Goal: Share content: Share content

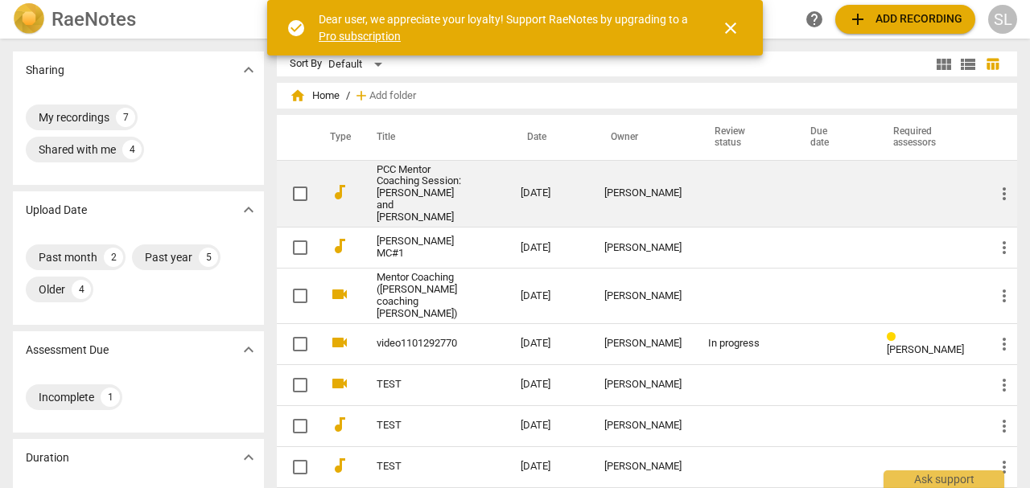
click at [398, 175] on link "PCC Mentor Coaching Session: [PERSON_NAME] and [PERSON_NAME]" at bounding box center [420, 194] width 86 height 60
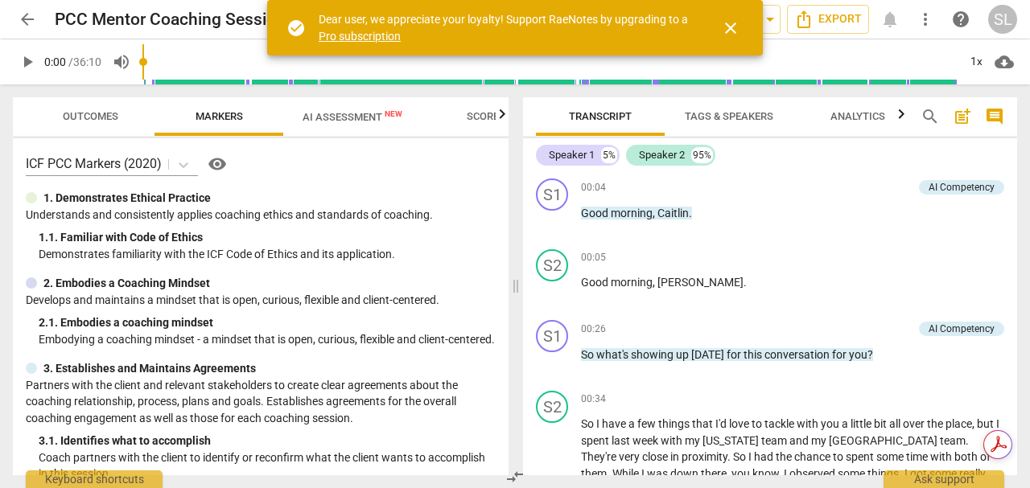
click at [727, 23] on span "close" at bounding box center [730, 28] width 19 height 19
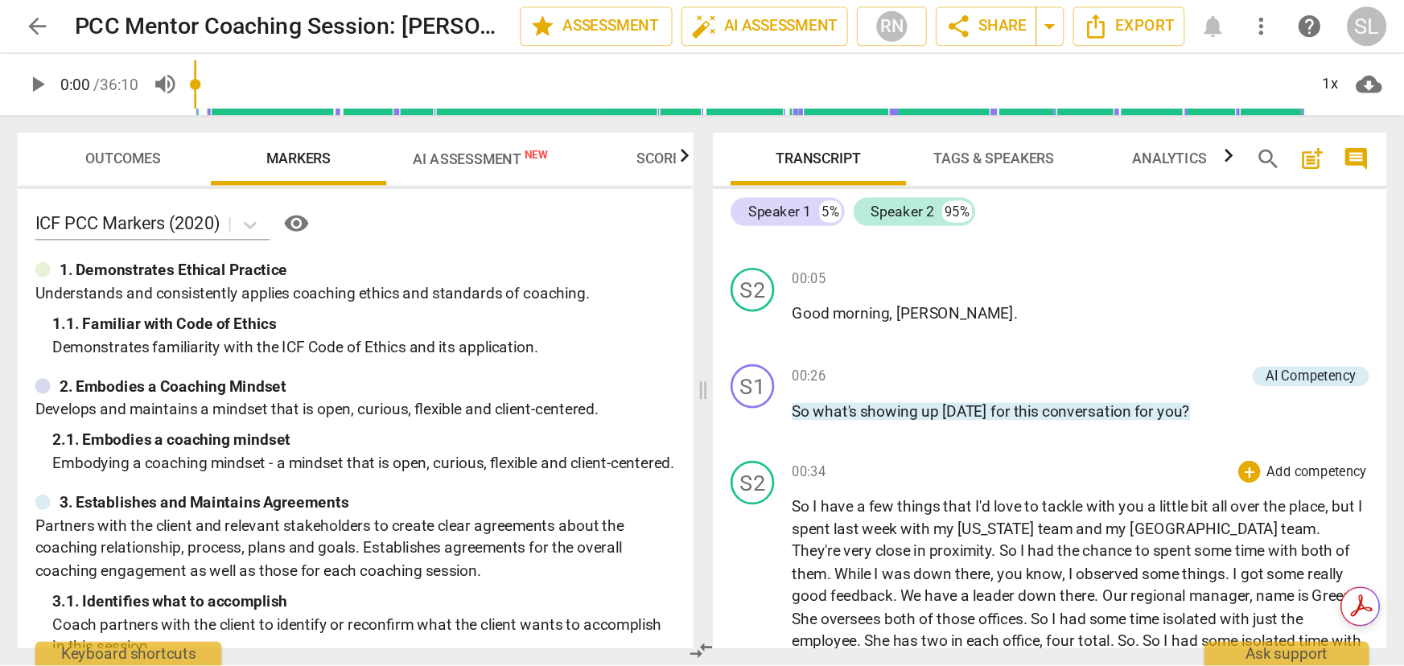
scroll to position [53, 0]
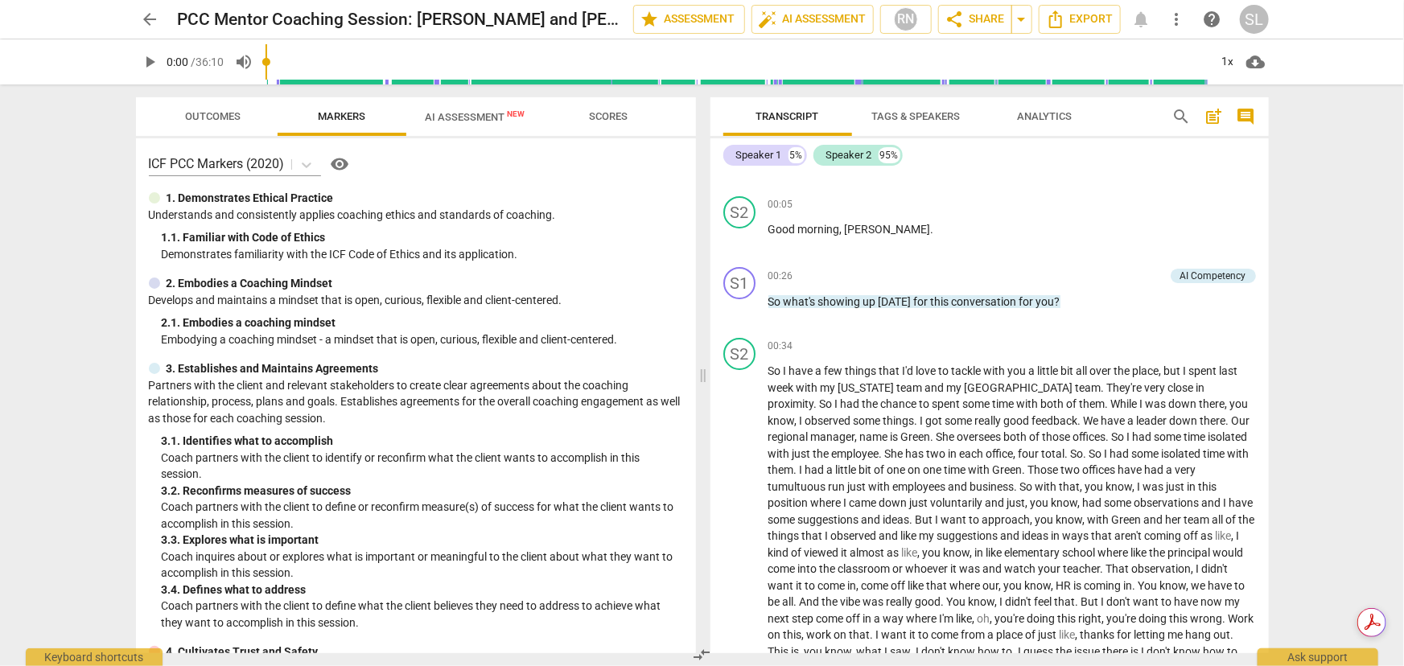
drag, startPoint x: 857, startPoint y: 661, endPoint x: 957, endPoint y: 662, distance: 100.6
click at [957, 488] on div "Transcript Tags & Speakers Analytics search post_add comment Speaker 1 5% Speak…" at bounding box center [993, 375] width 578 height 582
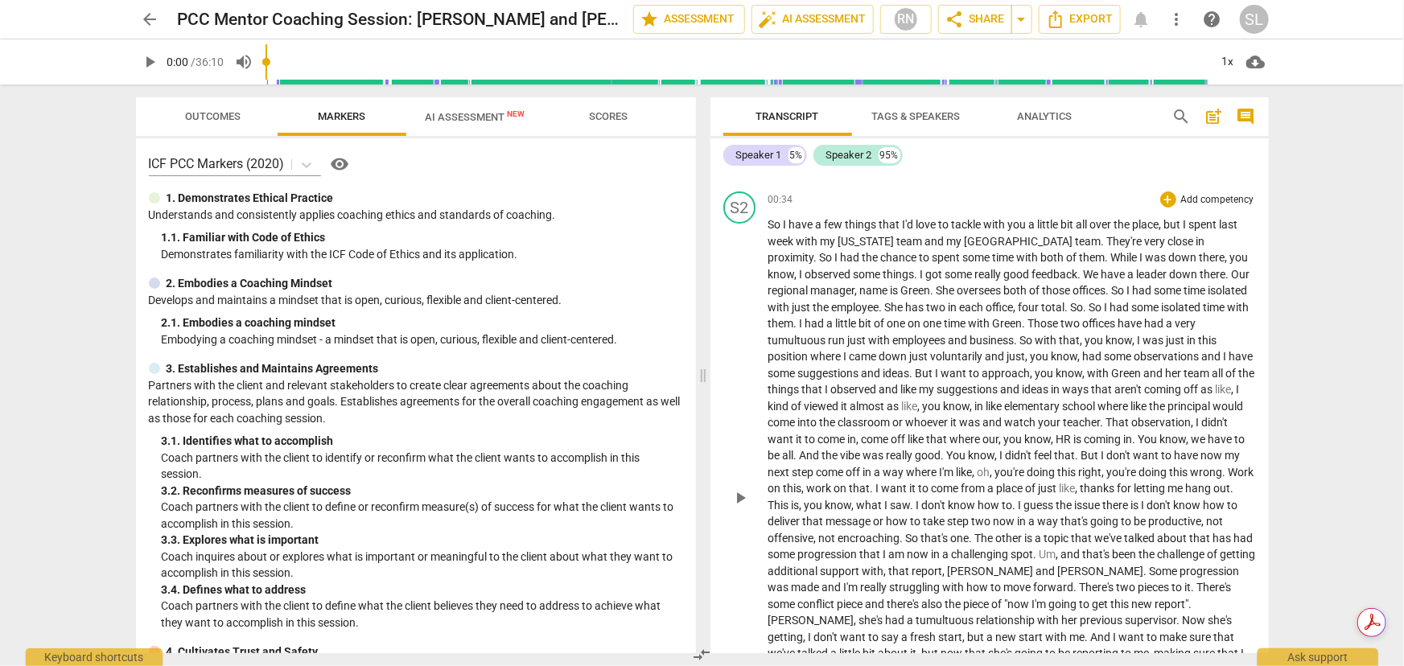
scroll to position [126, 0]
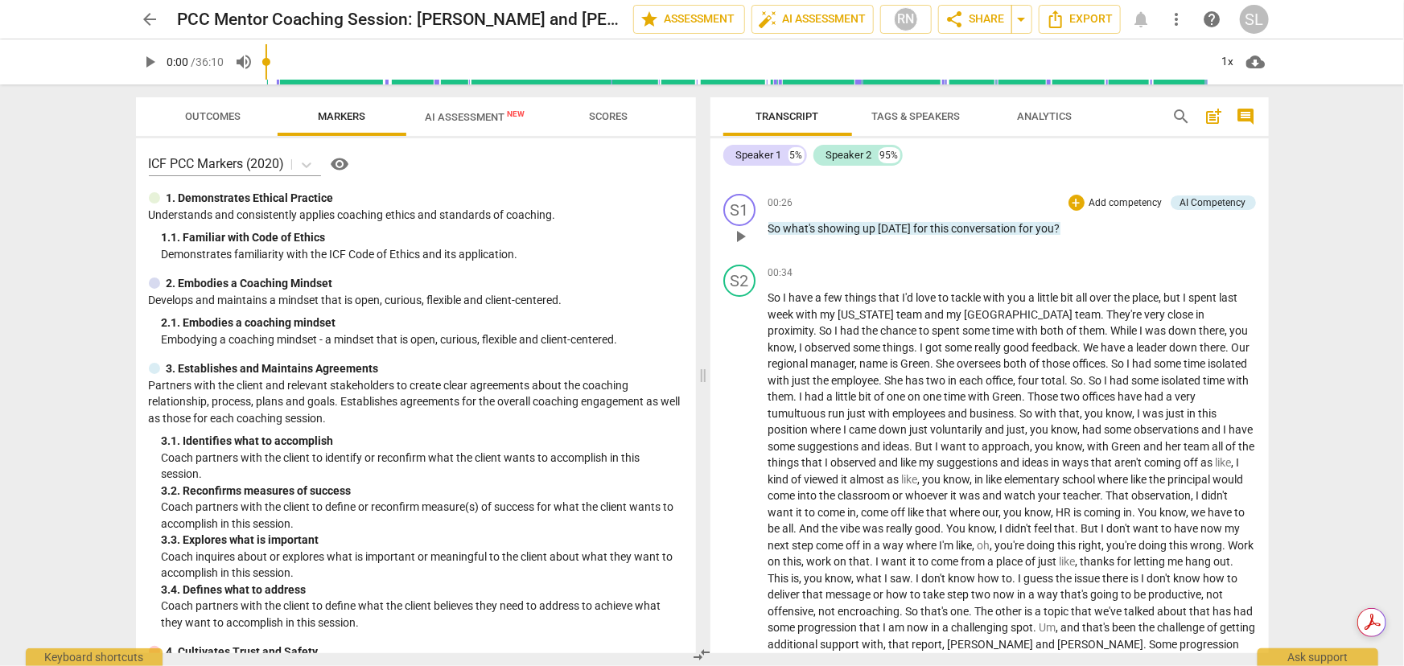
click at [1029, 201] on p "Add competency" at bounding box center [1126, 203] width 76 height 14
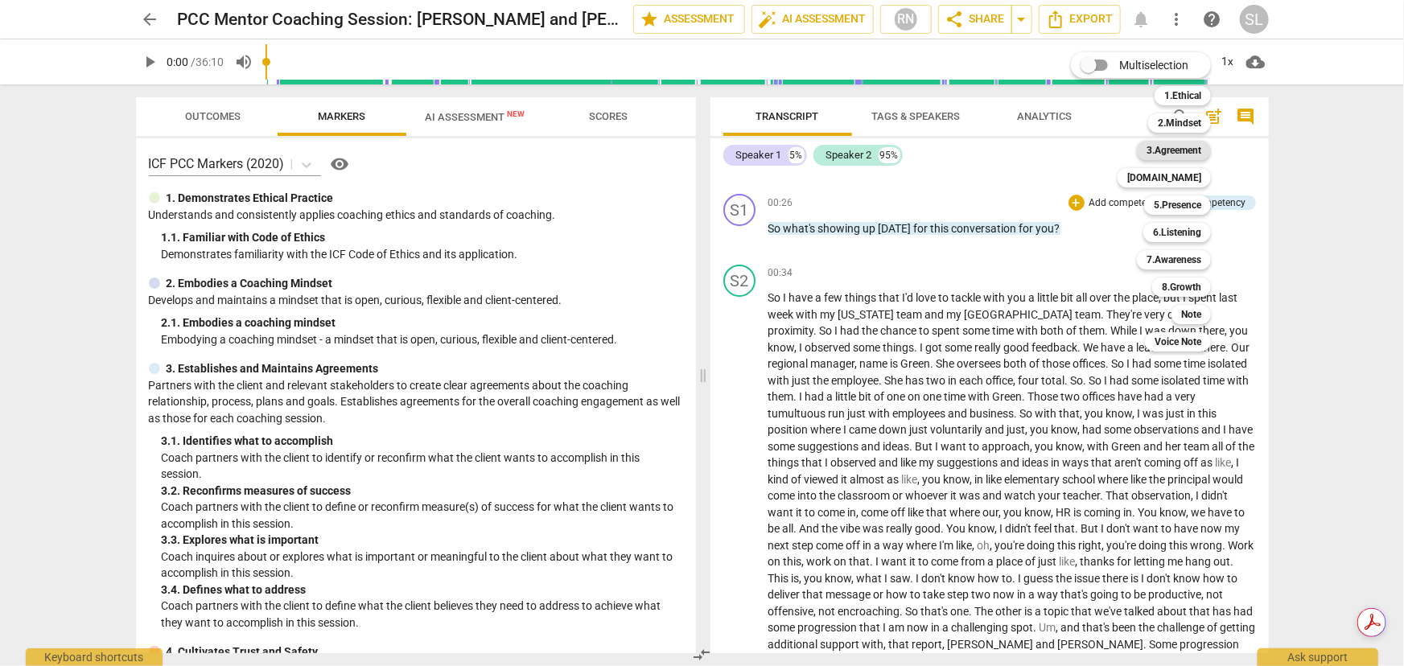
click at [1029, 147] on b "3.Agreement" at bounding box center [1174, 150] width 55 height 19
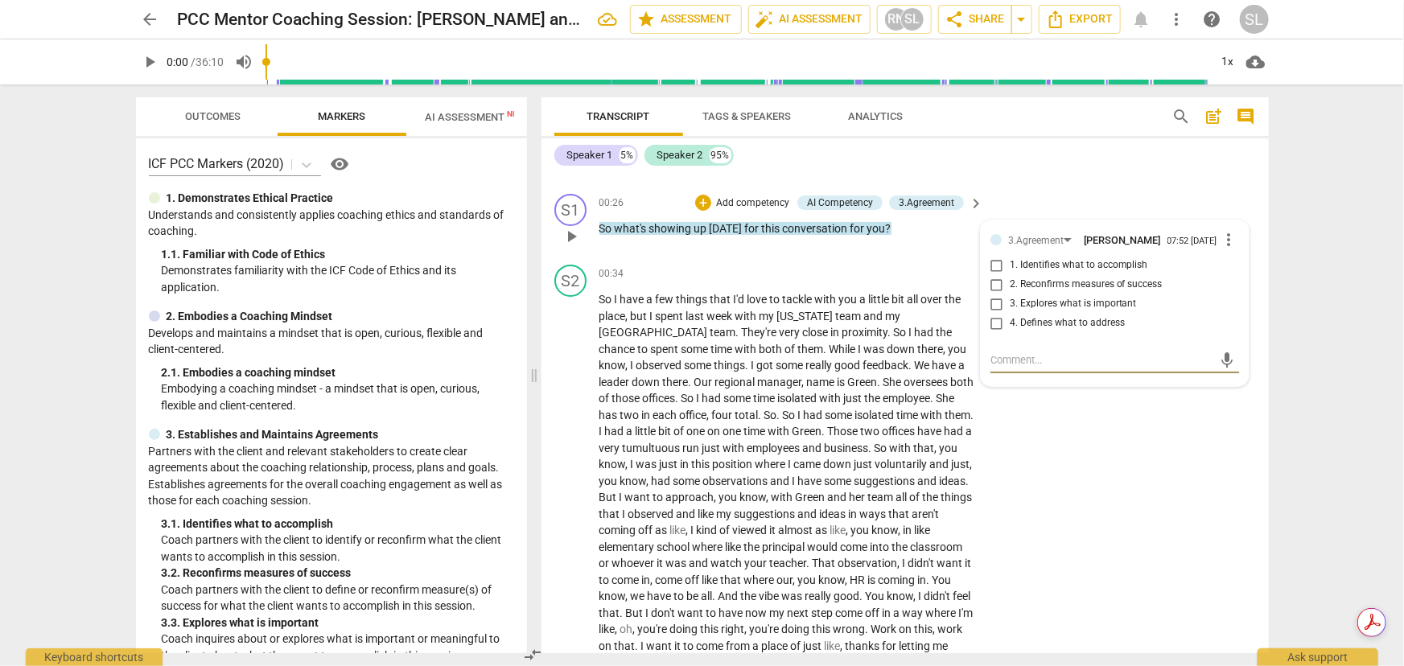
click at [990, 269] on input "1. Identifies what to accomplish" at bounding box center [997, 265] width 26 height 19
checkbox input "true"
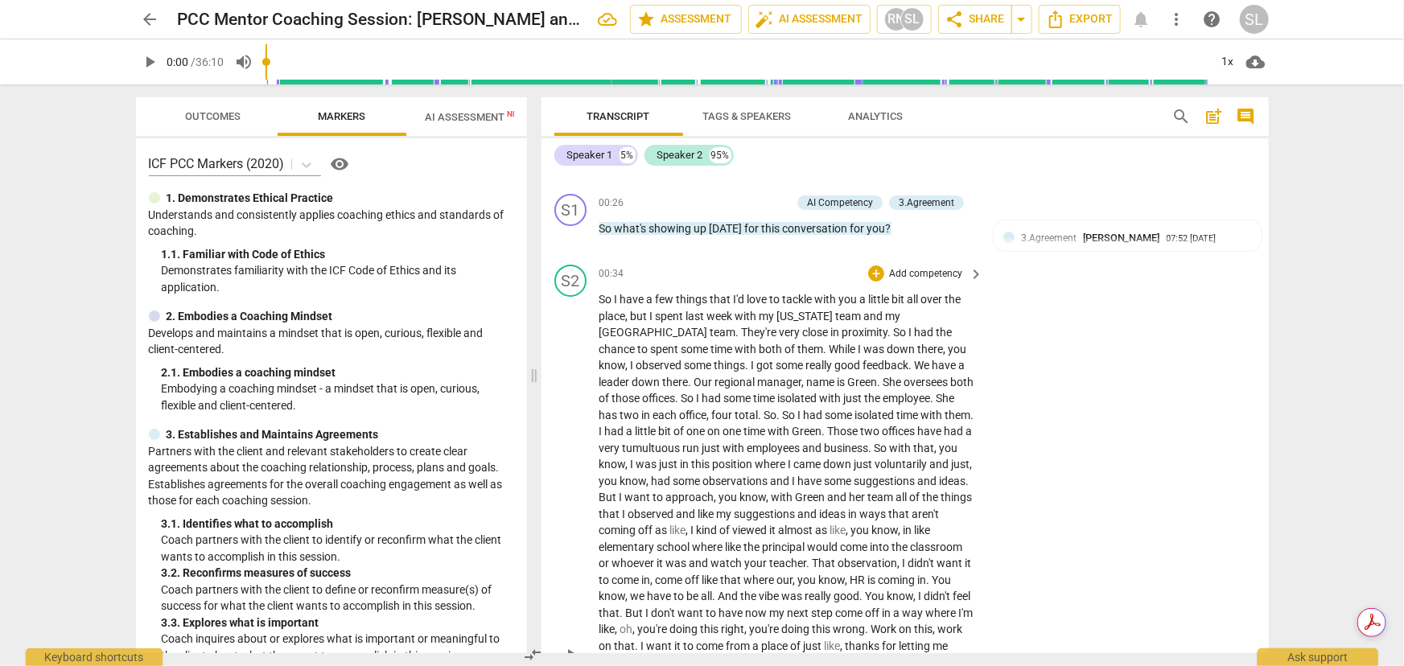
drag, startPoint x: 570, startPoint y: 275, endPoint x: 1028, endPoint y: 277, distance: 458.6
click at [1028, 277] on div "S2 play_arrow pause 00:34 + Add competency keyboard_arrow_right So I have a few…" at bounding box center [904, 640] width 727 height 765
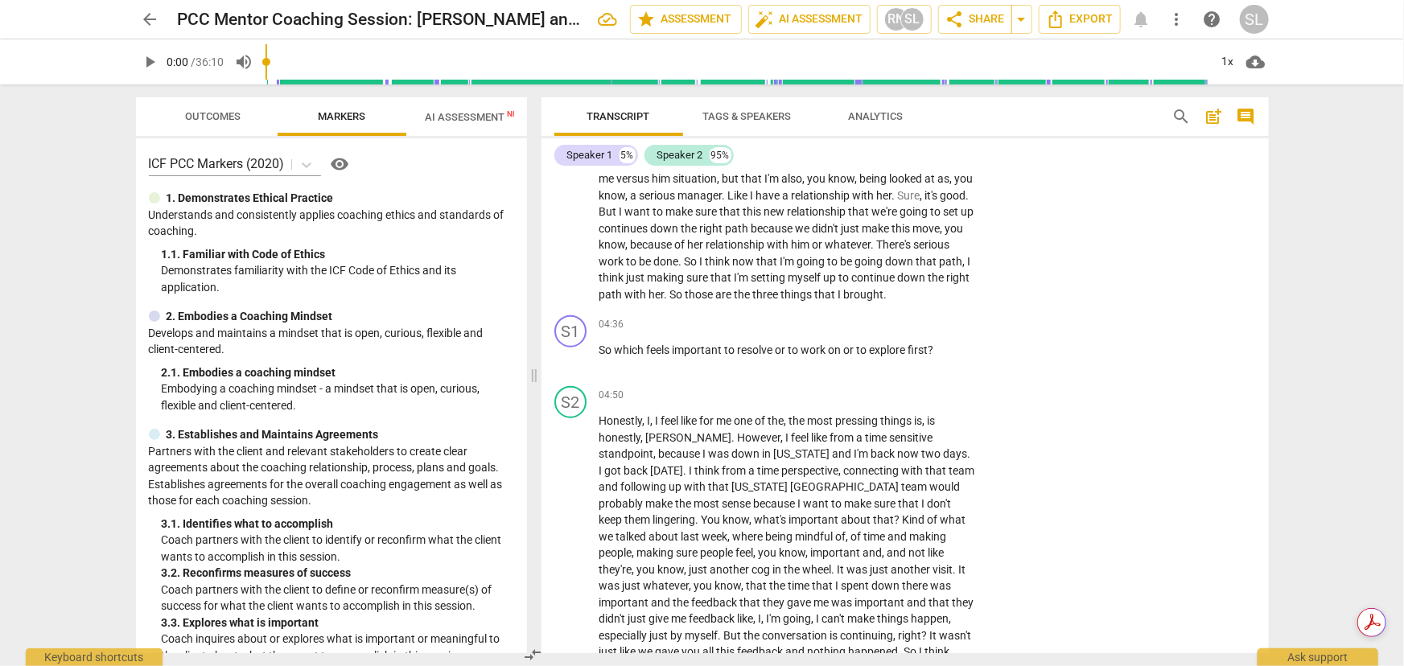
scroll to position [858, 0]
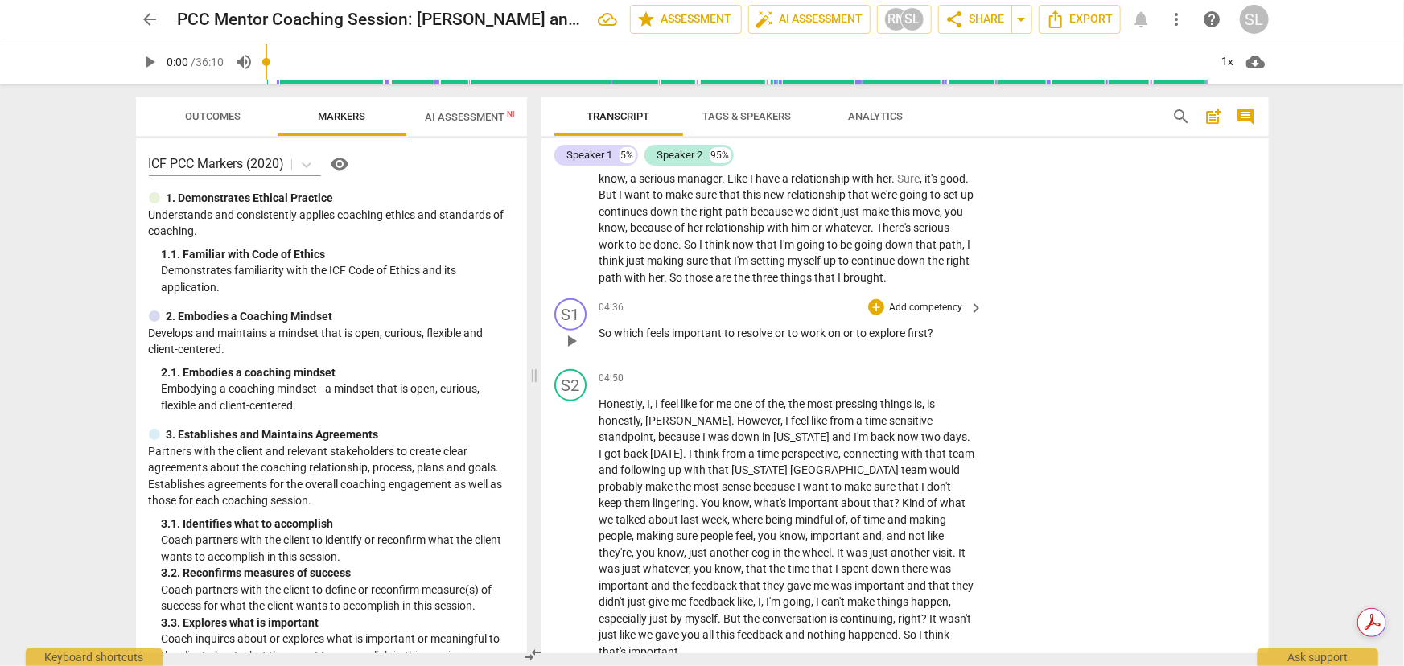
click at [909, 304] on p "Add competency" at bounding box center [925, 308] width 76 height 14
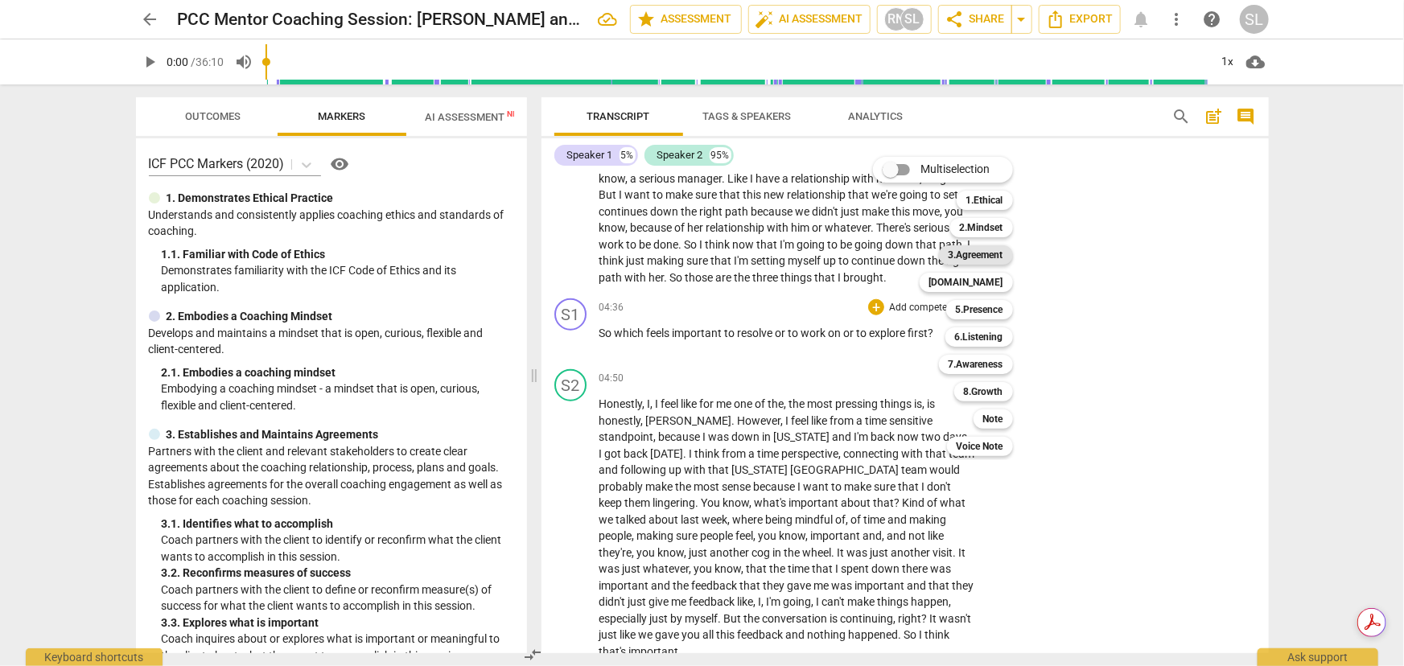
click at [957, 252] on b "3.Agreement" at bounding box center [976, 254] width 55 height 19
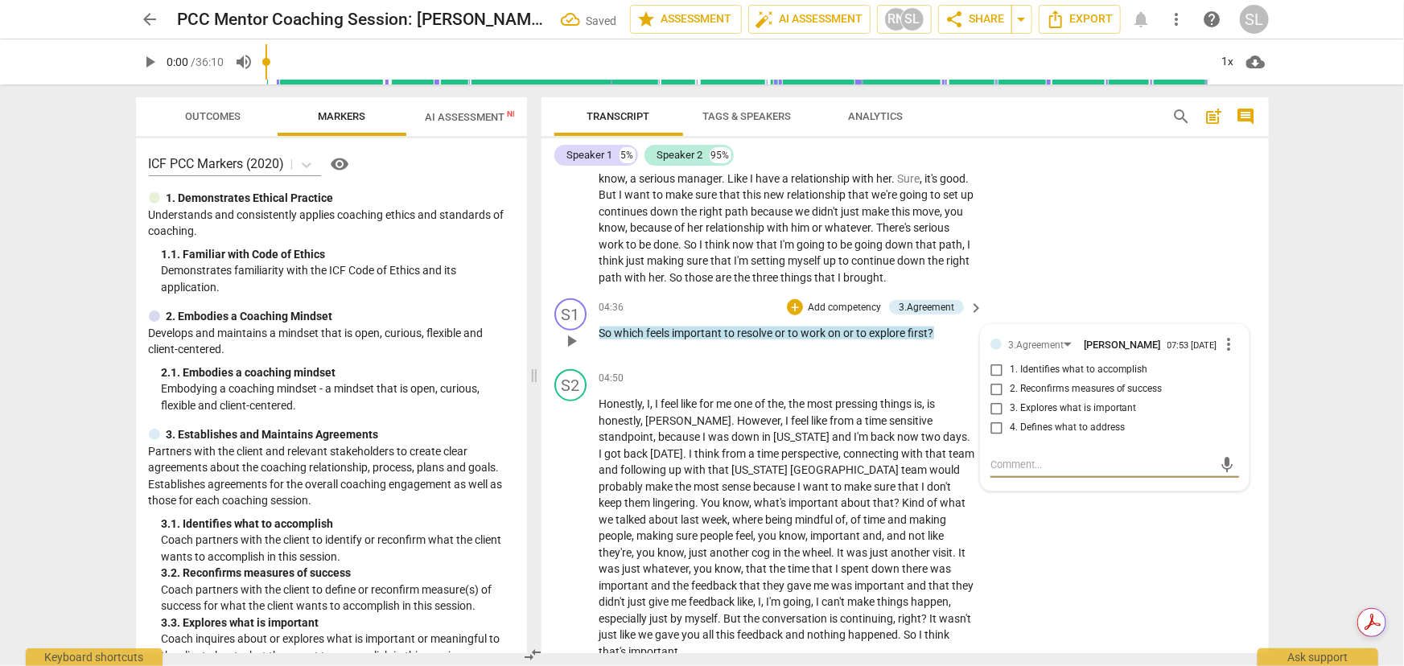
click at [994, 370] on input "1. Identifies what to accomplish" at bounding box center [997, 369] width 26 height 19
checkbox input "true"
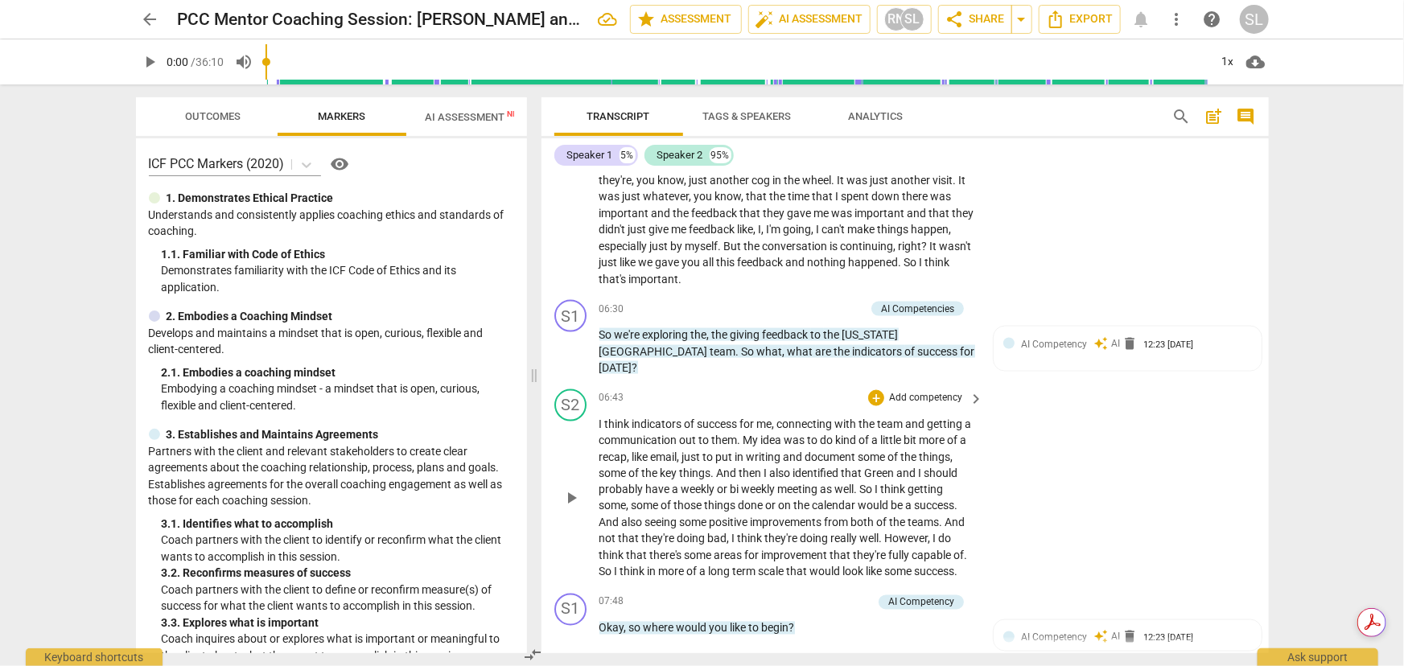
scroll to position [1296, 0]
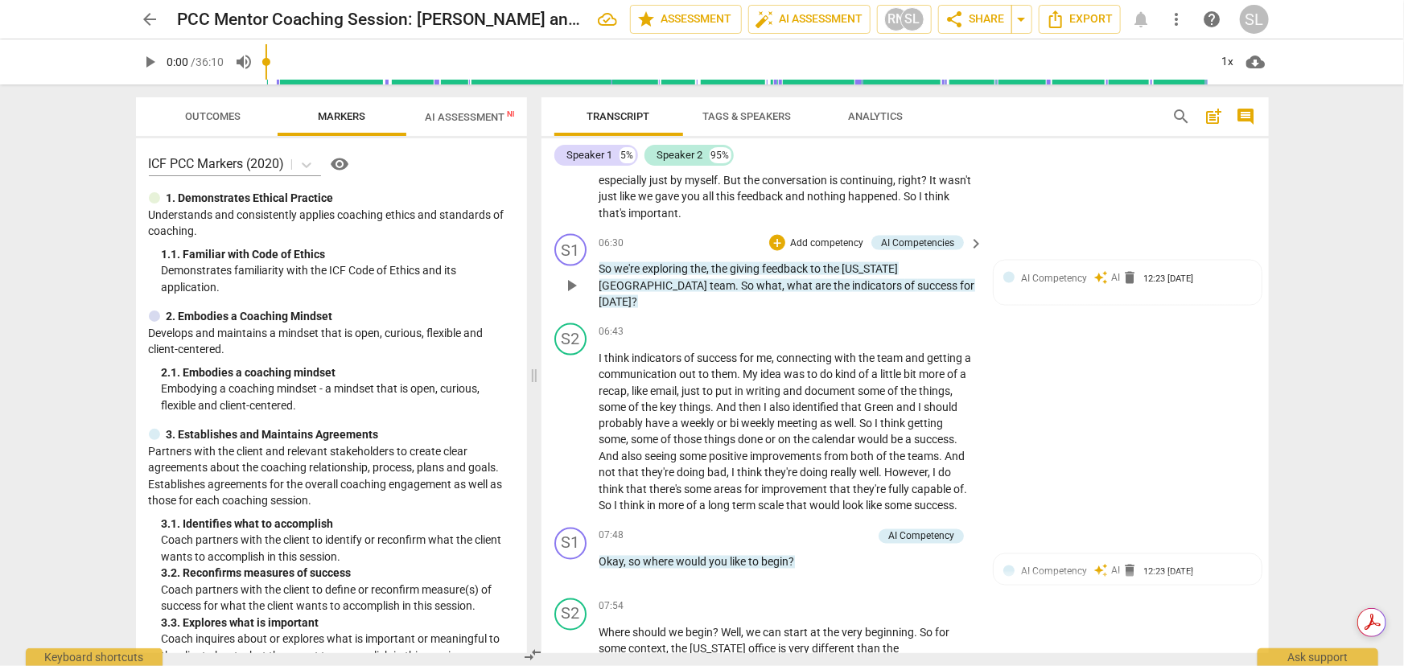
click at [826, 237] on p "Add competency" at bounding box center [827, 244] width 76 height 14
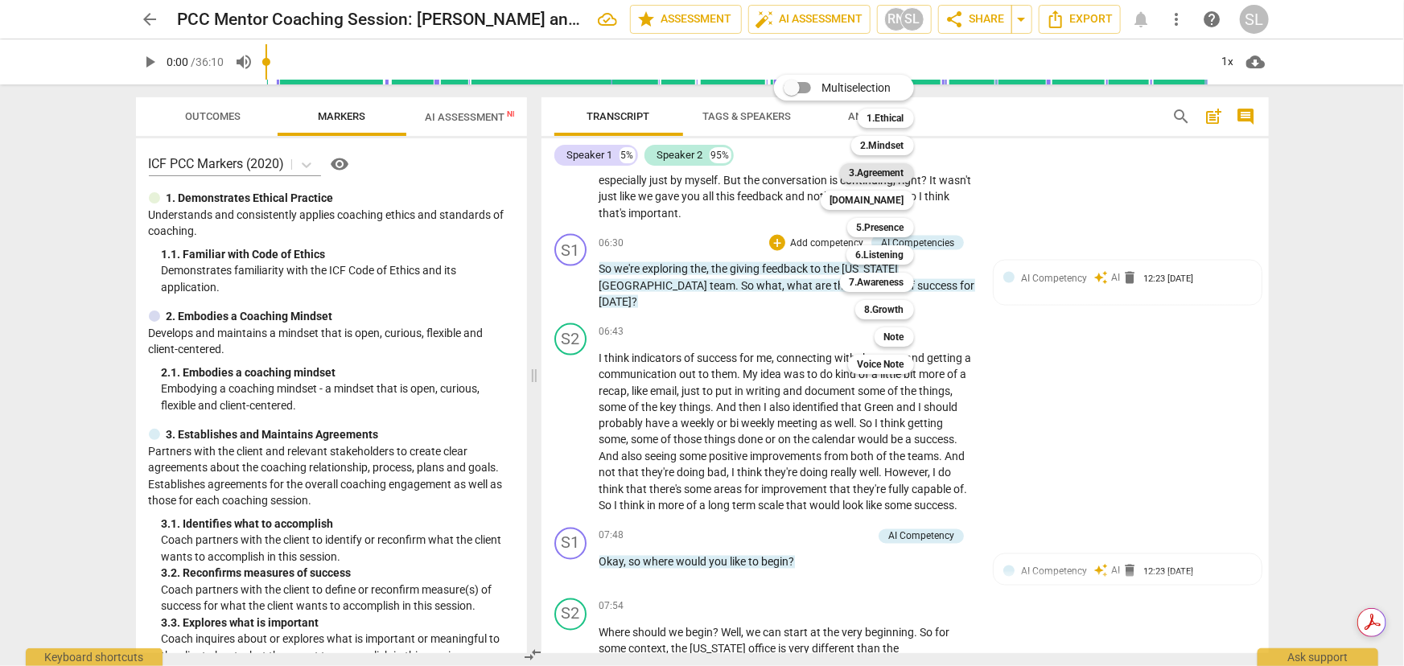
click at [870, 171] on b "3.Agreement" at bounding box center [877, 172] width 55 height 19
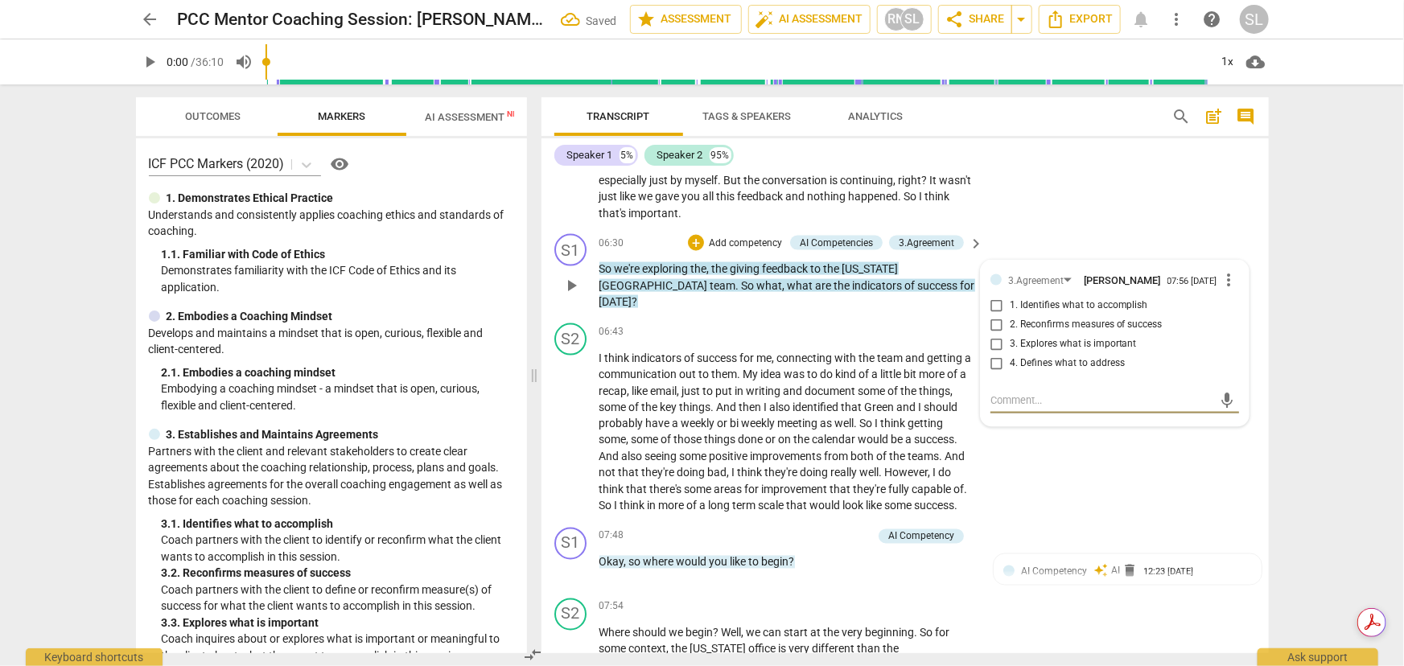
click at [993, 296] on input "1. Identifies what to accomplish" at bounding box center [997, 305] width 26 height 19
checkbox input "true"
click at [992, 315] on input "2. Reconfirms measures of success" at bounding box center [997, 324] width 26 height 19
checkbox input "true"
click at [1029, 465] on div "S2 play_arrow pause 06:43 + Add competency keyboard_arrow_right I think indicat…" at bounding box center [904, 419] width 727 height 204
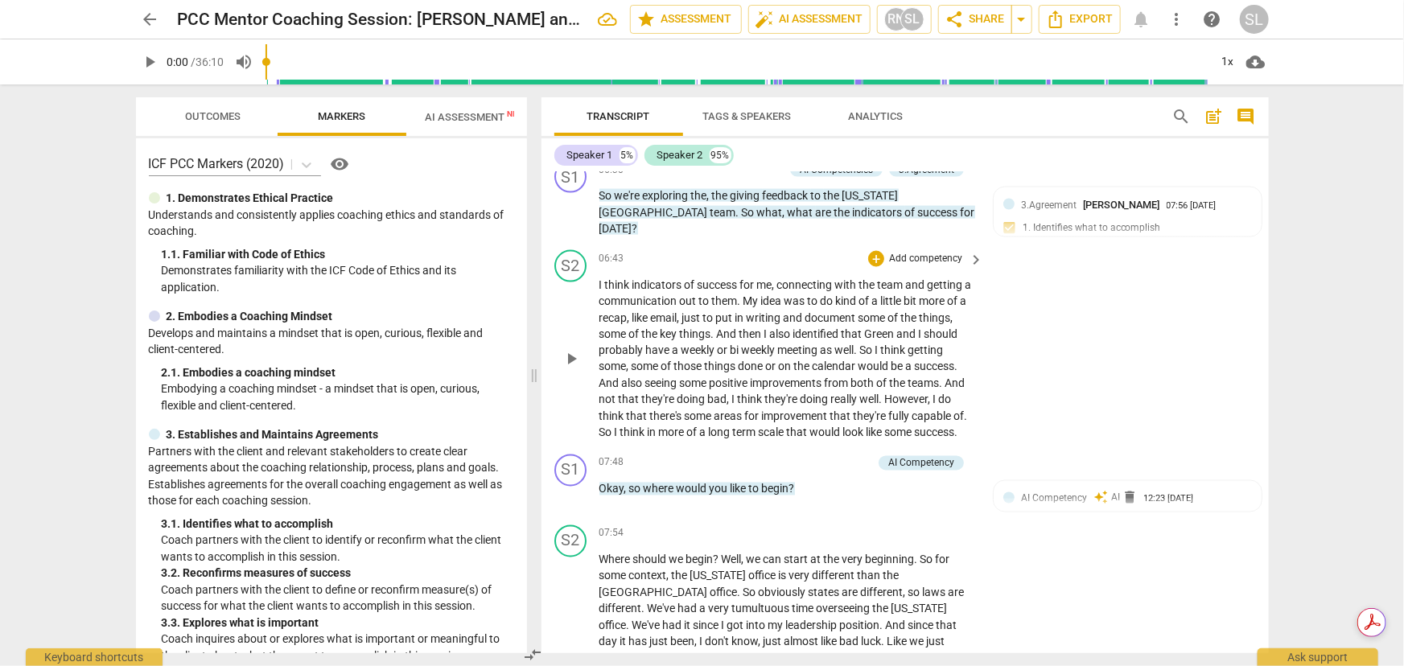
scroll to position [1443, 0]
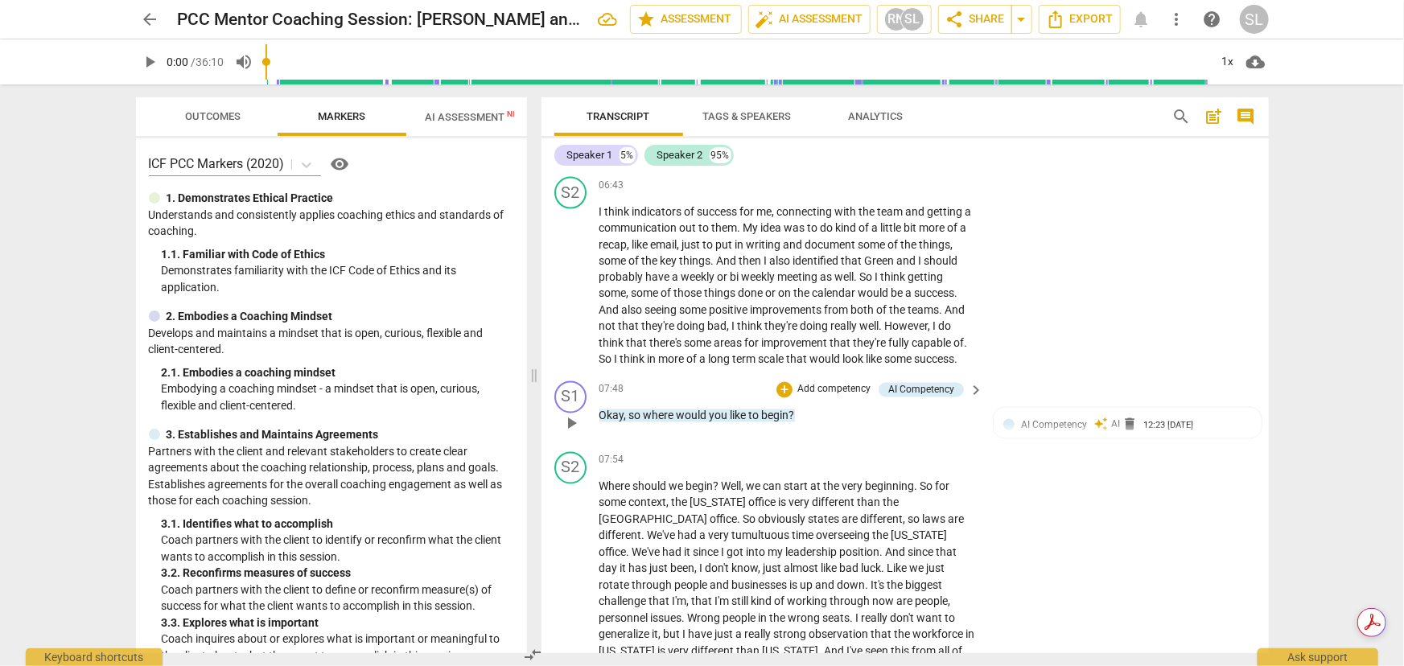
click at [830, 383] on p "Add competency" at bounding box center [834, 390] width 76 height 14
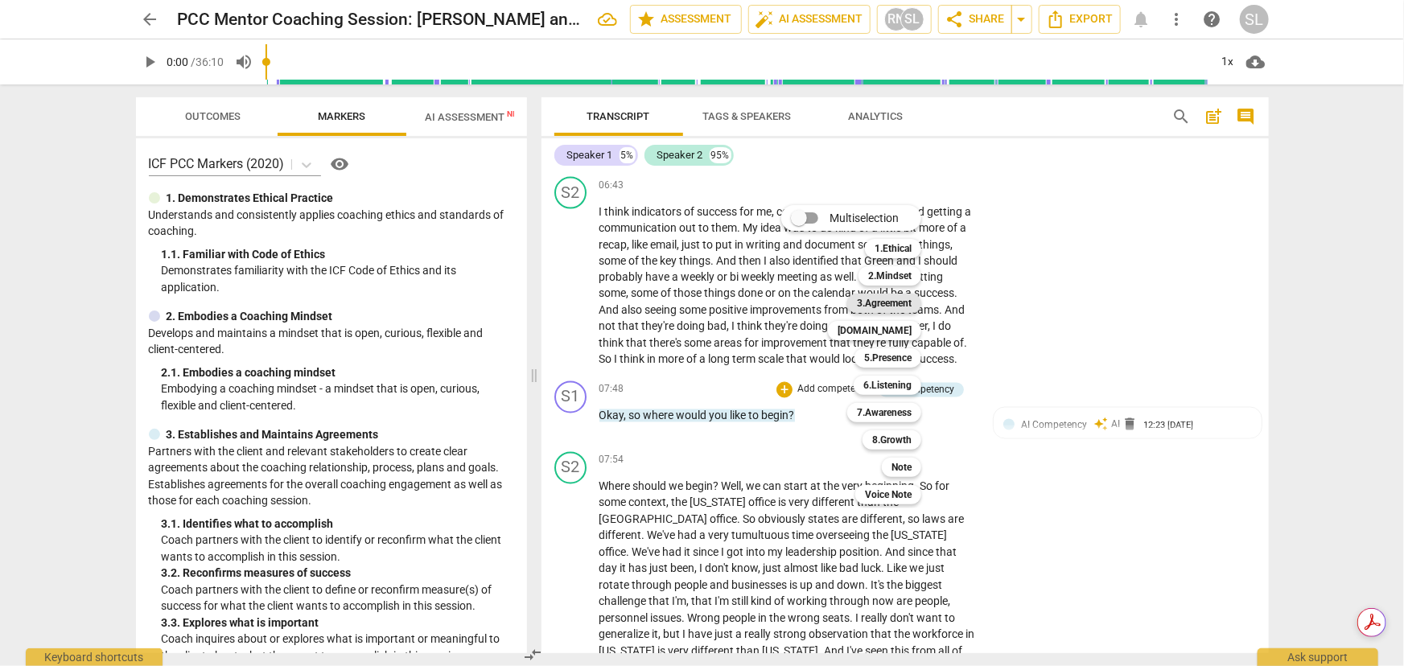
click at [881, 302] on b "3.Agreement" at bounding box center [884, 303] width 55 height 19
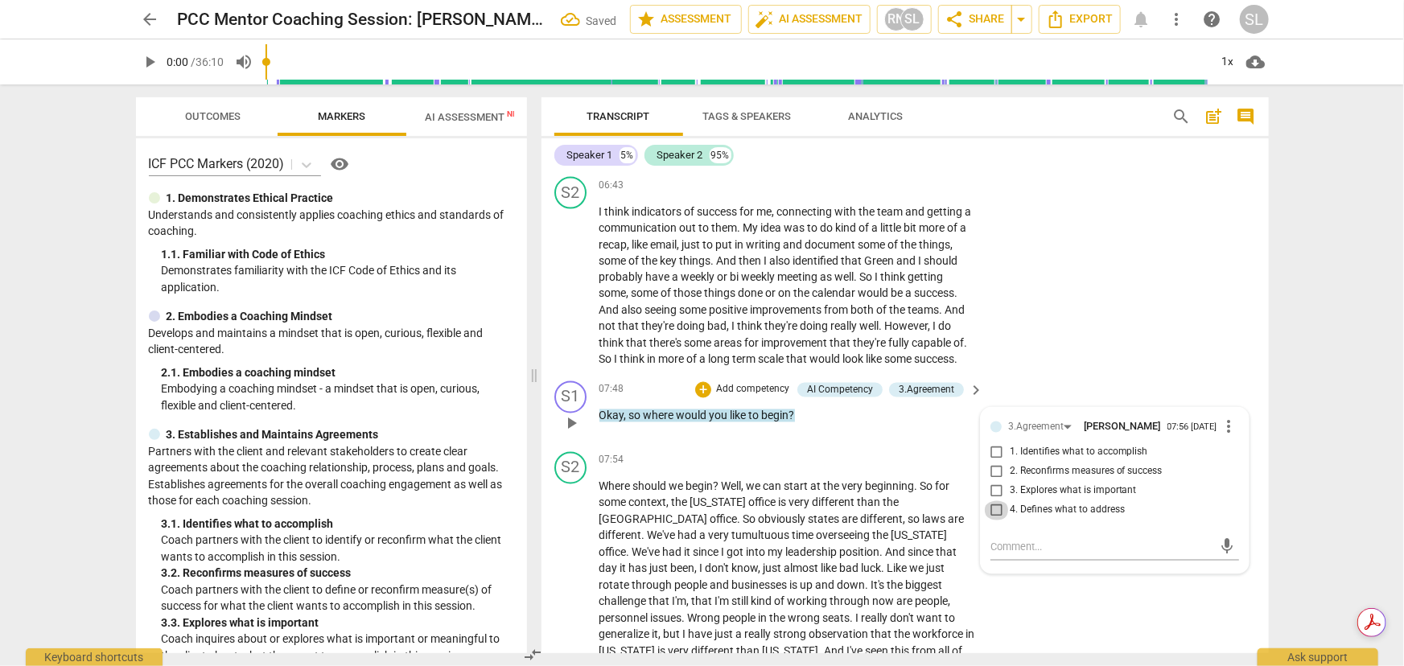
click at [990, 488] on input "4. Defines what to address" at bounding box center [997, 510] width 26 height 19
checkbox input "true"
click at [900, 408] on p "Okay , so where would you like to begin ?" at bounding box center [787, 416] width 377 height 17
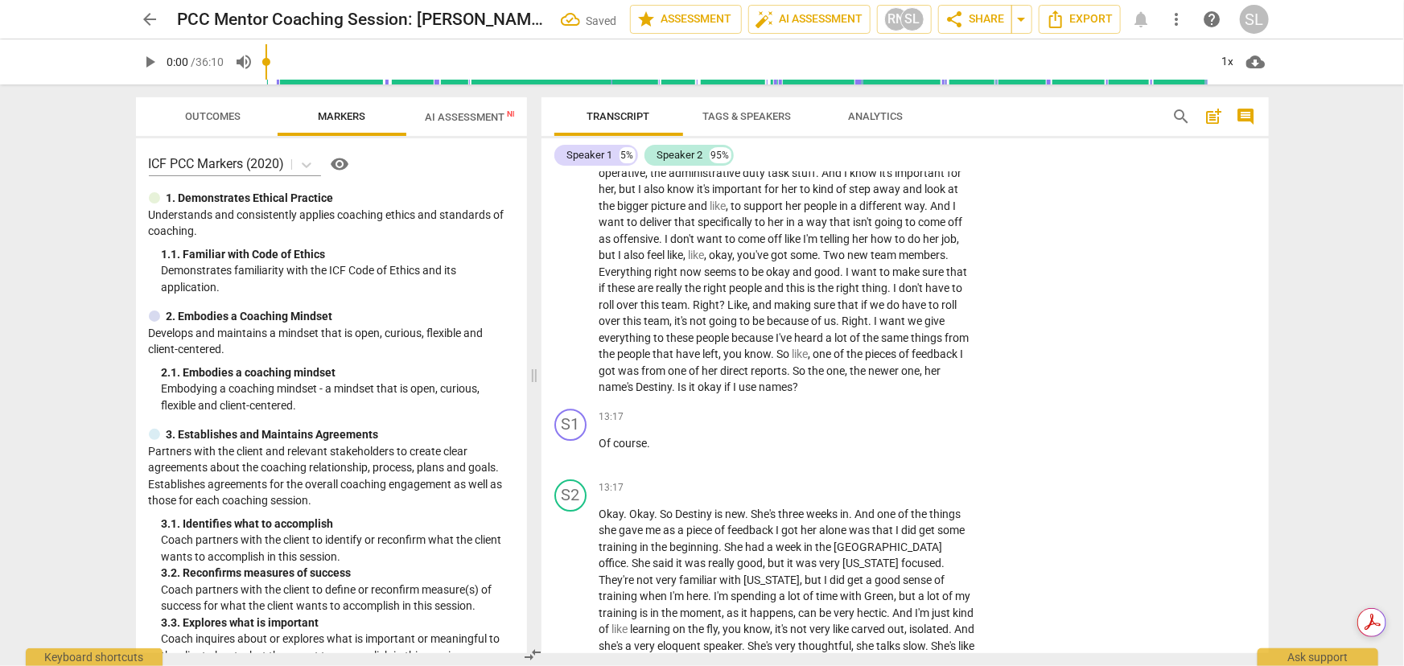
scroll to position [2467, 0]
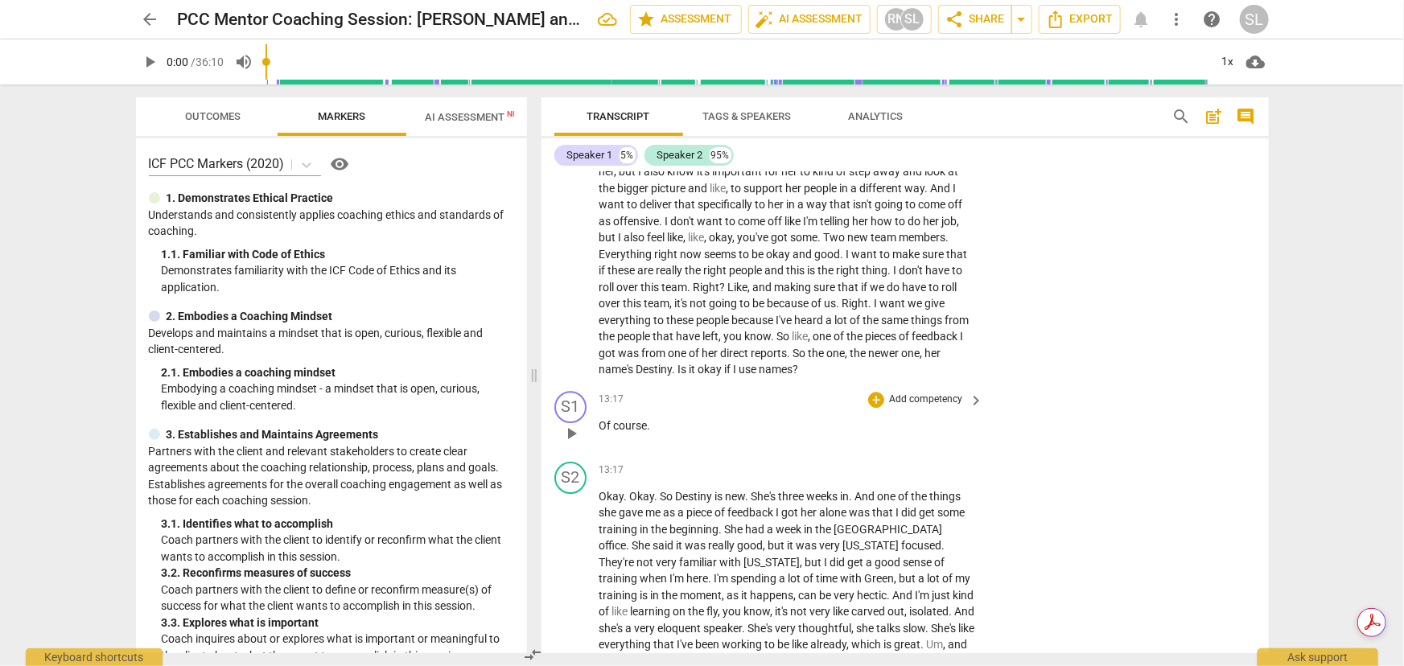
click at [902, 393] on p "Add competency" at bounding box center [925, 400] width 76 height 14
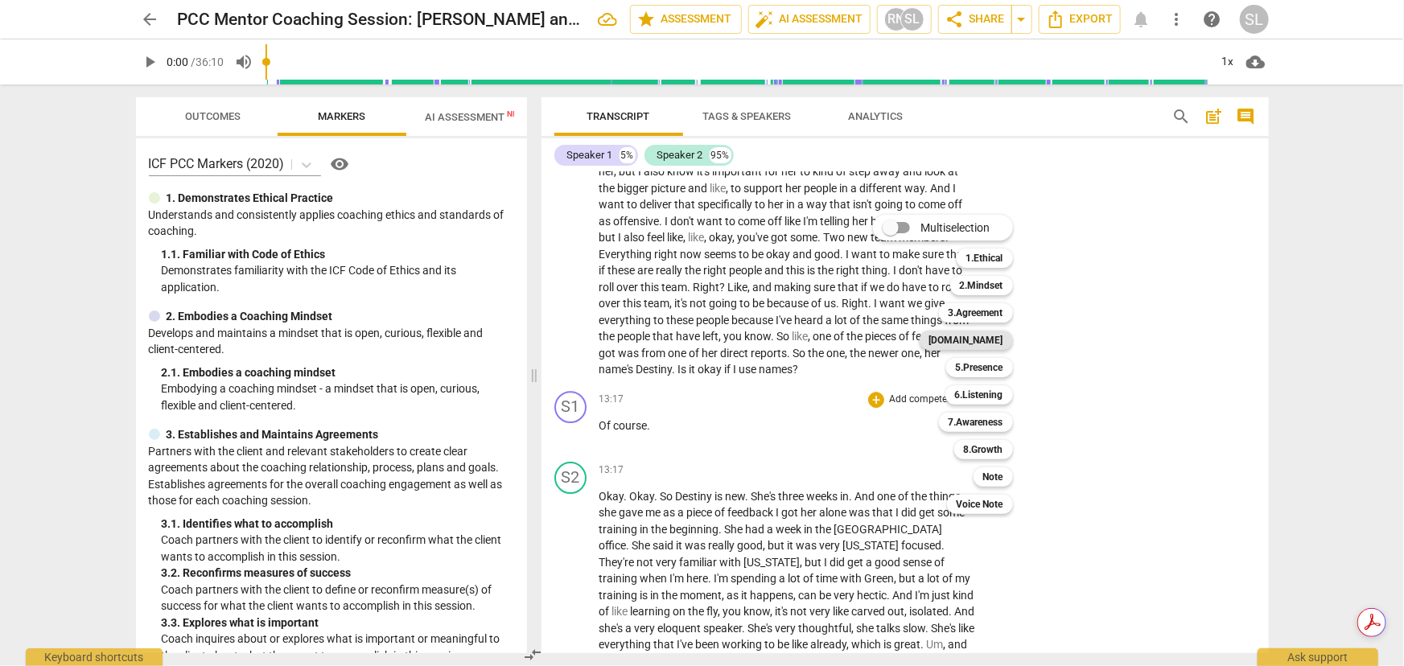
click at [981, 340] on b "[DOMAIN_NAME]" at bounding box center [966, 340] width 74 height 19
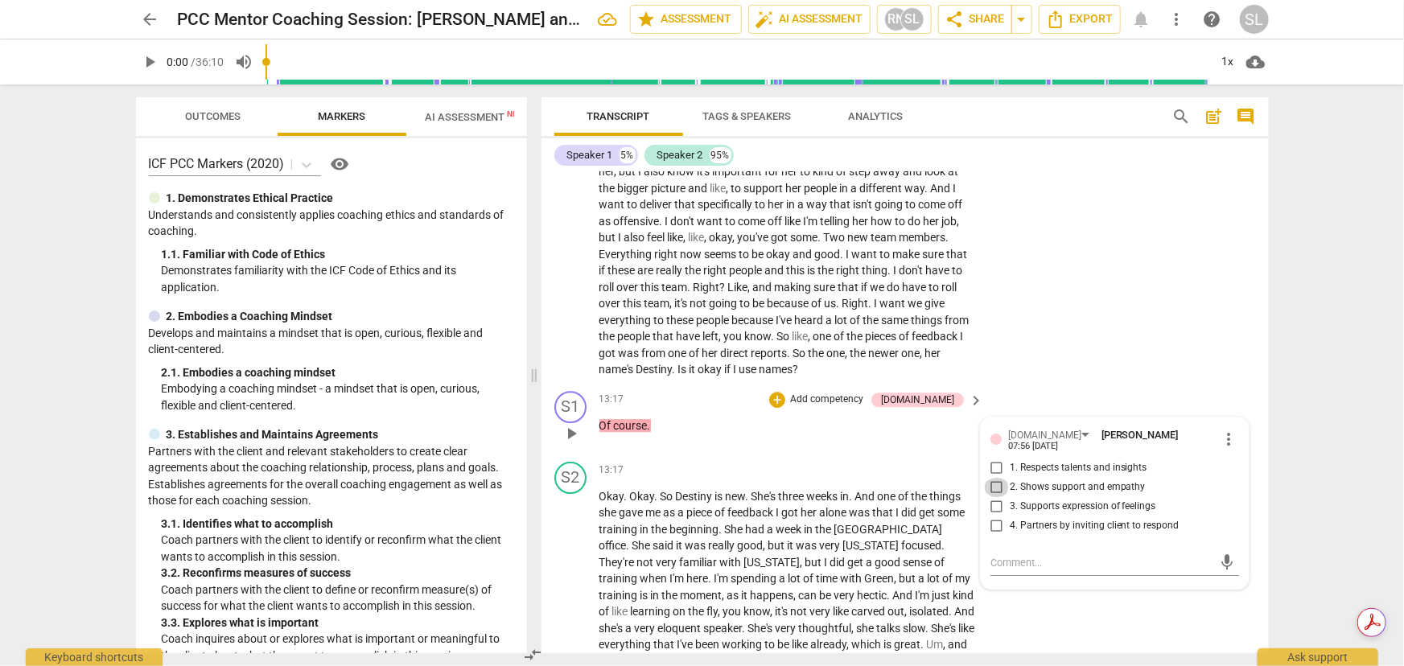
click at [992, 478] on input "2. Shows support and empathy" at bounding box center [997, 487] width 26 height 19
checkbox input "true"
click at [862, 393] on p "Add competency" at bounding box center [827, 400] width 76 height 14
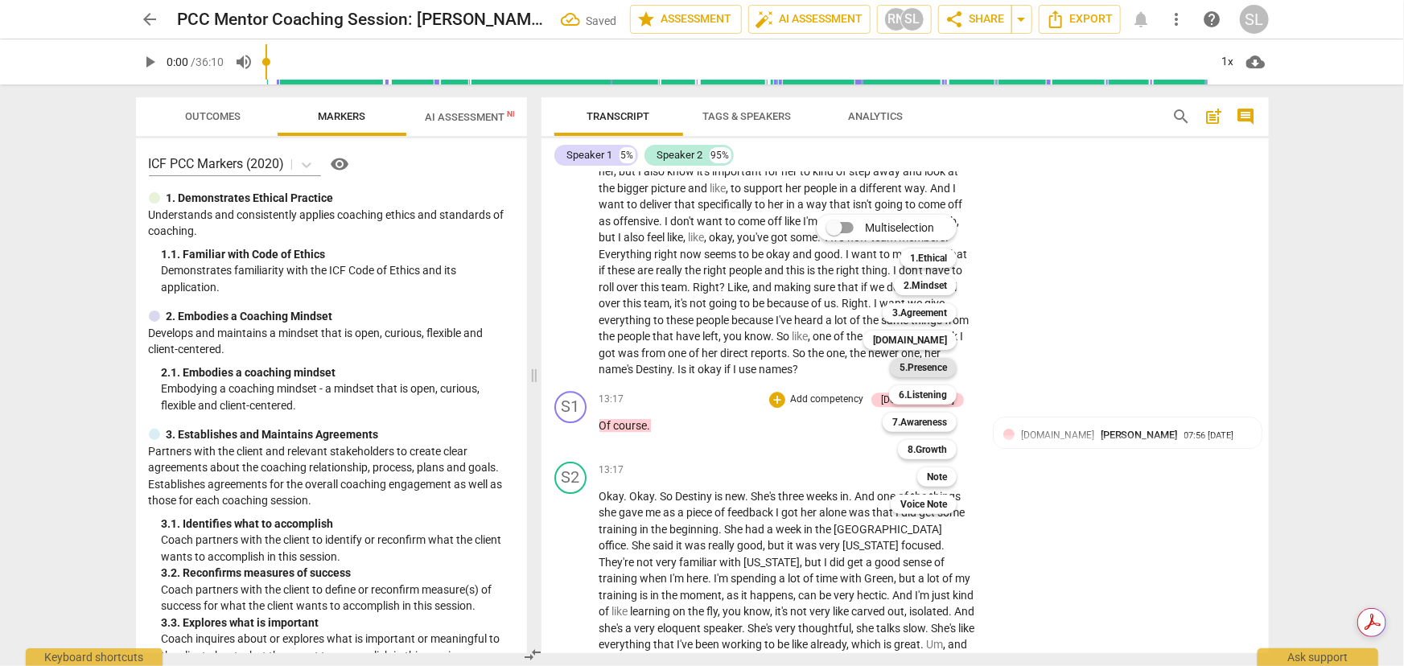
click at [926, 366] on b "5.Presence" at bounding box center [923, 367] width 47 height 19
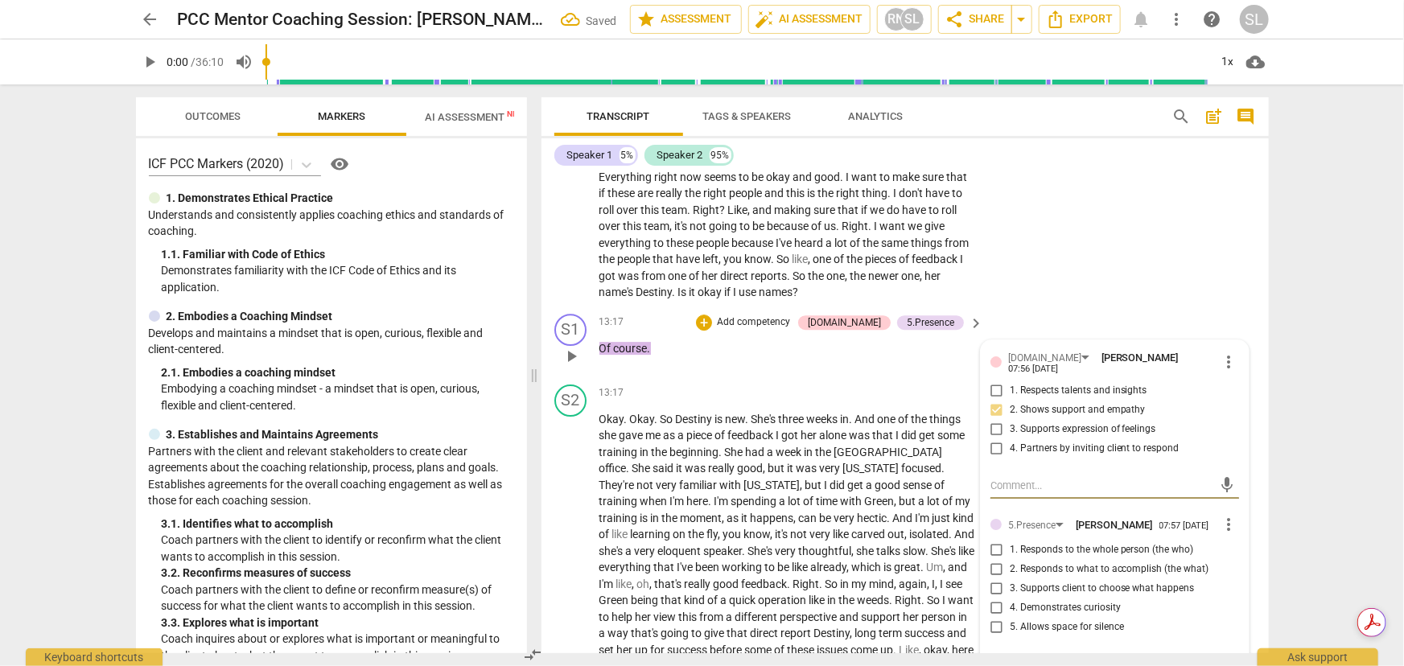
scroll to position [2613, 0]
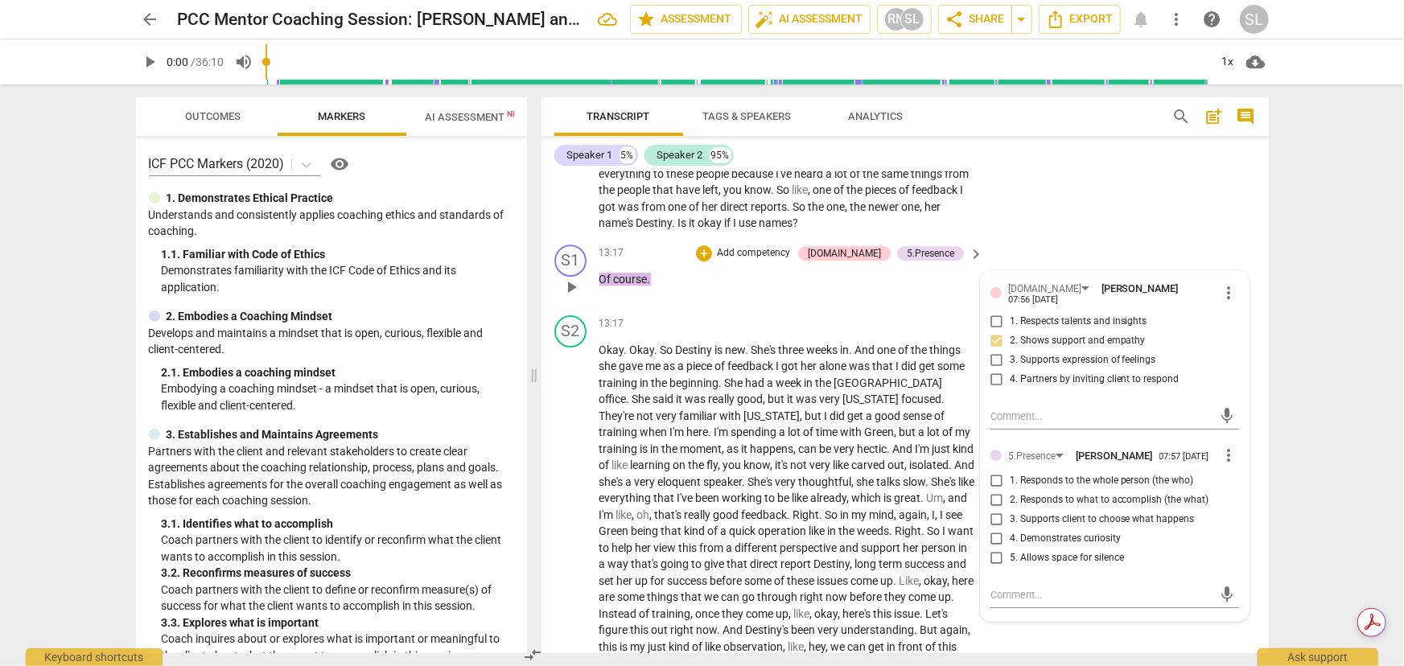
click at [851, 260] on div "13:17 + Add competency [DOMAIN_NAME] 5.Presence keyboard_arrow_right Of course ." at bounding box center [792, 274] width 386 height 58
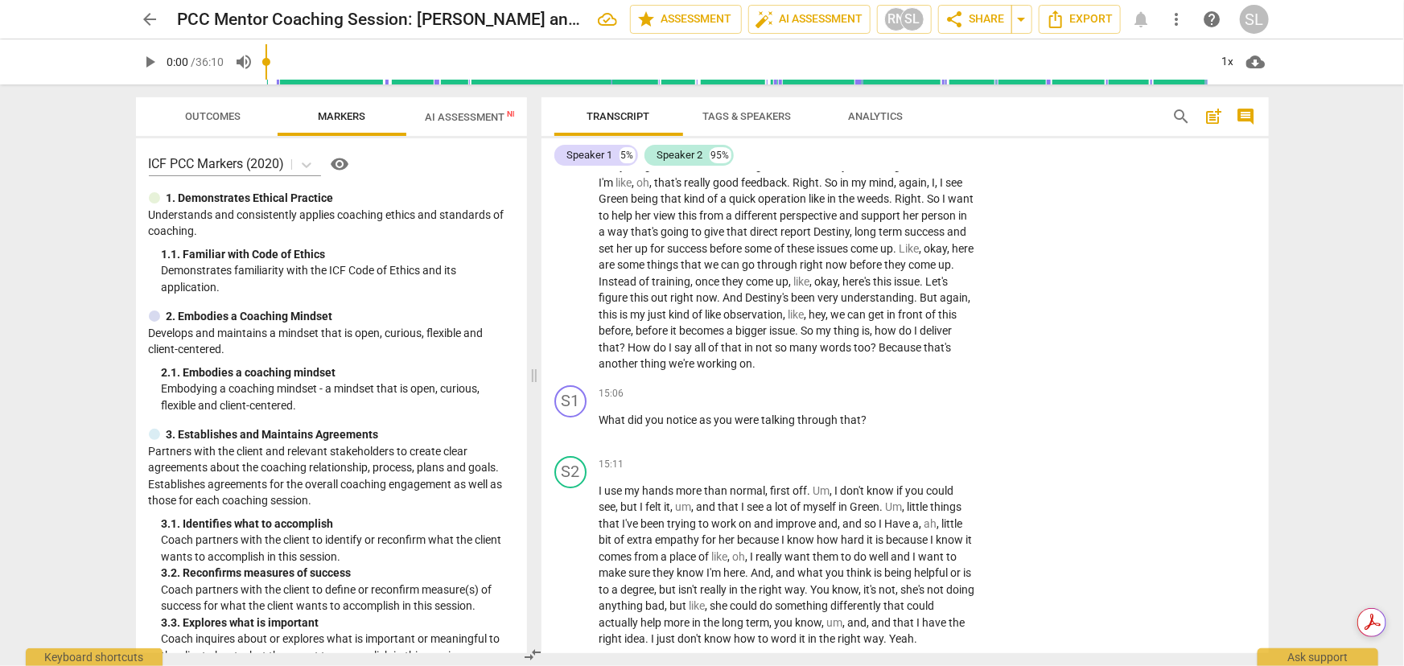
scroll to position [2979, 0]
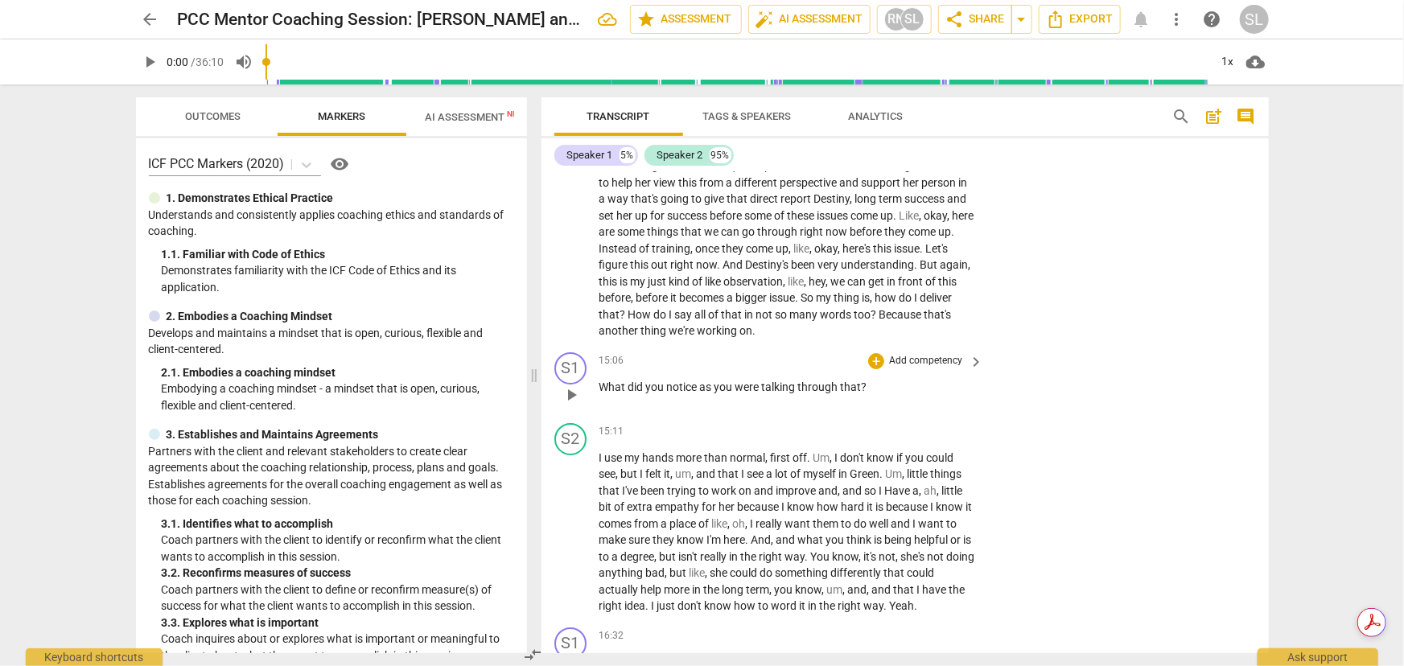
click at [912, 354] on p "Add competency" at bounding box center [925, 361] width 76 height 14
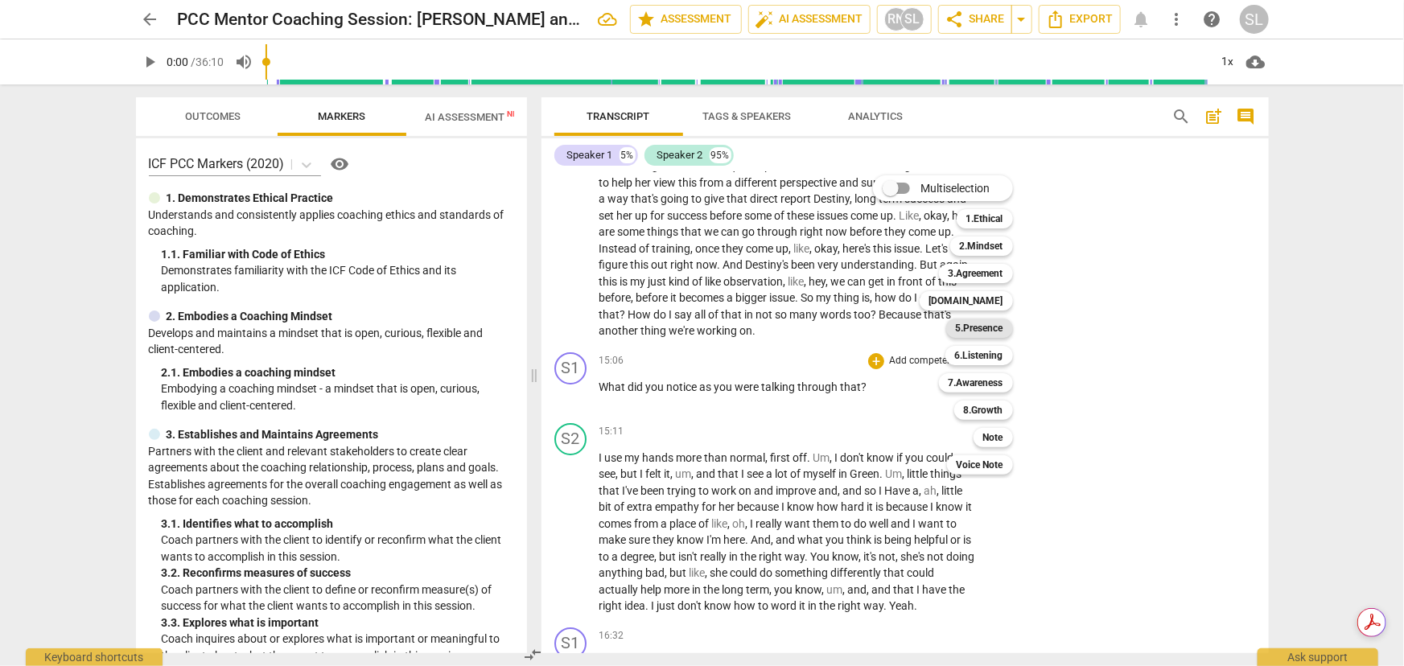
click at [975, 323] on b "5.Presence" at bounding box center [979, 328] width 47 height 19
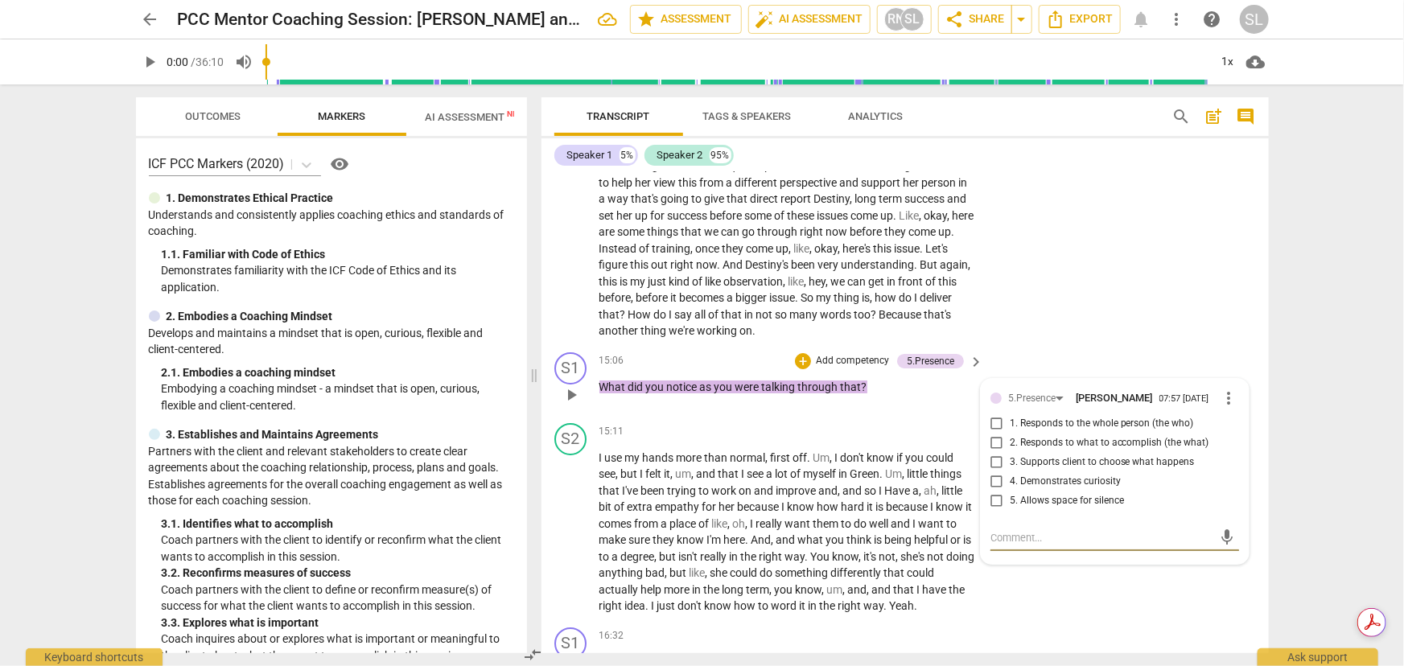
click at [990, 472] on input "4. Demonstrates curiosity" at bounding box center [997, 481] width 26 height 19
checkbox input "true"
click at [940, 379] on p "What did you notice as you were talking through that ?" at bounding box center [787, 387] width 377 height 17
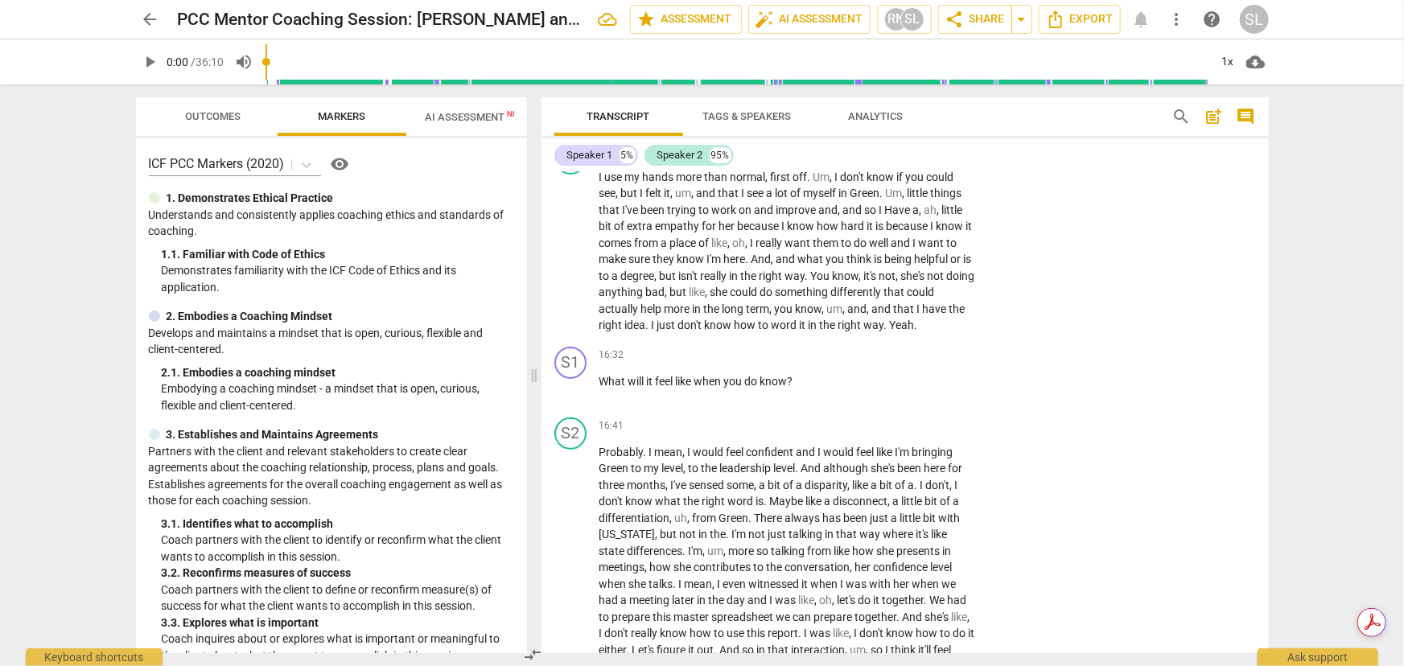
scroll to position [3271, 0]
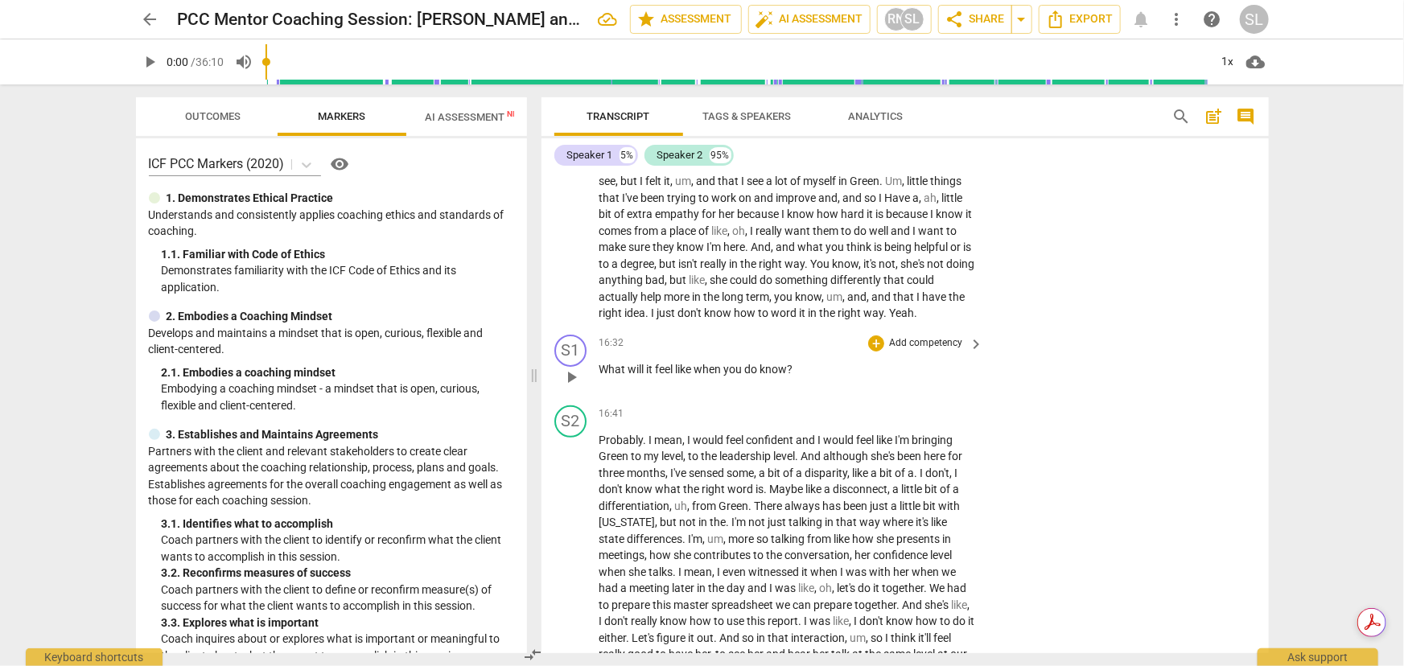
click at [908, 336] on p "Add competency" at bounding box center [925, 343] width 76 height 14
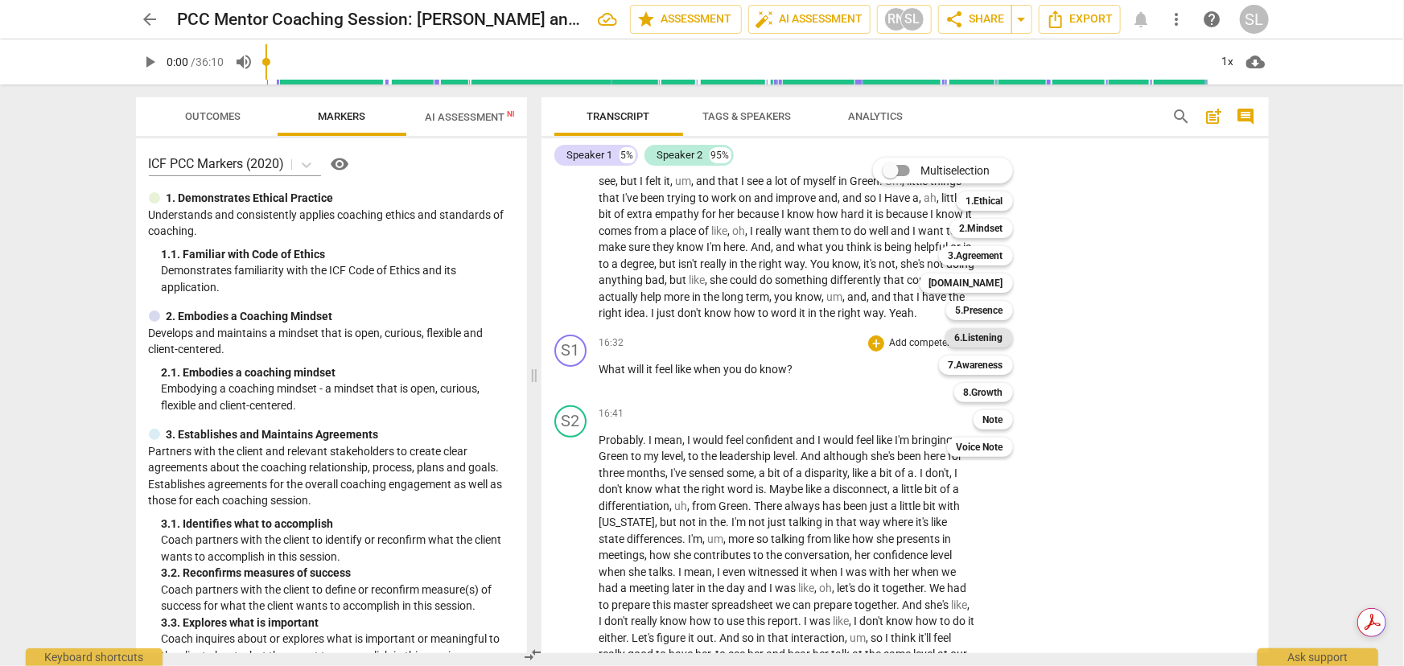
click at [970, 336] on b "6.Listening" at bounding box center [979, 337] width 48 height 19
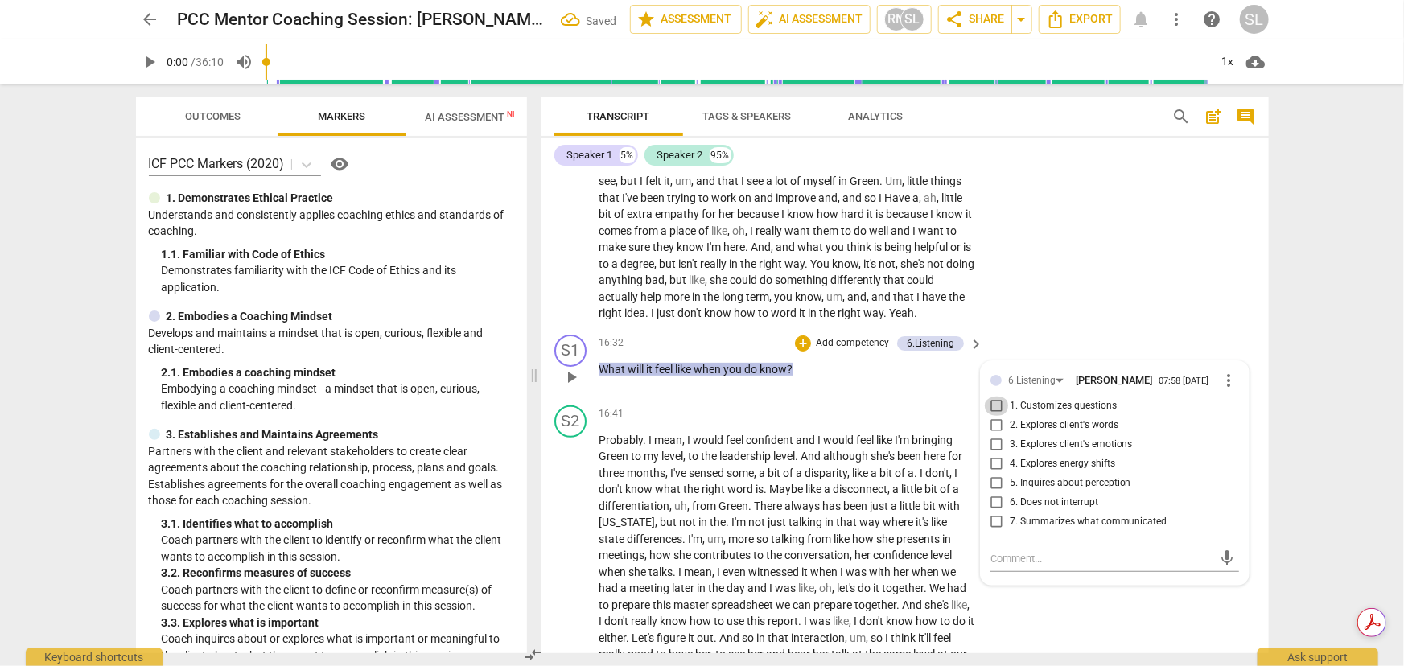
click at [994, 397] on input "1. Customizes questions" at bounding box center [997, 406] width 26 height 19
checkbox input "true"
click at [992, 474] on input "5. Inquires about perception" at bounding box center [997, 483] width 26 height 19
checkbox input "true"
click at [851, 336] on p "Add competency" at bounding box center [852, 343] width 76 height 14
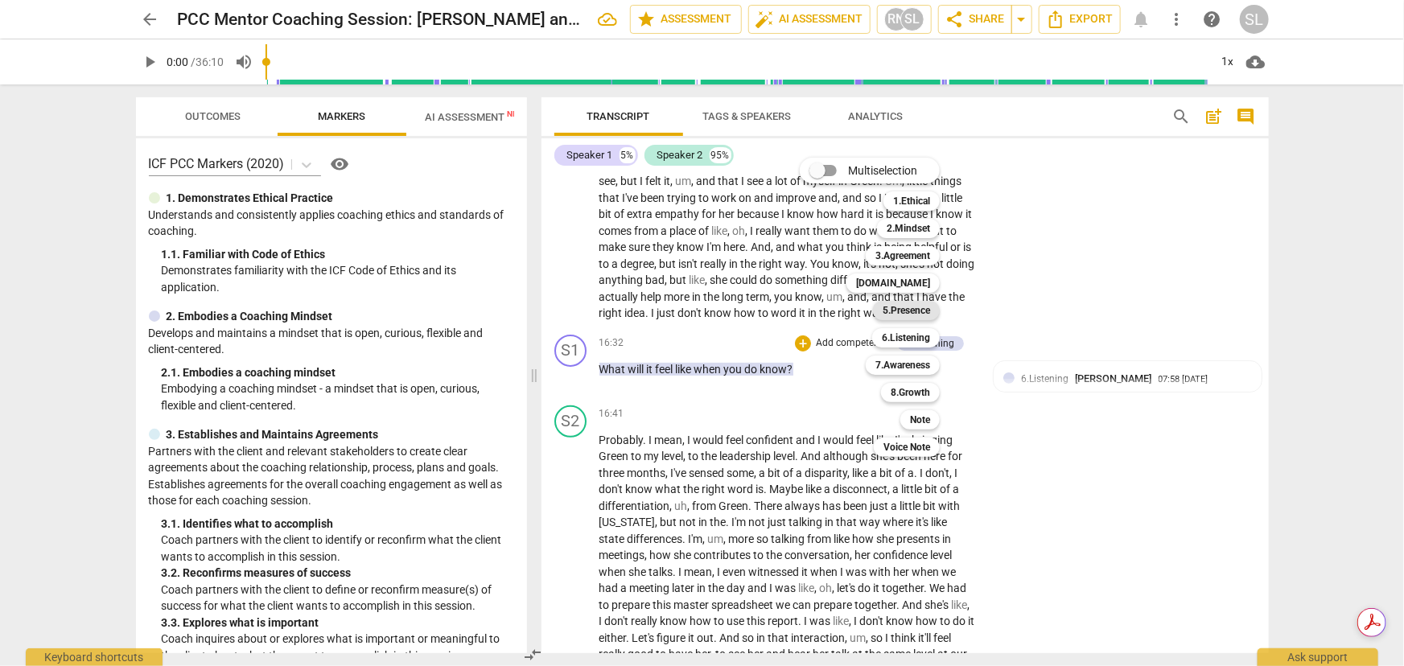
click at [908, 308] on b "5.Presence" at bounding box center [906, 310] width 47 height 19
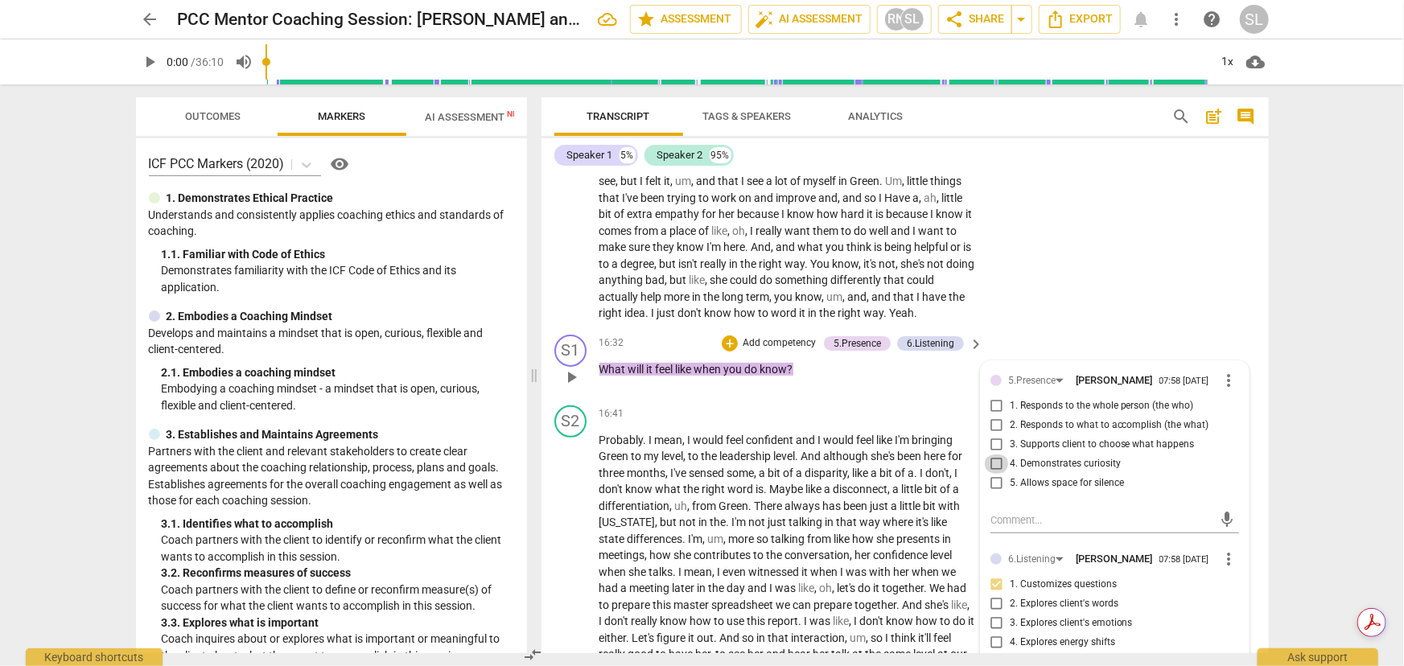
click at [990, 455] on input "4. Demonstrates curiosity" at bounding box center [997, 464] width 26 height 19
checkbox input "true"
click at [780, 336] on p "Add competency" at bounding box center [779, 343] width 76 height 14
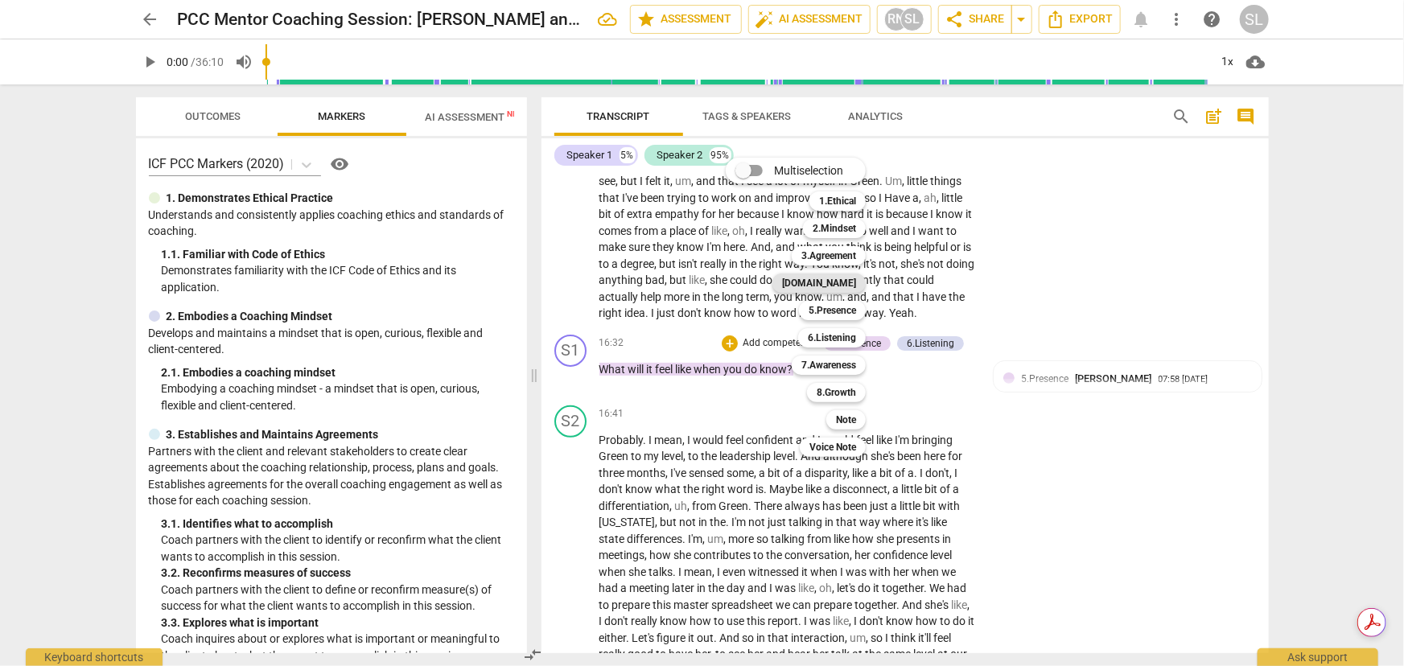
click at [831, 280] on b "[DOMAIN_NAME]" at bounding box center [819, 283] width 74 height 19
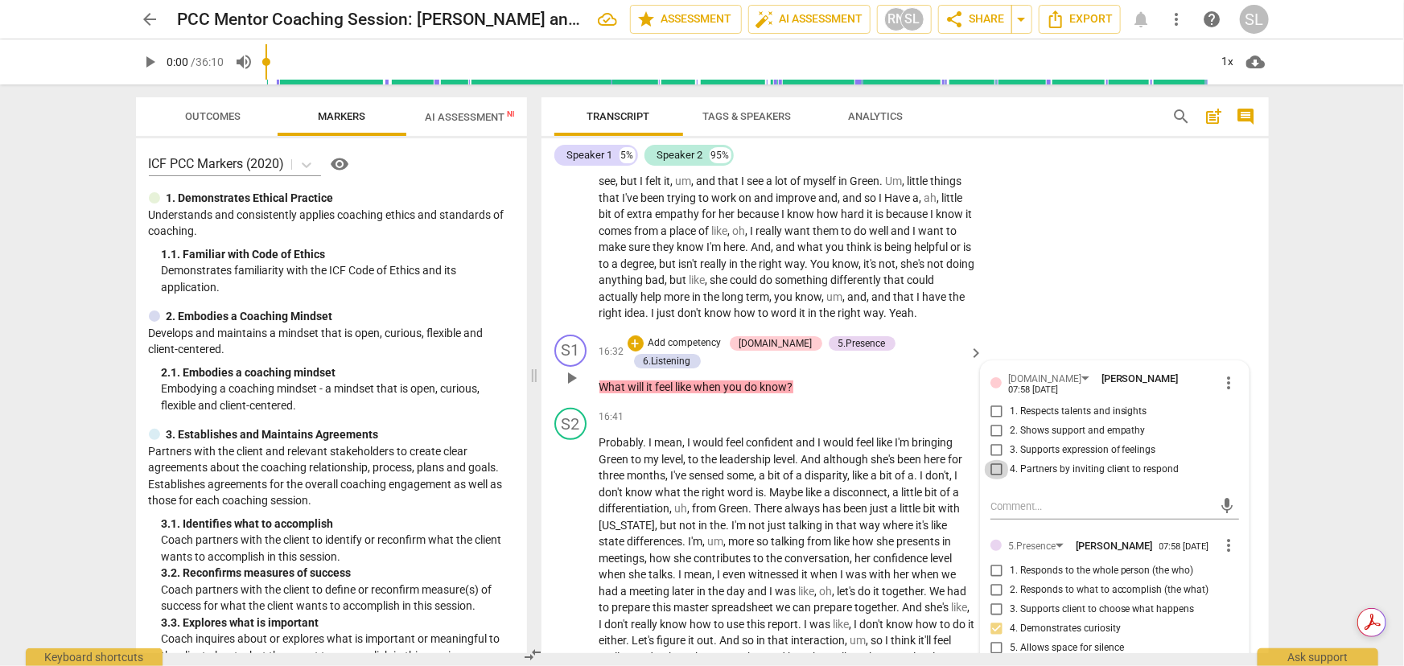
click at [996, 460] on input "4. Partners by inviting client to respond" at bounding box center [997, 469] width 26 height 19
checkbox input "true"
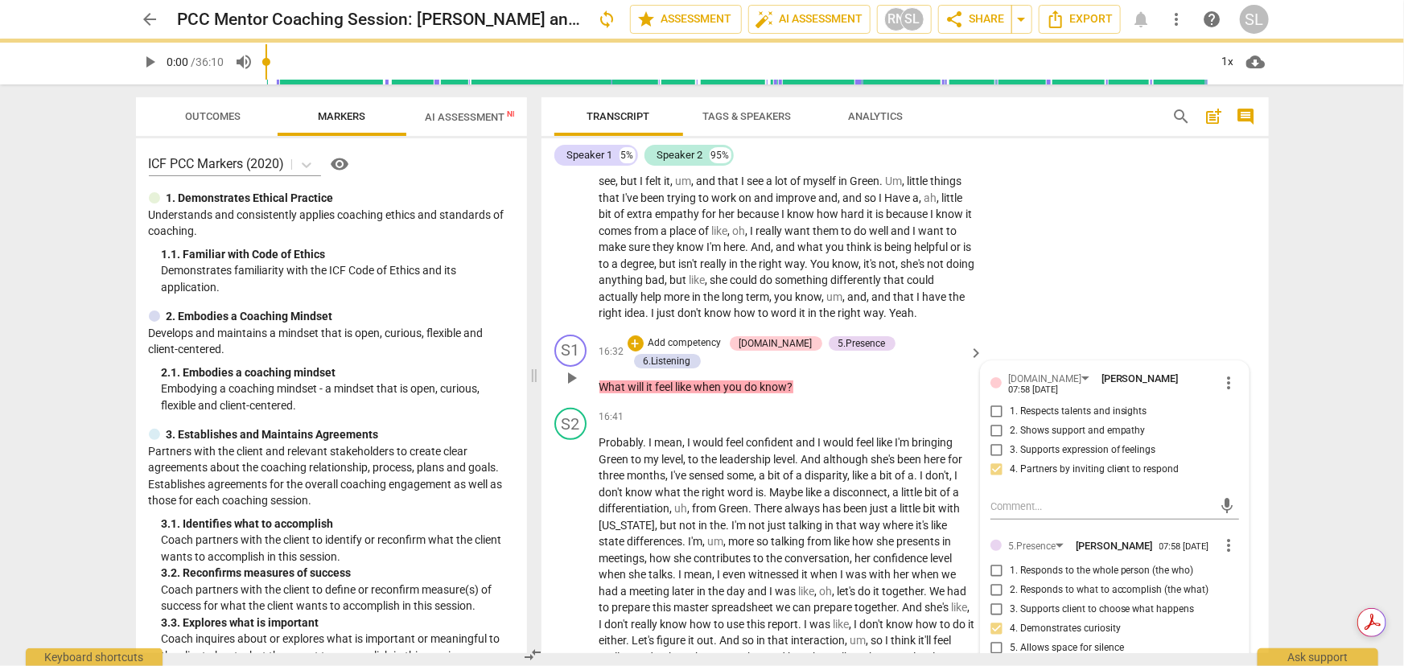
click at [847, 379] on p "What will it feel like when you do know ?" at bounding box center [787, 387] width 377 height 17
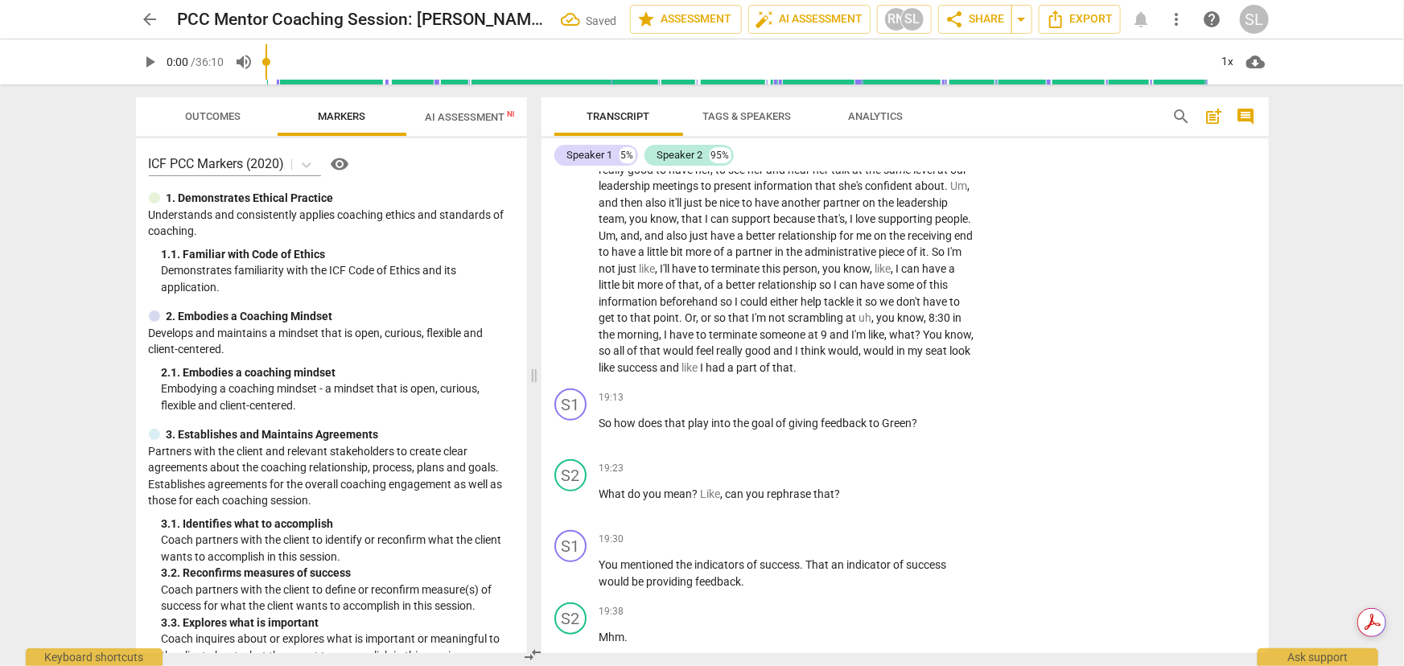
scroll to position [3783, 0]
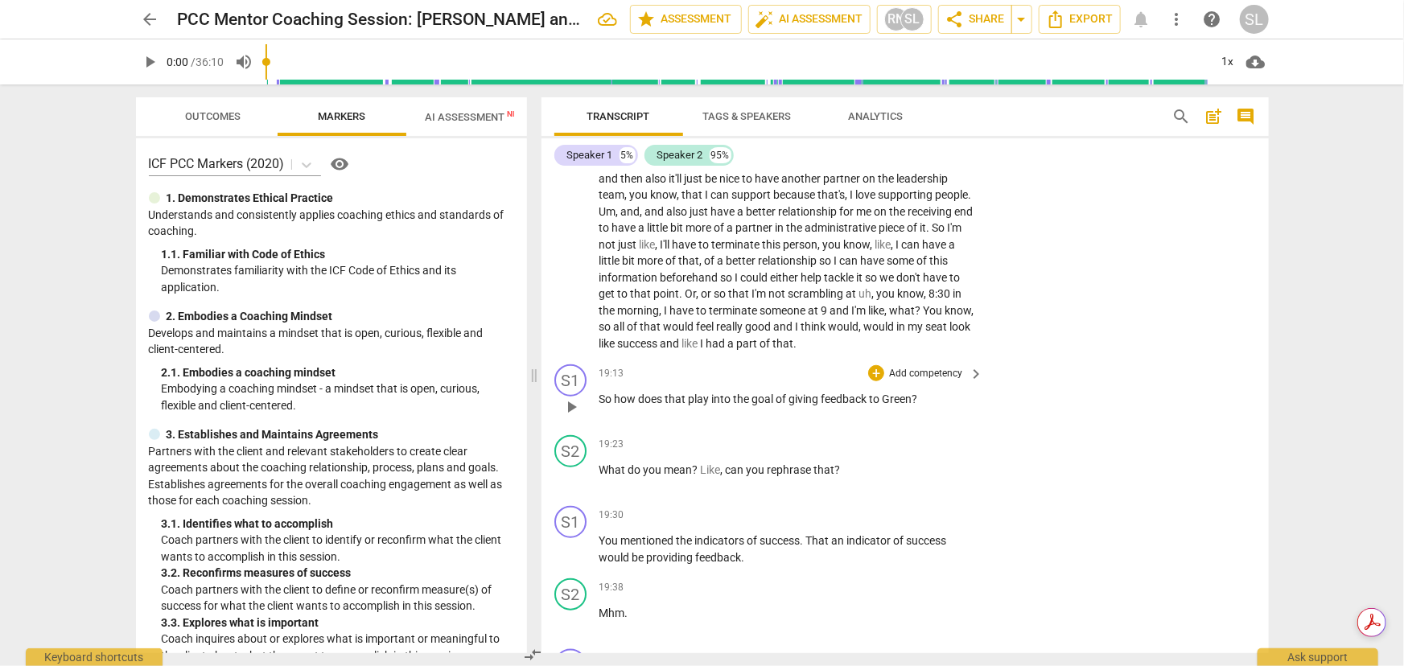
click at [911, 367] on p "Add competency" at bounding box center [925, 374] width 76 height 14
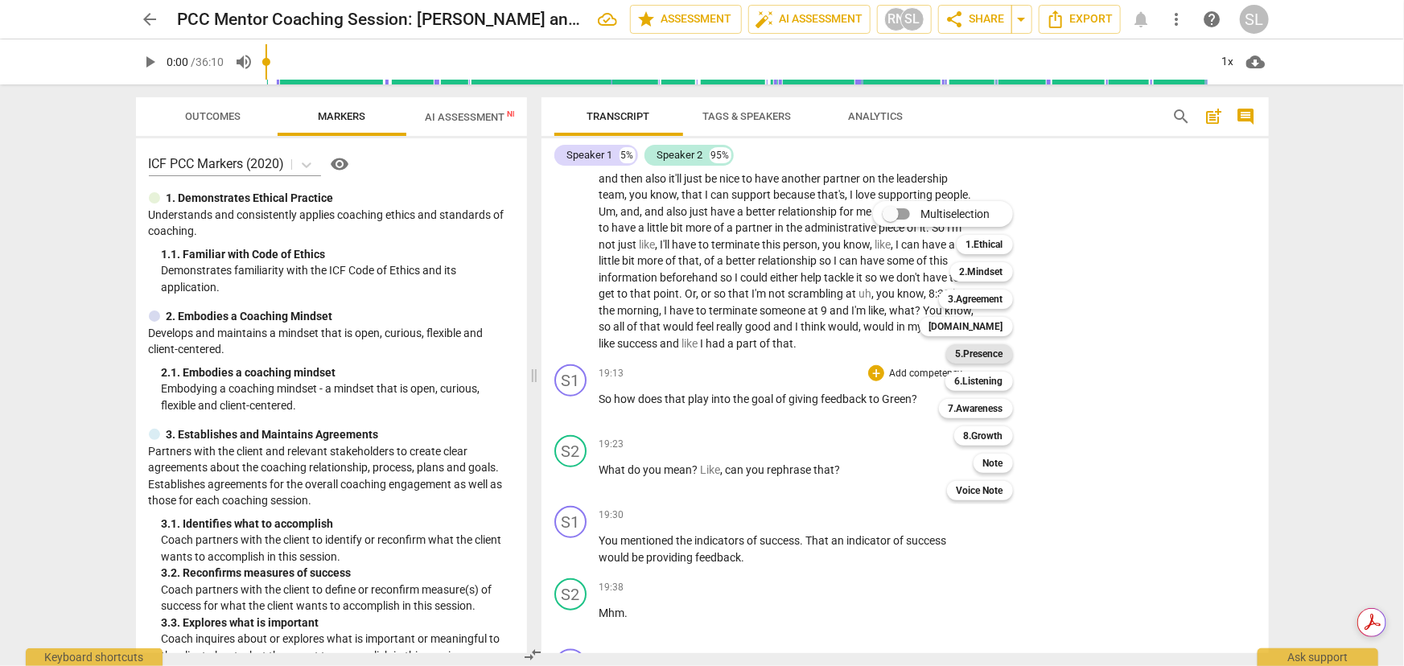
click at [974, 353] on b "5.Presence" at bounding box center [979, 353] width 47 height 19
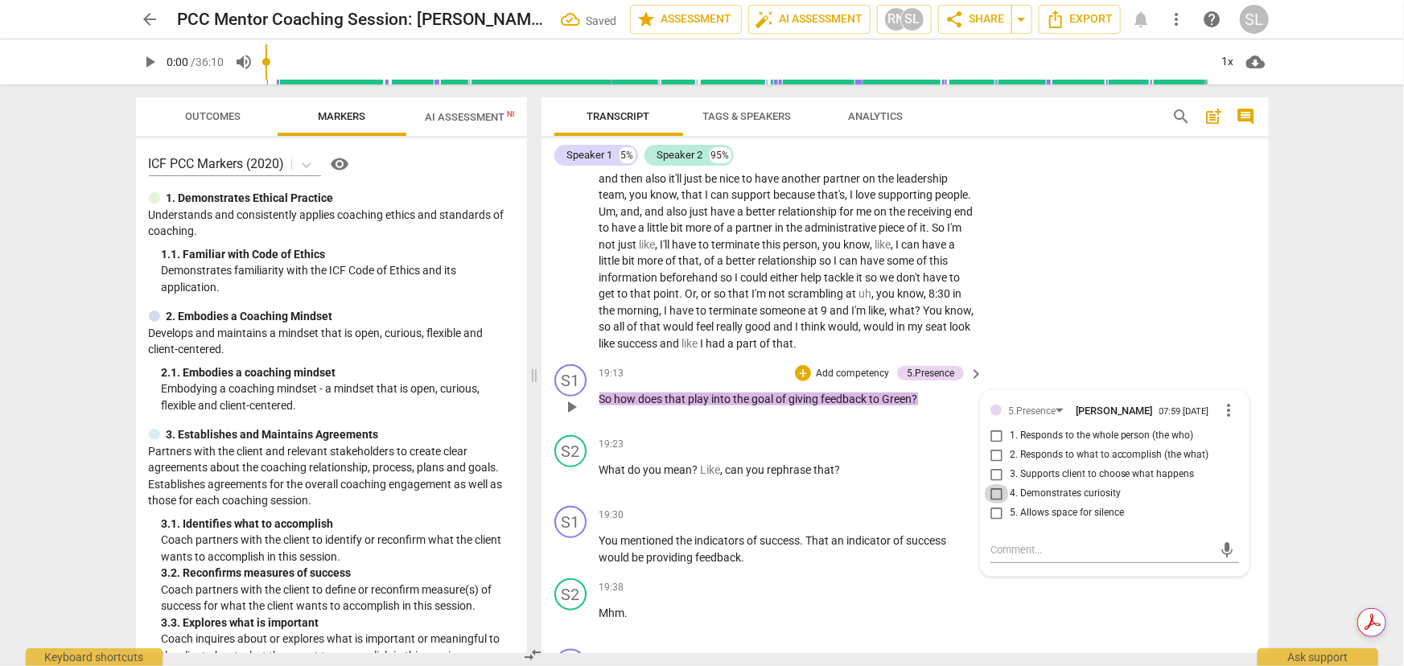
click at [991, 484] on input "4. Demonstrates curiosity" at bounding box center [997, 493] width 26 height 19
checkbox input "true"
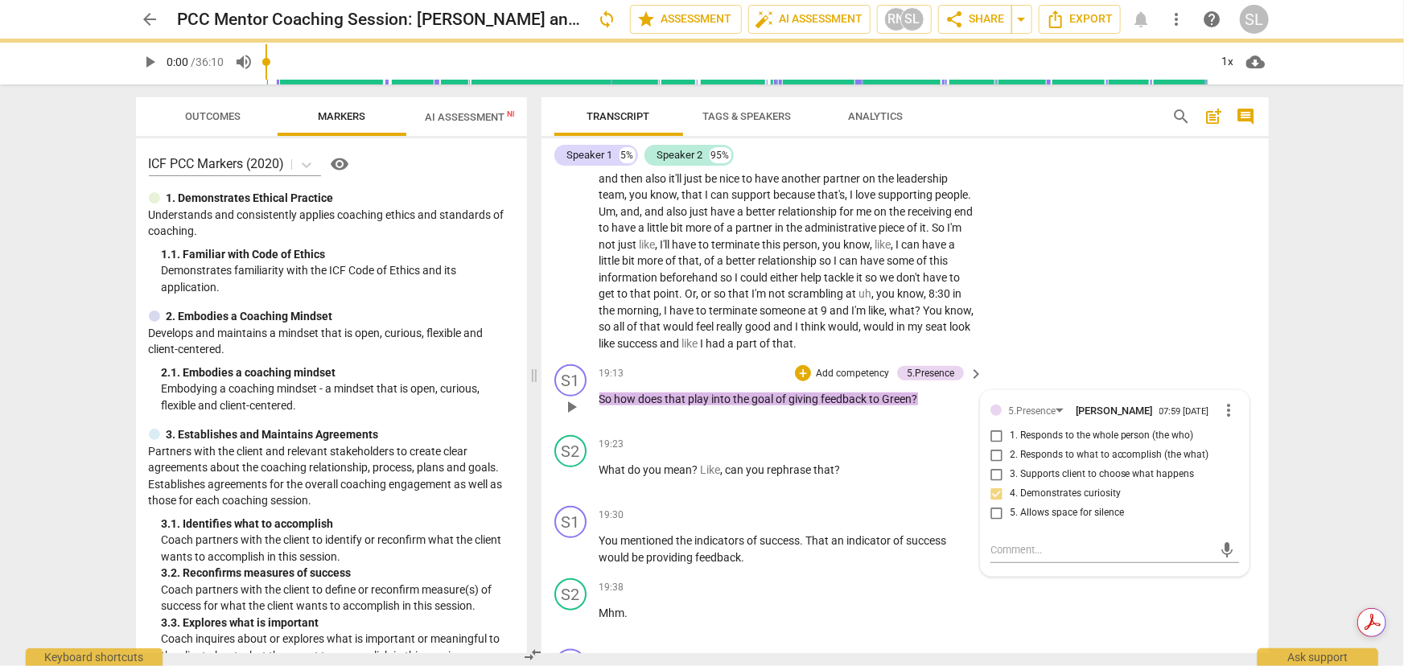
click at [838, 367] on p "Add competency" at bounding box center [852, 374] width 76 height 14
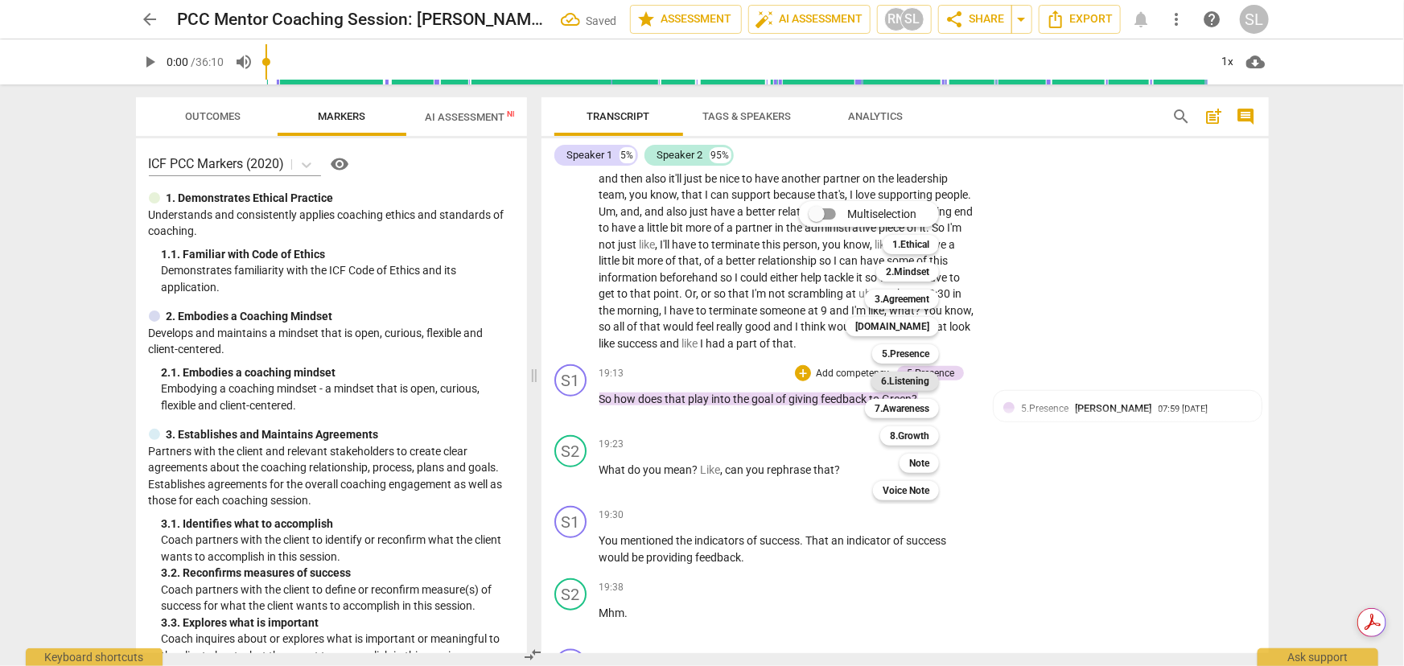
click at [893, 379] on b "6.Listening" at bounding box center [905, 381] width 48 height 19
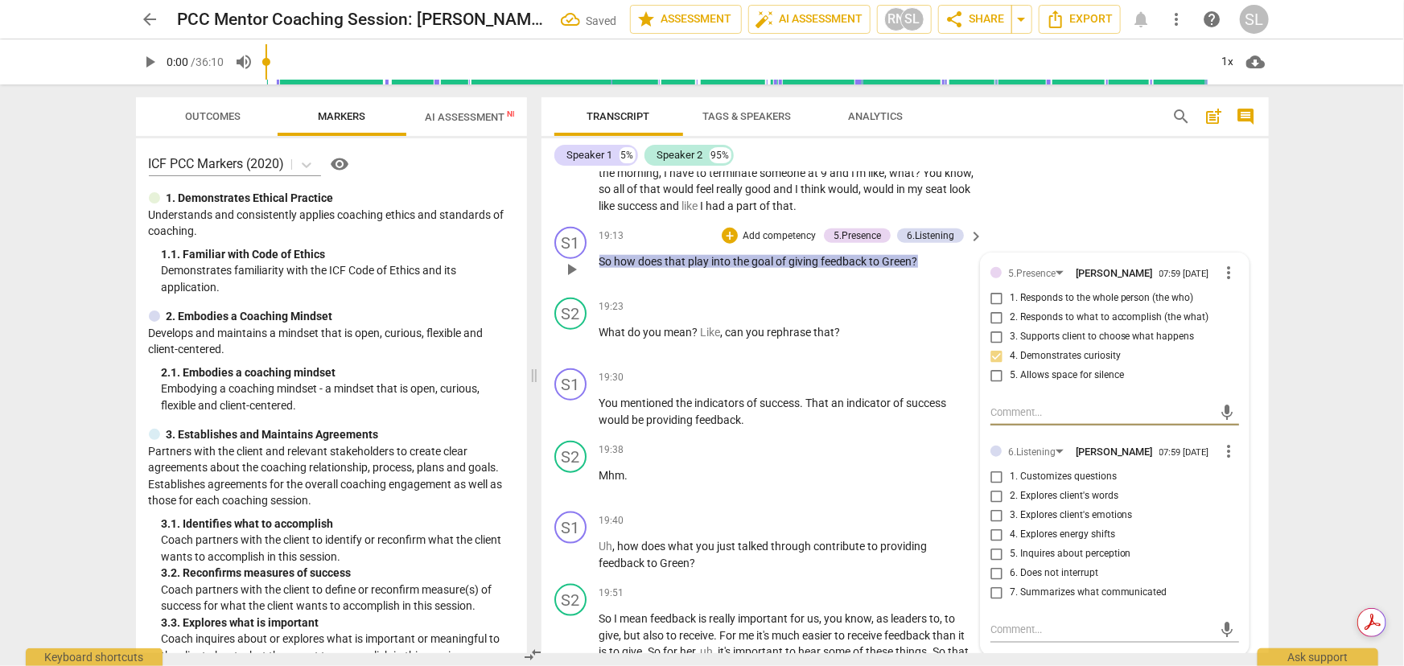
scroll to position [3930, 0]
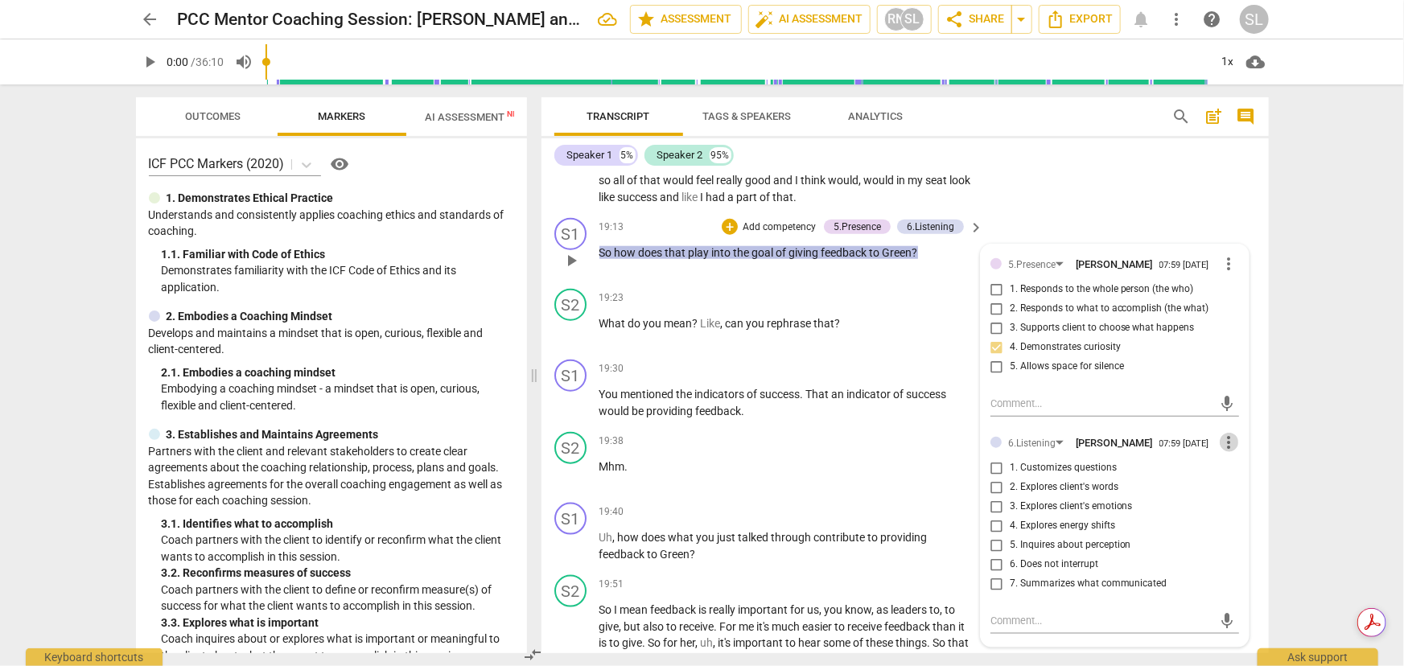
click at [1029, 433] on span "more_vert" at bounding box center [1229, 442] width 19 height 19
click at [1029, 446] on li "Delete" at bounding box center [1242, 449] width 56 height 31
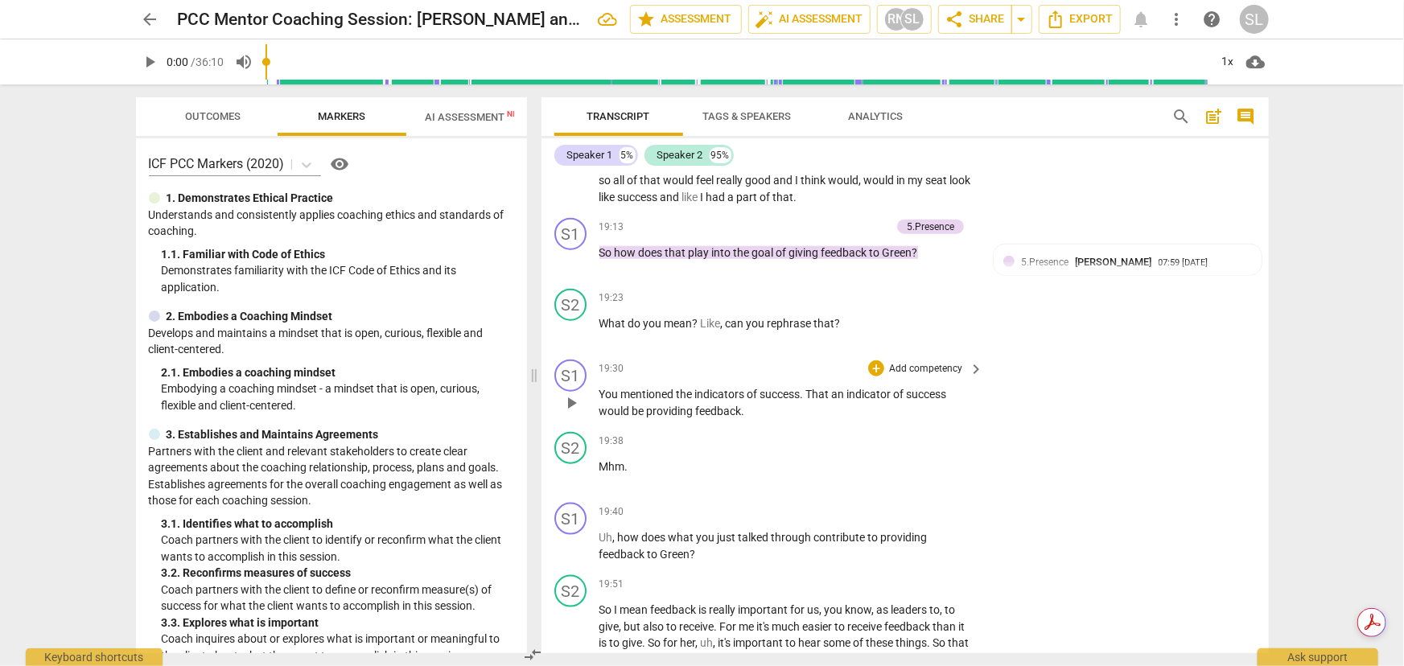
click at [905, 362] on p "Add competency" at bounding box center [925, 369] width 76 height 14
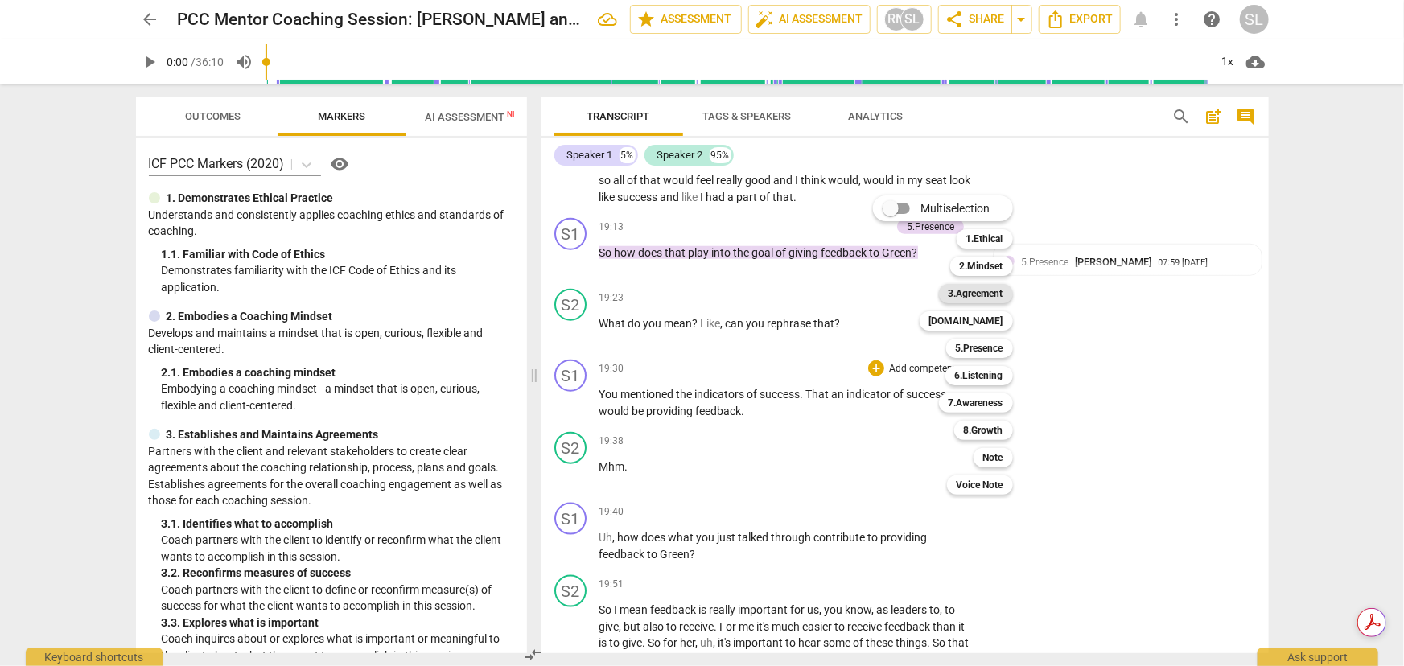
click at [974, 288] on b "3.Agreement" at bounding box center [976, 293] width 55 height 19
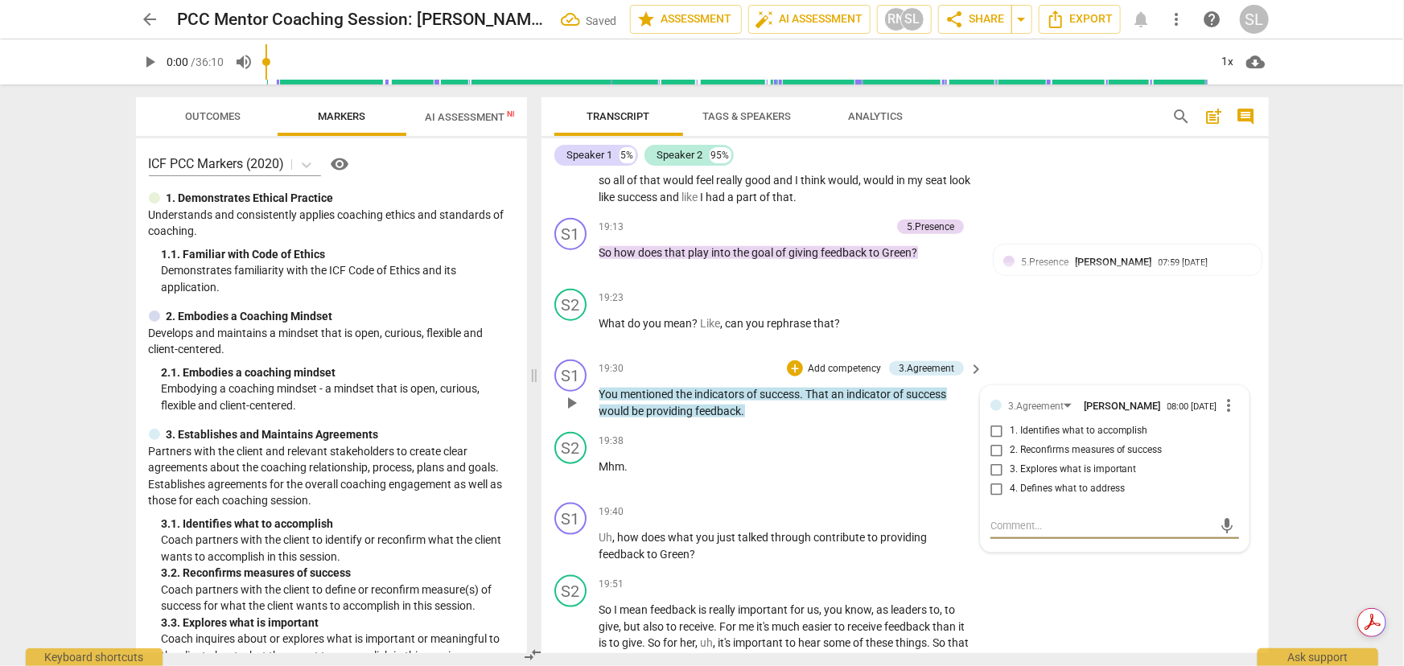
click at [994, 441] on input "2. Reconfirms measures of success" at bounding box center [997, 450] width 26 height 19
checkbox input "true"
click at [839, 393] on p "You mentioned the indicators of success . That an indicator of success would be…" at bounding box center [787, 402] width 377 height 33
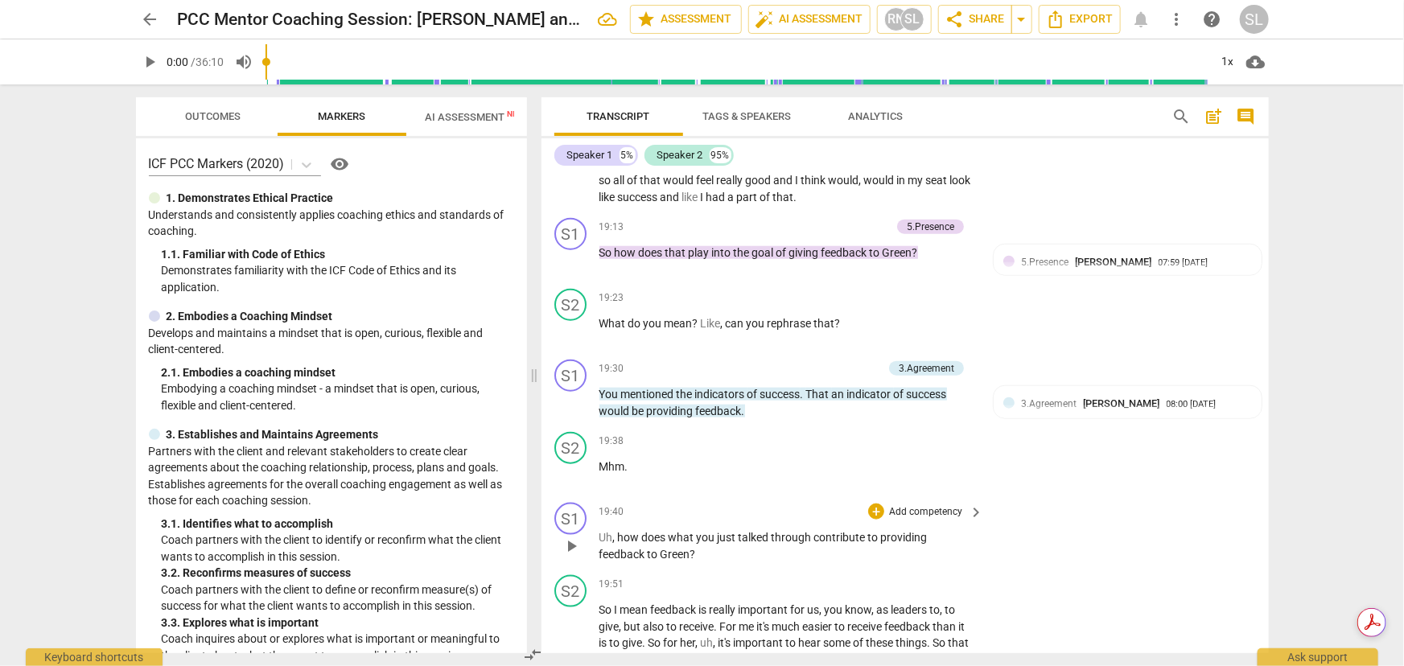
click at [908, 488] on p "Add competency" at bounding box center [925, 512] width 76 height 14
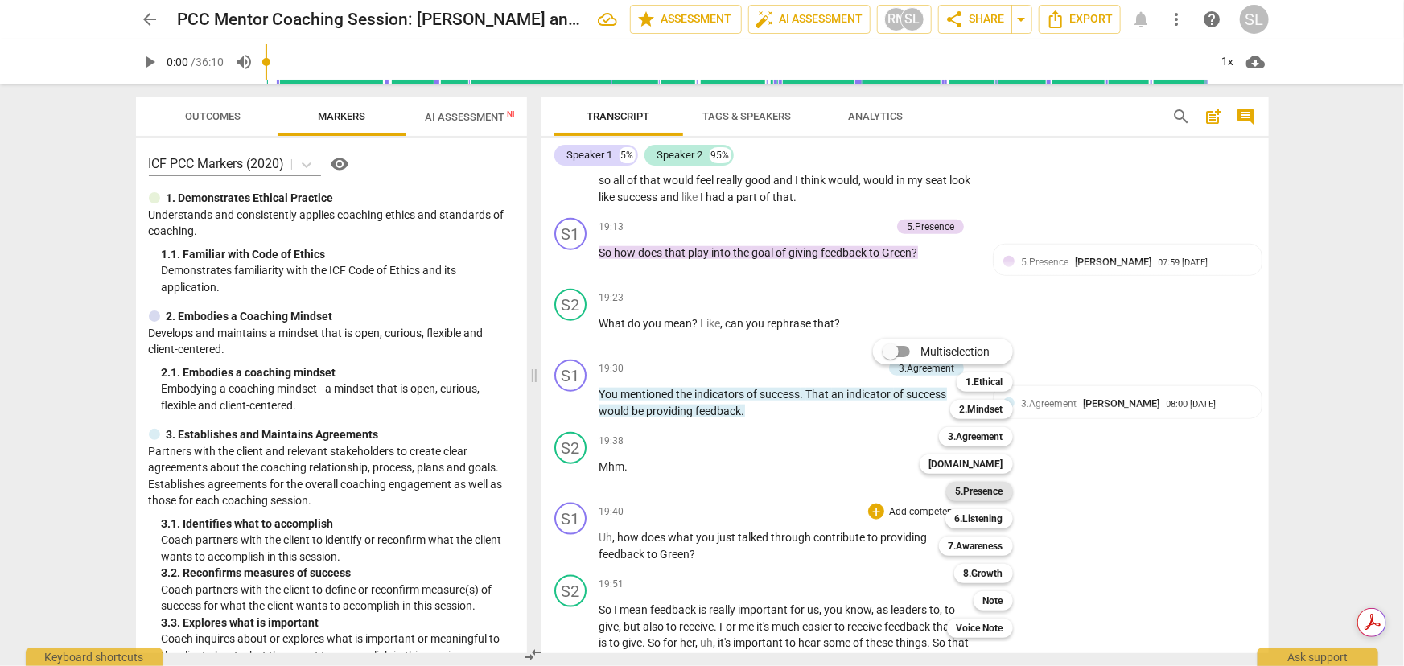
click at [968, 488] on b "5.Presence" at bounding box center [979, 491] width 47 height 19
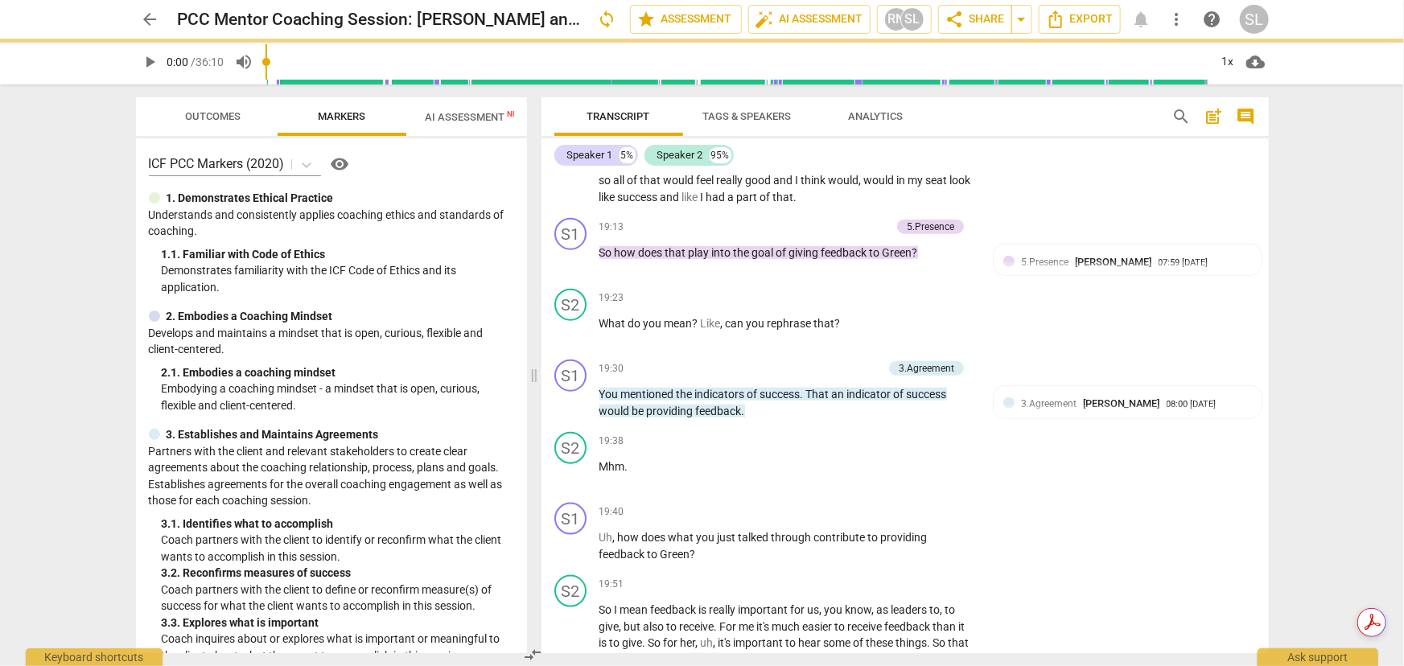
scroll to position [4181, 0]
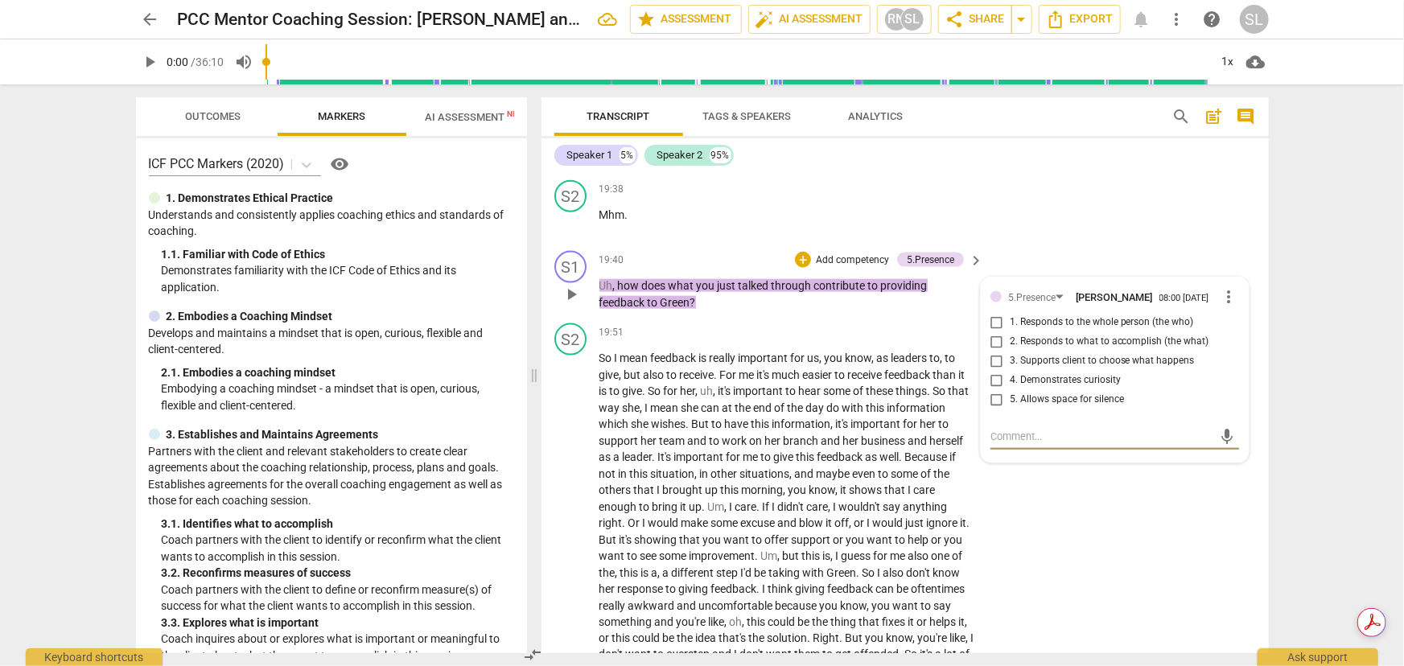
click at [994, 371] on input "4. Demonstrates curiosity" at bounding box center [997, 380] width 26 height 19
checkbox input "true"
click at [835, 253] on p "Add competency" at bounding box center [852, 260] width 76 height 14
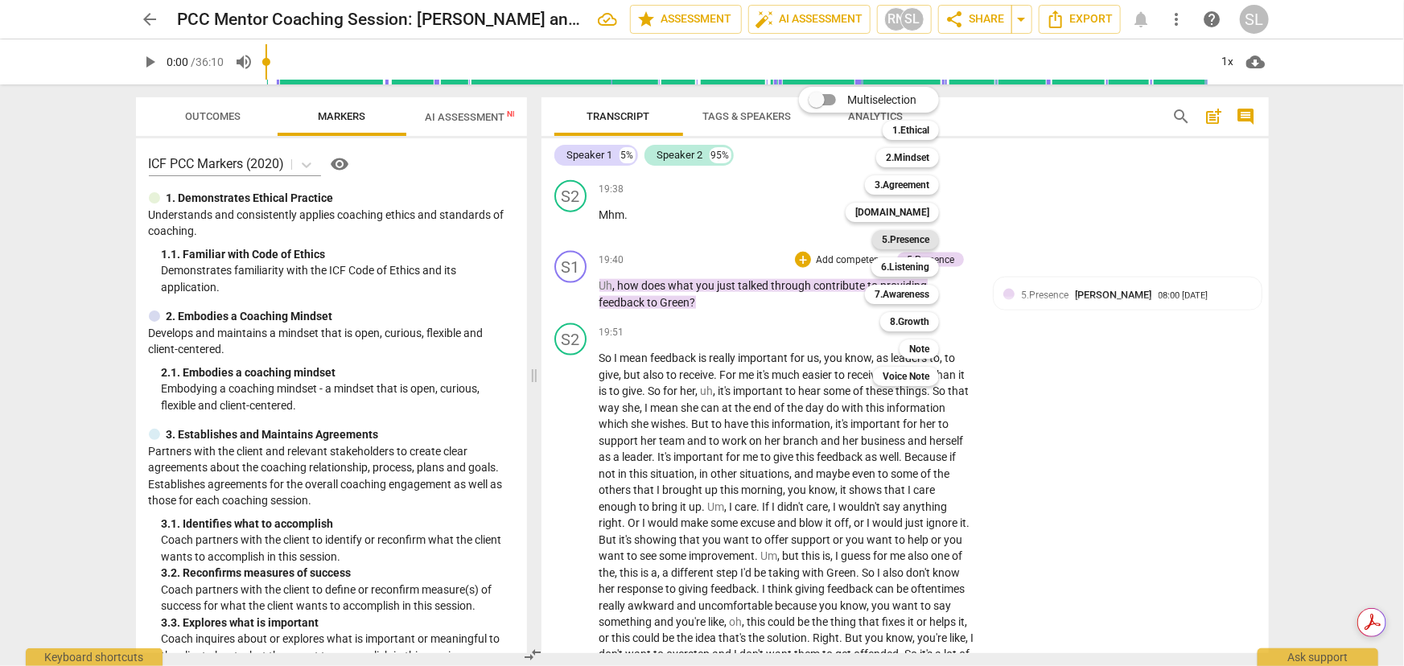
click at [894, 238] on b "5.Presence" at bounding box center [905, 239] width 47 height 19
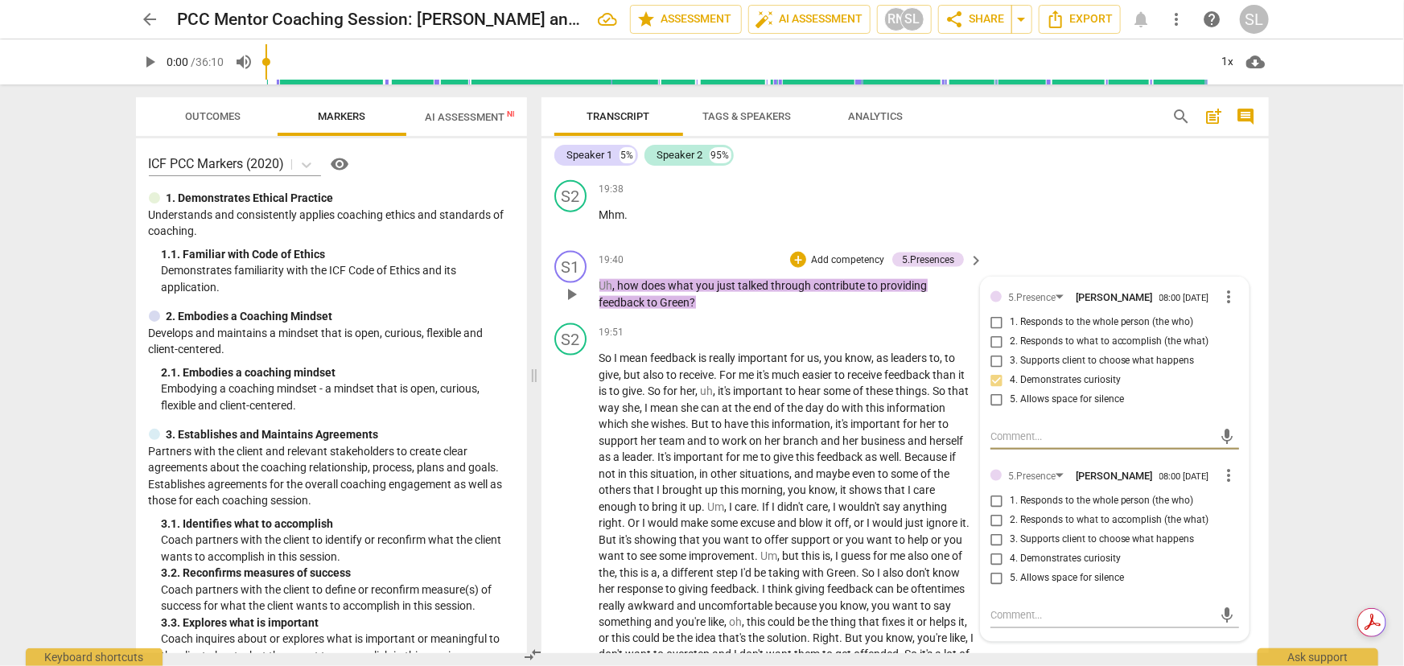
click at [990, 488] on input "4. Demonstrates curiosity" at bounding box center [997, 559] width 26 height 19
checkbox input "true"
click at [929, 278] on p "Uh , how does what you just talked through contribute to providing feedback to …" at bounding box center [787, 294] width 377 height 33
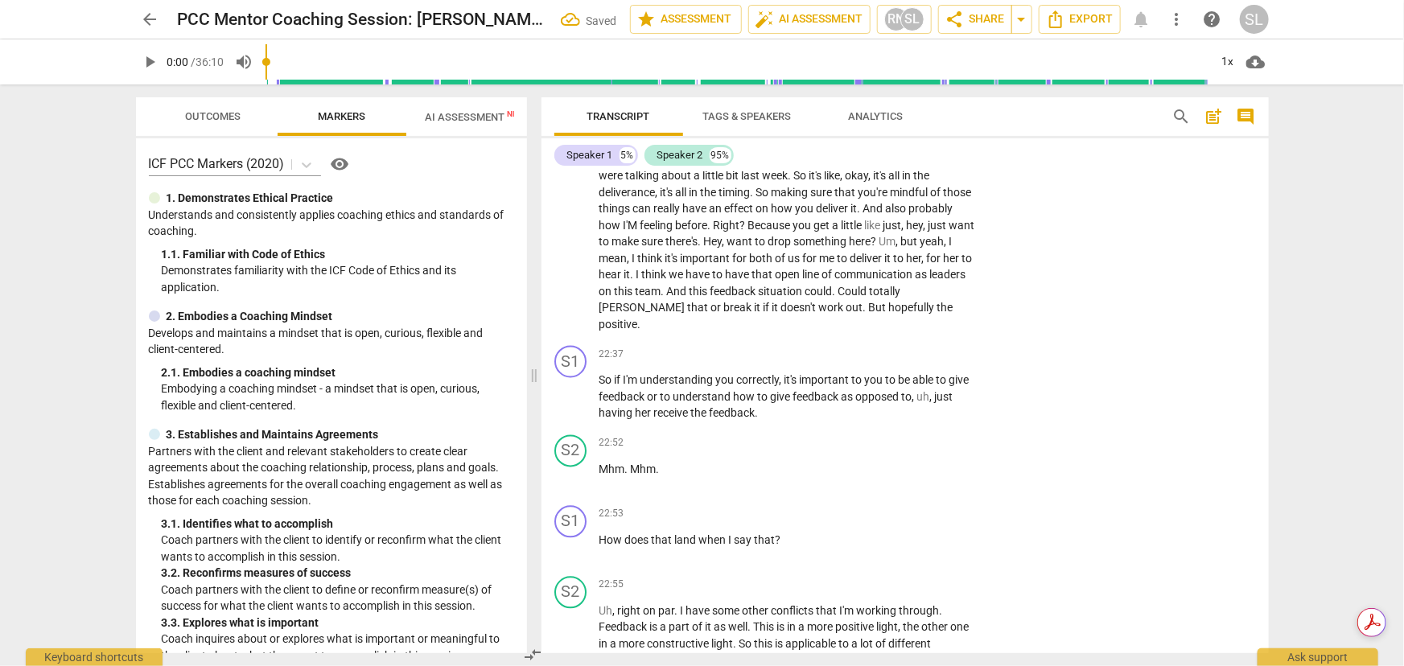
scroll to position [4766, 0]
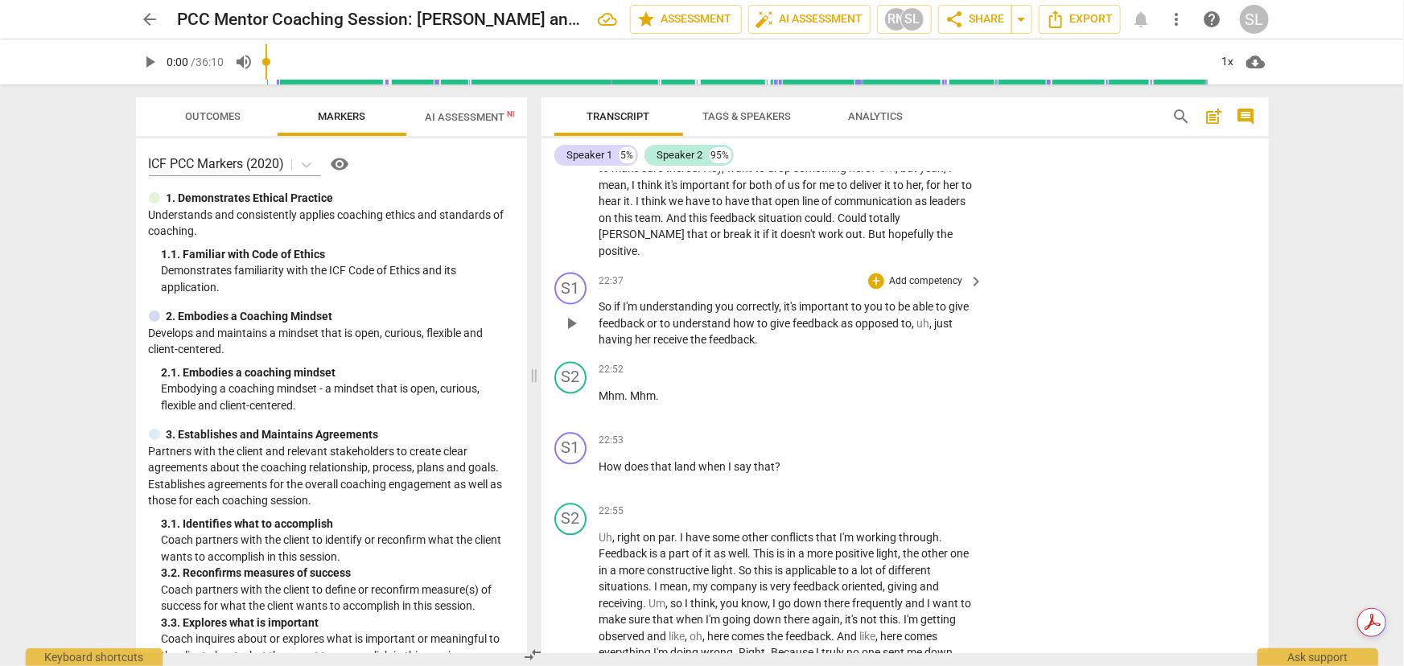
click at [924, 275] on p "Add competency" at bounding box center [925, 282] width 76 height 14
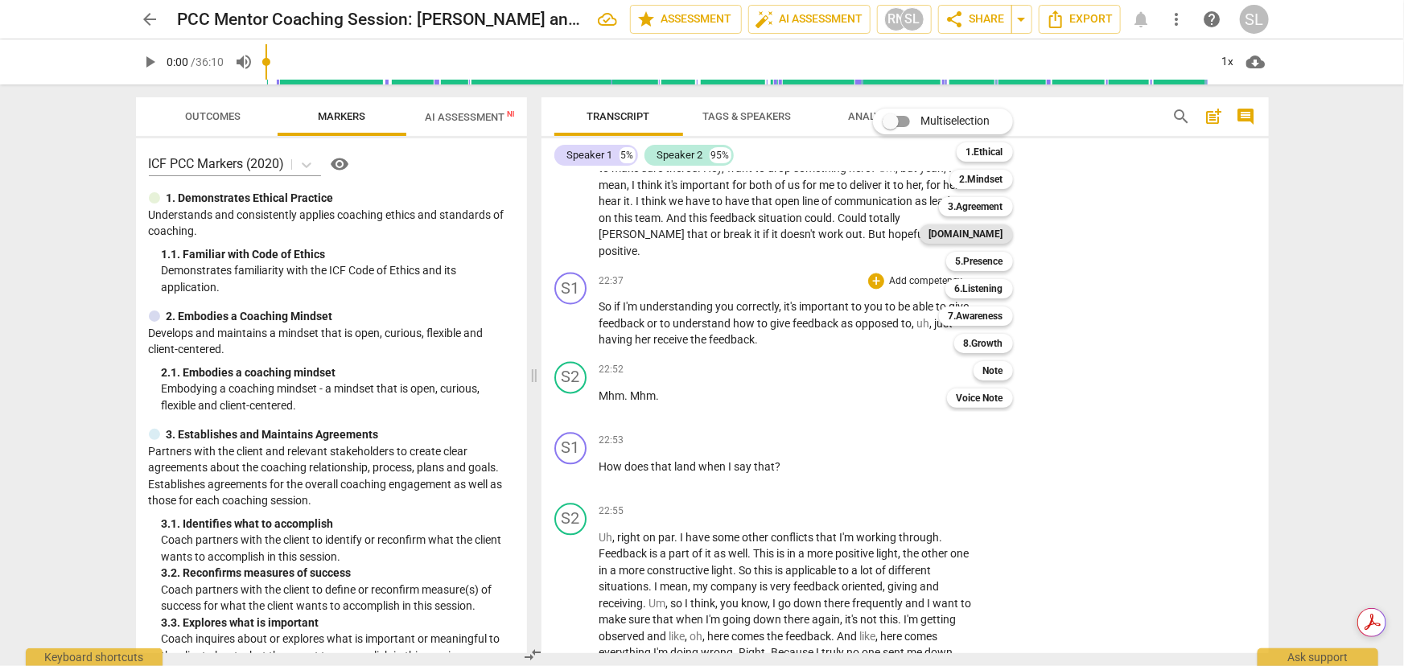
click at [989, 229] on b "[DOMAIN_NAME]" at bounding box center [966, 233] width 74 height 19
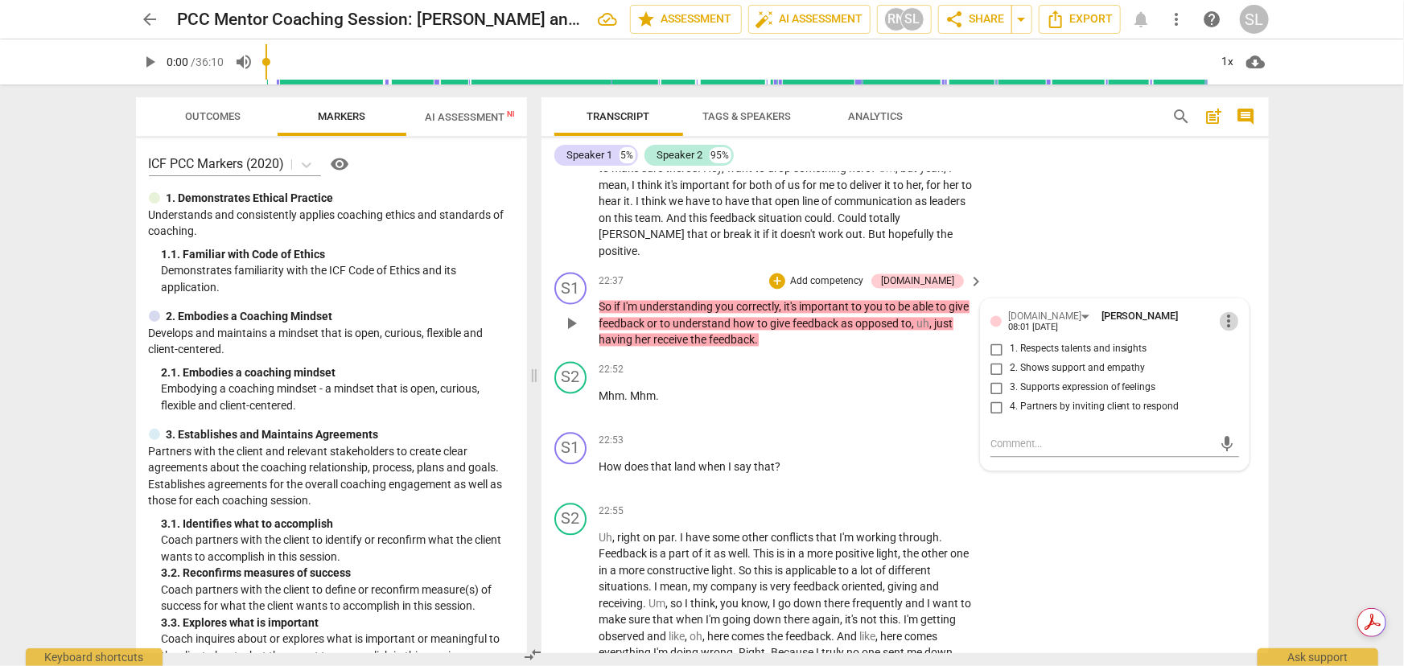
click at [1029, 312] on span "more_vert" at bounding box center [1229, 321] width 19 height 19
click at [1029, 322] on li "Delete" at bounding box center [1242, 325] width 56 height 31
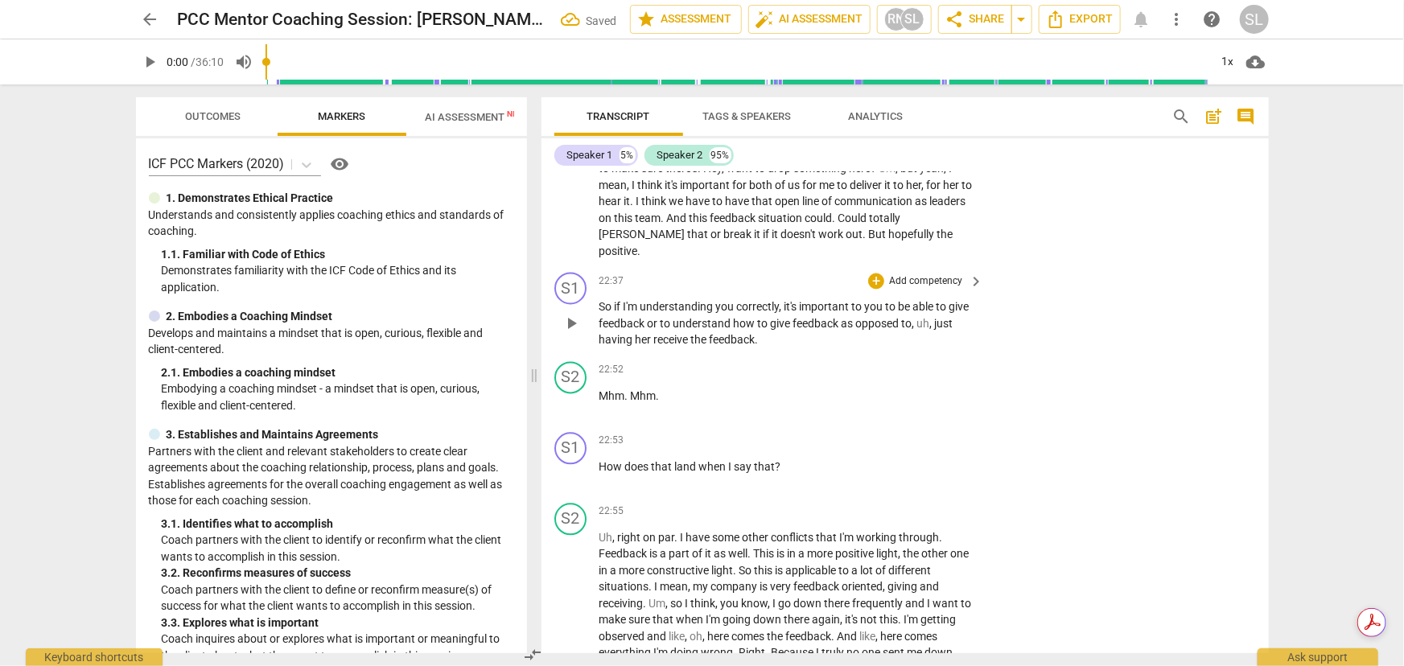
click at [926, 275] on p "Add competency" at bounding box center [925, 282] width 76 height 14
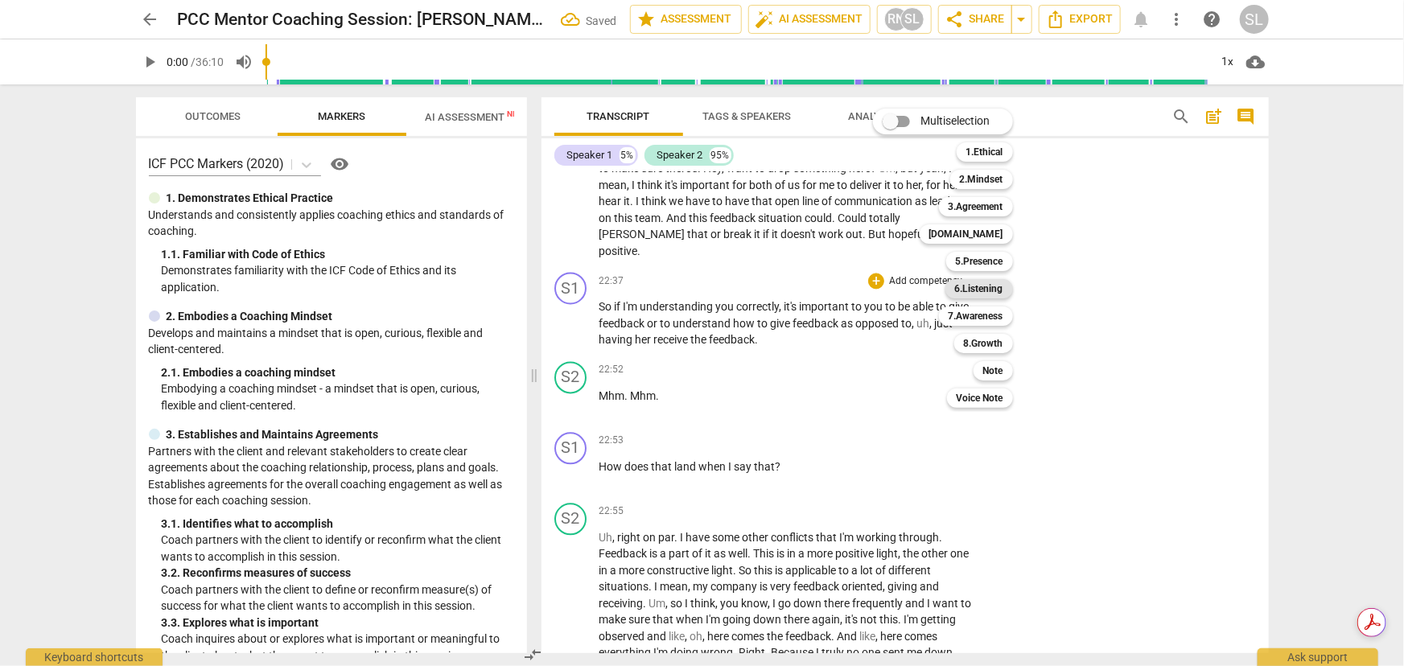
click at [974, 289] on b "6.Listening" at bounding box center [979, 288] width 48 height 19
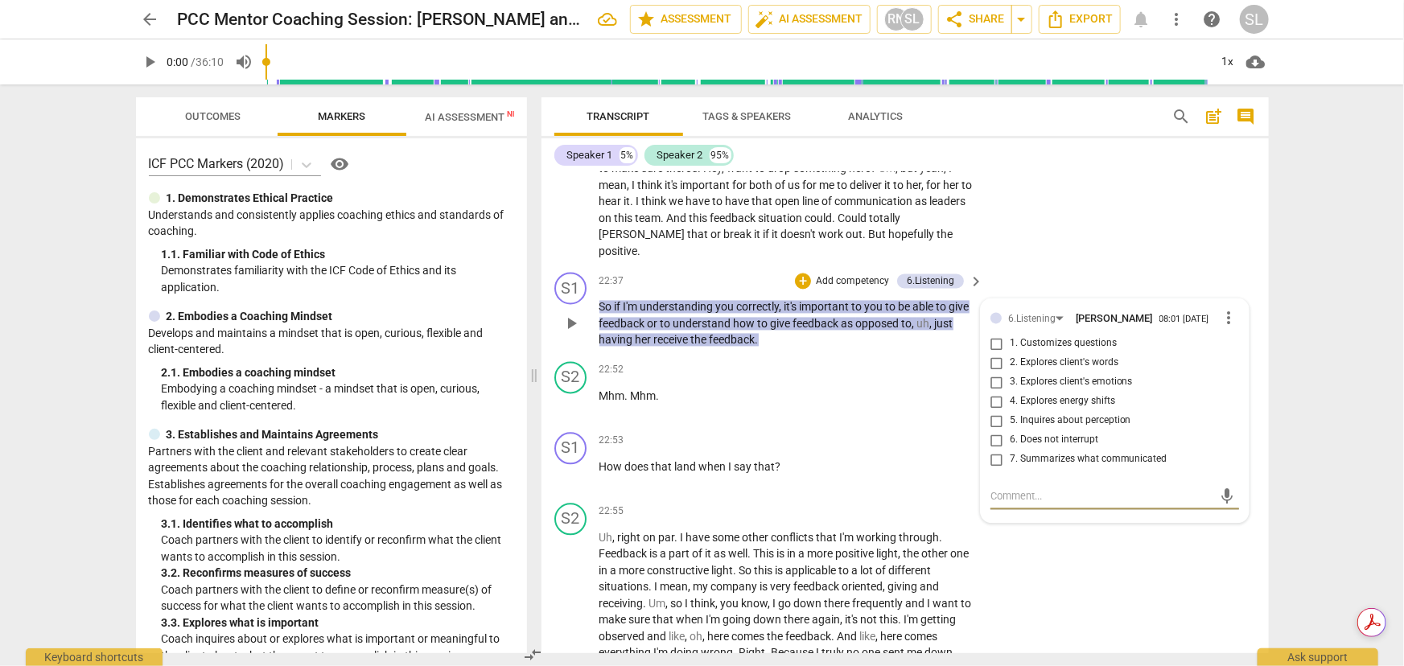
click at [994, 451] on input "7. Summarizes what communicated" at bounding box center [997, 460] width 26 height 19
checkbox input "true"
click at [949, 323] on p "So if I'm understanding you correctly , it's important to you to be able to giv…" at bounding box center [787, 324] width 377 height 50
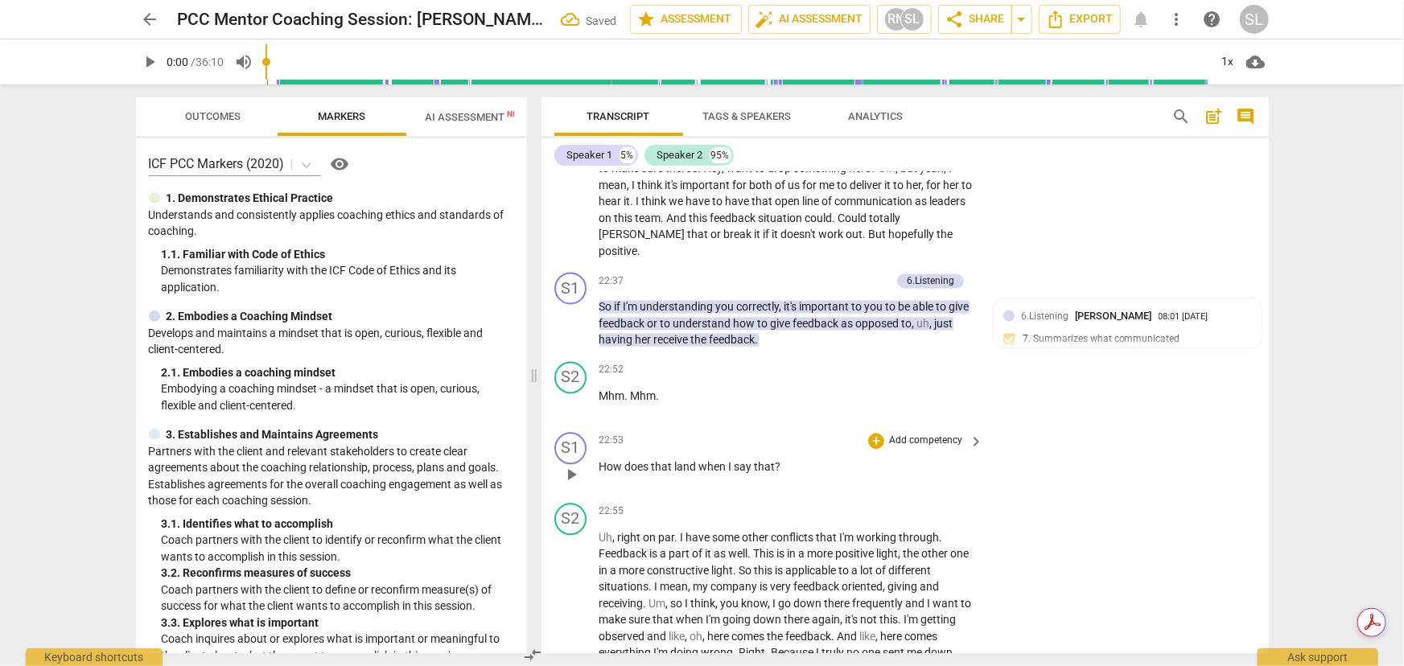
click at [915, 434] on p "Add competency" at bounding box center [925, 441] width 76 height 14
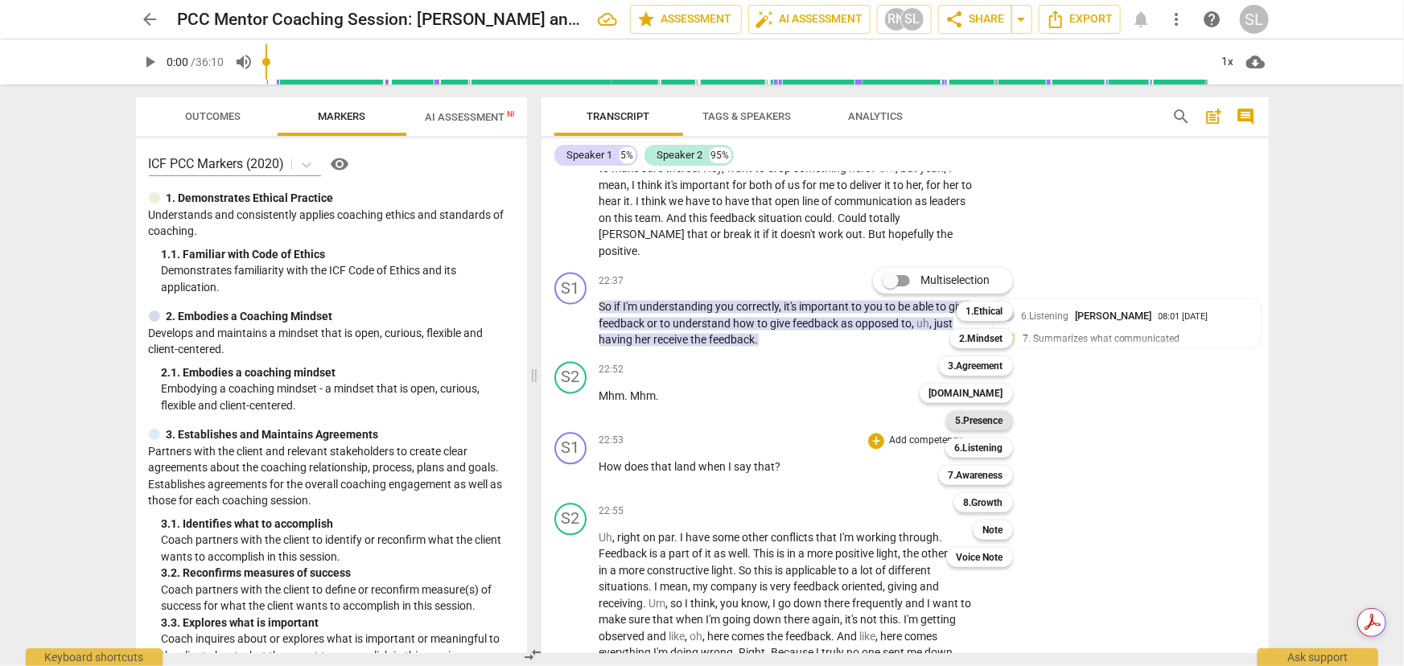
click at [970, 420] on b "5.Presence" at bounding box center [979, 420] width 47 height 19
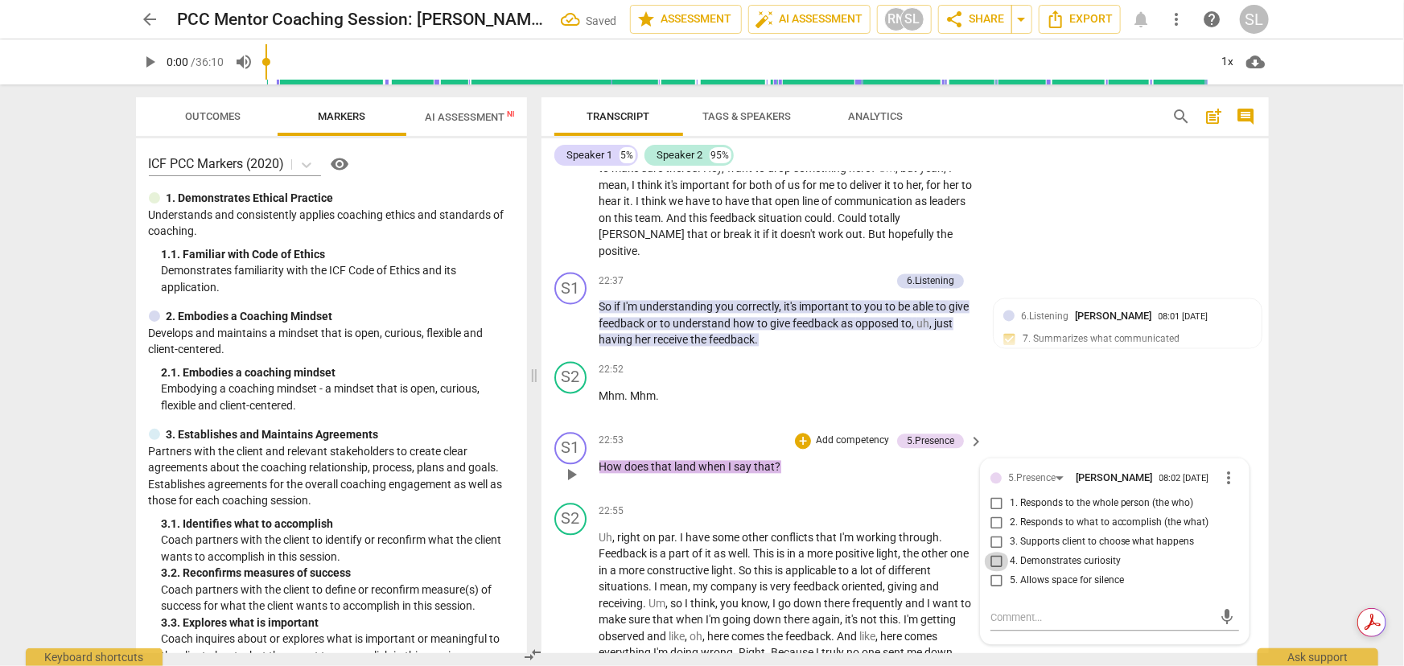
click at [991, 488] on input "4. Demonstrates curiosity" at bounding box center [997, 562] width 26 height 19
checkbox input "true"
click at [856, 434] on p "Add competency" at bounding box center [852, 441] width 76 height 14
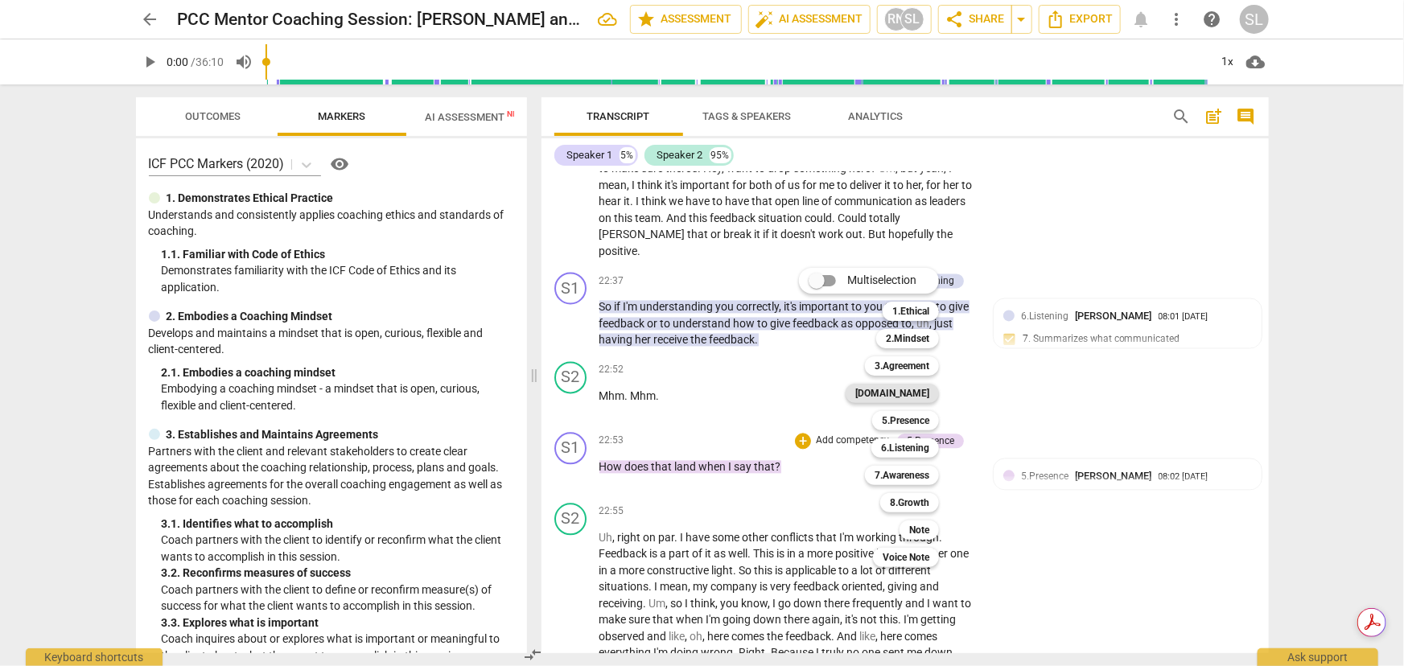
click at [917, 392] on b "[DOMAIN_NAME]" at bounding box center [892, 393] width 74 height 19
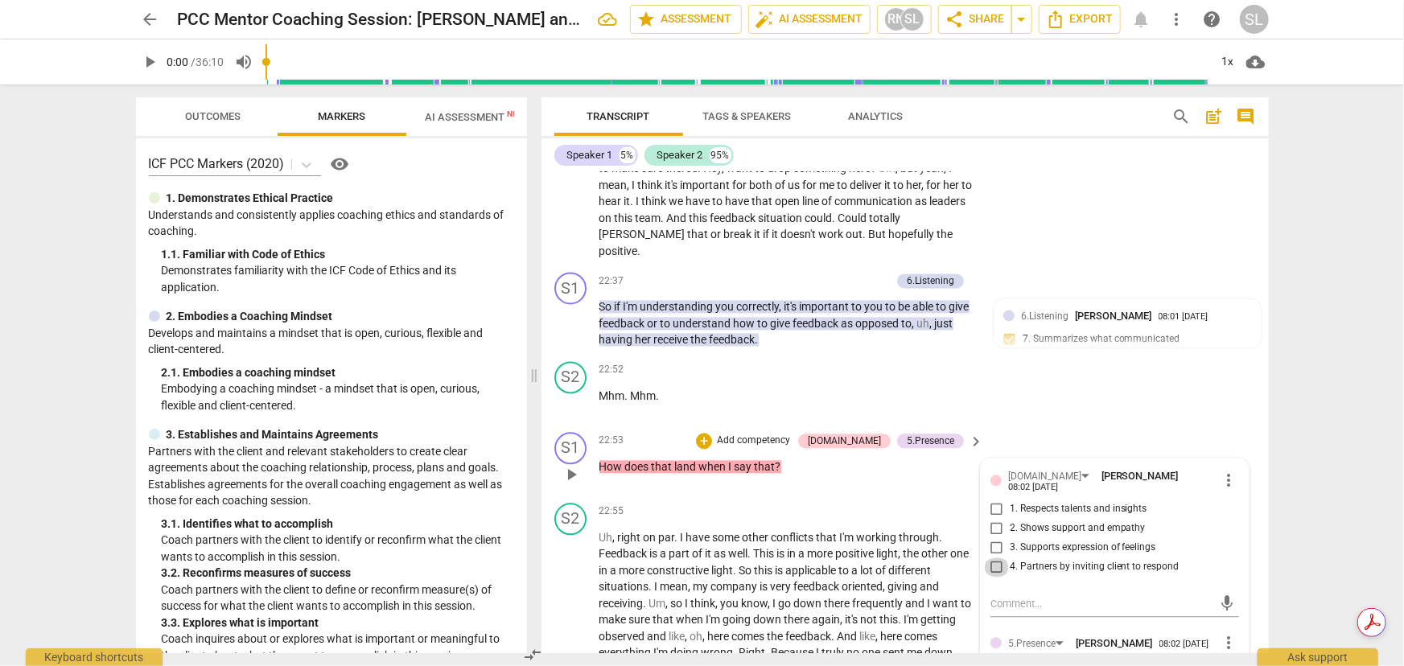
click at [992, 488] on input "4. Partners by inviting client to respond" at bounding box center [997, 567] width 26 height 19
checkbox input "true"
click at [907, 459] on p "How does that land when I say that ?" at bounding box center [787, 467] width 377 height 17
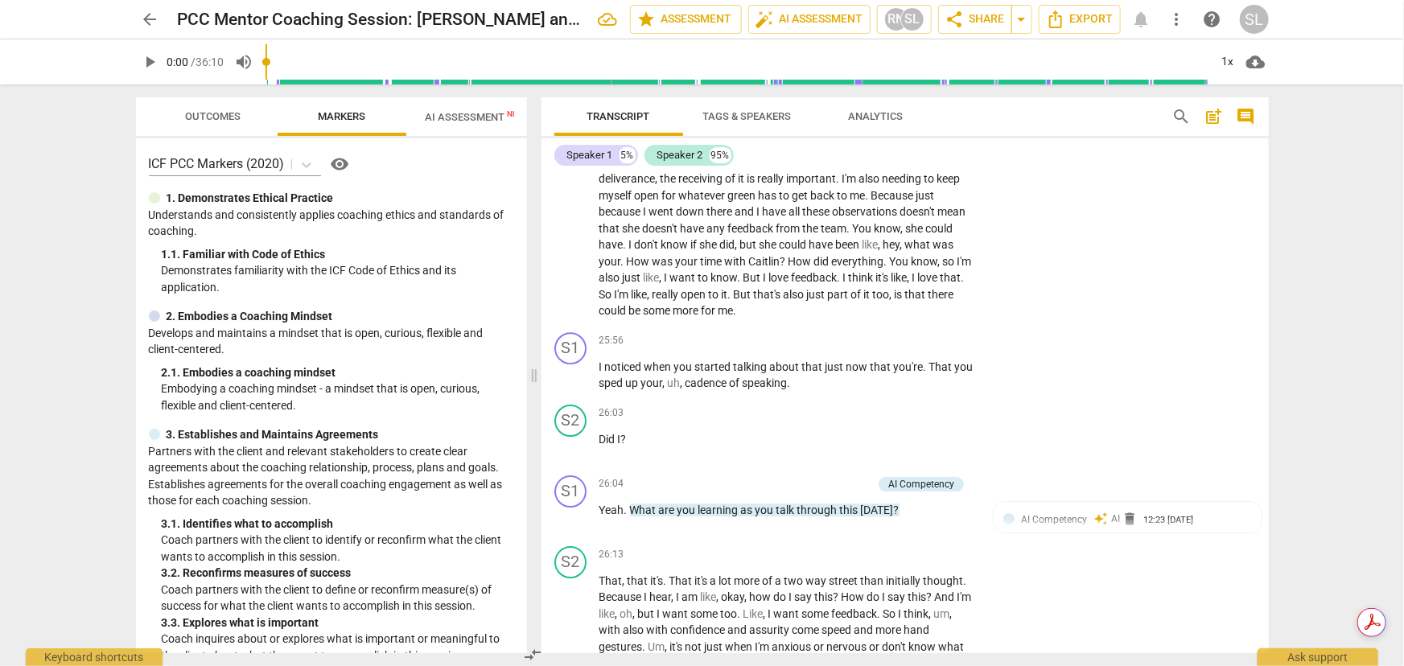
scroll to position [5644, 0]
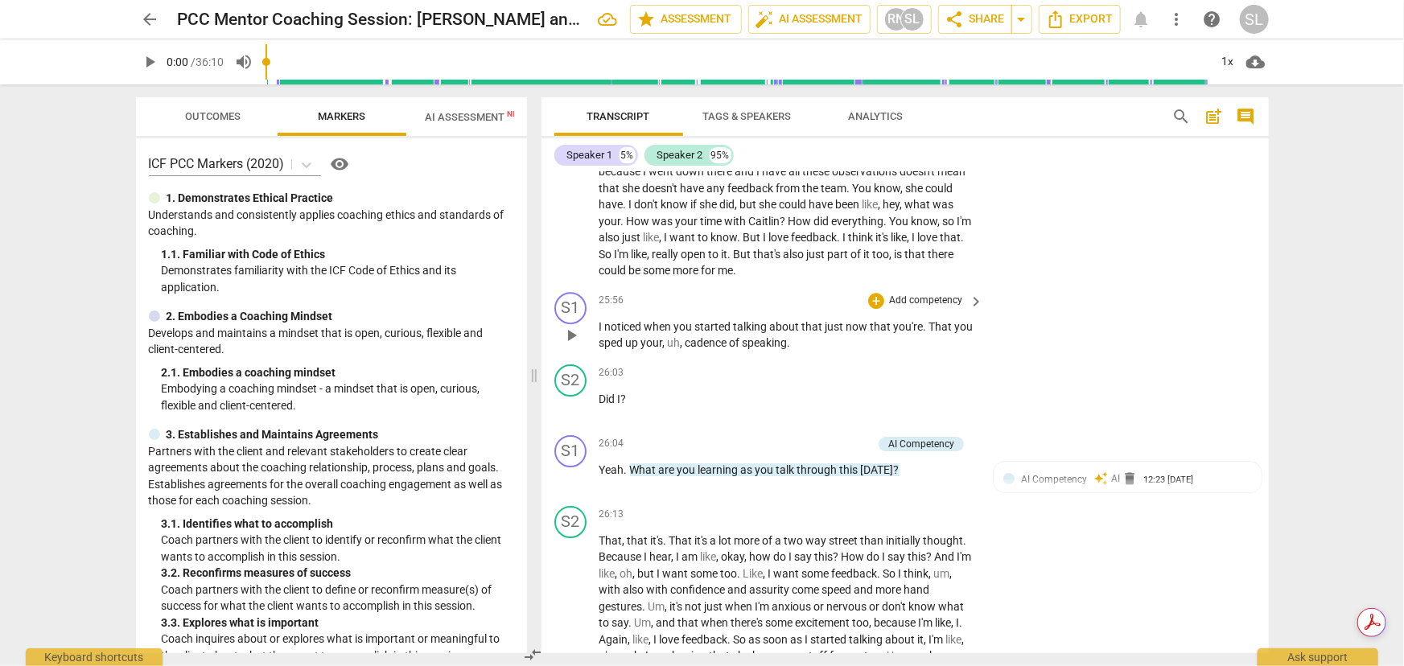
click at [909, 294] on p "Add competency" at bounding box center [925, 301] width 76 height 14
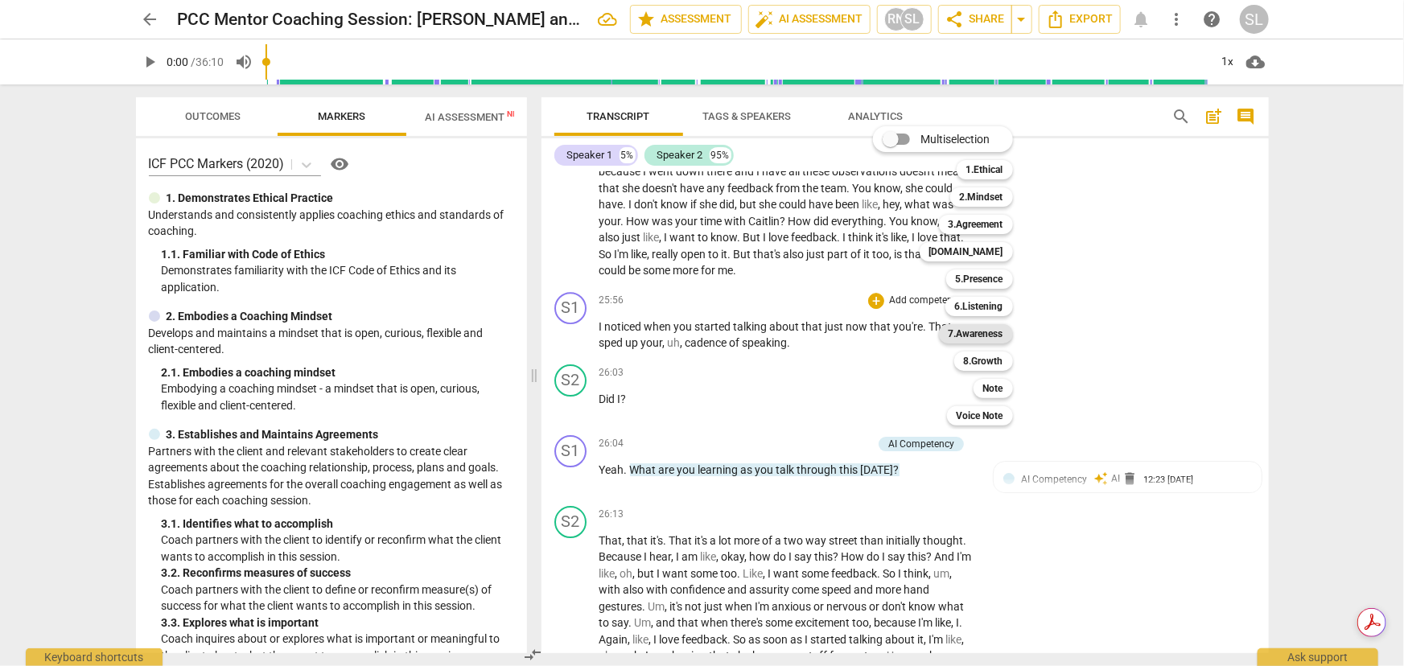
click at [964, 330] on b "7.Awareness" at bounding box center [976, 333] width 55 height 19
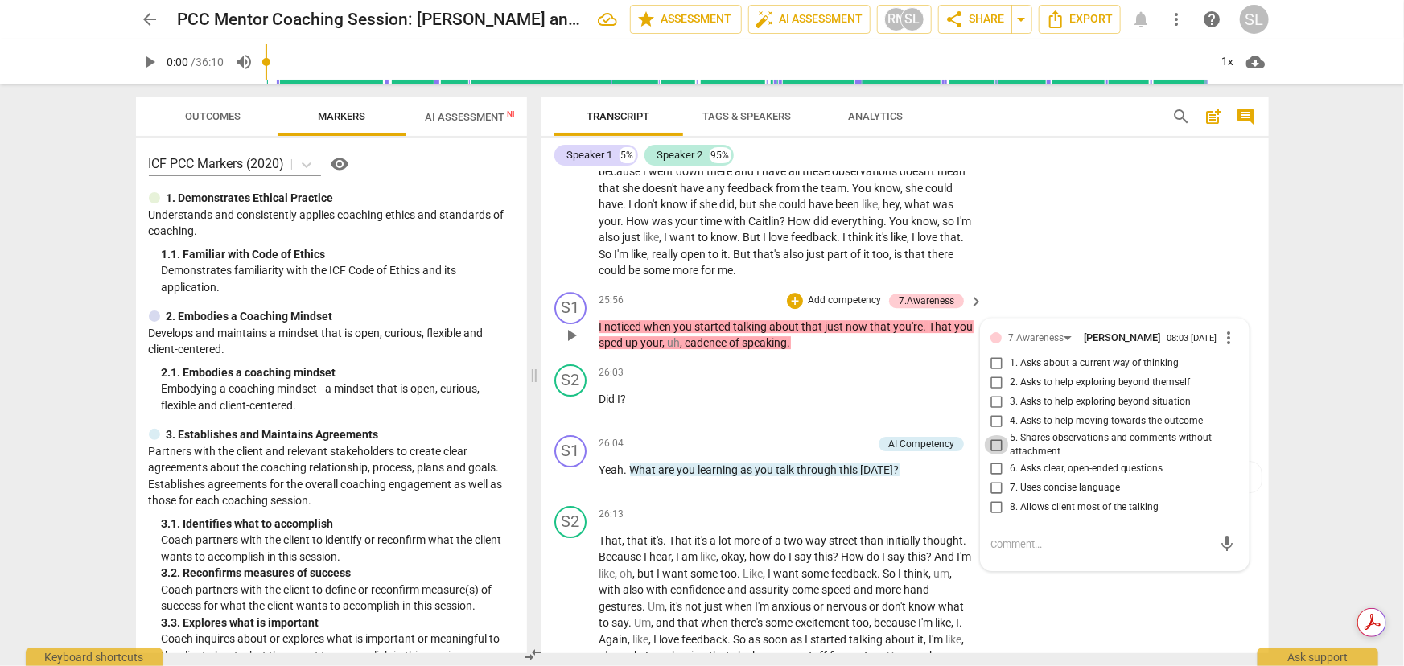
click at [993, 435] on input "5. Shares observations and comments without attachment" at bounding box center [997, 444] width 26 height 19
checkbox input "true"
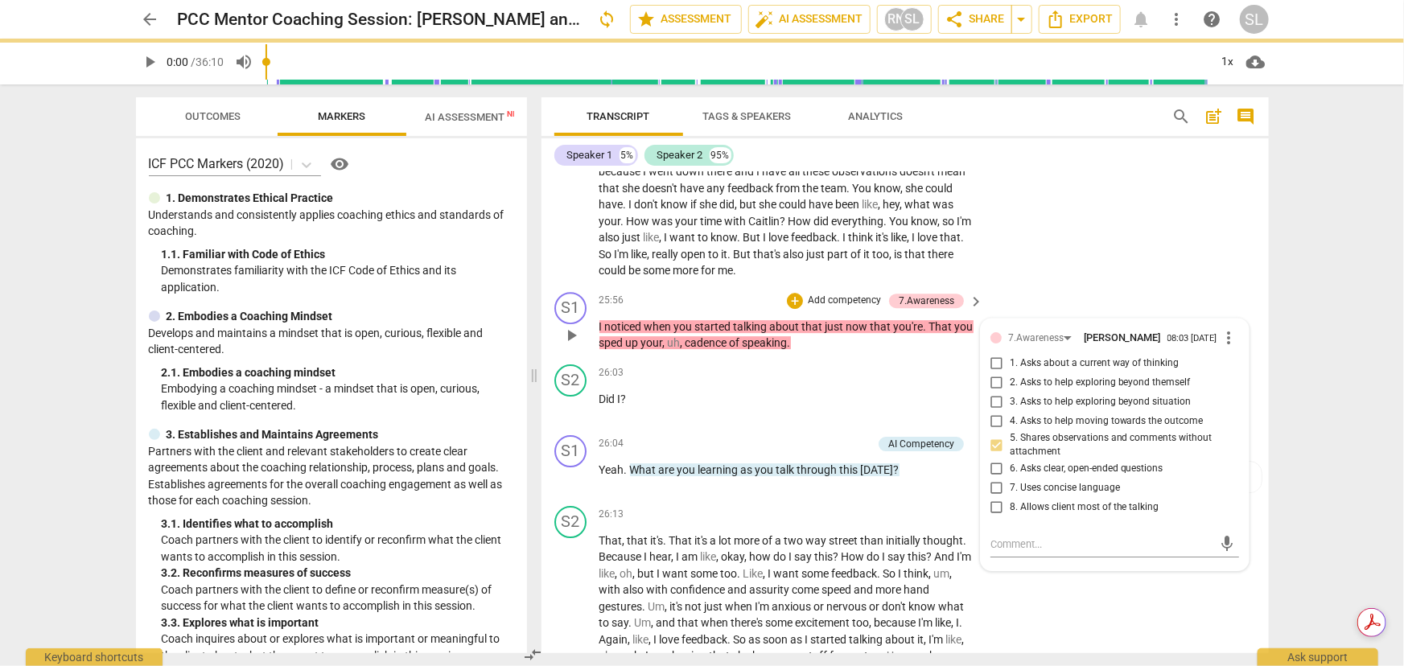
click at [834, 294] on p "Add competency" at bounding box center [844, 301] width 76 height 14
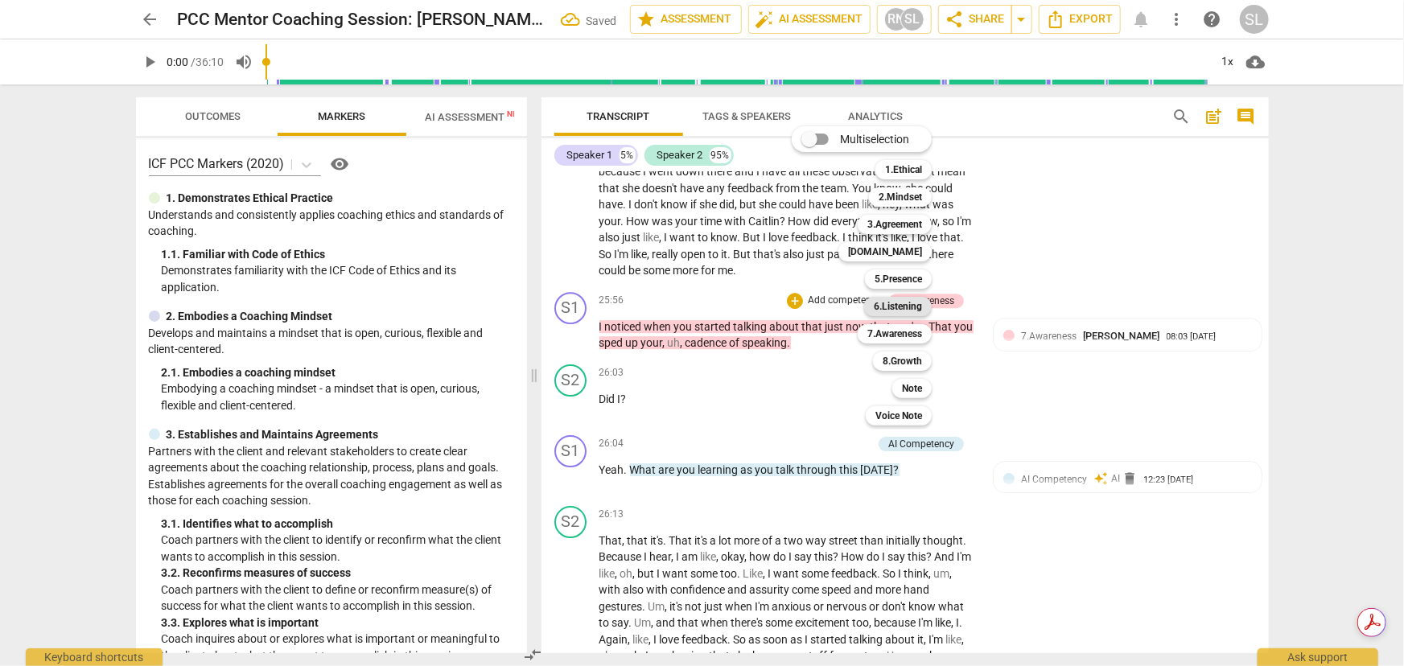
click at [897, 306] on b "6.Listening" at bounding box center [898, 306] width 48 height 19
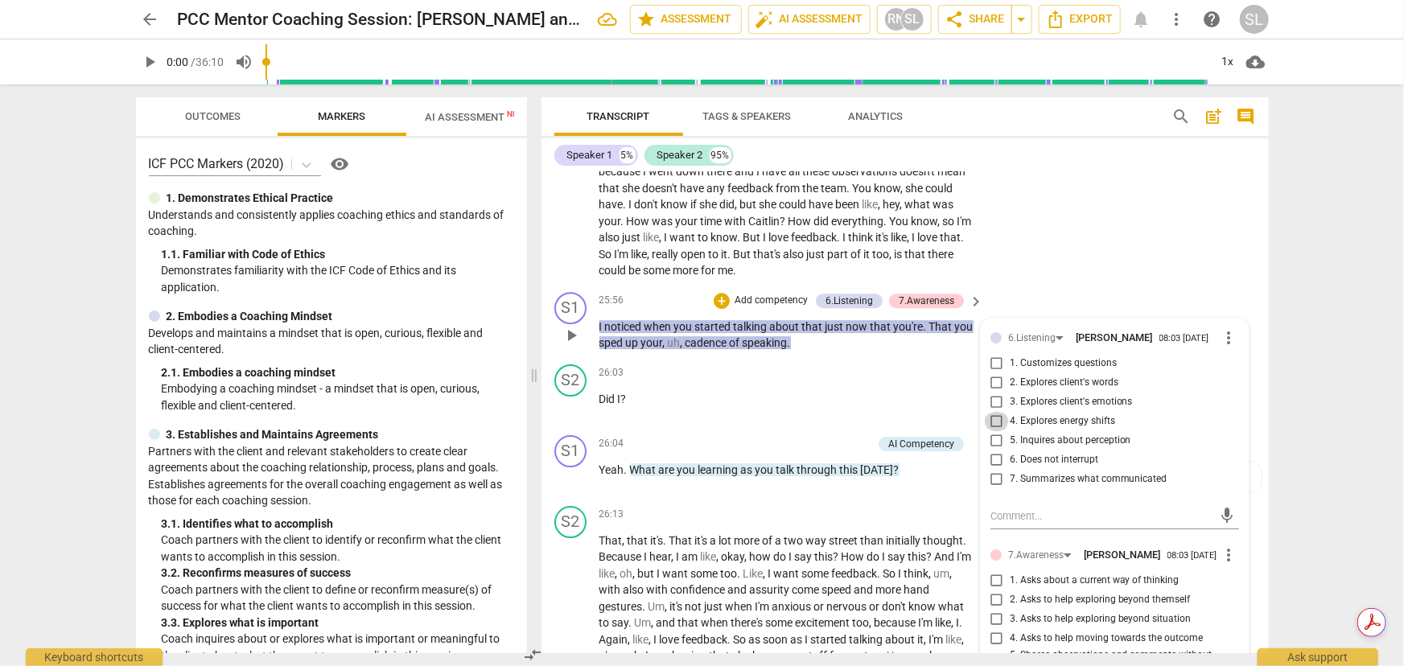
click at [992, 412] on input "4. Explores energy shifts" at bounding box center [997, 421] width 26 height 19
checkbox input "true"
click at [843, 322] on p "I noticed when you started talking about that just now that you're . That you s…" at bounding box center [787, 335] width 377 height 33
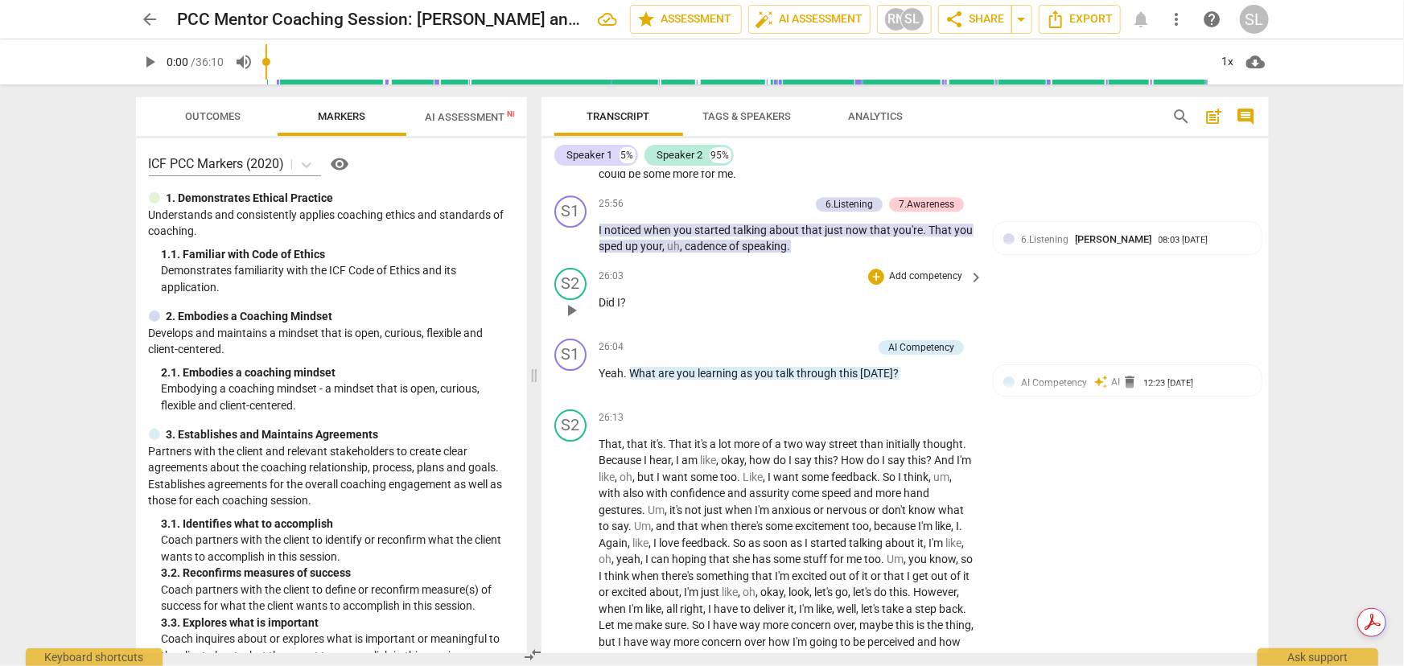
scroll to position [5717, 0]
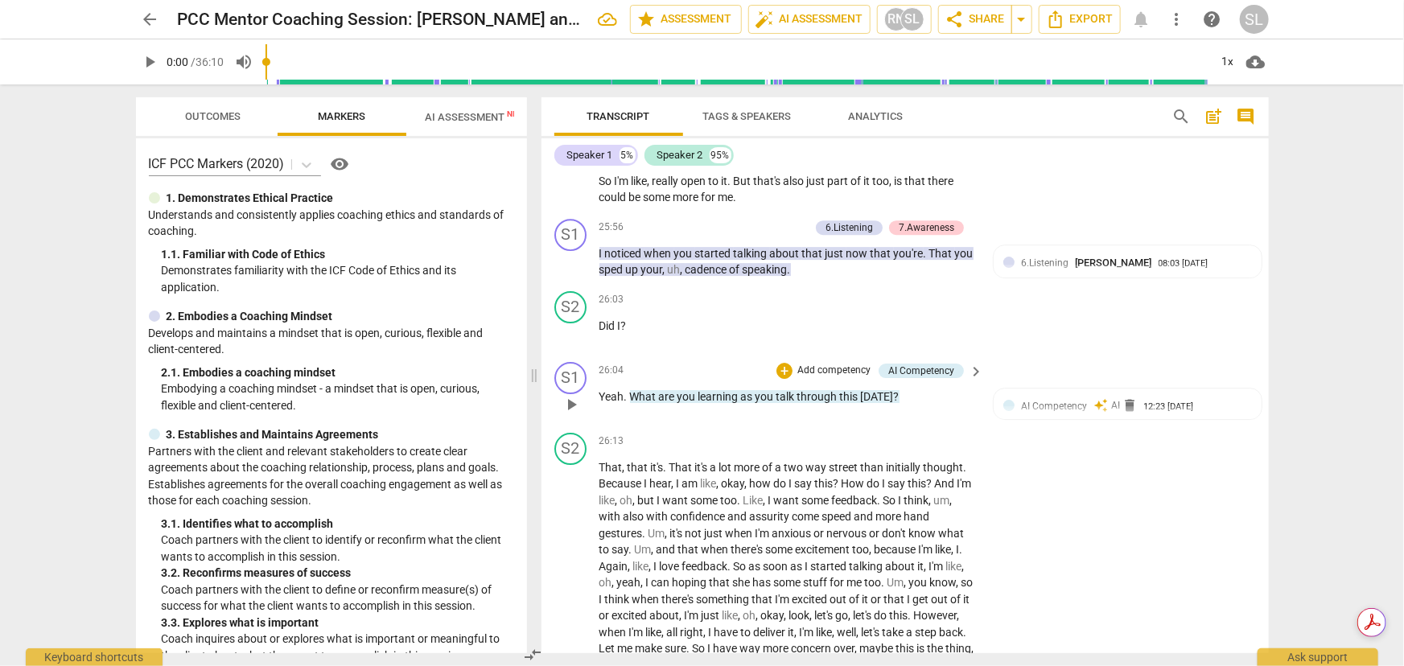
click at [834, 364] on p "Add competency" at bounding box center [834, 371] width 76 height 14
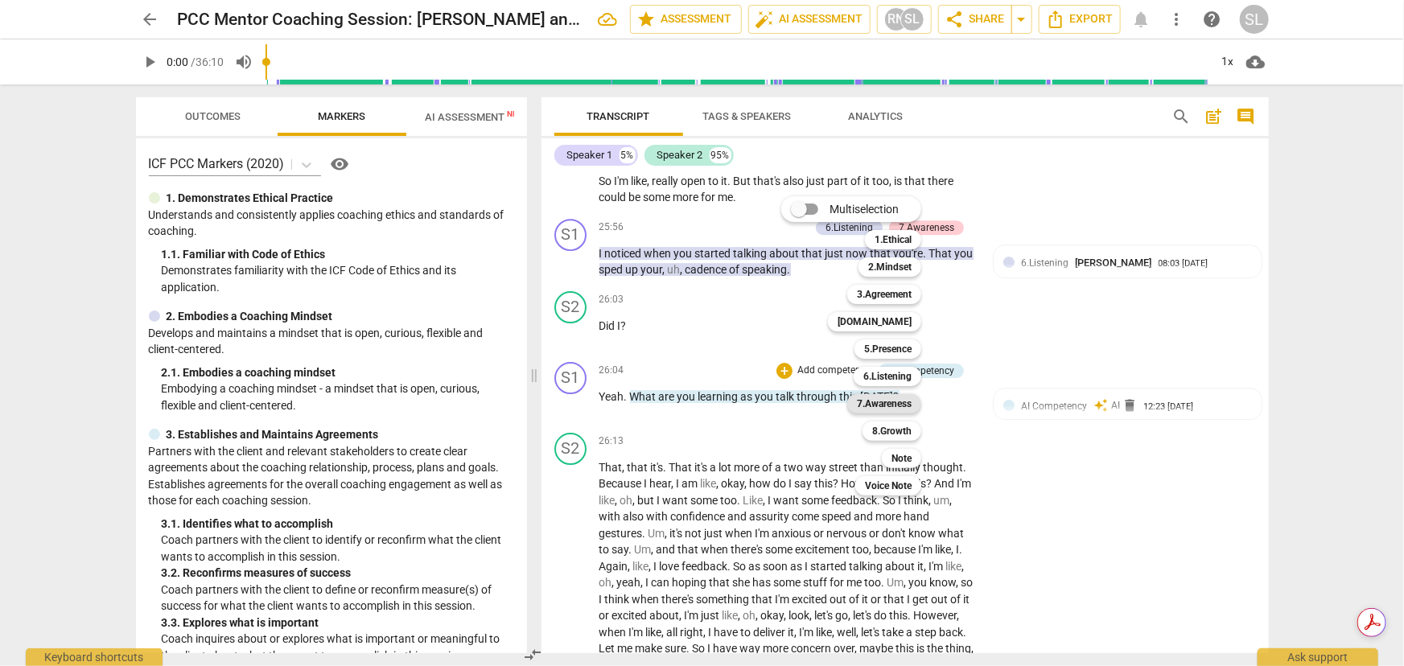
click at [883, 404] on b "7.Awareness" at bounding box center [884, 403] width 55 height 19
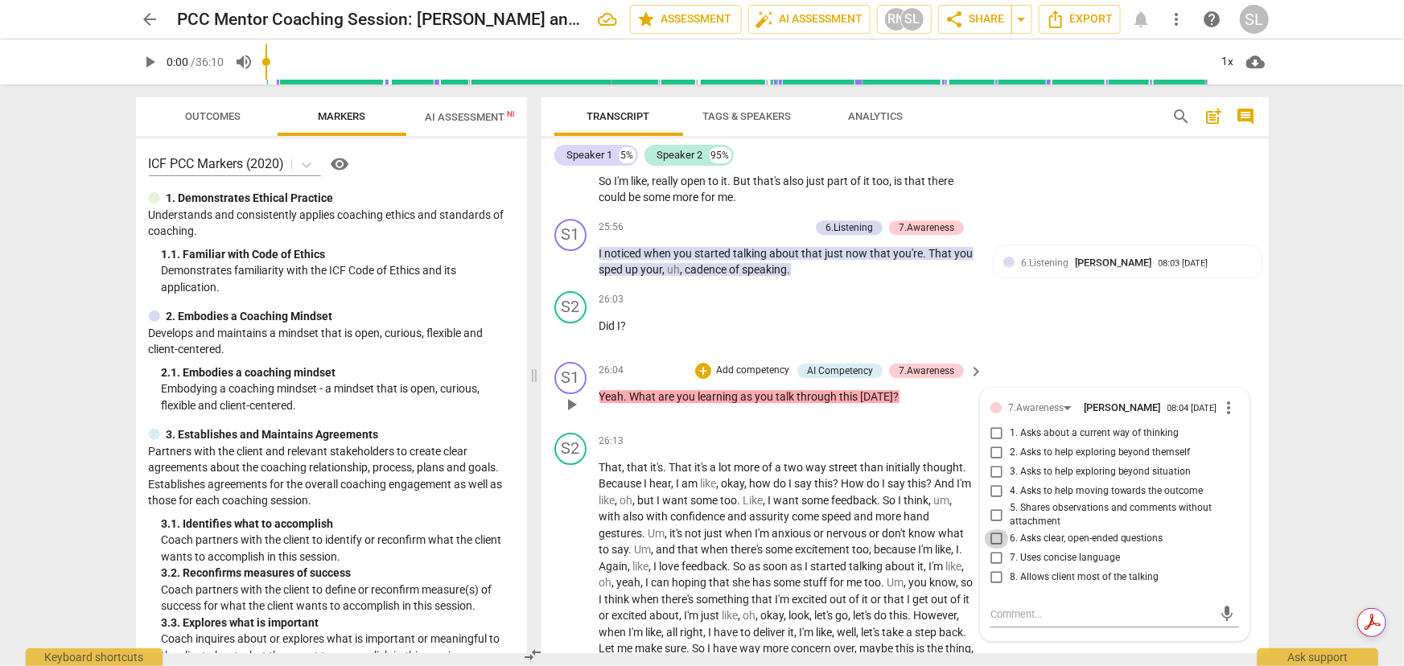
click at [990, 488] on input "6. Asks clear, open-ended questions" at bounding box center [997, 538] width 26 height 19
checkbox input "true"
click at [992, 488] on input "7. Uses concise language" at bounding box center [997, 558] width 26 height 19
checkbox input "true"
click at [990, 488] on input "8. Allows client most of the talking" at bounding box center [997, 577] width 26 height 19
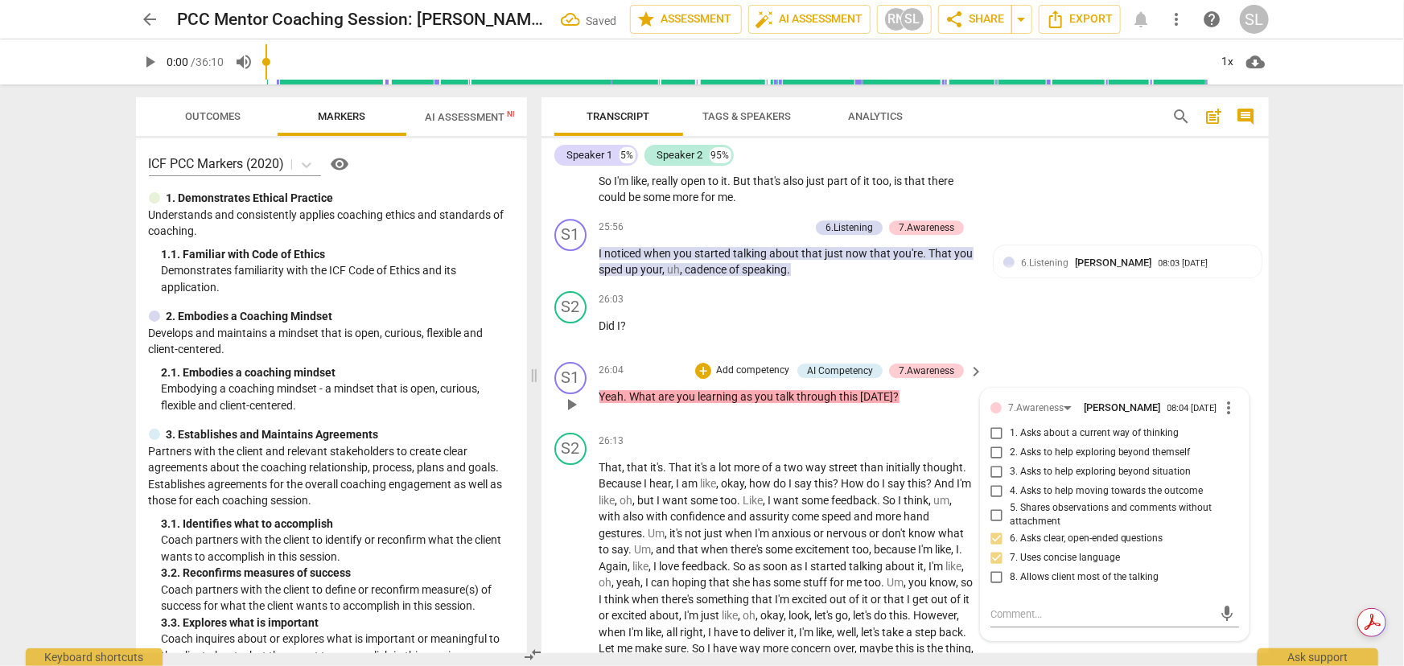
checkbox input "true"
click at [933, 393] on div "26:04 + Add competency AI Competency 7.Awareness keyboard_arrow_right Yeah . Wh…" at bounding box center [792, 391] width 386 height 58
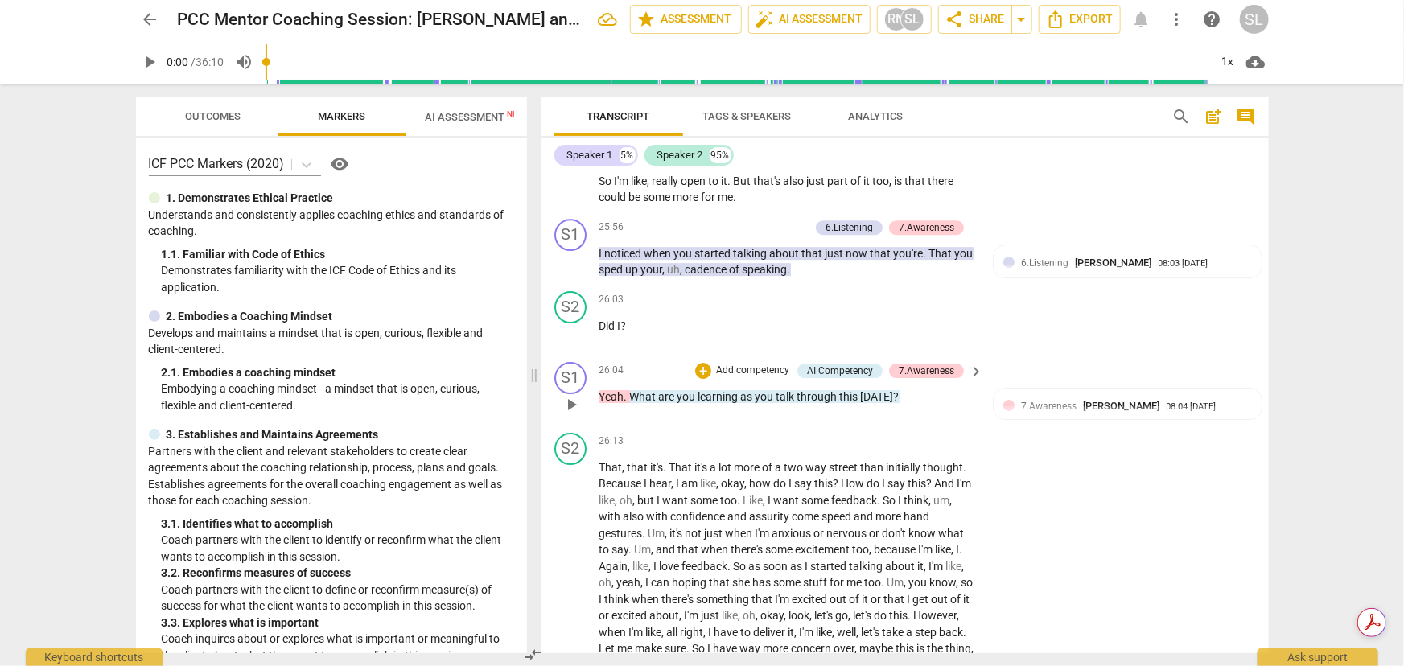
click at [761, 364] on p "Add competency" at bounding box center [752, 371] width 76 height 14
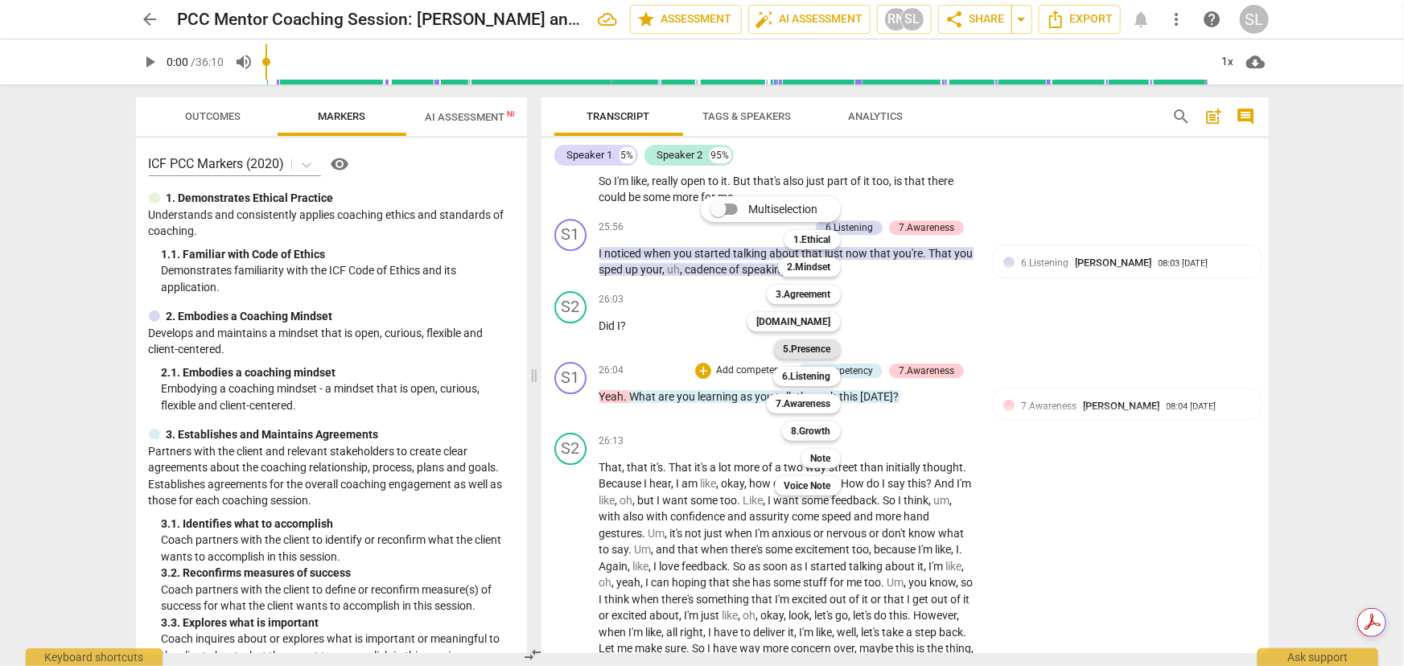
click at [820, 346] on b "5.Presence" at bounding box center [807, 349] width 47 height 19
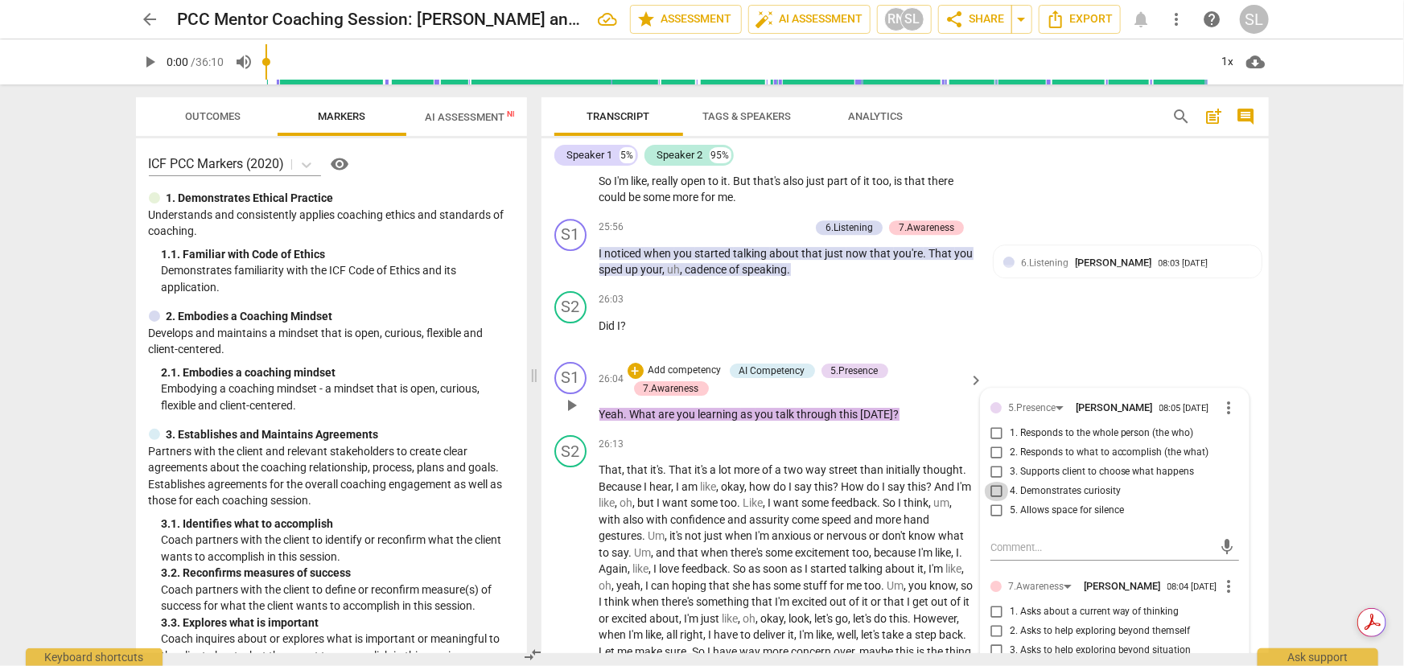
click at [994, 482] on input "4. Demonstrates curiosity" at bounding box center [997, 491] width 26 height 19
checkbox input "true"
click at [922, 406] on p "Yeah . What are you learning as you talk through this [DATE] ?" at bounding box center [787, 414] width 377 height 17
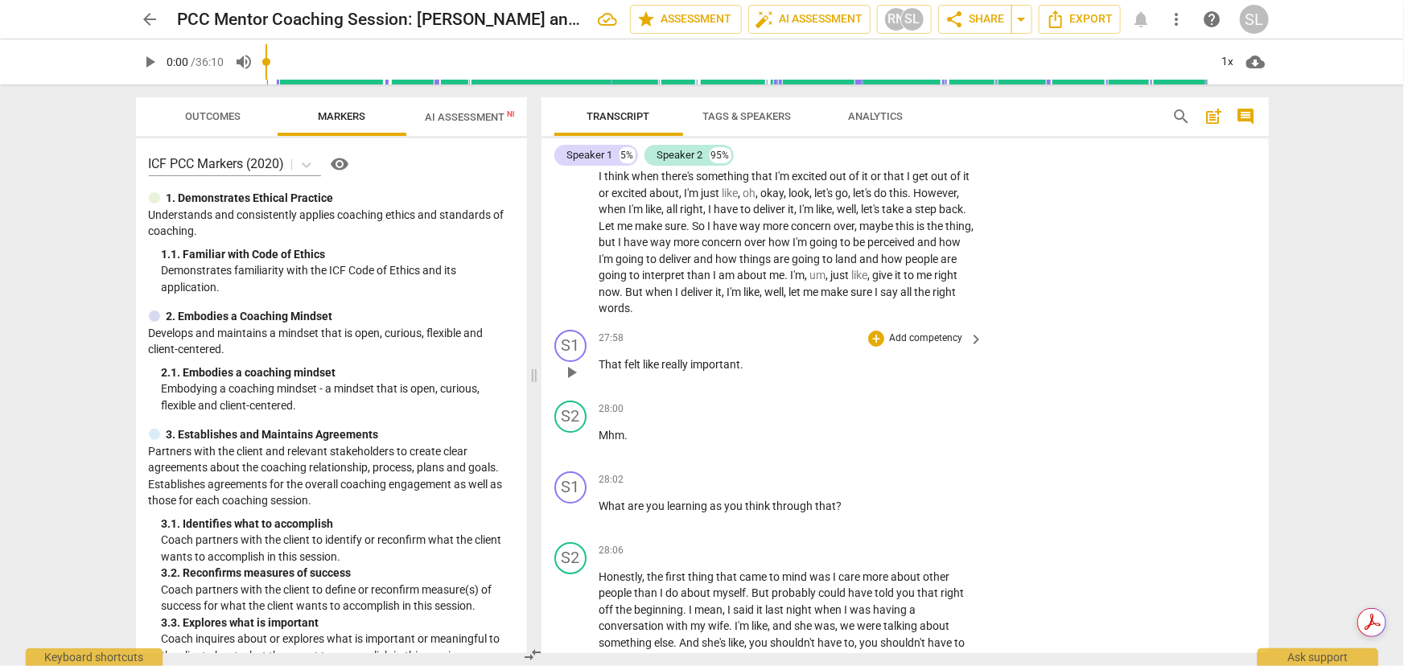
scroll to position [6156, 0]
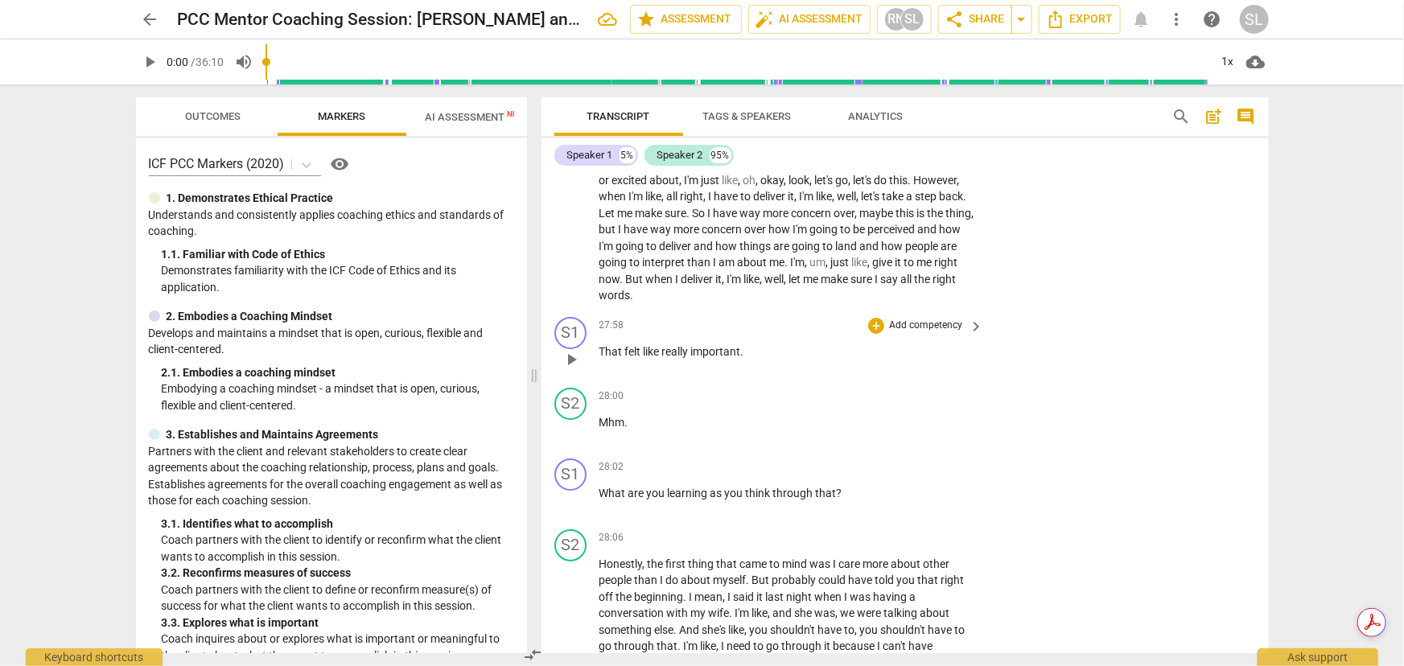
click at [914, 319] on p "Add competency" at bounding box center [925, 326] width 76 height 14
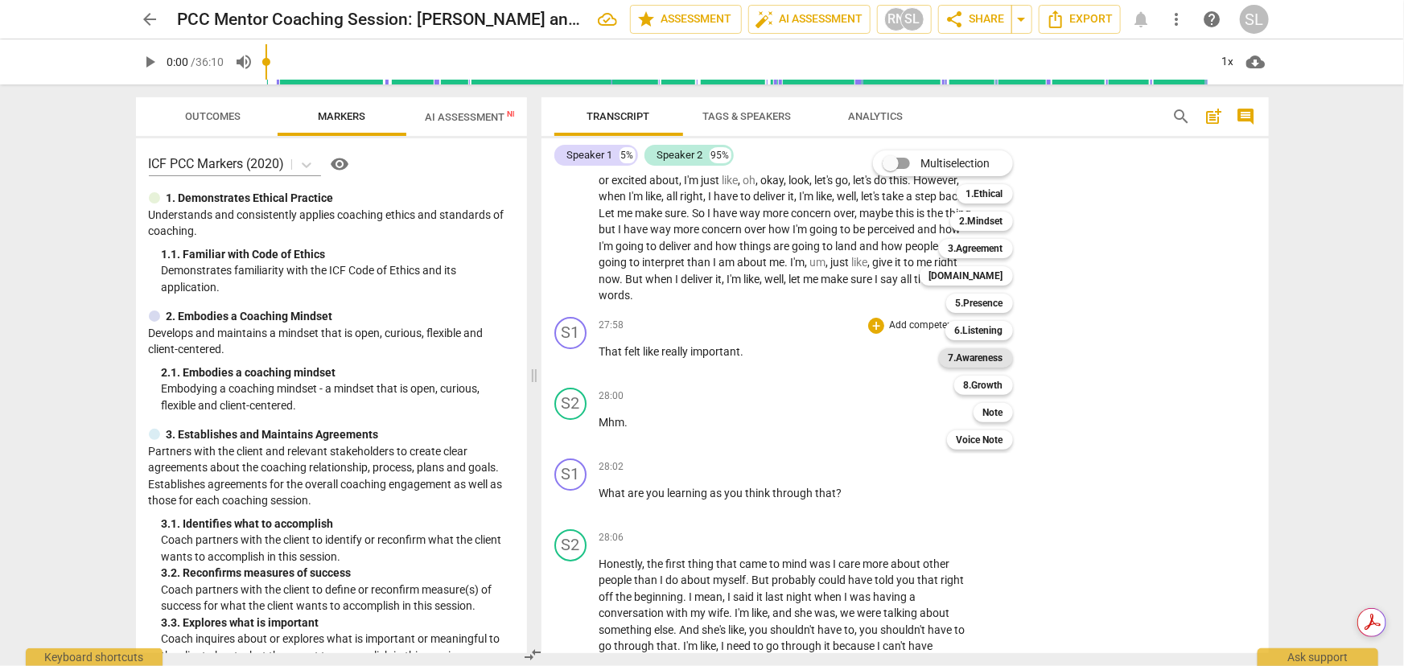
click at [961, 358] on b "7.Awareness" at bounding box center [976, 357] width 55 height 19
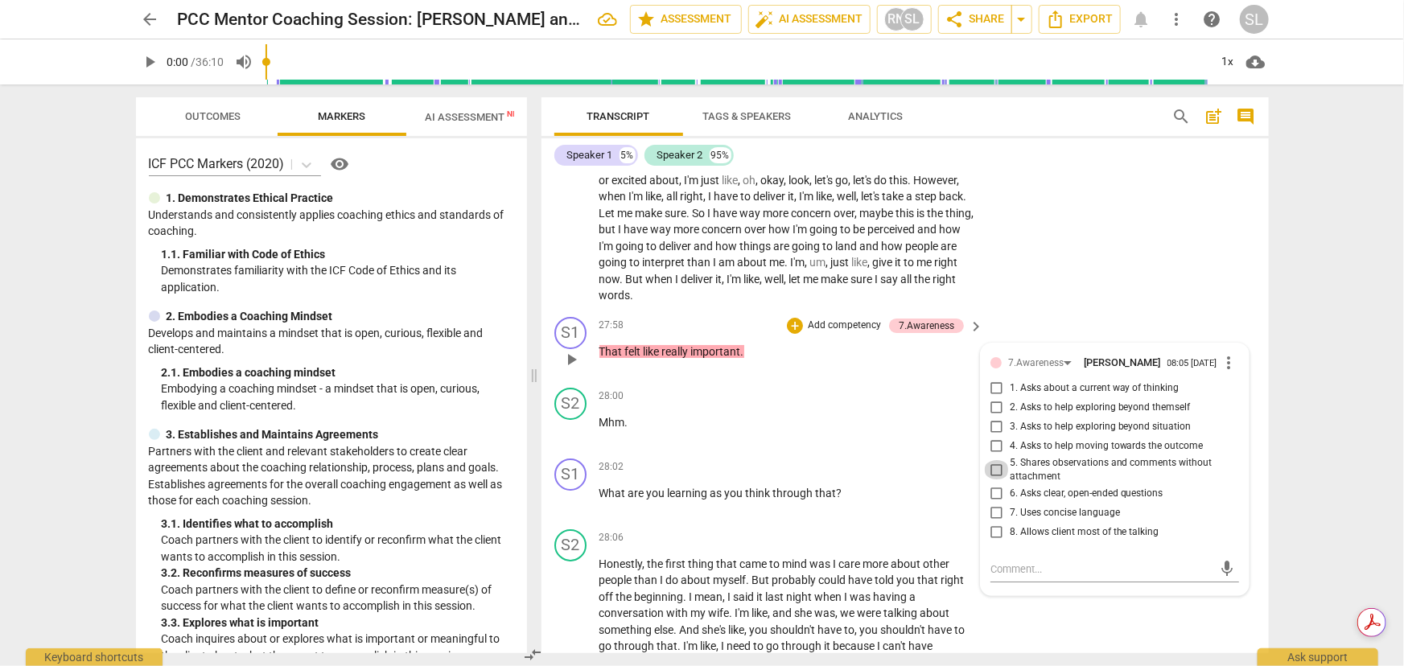
click at [992, 460] on input "5. Shares observations and comments without attachment" at bounding box center [997, 469] width 26 height 19
checkbox input "true"
click at [990, 488] on input "7. Uses concise language" at bounding box center [997, 513] width 26 height 19
checkbox input "true"
click at [904, 460] on p "Add competency" at bounding box center [925, 467] width 76 height 14
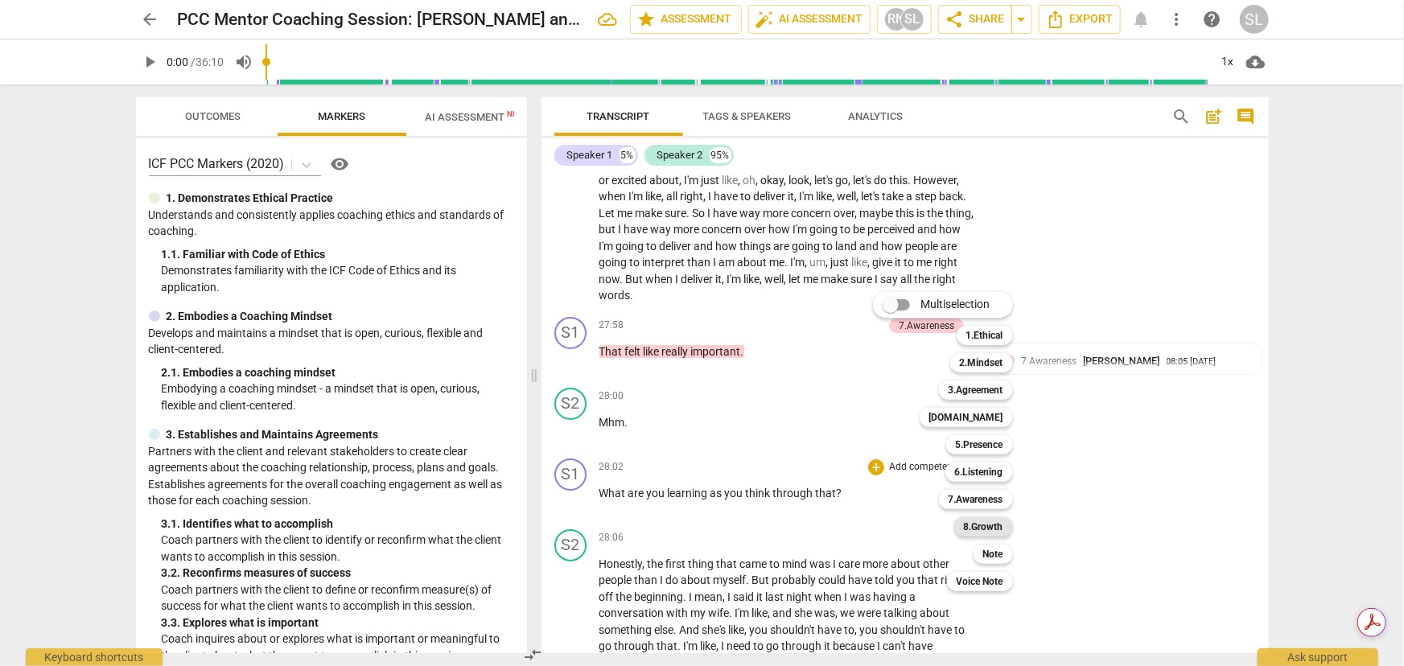
click at [977, 488] on b "8.Growth" at bounding box center [983, 526] width 39 height 19
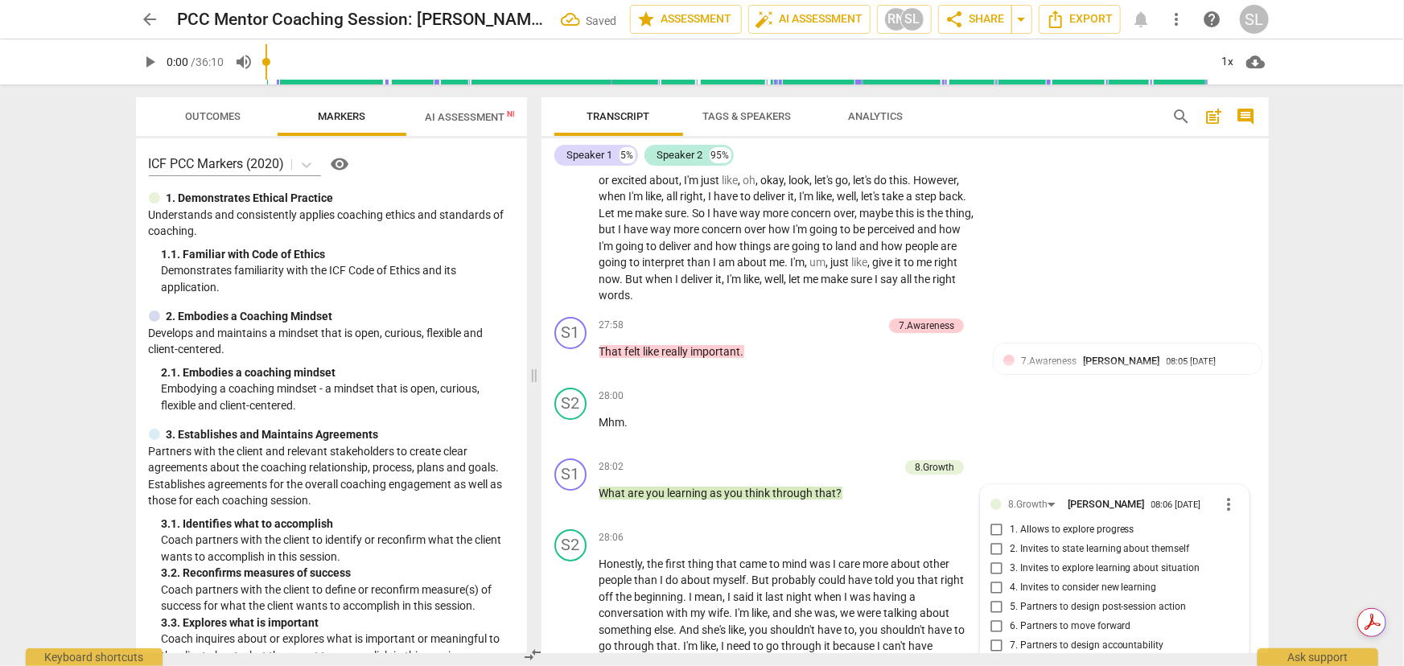
scroll to position [6438, 0]
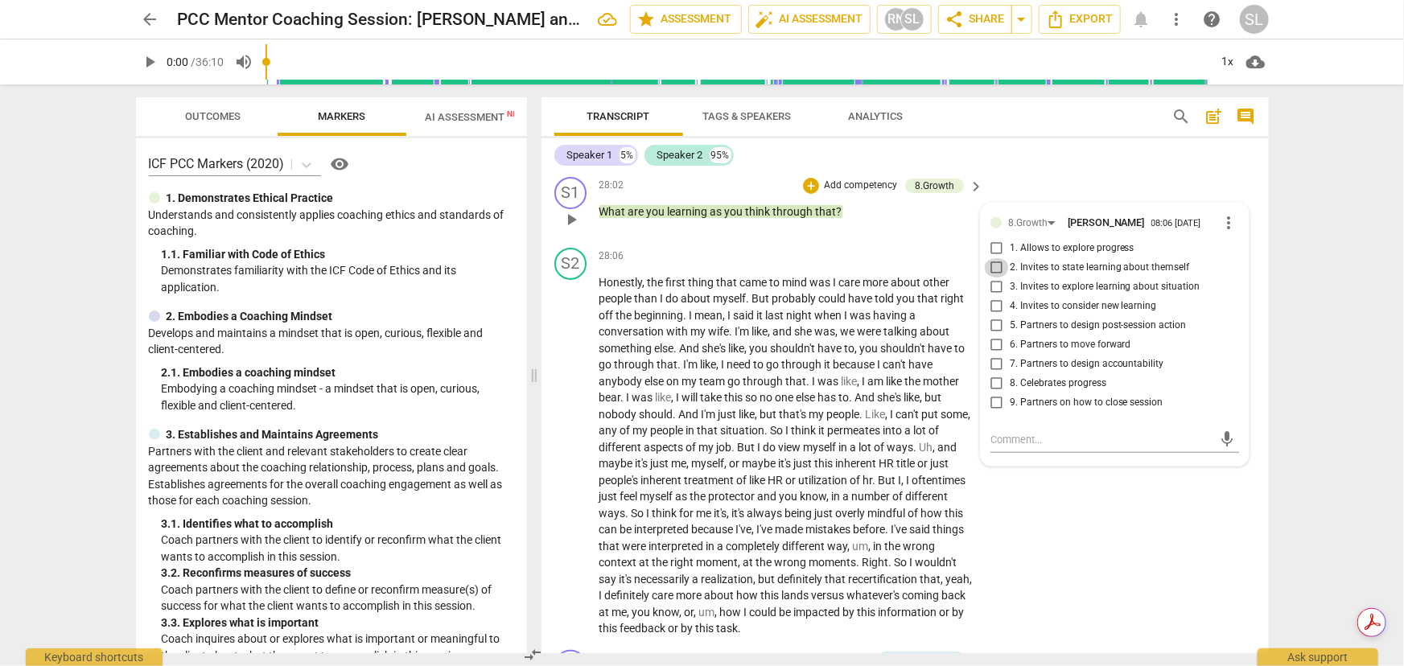
click at [990, 258] on input "2. Invites to state learning about themself" at bounding box center [997, 267] width 26 height 19
checkbox input "true"
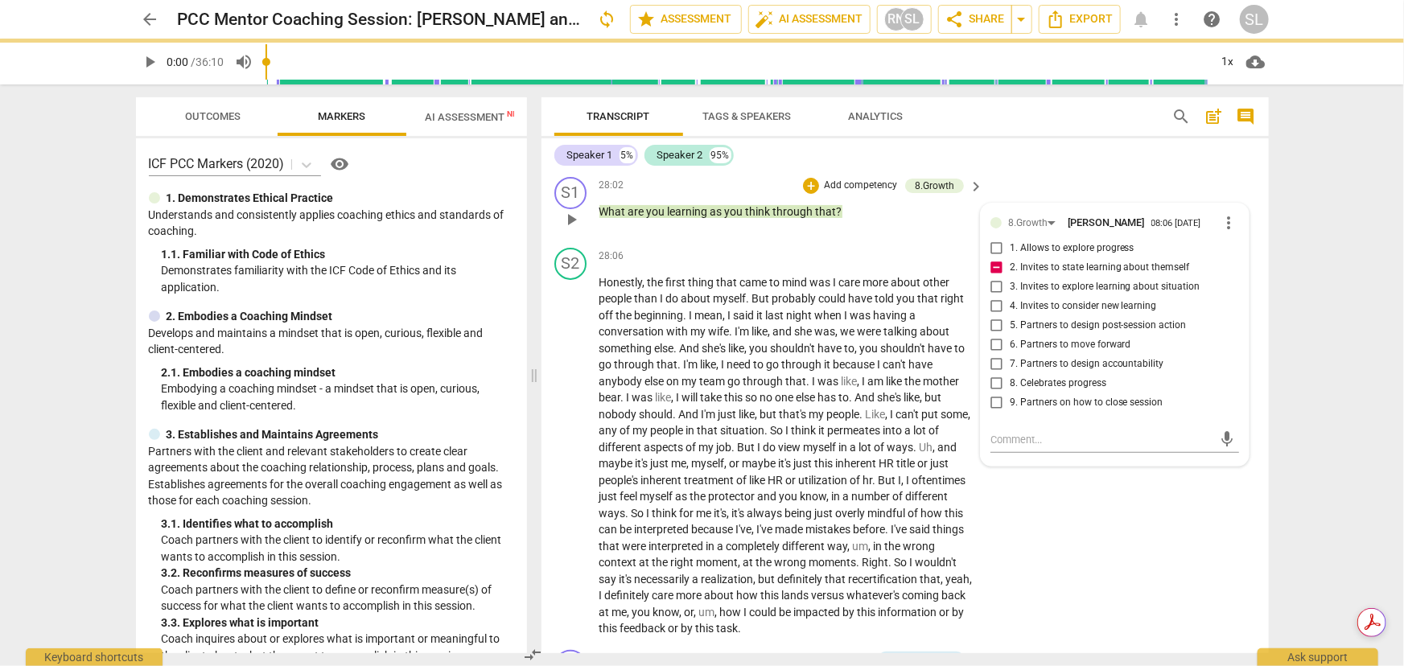
click at [993, 278] on input "3. Invites to explore learning about situation" at bounding box center [997, 287] width 26 height 19
checkbox input "true"
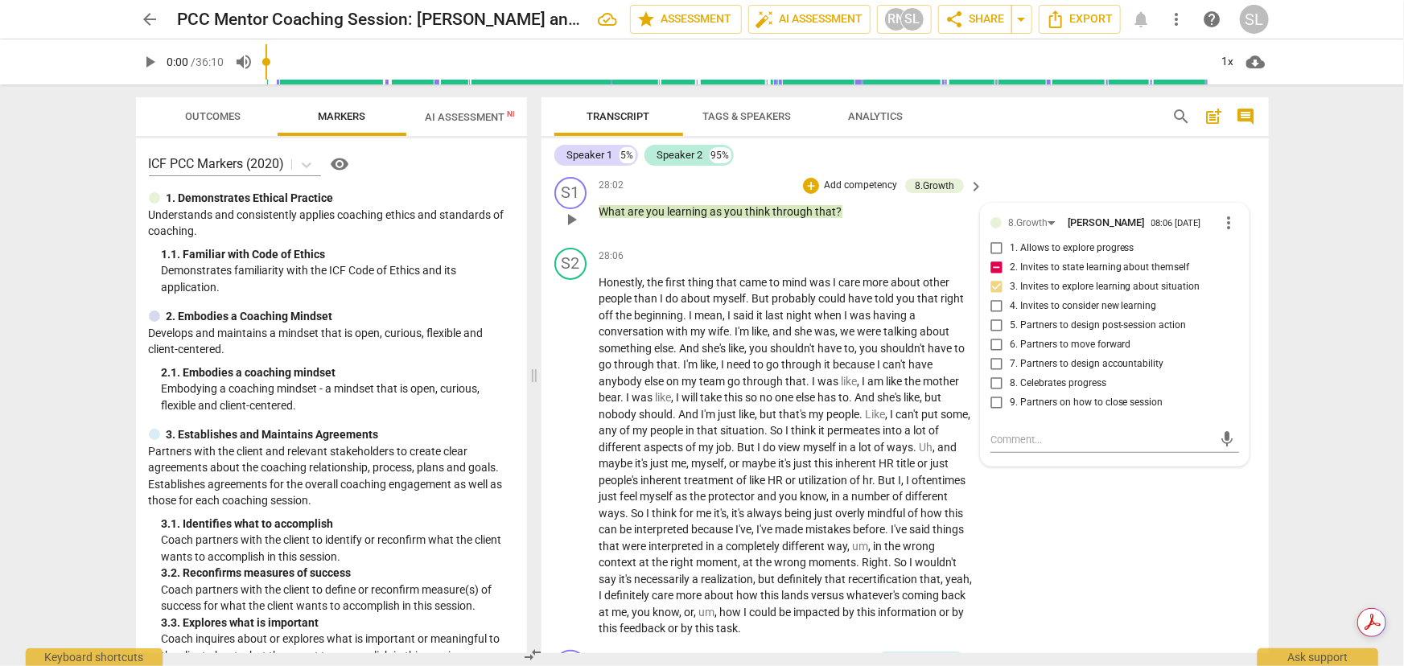
click at [994, 239] on input "1. Allows to explore progress" at bounding box center [997, 248] width 26 height 19
checkbox input "true"
click at [994, 258] on input "2. Invites to state learning about themself" at bounding box center [997, 267] width 26 height 19
click at [992, 258] on input "2. Invites to state learning about themself" at bounding box center [997, 267] width 26 height 19
checkbox input "true"
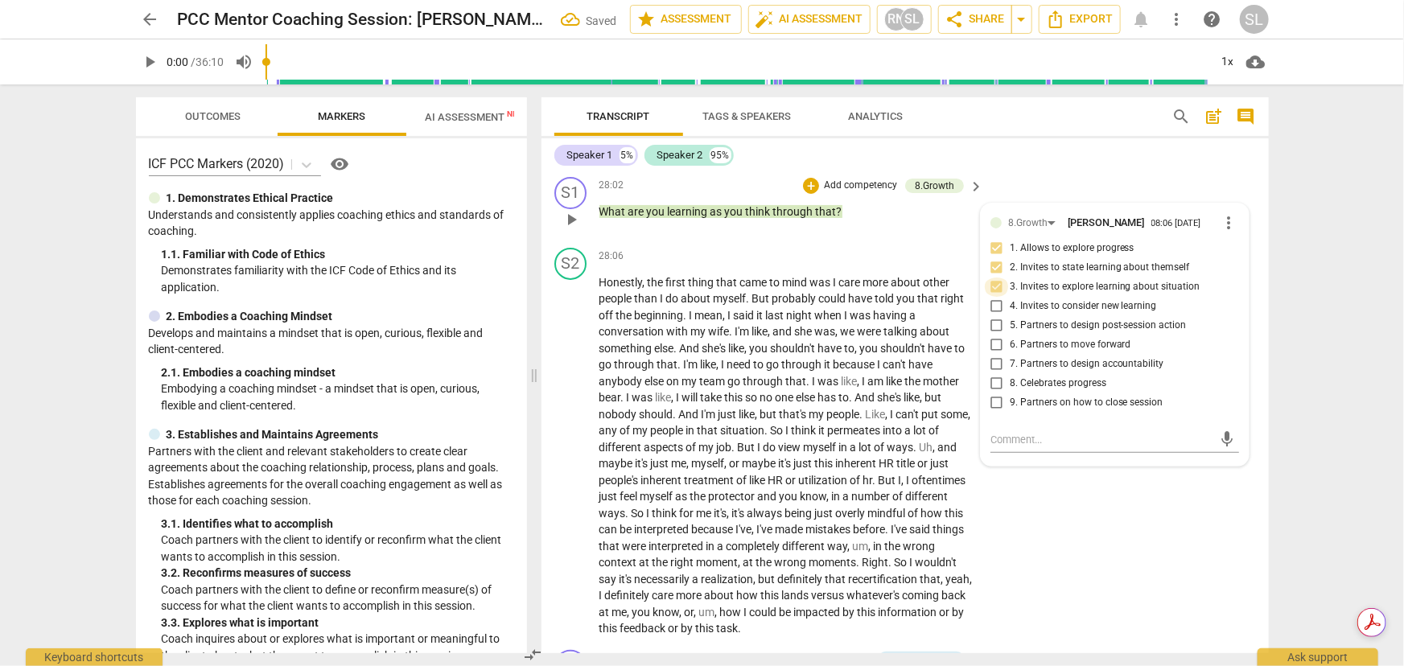
click at [990, 278] on input "3. Invites to explore learning about situation" at bounding box center [997, 287] width 26 height 19
click at [991, 278] on input "3. Invites to explore learning about situation" at bounding box center [997, 287] width 26 height 19
checkbox input "false"
click at [1027, 463] on div "S2 play_arrow pause 28:06 + Add competency keyboard_arrow_right Honestly , the …" at bounding box center [904, 442] width 727 height 402
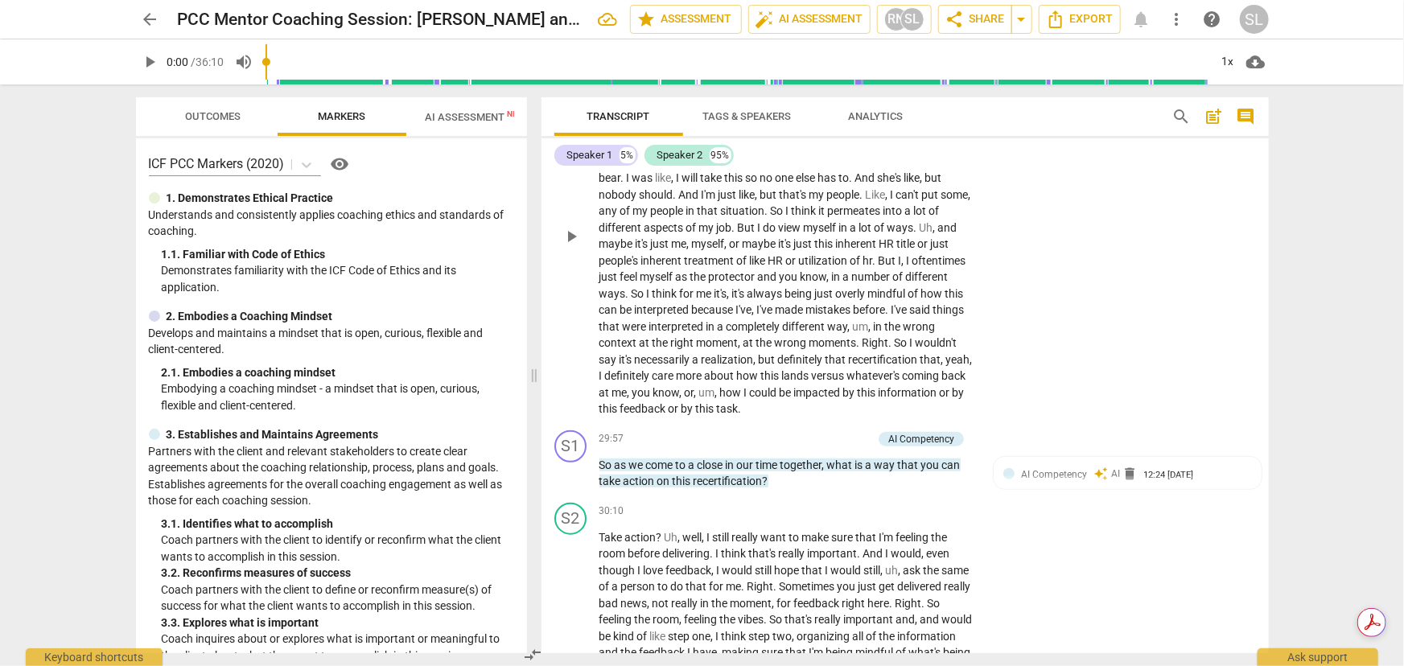
scroll to position [6730, 0]
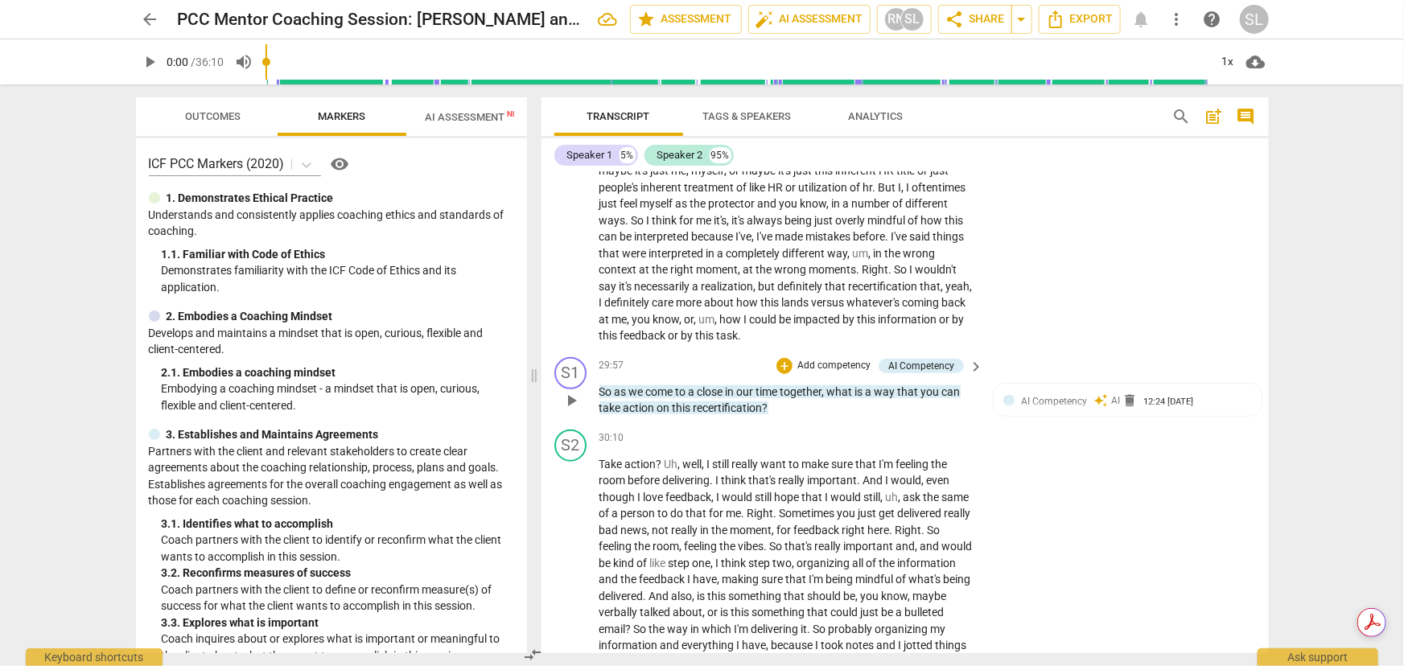
click at [817, 359] on p "Add competency" at bounding box center [834, 366] width 76 height 14
click at [885, 369] on b "6.Listening" at bounding box center [887, 369] width 48 height 19
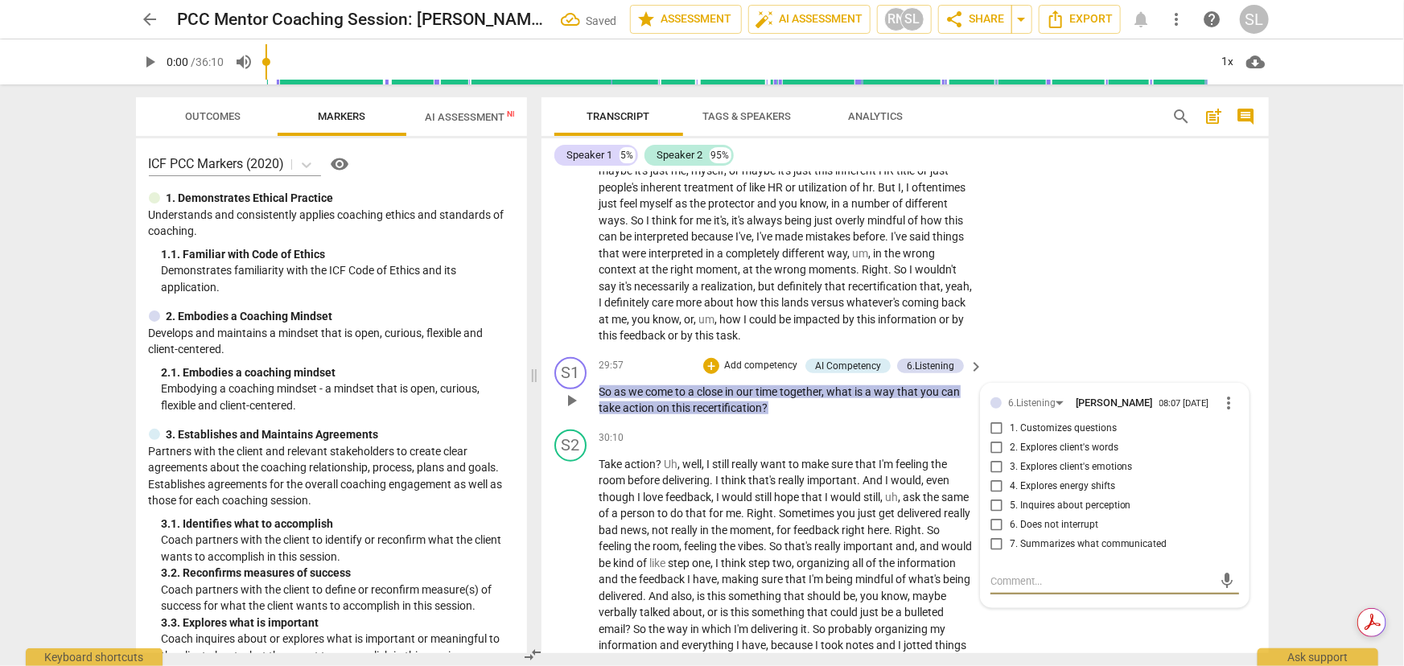
click at [992, 439] on input "2. Explores client's words" at bounding box center [997, 448] width 26 height 19
checkbox input "true"
click at [756, 359] on p "Add competency" at bounding box center [761, 366] width 76 height 14
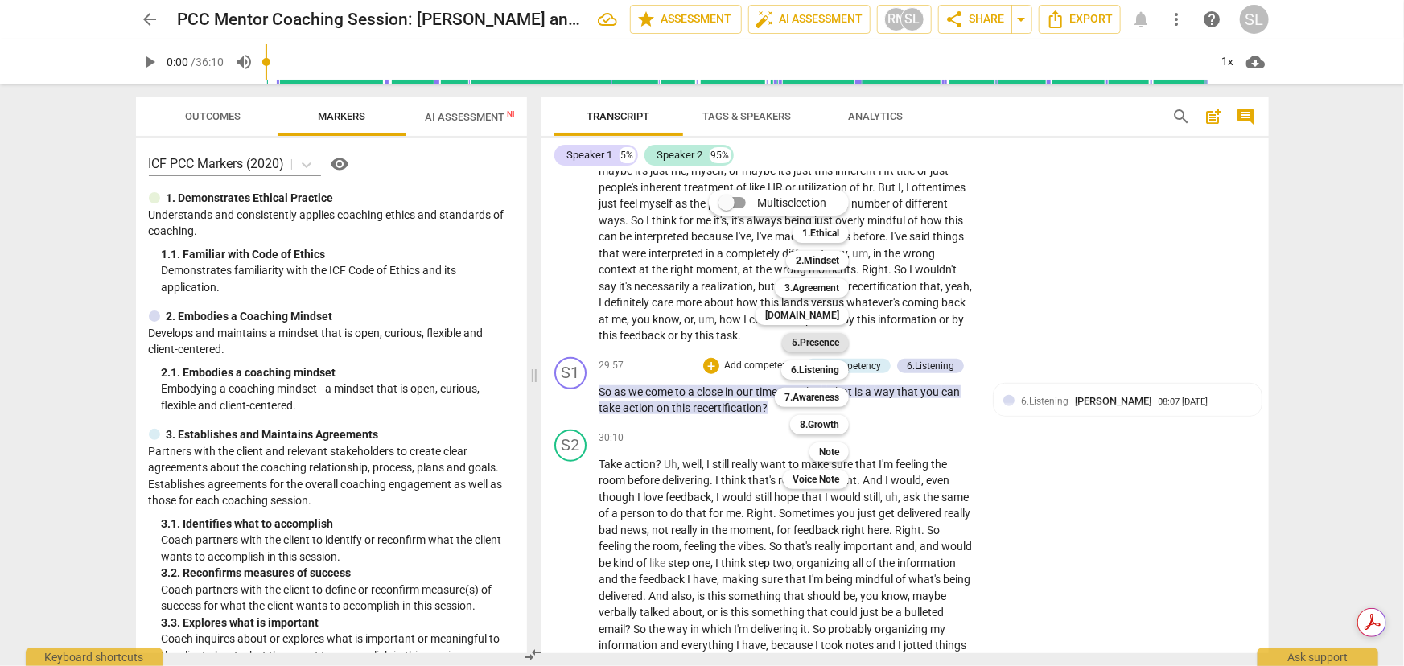
click at [814, 343] on b "5.Presence" at bounding box center [815, 342] width 47 height 19
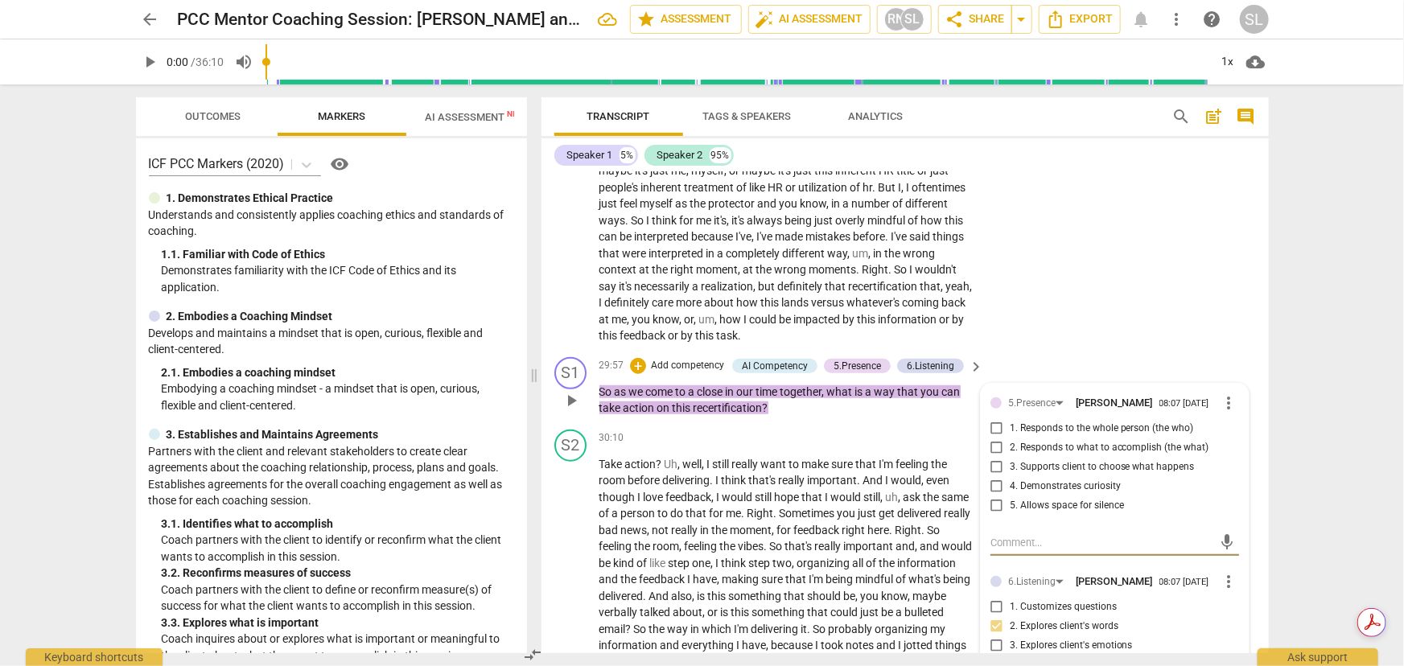
click at [990, 458] on input "3. Supports client to choose what happens" at bounding box center [997, 467] width 26 height 19
checkbox input "true"
click at [674, 359] on p "Add competency" at bounding box center [687, 366] width 76 height 14
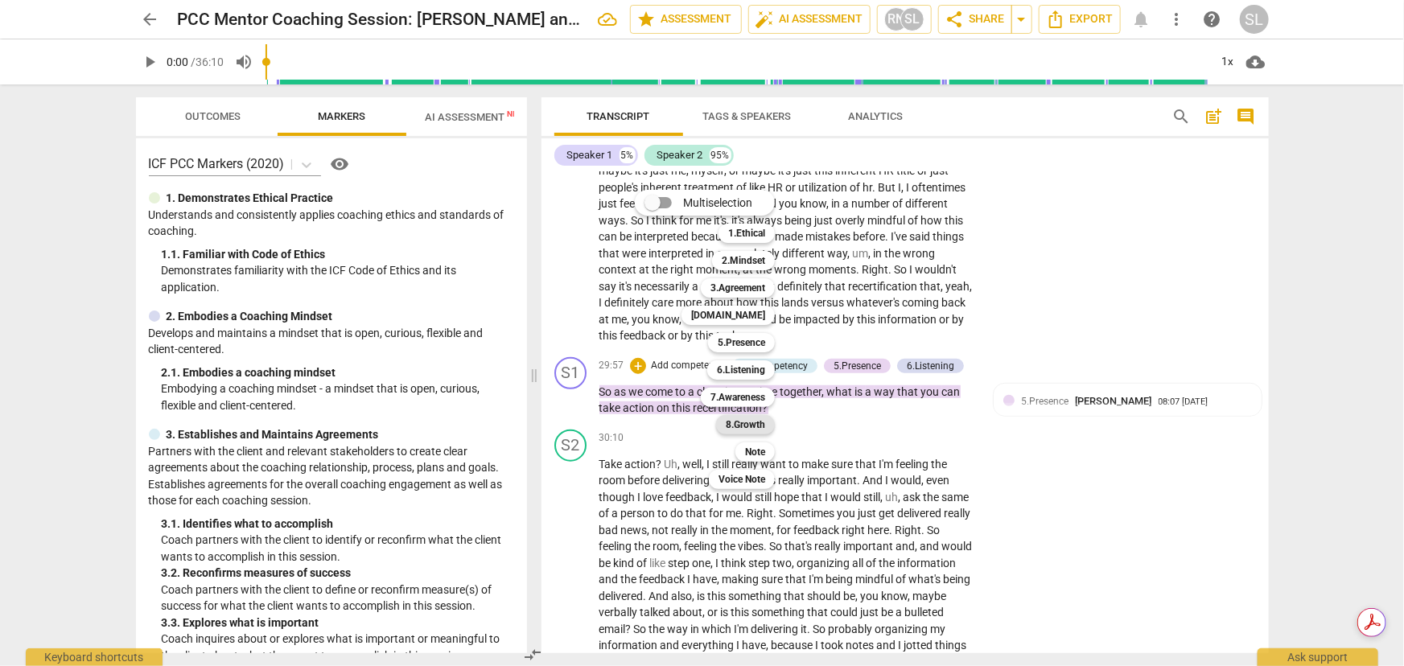
click at [739, 422] on b "8.Growth" at bounding box center [745, 424] width 39 height 19
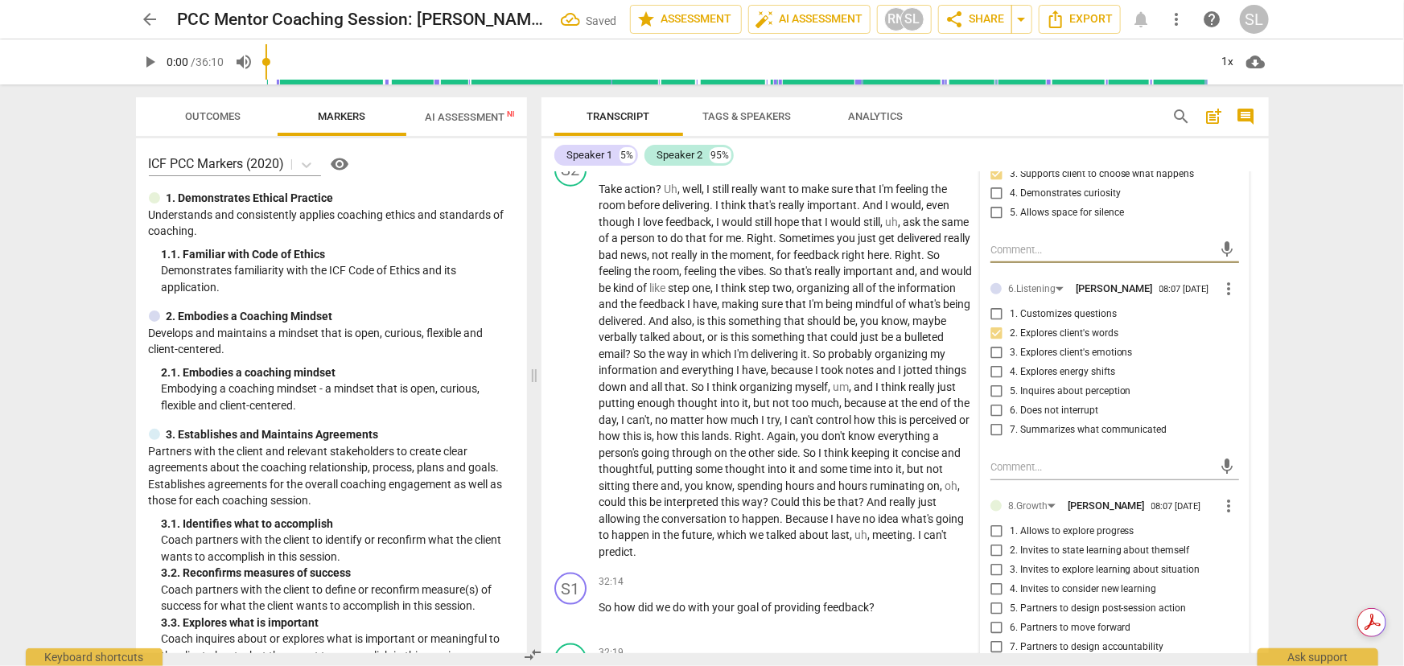
scroll to position [7097, 0]
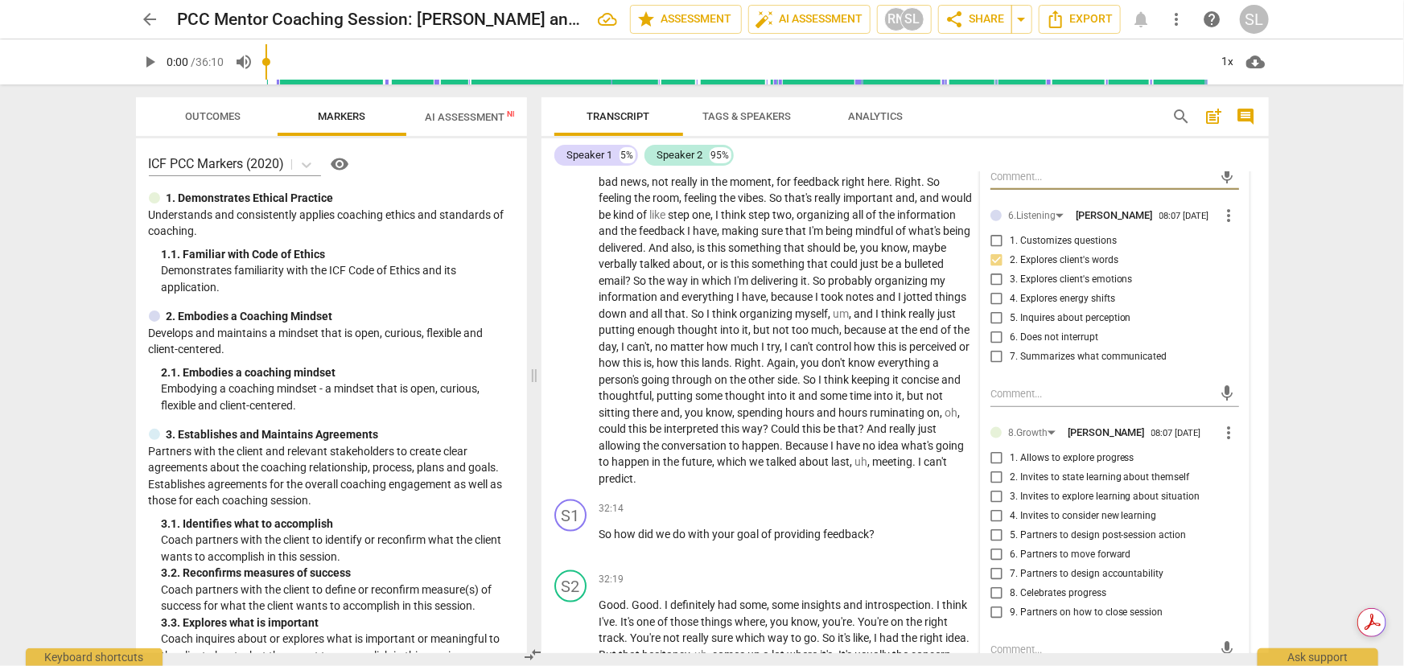
click at [994, 488] on input "7. Partners to design accountability" at bounding box center [997, 574] width 26 height 19
checkbox input "true"
click at [991, 488] on input "5. Partners to design post-session action" at bounding box center [997, 535] width 26 height 19
checkbox input "true"
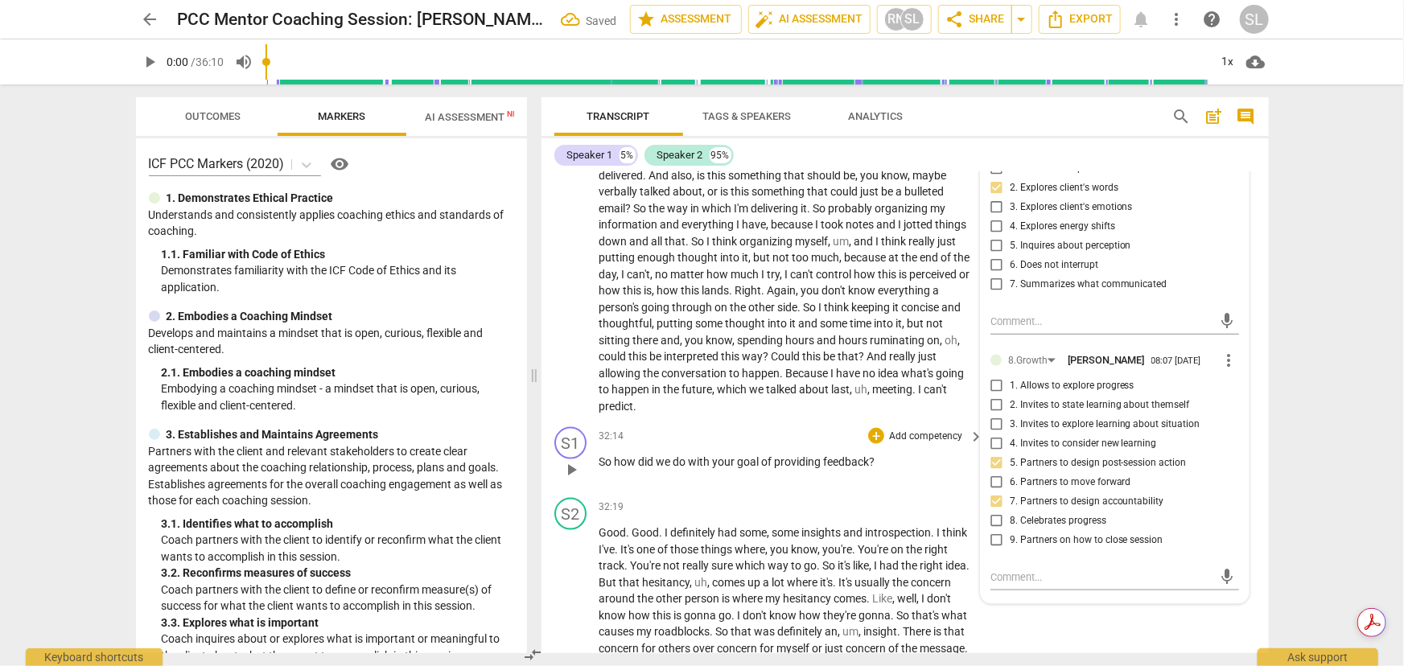
scroll to position [7242, 0]
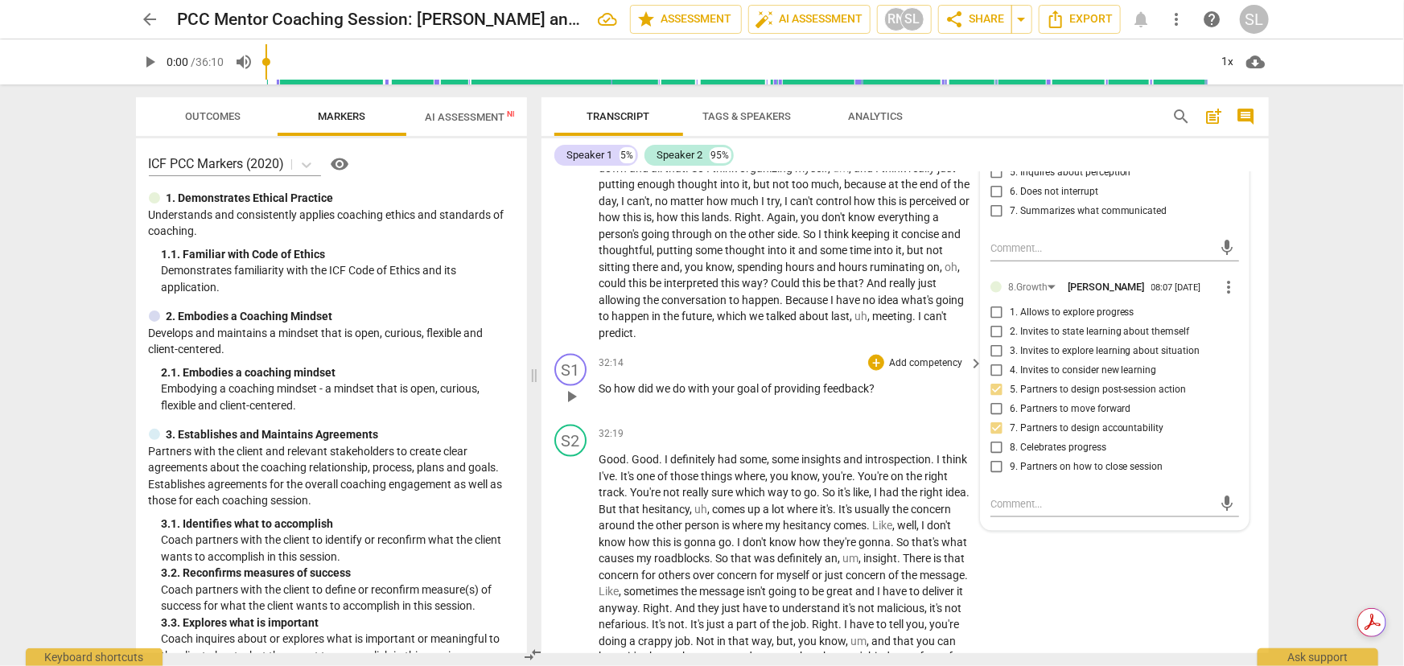
click at [907, 356] on p "Add competency" at bounding box center [925, 363] width 76 height 14
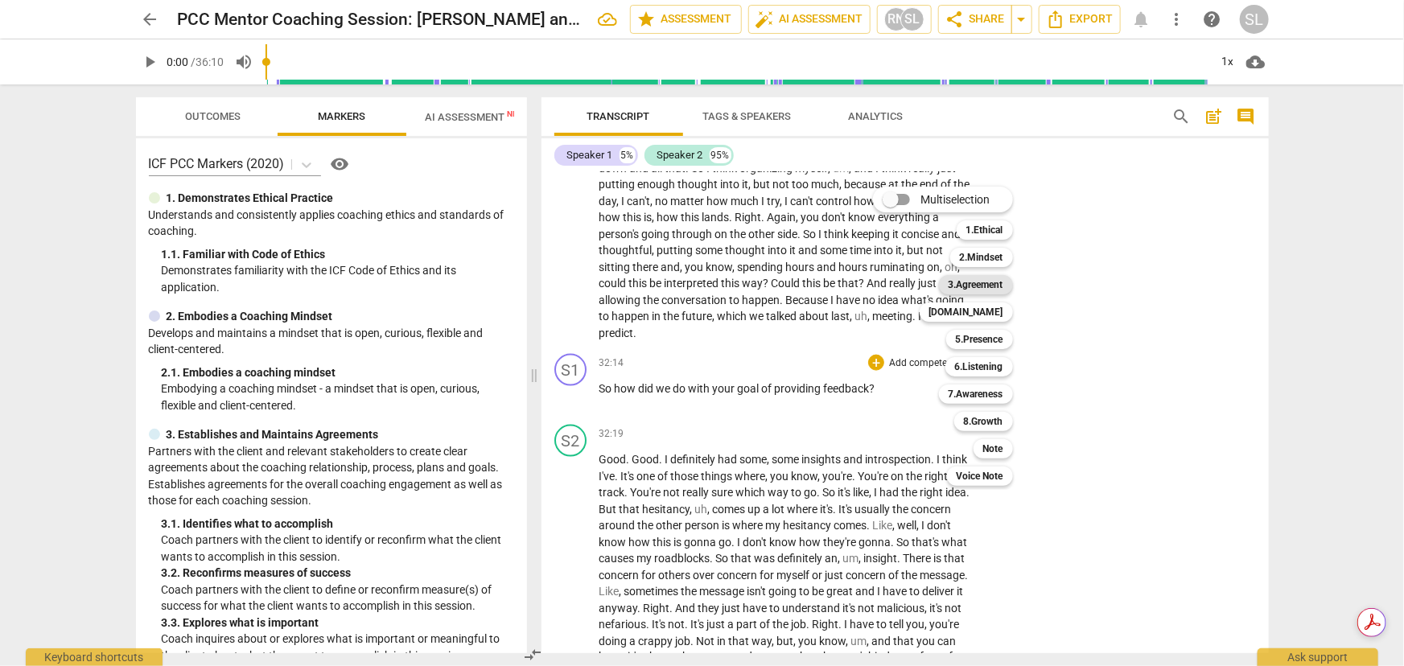
click at [965, 282] on b "3.Agreement" at bounding box center [976, 284] width 55 height 19
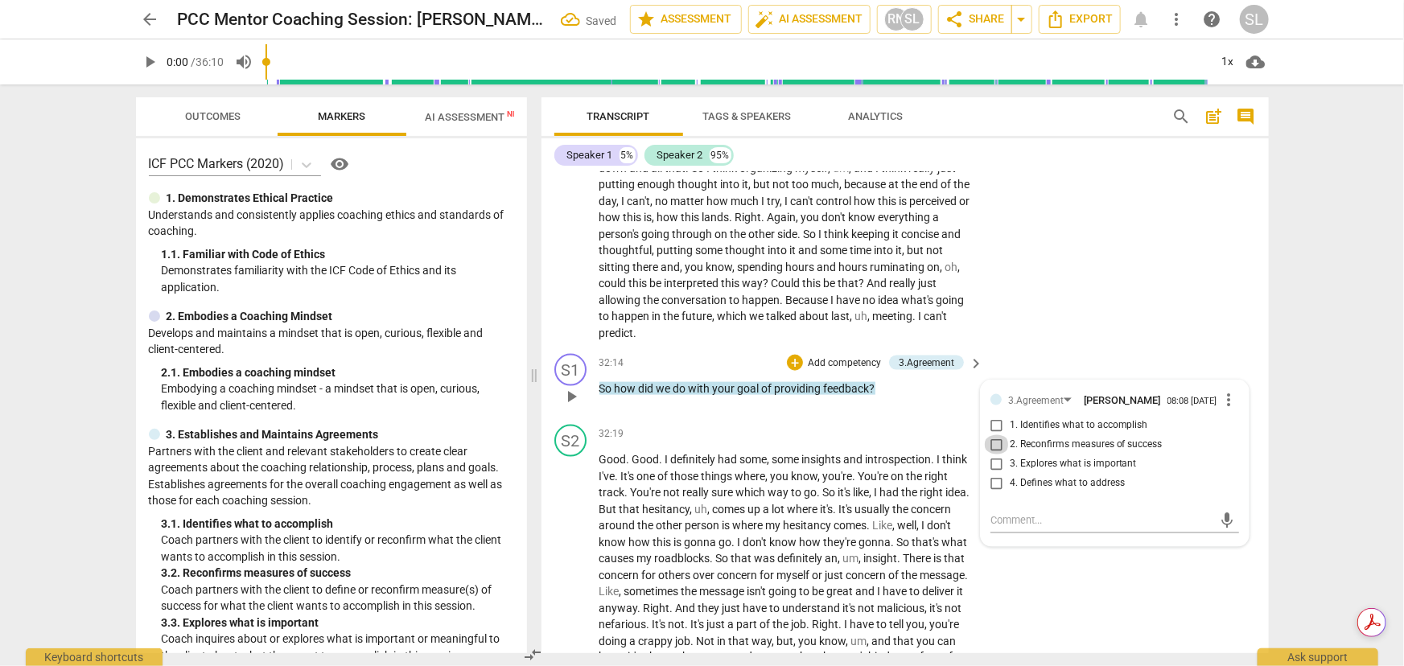
click at [990, 435] on input "2. Reconfirms measures of success" at bounding box center [997, 444] width 26 height 19
checkbox input "true"
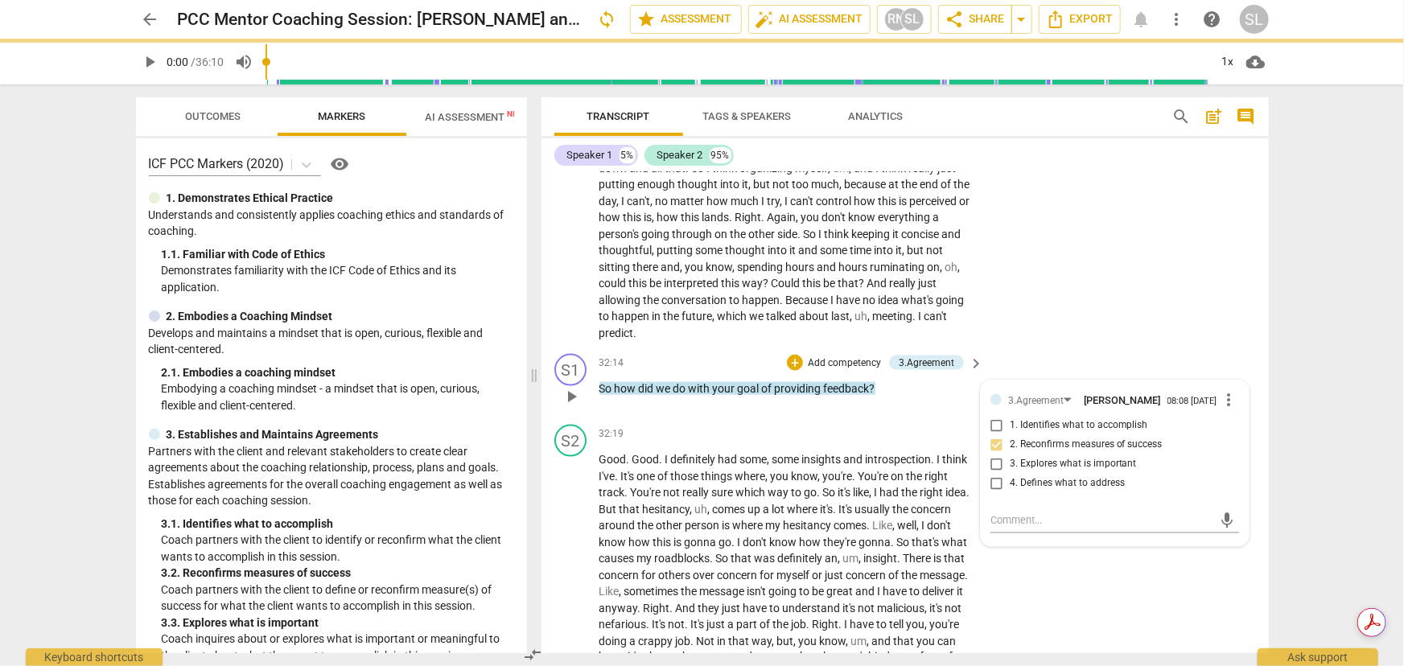
click at [834, 356] on p "Add competency" at bounding box center [844, 363] width 76 height 14
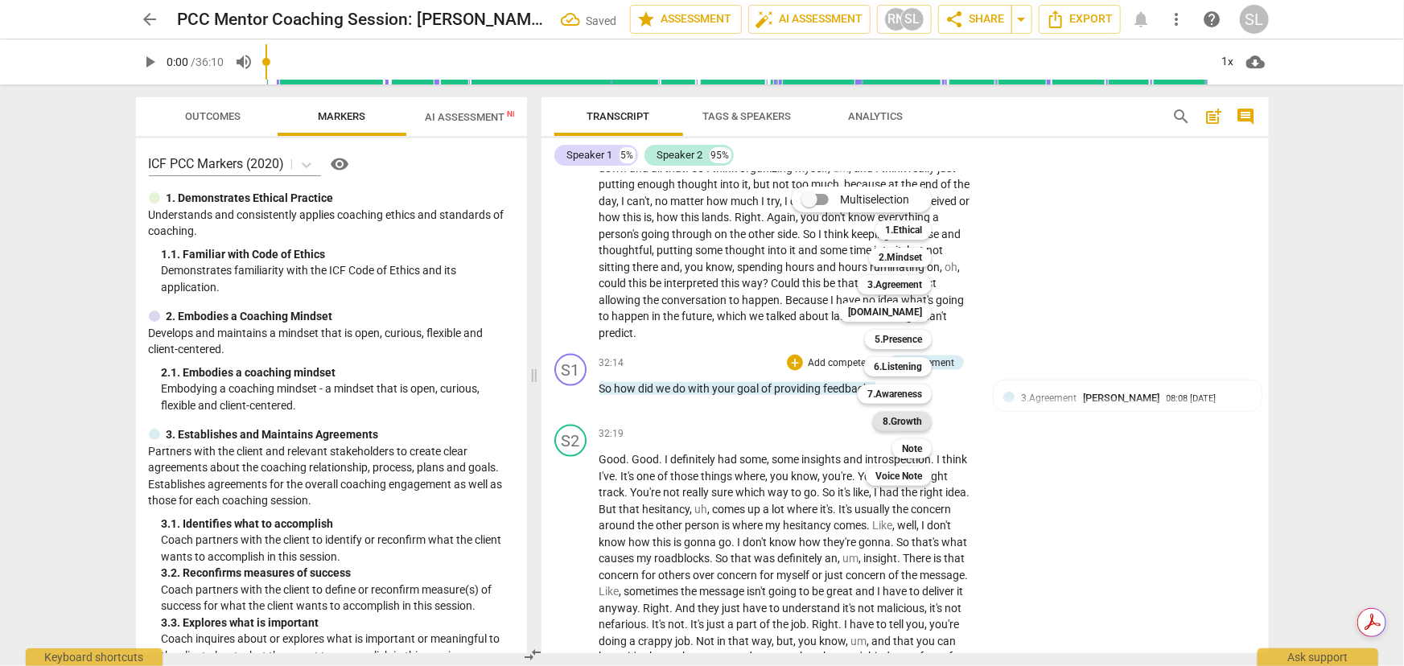
click at [894, 418] on b "8.Growth" at bounding box center [902, 421] width 39 height 19
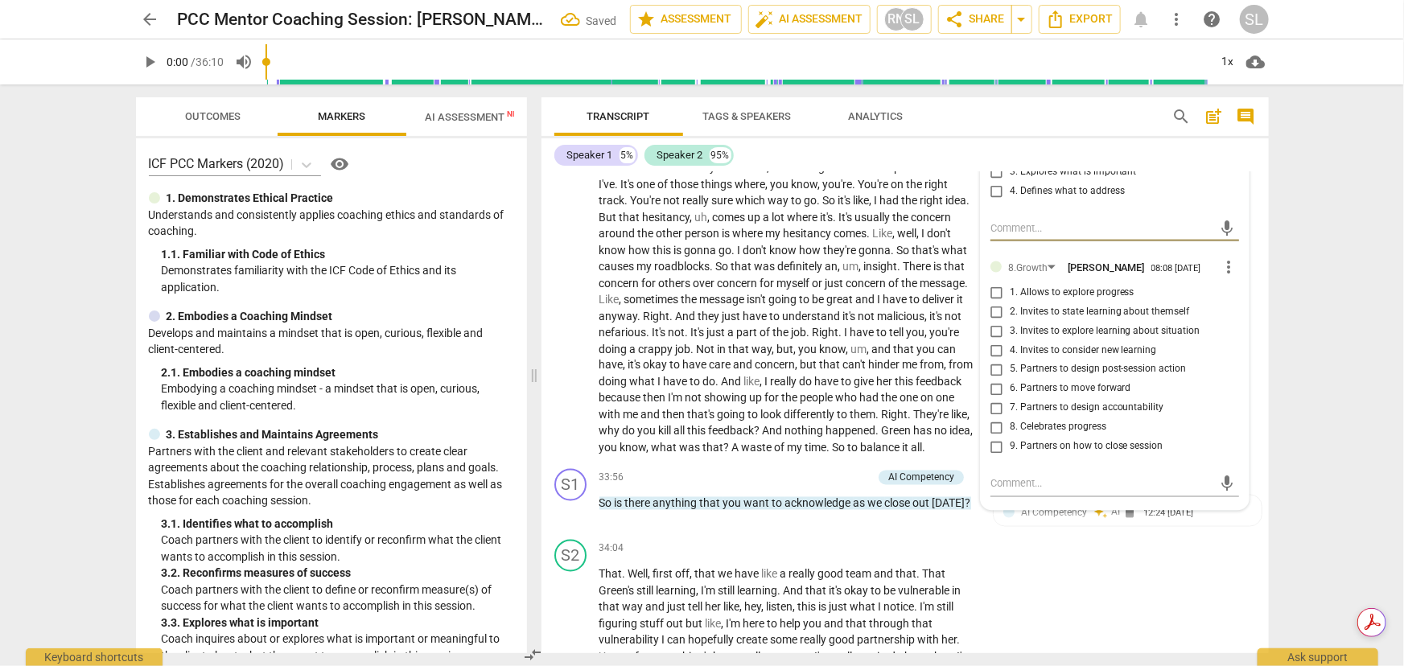
scroll to position [7535, 0]
click at [991, 437] on input "9. Partners on how to close session" at bounding box center [997, 446] width 26 height 19
checkbox input "true"
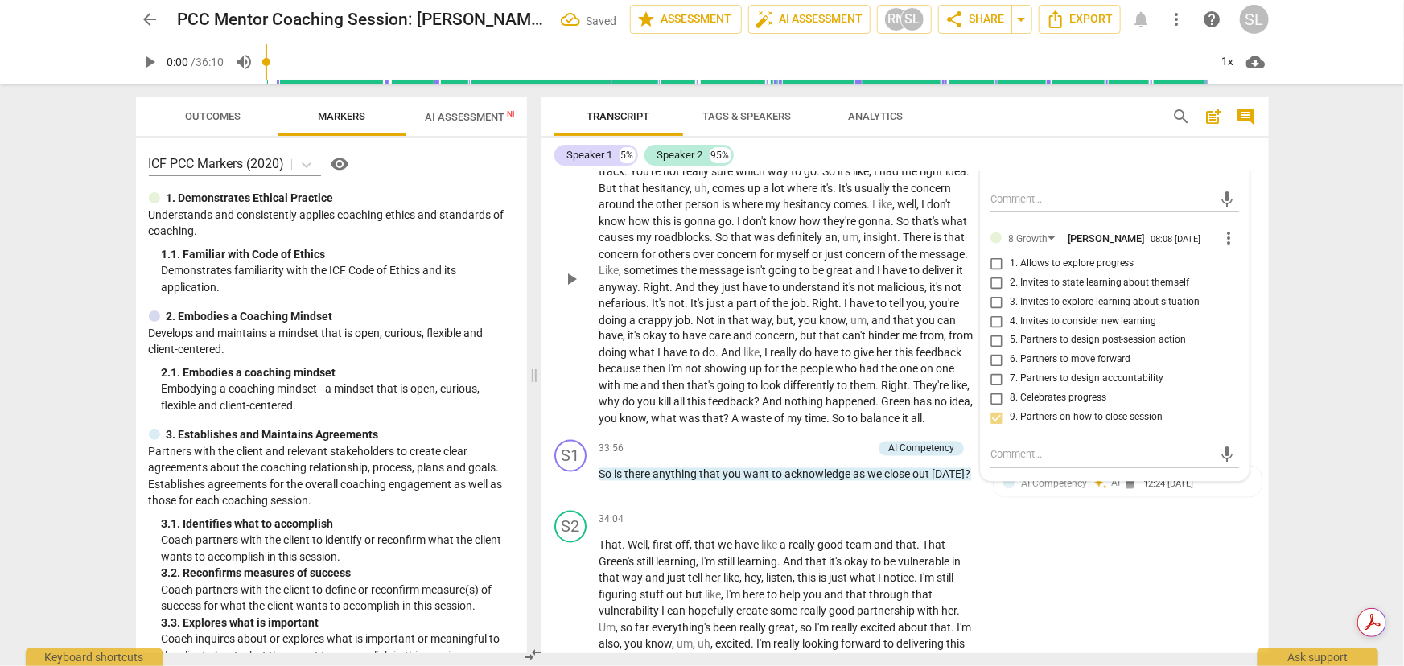
scroll to position [7608, 0]
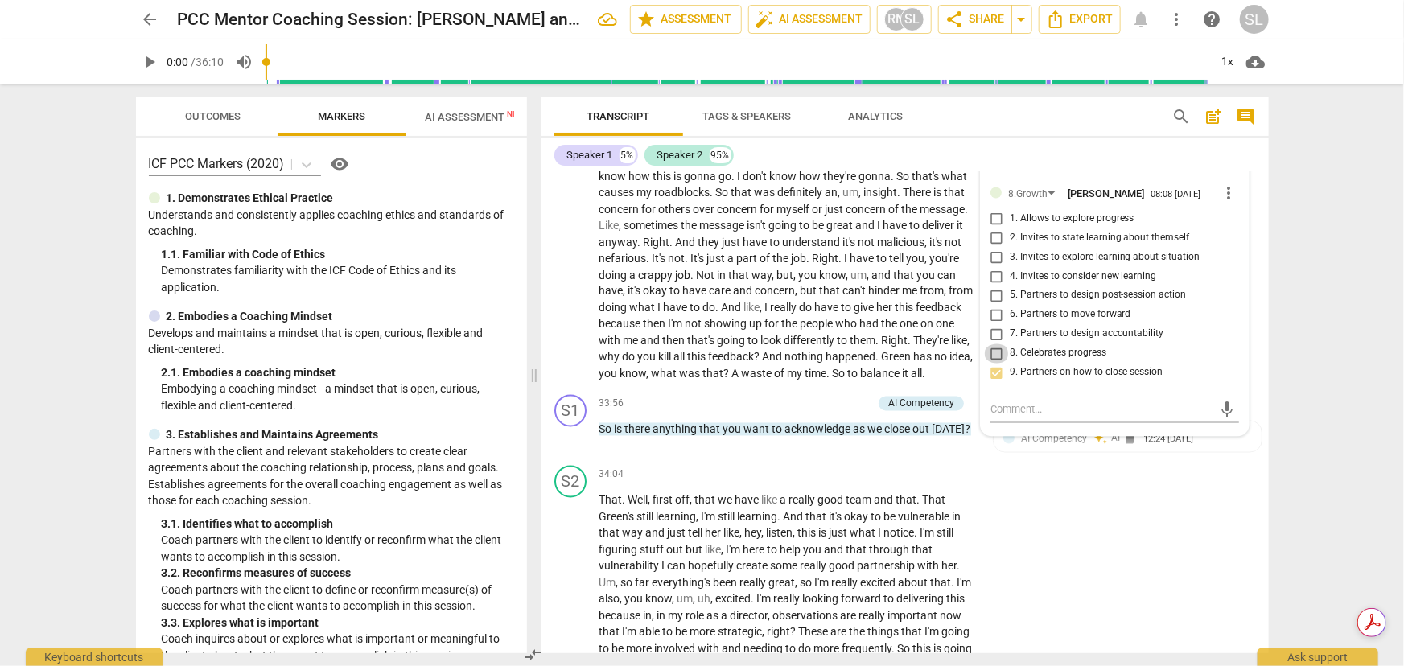
click at [994, 344] on input "8. Celebrates progress" at bounding box center [997, 353] width 26 height 19
checkbox input "true"
click at [992, 364] on input "9. Partners on how to close session" at bounding box center [997, 373] width 26 height 19
click at [994, 364] on input "9. Partners on how to close session" at bounding box center [997, 373] width 26 height 19
checkbox input "false"
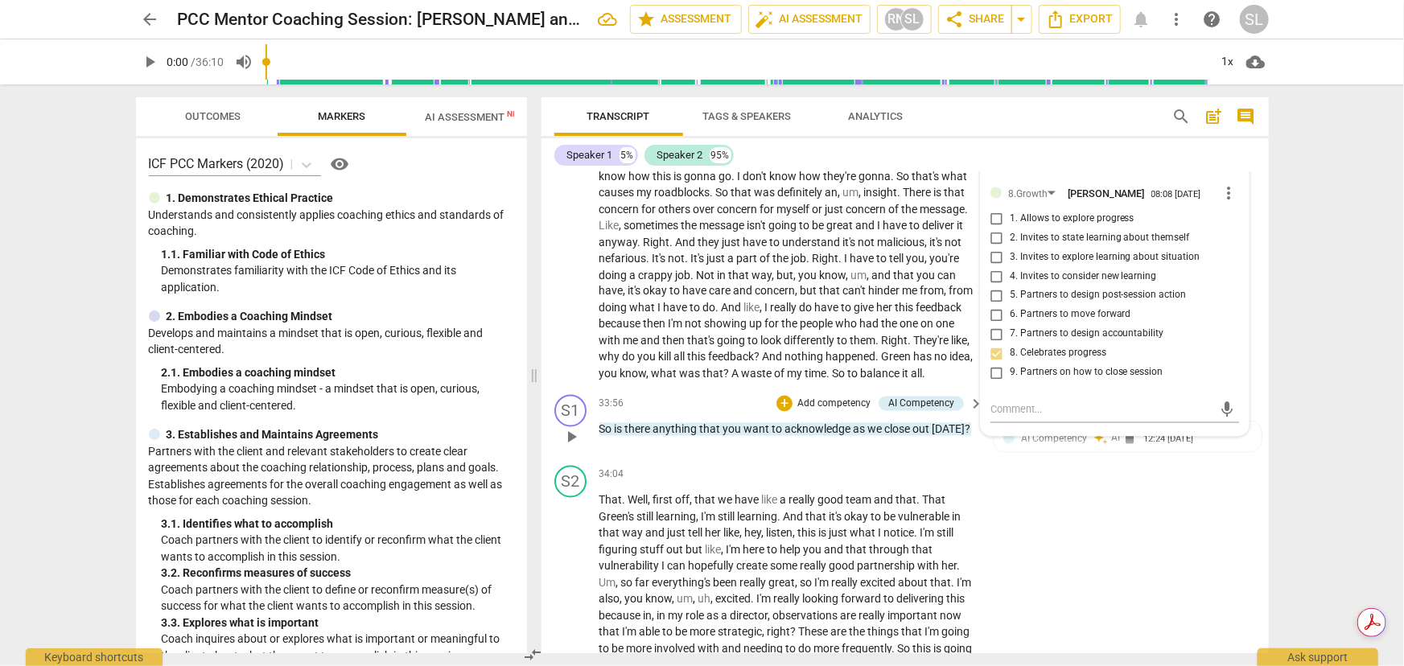
click at [818, 397] on p "Add competency" at bounding box center [834, 404] width 76 height 14
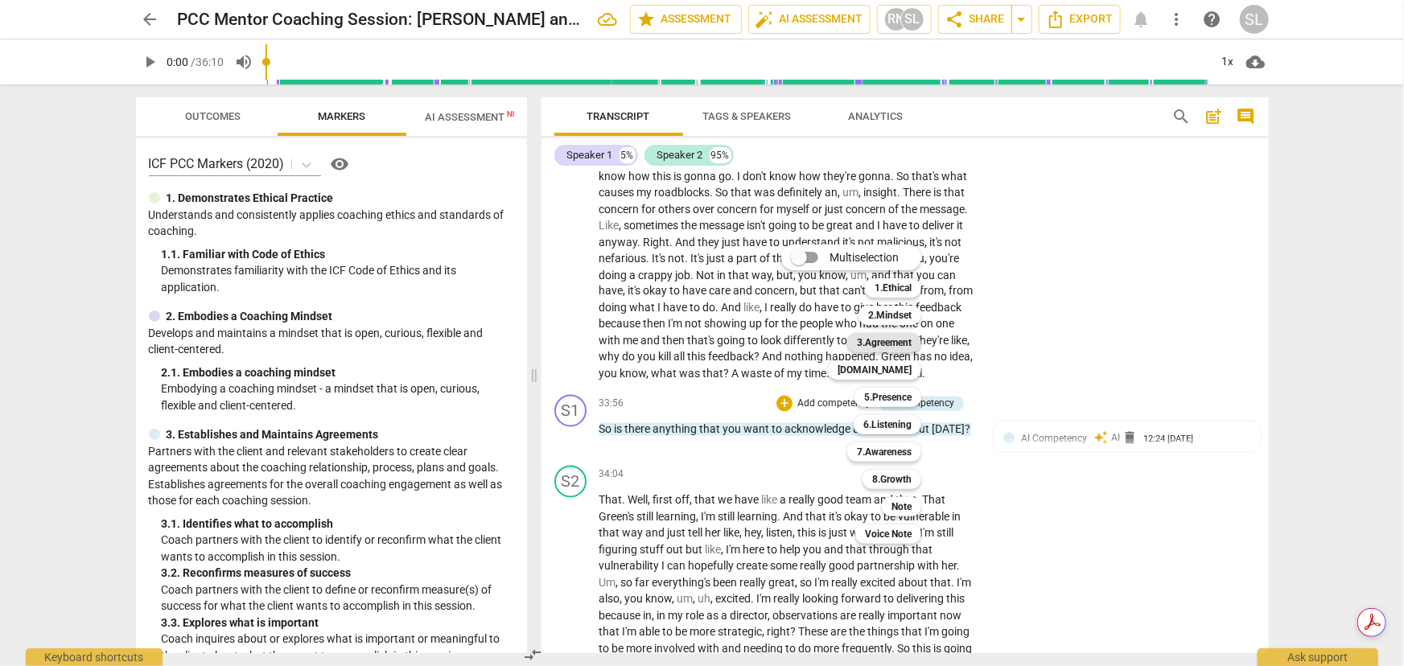
click at [875, 341] on b "3.Agreement" at bounding box center [884, 342] width 55 height 19
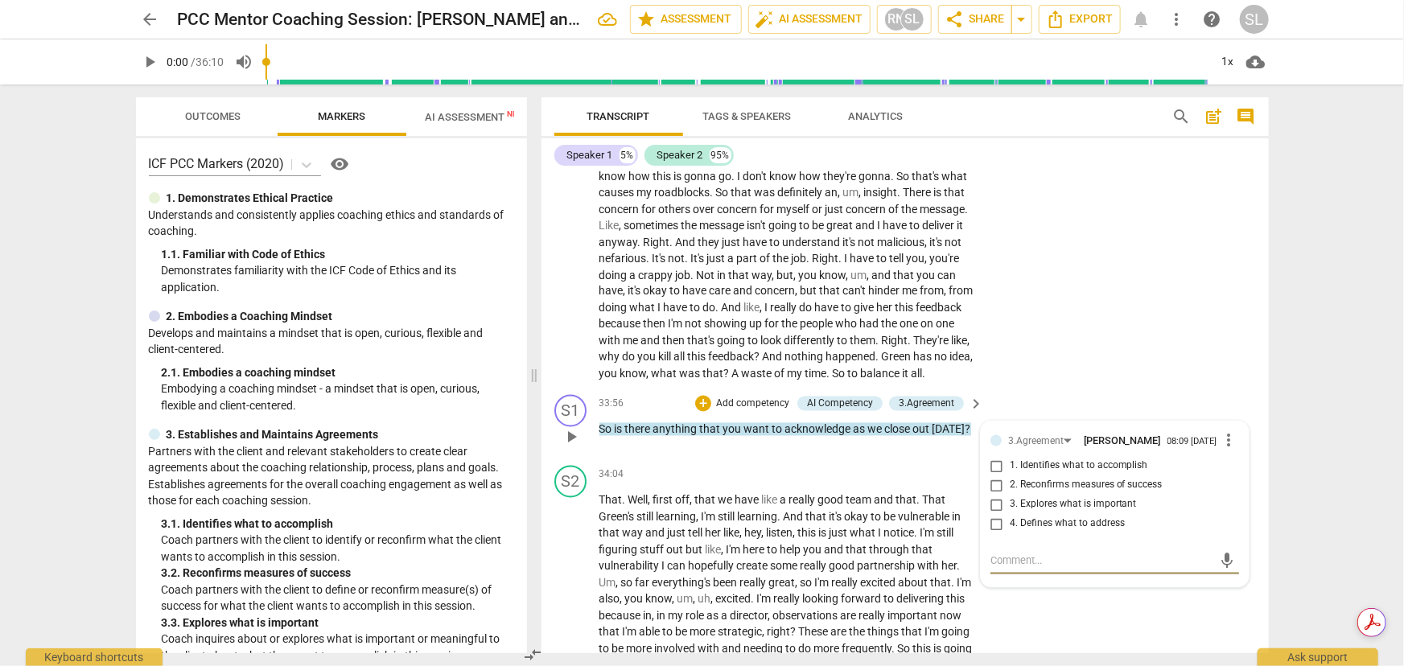
click at [1029, 433] on span "more_vert" at bounding box center [1229, 440] width 19 height 19
click at [1029, 467] on li "Delete" at bounding box center [1242, 464] width 56 height 31
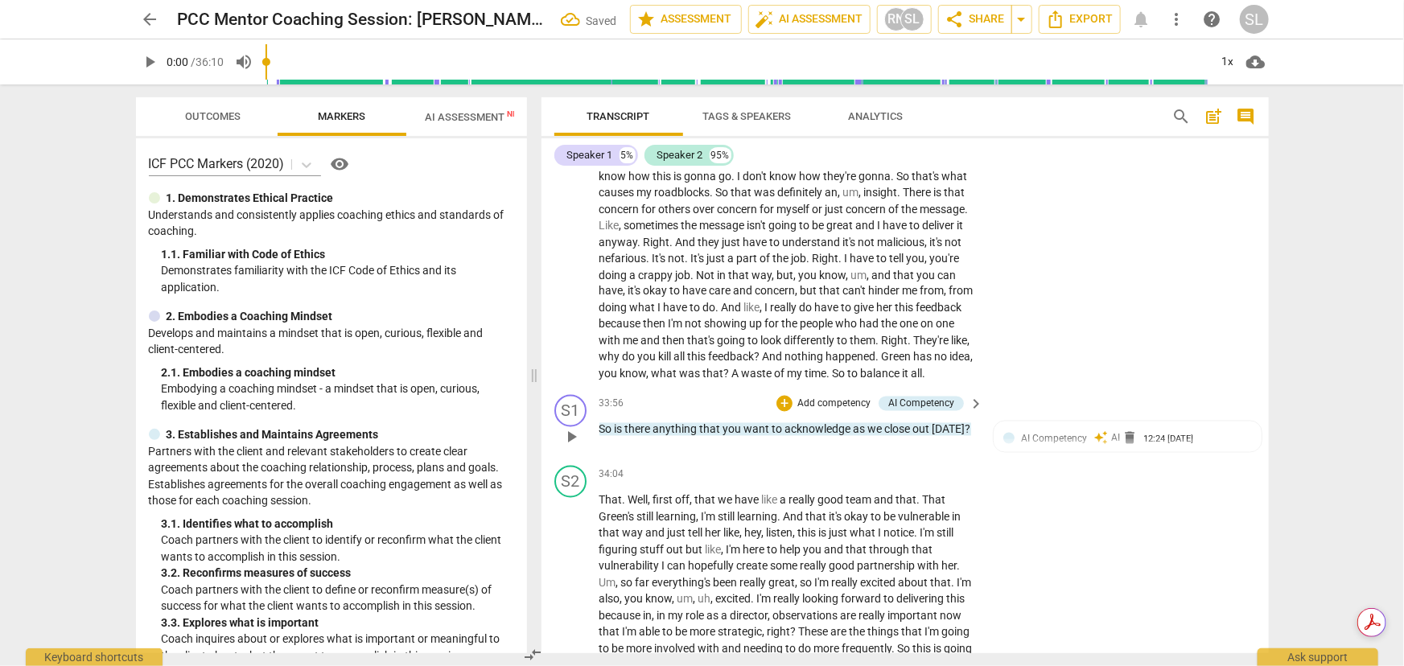
click at [805, 397] on p "Add competency" at bounding box center [834, 404] width 76 height 14
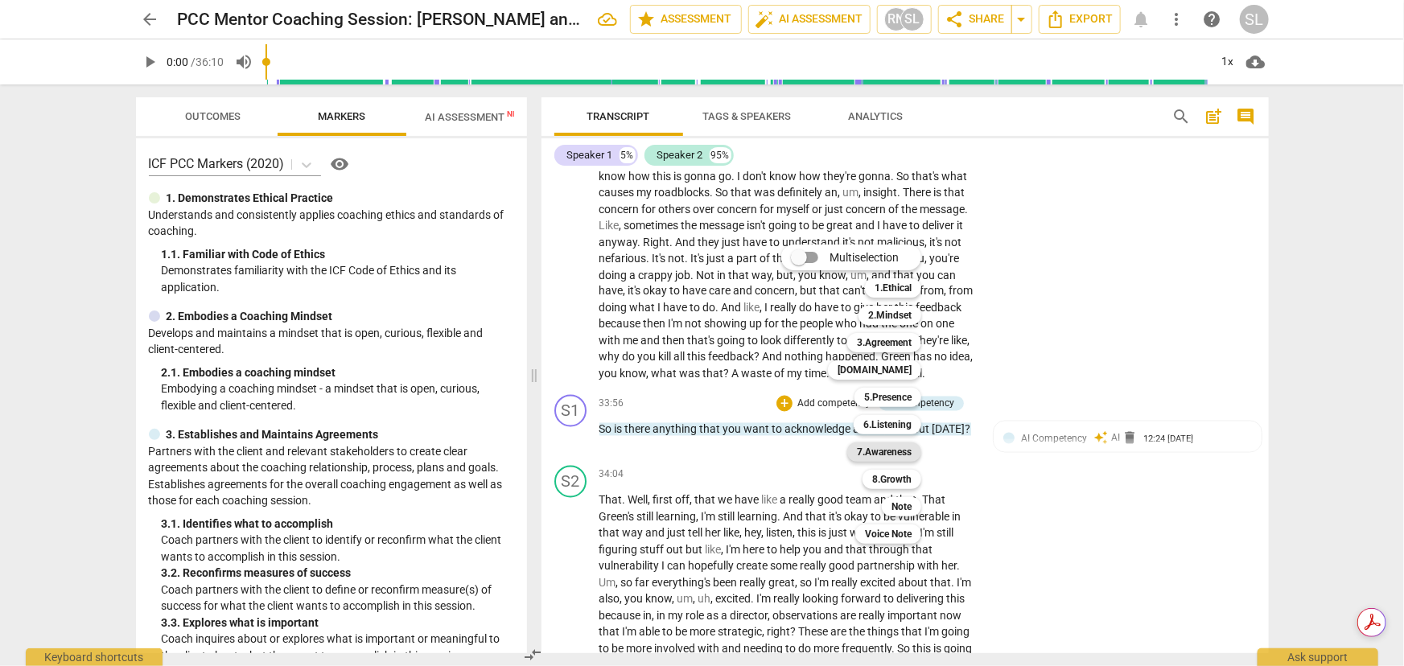
click at [879, 451] on b "7.Awareness" at bounding box center [884, 452] width 55 height 19
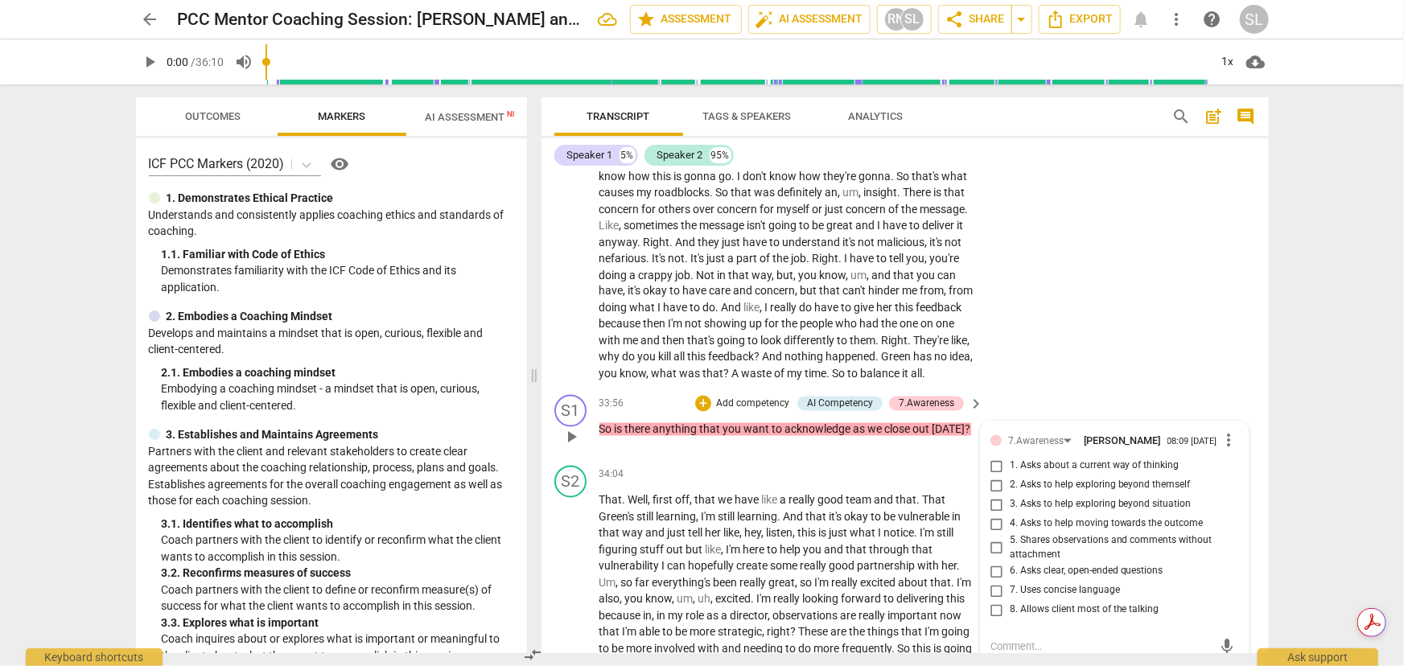
click at [989, 488] on input "6. Asks clear, open-ended questions" at bounding box center [997, 571] width 26 height 19
checkbox input "true"
click at [752, 397] on p "Add competency" at bounding box center [752, 404] width 76 height 14
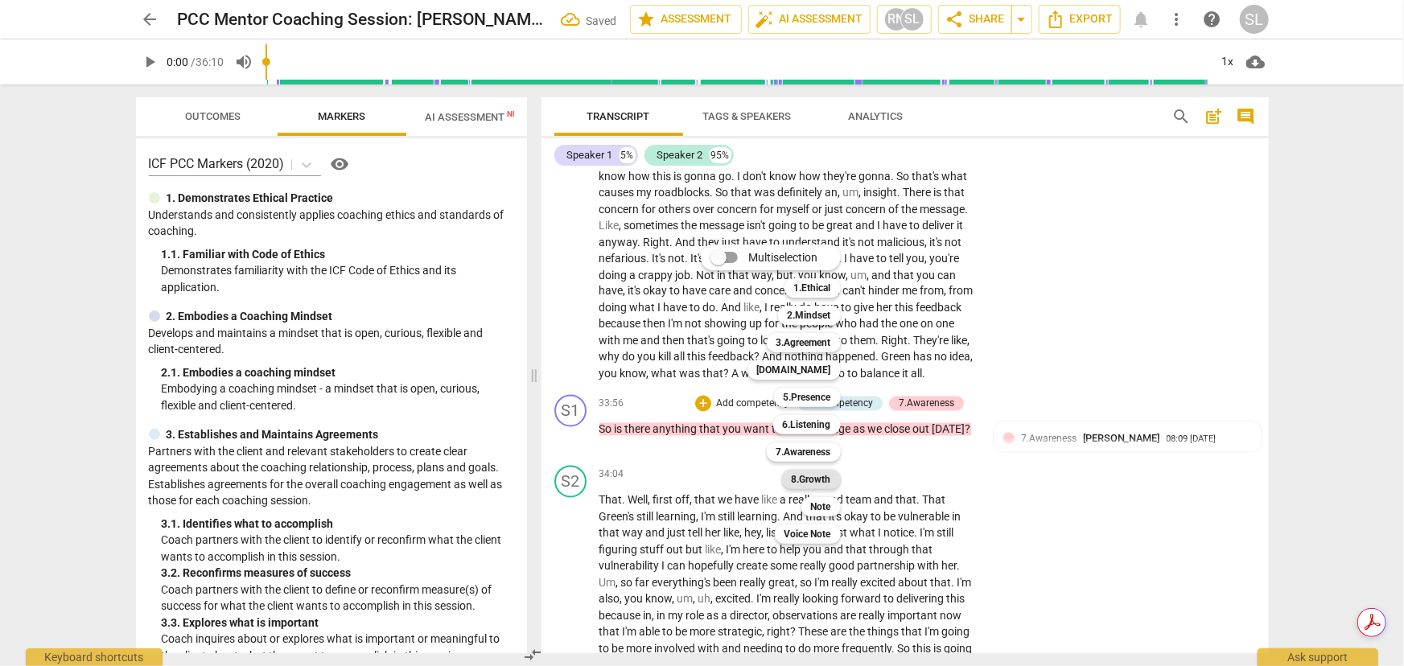
click at [818, 475] on b "8.Growth" at bounding box center [811, 479] width 39 height 19
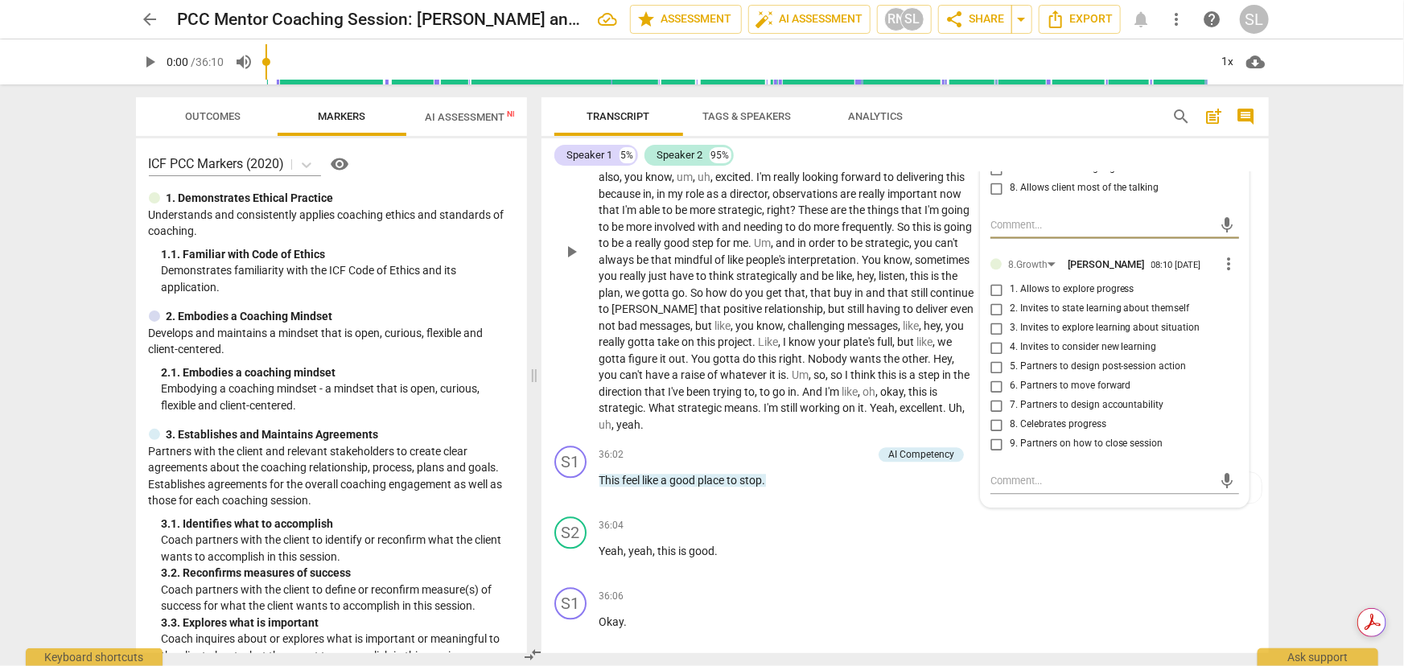
scroll to position [8047, 0]
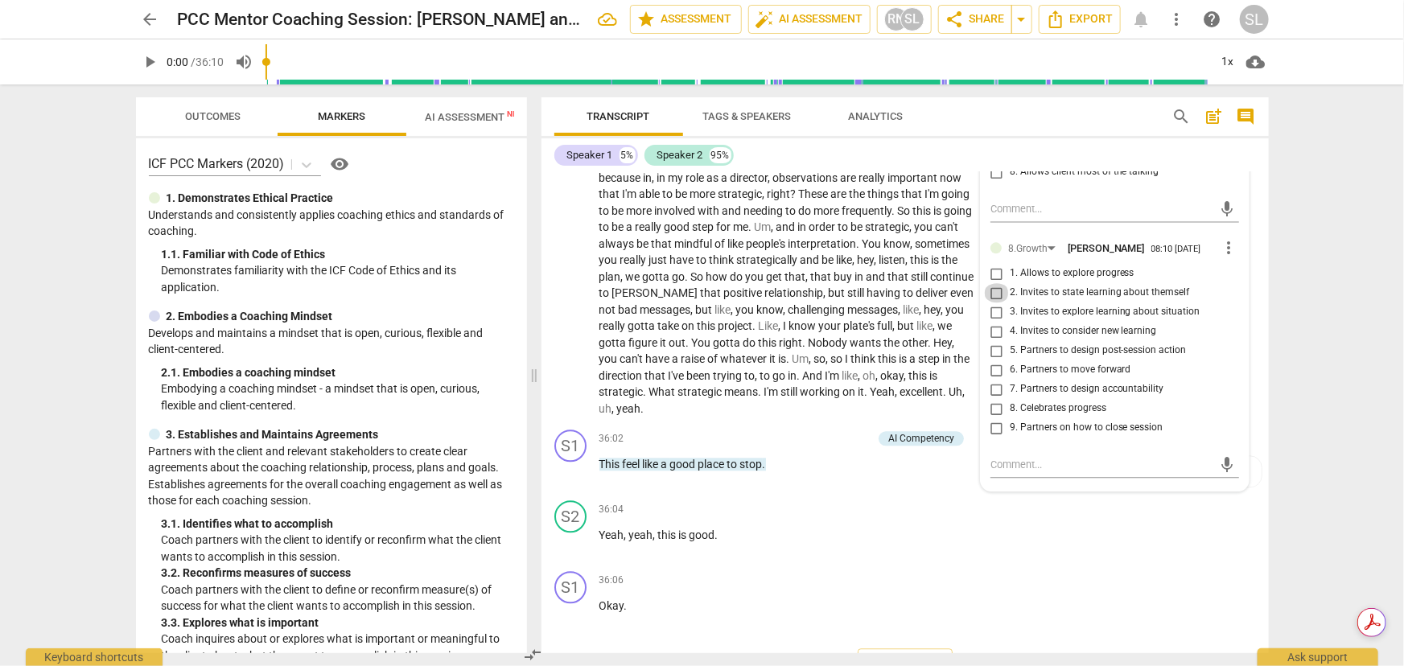
click at [990, 288] on input "2. Invites to state learning about themself" at bounding box center [997, 292] width 26 height 19
checkbox input "true"
click at [993, 303] on input "3. Invites to explore learning about situation" at bounding box center [997, 312] width 26 height 19
checkbox input "true"
click at [992, 327] on input "4. Invites to consider new learning" at bounding box center [997, 331] width 26 height 19
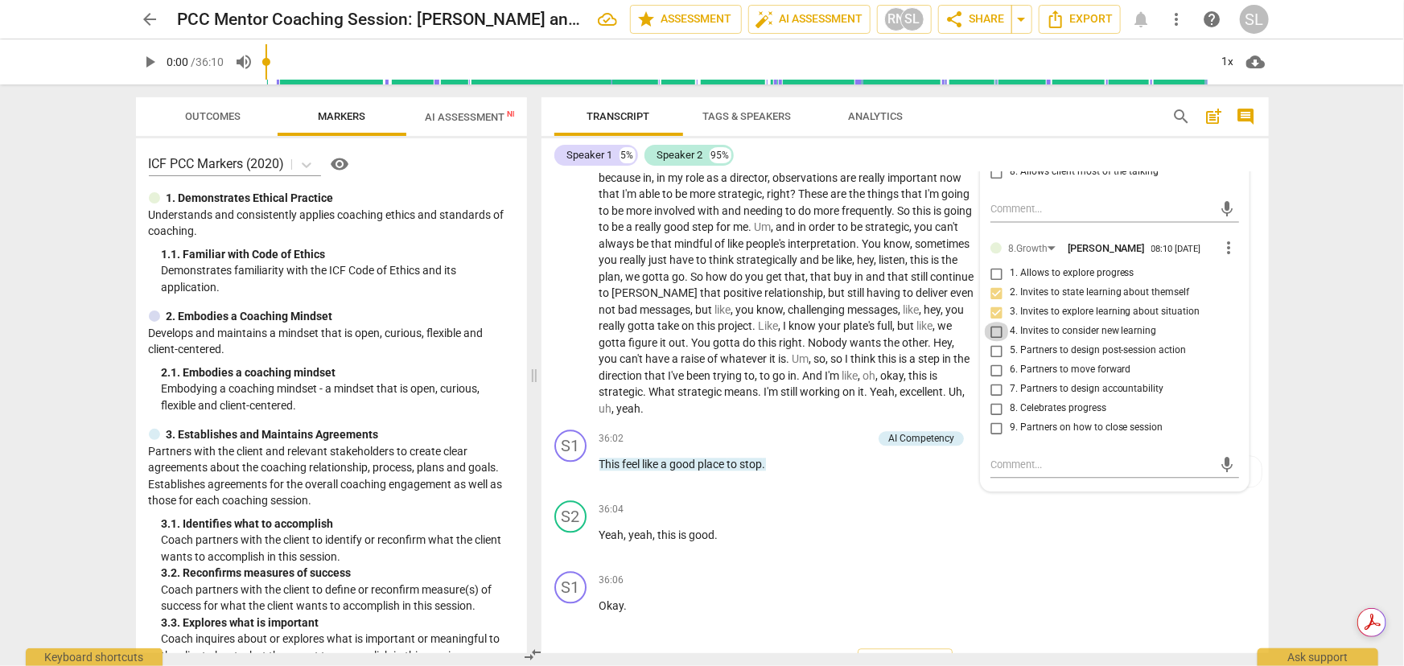
checkbox input "true"
click at [994, 425] on input "9. Partners on how to close session" at bounding box center [997, 427] width 26 height 19
checkbox input "true"
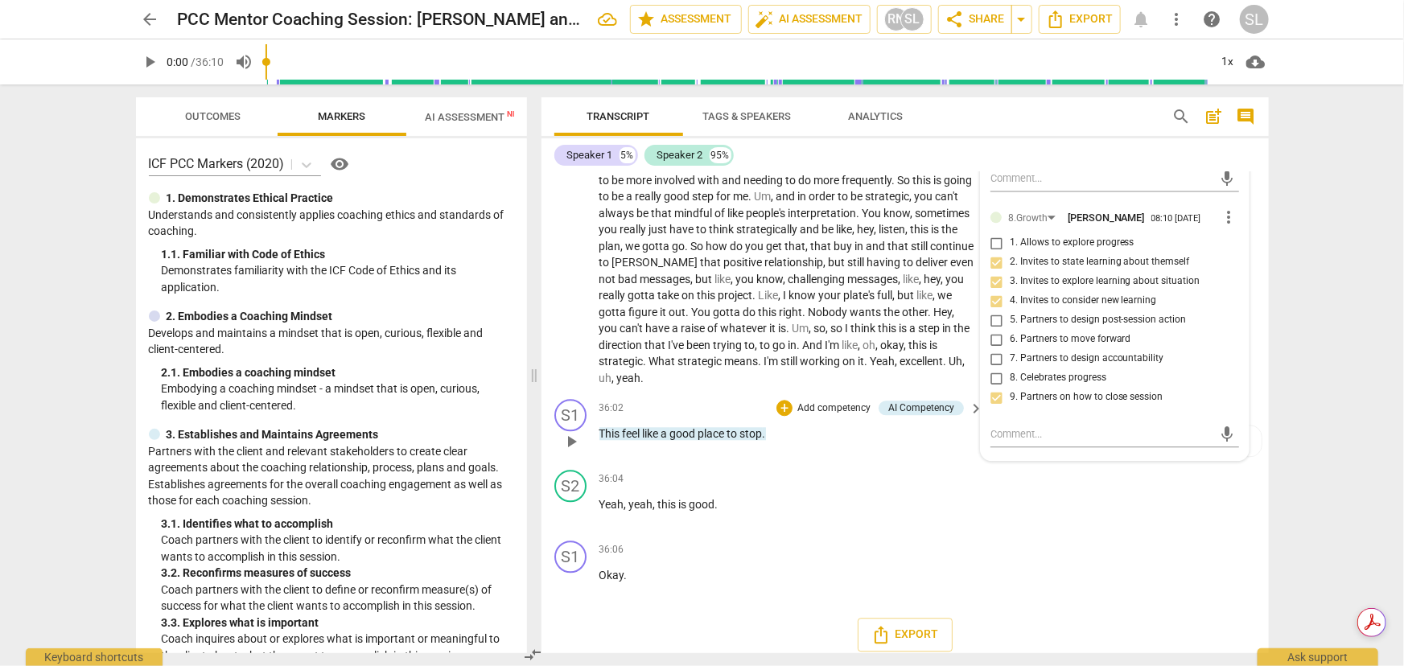
click at [765, 427] on span "." at bounding box center [764, 433] width 3 height 13
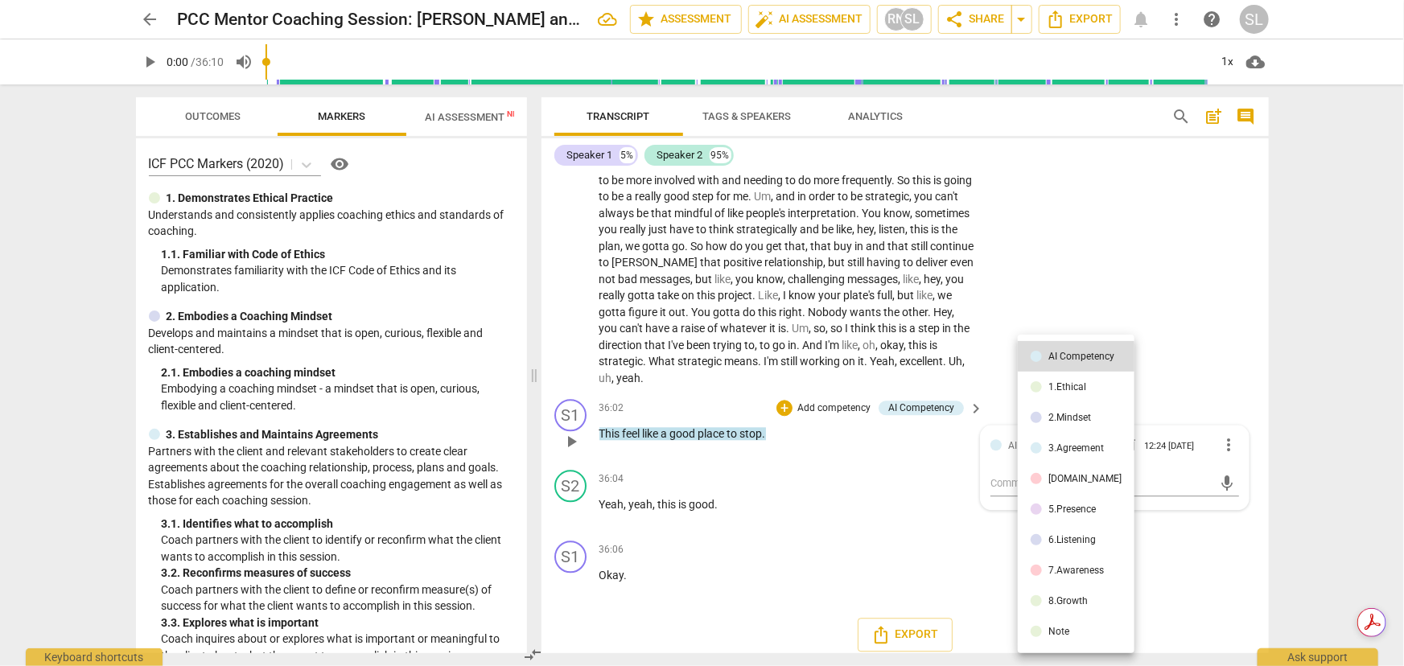
click at [764, 424] on div at bounding box center [702, 333] width 1404 height 666
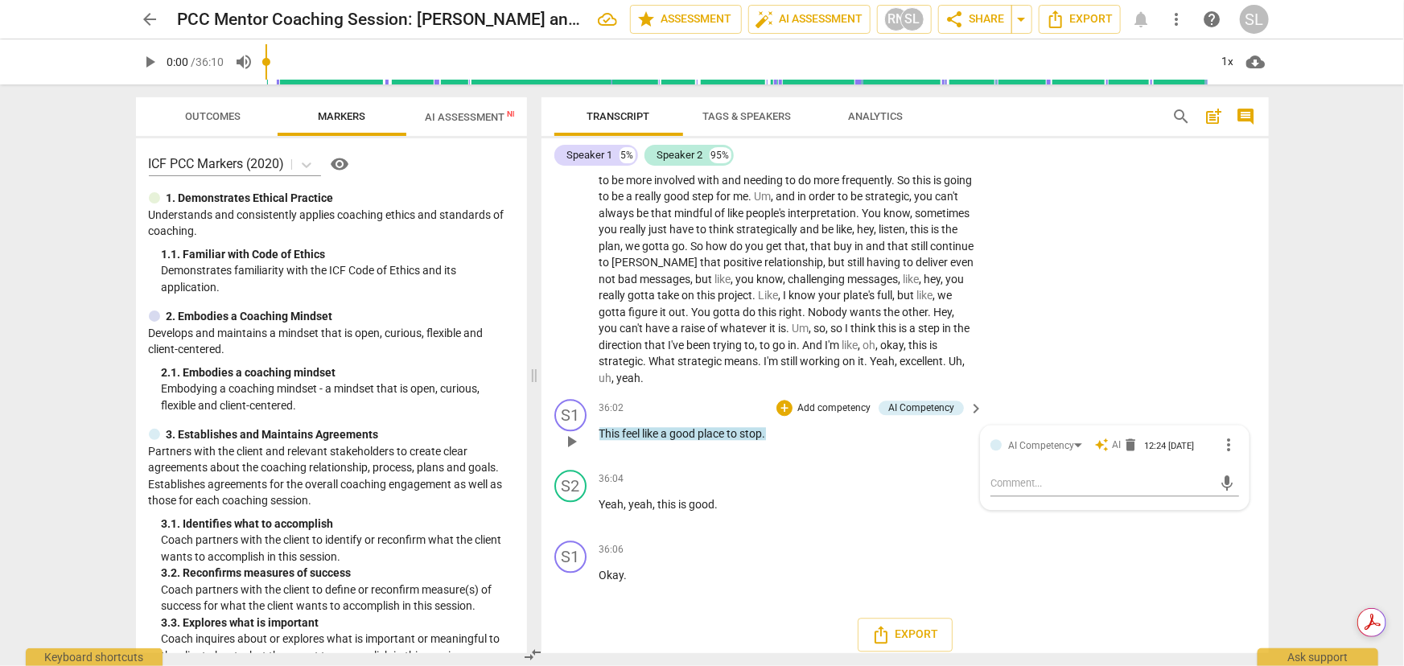
click at [723, 427] on span "place" at bounding box center [712, 433] width 29 height 13
click at [601, 427] on span "This" at bounding box center [610, 433] width 23 height 13
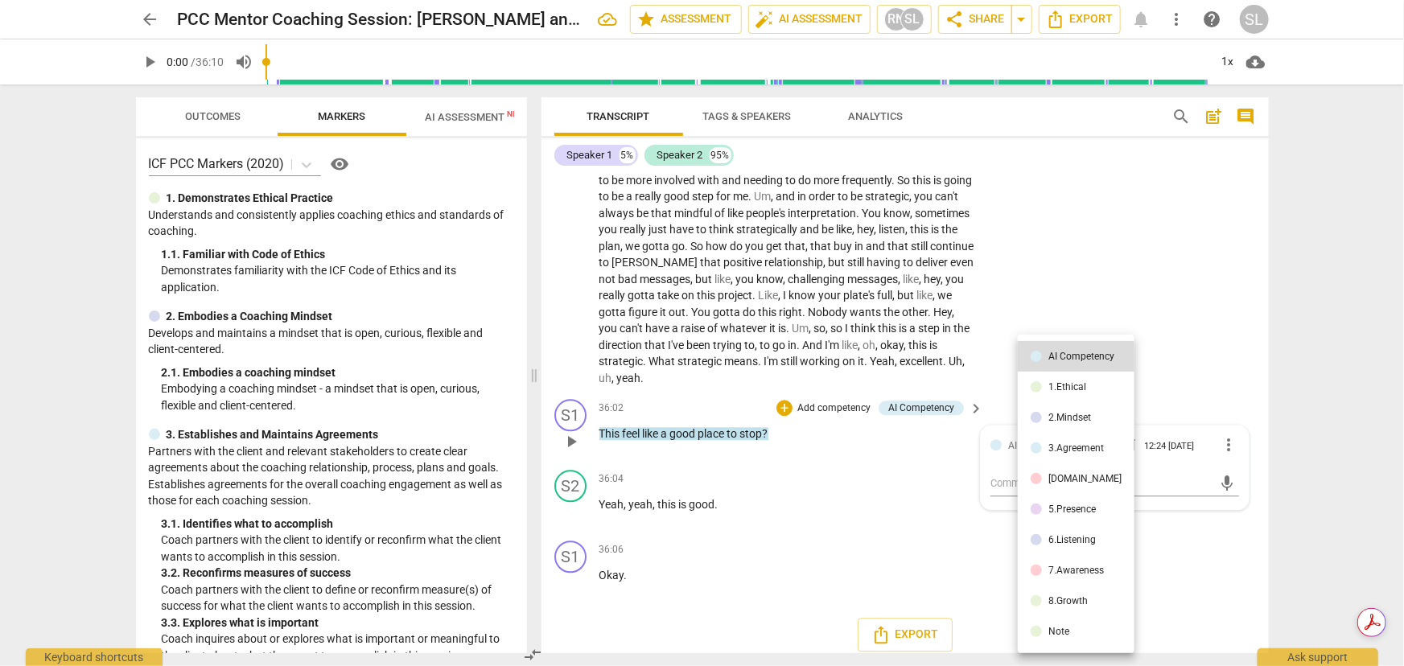
click at [608, 421] on div at bounding box center [702, 333] width 1404 height 666
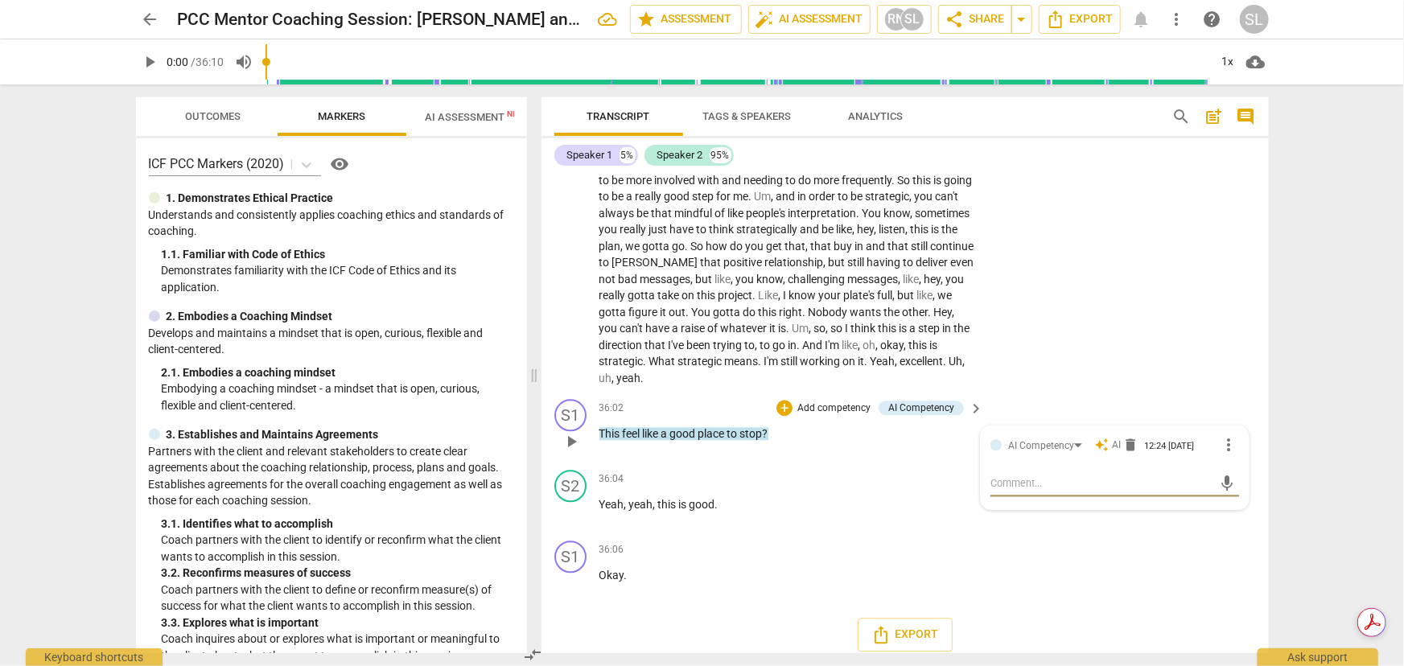
click at [617, 427] on span "This" at bounding box center [610, 433] width 23 height 13
click at [812, 401] on p "Add competency" at bounding box center [834, 408] width 76 height 14
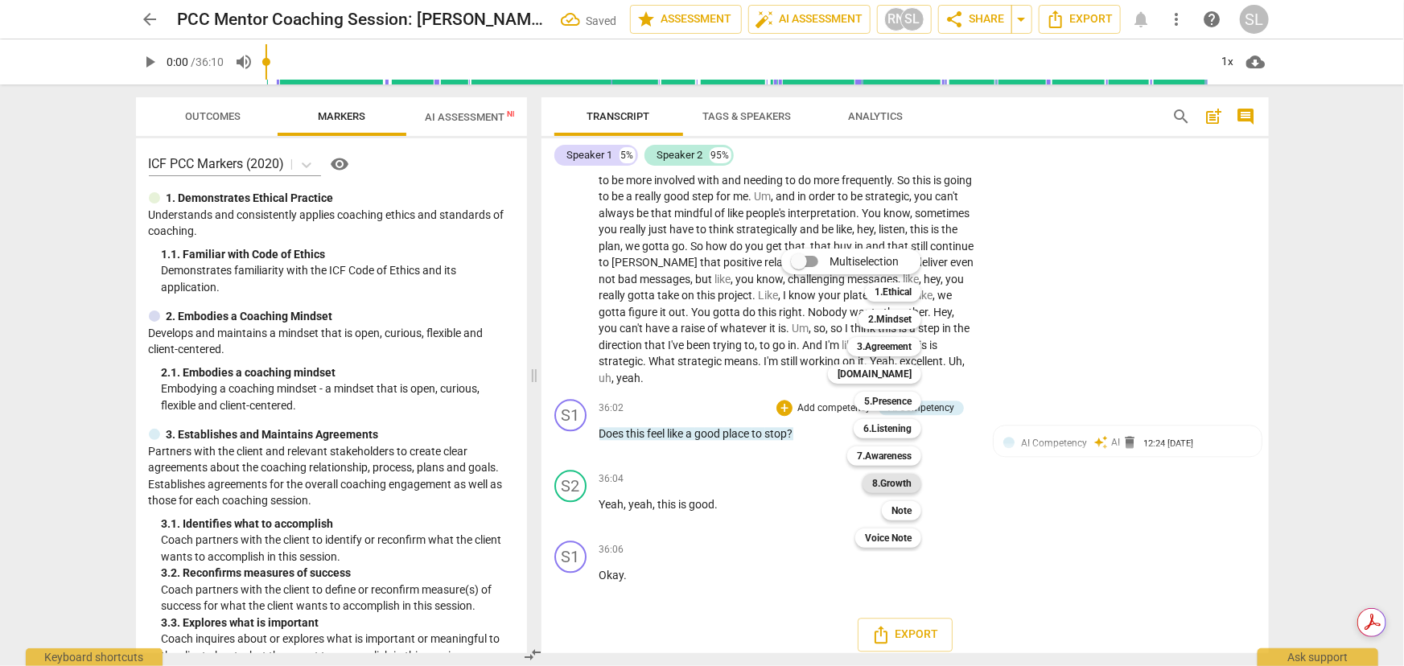
click at [885, 484] on b "8.Growth" at bounding box center [891, 483] width 39 height 19
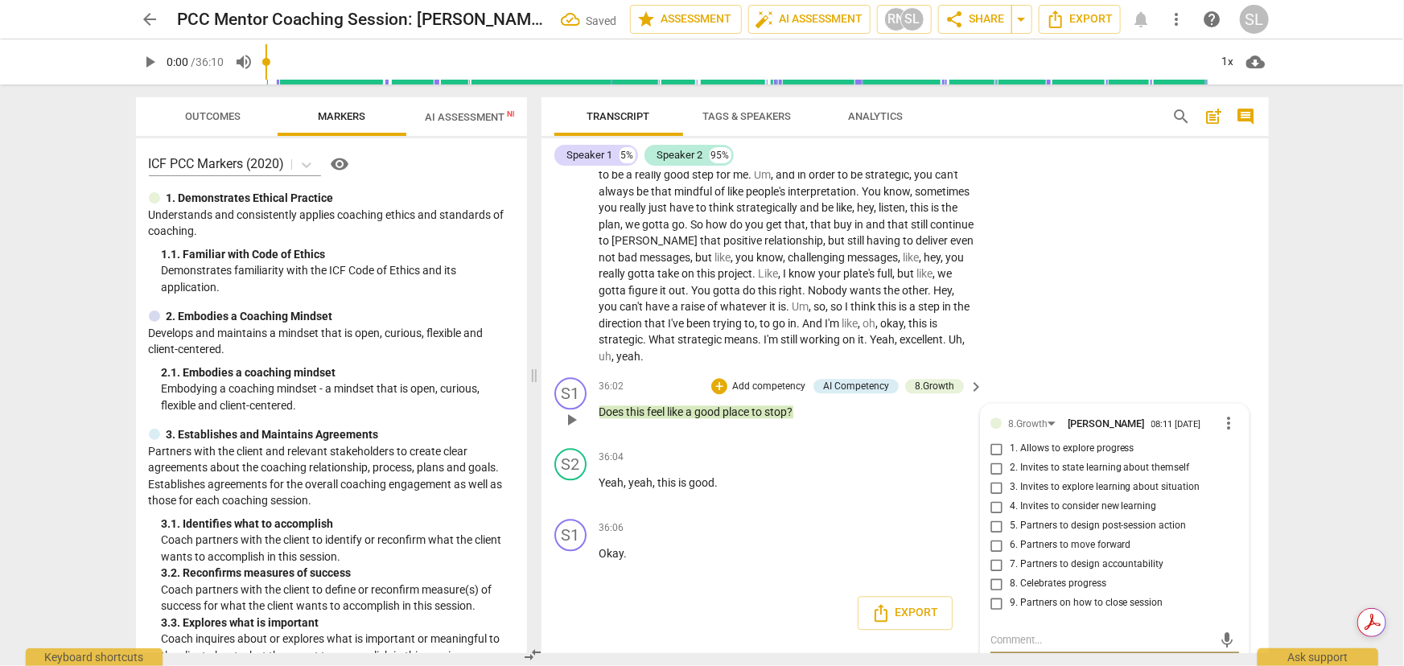
scroll to position [8102, 0]
click at [989, 488] on input "9. Partners on how to close session" at bounding box center [997, 600] width 26 height 19
checkbox input "true"
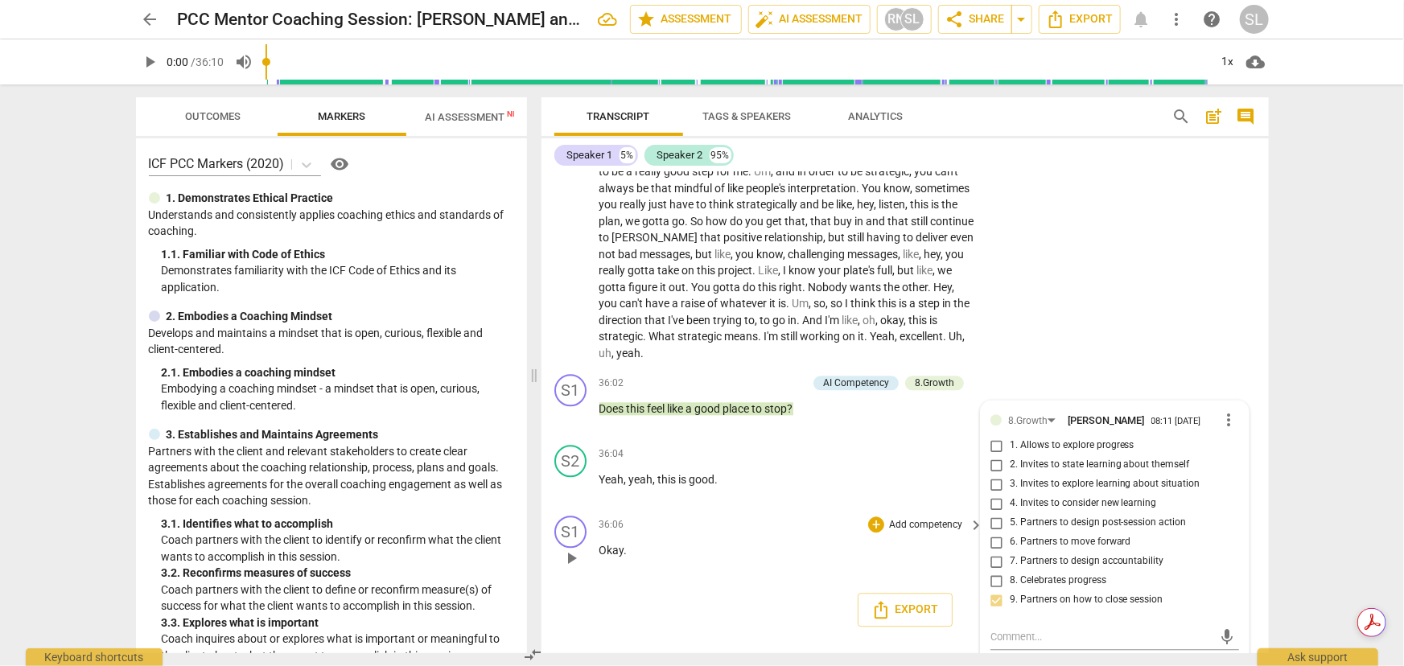
click at [908, 488] on p "Add competency" at bounding box center [925, 525] width 76 height 14
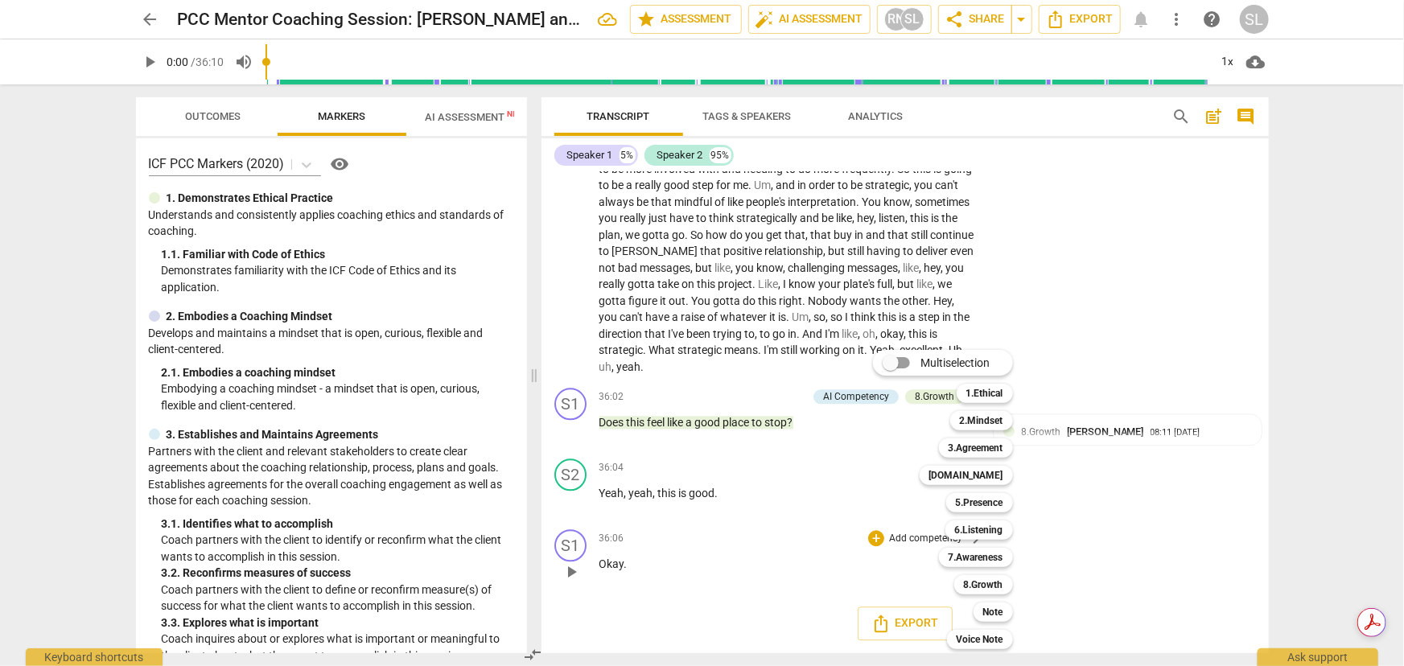
scroll to position [8077, 0]
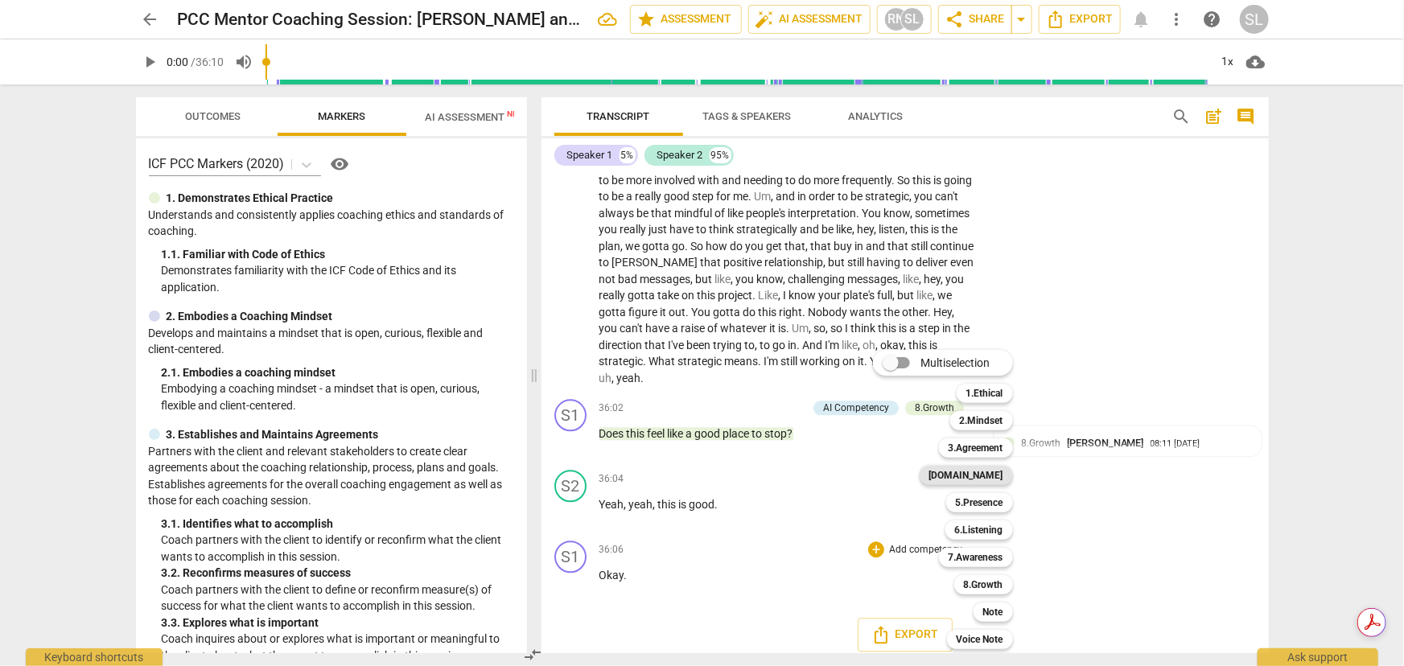
click at [978, 471] on b "[DOMAIN_NAME]" at bounding box center [966, 475] width 74 height 19
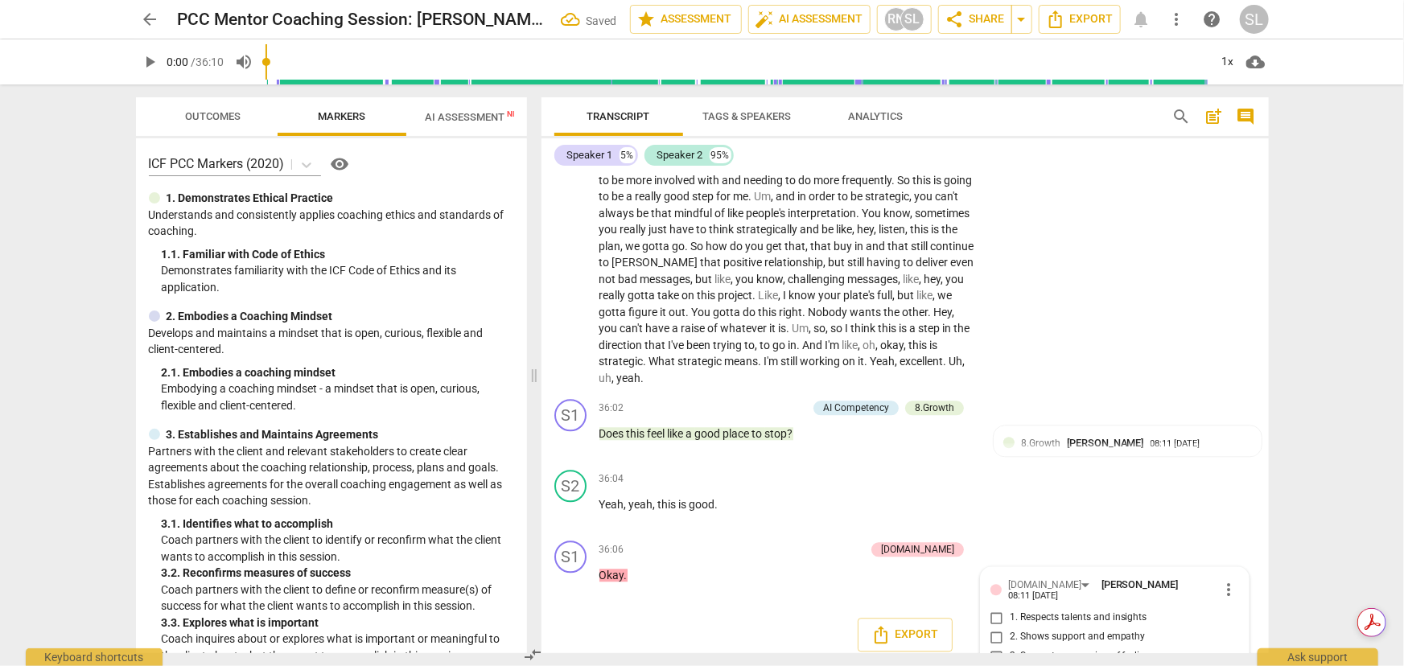
scroll to position [8147, 0]
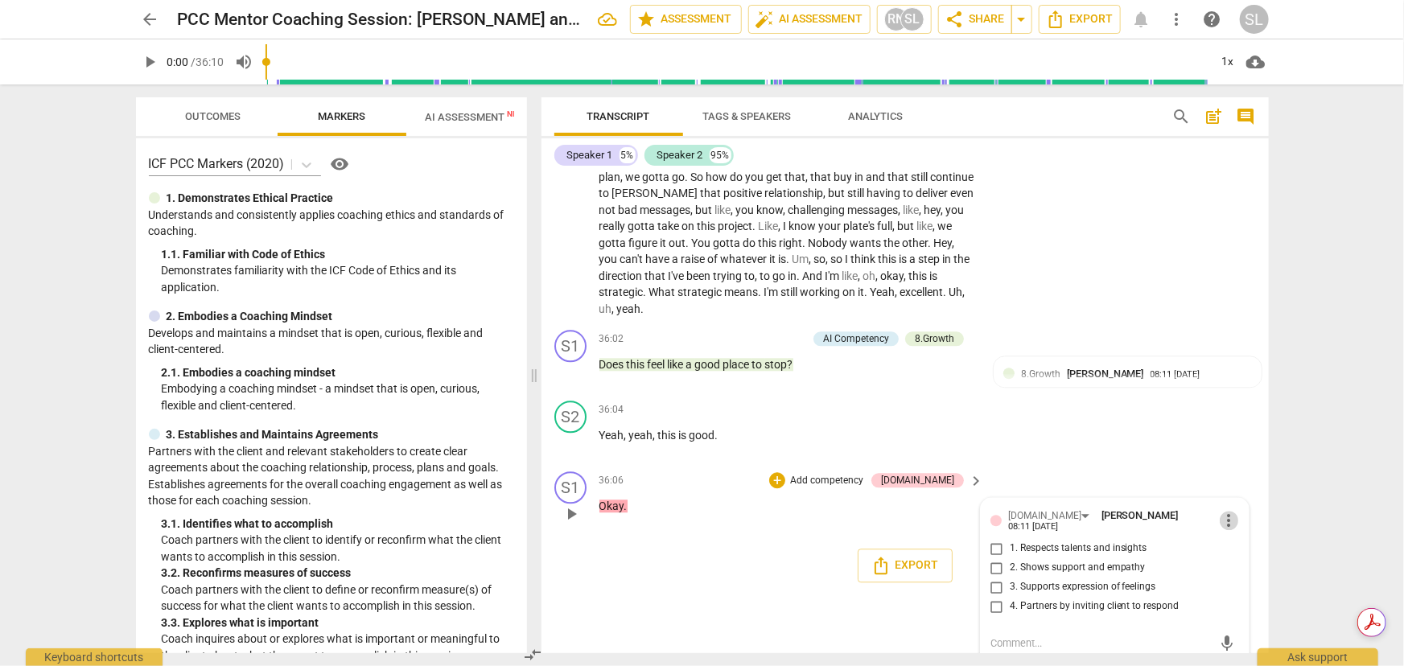
click at [1029, 488] on span "more_vert" at bounding box center [1229, 520] width 19 height 19
click at [1029, 488] on li "Delete" at bounding box center [1242, 536] width 56 height 31
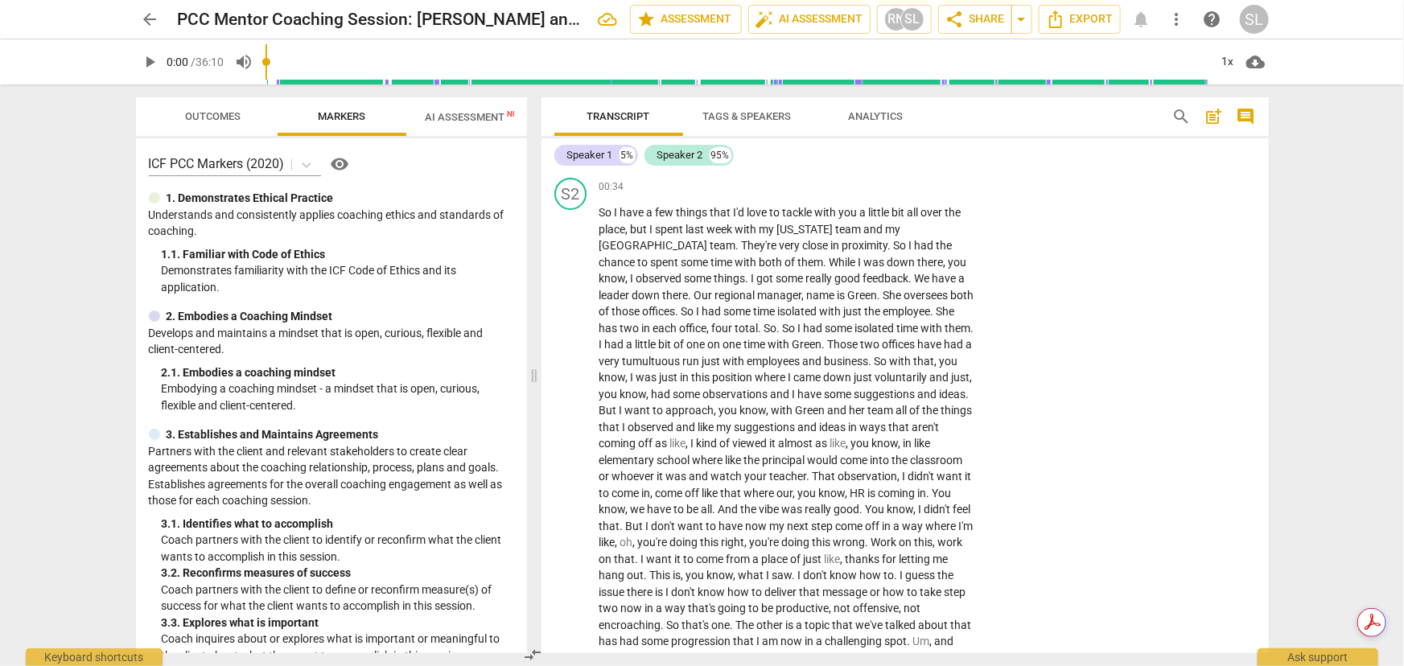
scroll to position [219, 0]
click at [681, 250] on span "spent" at bounding box center [666, 256] width 31 height 13
click at [807, 286] on span "name" at bounding box center [822, 289] width 31 height 13
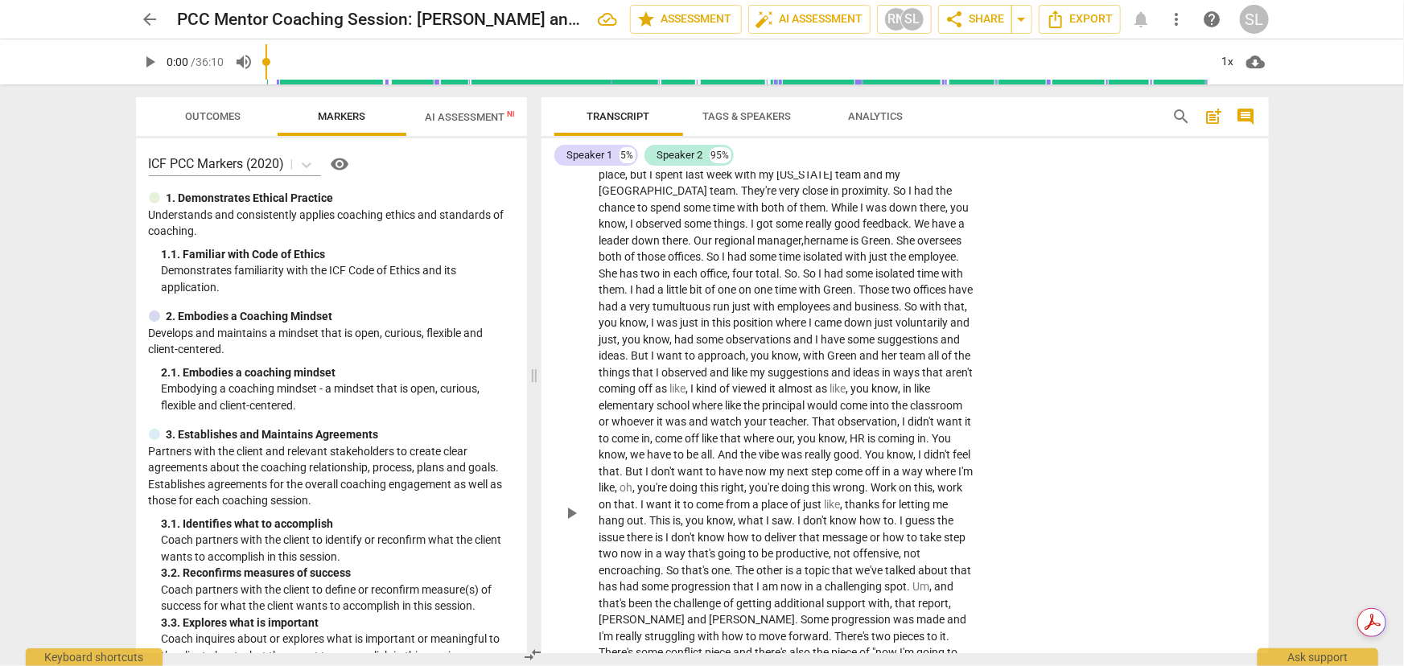
scroll to position [292, 0]
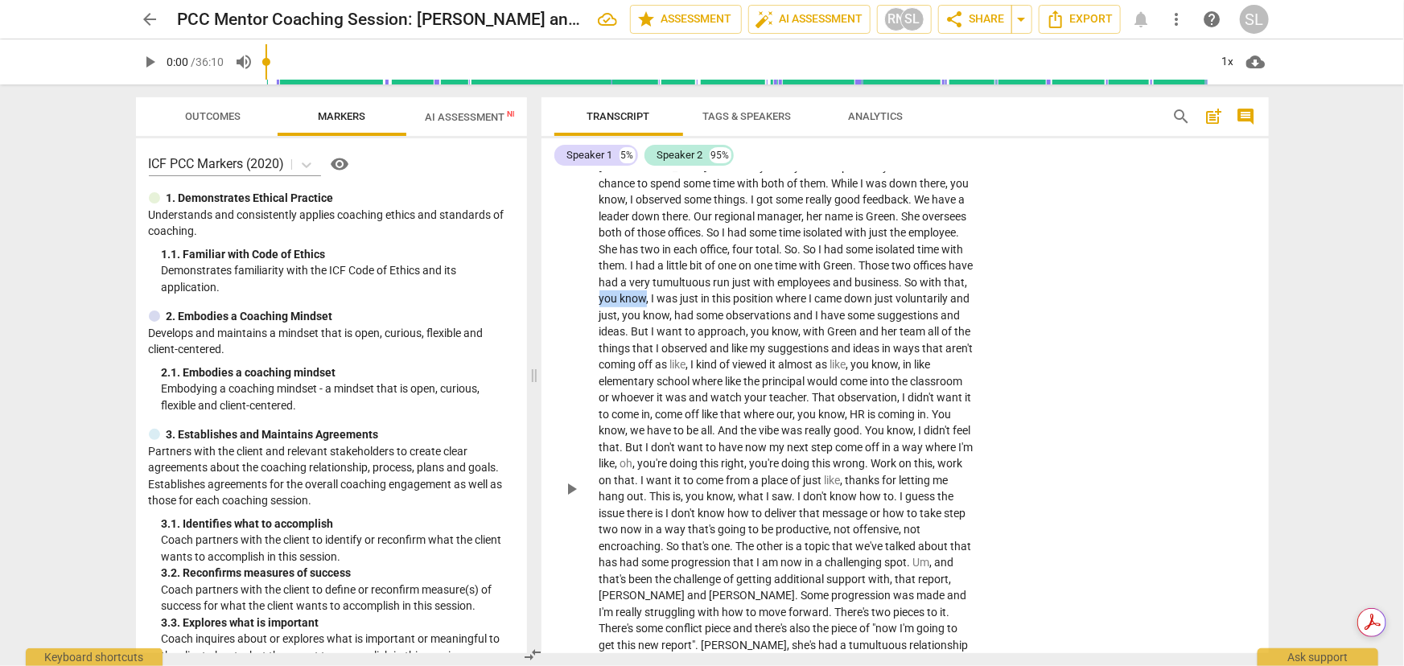
drag, startPoint x: 917, startPoint y: 279, endPoint x: 961, endPoint y: 281, distance: 44.3
click at [961, 281] on p "So I have a few things that I'd love to tackle with you a little bit all over t…" at bounding box center [787, 489] width 377 height 726
click at [1017, 258] on span "keyboard_arrow_down" at bounding box center [1016, 259] width 19 height 19
click at [978, 258] on div "+" at bounding box center [978, 260] width 16 height 16
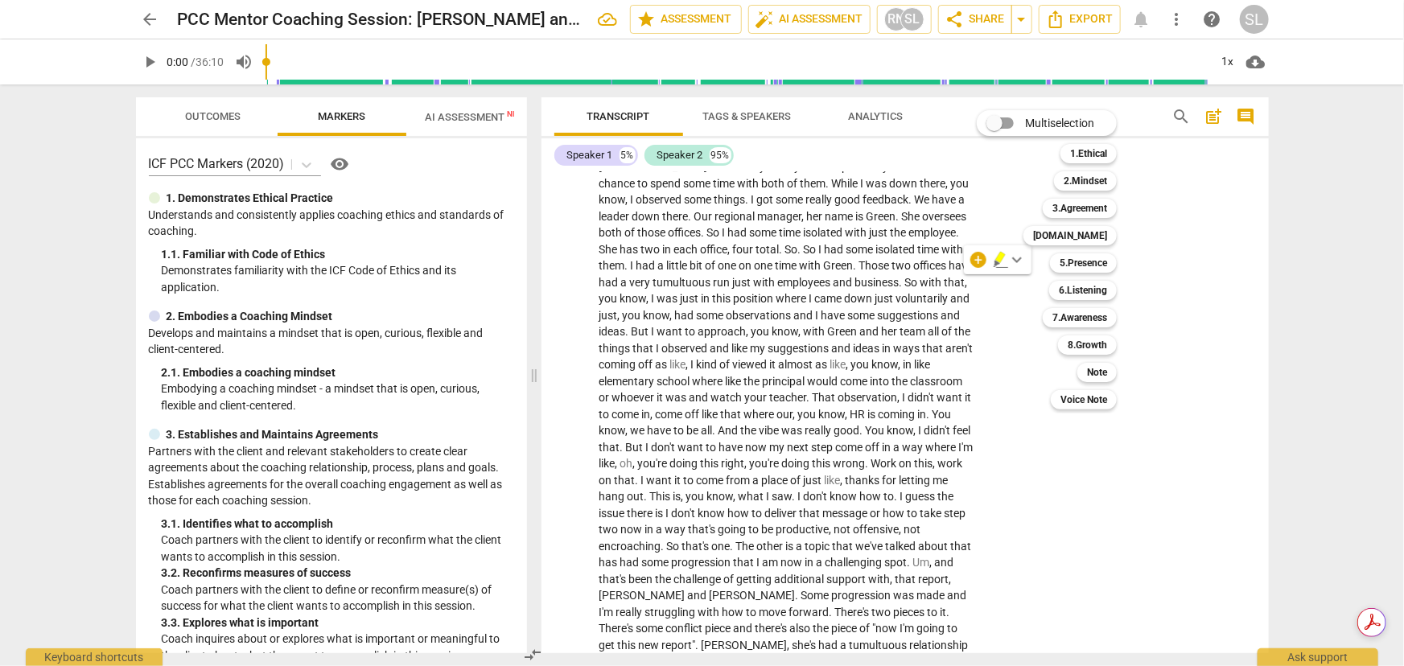
drag, startPoint x: 939, startPoint y: 281, endPoint x: 929, endPoint y: 278, distance: 10.2
click at [930, 278] on div at bounding box center [702, 333] width 1404 height 666
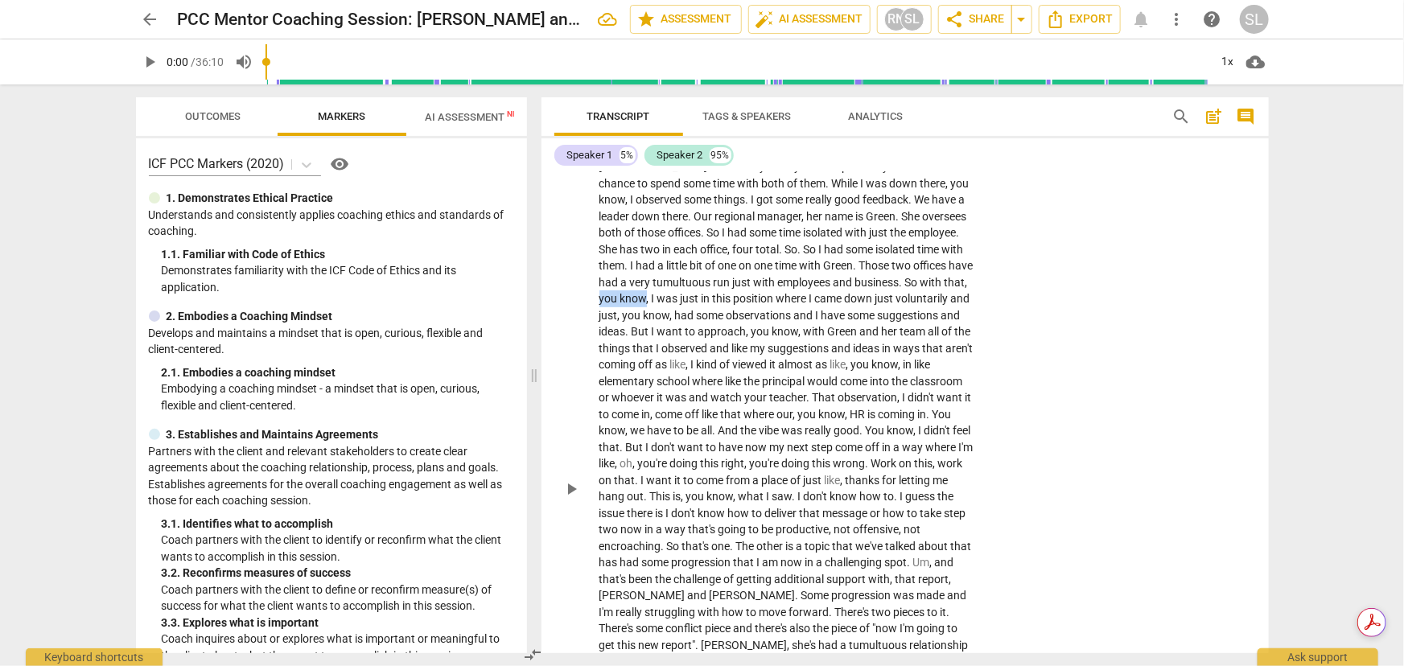
drag, startPoint x: 917, startPoint y: 282, endPoint x: 962, endPoint y: 280, distance: 45.1
click at [962, 281] on p "So I have a few things that I'd love to tackle with you a little bit all over t…" at bounding box center [787, 489] width 377 height 726
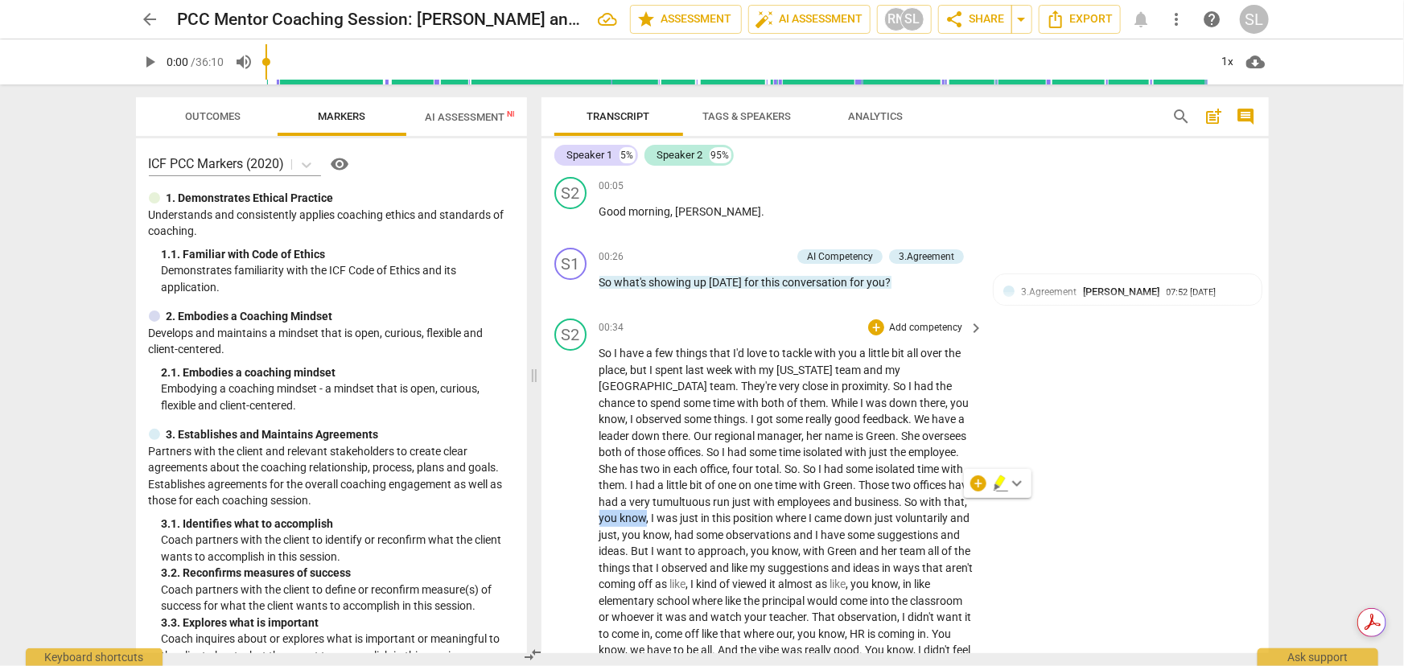
scroll to position [0, 0]
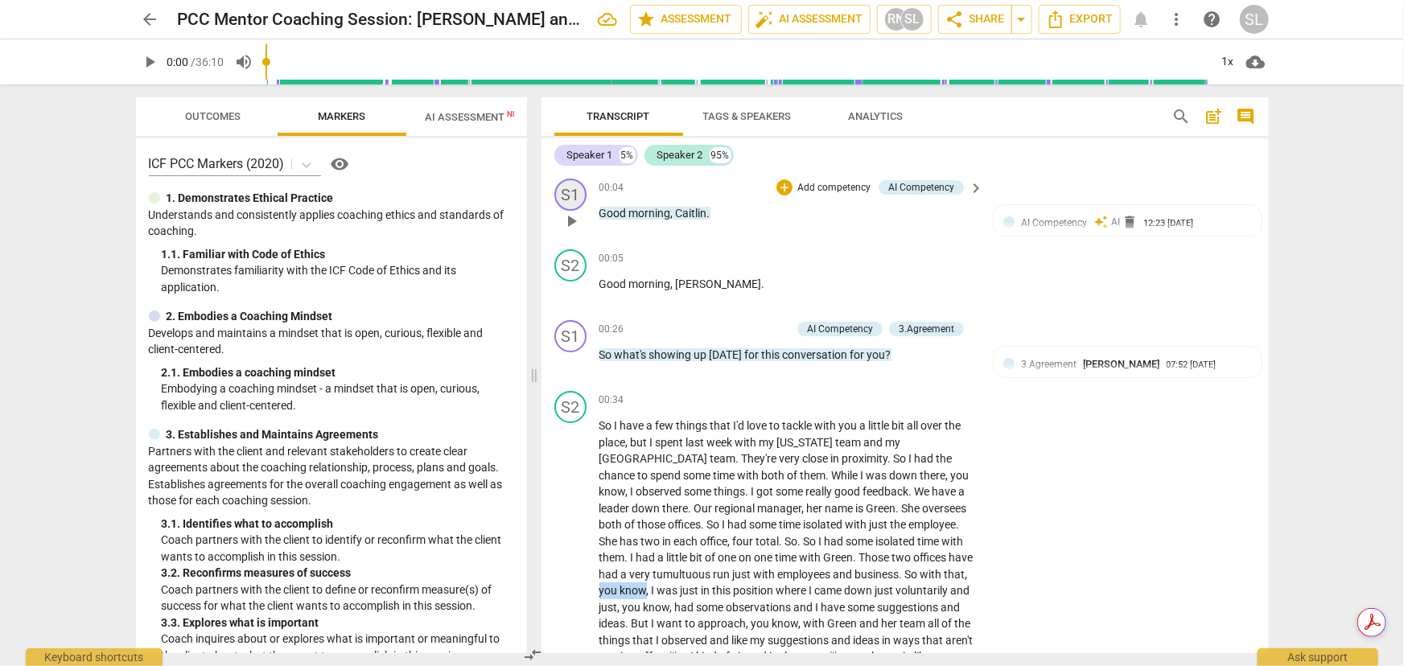
click at [569, 192] on div "S1" at bounding box center [570, 195] width 32 height 32
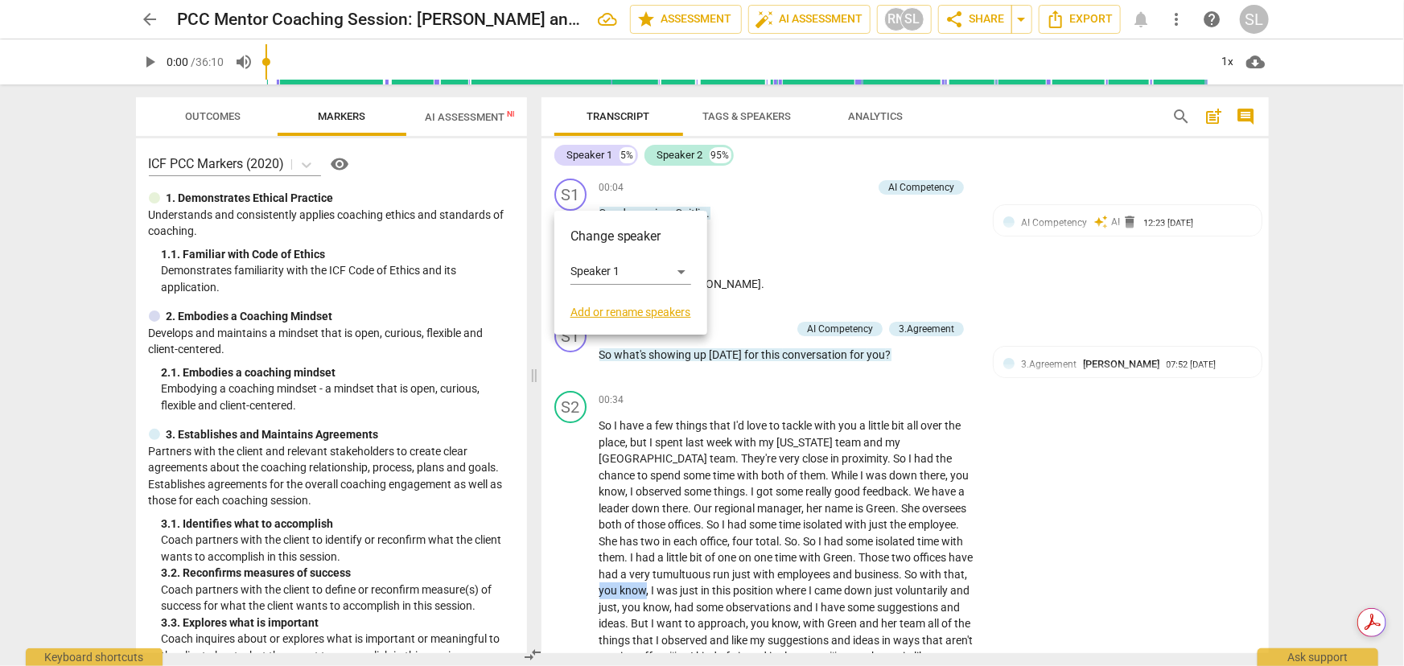
click at [604, 314] on link "Add or rename speakers" at bounding box center [630, 312] width 121 height 13
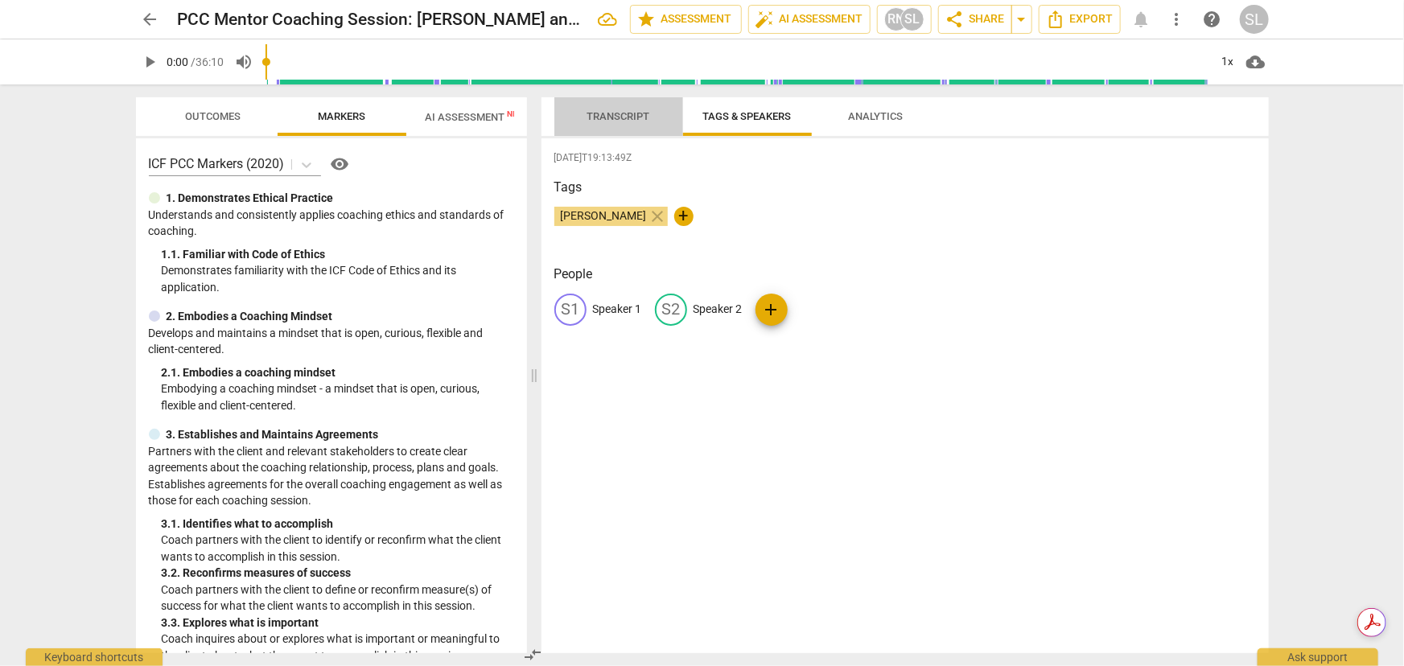
click at [609, 115] on span "Transcript" at bounding box center [618, 116] width 63 height 12
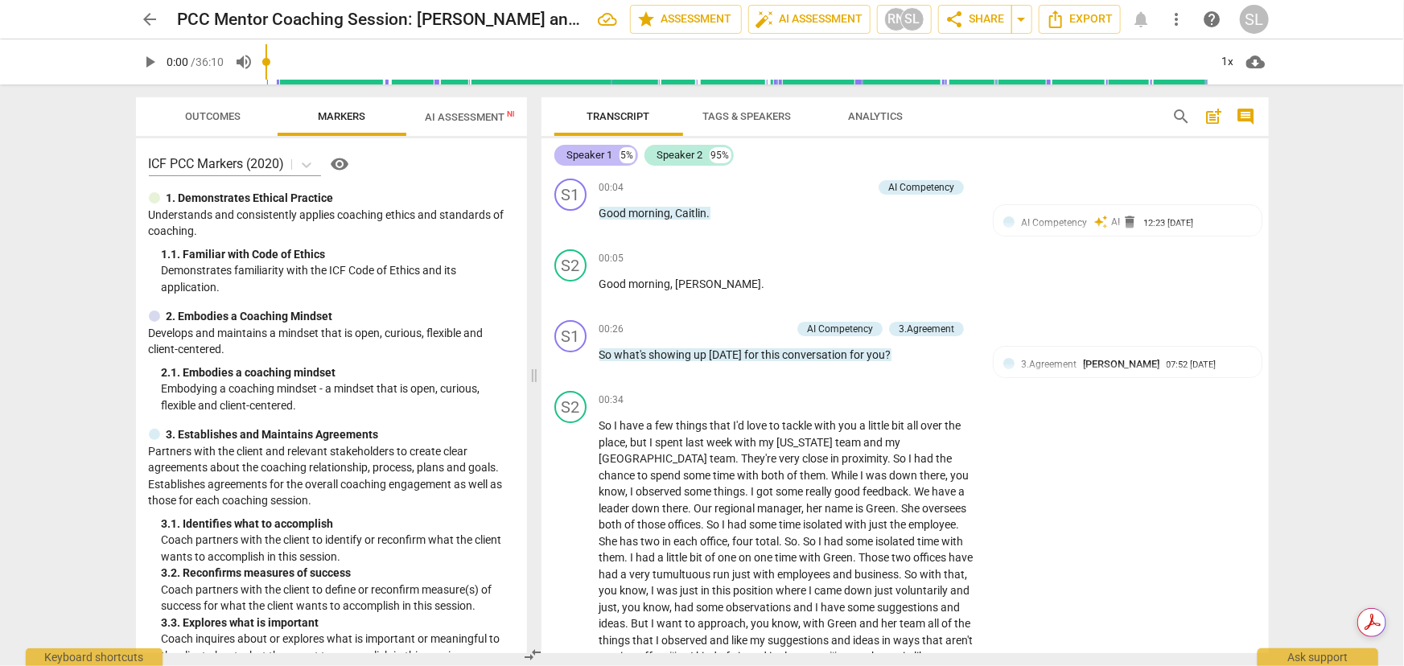
click at [591, 153] on div "Speaker 1" at bounding box center [590, 155] width 46 height 16
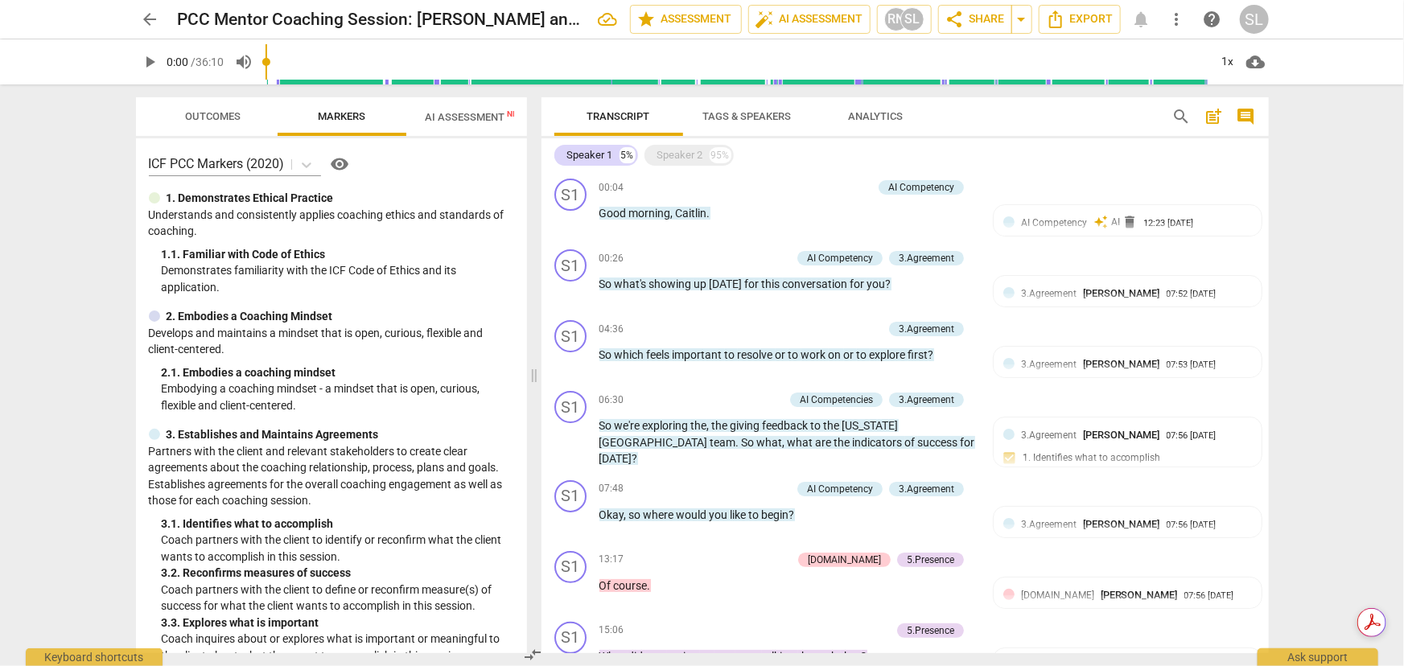
click at [721, 112] on span "Tags & Speakers" at bounding box center [747, 116] width 89 height 12
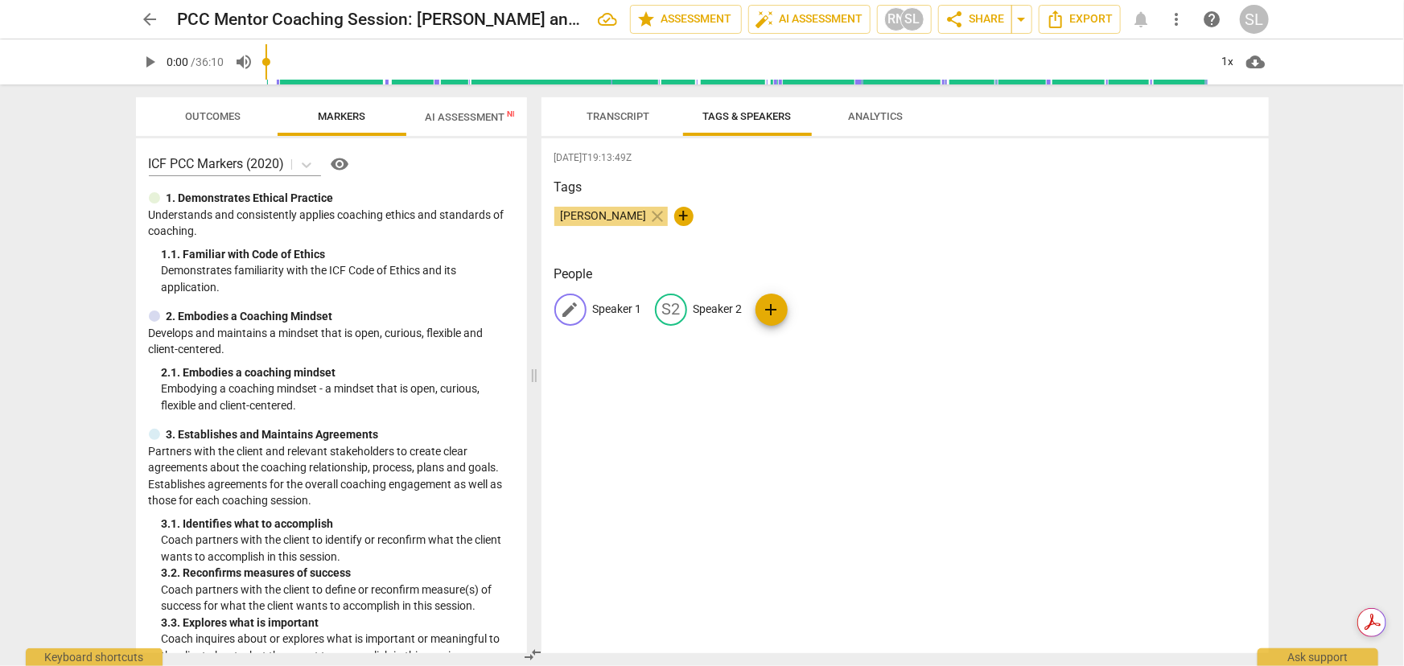
click at [579, 310] on span "edit" at bounding box center [570, 309] width 19 height 19
type input "S"
type input "Coach"
click at [813, 306] on p "Speaker 2" at bounding box center [822, 309] width 49 height 17
type input "T"
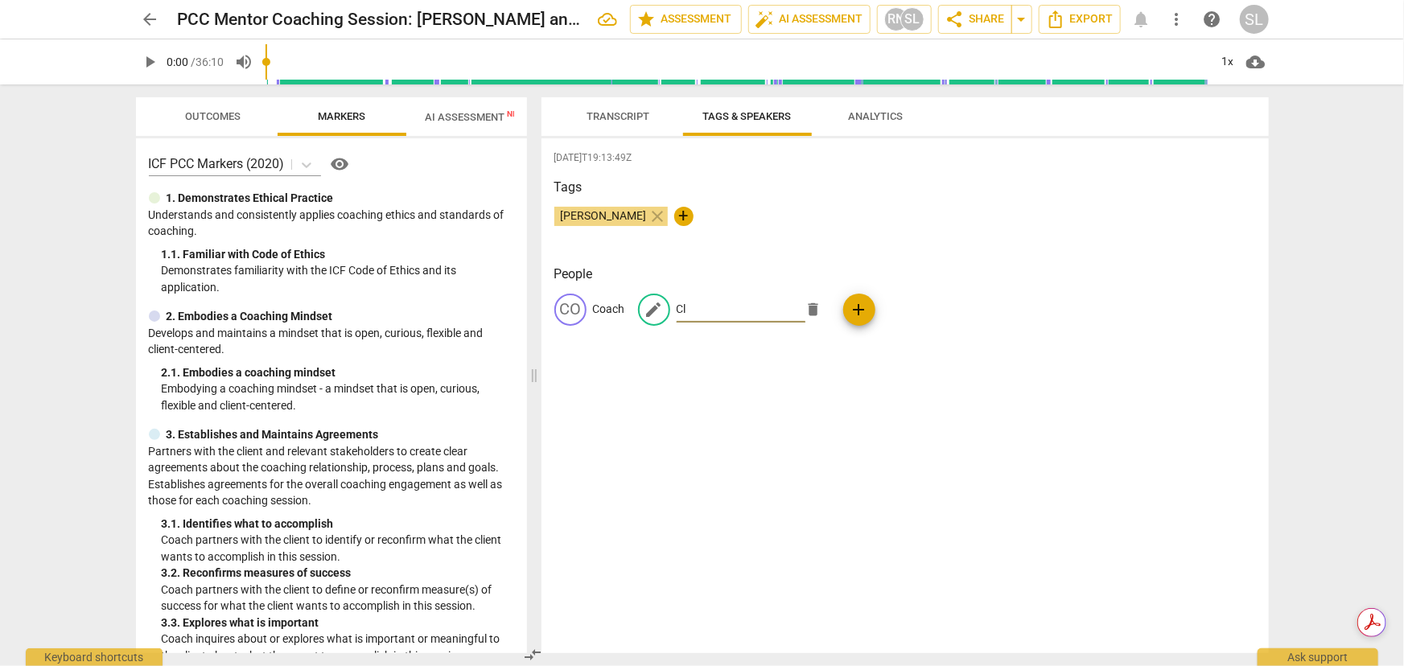
type input "C"
type input "Thinker"
click at [630, 115] on span "Transcript" at bounding box center [618, 116] width 63 height 12
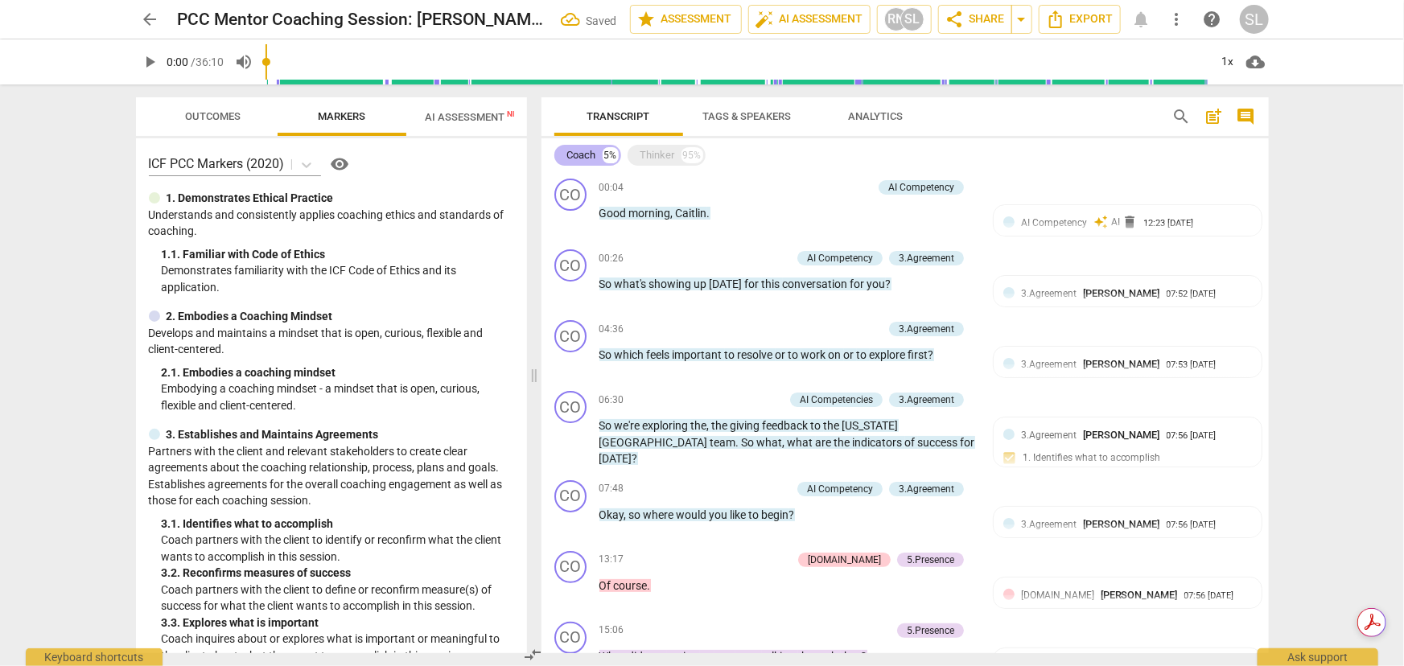
click at [576, 150] on div "Coach" at bounding box center [581, 155] width 29 height 16
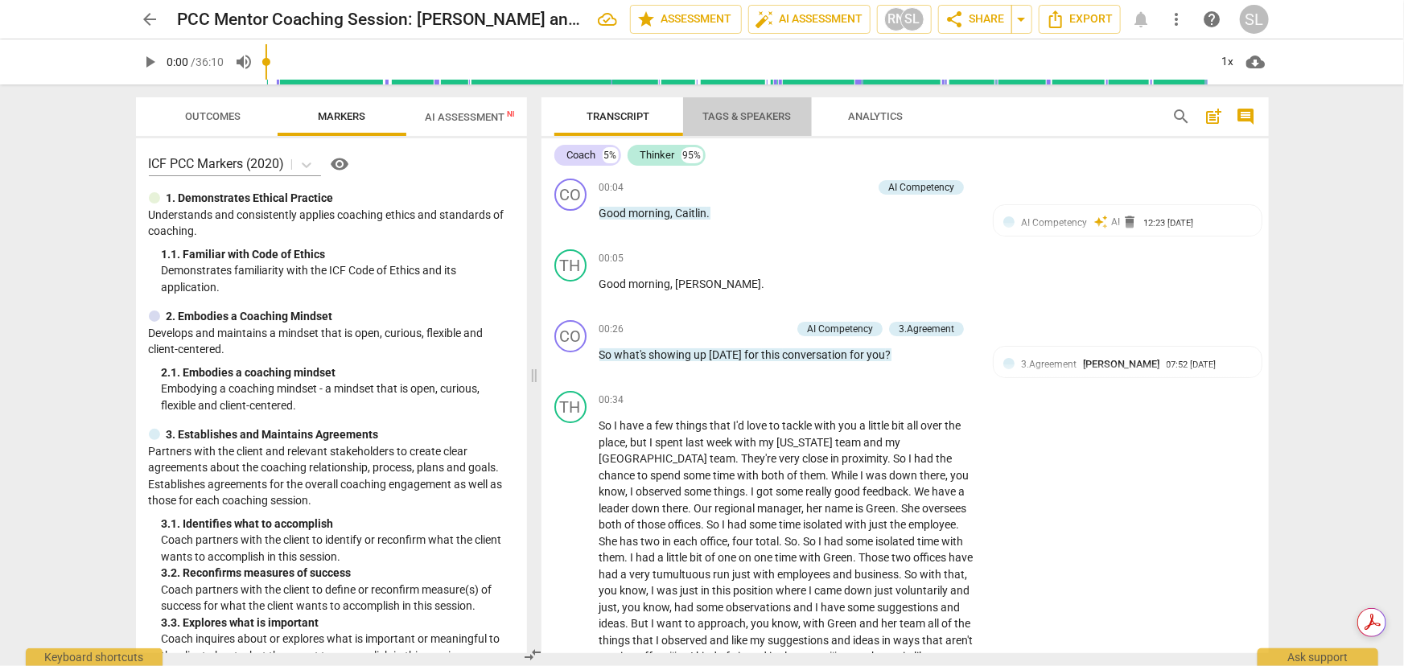
click at [728, 109] on span "Tags & Speakers" at bounding box center [747, 117] width 127 height 22
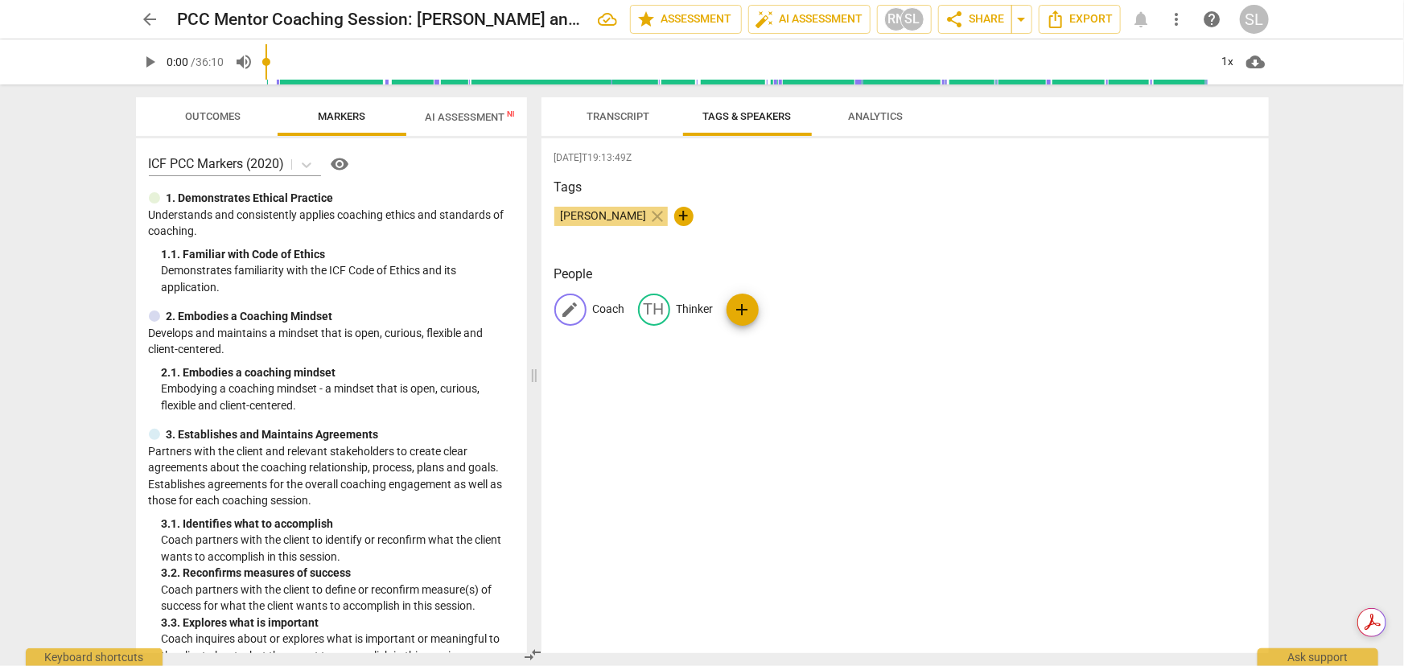
click at [604, 306] on p "Coach" at bounding box center [609, 309] width 32 height 17
type input "[PERSON_NAME]"
click at [823, 307] on p "Thinker" at bounding box center [816, 309] width 37 height 17
type input "Client"
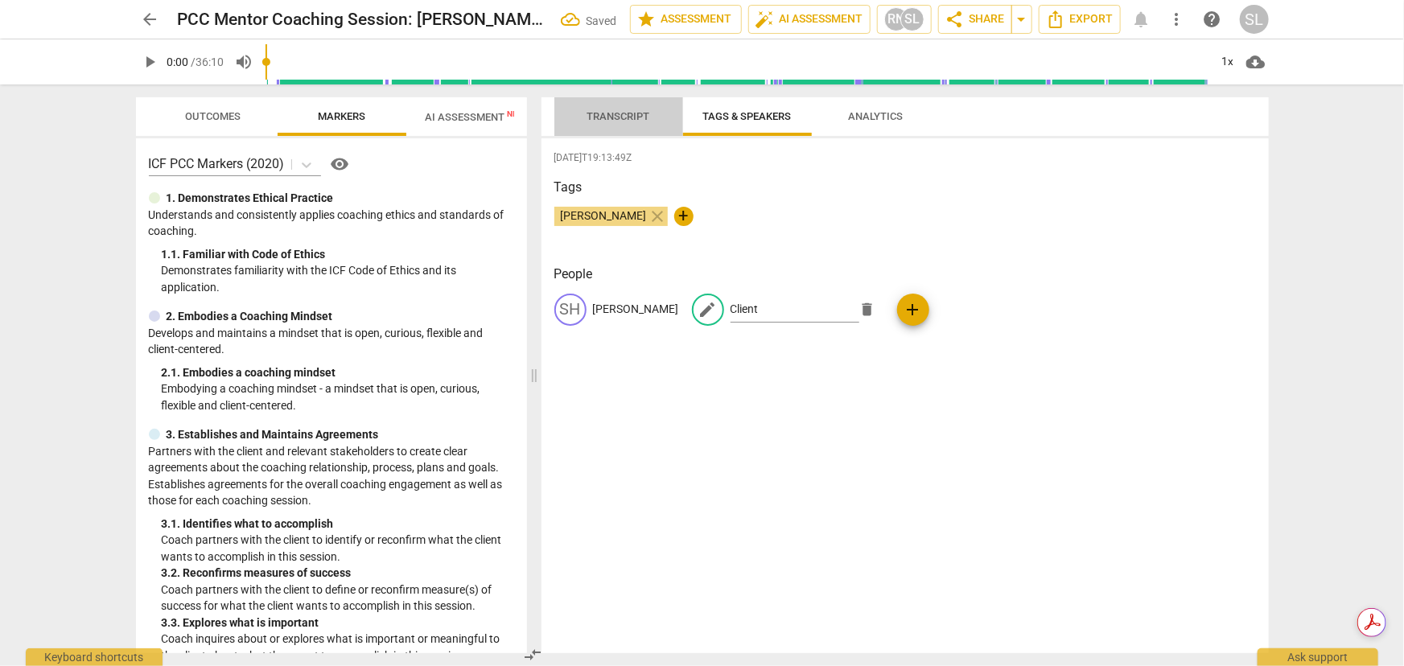
click at [598, 113] on span "Transcript" at bounding box center [618, 116] width 63 height 12
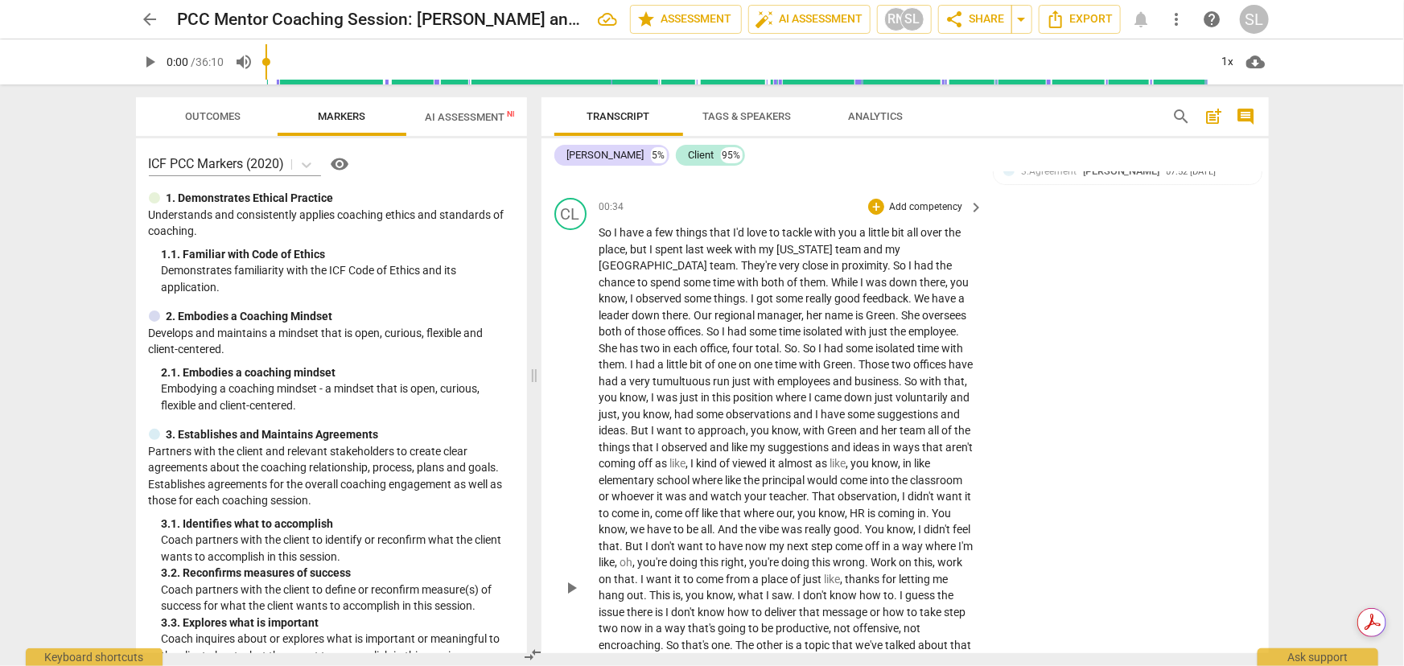
scroll to position [219, 0]
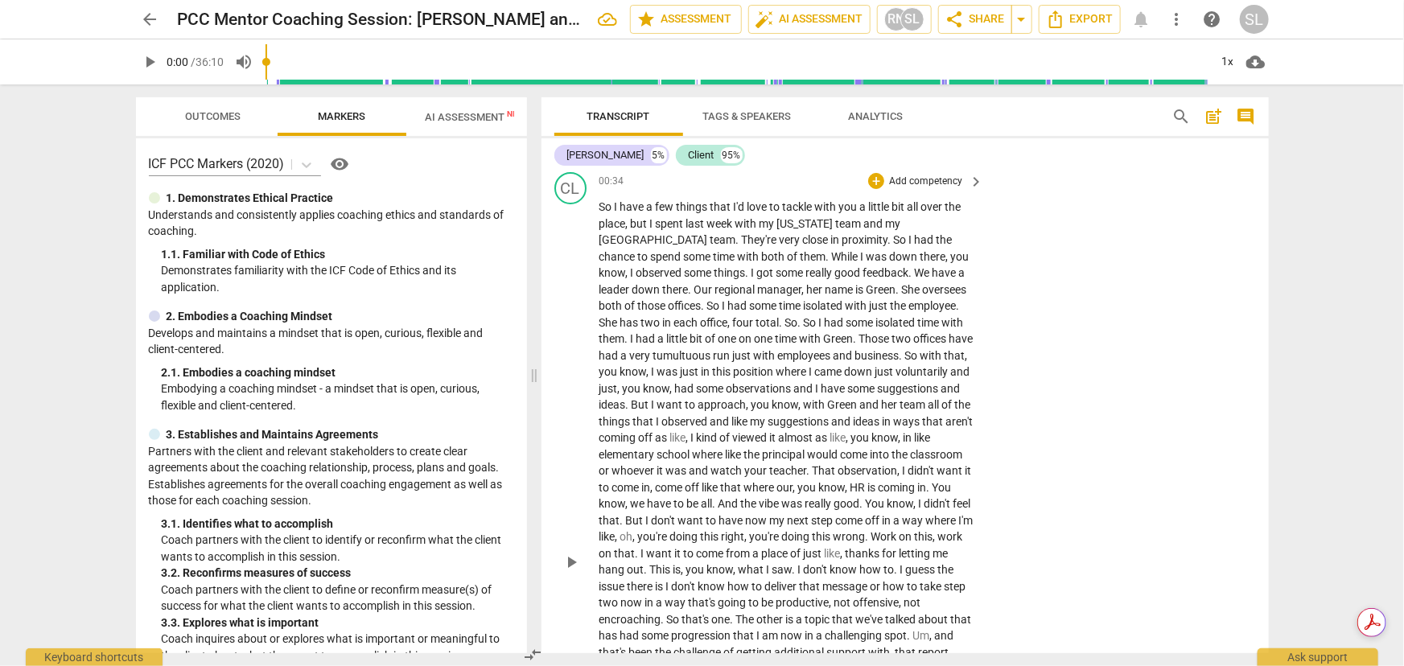
click at [624, 220] on span "place" at bounding box center [612, 223] width 27 height 13
drag, startPoint x: 752, startPoint y: 235, endPoint x: 765, endPoint y: 237, distance: 13.0
click at [766, 237] on p "So I have a few things that I'd love to tackle with you a little bit all over t…" at bounding box center [787, 562] width 377 height 726
drag, startPoint x: 788, startPoint y: 254, endPoint x: 834, endPoint y: 266, distance: 48.0
click at [837, 257] on p "So I have a few things that I'd love to tackle with you a little bit all over t…" at bounding box center [787, 562] width 377 height 726
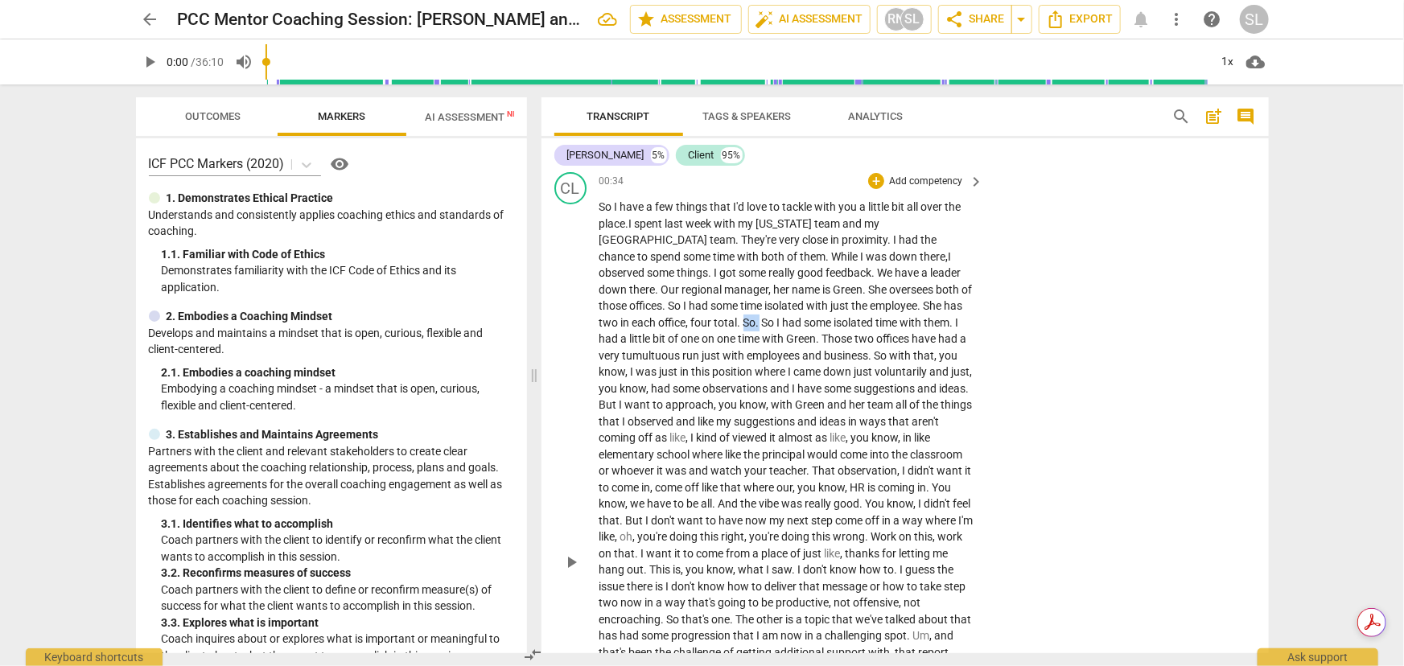
drag, startPoint x: 945, startPoint y: 300, endPoint x: 966, endPoint y: 301, distance: 20.1
click at [966, 301] on p "So I have a few things that I'd love to tackle with you a little bit all over t…" at bounding box center [787, 562] width 377 height 726
drag, startPoint x: 792, startPoint y: 353, endPoint x: 843, endPoint y: 353, distance: 51.5
click at [843, 353] on p "So I have a few things that I'd love to tackle with you a little bit all over t…" at bounding box center [787, 562] width 377 height 726
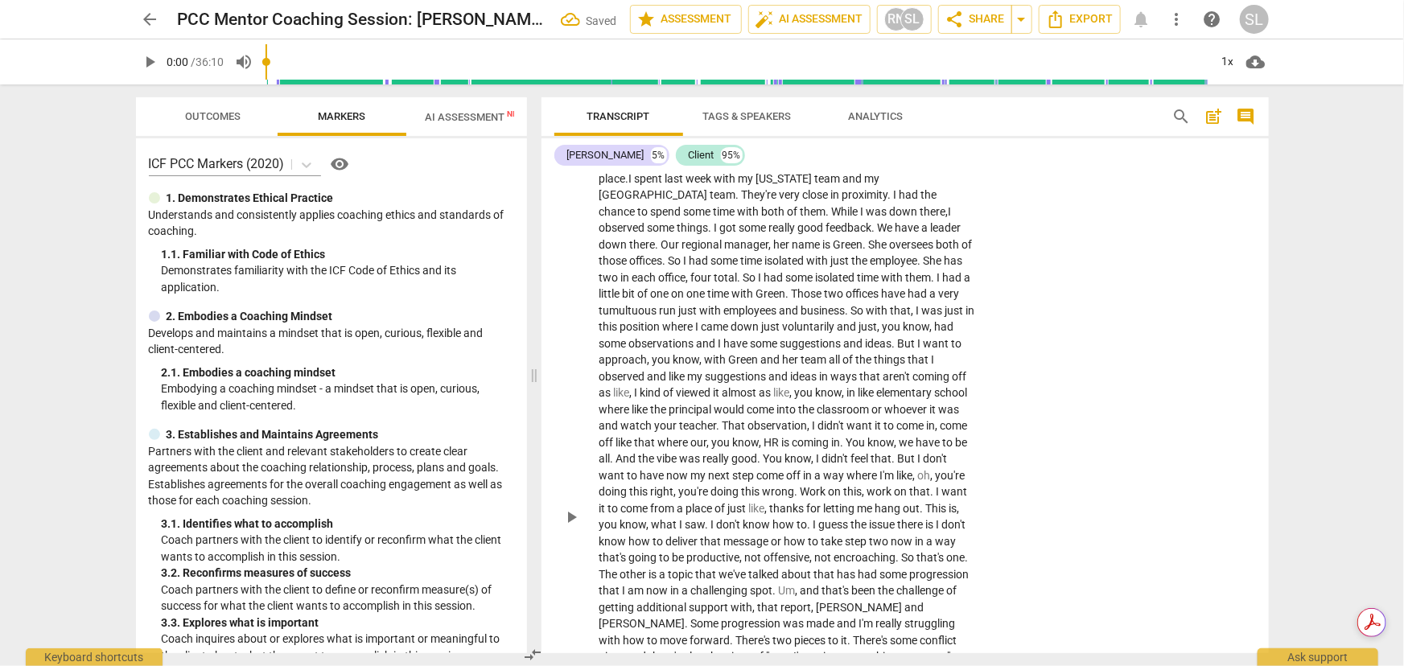
scroll to position [292, 0]
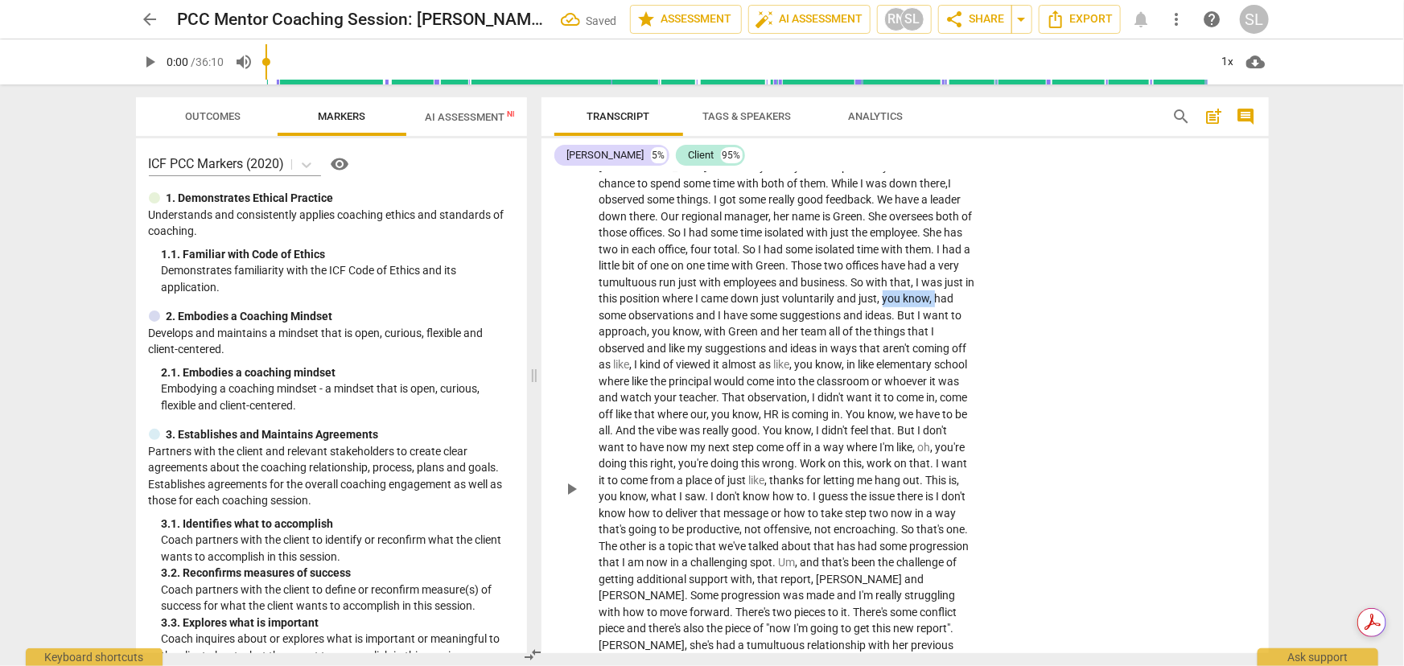
drag, startPoint x: 783, startPoint y: 296, endPoint x: 830, endPoint y: 296, distance: 47.5
click at [830, 296] on p "So I have a few things that I'd love to tackle with you a little bit all over t…" at bounding box center [787, 489] width 377 height 726
drag, startPoint x: 867, startPoint y: 314, endPoint x: 941, endPoint y: 311, distance: 74.9
click at [941, 311] on p "So I have a few things that I'd love to tackle with you a little bit all over t…" at bounding box center [787, 489] width 377 height 726
click at [748, 327] on span "all" at bounding box center [755, 331] width 14 height 13
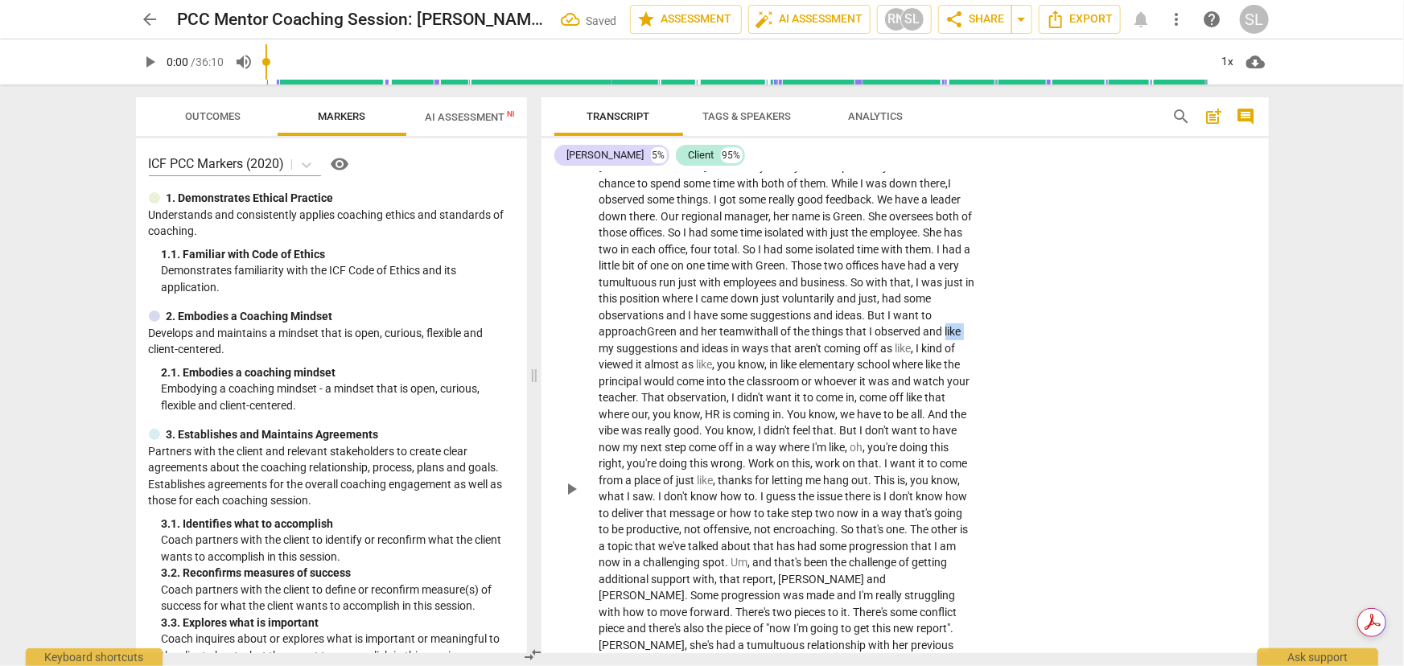
drag, startPoint x: 829, startPoint y: 328, endPoint x: 850, endPoint y: 330, distance: 21.0
click at [850, 330] on p "So I have a few things that I'd love to tackle with you a little bit all over t…" at bounding box center [787, 489] width 377 height 726
drag, startPoint x: 764, startPoint y: 344, endPoint x: 780, endPoint y: 344, distance: 16.1
click at [780, 344] on p "So I have a few things that I'd love to tackle with you a little bit all over t…" at bounding box center [787, 489] width 377 height 726
drag, startPoint x: 909, startPoint y: 345, endPoint x: 619, endPoint y: 372, distance: 291.7
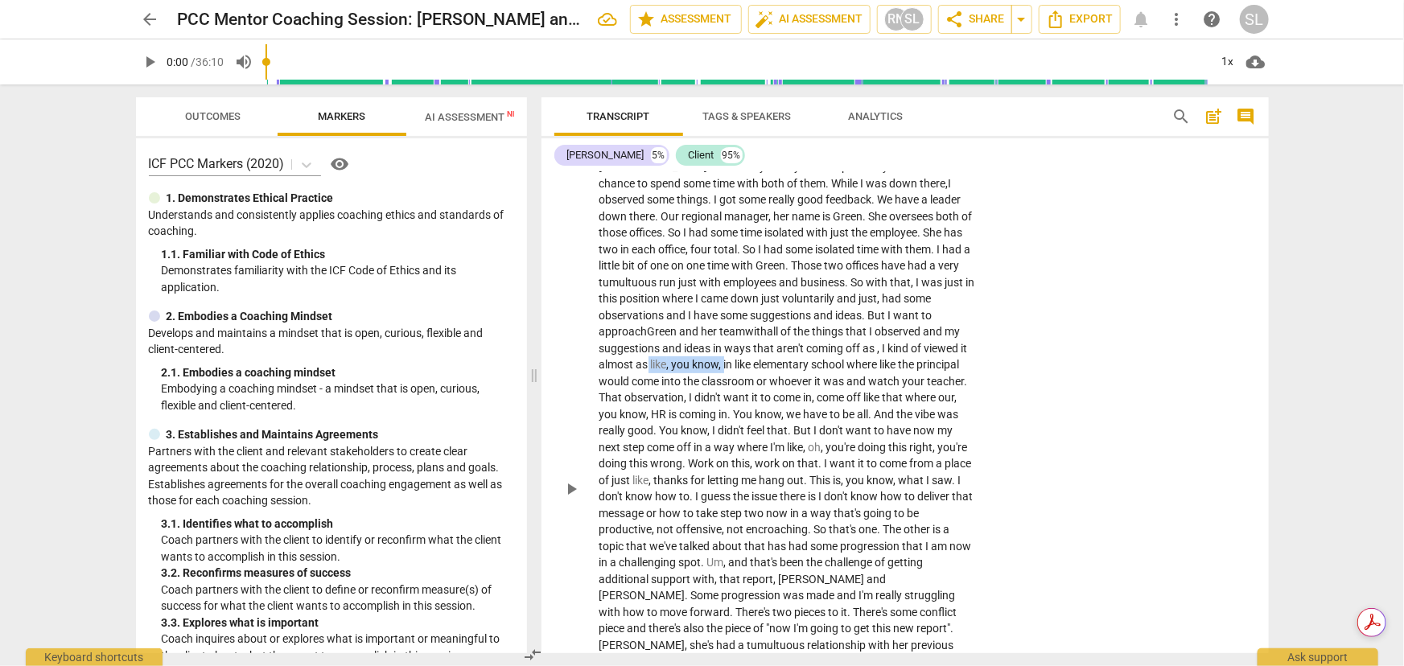
click at [629, 361] on p "So I have a few things that I'd love to tackle with you a little bit all over t…" at bounding box center [787, 489] width 377 height 726
click at [678, 358] on span "like" at bounding box center [669, 364] width 19 height 13
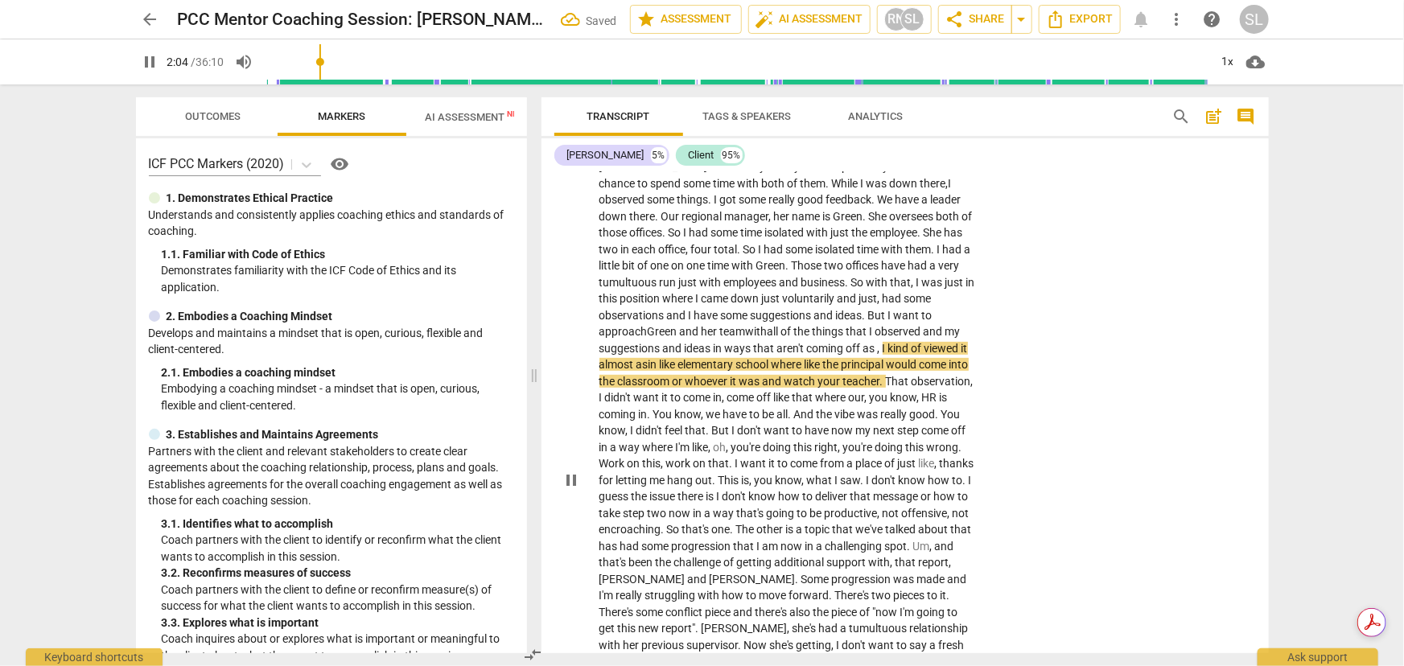
click at [678, 358] on span "like" at bounding box center [669, 364] width 19 height 13
click at [152, 54] on span "pause" at bounding box center [150, 61] width 19 height 19
type input "126"
click at [662, 358] on span "in" at bounding box center [656, 364] width 11 height 13
click at [789, 362] on span "like" at bounding box center [798, 364] width 19 height 13
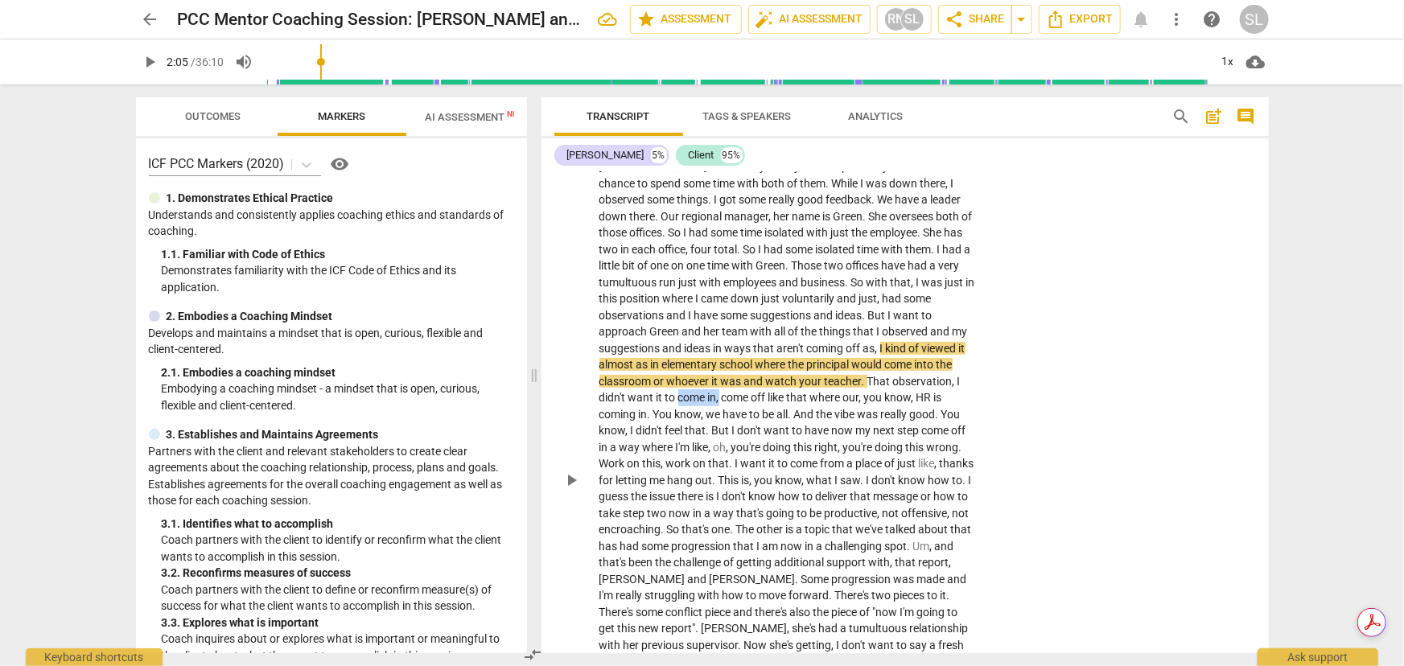
drag, startPoint x: 917, startPoint y: 379, endPoint x: 964, endPoint y: 379, distance: 46.7
click at [964, 379] on p "So I have a few things that I'd love to tackle with you a little bit all over t…" at bounding box center [787, 481] width 377 height 710
click at [743, 394] on span "that" at bounding box center [754, 397] width 23 height 13
click at [904, 394] on span "You" at bounding box center [915, 397] width 22 height 13
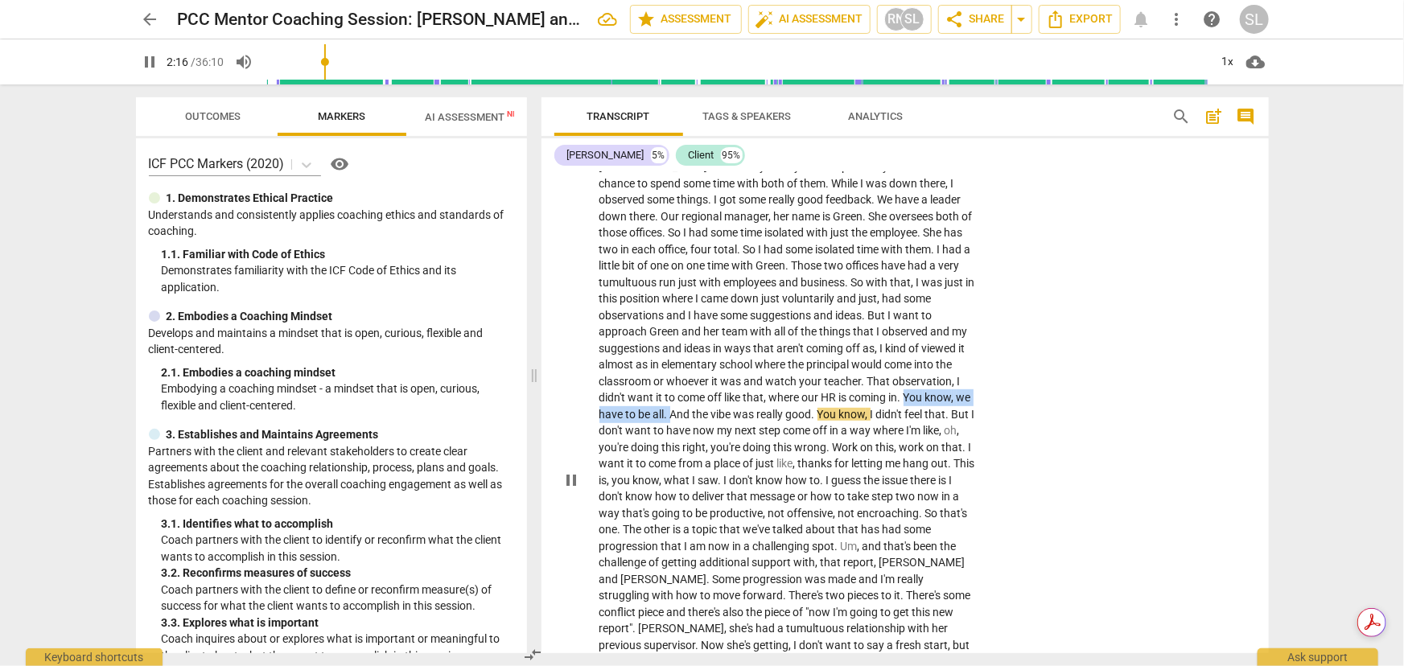
drag, startPoint x: 780, startPoint y: 394, endPoint x: 917, endPoint y: 394, distance: 137.6
click at [920, 395] on p "So I have a few things that I'd love to tackle with you a little bit all over t…" at bounding box center [787, 481] width 377 height 710
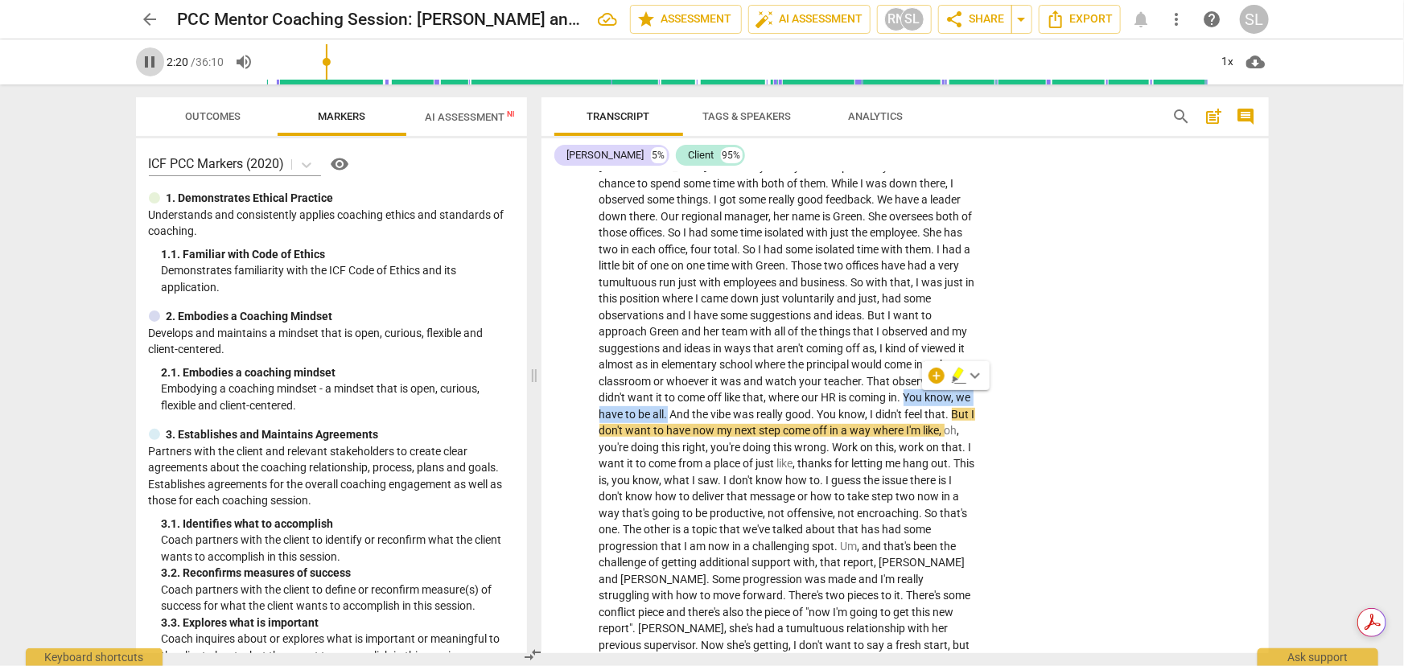
click at [150, 60] on span "pause" at bounding box center [150, 61] width 19 height 19
type input "140"
click at [843, 404] on p "So I have a few things that I'd love to tackle with you a little bit all over t…" at bounding box center [787, 481] width 377 height 710
drag, startPoint x: 780, startPoint y: 394, endPoint x: 920, endPoint y: 393, distance: 140.8
click at [920, 393] on p "So I have a few things that I'd love to tackle with you a little bit all over t…" at bounding box center [787, 481] width 377 height 710
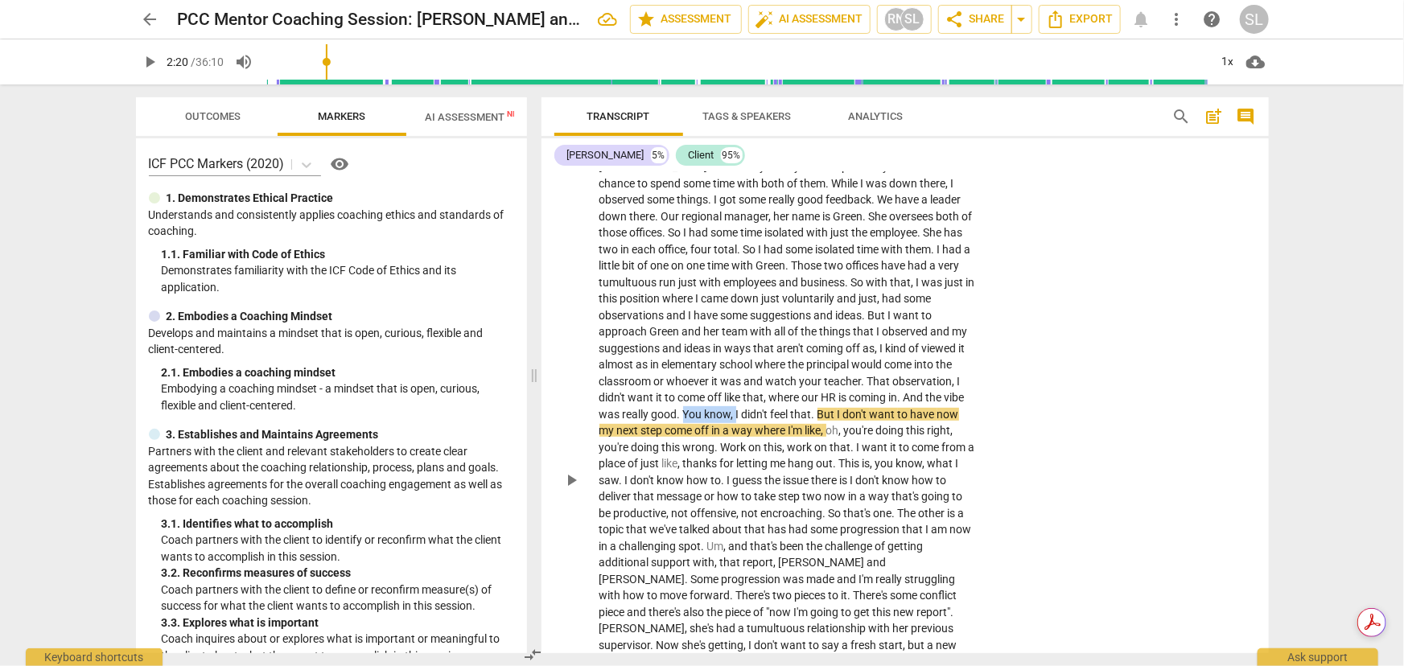
drag, startPoint x: 929, startPoint y: 393, endPoint x: 629, endPoint y: 418, distance: 300.3
click at [629, 418] on p "So I have a few things that I'd love to tackle with you a little bit all over t…" at bounding box center [787, 481] width 377 height 710
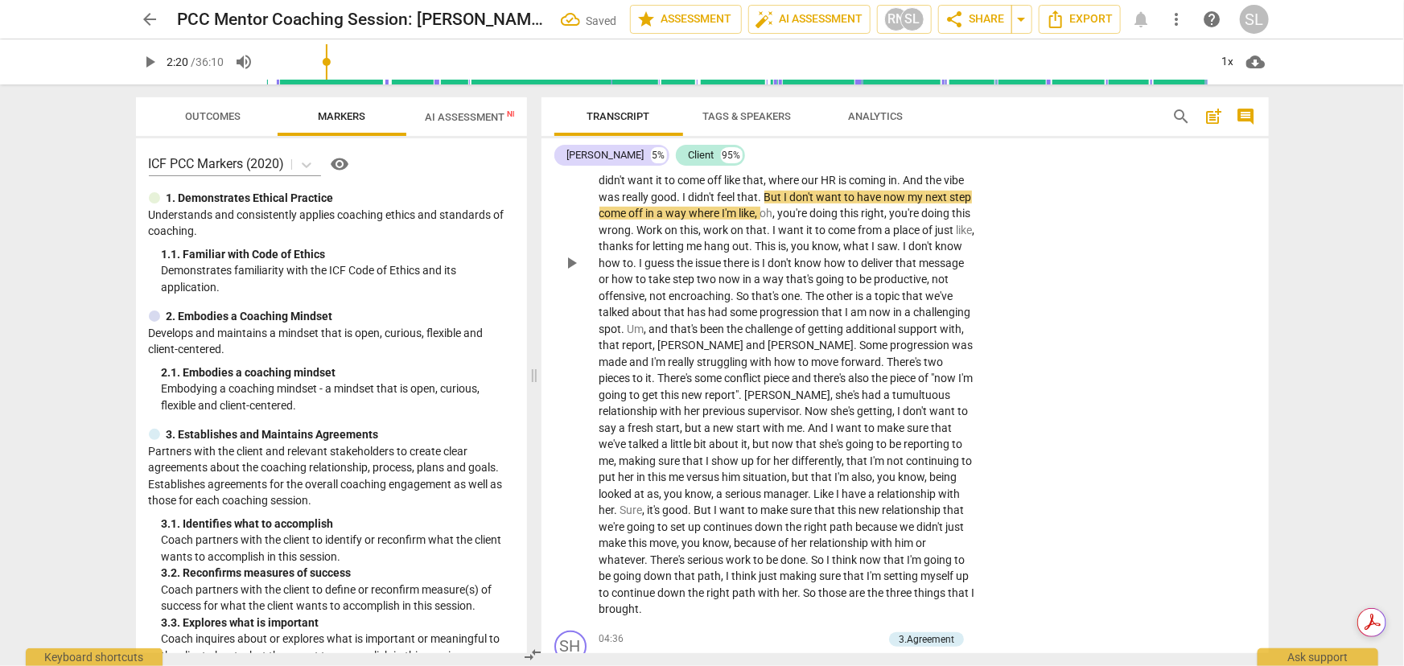
scroll to position [512, 0]
drag, startPoint x: 670, startPoint y: 209, endPoint x: 686, endPoint y: 209, distance: 16.1
click at [686, 209] on p "So I have a few things that I'd love to tackle with you a little bit all over t…" at bounding box center [787, 261] width 377 height 710
click at [957, 224] on span "like" at bounding box center [965, 227] width 16 height 13
drag, startPoint x: 687, startPoint y: 242, endPoint x: 727, endPoint y: 255, distance: 42.2
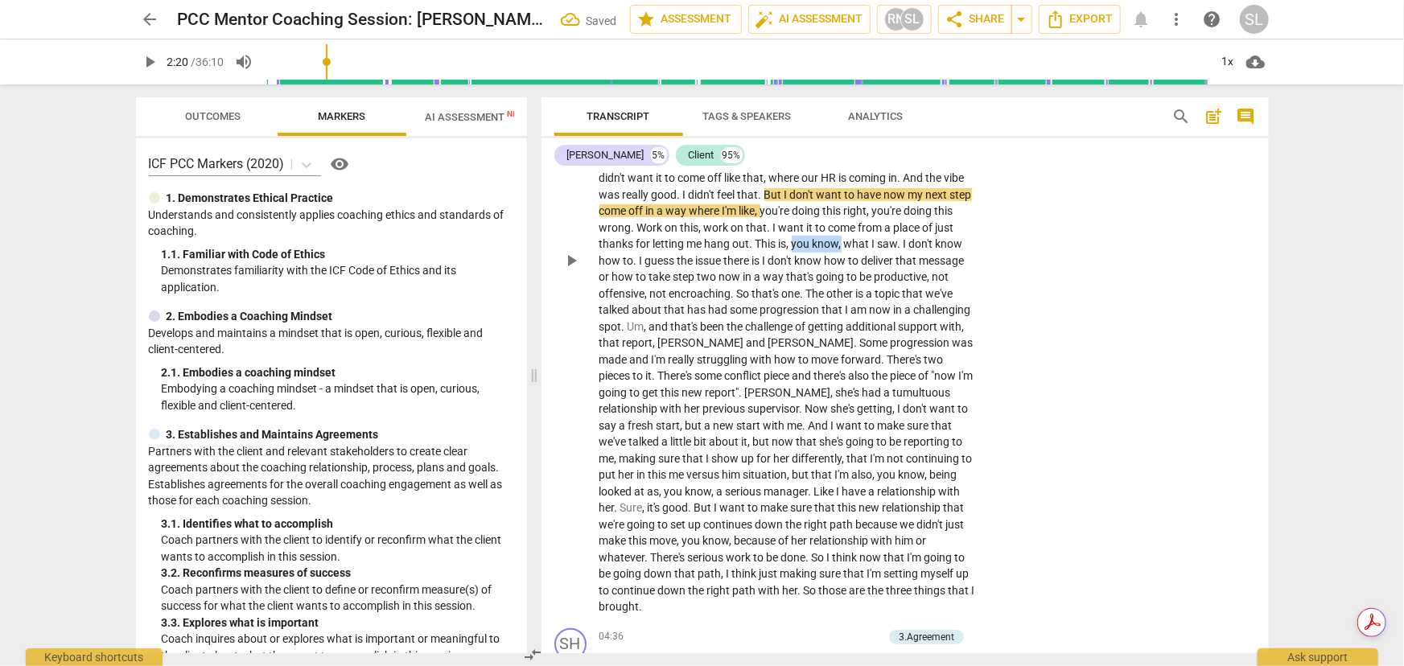
click at [735, 244] on p "So I have a few things that I'd love to tackle with you a little bit all over t…" at bounding box center [787, 261] width 377 height 710
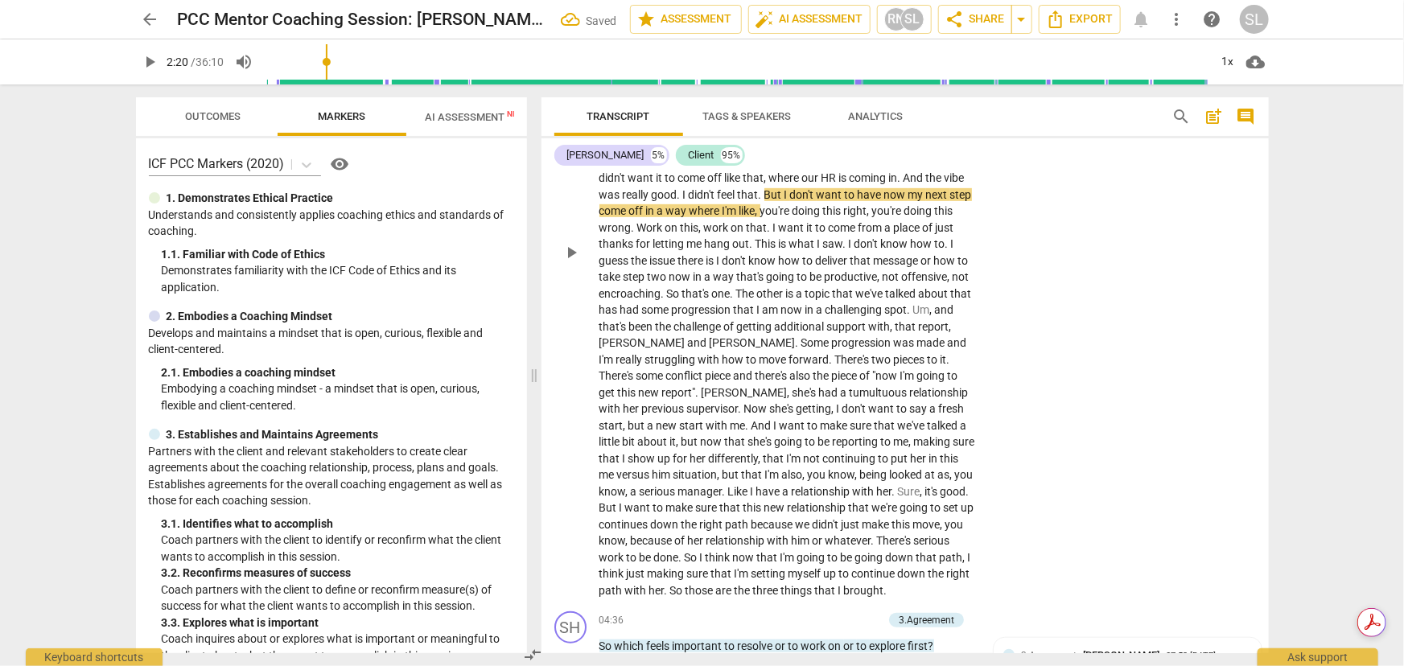
click at [854, 242] on span "don't" at bounding box center [867, 243] width 27 height 13
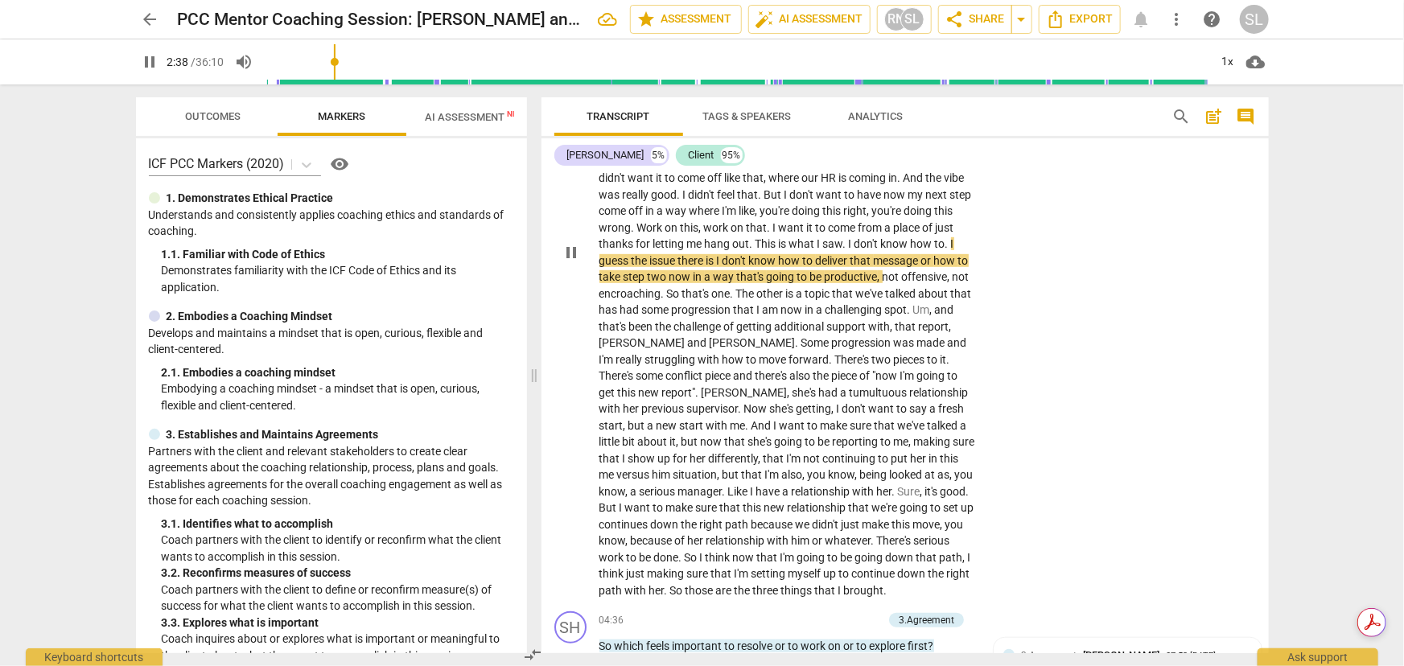
click at [565, 249] on span "pause" at bounding box center [571, 252] width 19 height 19
type input "159"
drag, startPoint x: 741, startPoint y: 241, endPoint x: 833, endPoint y: 249, distance: 92.1
click at [839, 241] on p "So I have a few things that I'd love to tackle with you a little bit all over t…" at bounding box center [787, 252] width 377 height 693
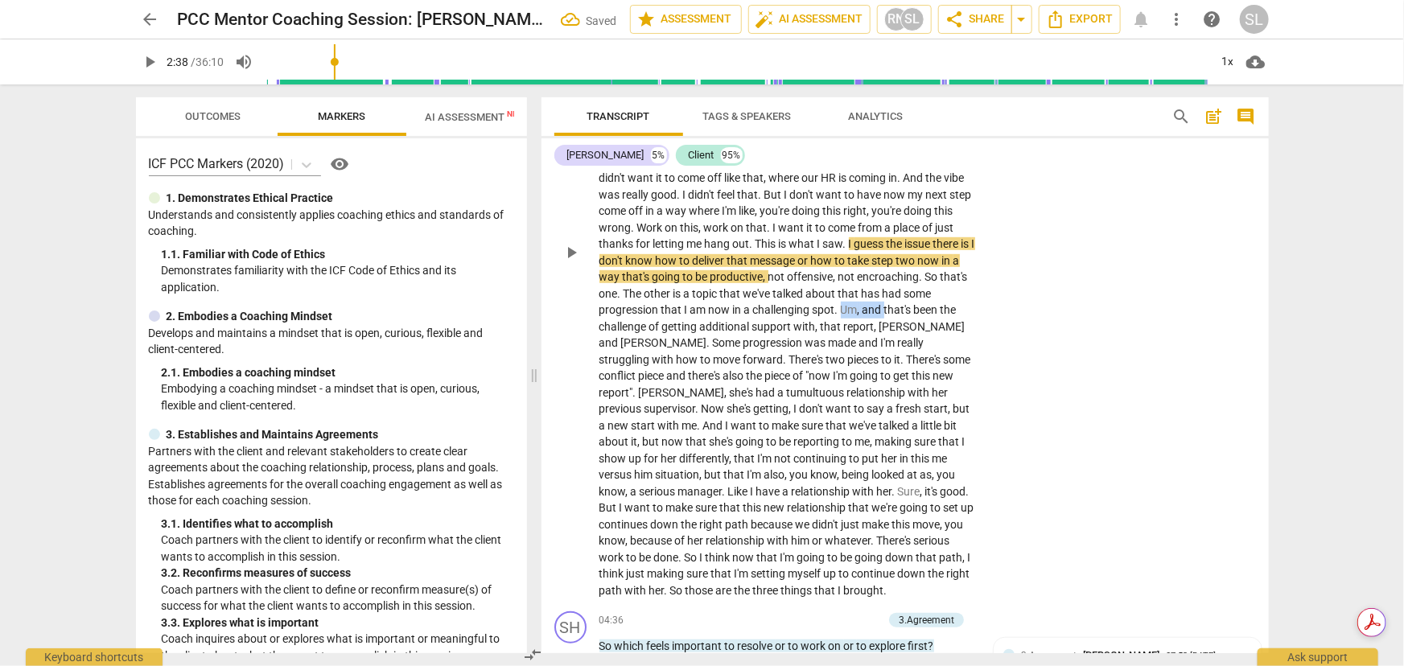
drag, startPoint x: 708, startPoint y: 307, endPoint x: 747, endPoint y: 307, distance: 39.4
click at [749, 307] on p "So I have a few things that I'd love to tackle with you a little bit all over t…" at bounding box center [787, 252] width 377 height 693
click at [916, 306] on span "challenge" at bounding box center [939, 309] width 47 height 13
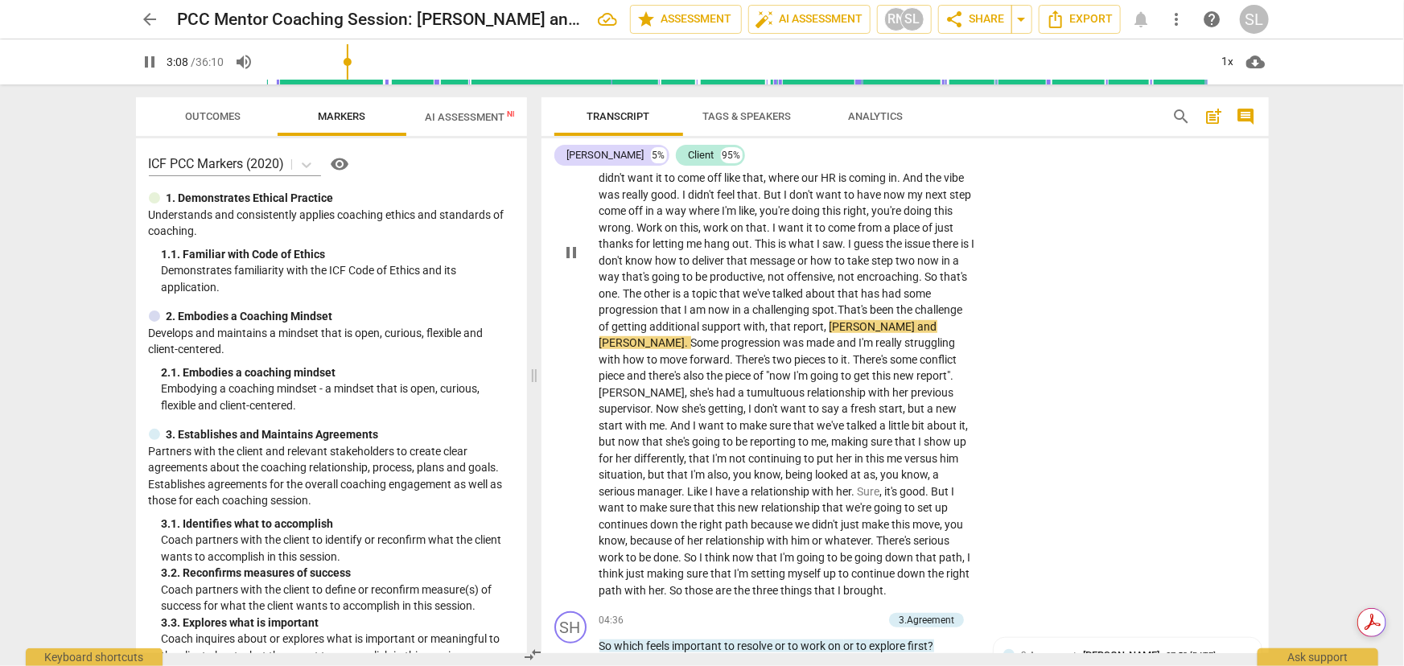
click at [830, 324] on span "[PERSON_NAME]" at bounding box center [874, 326] width 89 height 13
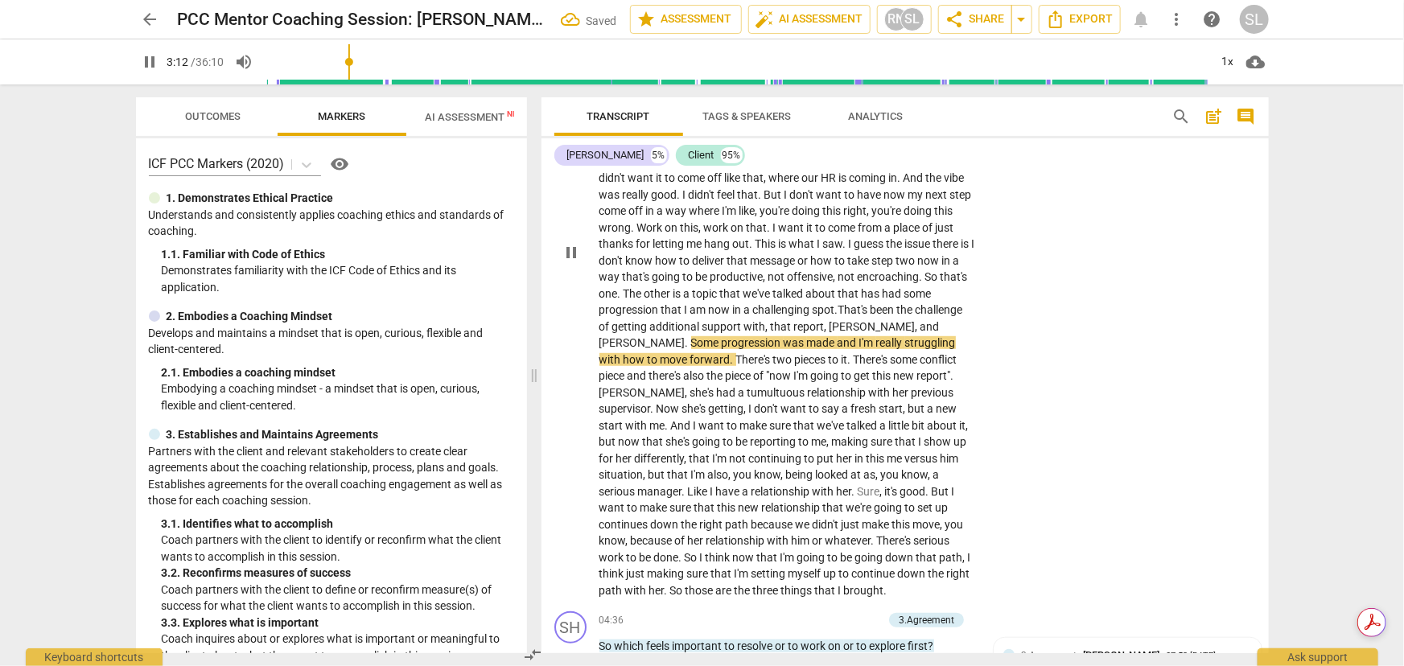
click at [566, 243] on span "pause" at bounding box center [571, 252] width 19 height 19
type input "193"
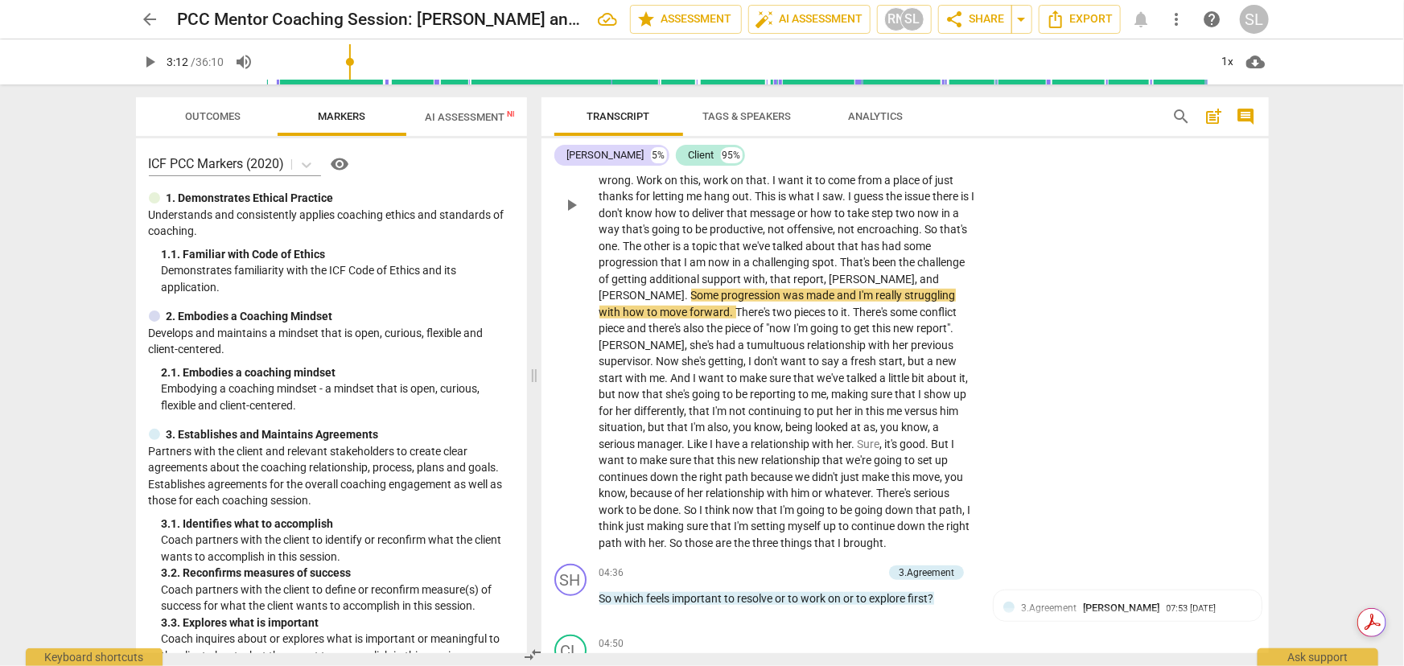
scroll to position [585, 0]
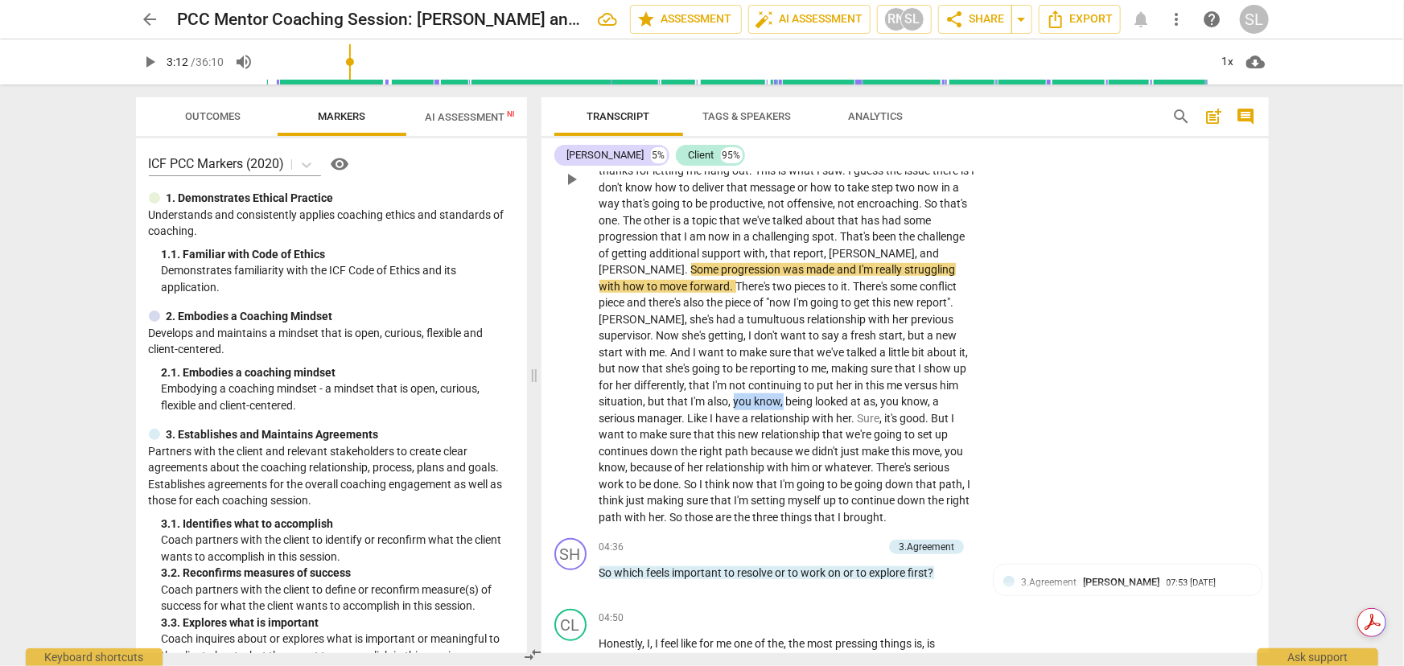
drag, startPoint x: 790, startPoint y: 385, endPoint x: 838, endPoint y: 382, distance: 47.6
click at [840, 385] on p "So I have a few things that I'd love to tackle with you a little bit all over t…" at bounding box center [787, 179] width 377 height 693
click at [829, 395] on span "," at bounding box center [826, 401] width 5 height 13
drag, startPoint x: 656, startPoint y: 399, endPoint x: 673, endPoint y: 400, distance: 16.9
click at [673, 400] on p "So I have a few things that I'd love to tackle with you a little bit all over t…" at bounding box center [787, 179] width 377 height 693
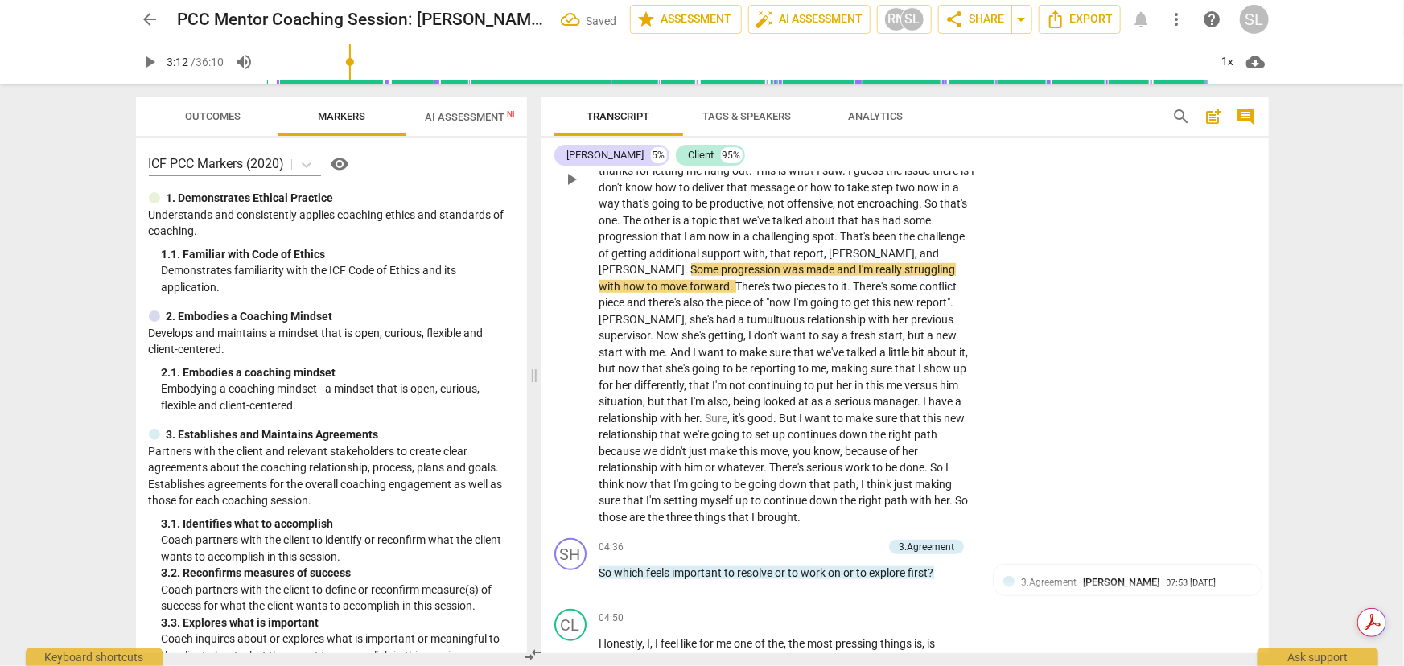
click at [661, 412] on span "relationship" at bounding box center [629, 418] width 61 height 13
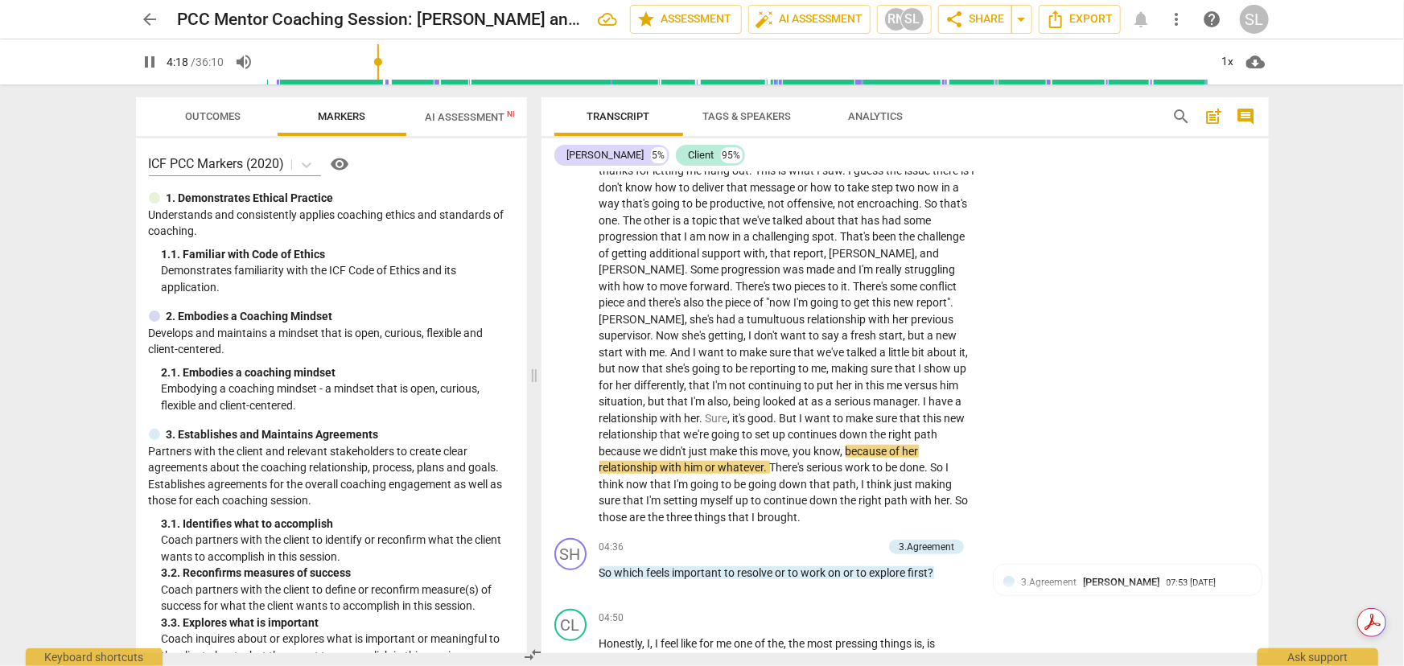
click at [146, 62] on span "pause" at bounding box center [150, 61] width 19 height 19
type input "259"
drag, startPoint x: 867, startPoint y: 435, endPoint x: 917, endPoint y: 434, distance: 50.7
click at [917, 434] on p "So I have a few things that I'd love to tackle with you a little bit all over t…" at bounding box center [787, 179] width 377 height 693
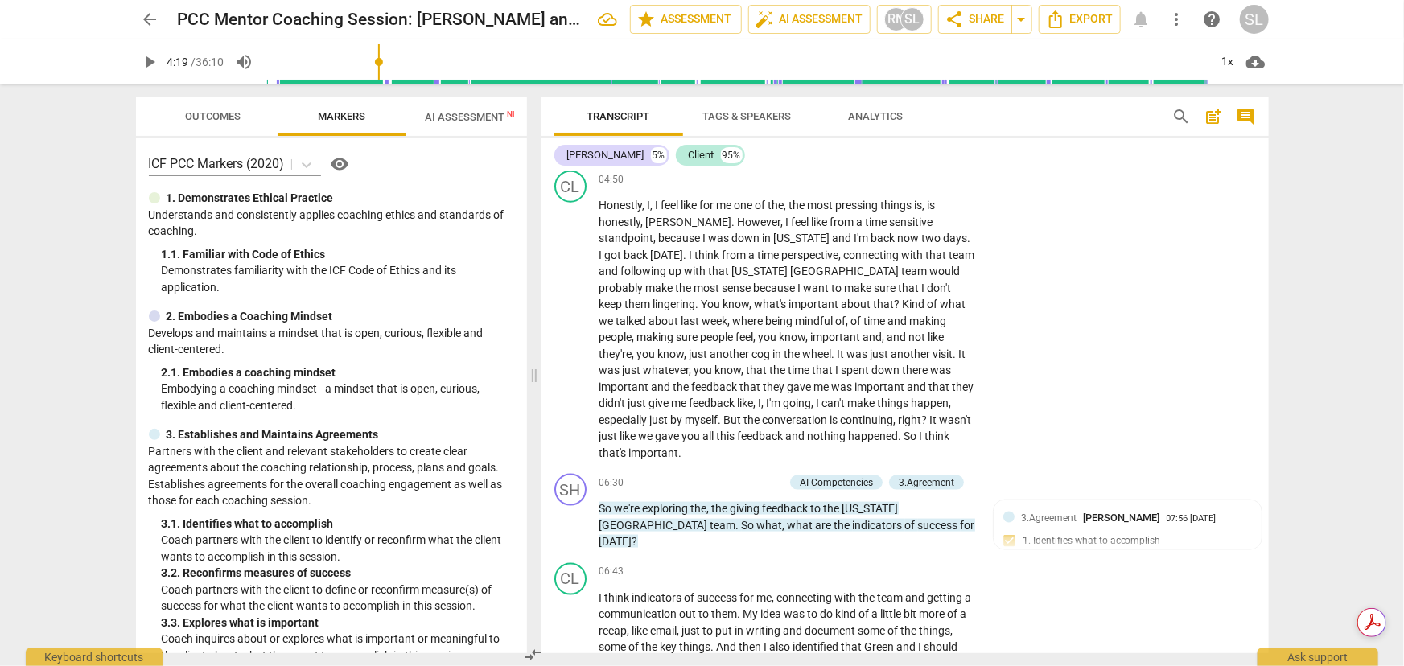
scroll to position [950, 0]
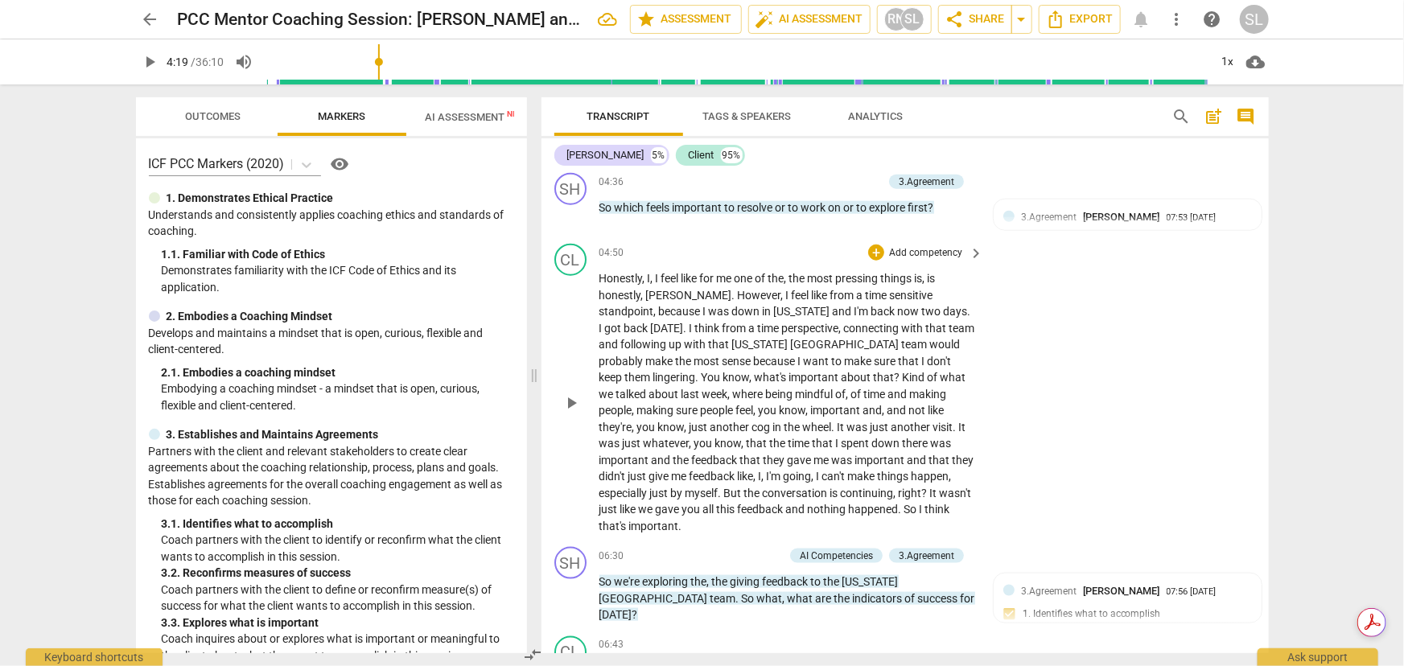
click at [696, 371] on span "lingering" at bounding box center [674, 377] width 43 height 13
click at [573, 393] on span "pause" at bounding box center [571, 402] width 19 height 19
type input "337"
drag, startPoint x: 652, startPoint y: 358, endPoint x: 796, endPoint y: 354, distance: 144.1
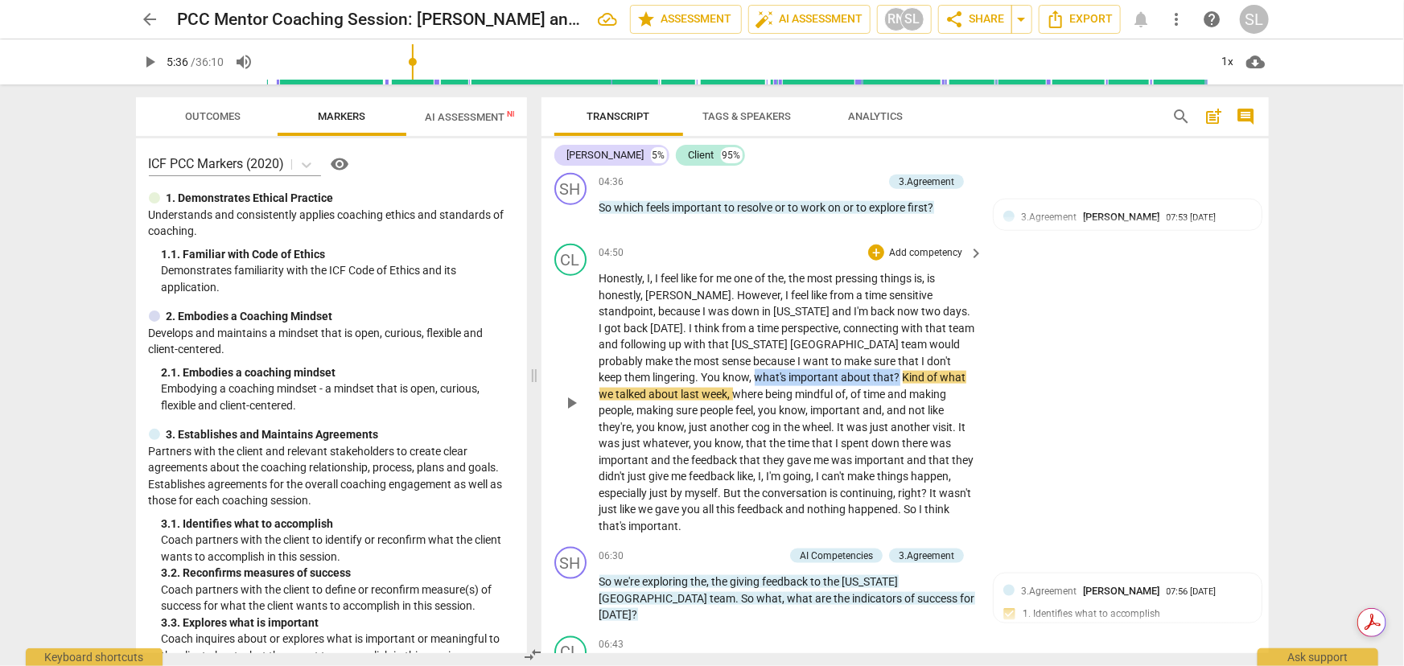
click at [796, 354] on p "Honestly , I , I feel like for me one of the , the most pressing things is , is…" at bounding box center [787, 402] width 377 height 264
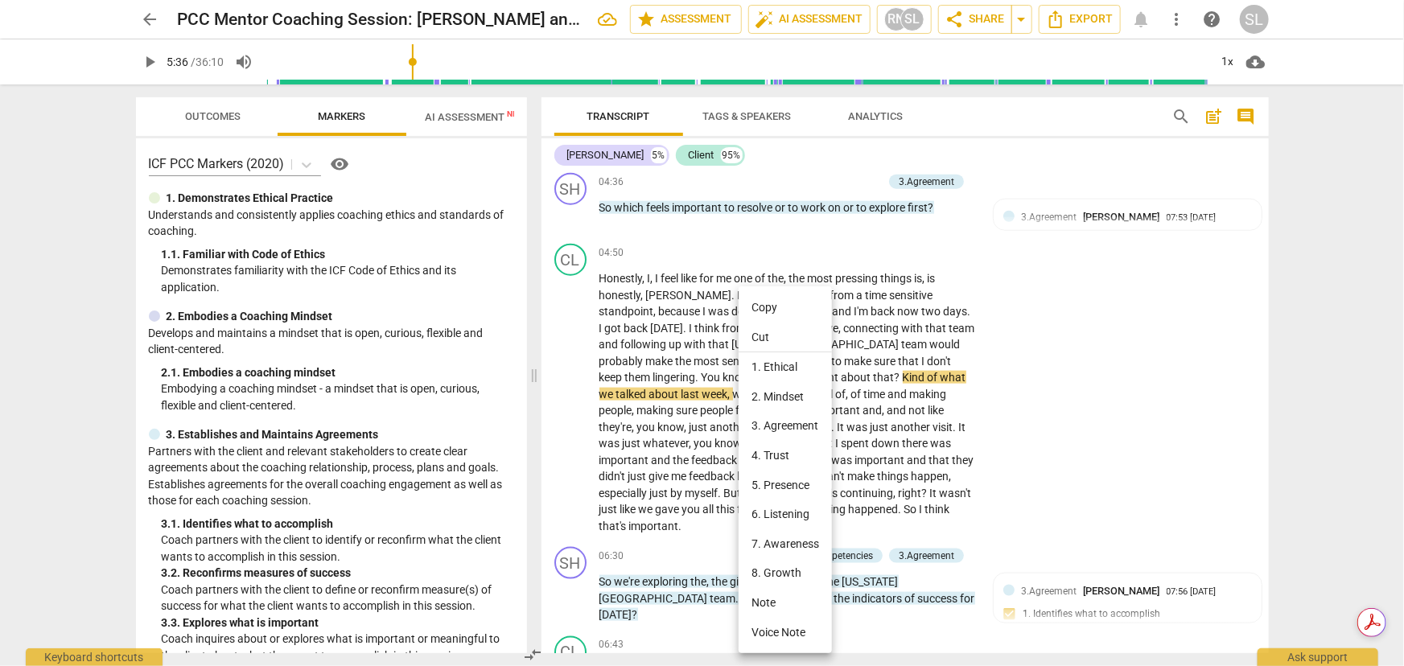
click at [693, 358] on div at bounding box center [702, 333] width 1404 height 666
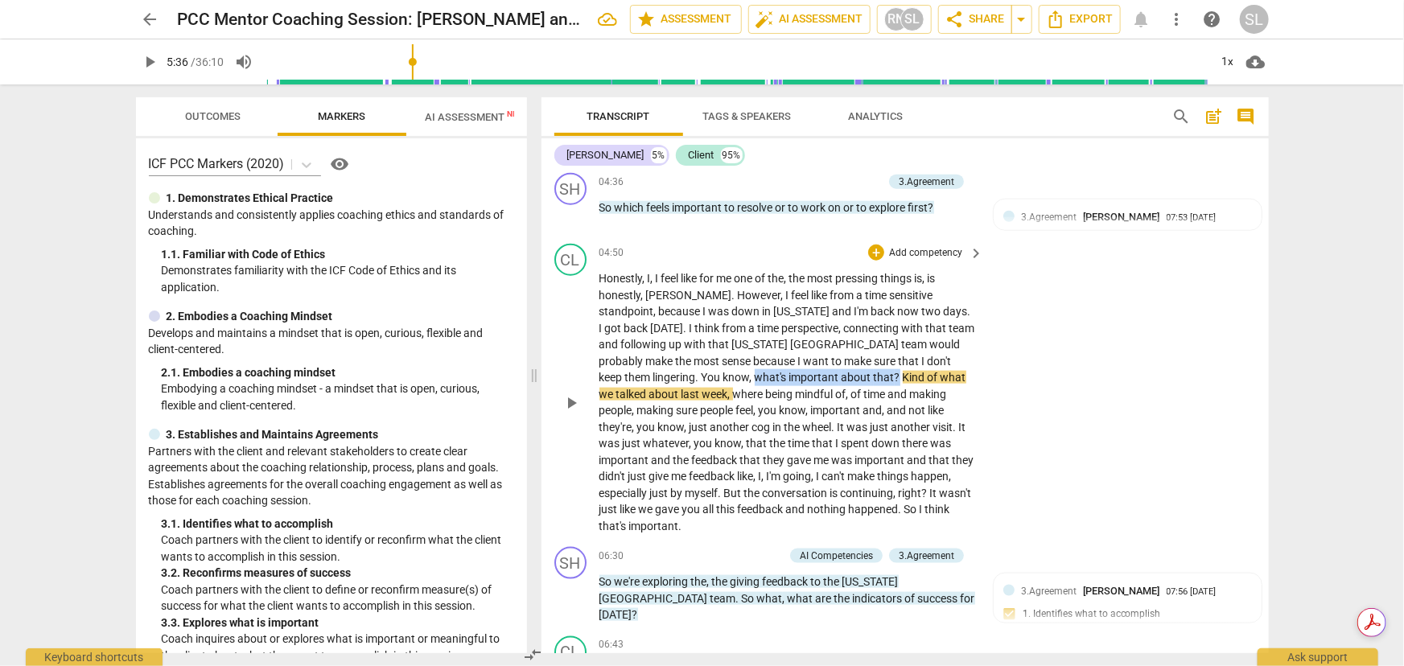
drag, startPoint x: 652, startPoint y: 357, endPoint x: 793, endPoint y: 360, distance: 141.6
click at [793, 360] on p "Honestly , I , I feel like for me one of the , the most pressing things is , is…" at bounding box center [787, 402] width 377 height 264
copy p "what's important about that ?"
click at [974, 488] on div "Honestly , I , I feel like for me one of the , the most pressing things is , is…" at bounding box center [792, 402] width 386 height 264
click at [959, 488] on p "Honestly , I , I feel like for me one of the , the most pressing things is , is…" at bounding box center [787, 402] width 377 height 264
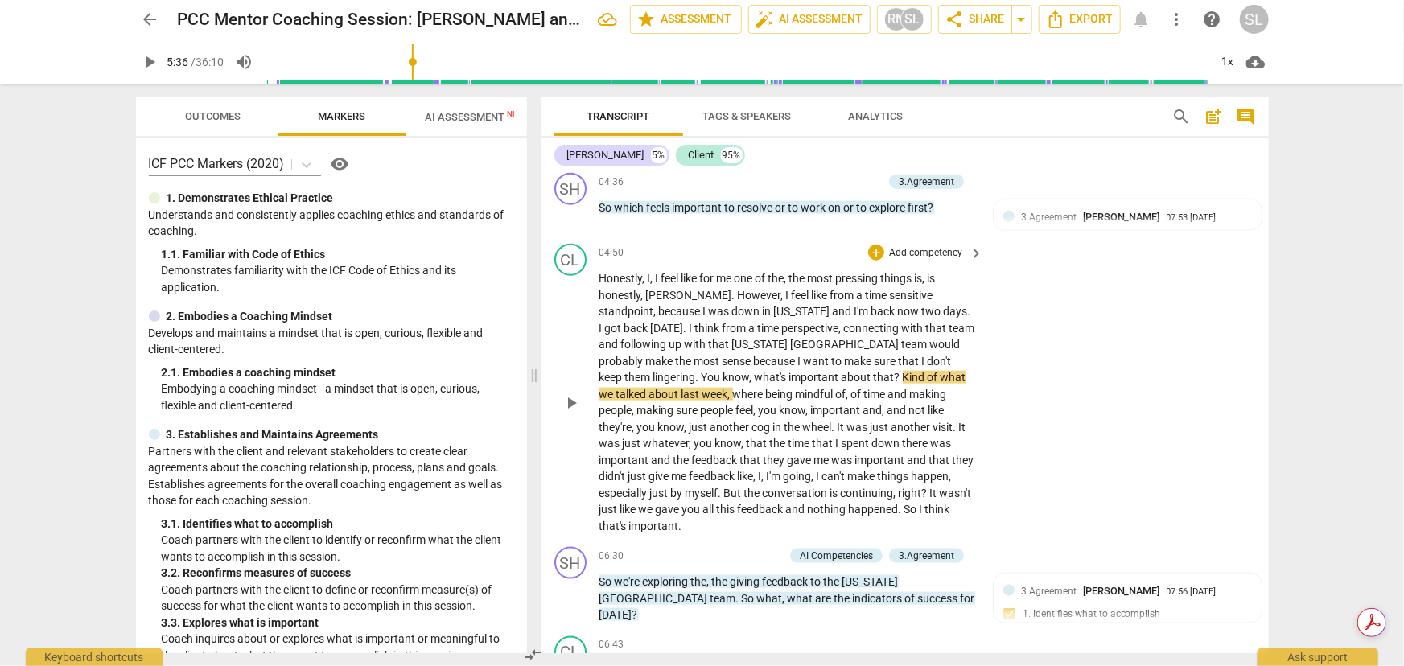
click at [842, 371] on span "about" at bounding box center [858, 377] width 32 height 13
drag, startPoint x: 652, startPoint y: 356, endPoint x: 795, endPoint y: 359, distance: 143.3
click at [795, 359] on p "Honestly , I , I feel like for me one of the , the most pressing things is , is…" at bounding box center [787, 402] width 377 height 264
click at [740, 117] on span "Tags & Speakers" at bounding box center [747, 116] width 89 height 12
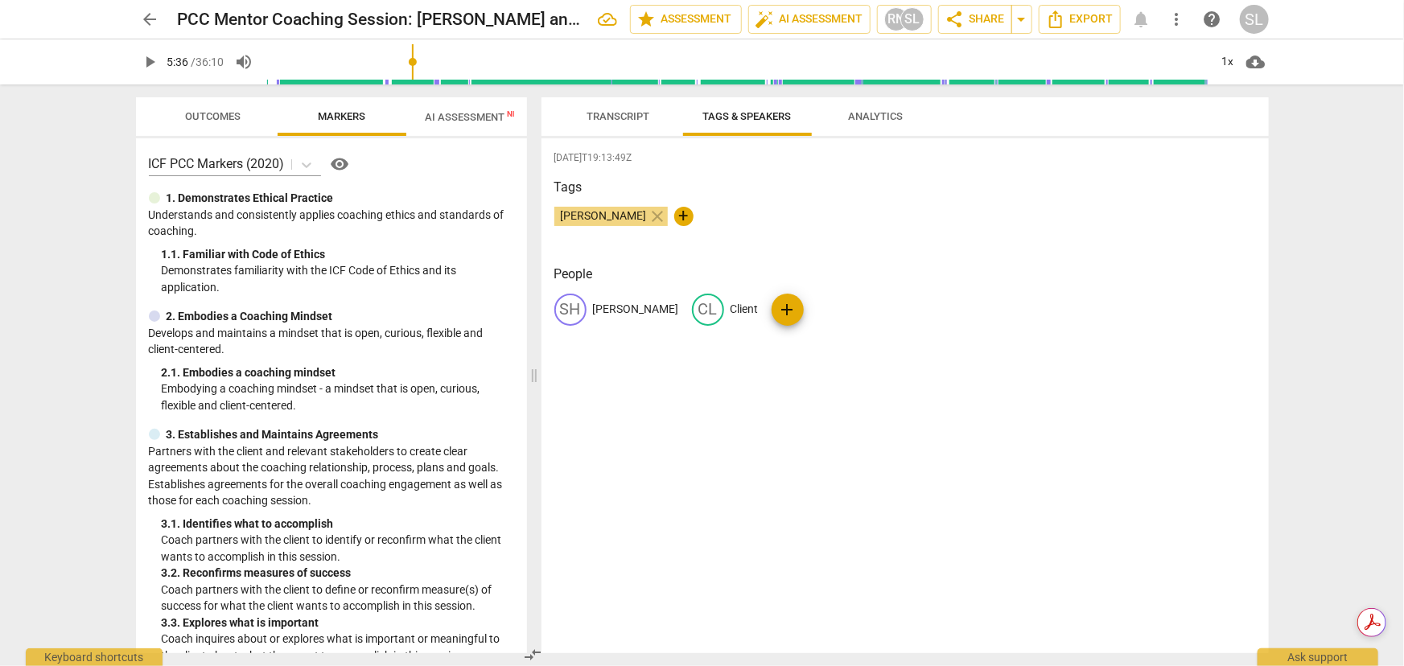
click at [587, 216] on span "[PERSON_NAME]" at bounding box center [603, 215] width 99 height 13
click at [596, 307] on p "[PERSON_NAME]" at bounding box center [636, 309] width 86 height 17
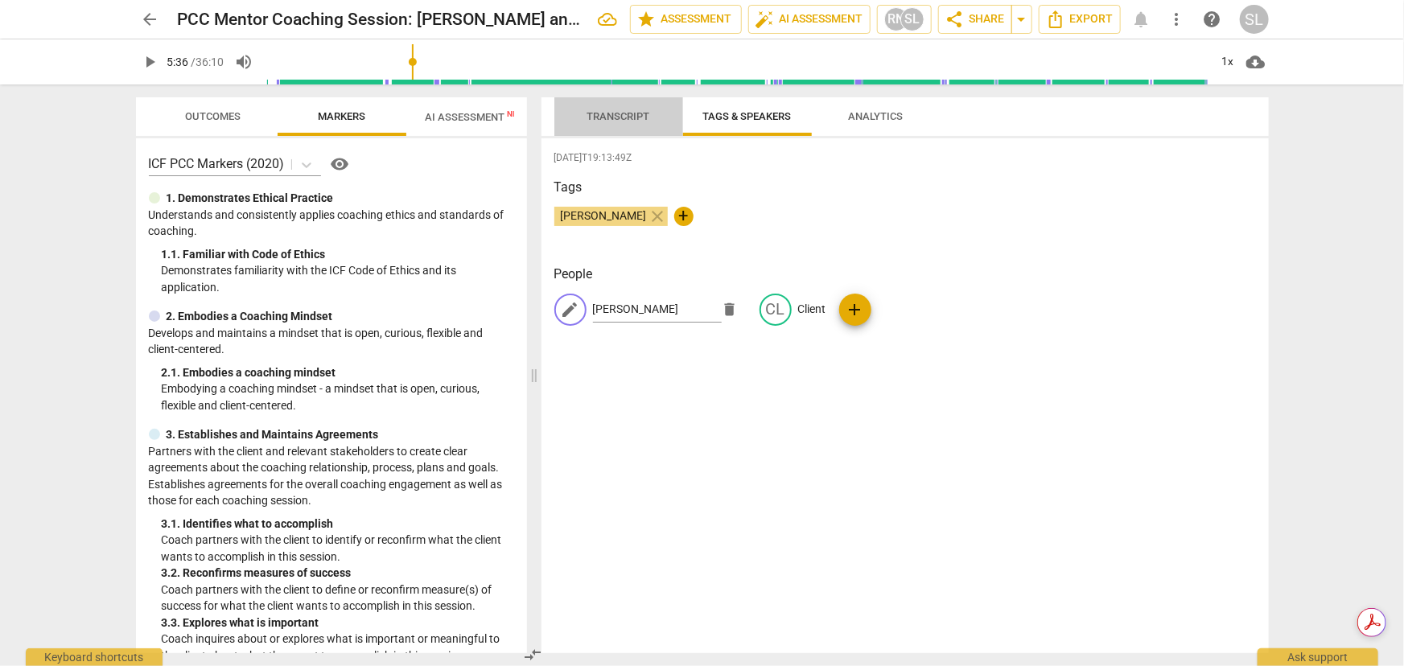
click at [626, 120] on span "Transcript" at bounding box center [618, 116] width 63 height 12
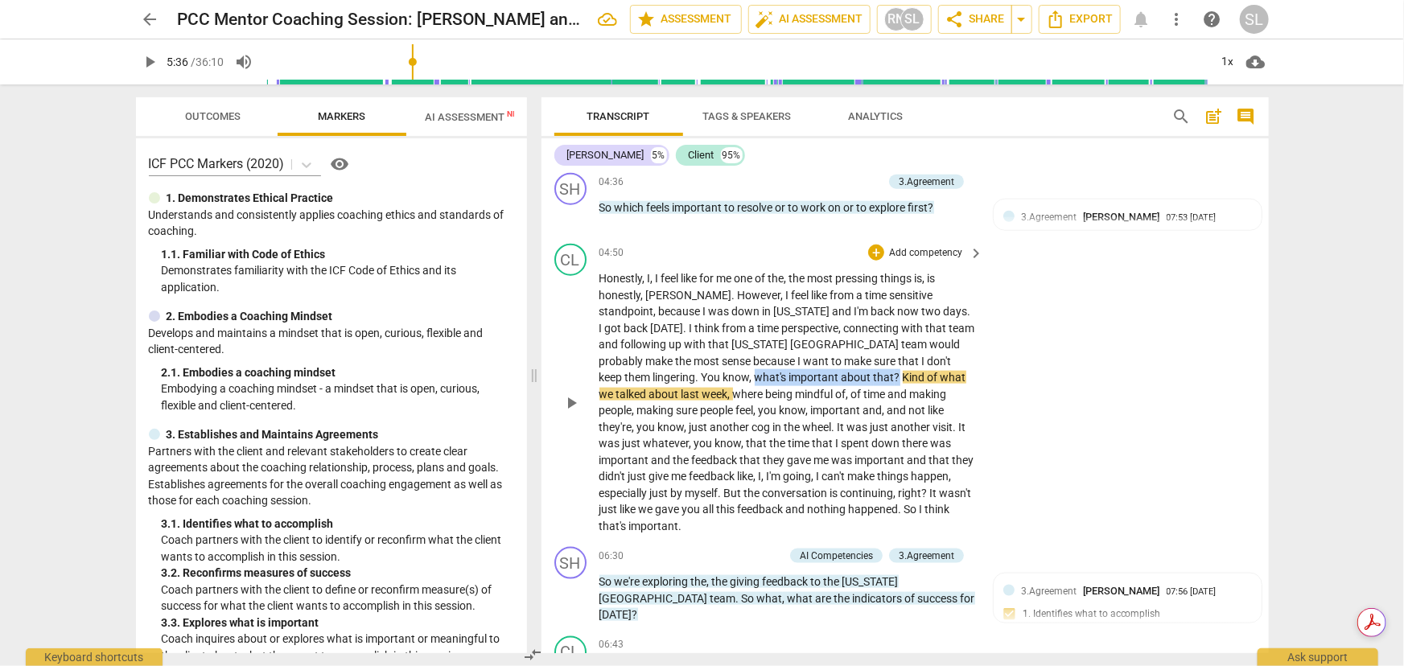
drag, startPoint x: 653, startPoint y: 359, endPoint x: 788, endPoint y: 356, distance: 134.4
click at [795, 354] on p "Honestly , I , I feel like for me one of the , the most pressing things is , is…" at bounding box center [787, 402] width 377 height 264
click at [852, 336] on span "keyboard_arrow_down" at bounding box center [851, 337] width 19 height 19
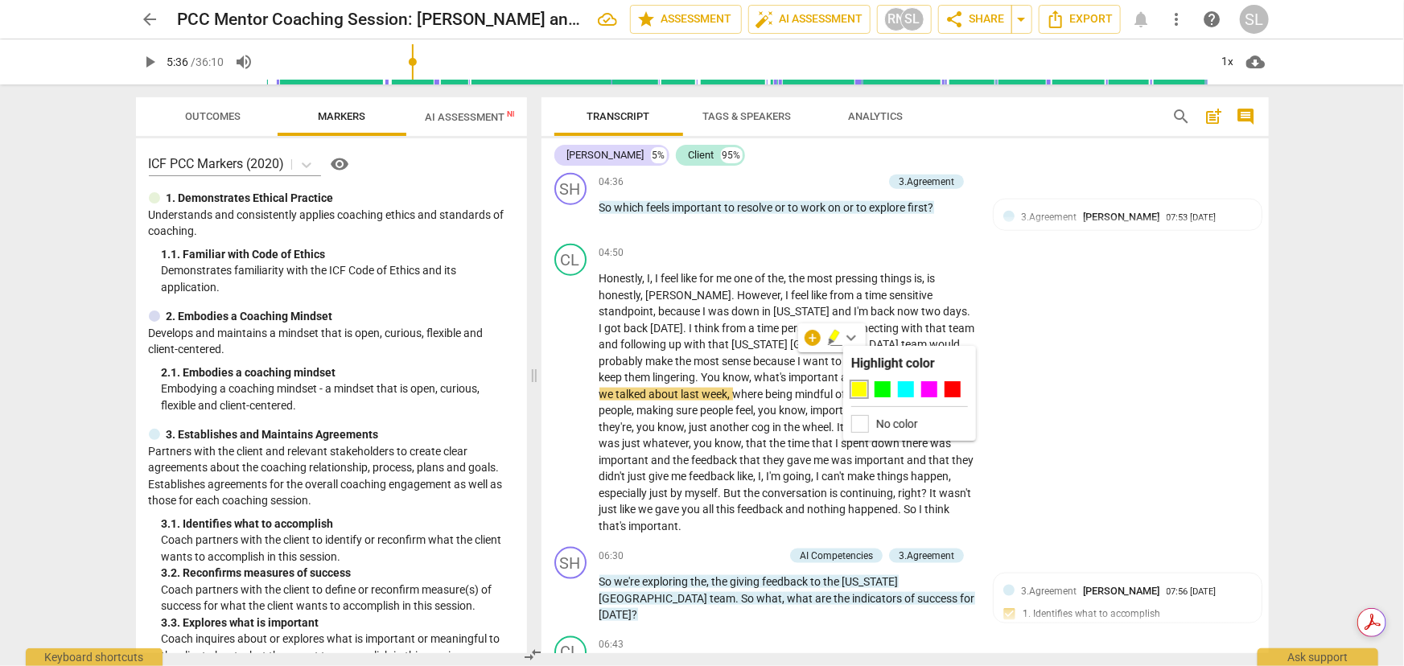
click at [858, 388] on div at bounding box center [859, 389] width 16 height 16
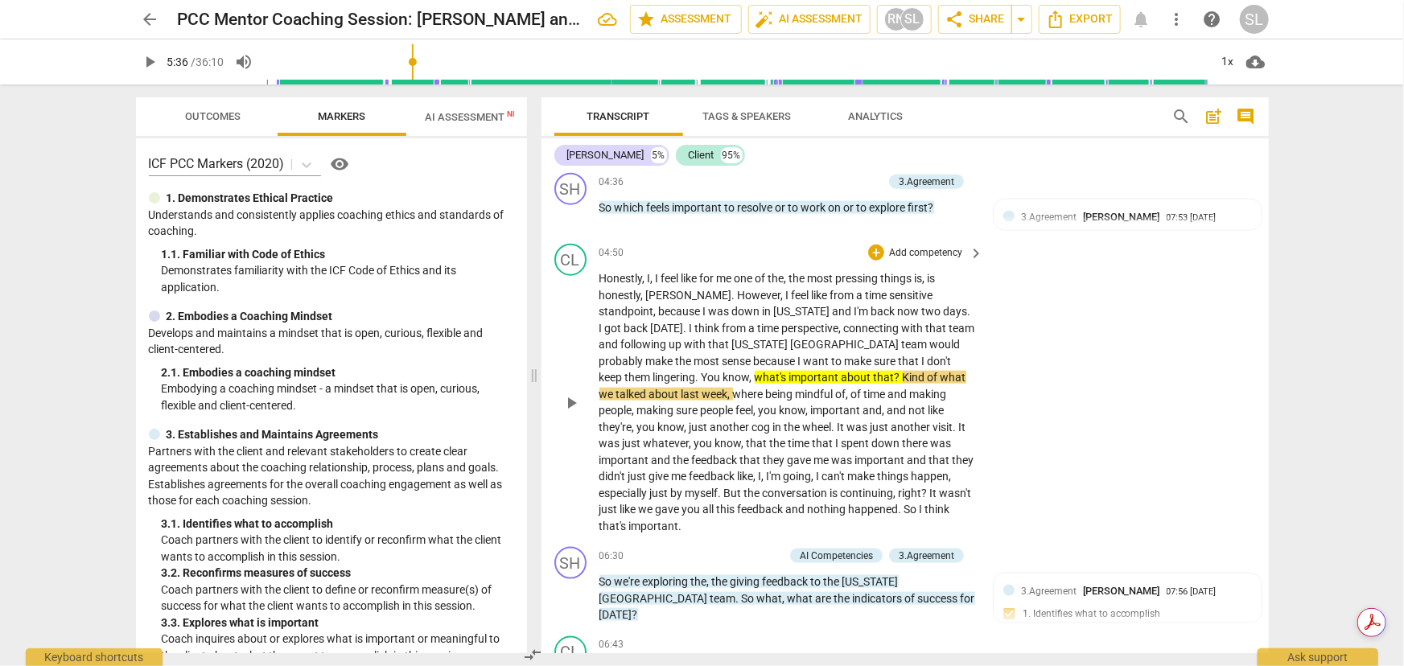
drag, startPoint x: 683, startPoint y: 360, endPoint x: 663, endPoint y: 361, distance: 20.2
click at [755, 371] on span "what's" at bounding box center [772, 377] width 35 height 13
drag, startPoint x: 599, startPoint y: 356, endPoint x: 649, endPoint y: 361, distance: 51.0
click at [649, 361] on p "Honestly , I , I feel like for me one of the , the most pressing things is , is…" at bounding box center [787, 402] width 377 height 264
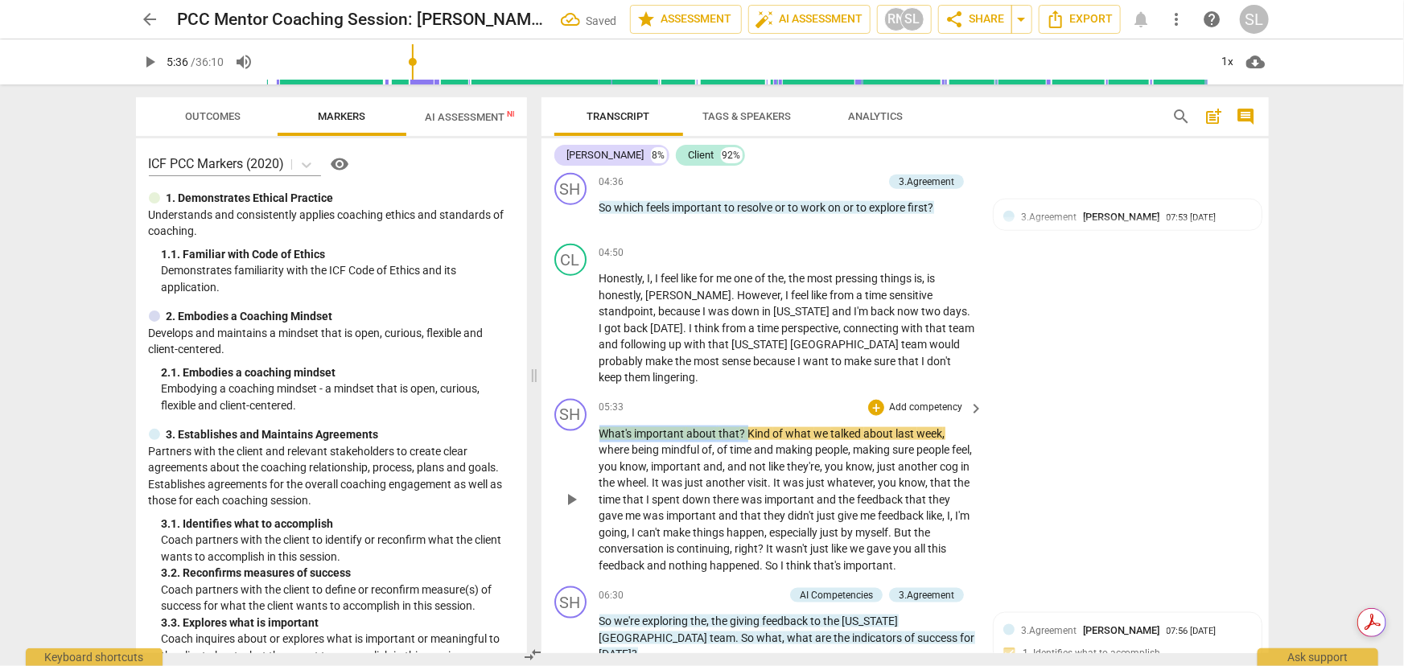
drag, startPoint x: 600, startPoint y: 396, endPoint x: 746, endPoint y: 395, distance: 145.6
click at [746, 426] on p "What's important about that ? Kind of what we talked about last week , where be…" at bounding box center [787, 500] width 377 height 149
click at [797, 377] on span "keyboard_arrow_down" at bounding box center [799, 377] width 19 height 19
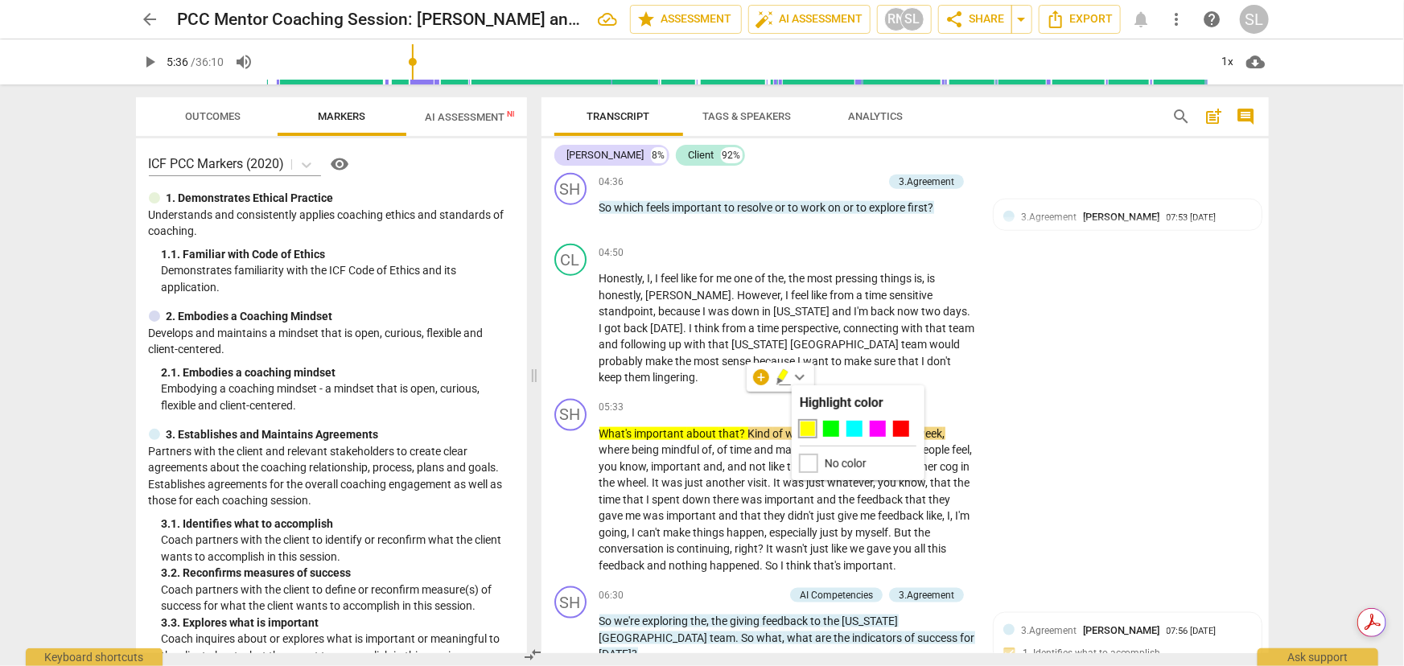
click at [808, 463] on div at bounding box center [809, 464] width 18 height 18
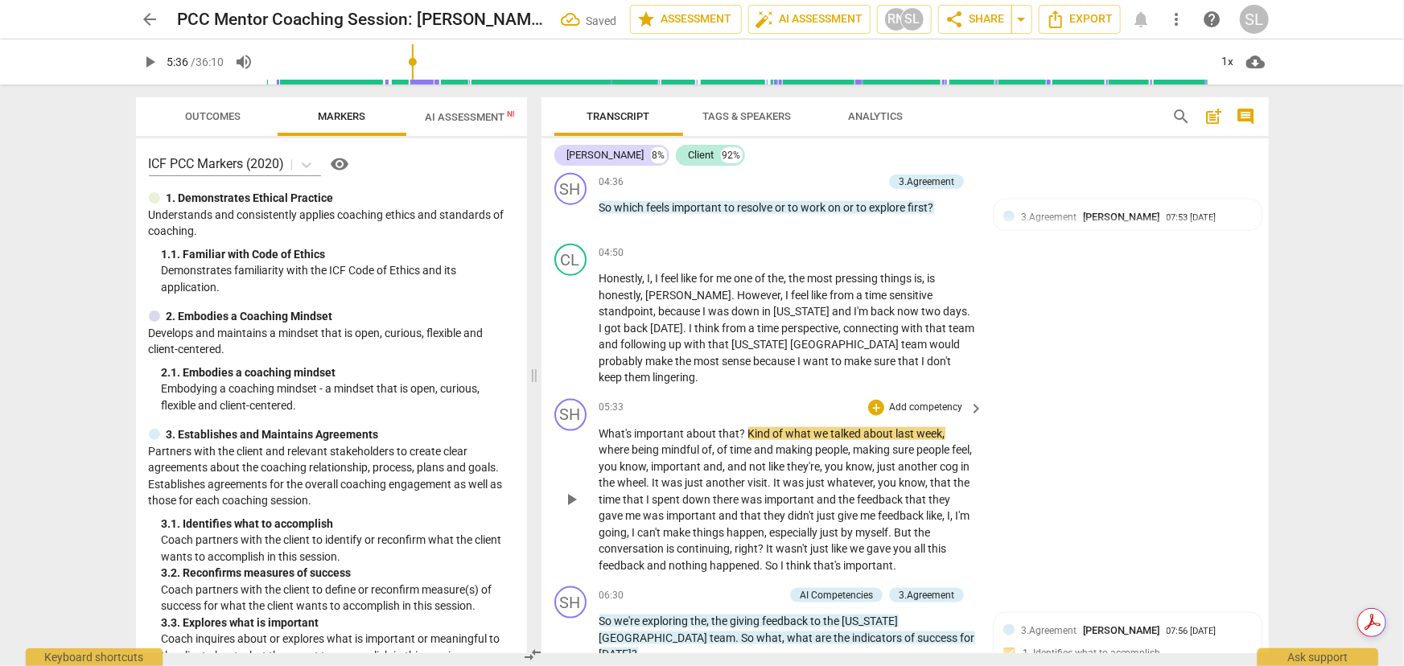
click at [748, 427] on span "Kind" at bounding box center [760, 433] width 25 height 13
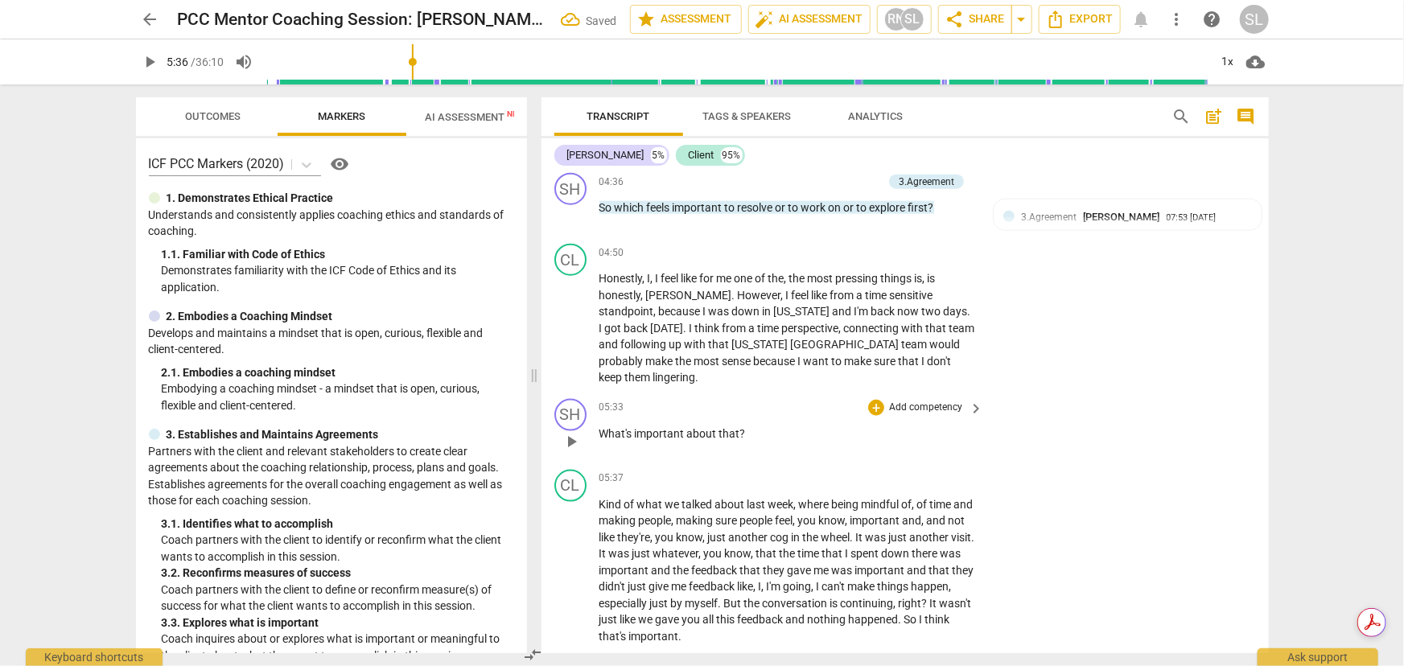
click at [904, 401] on p "Add competency" at bounding box center [925, 408] width 76 height 14
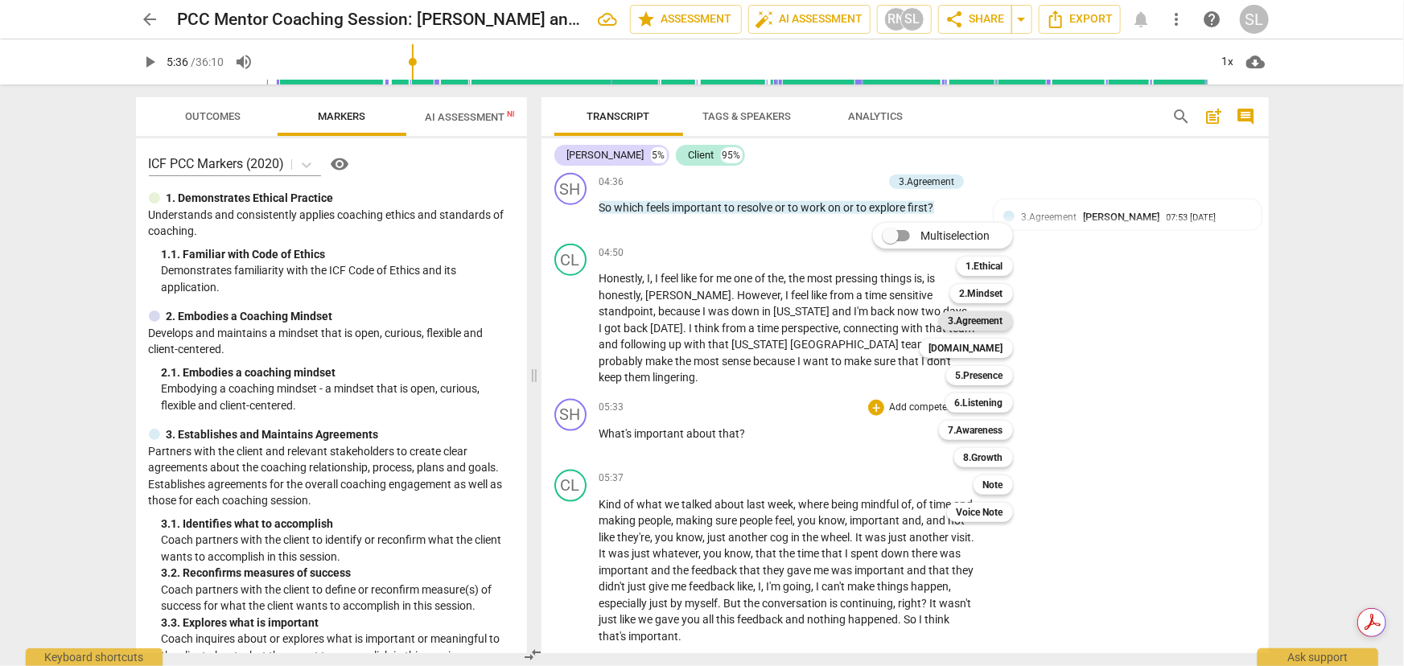
click at [986, 320] on b "3.Agreement" at bounding box center [976, 320] width 55 height 19
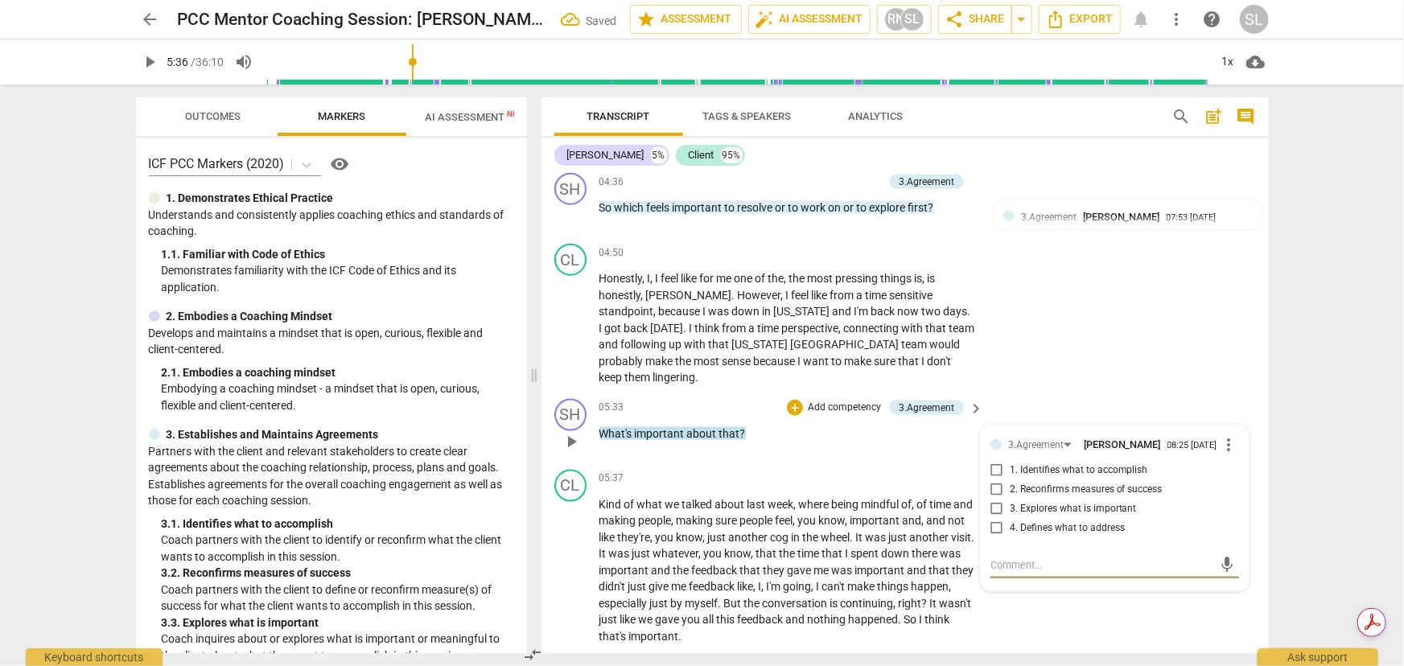
click at [993, 488] on input "3. Explores what is important" at bounding box center [997, 509] width 26 height 19
checkbox input "true"
click at [829, 418] on div "05:33 + Add competency 3.Agreement keyboard_arrow_right What's important about …" at bounding box center [792, 428] width 386 height 58
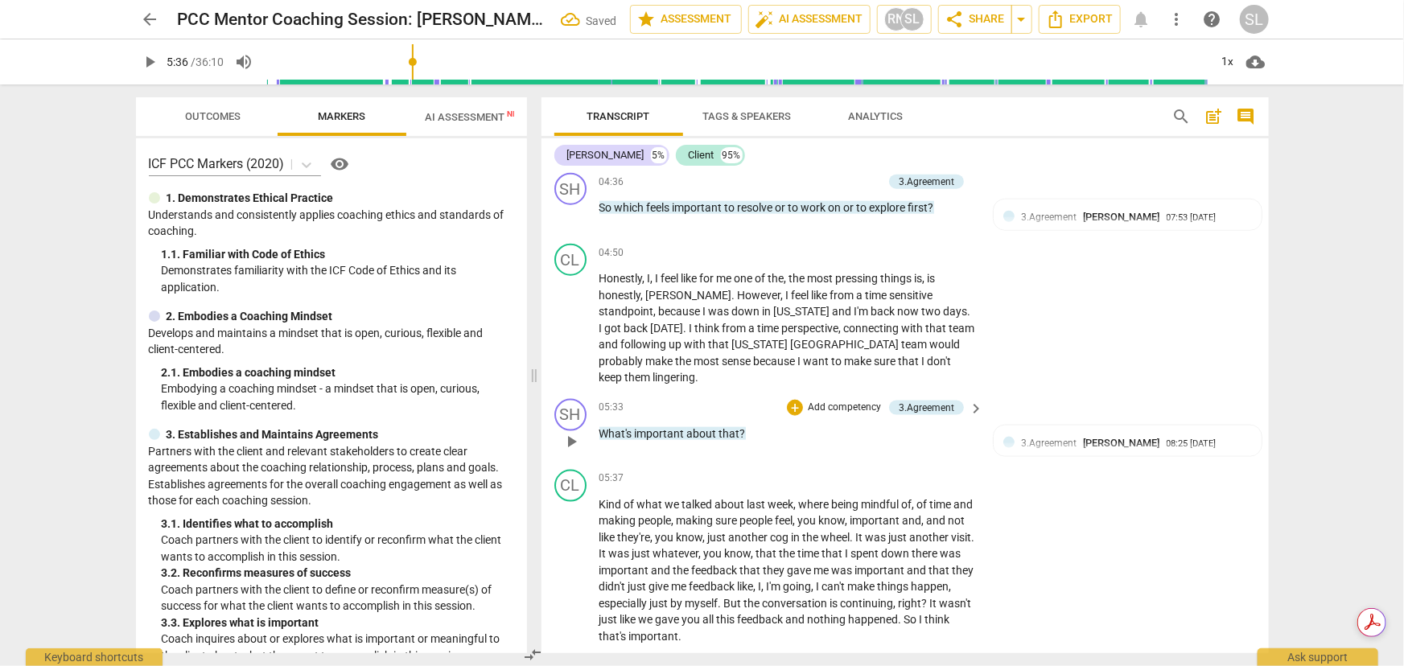
click at [668, 427] on span "important" at bounding box center [661, 433] width 52 height 13
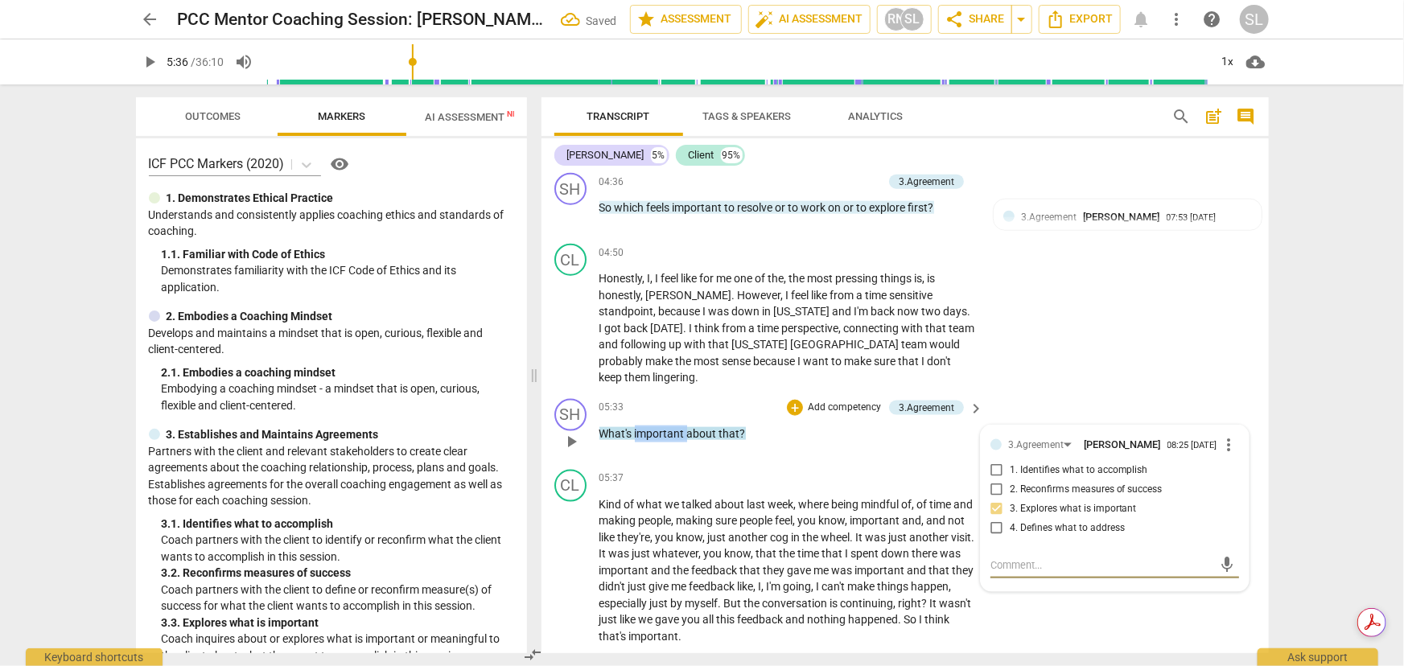
click at [668, 427] on span "important" at bounding box center [661, 433] width 52 height 13
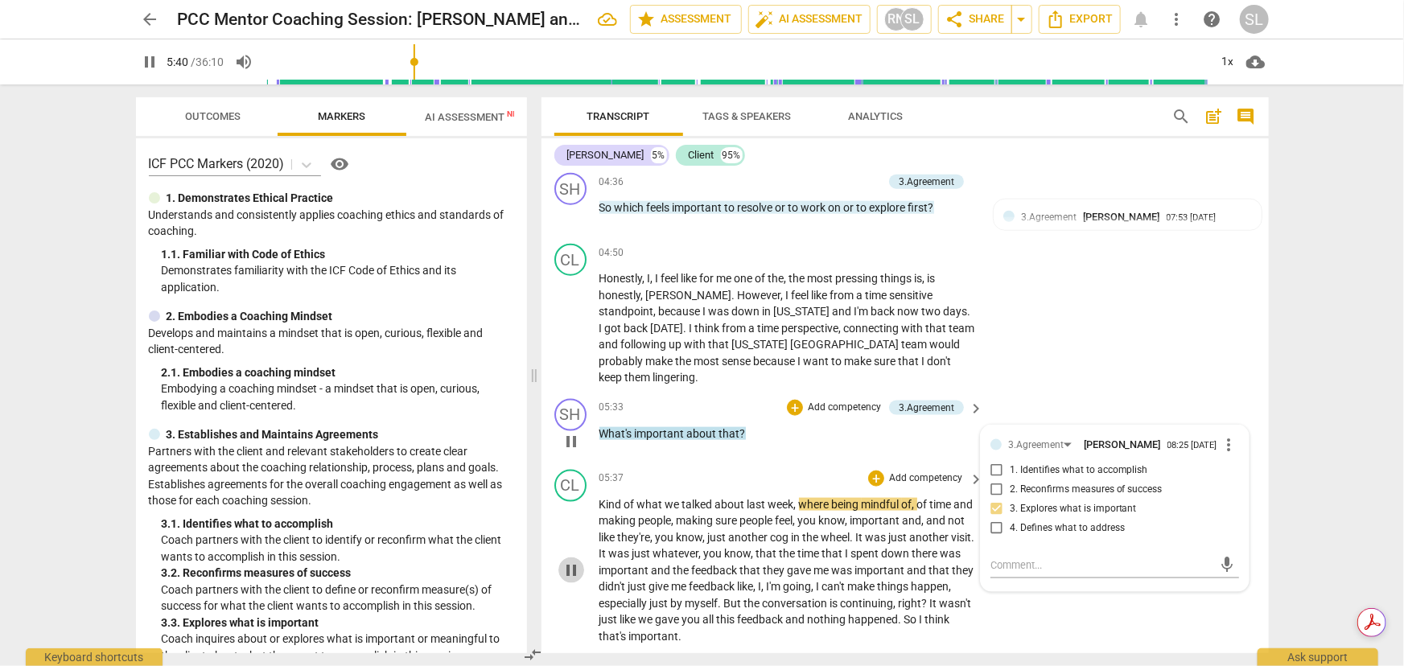
click at [568, 488] on span "pause" at bounding box center [571, 570] width 19 height 19
type input "341"
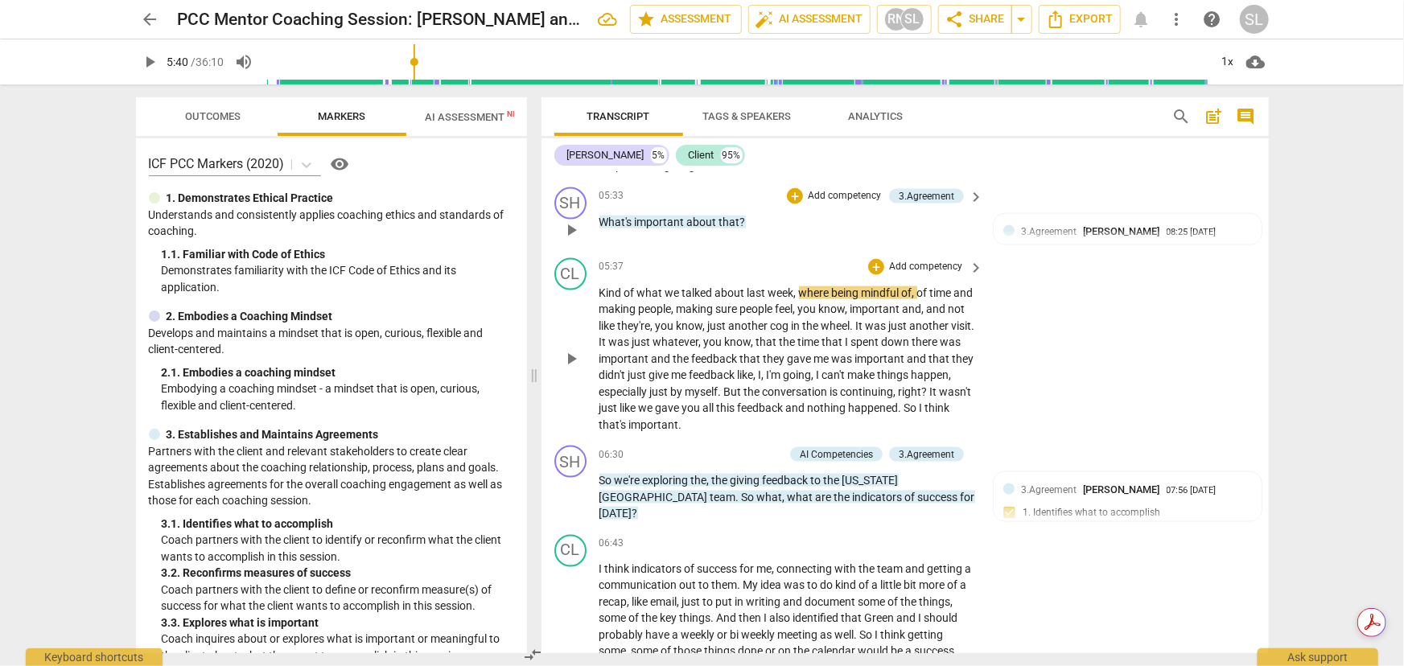
scroll to position [1170, 0]
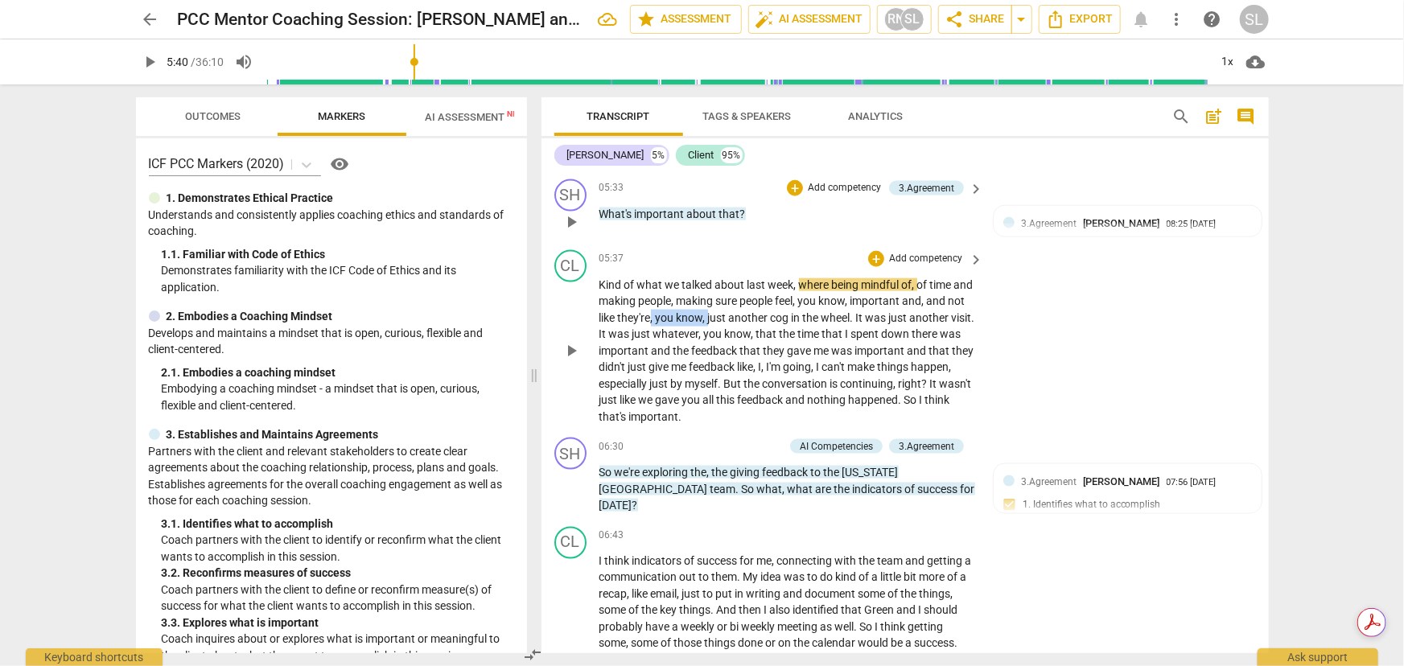
drag, startPoint x: 670, startPoint y: 282, endPoint x: 727, endPoint y: 285, distance: 56.4
click at [727, 285] on p "Kind of what we talked about last week , where being mindful of , of time and m…" at bounding box center [787, 351] width 377 height 149
click at [953, 311] on span "just" at bounding box center [962, 317] width 19 height 13
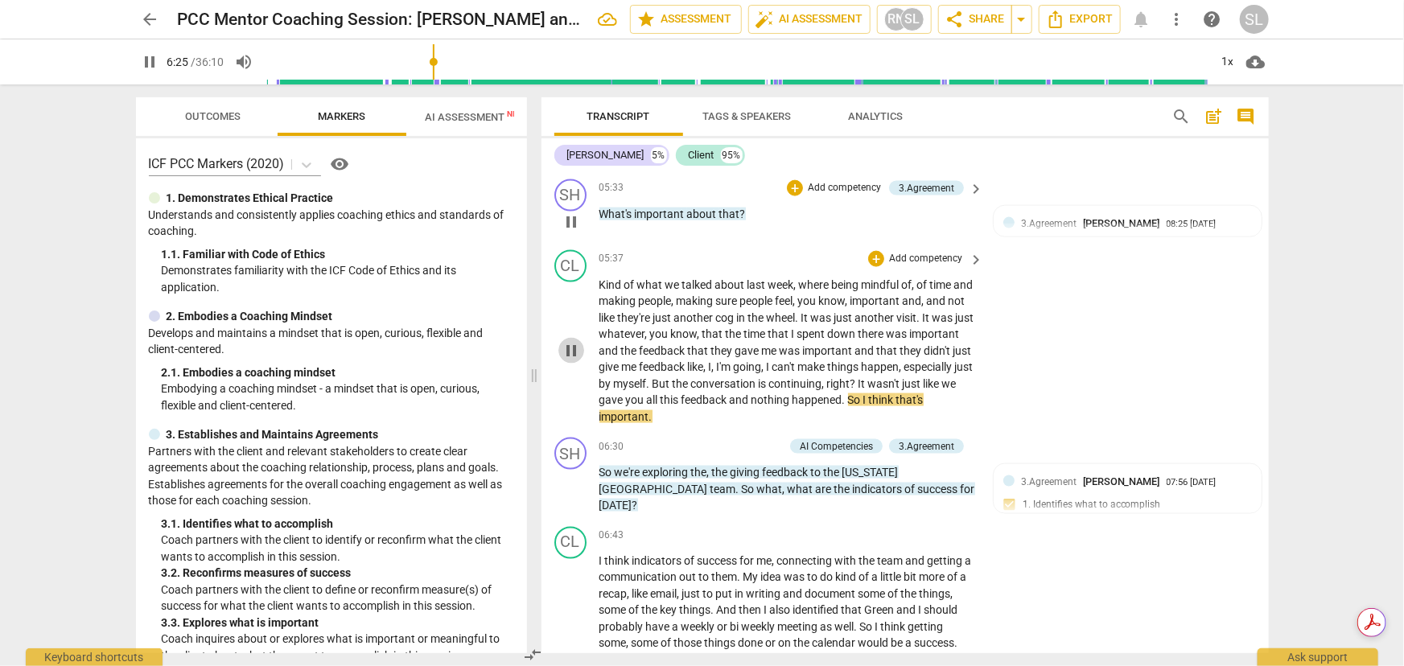
click at [570, 341] on span "pause" at bounding box center [571, 350] width 19 height 19
type input "386"
drag, startPoint x: 944, startPoint y: 280, endPoint x: 768, endPoint y: 292, distance: 176.6
click at [768, 292] on p "Kind of what we talked about last week , where being mindful of , of time and m…" at bounding box center [787, 351] width 377 height 149
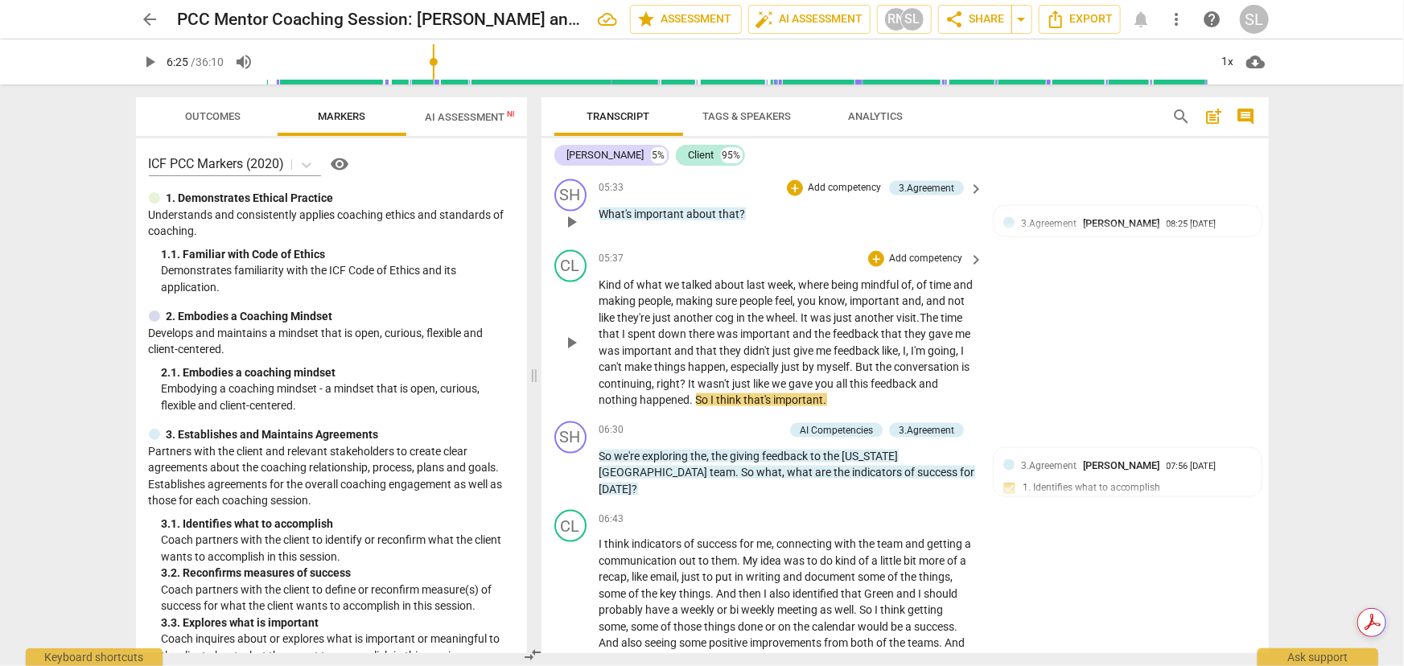
click at [883, 344] on span "feedback" at bounding box center [858, 350] width 48 height 13
drag, startPoint x: 931, startPoint y: 314, endPoint x: 649, endPoint y: 330, distance: 282.1
click at [649, 330] on p "Kind of what we talked about last week , where being mindful of , of time and m…" at bounding box center [787, 343] width 377 height 132
click at [891, 344] on span "I" at bounding box center [889, 350] width 6 height 13
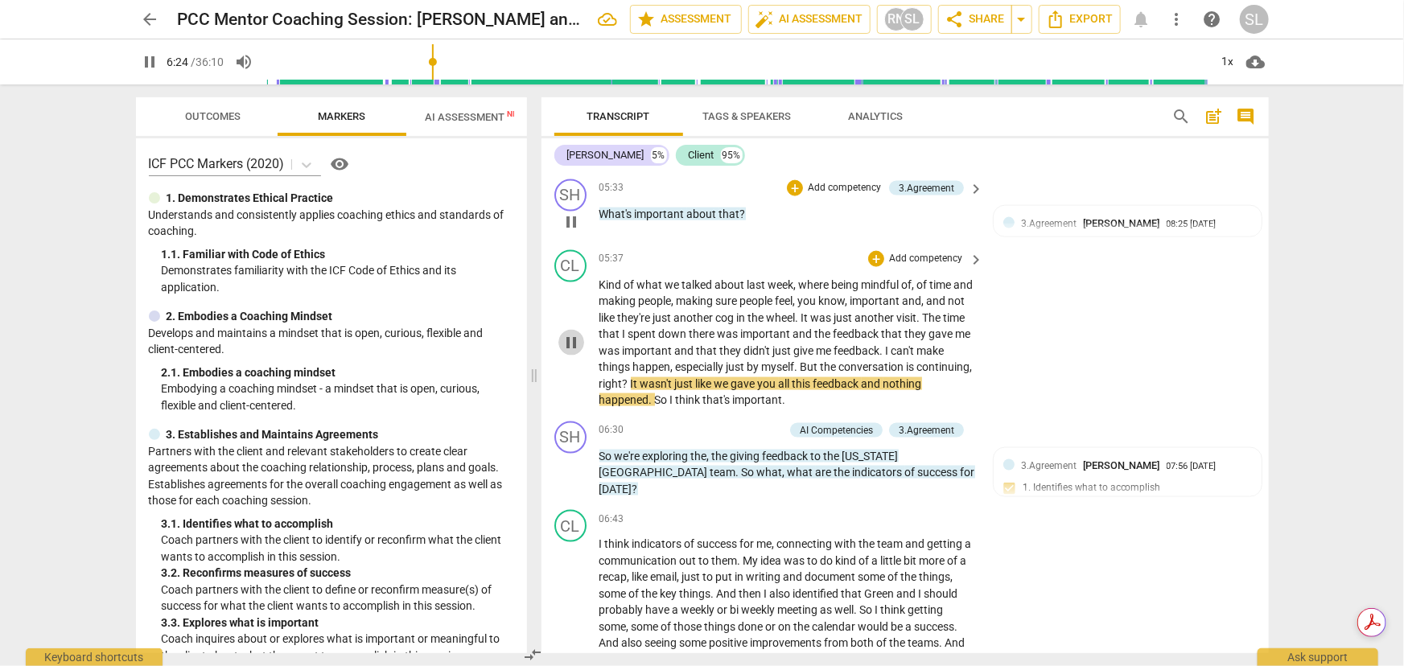
click at [571, 333] on span "pause" at bounding box center [571, 342] width 19 height 19
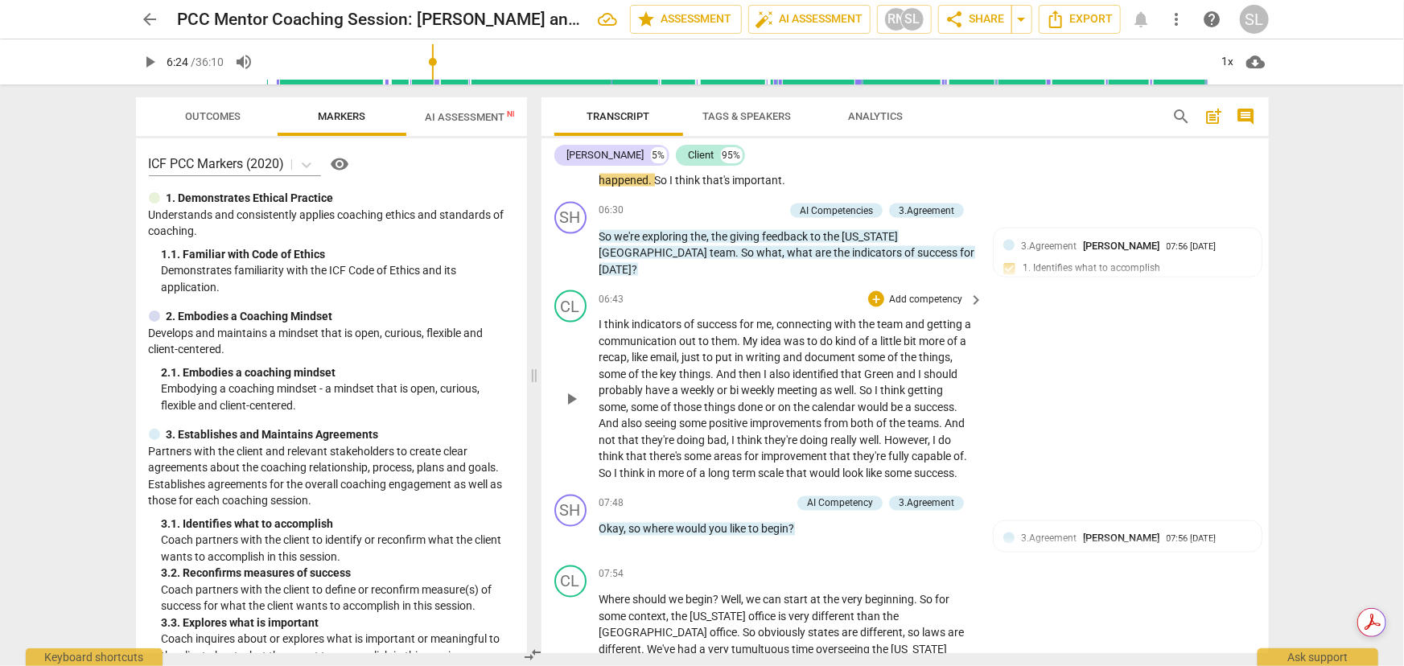
scroll to position [1463, 0]
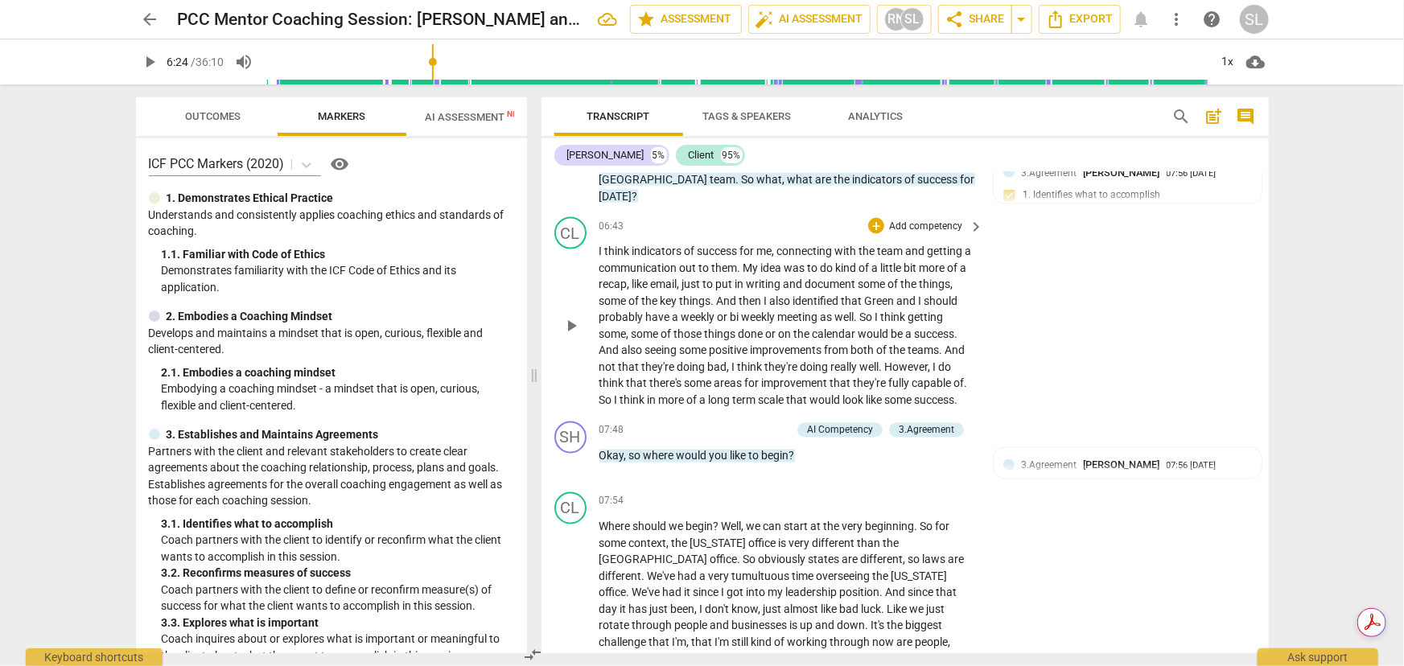
click at [704, 245] on span "success" at bounding box center [719, 251] width 43 height 13
click at [565, 317] on span "pause" at bounding box center [571, 326] width 19 height 19
type input "417"
drag, startPoint x: 869, startPoint y: 233, endPoint x: 966, endPoint y: 233, distance: 96.6
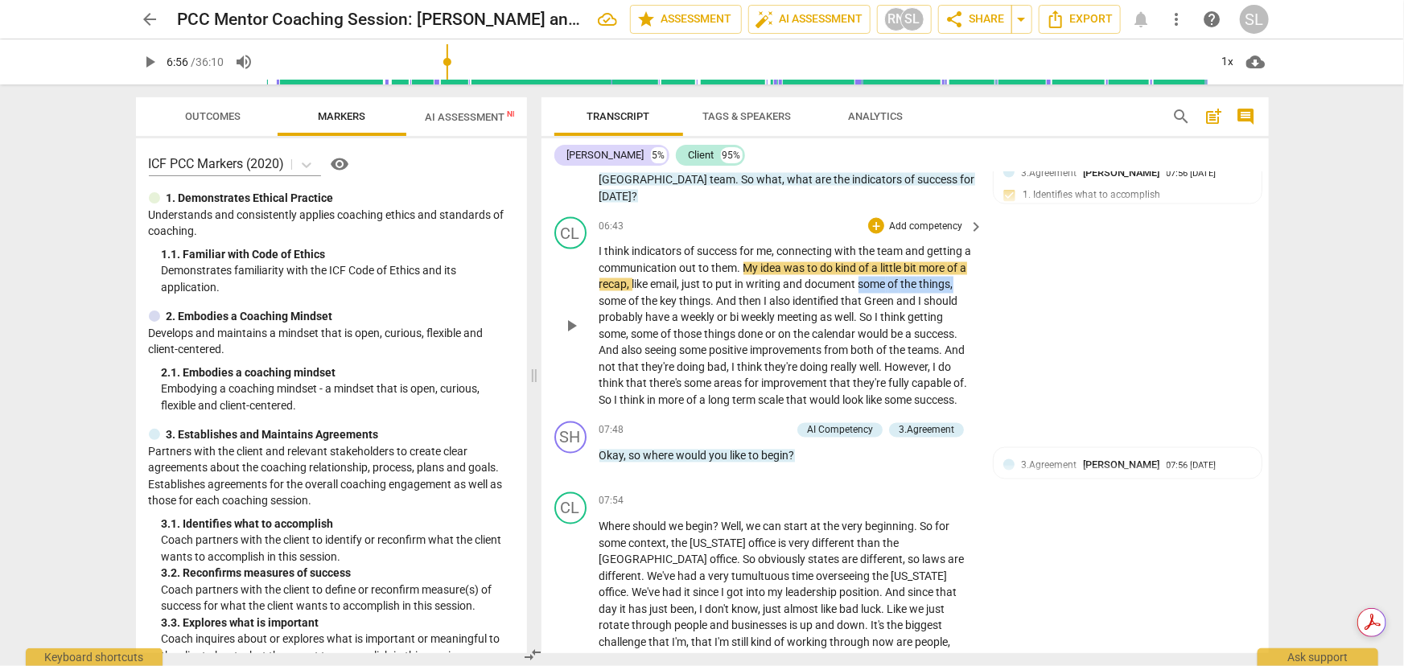
click at [966, 244] on p "I think indicators of success for me , connecting with the team and getting a c…" at bounding box center [787, 326] width 377 height 165
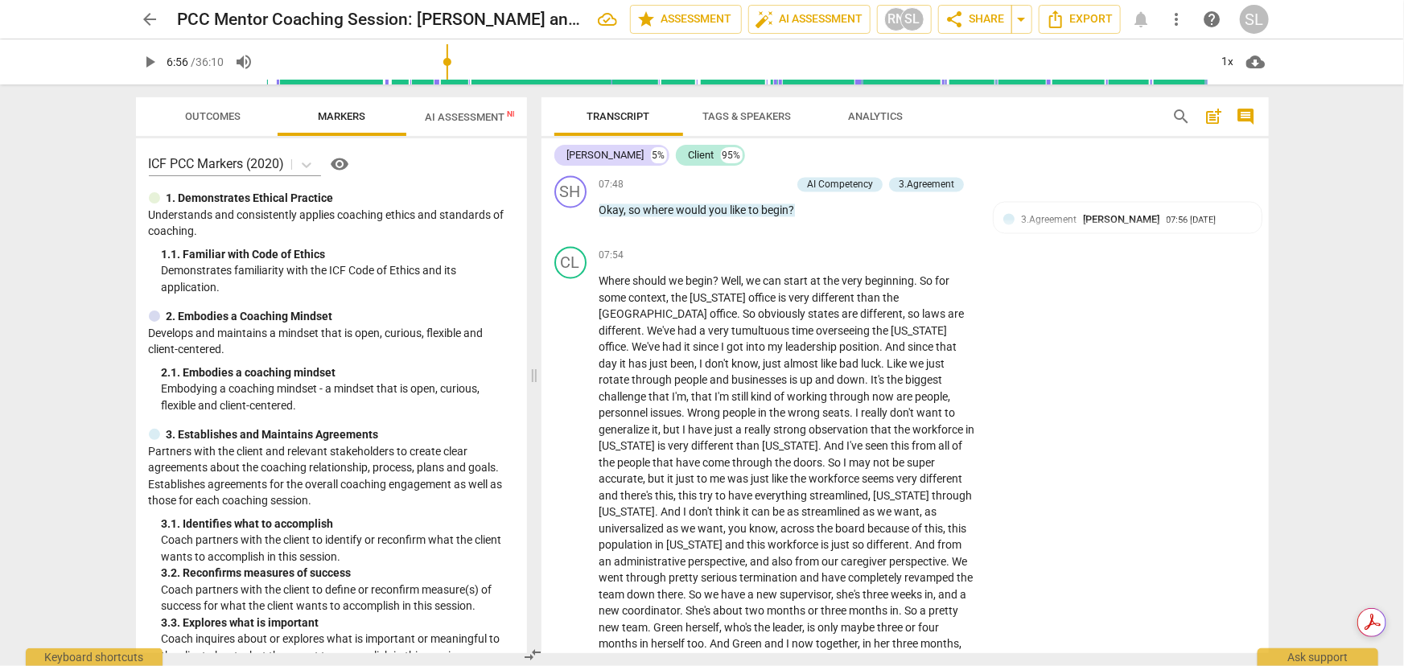
scroll to position [1682, 0]
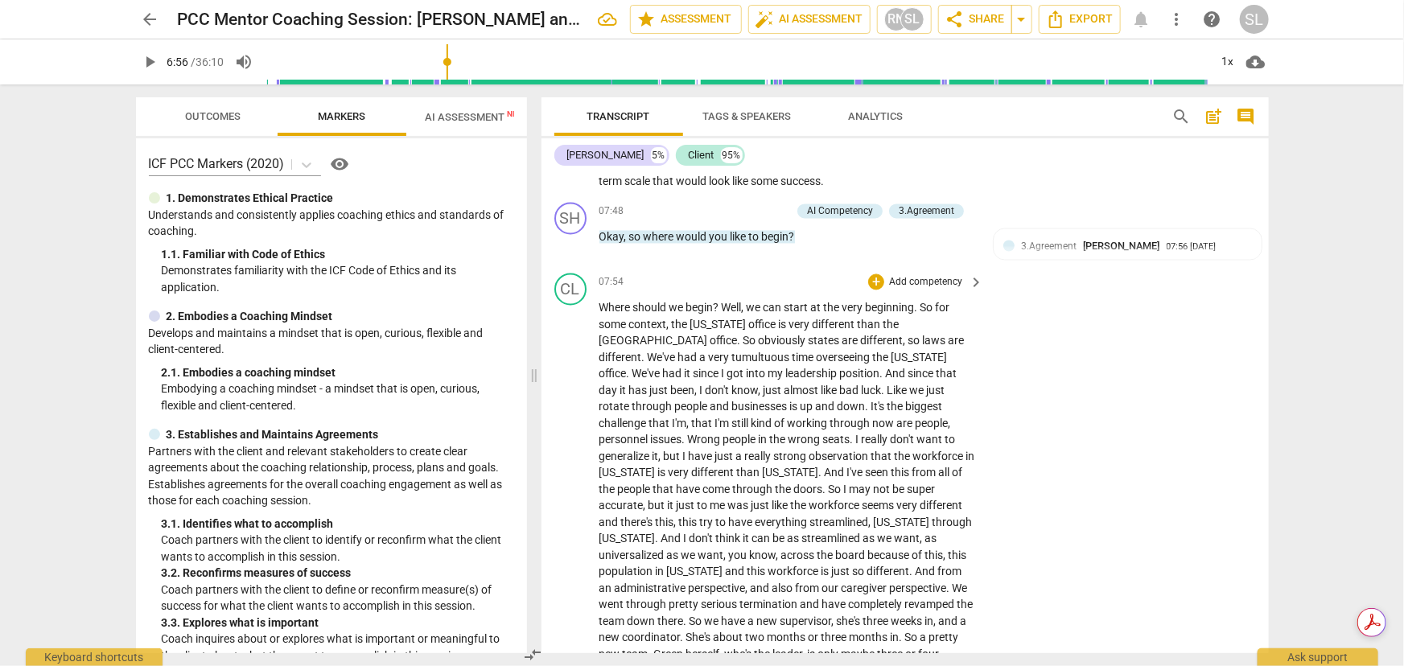
click at [608, 302] on span "Where" at bounding box center [616, 308] width 34 height 13
click at [147, 60] on span "pause" at bounding box center [150, 61] width 19 height 19
type input "479"
drag, startPoint x: 724, startPoint y: 336, endPoint x: 763, endPoint y: 340, distance: 38.8
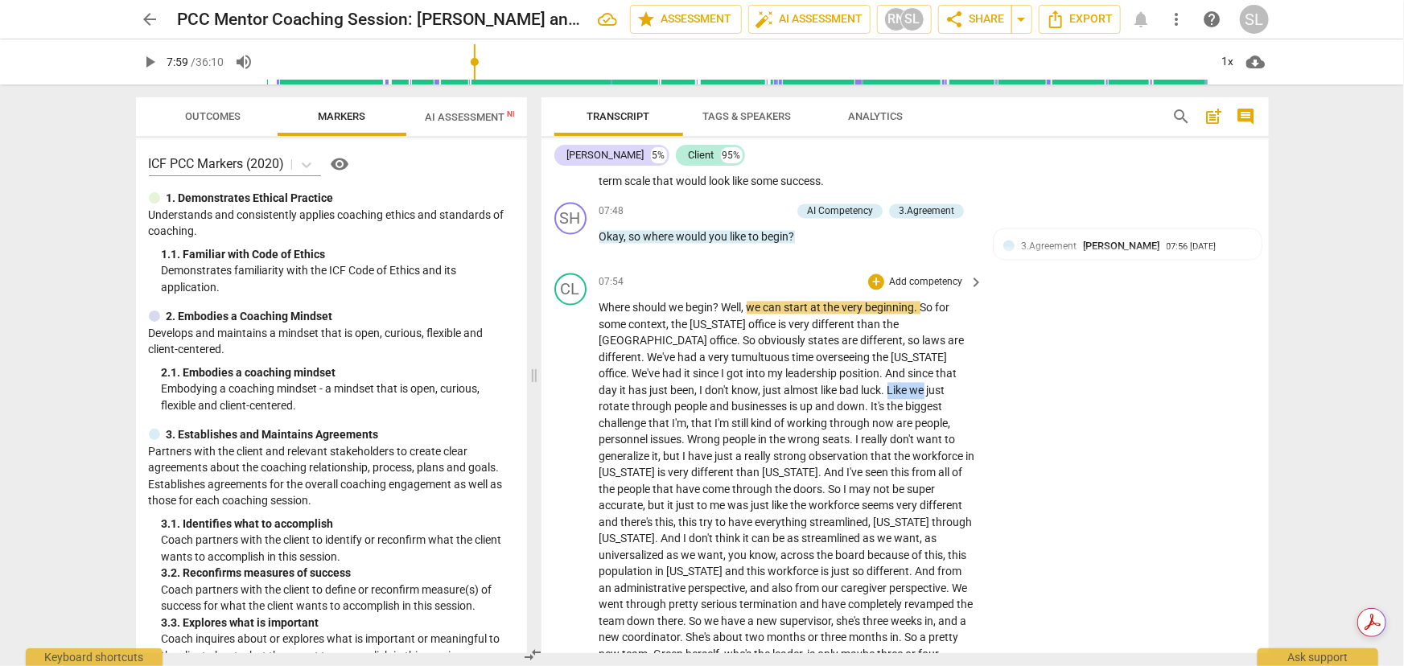
click at [757, 401] on span "businesses" at bounding box center [728, 407] width 58 height 13
click at [827, 401] on span "It's" at bounding box center [835, 407] width 16 height 13
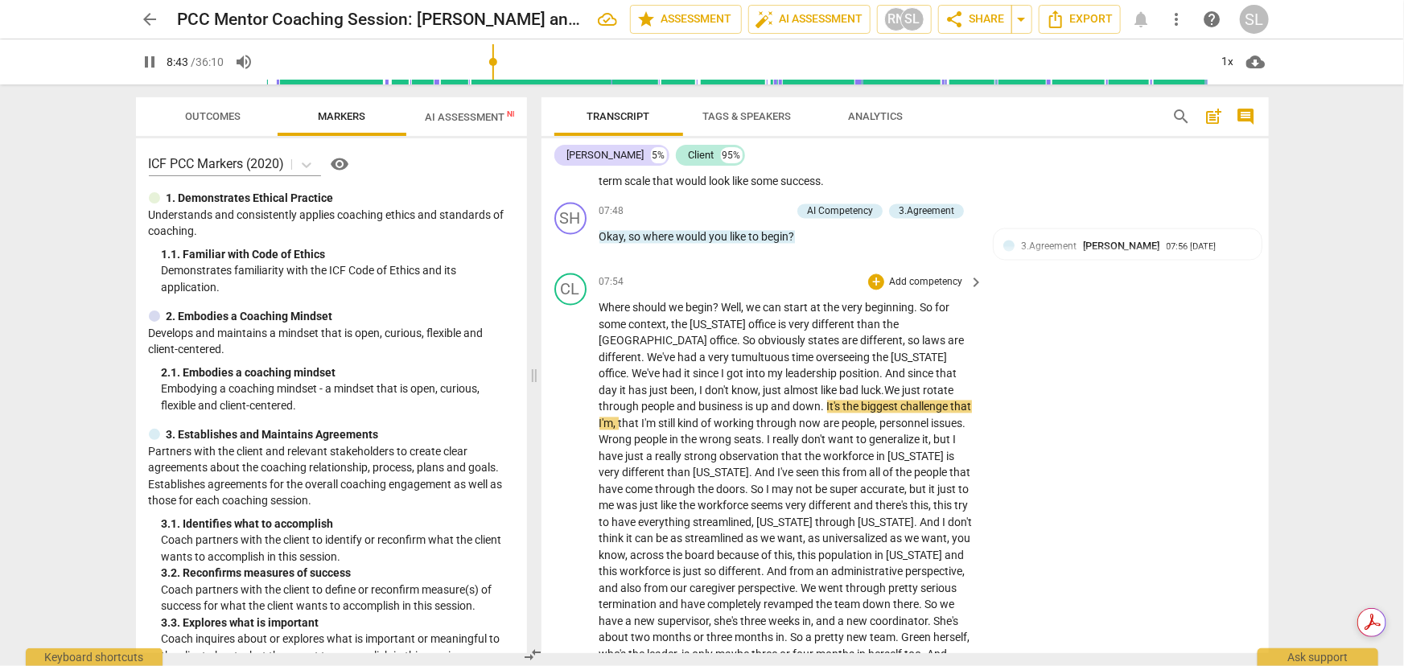
click at [843, 401] on span "the" at bounding box center [852, 407] width 19 height 13
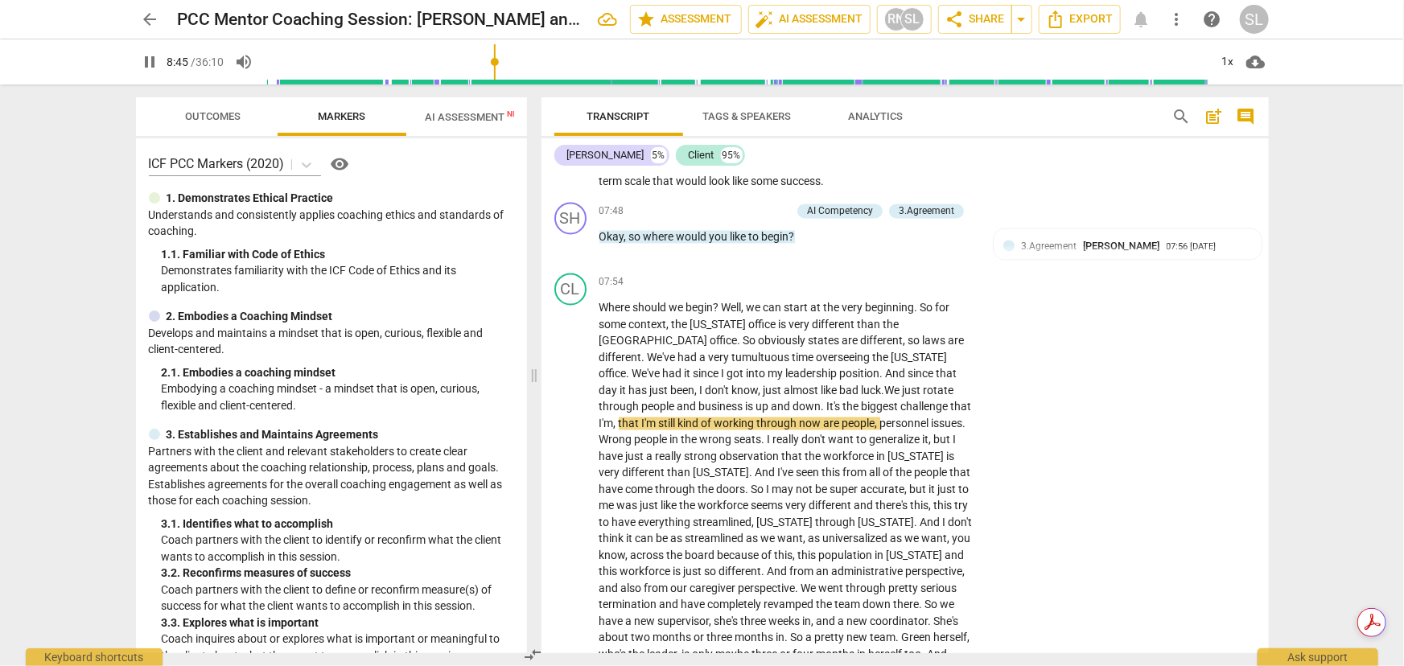
click at [145, 60] on span "pause" at bounding box center [150, 61] width 19 height 19
type input "526"
click at [843, 401] on span "the" at bounding box center [852, 407] width 19 height 13
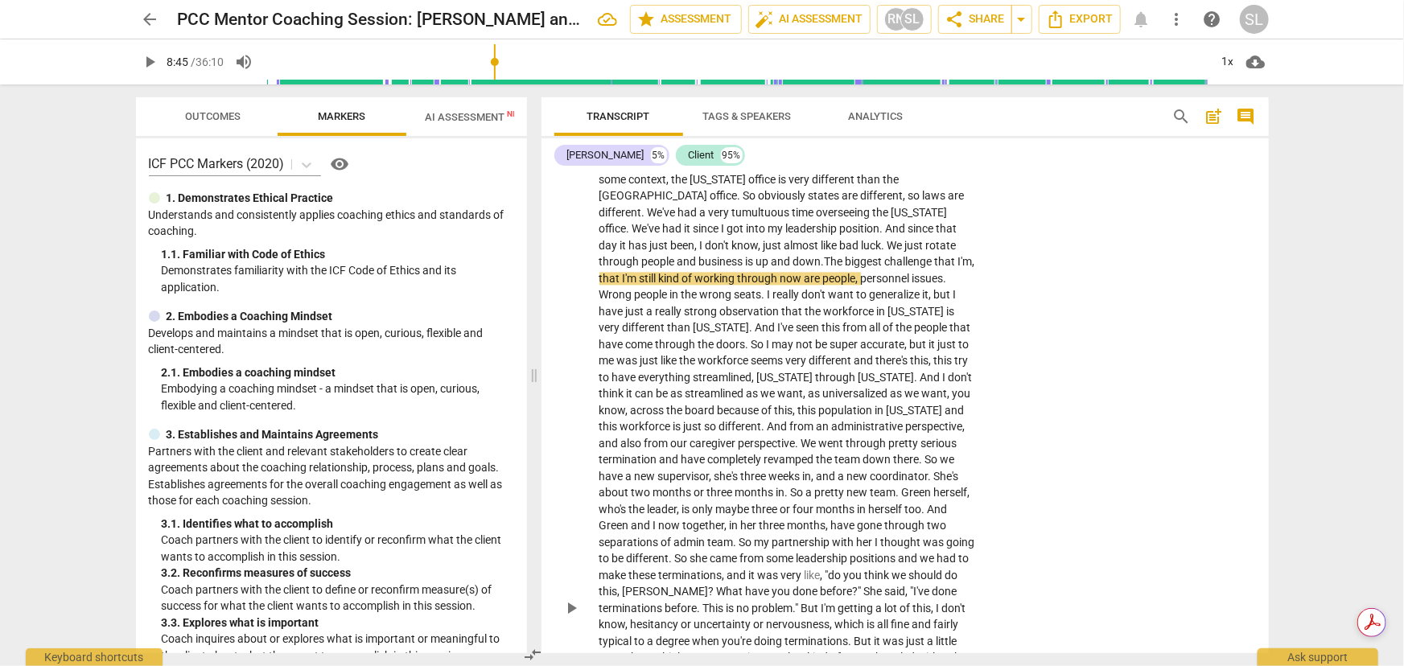
scroll to position [1828, 0]
drag, startPoint x: 872, startPoint y: 290, endPoint x: 901, endPoint y: 295, distance: 29.5
click at [901, 295] on p "Where should we begin ? Well , we can start at the very beginning . So for some…" at bounding box center [787, 608] width 377 height 908
click at [640, 353] on span "just" at bounding box center [650, 359] width 21 height 13
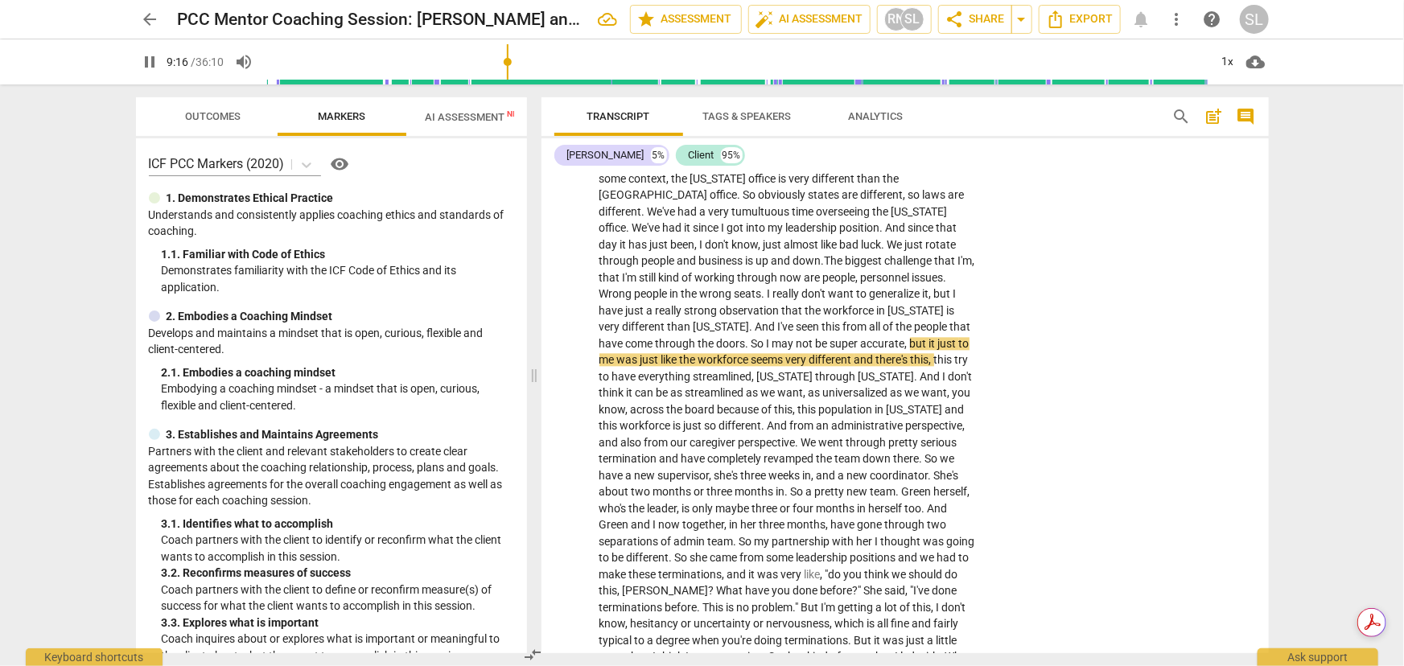
click at [150, 55] on span "pause" at bounding box center [150, 61] width 19 height 19
click at [876, 353] on span "there's" at bounding box center [893, 359] width 35 height 13
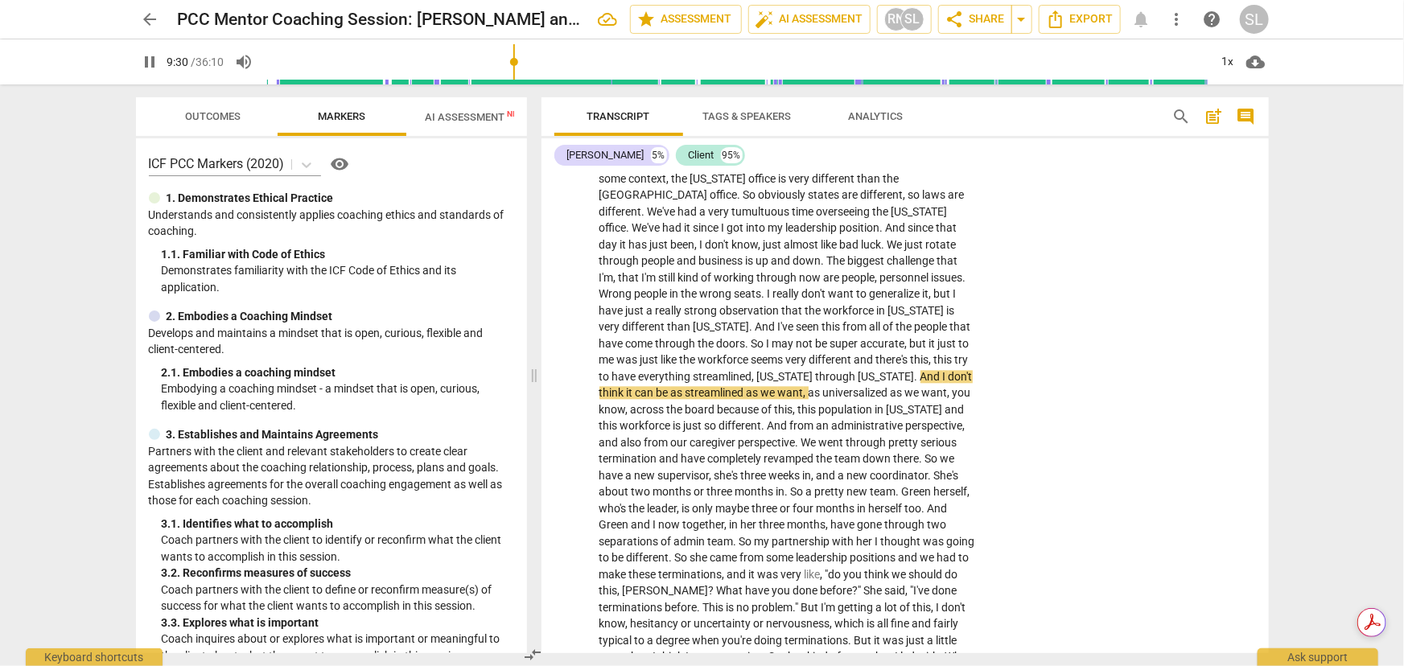
click at [148, 61] on span "pause" at bounding box center [150, 61] width 19 height 19
type input "571"
drag, startPoint x: 744, startPoint y: 354, endPoint x: 768, endPoint y: 354, distance: 23.3
click at [768, 354] on p "Where should we begin ? Well , we can start at the very beginning . So for some…" at bounding box center [787, 608] width 377 height 908
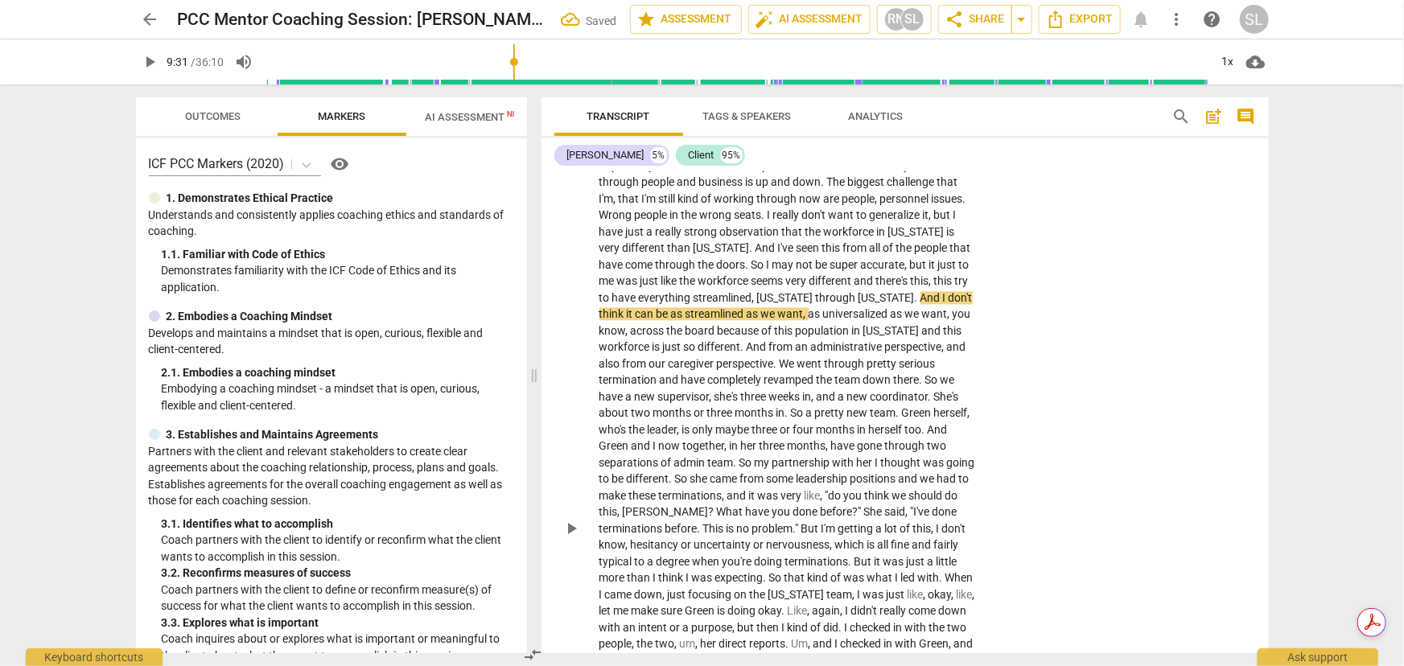
scroll to position [1974, 0]
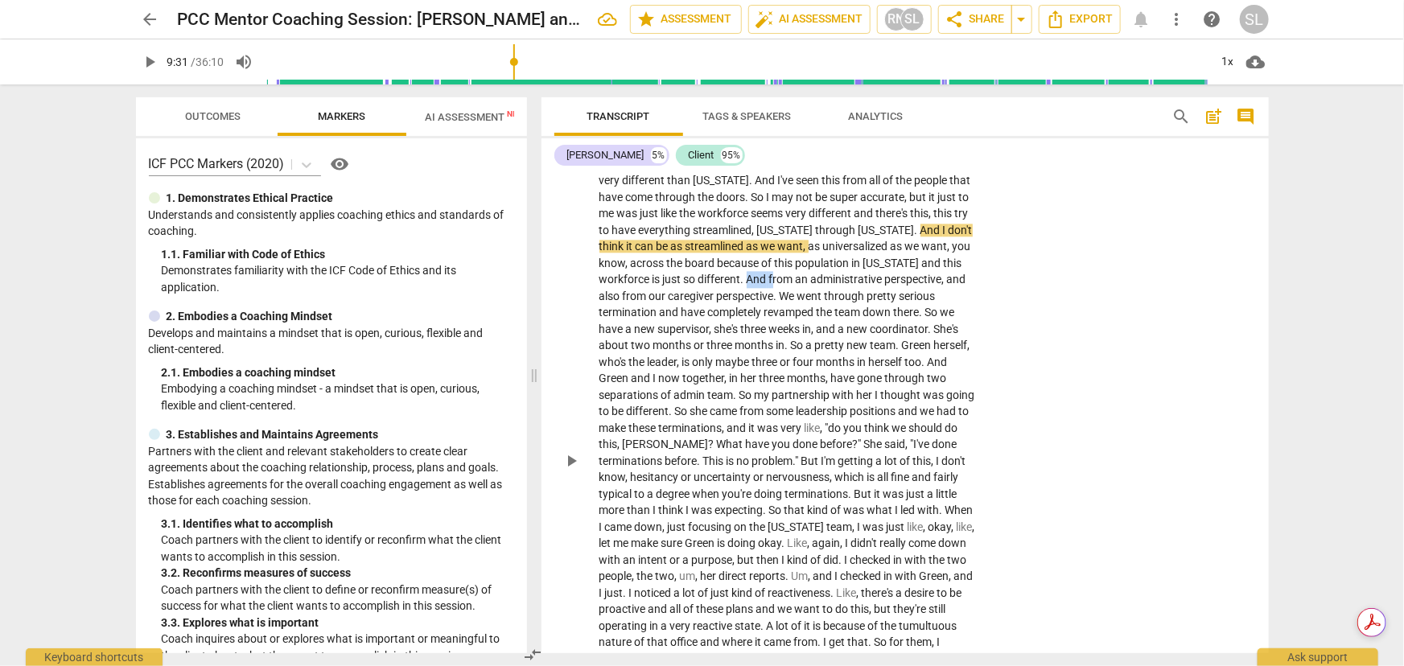
drag, startPoint x: 694, startPoint y: 224, endPoint x: 720, endPoint y: 225, distance: 25.8
click at [720, 225] on p "Where should we begin ? Well , we can start at the very beginning . So for some…" at bounding box center [787, 461] width 377 height 908
click at [844, 290] on span "pretty" at bounding box center [860, 296] width 32 height 13
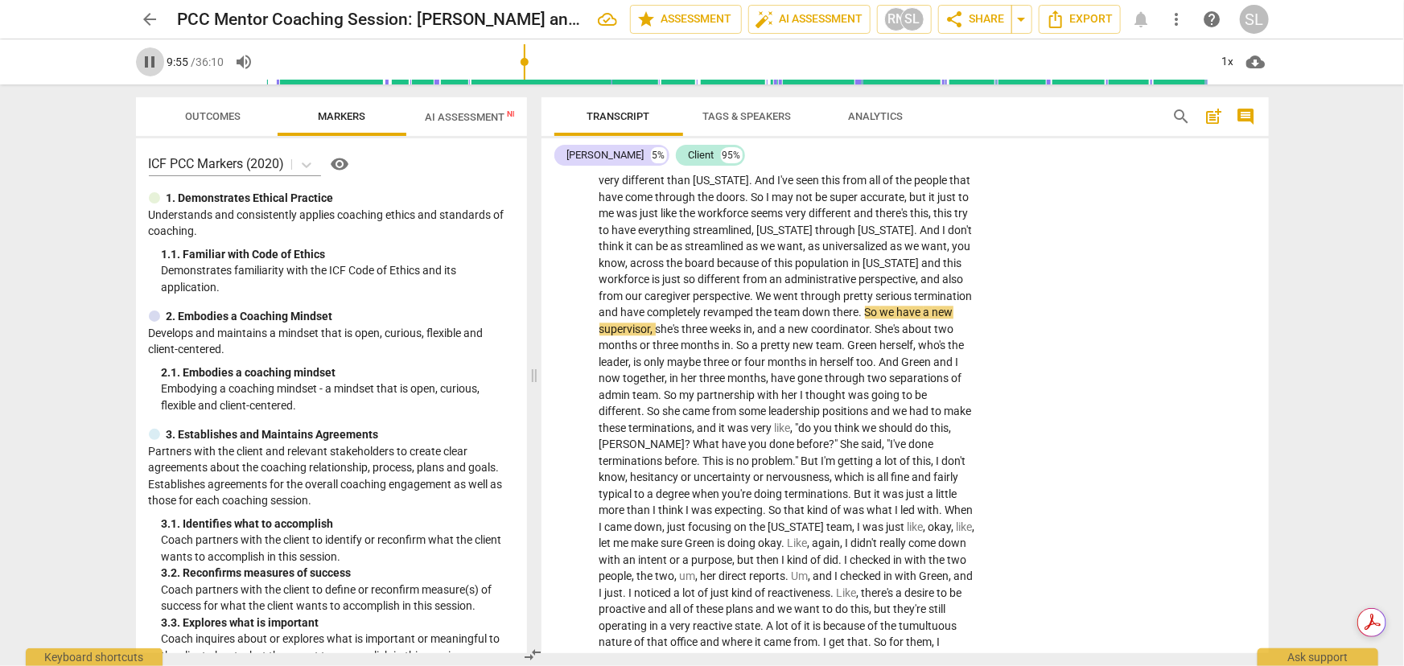
click at [150, 65] on span "pause" at bounding box center [150, 61] width 19 height 19
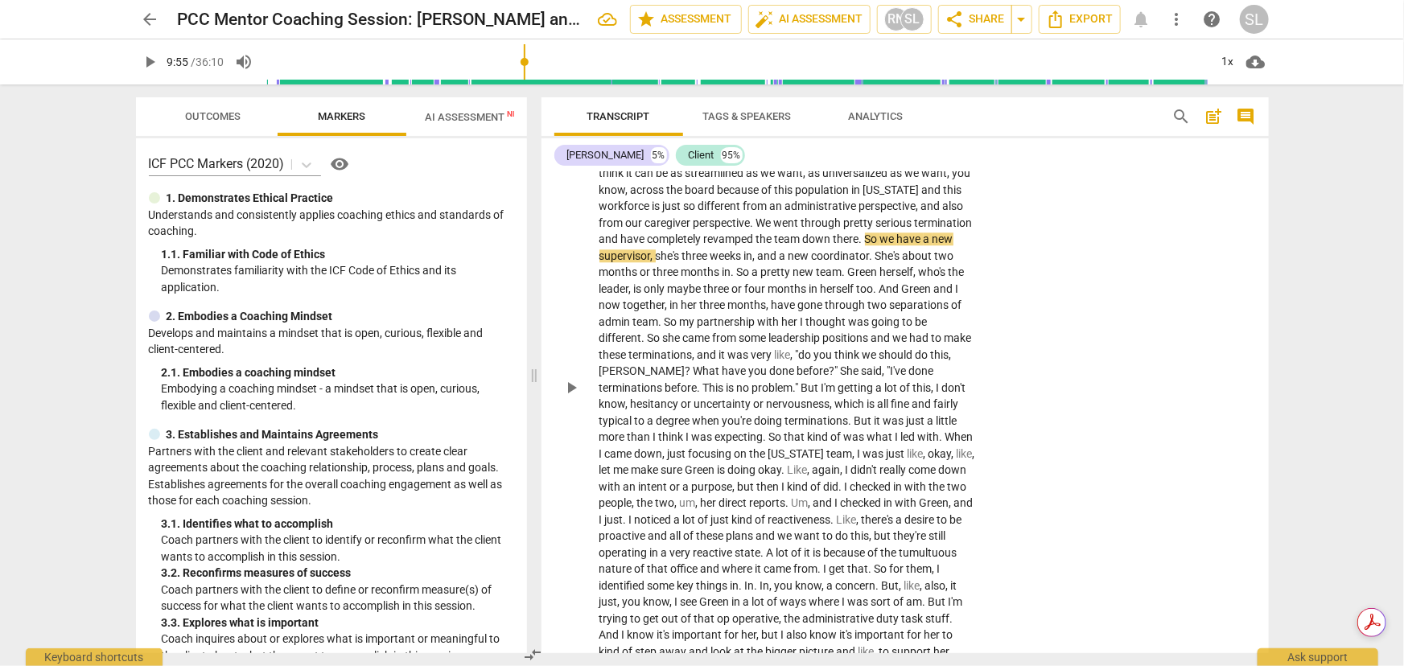
scroll to position [2121, 0]
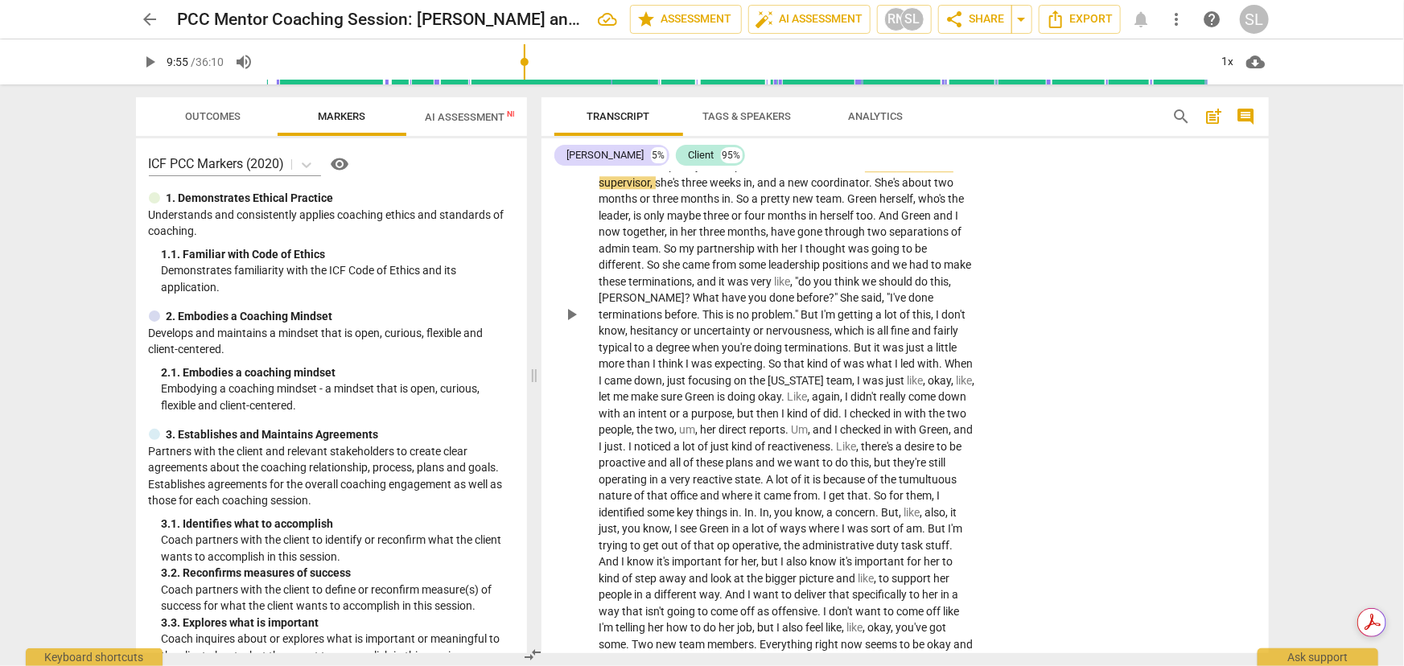
click at [629, 275] on span "these" at bounding box center [614, 281] width 30 height 13
click at [568, 305] on span "pause" at bounding box center [571, 314] width 19 height 19
type input "644"
click at [775, 275] on span "very" at bounding box center [762, 281] width 23 height 13
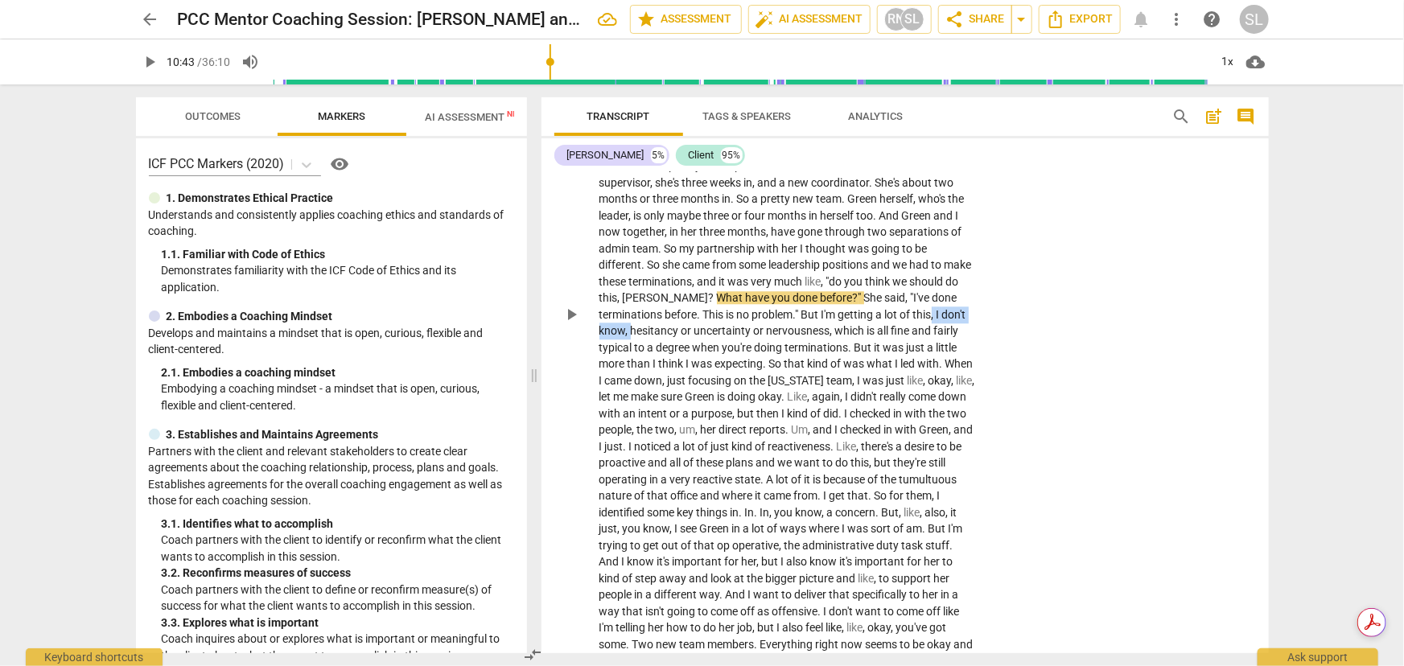
drag, startPoint x: 935, startPoint y: 264, endPoint x: 632, endPoint y: 274, distance: 302.7
click at [632, 274] on p "Where should we begin ? Well , we can start at the very beginning . So for some…" at bounding box center [787, 315] width 377 height 908
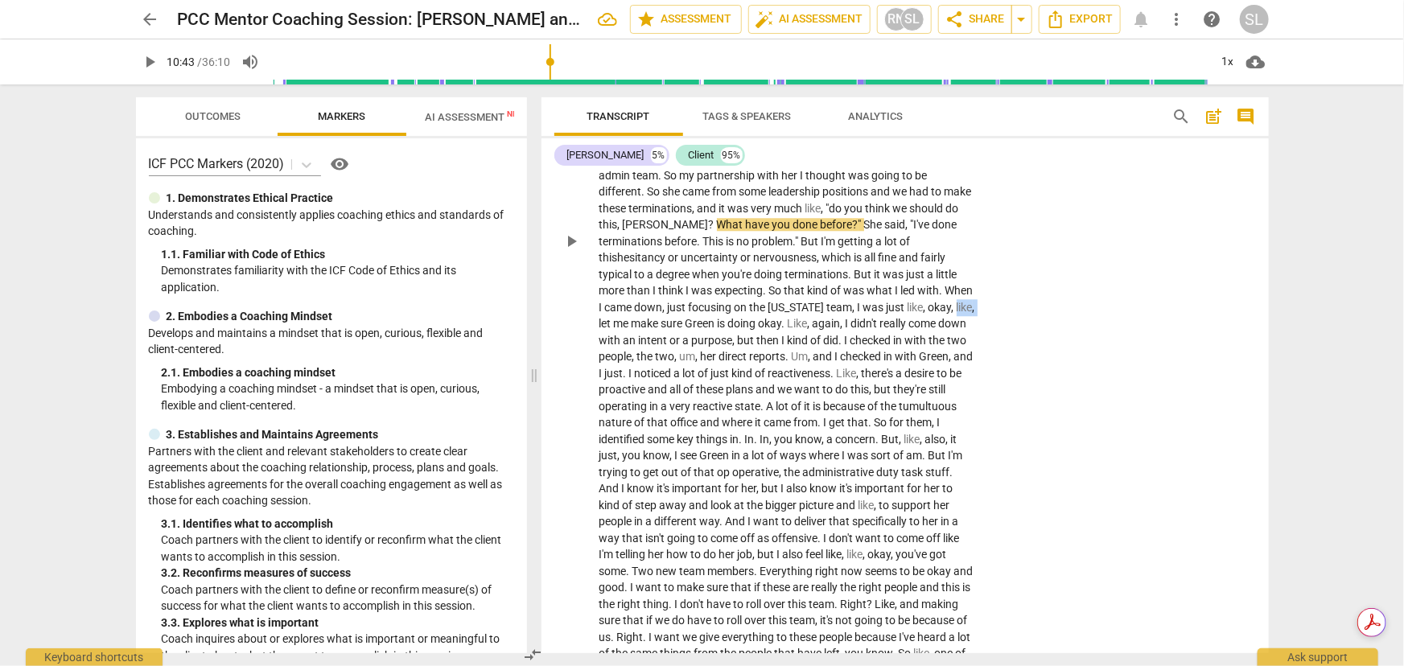
drag, startPoint x: 598, startPoint y: 270, endPoint x: 620, endPoint y: 274, distance: 22.1
click at [620, 274] on p "Where should we begin ? Well , we can start at the very beginning . So for some…" at bounding box center [787, 242] width 377 height 908
click at [793, 317] on span "Like" at bounding box center [783, 323] width 20 height 13
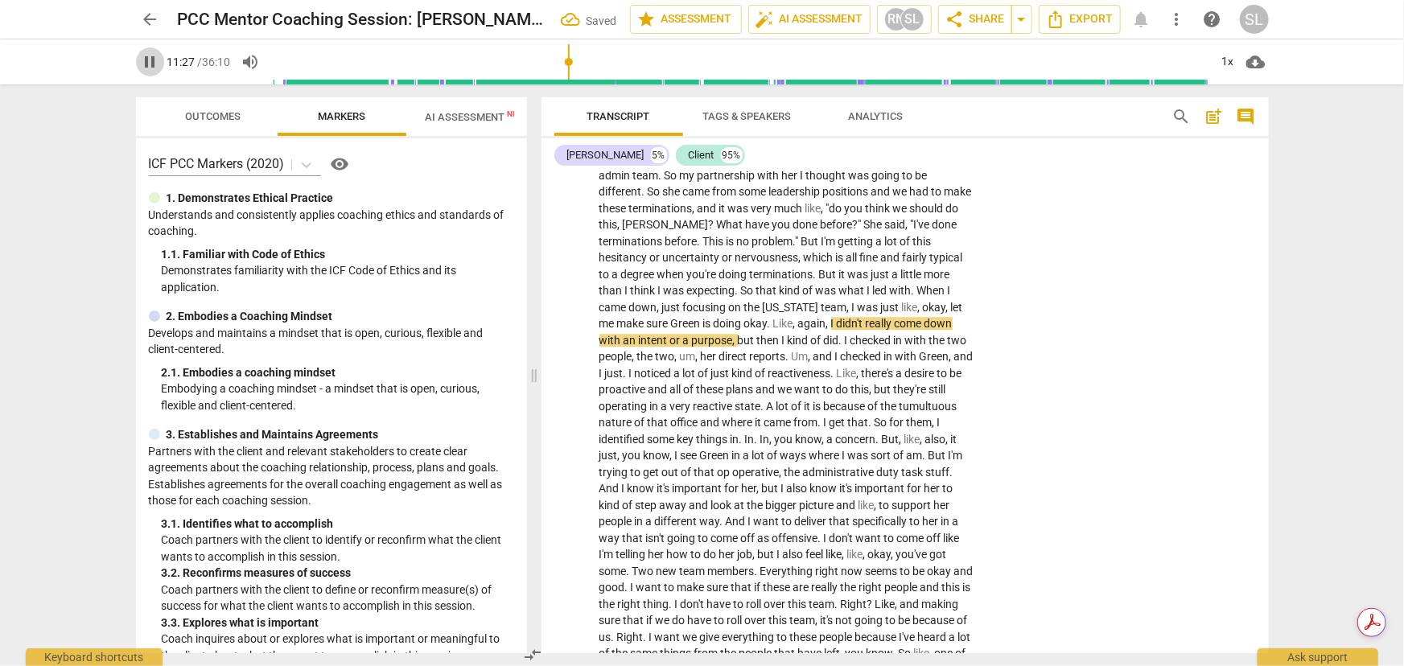
click at [147, 56] on span "pause" at bounding box center [150, 61] width 19 height 19
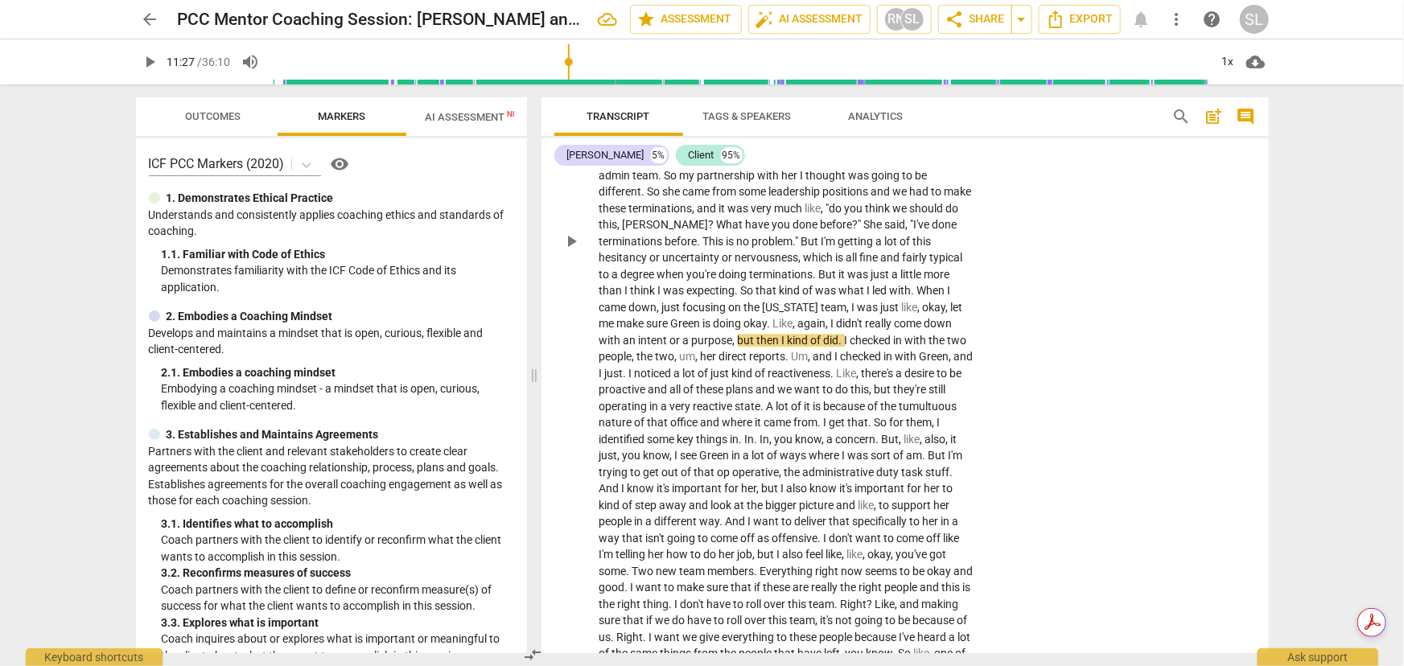
click at [739, 350] on span "direct" at bounding box center [734, 356] width 31 height 13
click at [639, 334] on span "intent" at bounding box center [654, 340] width 31 height 13
click at [574, 232] on span "pause" at bounding box center [571, 241] width 19 height 19
type input "690"
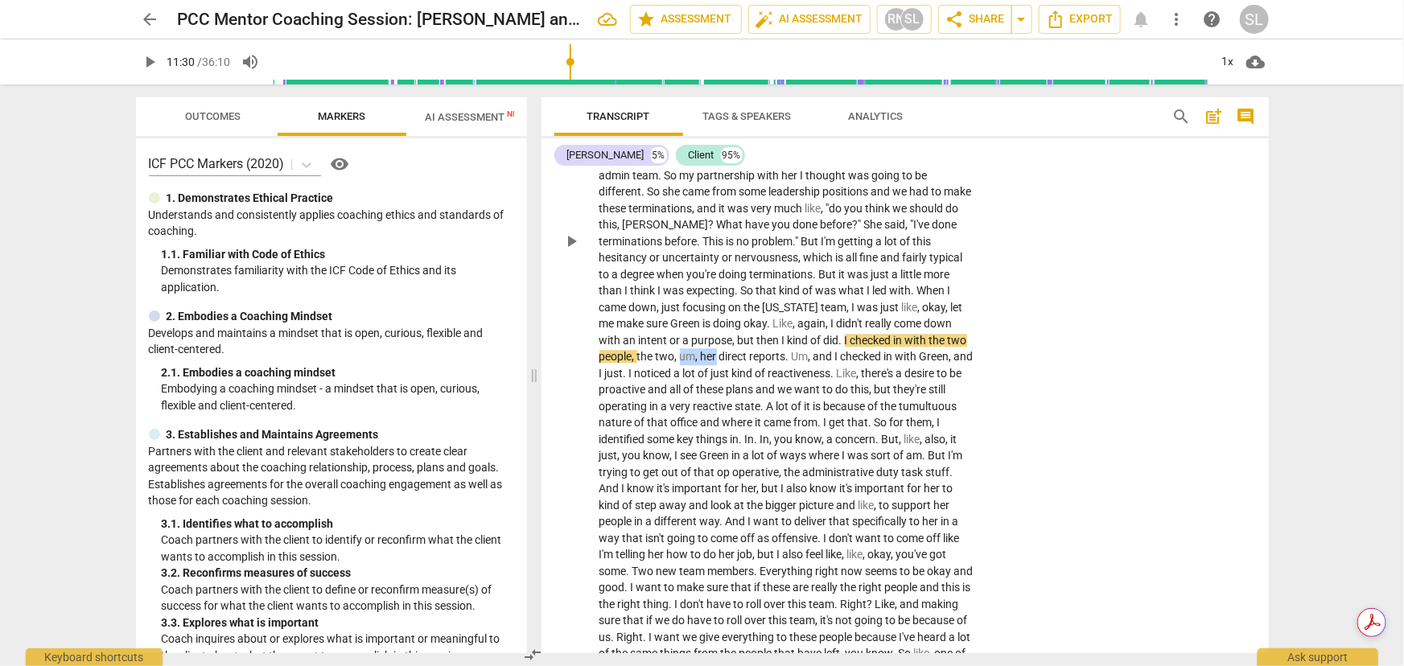
drag, startPoint x: 680, startPoint y: 303, endPoint x: 718, endPoint y: 307, distance: 38.0
click at [718, 307] on p "Where should we begin ? Well , we can start at the very beginning . So for some…" at bounding box center [787, 242] width 377 height 908
click at [750, 350] on span "Um" at bounding box center [755, 356] width 17 height 13
drag, startPoint x: 921, startPoint y: 305, endPoint x: 950, endPoint y: 307, distance: 29.0
click at [950, 307] on p "Where should we begin ? Well , we can start at the very beginning . So for some…" at bounding box center [787, 242] width 377 height 908
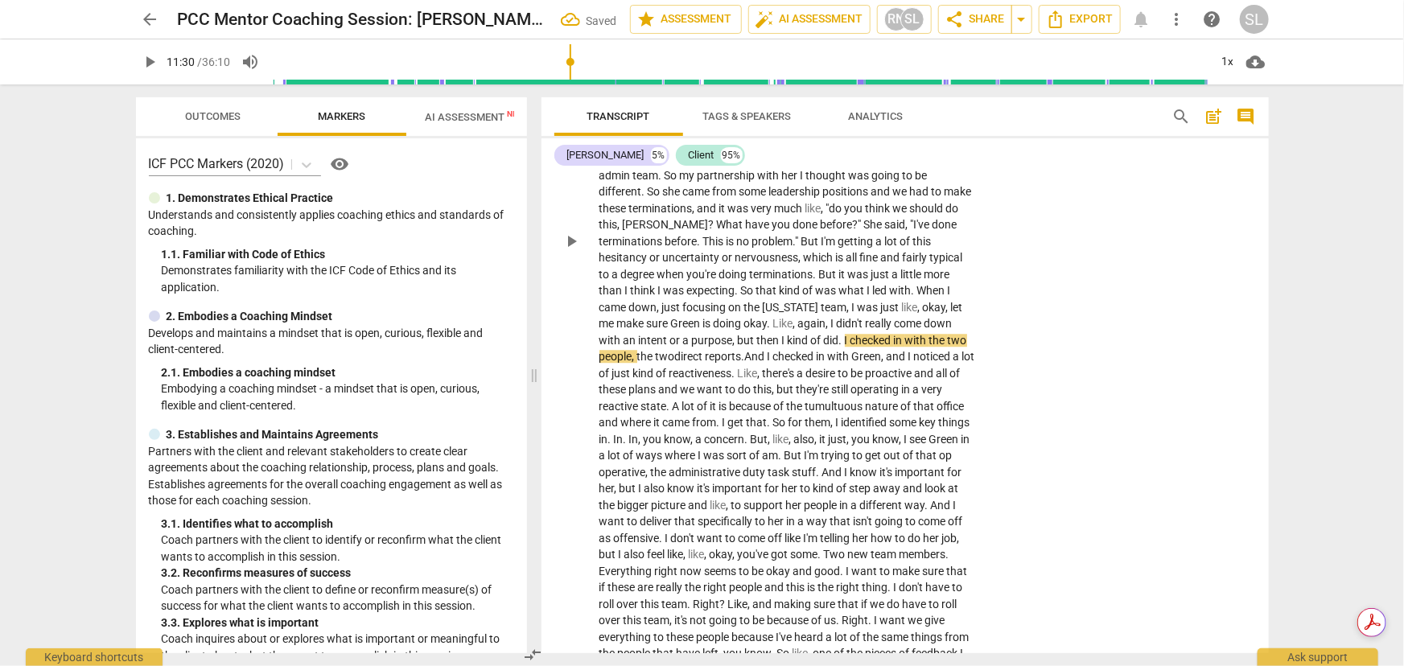
scroll to position [2267, 0]
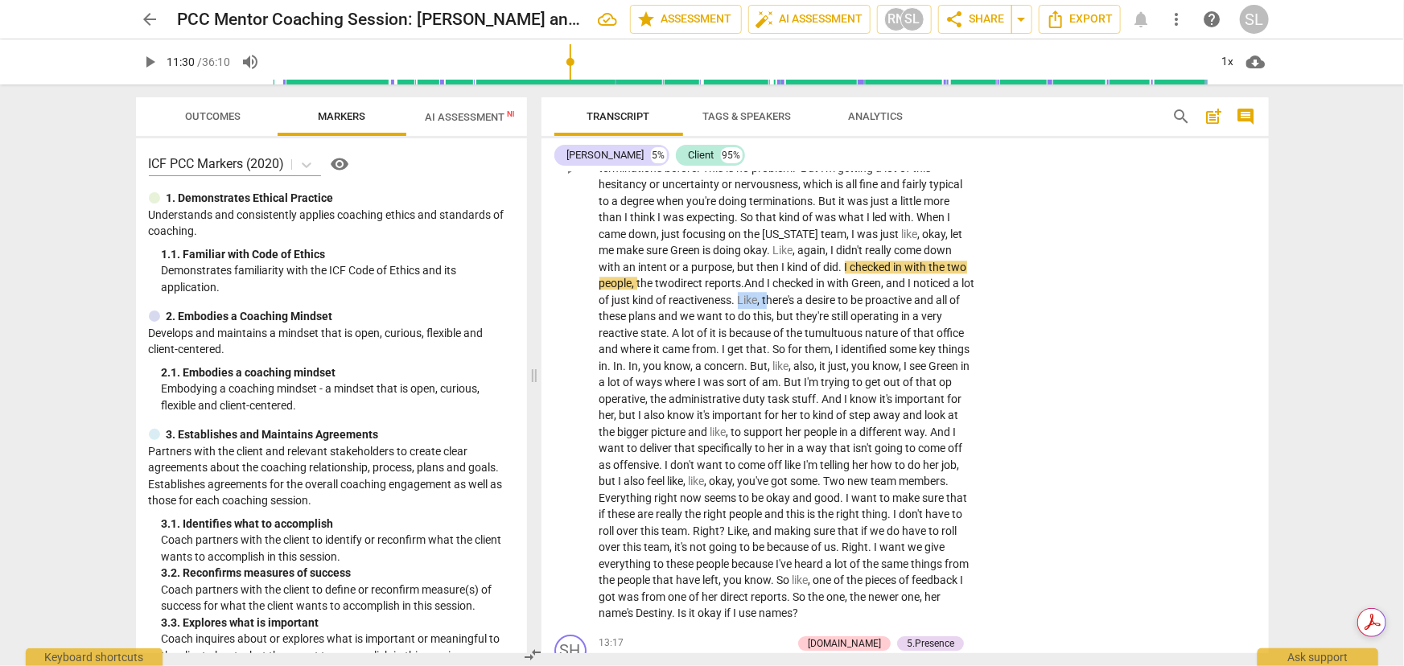
drag, startPoint x: 755, startPoint y: 247, endPoint x: 785, endPoint y: 248, distance: 30.6
click at [785, 248] on p "Where should we begin ? Well , we can start at the very beginning . So for some…" at bounding box center [787, 168] width 377 height 908
click at [768, 294] on font "There's" at bounding box center [755, 300] width 35 height 13
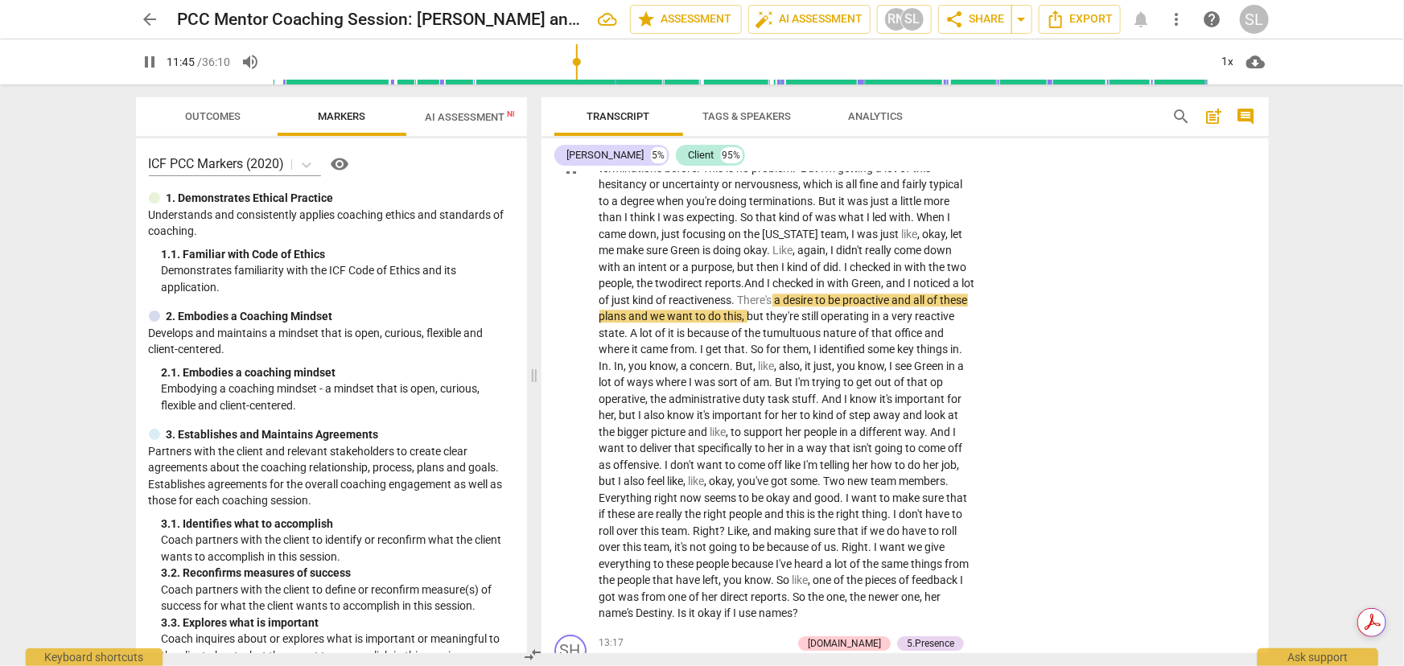
click at [816, 294] on span "desire" at bounding box center [800, 300] width 32 height 13
click at [798, 310] on span "they're" at bounding box center [784, 316] width 35 height 13
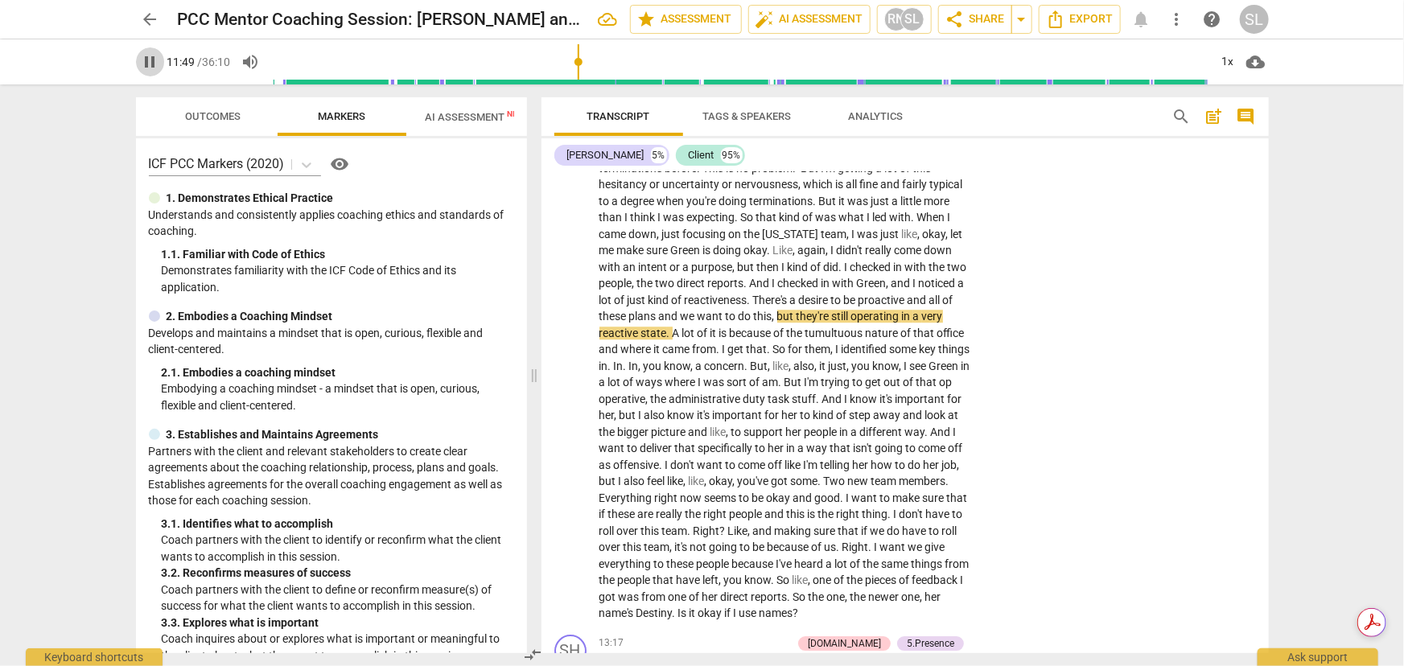
click at [148, 56] on span "pause" at bounding box center [150, 61] width 19 height 19
click at [939, 343] on span "things" at bounding box center [954, 349] width 31 height 13
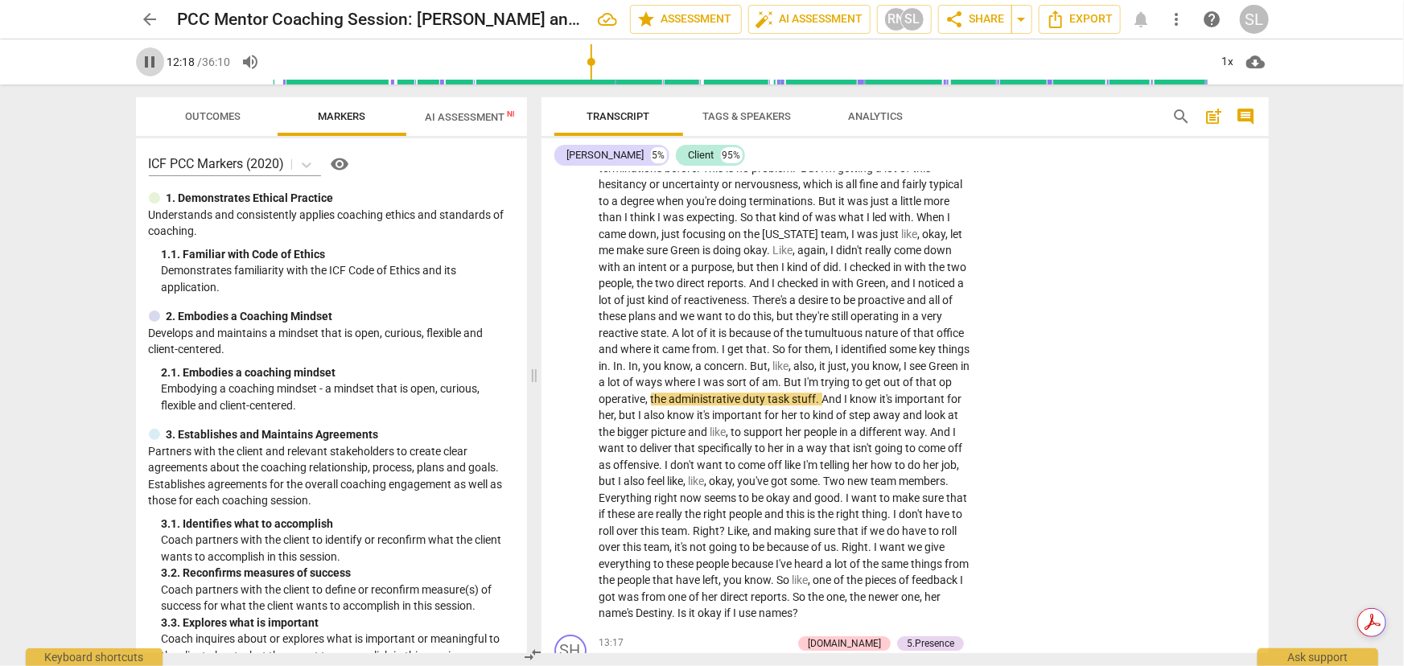
click at [151, 60] on span "pause" at bounding box center [150, 61] width 19 height 19
type input "738"
drag, startPoint x: 661, startPoint y: 313, endPoint x: 698, endPoint y: 314, distance: 37.0
click at [698, 314] on p "Where should we begin ? Well , we can start at the very beginning . So for some…" at bounding box center [787, 168] width 377 height 908
drag, startPoint x: 645, startPoint y: 311, endPoint x: 677, endPoint y: 314, distance: 32.3
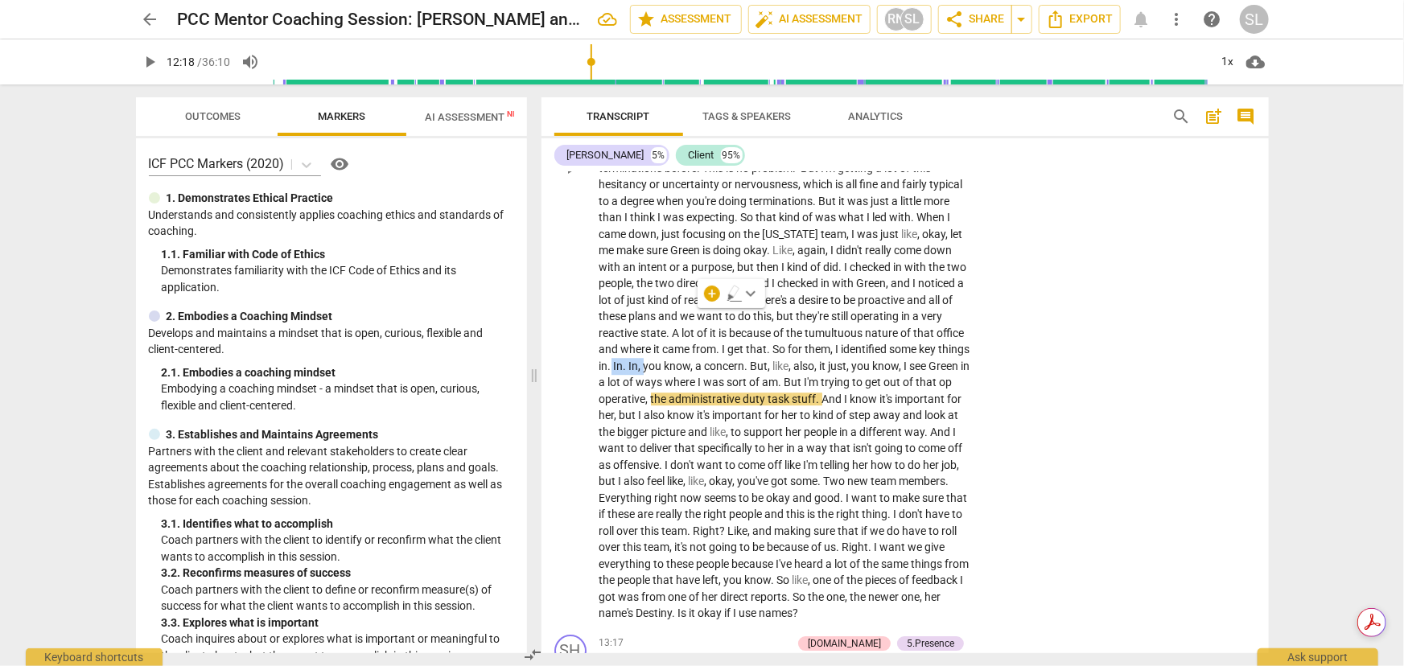
click at [677, 314] on p "Where should we begin ? Well , we can start at the very beginning . So for some…" at bounding box center [787, 168] width 377 height 908
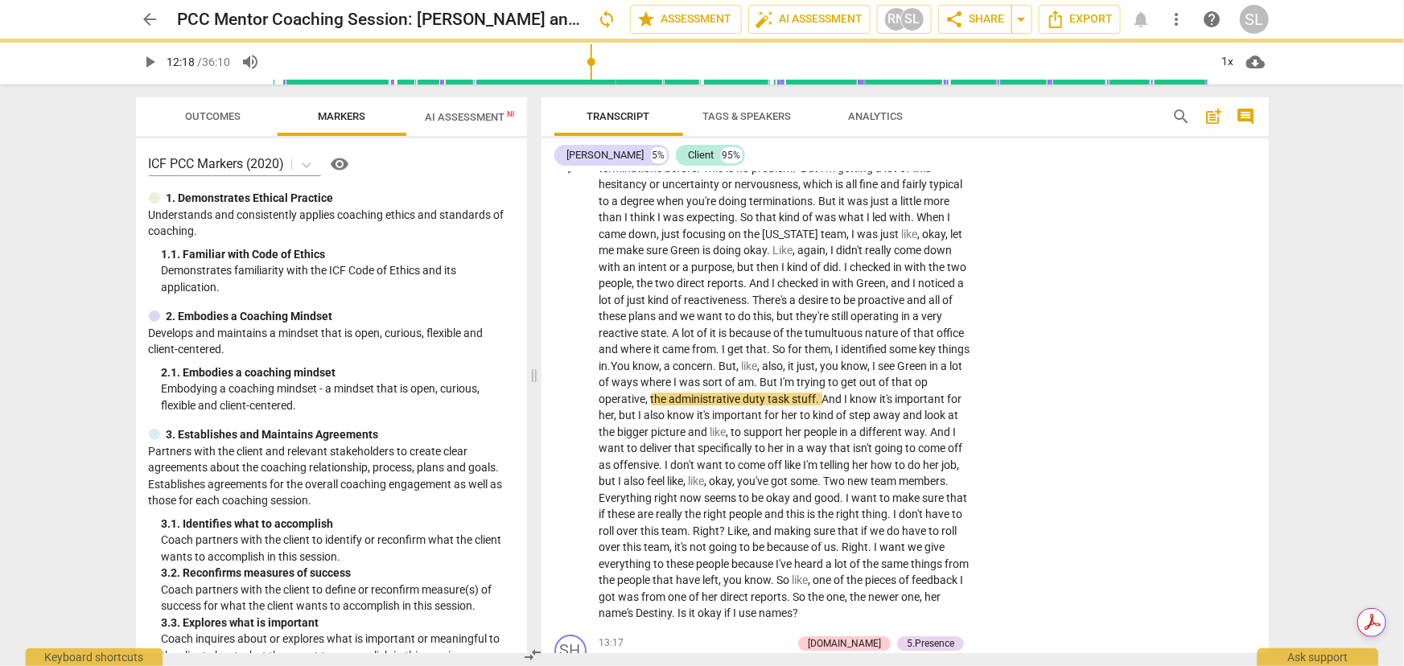
click at [618, 360] on span ".Y" at bounding box center [613, 366] width 10 height 13
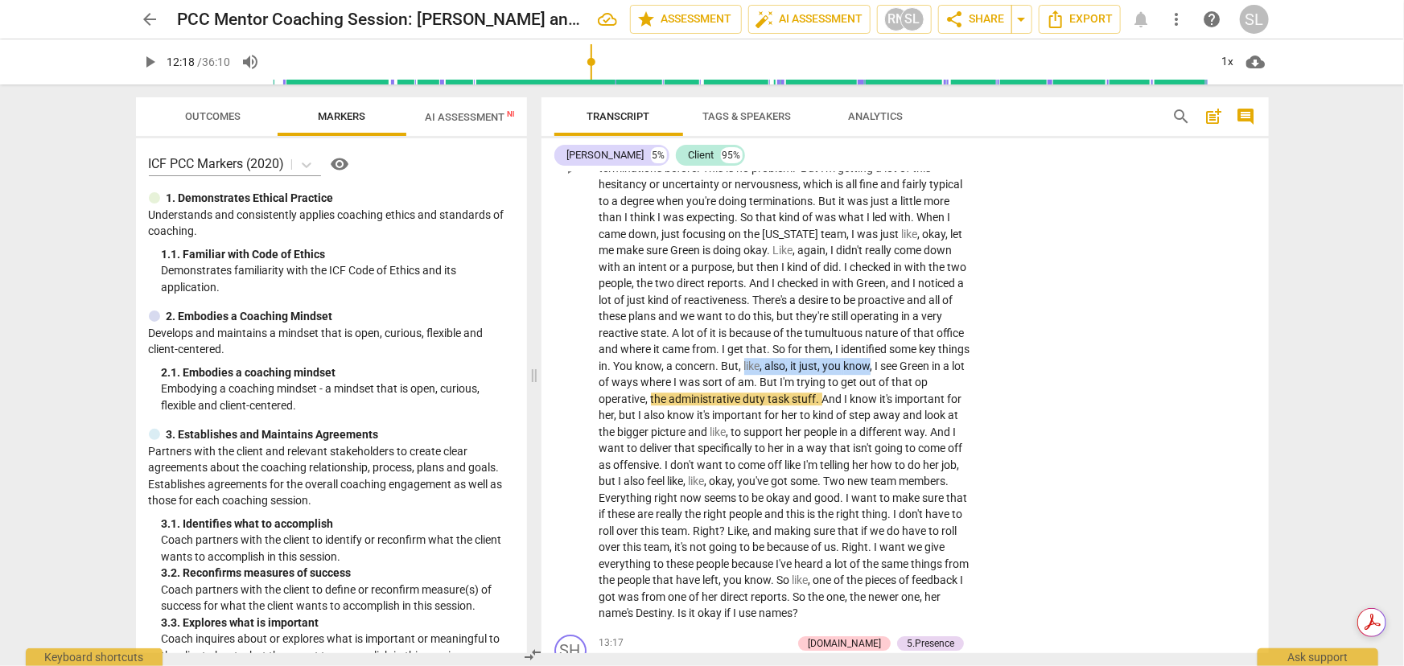
drag, startPoint x: 777, startPoint y: 311, endPoint x: 908, endPoint y: 315, distance: 130.4
click at [908, 315] on p "Where should we begin ? Well , we can start at the very beginning . So for some…" at bounding box center [787, 168] width 377 height 908
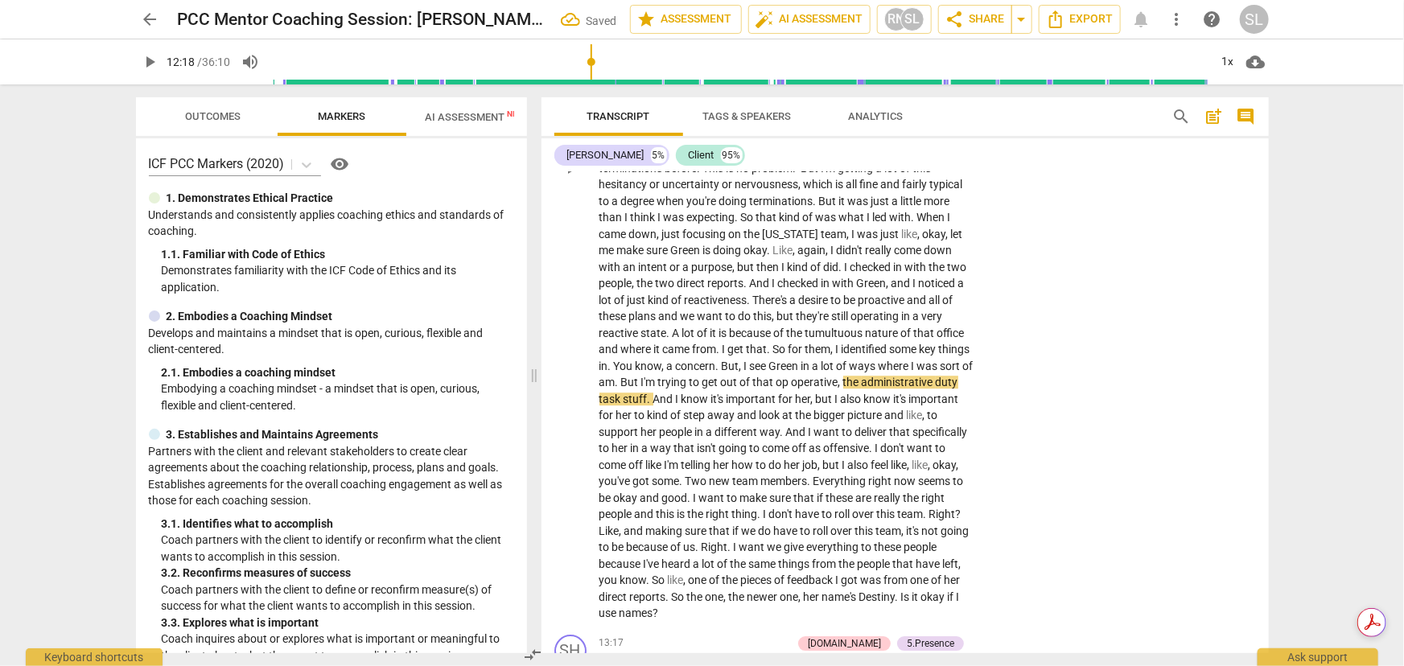
click at [621, 376] on span "." at bounding box center [619, 382] width 6 height 13
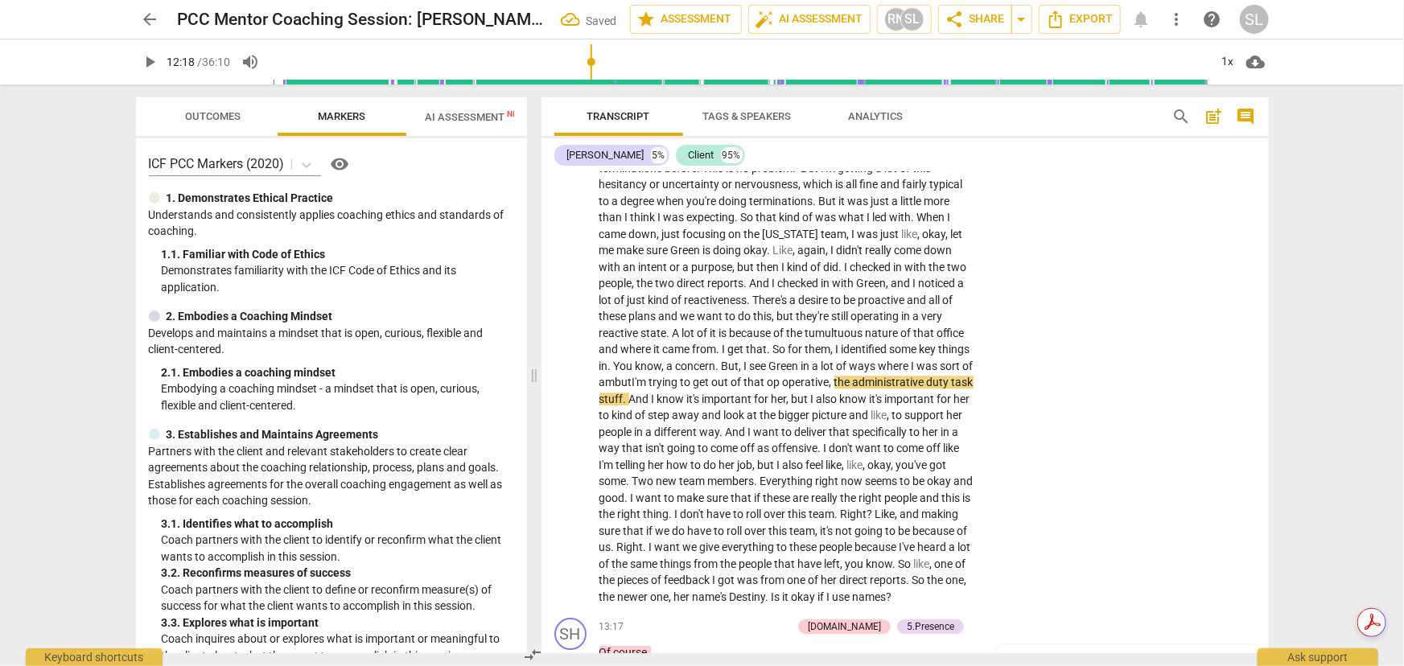
click at [783, 376] on span "op" at bounding box center [775, 382] width 15 height 13
drag, startPoint x: 599, startPoint y: 377, endPoint x: 620, endPoint y: 381, distance: 21.3
click at [620, 381] on p "Where should we begin ? Well , we can start at the very beginning . So for some…" at bounding box center [787, 159] width 377 height 891
drag, startPoint x: 920, startPoint y: 410, endPoint x: 941, endPoint y: 410, distance: 21.7
click at [941, 410] on p "Where should we begin ? Well , we can start at the very beginning . So for some…" at bounding box center [787, 159] width 377 height 891
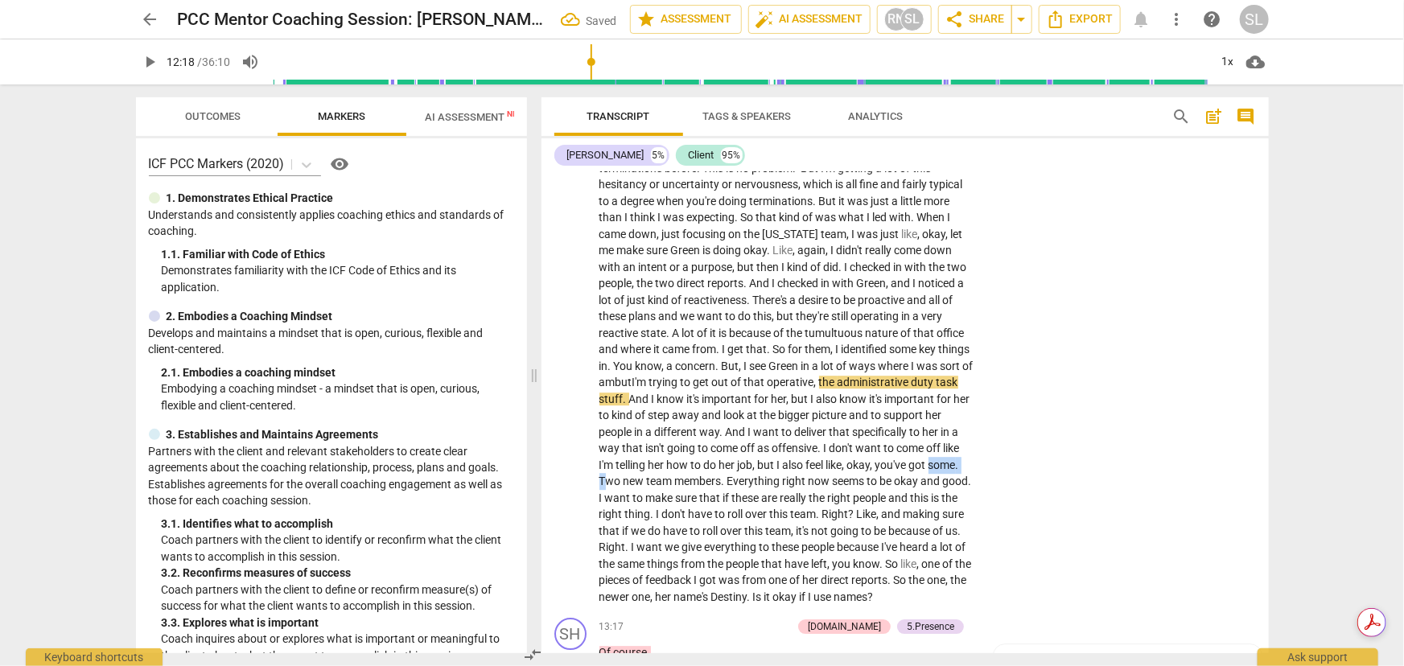
drag, startPoint x: 651, startPoint y: 427, endPoint x: 690, endPoint y: 424, distance: 38.8
click at [690, 424] on p "Where should we begin ? Well , we can start at the very beginning . So for some…" at bounding box center [787, 159] width 377 height 891
click at [933, 475] on span "want" at bounding box center [947, 481] width 28 height 13
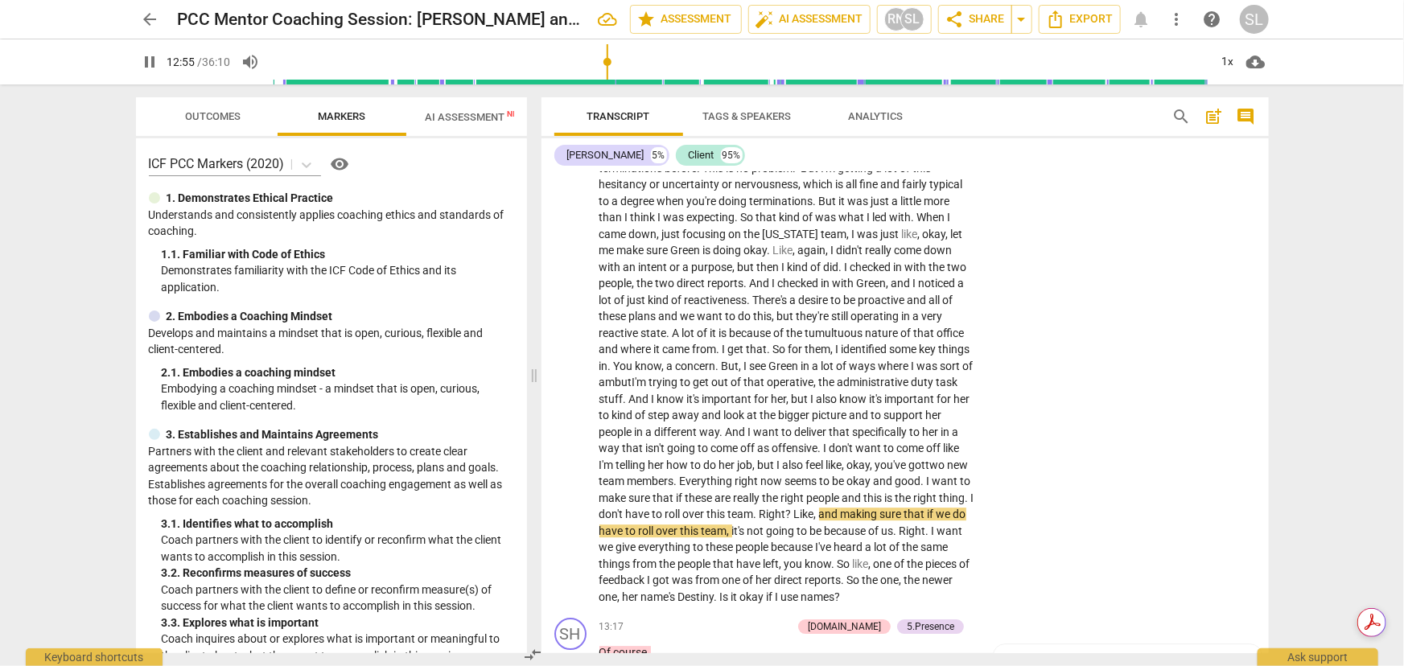
click at [149, 55] on span "pause" at bounding box center [150, 61] width 19 height 19
type input "775"
click at [966, 488] on span "." at bounding box center [969, 498] width 6 height 13
drag, startPoint x: 906, startPoint y: 461, endPoint x: 936, endPoint y: 464, distance: 29.9
click at [936, 464] on p "Where should we begin ? Well , we can start at the very beginning . So for some…" at bounding box center [787, 159] width 377 height 891
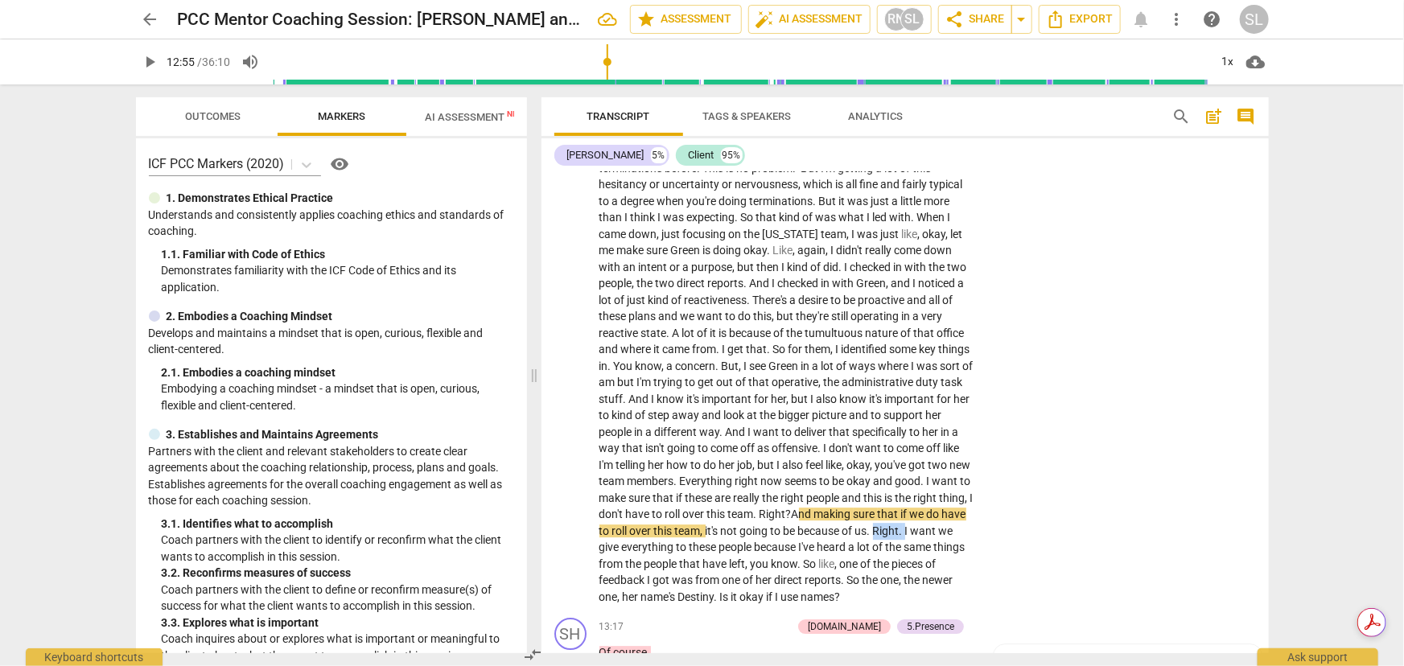
drag, startPoint x: 616, startPoint y: 495, endPoint x: 644, endPoint y: 492, distance: 29.1
click at [646, 488] on p "Where should we begin ? Well , we can start at the very beginning . So for some…" at bounding box center [787, 159] width 377 height 891
drag, startPoint x: 829, startPoint y: 513, endPoint x: 878, endPoint y: 510, distance: 49.2
click at [878, 488] on p "Where should we begin ? Well , we can start at the very beginning . So for some…" at bounding box center [787, 159] width 377 height 891
drag, startPoint x: 835, startPoint y: 511, endPoint x: 879, endPoint y: 512, distance: 44.3
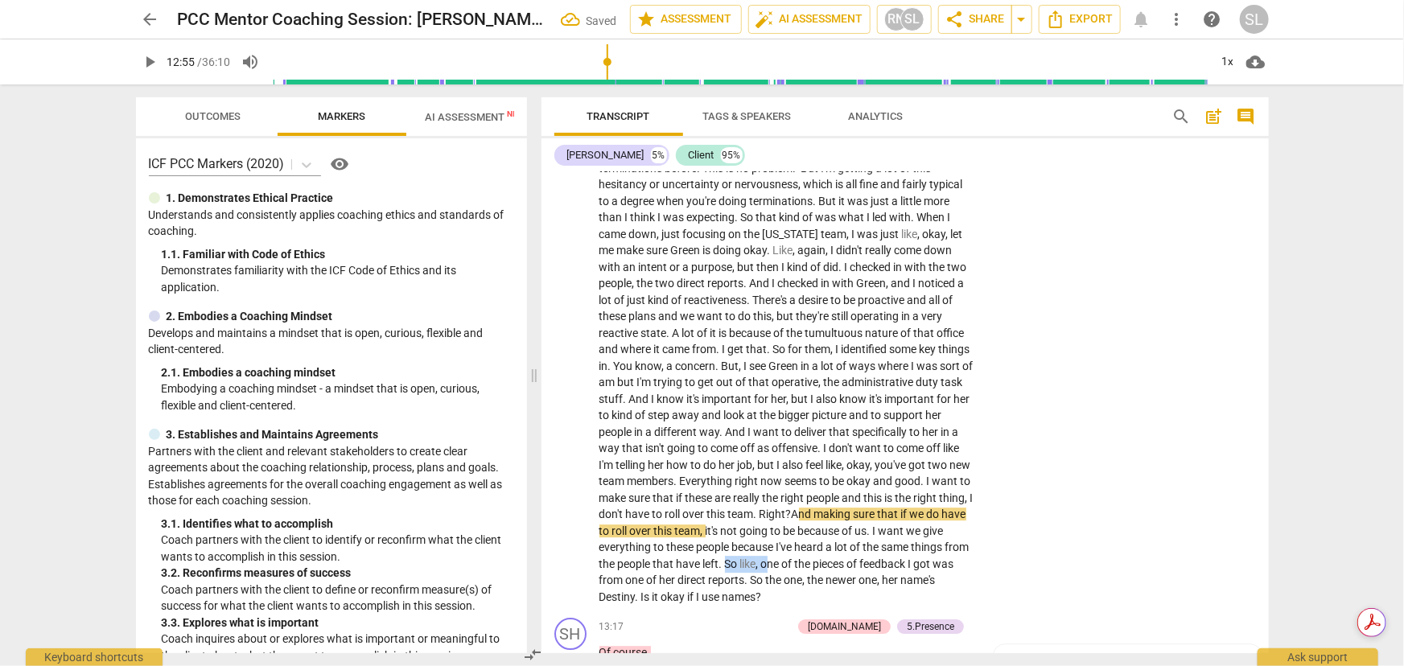
click at [879, 488] on p "Where should we begin ? Well , we can start at the very beginning . So for some…" at bounding box center [787, 159] width 377 height 891
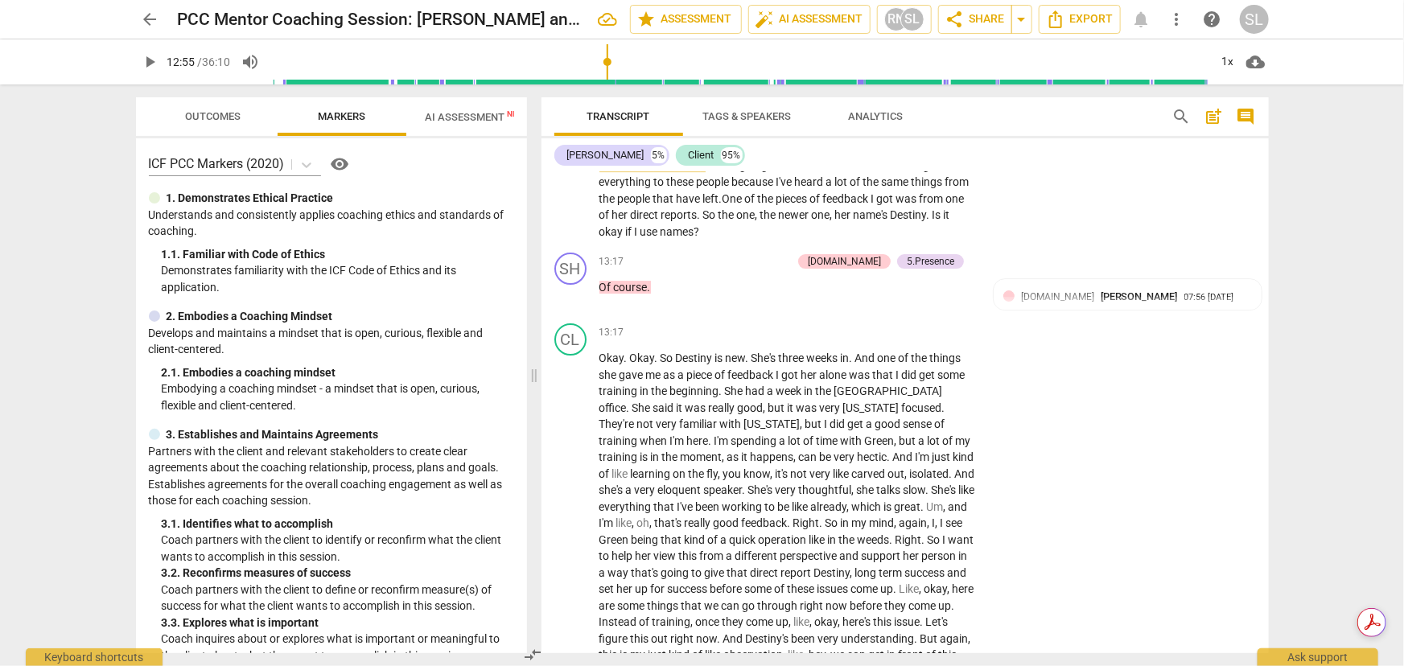
scroll to position [2706, 0]
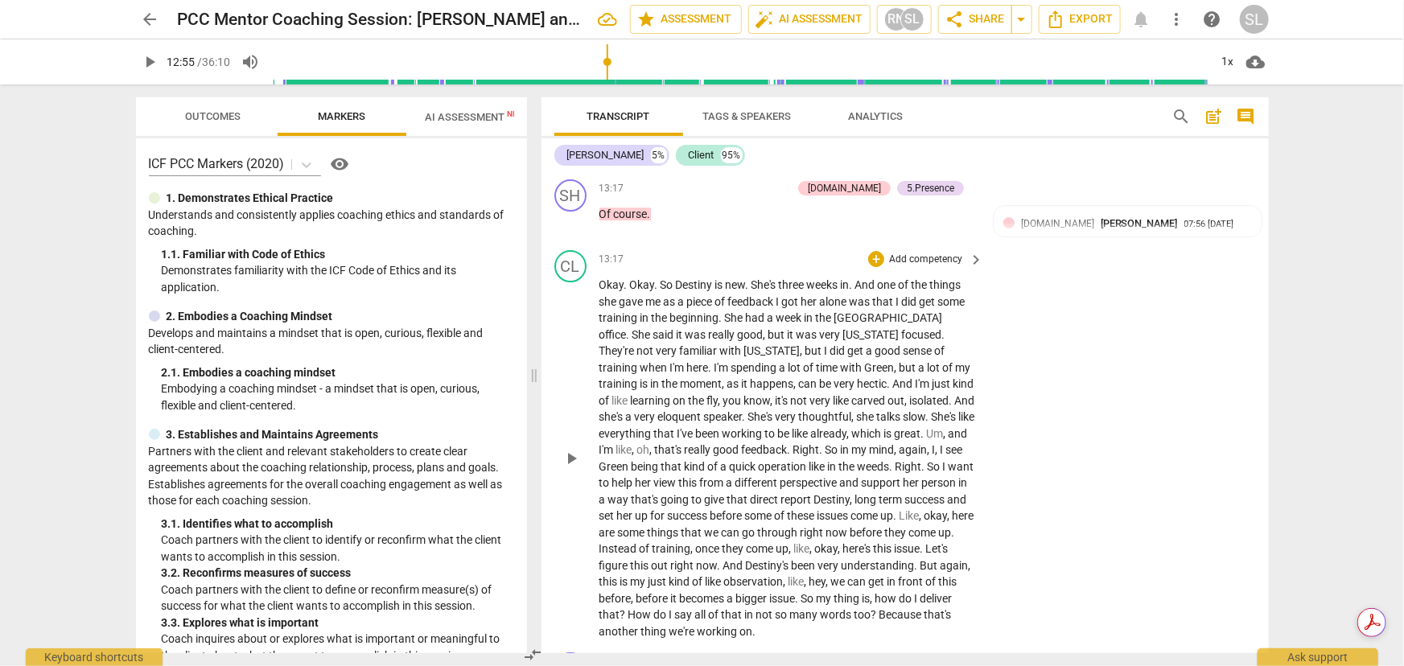
click at [607, 295] on span "she" at bounding box center [609, 301] width 20 height 13
click at [145, 54] on span "pause" at bounding box center [150, 61] width 19 height 19
type input "809"
click at [776, 295] on span "feedback" at bounding box center [752, 301] width 48 height 13
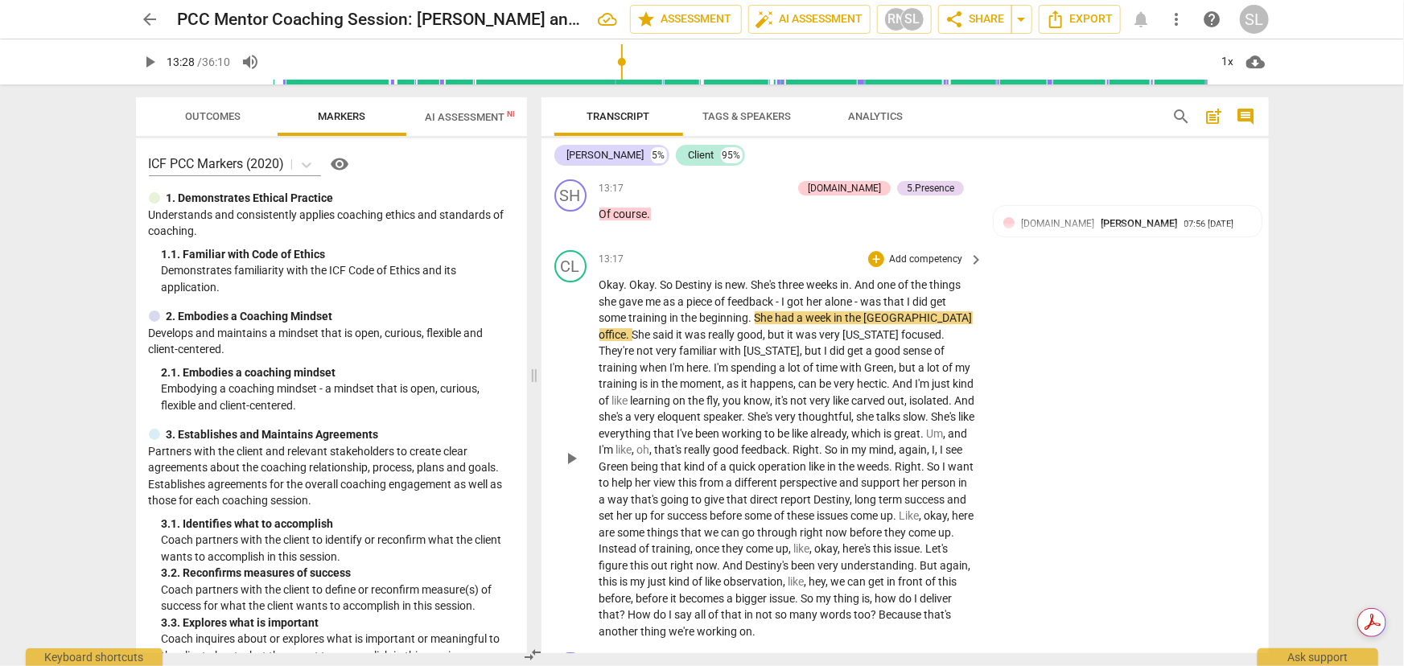
scroll to position [2779, 0]
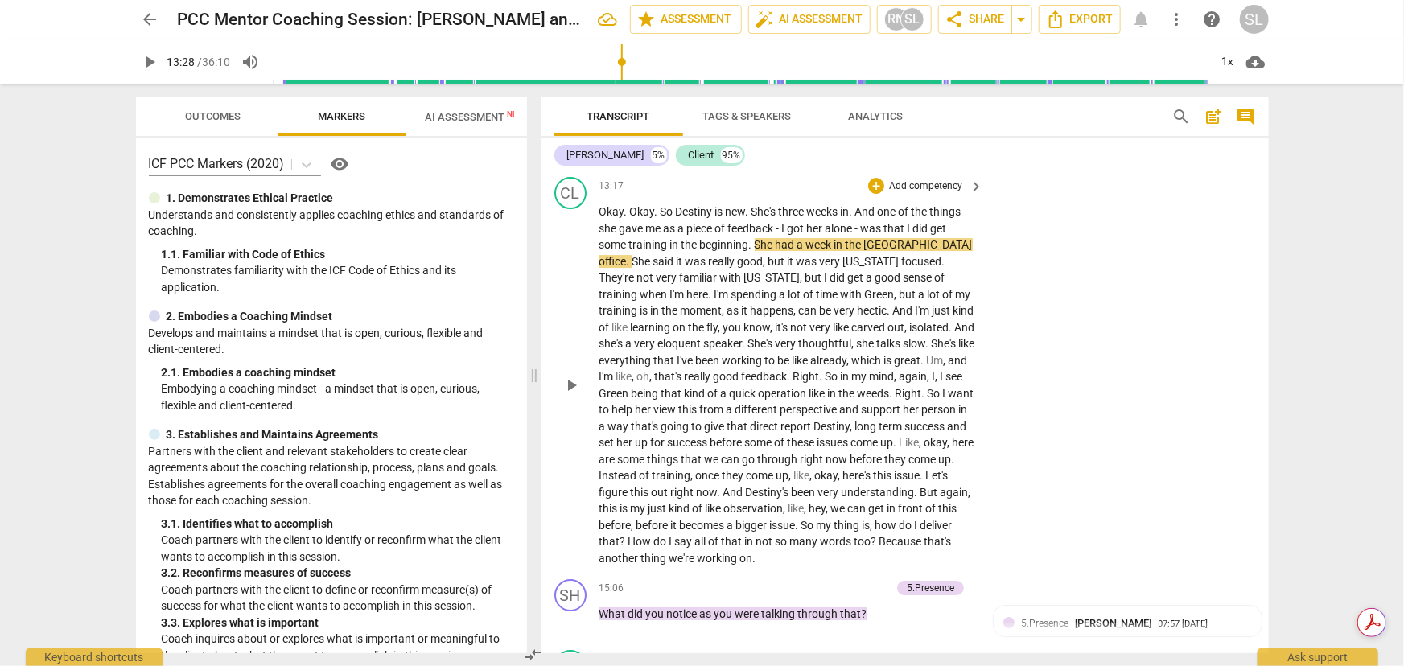
click at [731, 288] on span "spending" at bounding box center [755, 294] width 48 height 13
click at [570, 376] on span "pause" at bounding box center [571, 385] width 19 height 19
type input "829"
click at [799, 304] on span "can" at bounding box center [809, 310] width 21 height 13
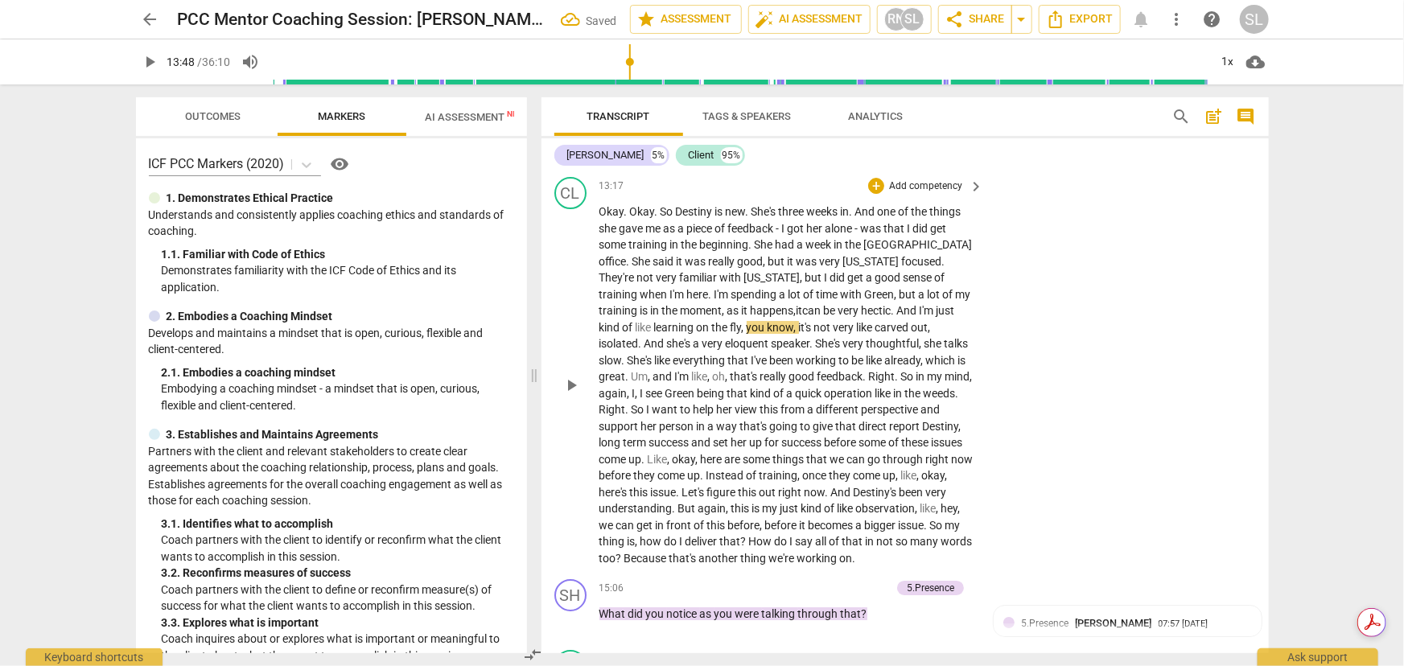
click at [747, 321] on span "you" at bounding box center [757, 327] width 21 height 13
click at [877, 337] on span "slow" at bounding box center [888, 343] width 23 height 13
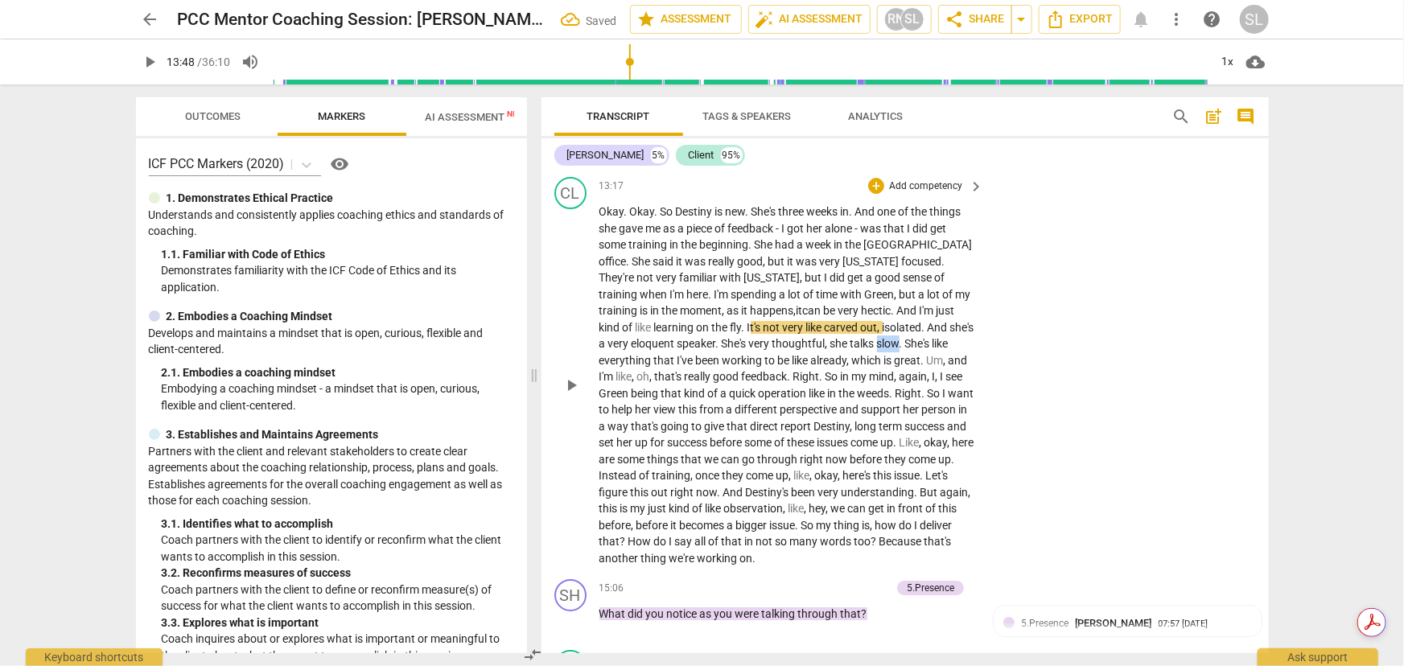
click at [877, 337] on span "slow" at bounding box center [888, 343] width 23 height 13
click at [571, 376] on span "pause" at bounding box center [571, 385] width 19 height 19
type input "846"
drag, startPoint x: 929, startPoint y: 306, endPoint x: 955, endPoint y: 306, distance: 25.7
click at [955, 306] on p "Okay . Okay . So Destiny is new . She's three weeks in . And one of the things …" at bounding box center [787, 385] width 377 height 363
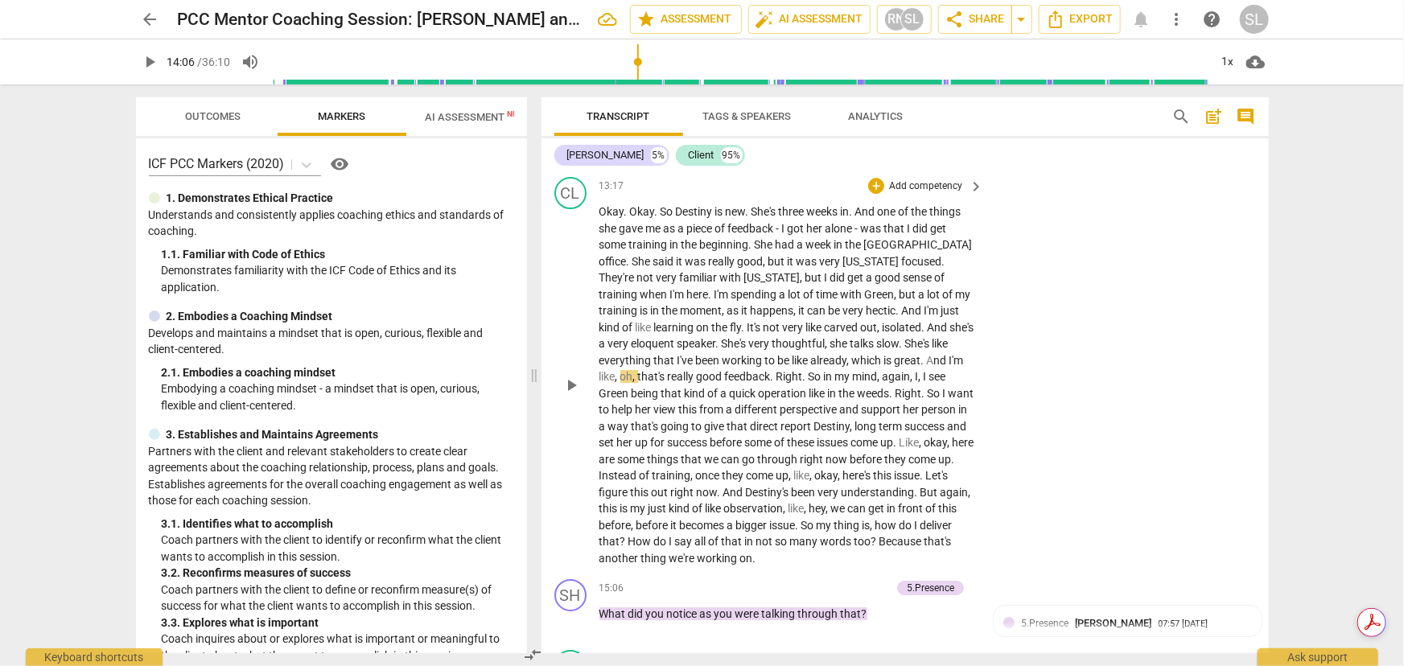
click at [918, 370] on span "I" at bounding box center [917, 376] width 3 height 13
click at [676, 387] on span "kind" at bounding box center [664, 393] width 23 height 13
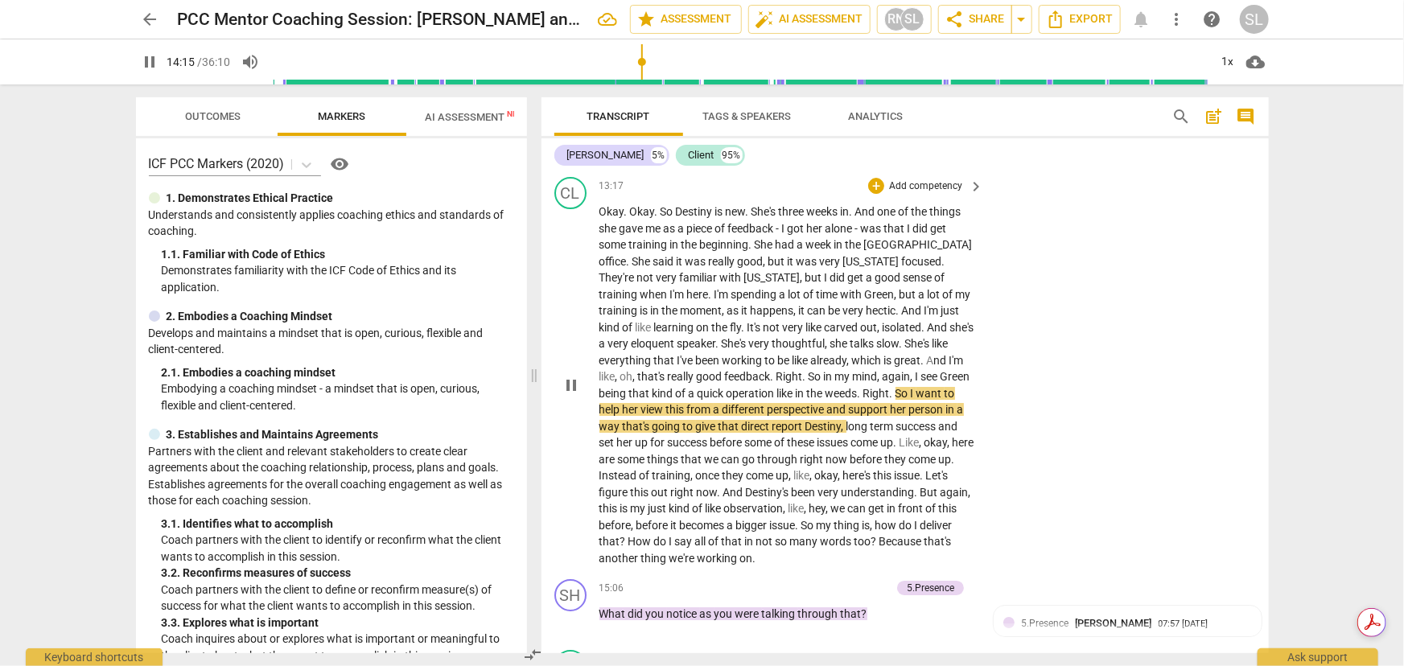
click at [563, 376] on span "pause" at bounding box center [571, 385] width 19 height 19
type input "856"
click at [777, 387] on span "operation" at bounding box center [752, 393] width 51 height 13
click at [899, 387] on span "Right" at bounding box center [885, 393] width 27 height 13
drag, startPoint x: 906, startPoint y: 391, endPoint x: 933, endPoint y: 391, distance: 27.4
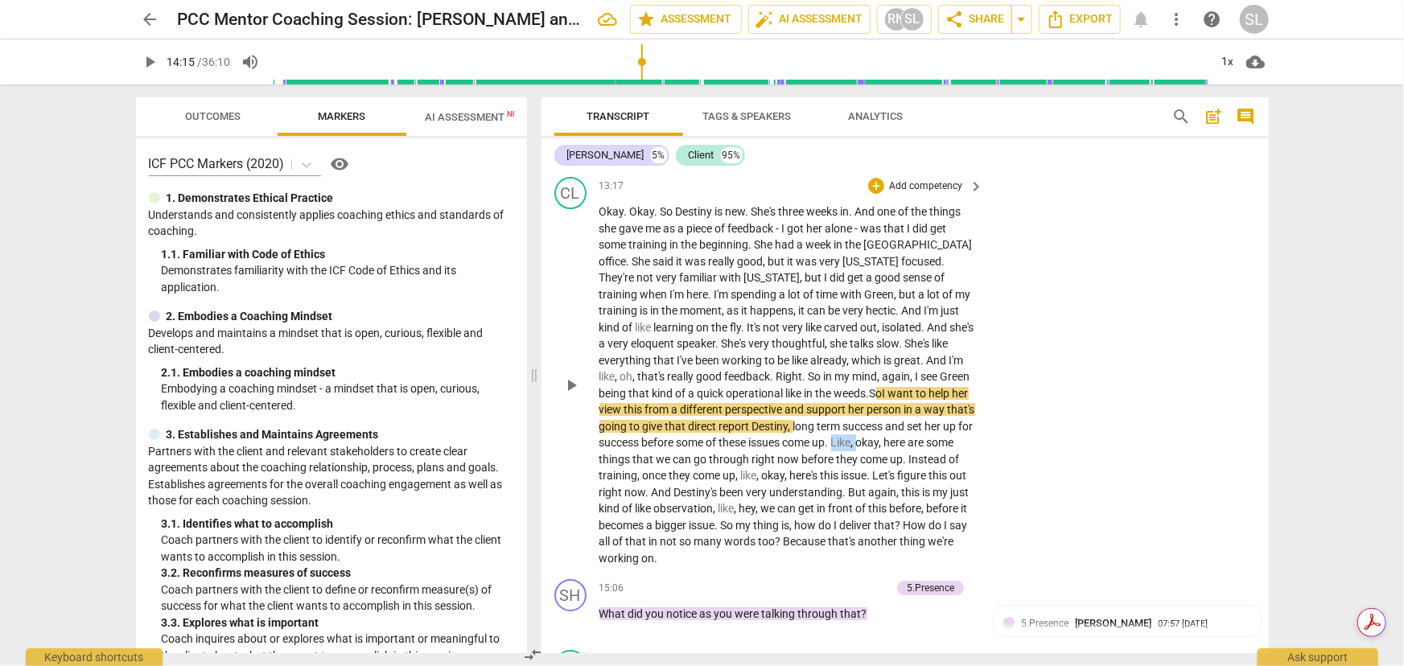
click at [933, 391] on p "Okay . Okay . So Destiny is new . She's three weeks in . And one of the things …" at bounding box center [787, 385] width 377 height 363
click at [752, 453] on span "through" at bounding box center [731, 459] width 43 height 13
drag, startPoint x: 812, startPoint y: 421, endPoint x: 834, endPoint y: 421, distance: 21.7
click at [834, 421] on p "Okay . Okay . So Destiny is new . She's three weeks in . And one of the things …" at bounding box center [787, 385] width 377 height 363
drag, startPoint x: 649, startPoint y: 456, endPoint x: 727, endPoint y: 453, distance: 77.3
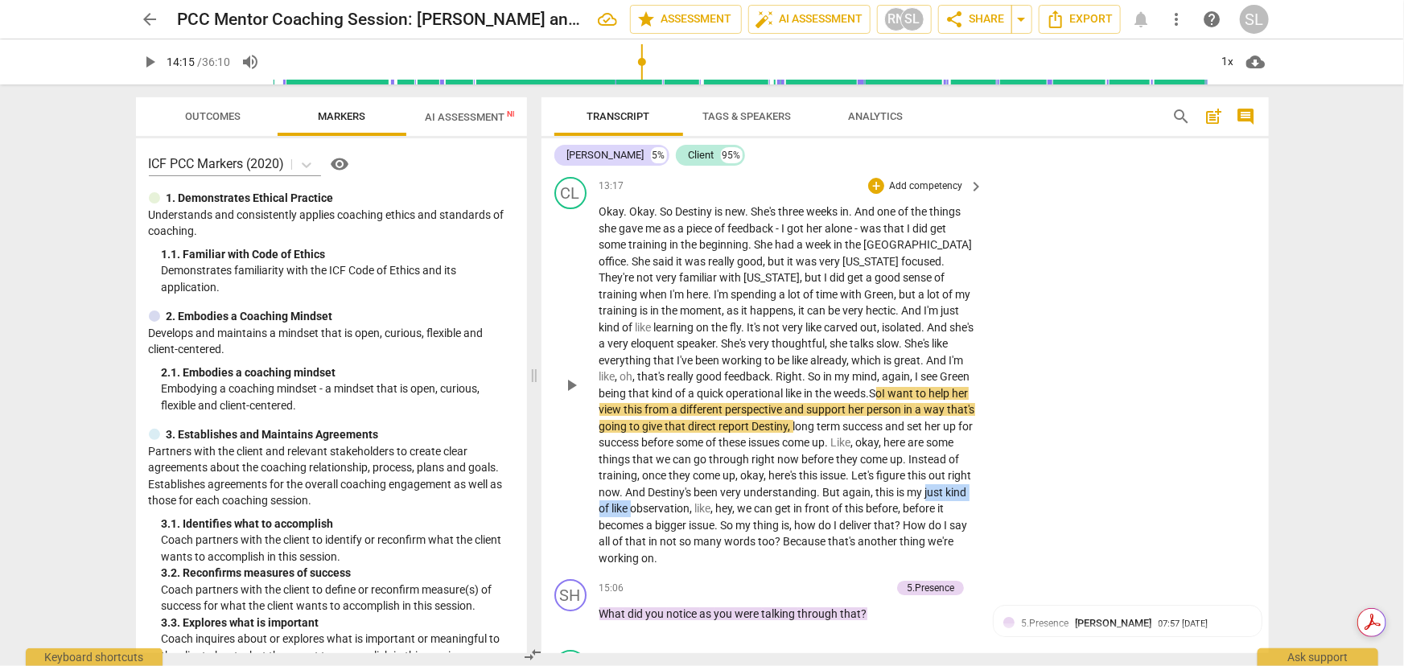
click at [727, 453] on p "Okay . Okay . So Destiny is new . She's three weeks in . And one of the things …" at bounding box center [787, 385] width 377 height 363
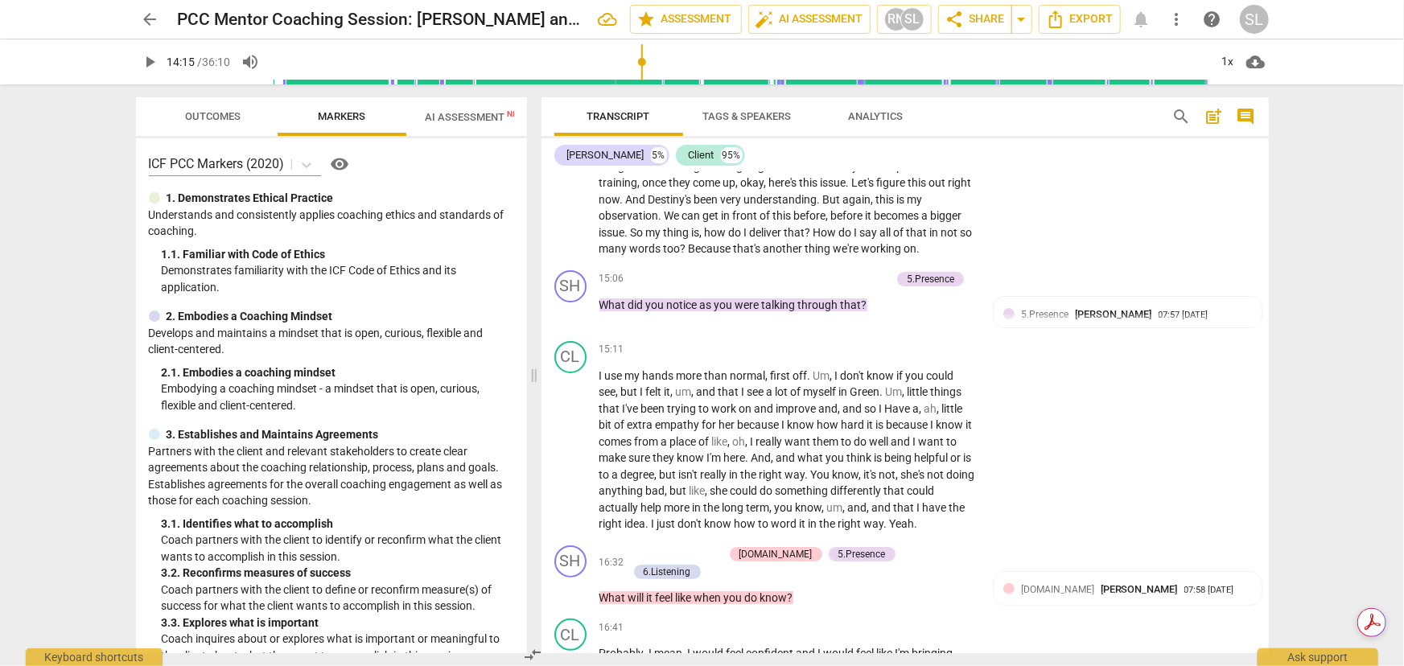
scroll to position [3145, 0]
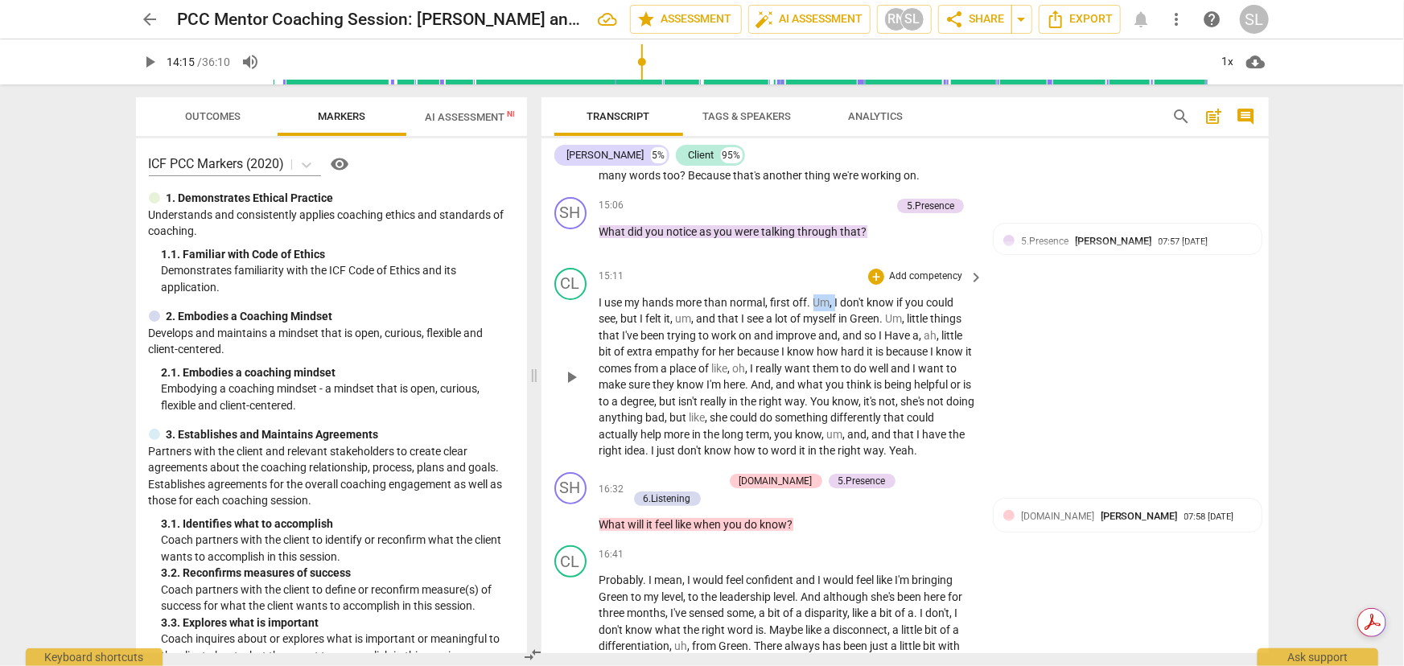
drag, startPoint x: 813, startPoint y: 261, endPoint x: 835, endPoint y: 264, distance: 22.7
click at [835, 294] on p "I use my hands more than normal , first off . Um , I don't know if you could se…" at bounding box center [787, 376] width 377 height 165
drag, startPoint x: 653, startPoint y: 282, endPoint x: 676, endPoint y: 282, distance: 22.5
click at [676, 294] on p "I use my hands more than normal , first off . I don't know if you could see , b…" at bounding box center [787, 376] width 377 height 165
drag, startPoint x: 846, startPoint y: 282, endPoint x: 871, endPoint y: 284, distance: 25.1
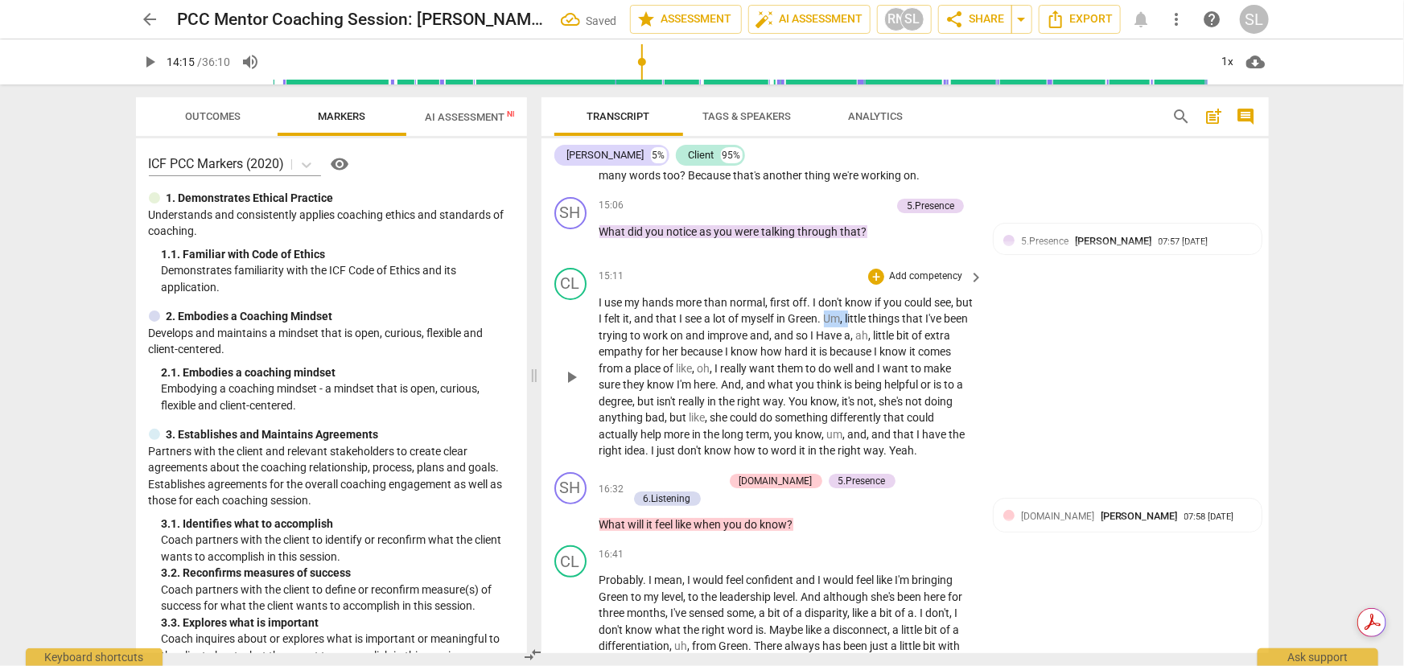
click at [871, 294] on p "I use my hands more than normal , first off . I don't know if you could see , b…" at bounding box center [787, 376] width 377 height 165
click at [844, 329] on span "Have" at bounding box center [831, 335] width 28 height 13
drag, startPoint x: 676, startPoint y: 330, endPoint x: 715, endPoint y: 331, distance: 39.4
click at [715, 331] on p "I use my hands more than normal , first off . I don't know if you could see , b…" at bounding box center [787, 376] width 377 height 165
click at [971, 362] on span "." at bounding box center [972, 368] width 3 height 13
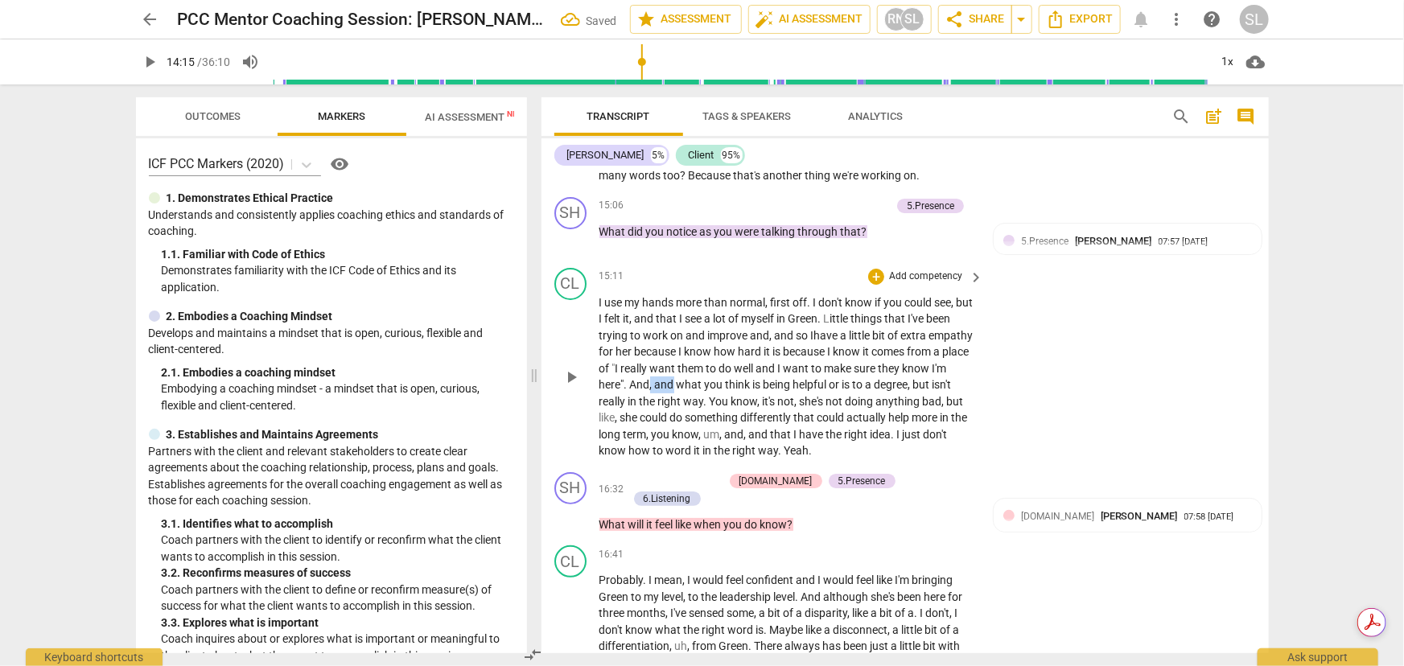
drag, startPoint x: 695, startPoint y: 350, endPoint x: 719, endPoint y: 350, distance: 23.3
click at [719, 350] on p "I use my hands more than normal , first off . I don't know if you could see , b…" at bounding box center [787, 376] width 377 height 165
drag, startPoint x: 784, startPoint y: 363, endPoint x: 822, endPoint y: 366, distance: 38.8
click at [822, 366] on p "I use my hands more than normal , first off . I don't know if you could see , b…" at bounding box center [787, 376] width 377 height 165
drag, startPoint x: 950, startPoint y: 362, endPoint x: 979, endPoint y: 364, distance: 29.0
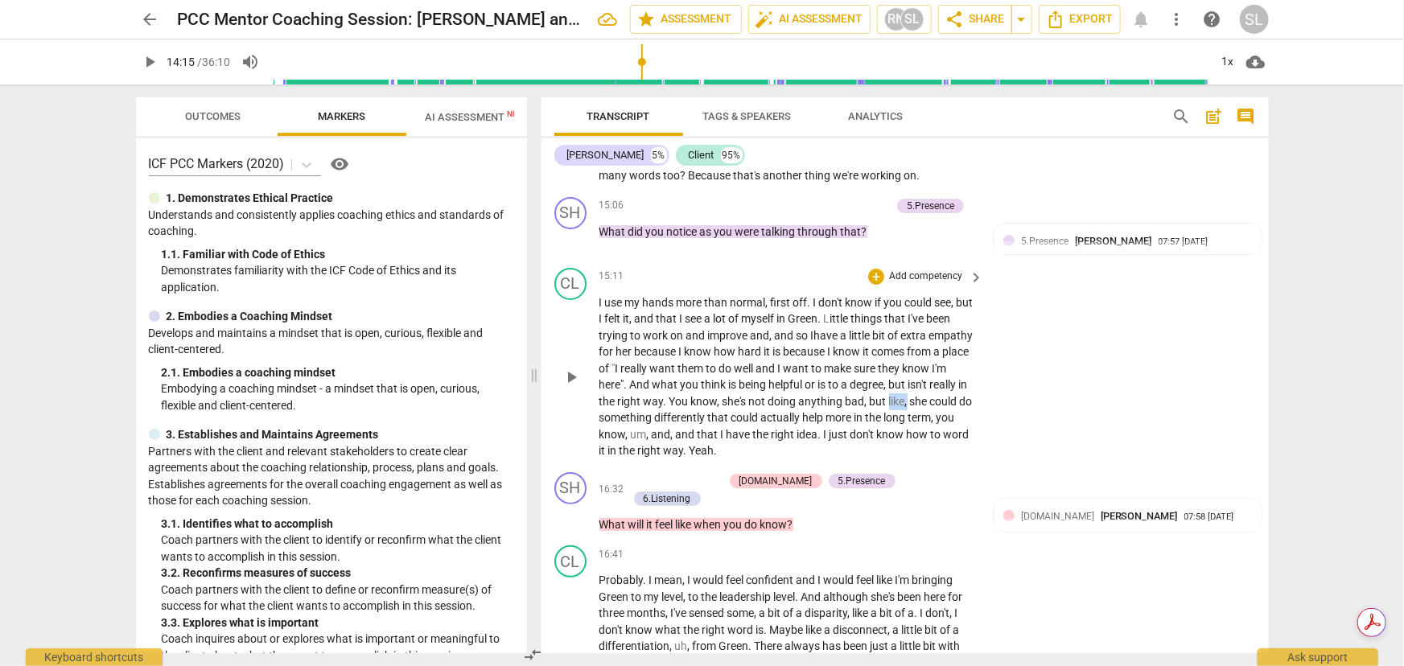
click at [979, 364] on div "I use my hands more than normal , first off . I don't know if you could see , b…" at bounding box center [792, 376] width 386 height 165
drag, startPoint x: 677, startPoint y: 398, endPoint x: 723, endPoint y: 398, distance: 45.1
click at [723, 398] on p "I use my hands more than normal , first off . I don't know if you could see , b…" at bounding box center [787, 376] width 377 height 165
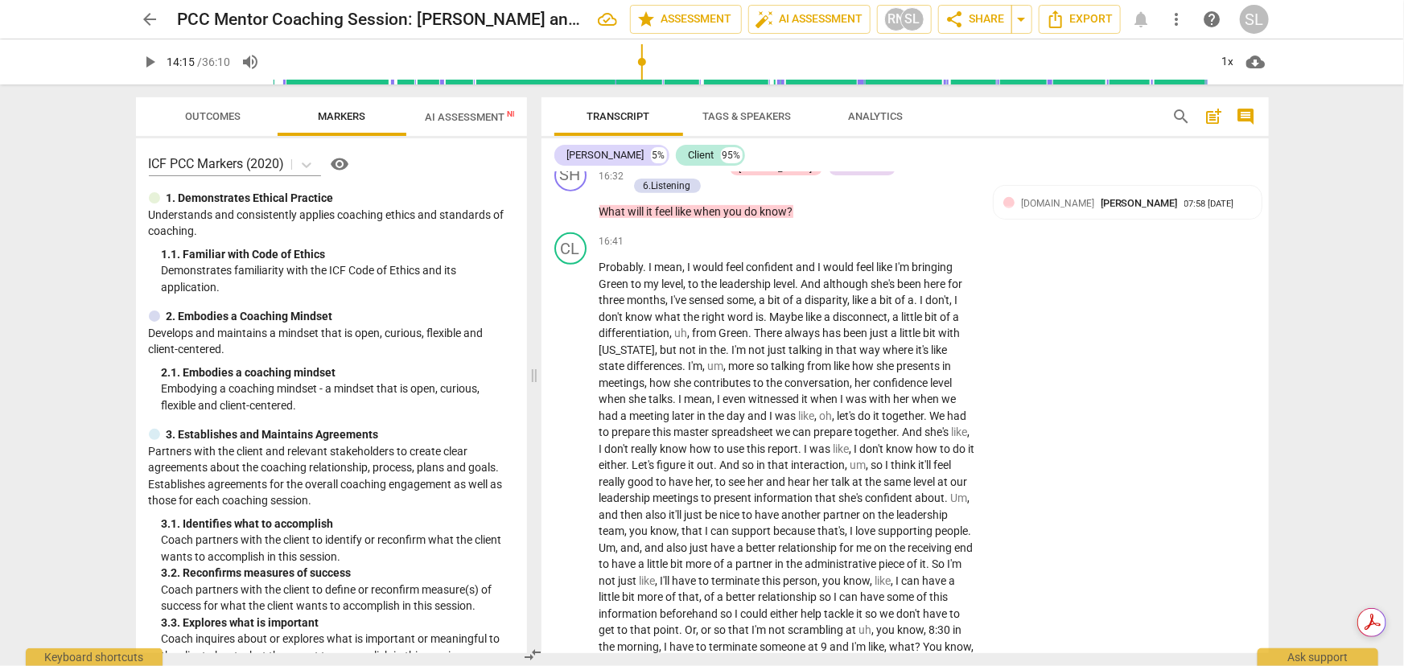
scroll to position [3481, 0]
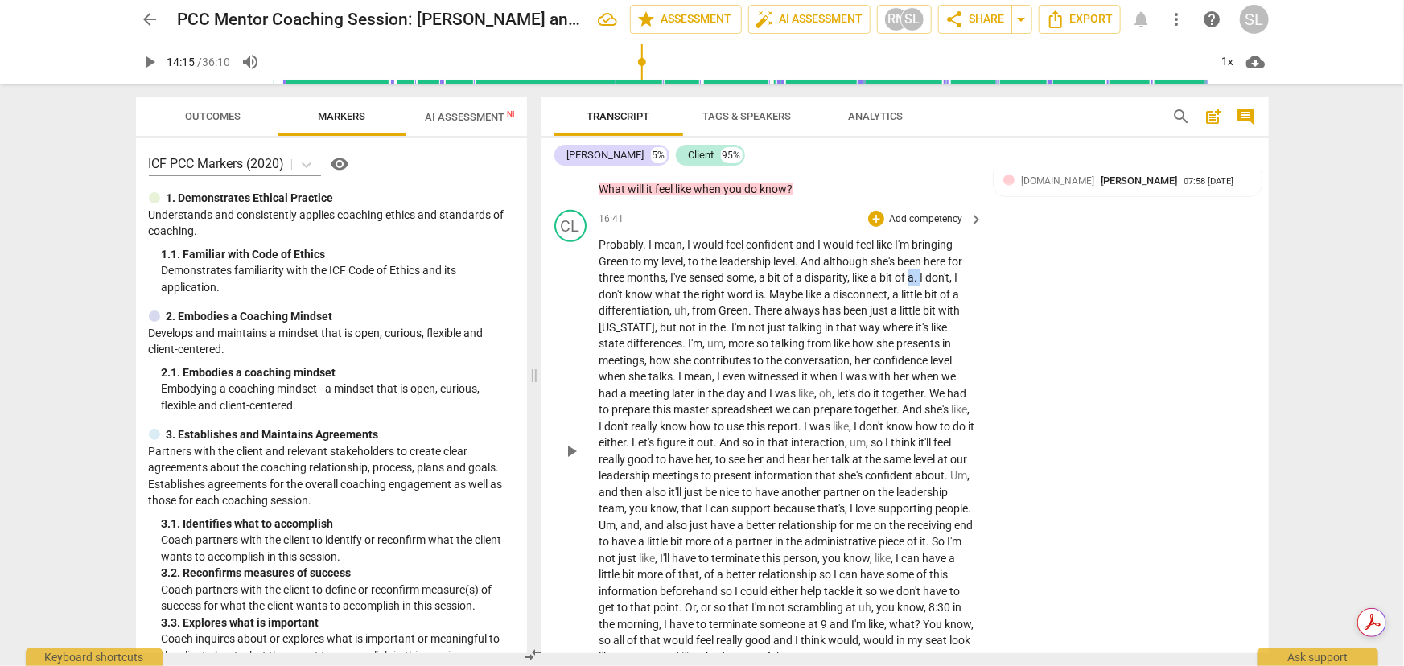
drag, startPoint x: 913, startPoint y: 237, endPoint x: 924, endPoint y: 240, distance: 10.9
click at [924, 240] on p "Probably . I mean , I would feel confident and I would feel like I'm bringing G…" at bounding box center [787, 451] width 377 height 429
click at [673, 304] on span "," at bounding box center [672, 310] width 5 height 13
click at [893, 304] on span "little" at bounding box center [894, 310] width 23 height 13
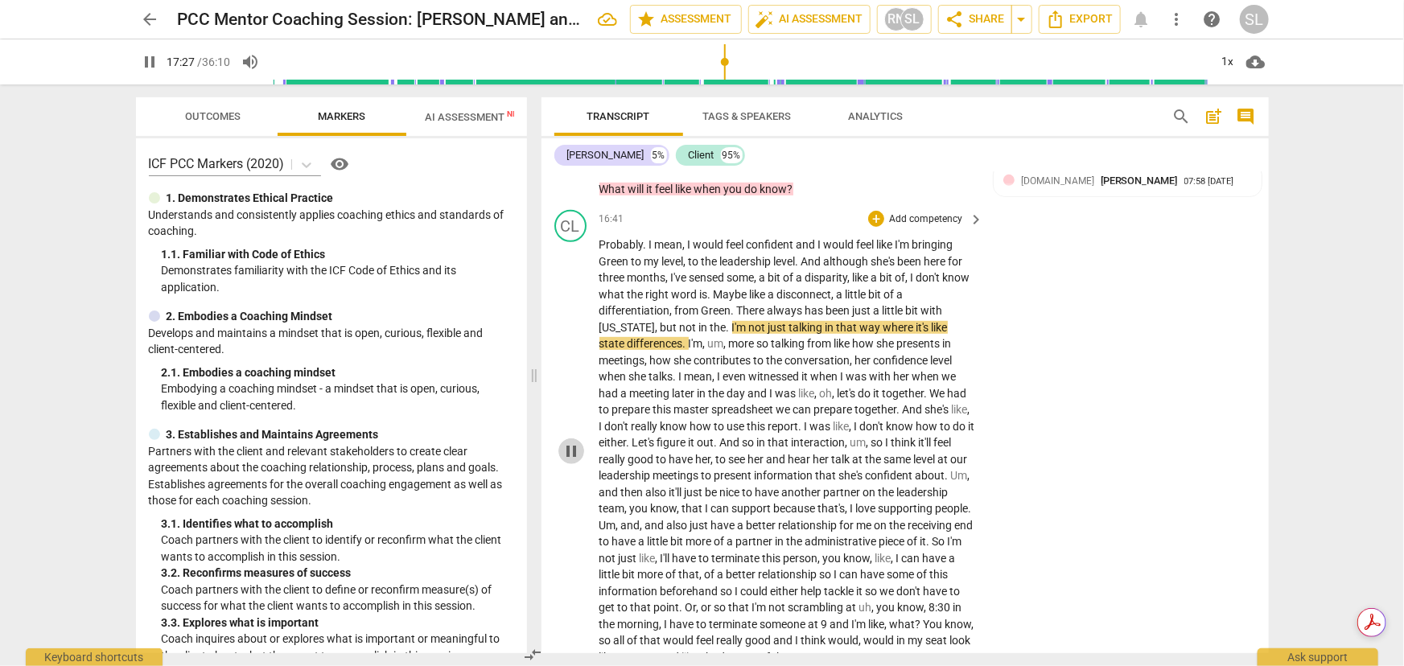
click at [573, 442] on span "pause" at bounding box center [571, 451] width 19 height 19
type input "1048"
drag, startPoint x: 660, startPoint y: 286, endPoint x: 710, endPoint y: 286, distance: 49.9
click at [710, 286] on p "Probably . I mean , I would feel confident and I would feel like I'm bringing G…" at bounding box center [787, 451] width 377 height 429
click at [675, 337] on span "," at bounding box center [677, 343] width 5 height 13
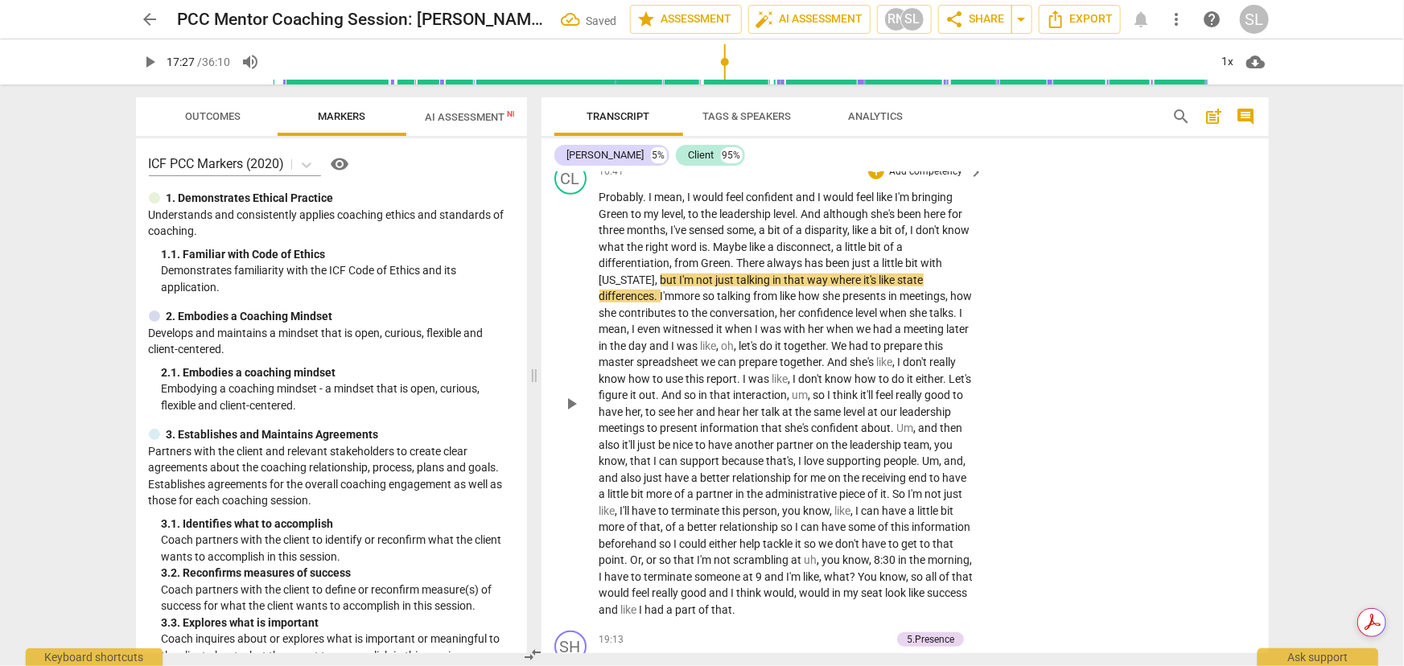
scroll to position [3554, 0]
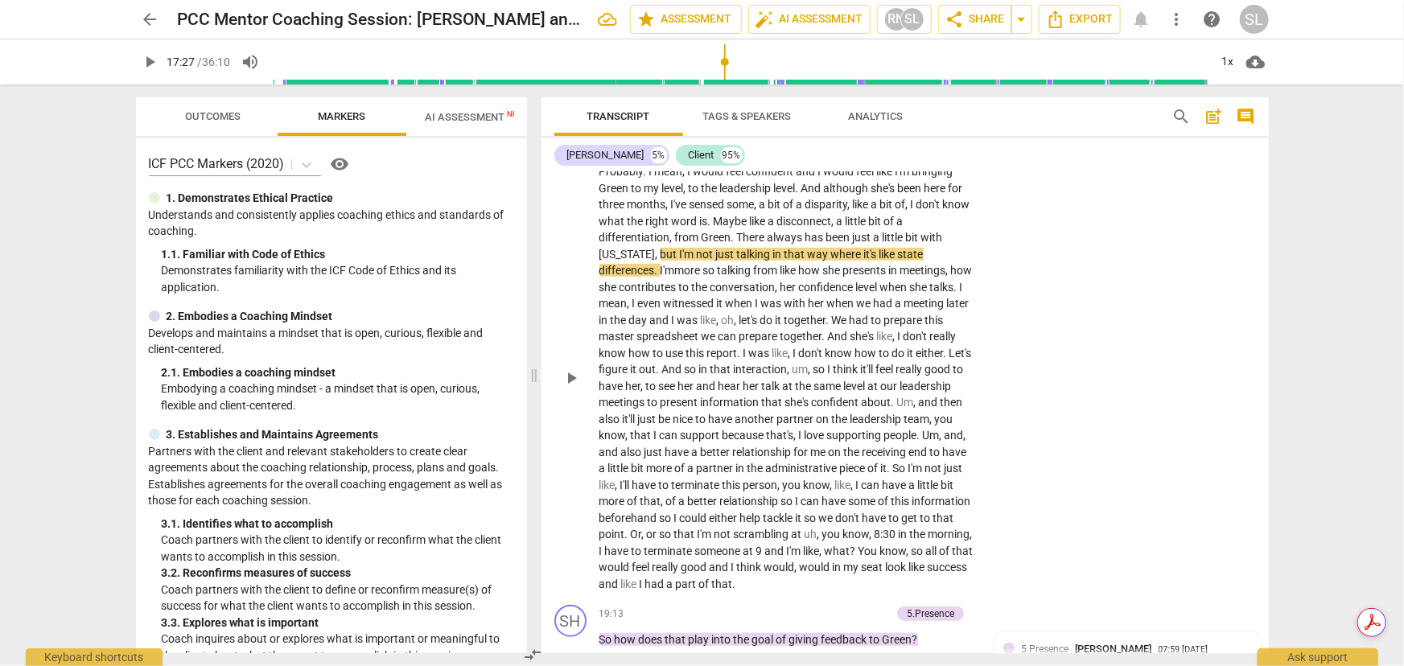
click at [614, 314] on span "the" at bounding box center [620, 320] width 19 height 13
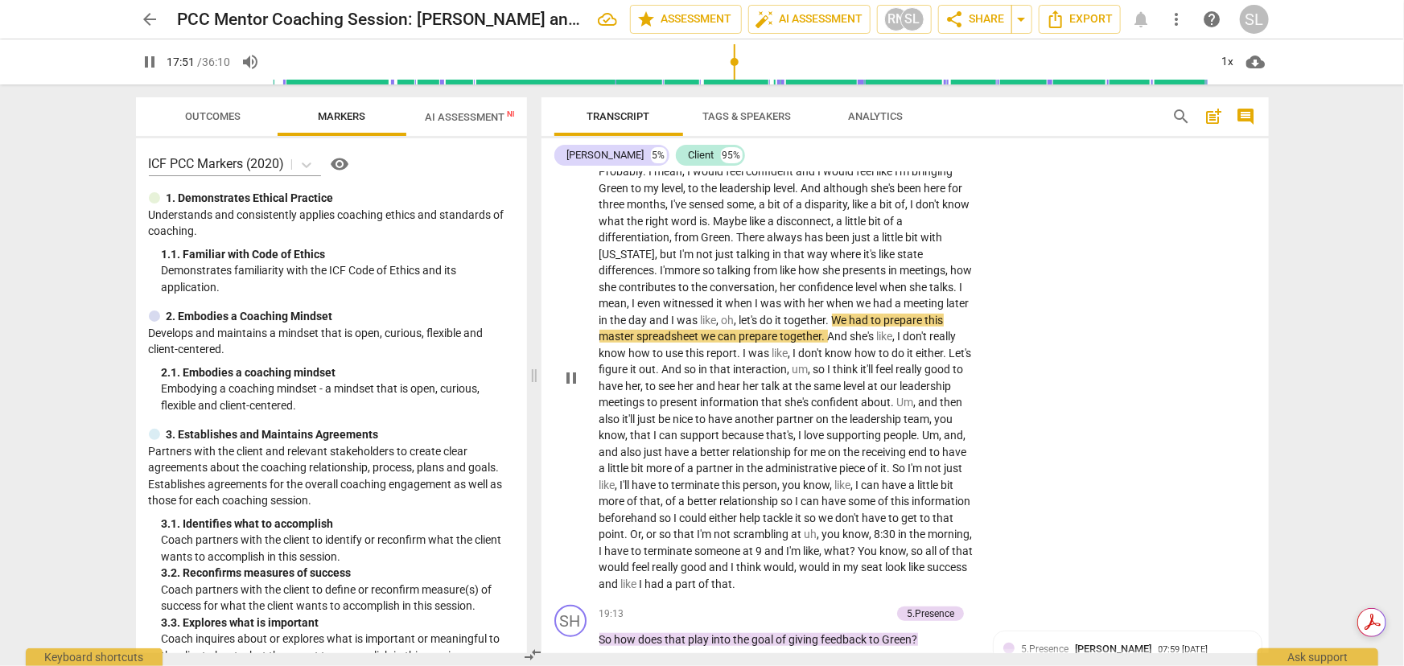
click at [571, 369] on span "pause" at bounding box center [571, 378] width 19 height 19
type input "1072"
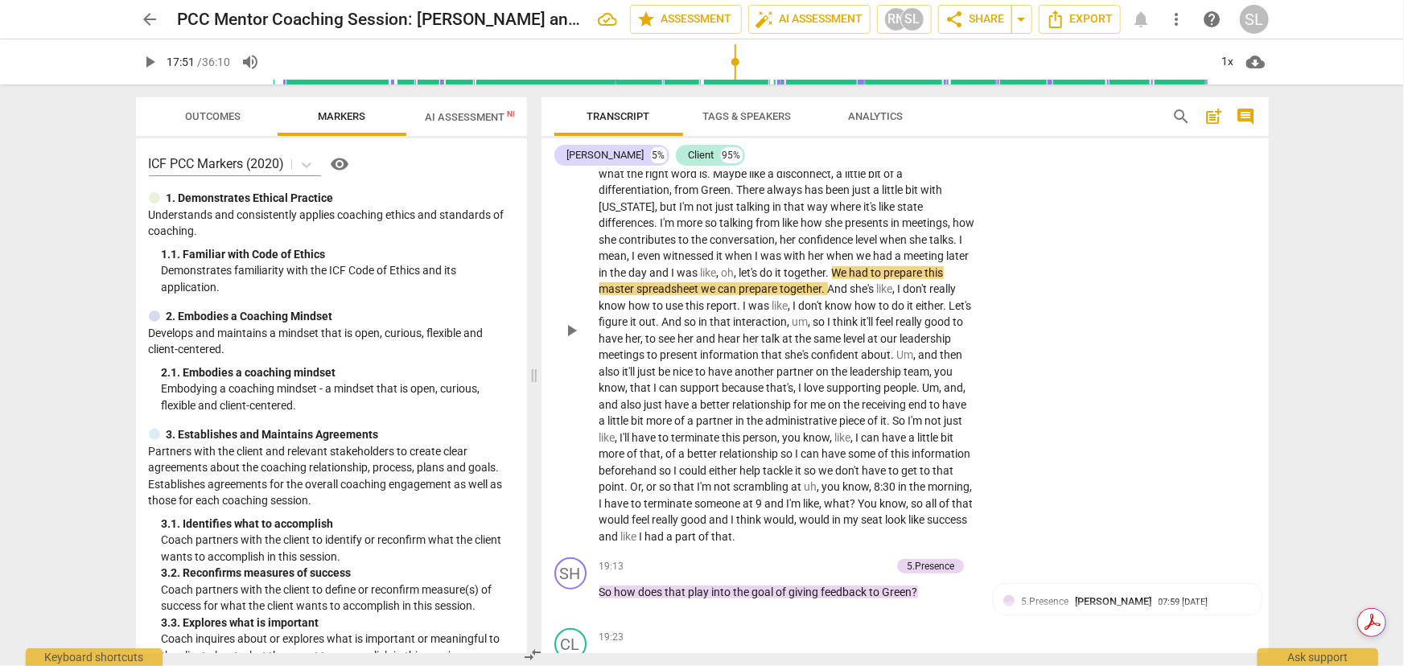
scroll to position [3627, 0]
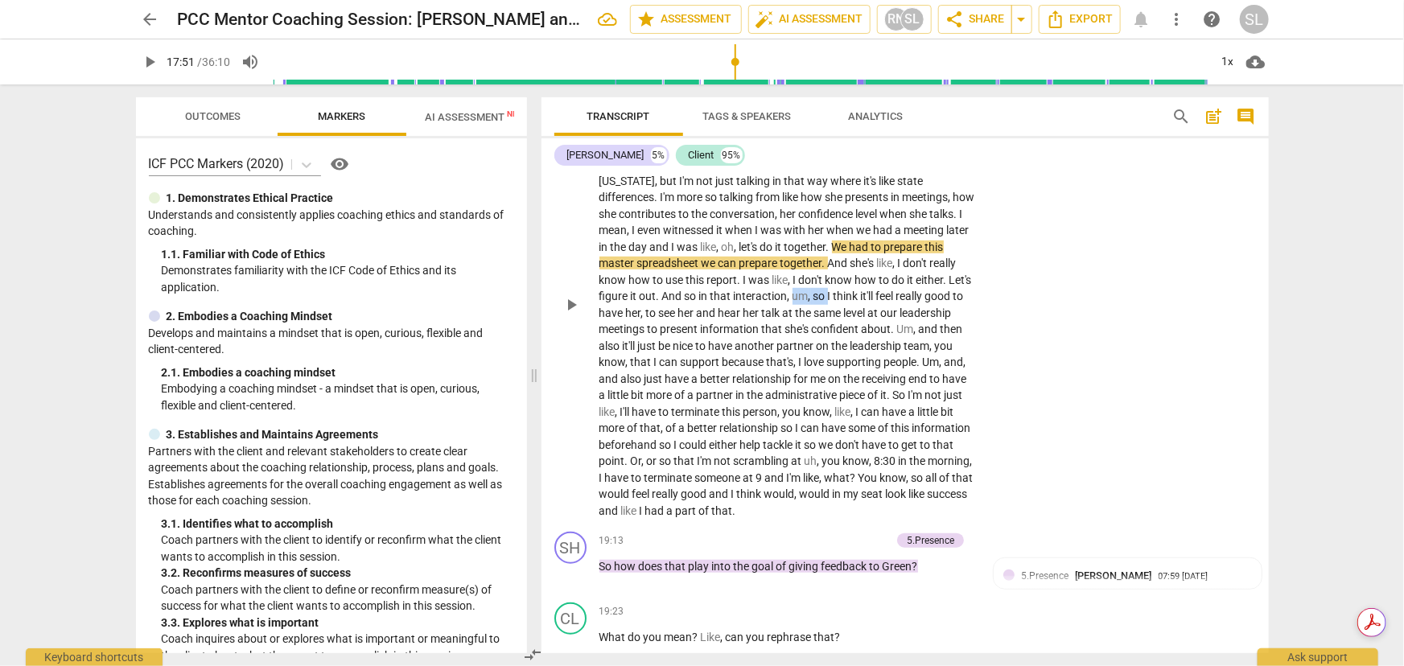
drag, startPoint x: 817, startPoint y: 257, endPoint x: 853, endPoint y: 257, distance: 35.4
click at [853, 257] on p "Probably . I mean , I would feel confident and I would feel like I'm bringing G…" at bounding box center [787, 304] width 377 height 429
drag, startPoint x: 898, startPoint y: 290, endPoint x: 922, endPoint y: 294, distance: 24.5
click at [922, 294] on p "Probably . I mean , I would feel confident and I would feel like I'm bringing G…" at bounding box center [787, 304] width 377 height 429
drag, startPoint x: 735, startPoint y: 322, endPoint x: 765, endPoint y: 327, distance: 31.0
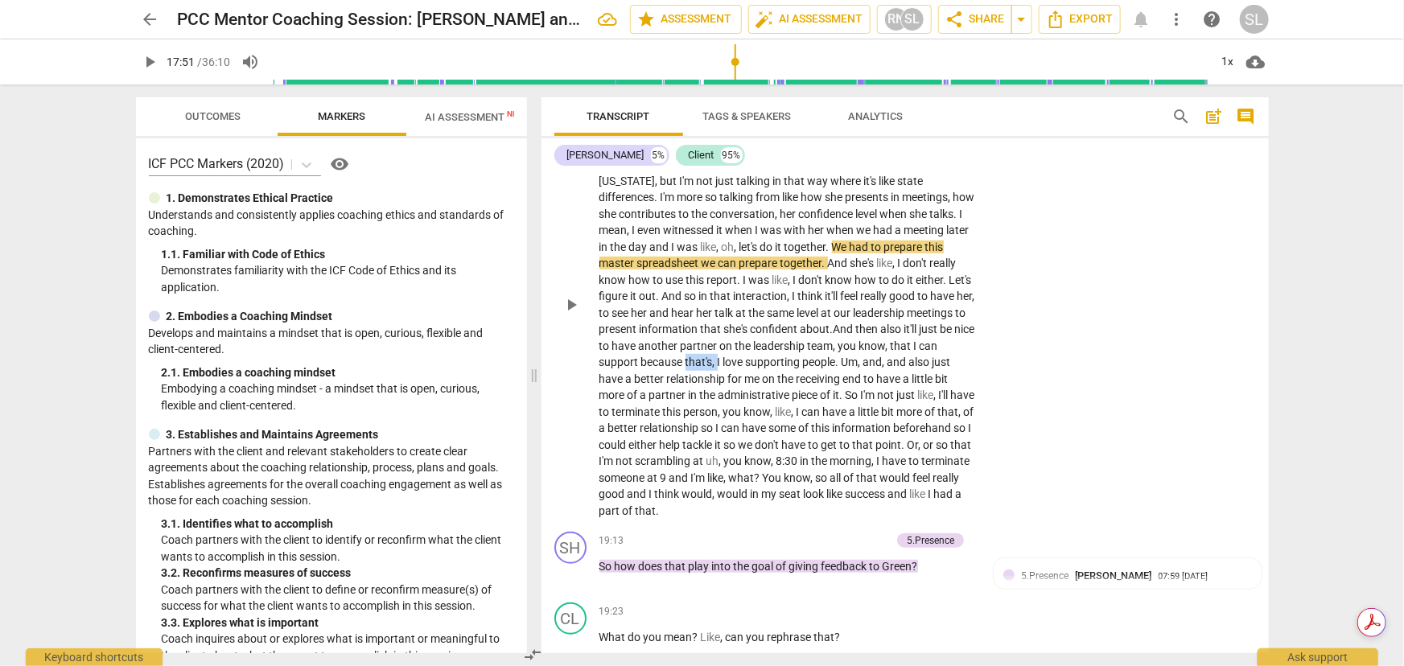
click at [765, 327] on p "Probably . I mean , I would feel confident and I would feel like I'm bringing G…" at bounding box center [787, 304] width 377 height 429
drag, startPoint x: 860, startPoint y: 321, endPoint x: 917, endPoint y: 323, distance: 57.1
click at [917, 323] on p "Probably . I mean , I would feel confident and I would feel like I'm bringing G…" at bounding box center [787, 304] width 377 height 429
drag, startPoint x: 705, startPoint y: 374, endPoint x: 780, endPoint y: 373, distance: 74.8
click at [780, 373] on p "Probably . I mean , I would feel confident and I would feel like I'm bringing G…" at bounding box center [787, 304] width 377 height 429
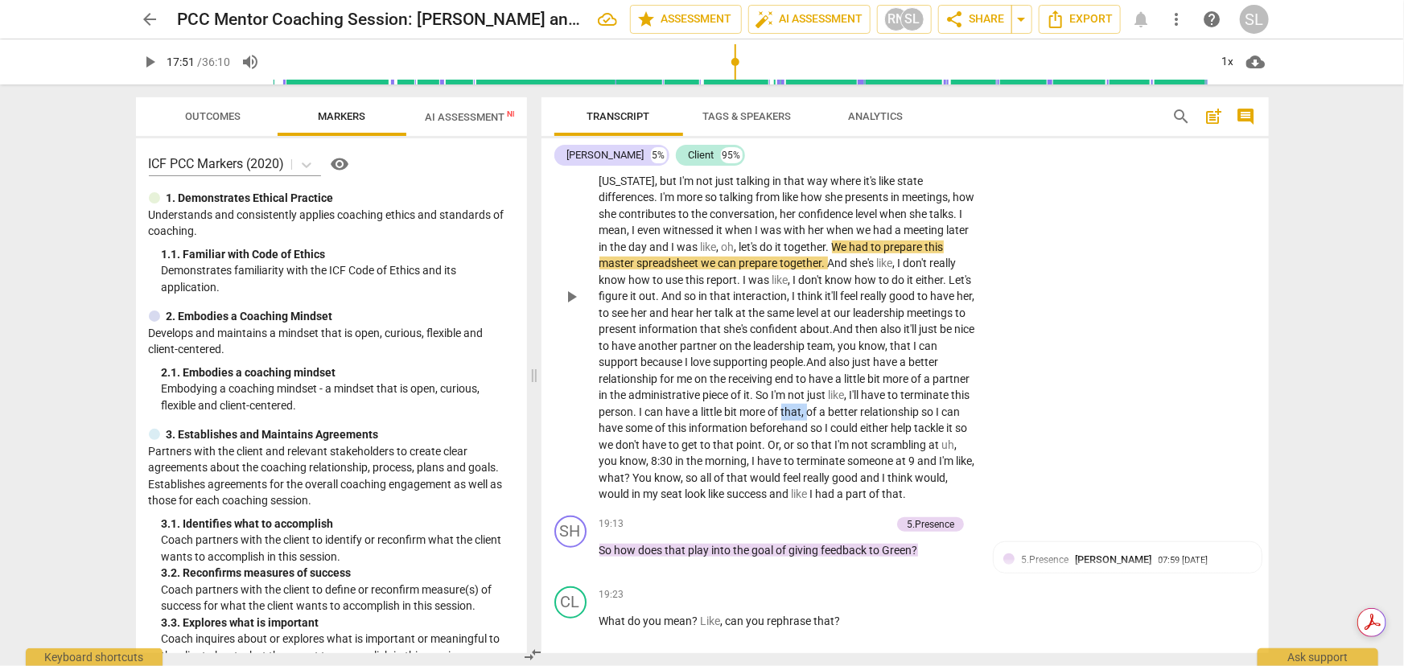
drag, startPoint x: 854, startPoint y: 372, endPoint x: 881, endPoint y: 374, distance: 26.7
click at [881, 374] on p "Probably . I mean , I would feel confident and I would feel like I'm bringing G…" at bounding box center [787, 296] width 377 height 413
click at [768, 439] on span "," at bounding box center [765, 445] width 5 height 13
drag, startPoint x: 611, startPoint y: 421, endPoint x: 676, endPoint y: 421, distance: 64.4
click at [676, 421] on p "Probably . I mean , I would feel confident and I would feel like I'm bringing G…" at bounding box center [787, 296] width 377 height 413
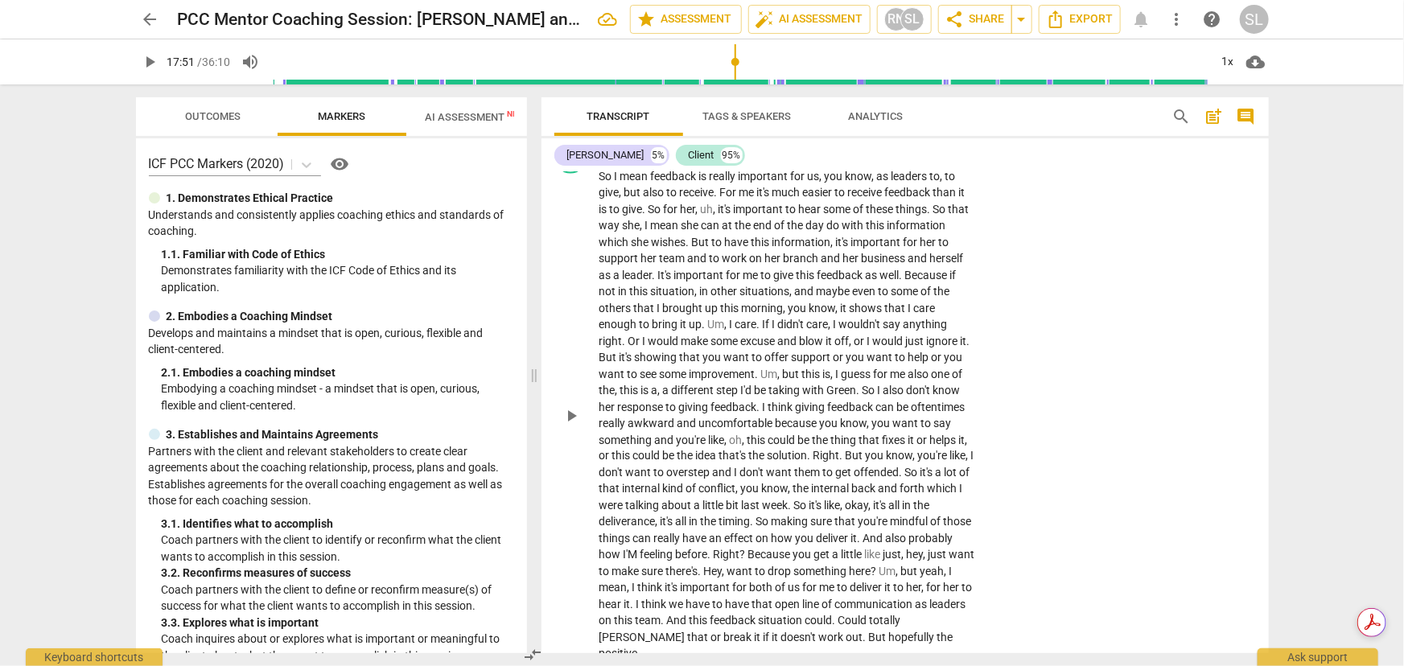
scroll to position [4285, 0]
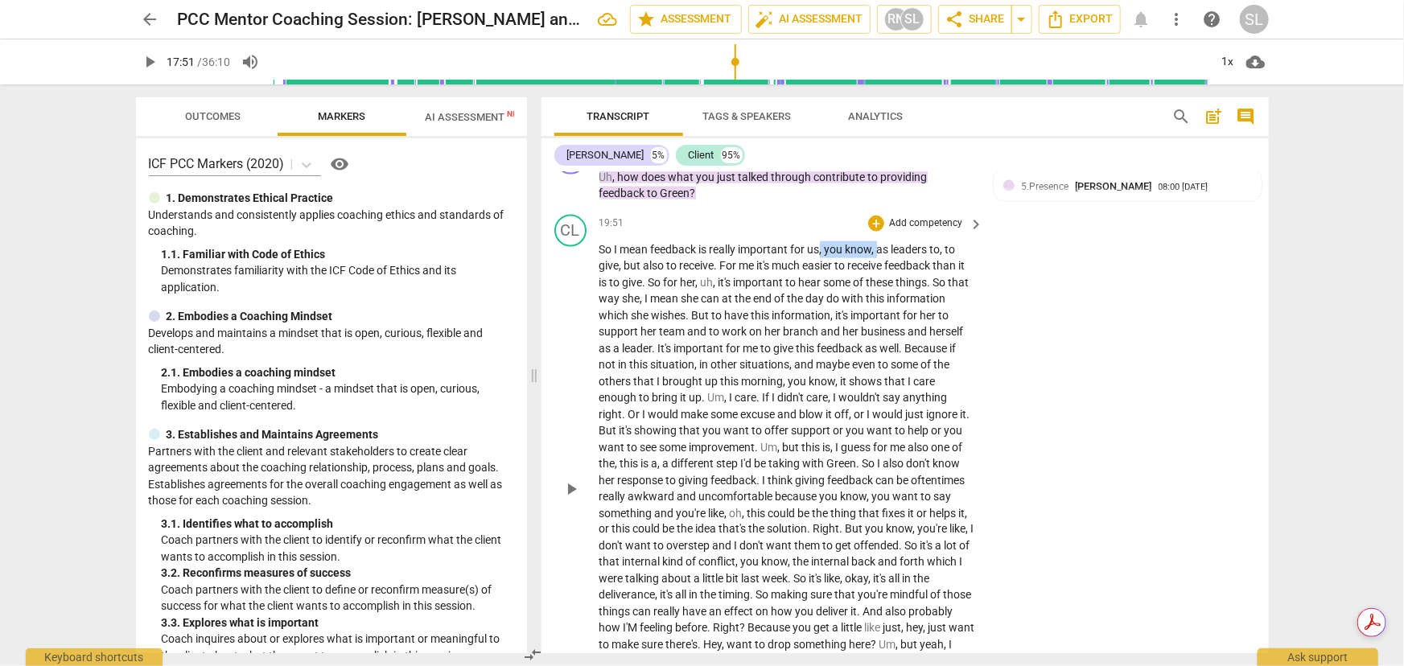
drag, startPoint x: 821, startPoint y: 209, endPoint x: 879, endPoint y: 208, distance: 58.8
click at [879, 241] on p "So I mean feedback is really important for us , you know , as leaders to , to g…" at bounding box center [787, 488] width 377 height 495
drag, startPoint x: 635, startPoint y: 239, endPoint x: 649, endPoint y: 239, distance: 14.5
click at [649, 241] on p "So I mean feedback is really important for us as leaders, to give , but also to…" at bounding box center [787, 480] width 377 height 479
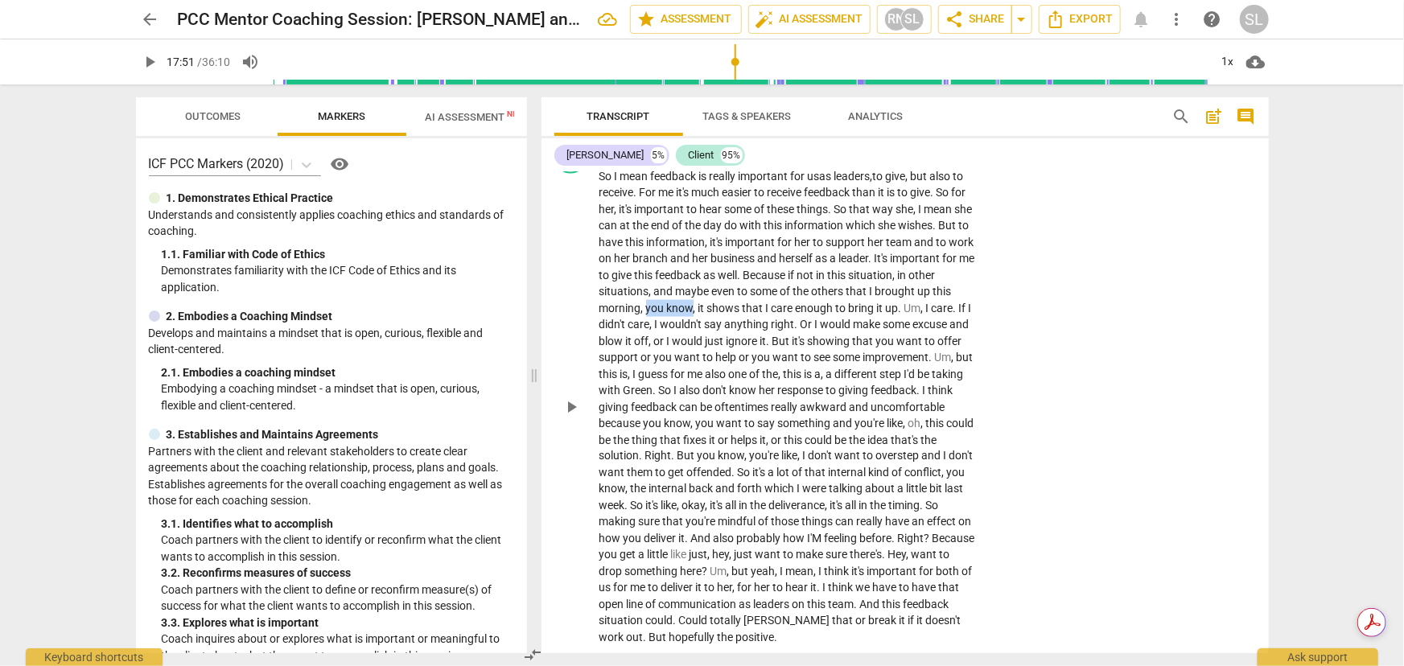
drag, startPoint x: 723, startPoint y: 266, endPoint x: 771, endPoint y: 266, distance: 47.5
click at [771, 266] on p "So I mean feedback is really important for us as leaders, to give , but also to…" at bounding box center [787, 407] width 377 height 479
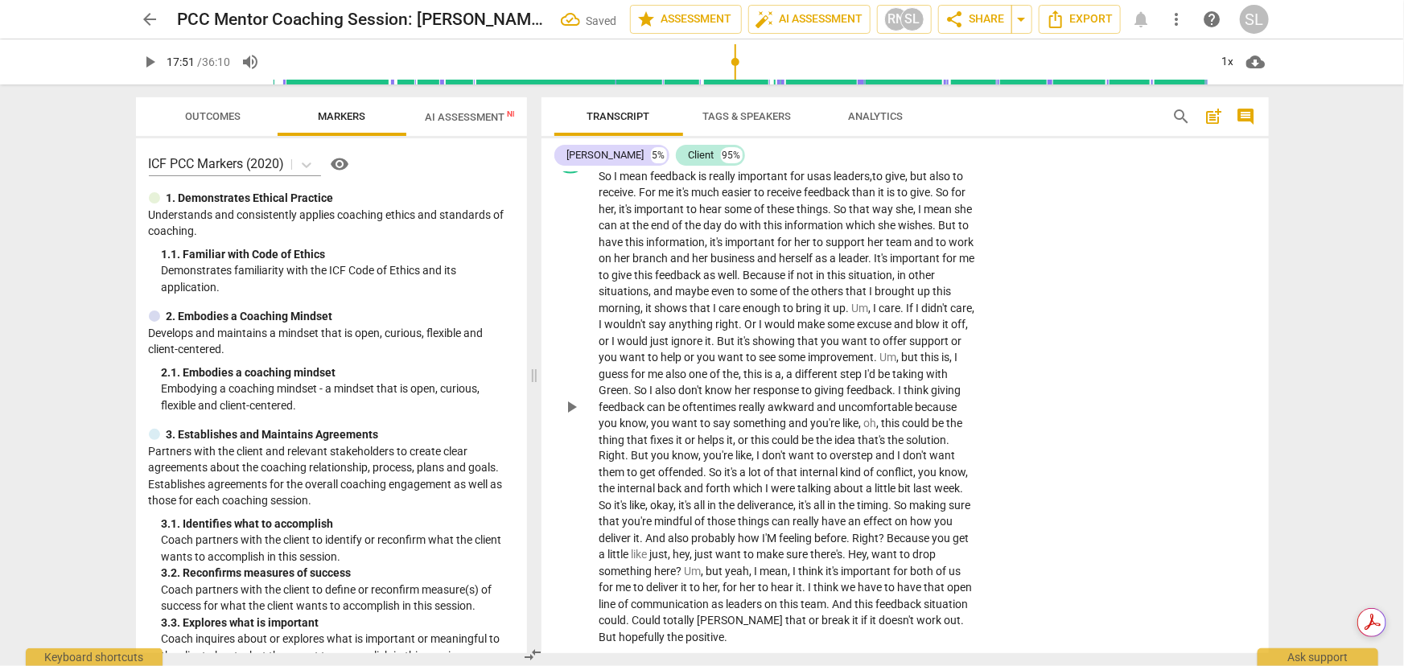
click at [869, 302] on span "Um" at bounding box center [860, 308] width 17 height 13
click at [710, 318] on span "anything" at bounding box center [687, 324] width 47 height 13
drag, startPoint x: 934, startPoint y: 314, endPoint x: 960, endPoint y: 319, distance: 26.4
click at [960, 319] on p "So I mean feedback is really important for us as leaders, to give , but also to…" at bounding box center [787, 407] width 377 height 479
click at [864, 351] on span ". B" at bounding box center [859, 357] width 10 height 13
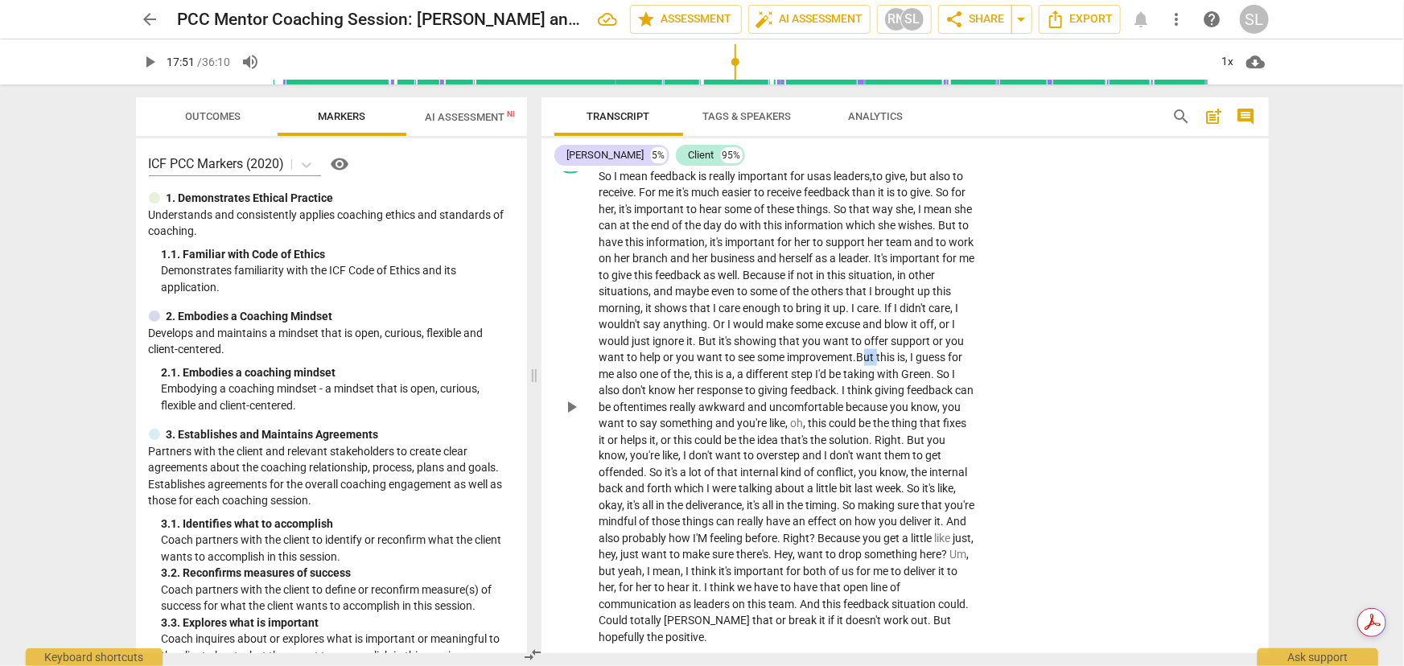
click at [864, 351] on span ". B" at bounding box center [859, 357] width 10 height 13
click at [567, 397] on span "pause" at bounding box center [571, 406] width 19 height 19
type input "1287"
click at [913, 351] on span "I" at bounding box center [916, 357] width 6 height 13
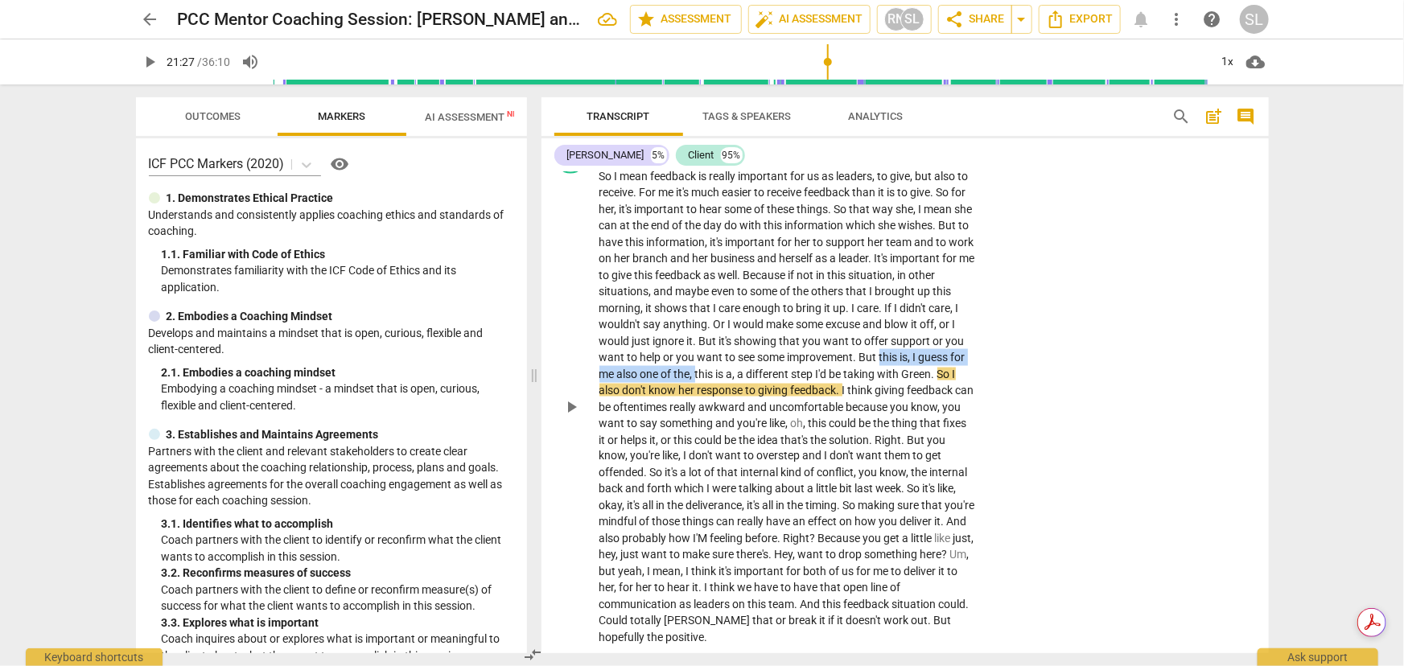
drag, startPoint x: 598, startPoint y: 331, endPoint x: 788, endPoint y: 330, distance: 189.9
click at [788, 330] on p "So I mean feedback is really important for us as leaders , to give , but also t…" at bounding box center [787, 407] width 377 height 479
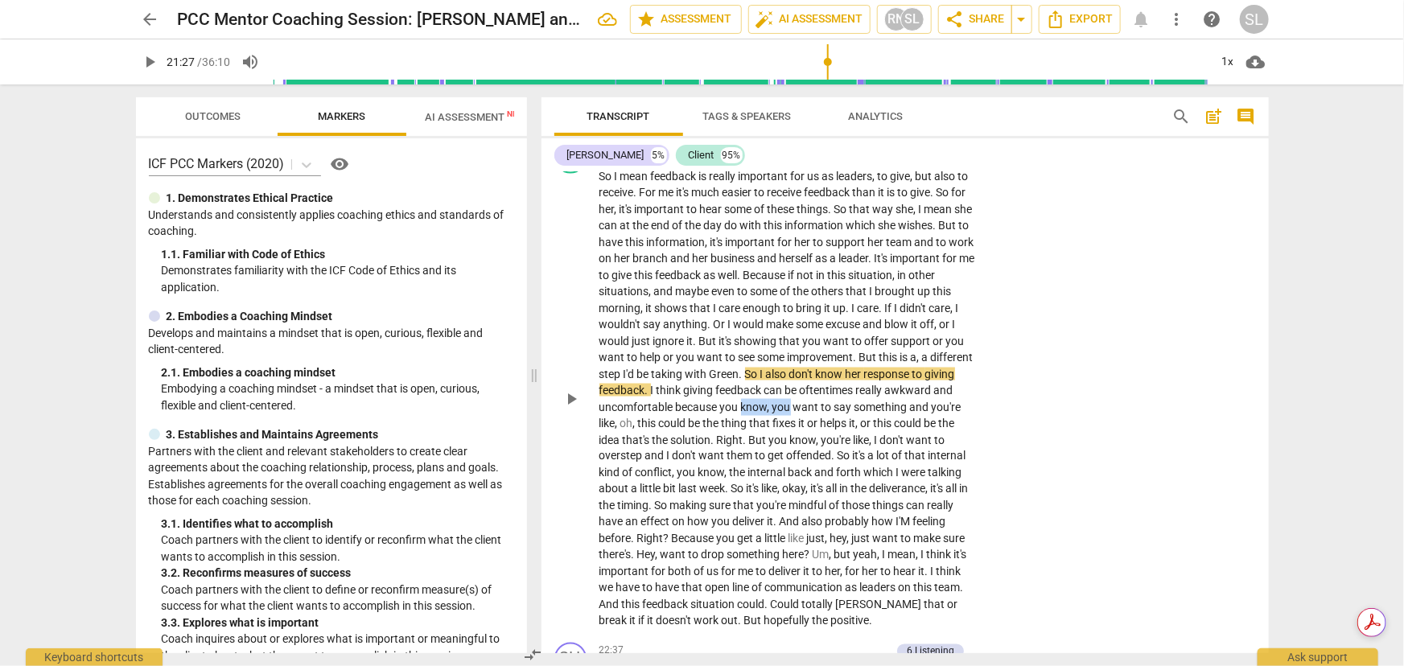
drag, startPoint x: 839, startPoint y: 364, endPoint x: 889, endPoint y: 367, distance: 50.0
click at [889, 367] on p "So I mean feedback is really important for us as leaders , to give , but also t…" at bounding box center [787, 399] width 377 height 462
drag, startPoint x: 780, startPoint y: 395, endPoint x: 811, endPoint y: 396, distance: 30.6
click at [811, 396] on p "So I mean feedback is really important for us as leaders , to give , but also t…" at bounding box center [787, 399] width 377 height 462
drag, startPoint x: 853, startPoint y: 397, endPoint x: 906, endPoint y: 397, distance: 53.1
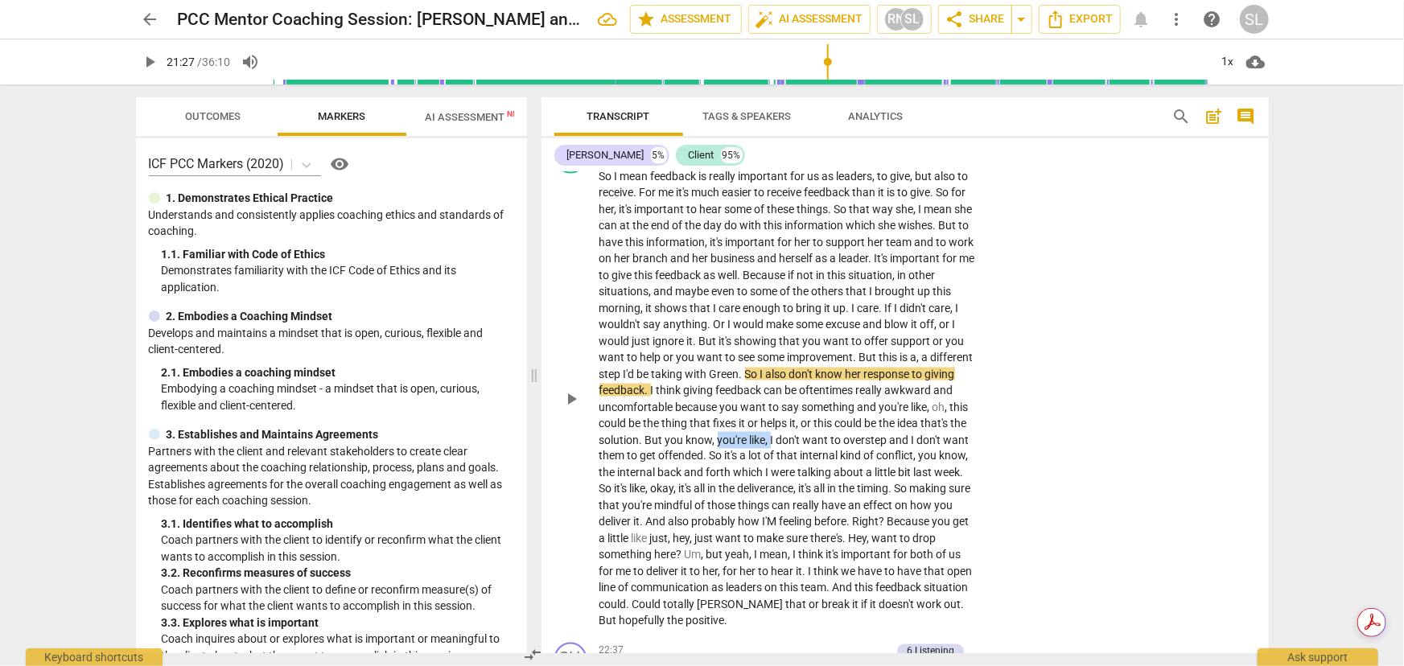
click at [906, 397] on p "So I mean feedback is really important for us as leaders , to give , but also t…" at bounding box center [787, 399] width 377 height 462
drag, startPoint x: 640, startPoint y: 431, endPoint x: 692, endPoint y: 434, distance: 51.6
click at [692, 434] on p "So I mean feedback is really important for us as leaders , to give , but also t…" at bounding box center [787, 399] width 377 height 462
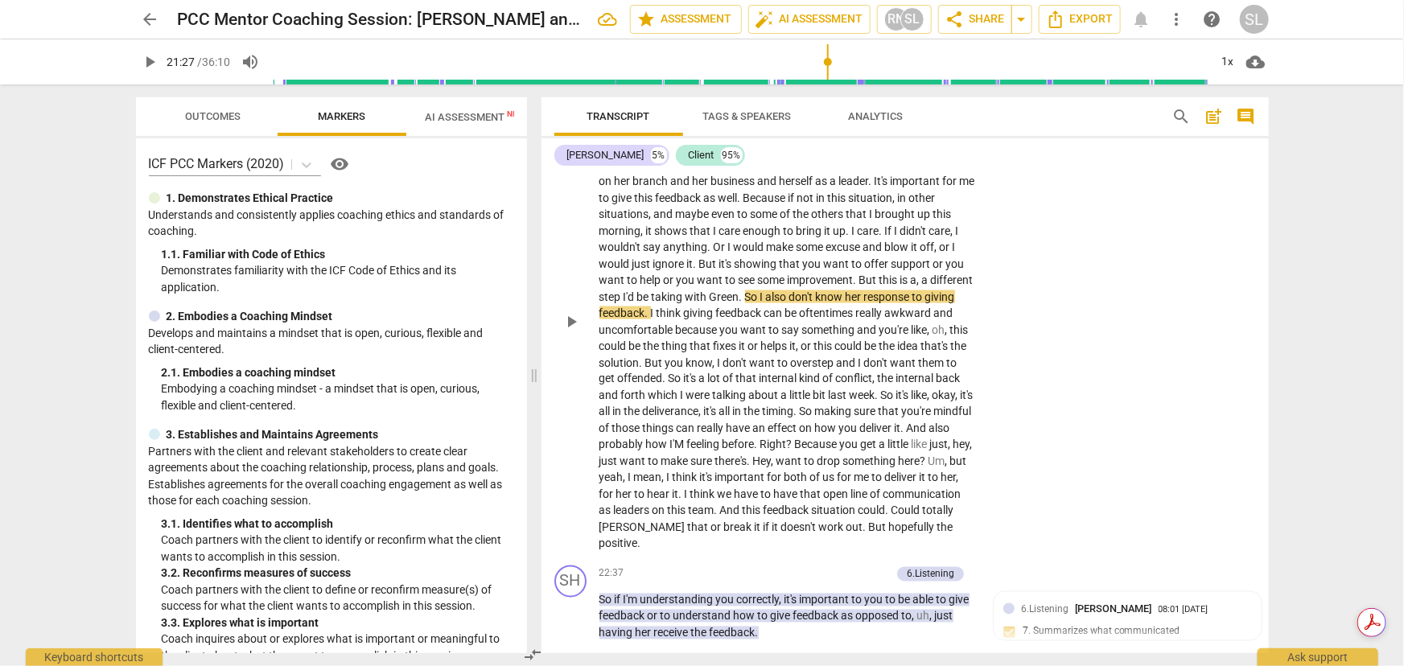
scroll to position [4505, 0]
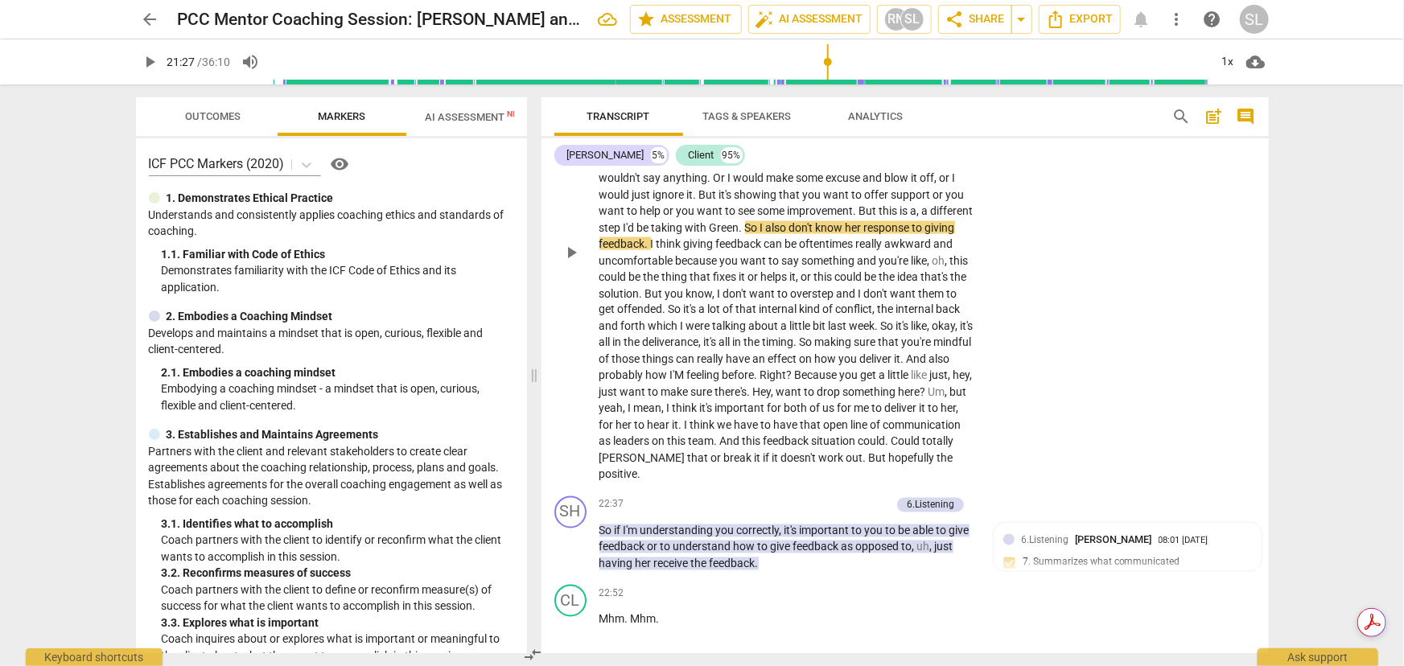
click at [795, 369] on span "Because" at bounding box center [817, 375] width 45 height 13
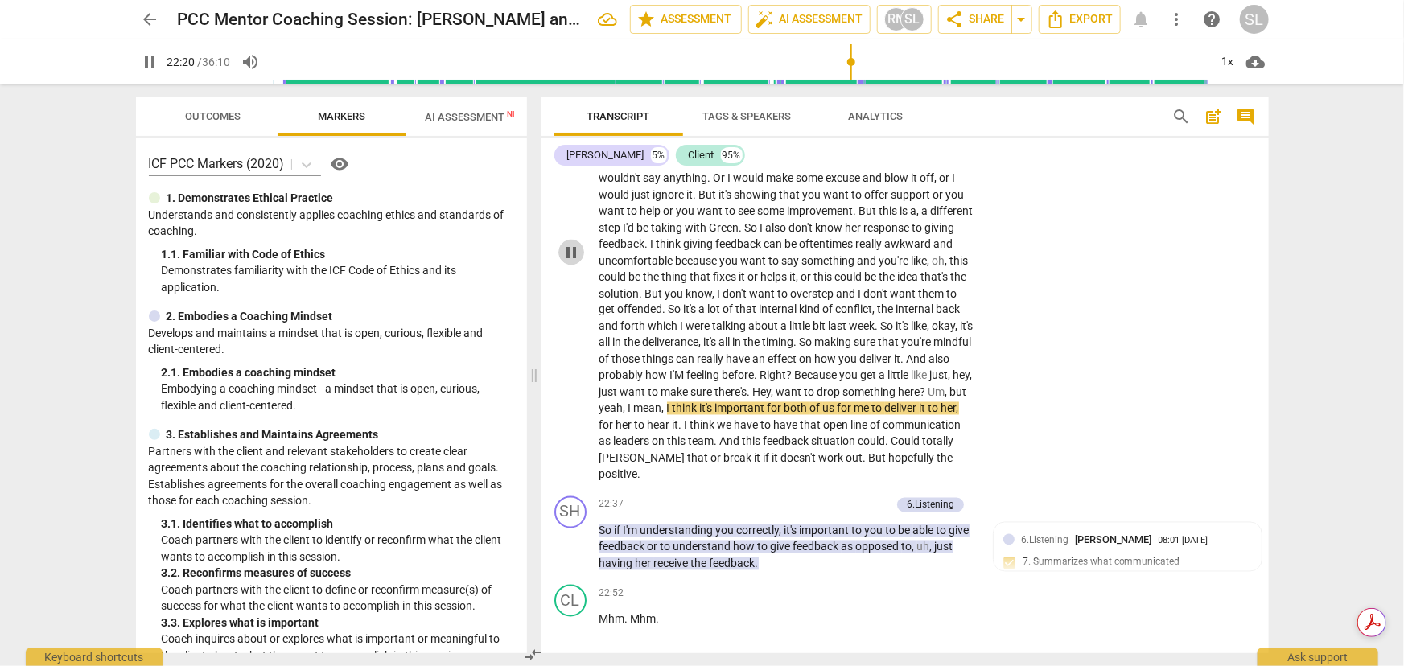
click at [570, 243] on span "pause" at bounding box center [571, 252] width 19 height 19
type input "1341"
click at [886, 435] on span "." at bounding box center [889, 441] width 6 height 13
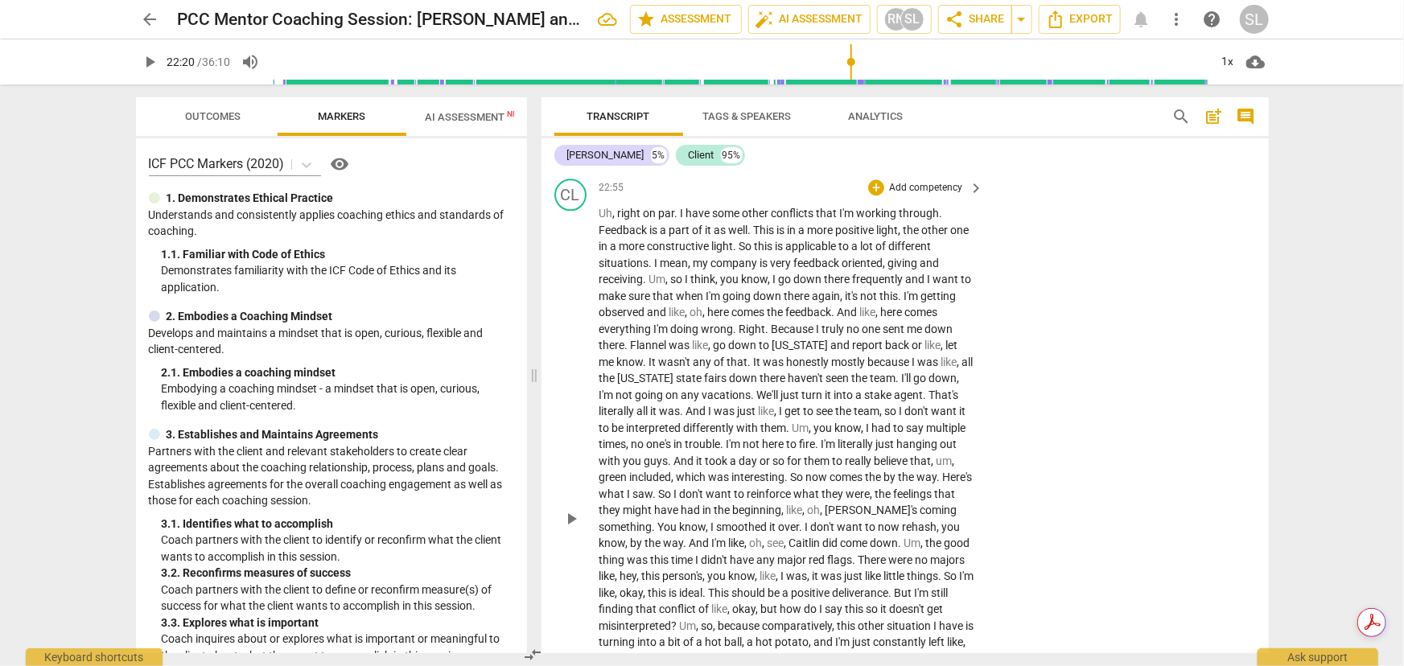
scroll to position [5017, 0]
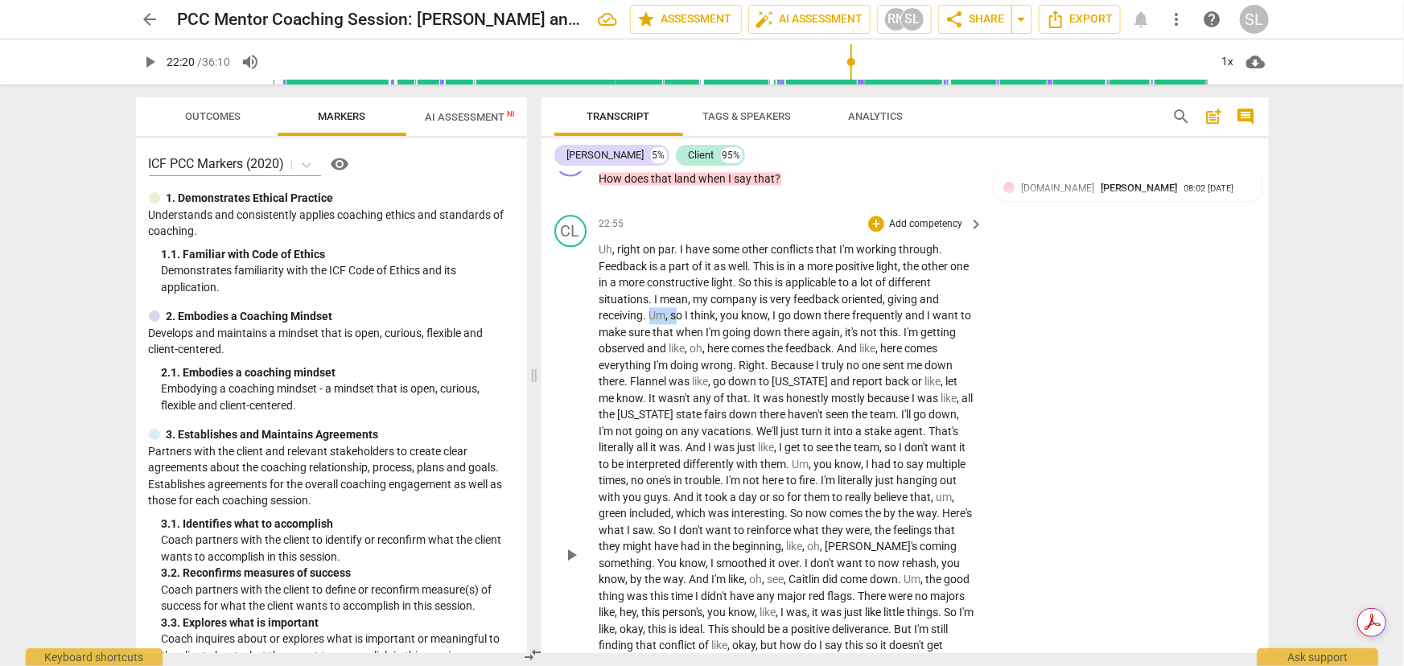
drag, startPoint x: 649, startPoint y: 274, endPoint x: 676, endPoint y: 274, distance: 26.6
click at [676, 274] on p "Uh , right on par . I have some other conflicts that I'm working through . Feed…" at bounding box center [787, 554] width 377 height 627
click at [764, 326] on span "down" at bounding box center [769, 332] width 31 height 13
click at [570, 488] on span "pause" at bounding box center [571, 555] width 19 height 19
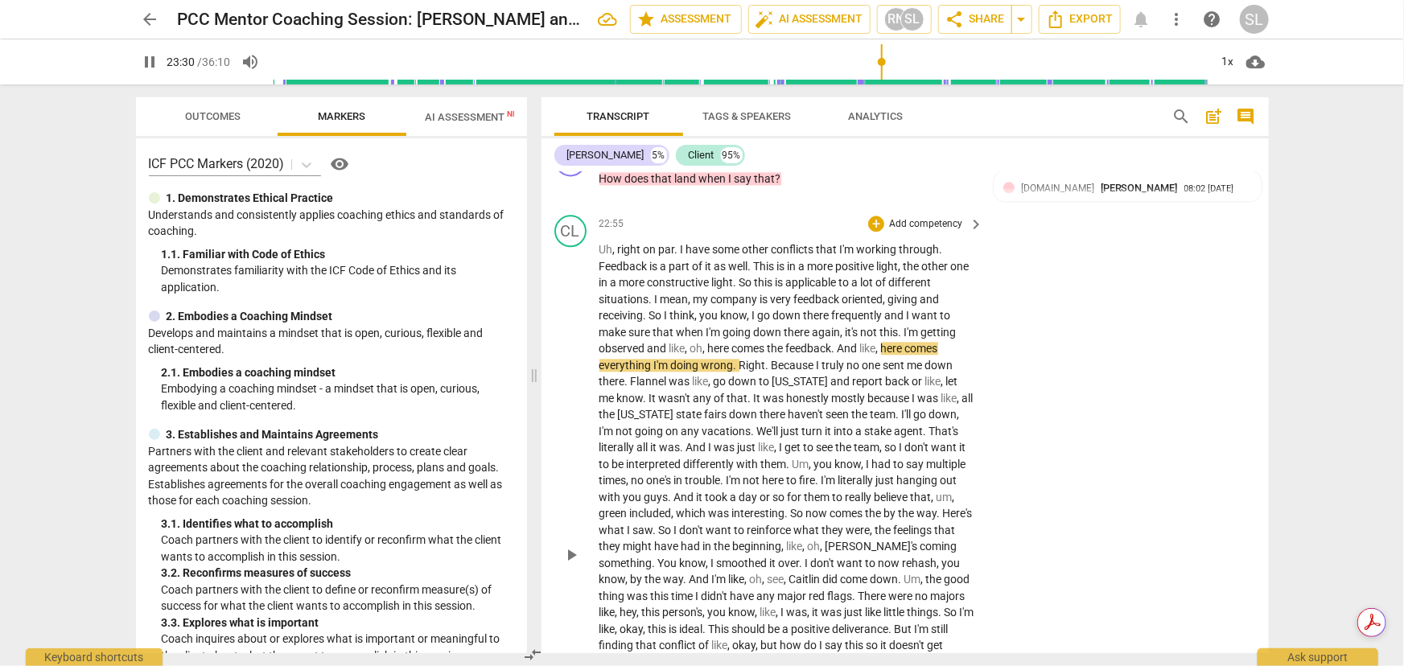
type input "1411"
click at [899, 326] on span "." at bounding box center [902, 332] width 6 height 13
drag, startPoint x: 668, startPoint y: 306, endPoint x: 706, endPoint y: 303, distance: 38.8
click at [706, 303] on p "Uh , right on par . I have some other conflicts that I'm working through . Feed…" at bounding box center [787, 554] width 377 height 627
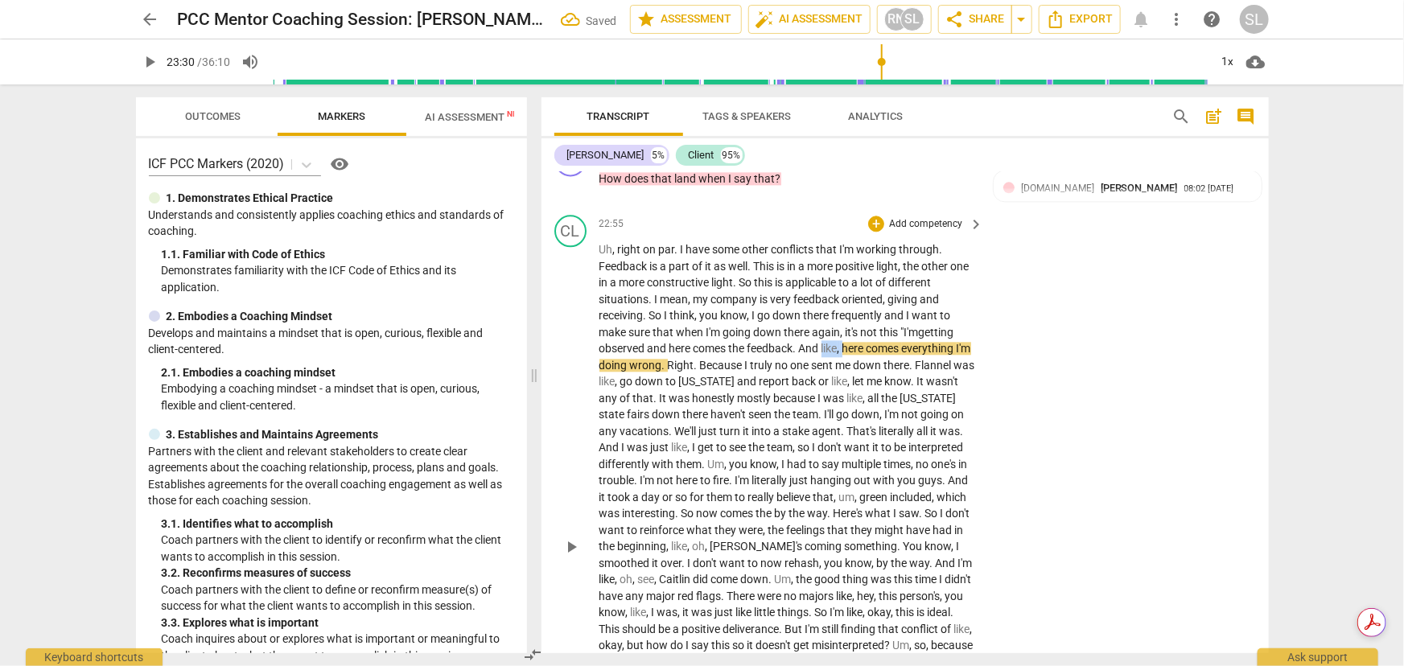
drag, startPoint x: 824, startPoint y: 306, endPoint x: 846, endPoint y: 306, distance: 22.5
click at [846, 306] on p "Uh , right on par . I have some other conflicts that I'm working through . Feed…" at bounding box center [787, 546] width 377 height 611
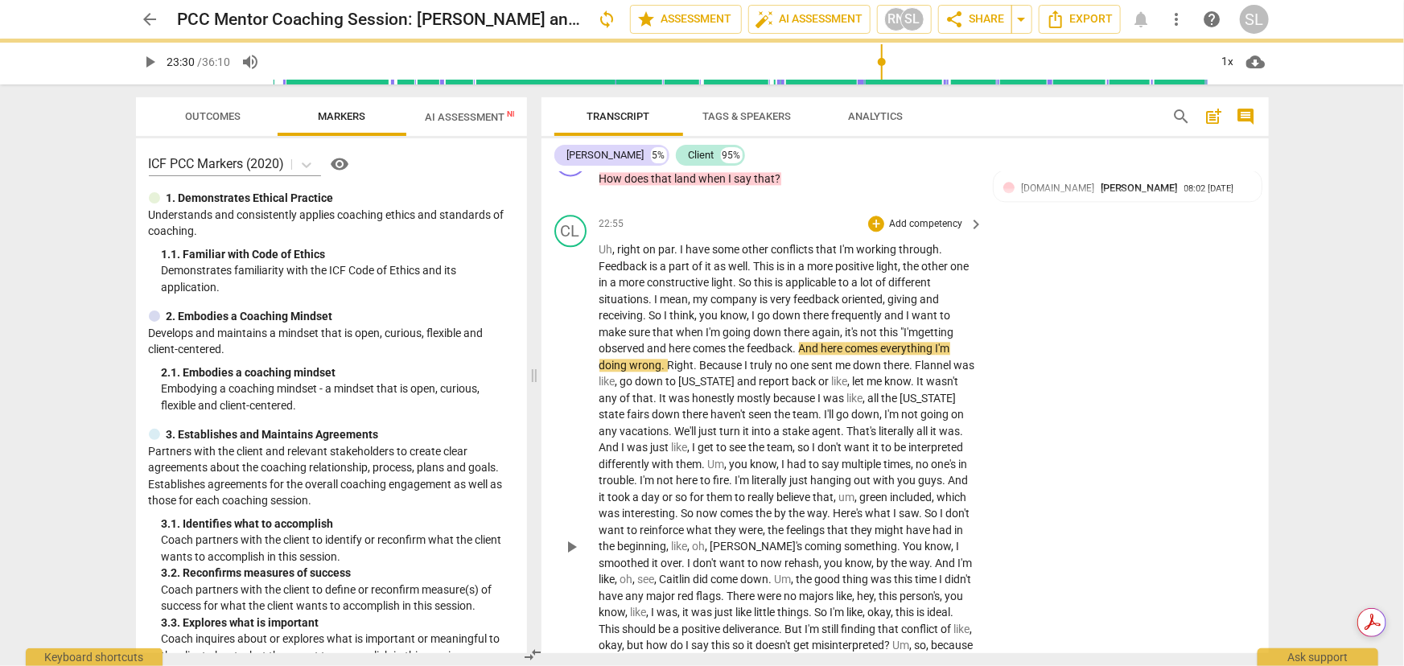
click at [662, 359] on span "." at bounding box center [665, 365] width 6 height 13
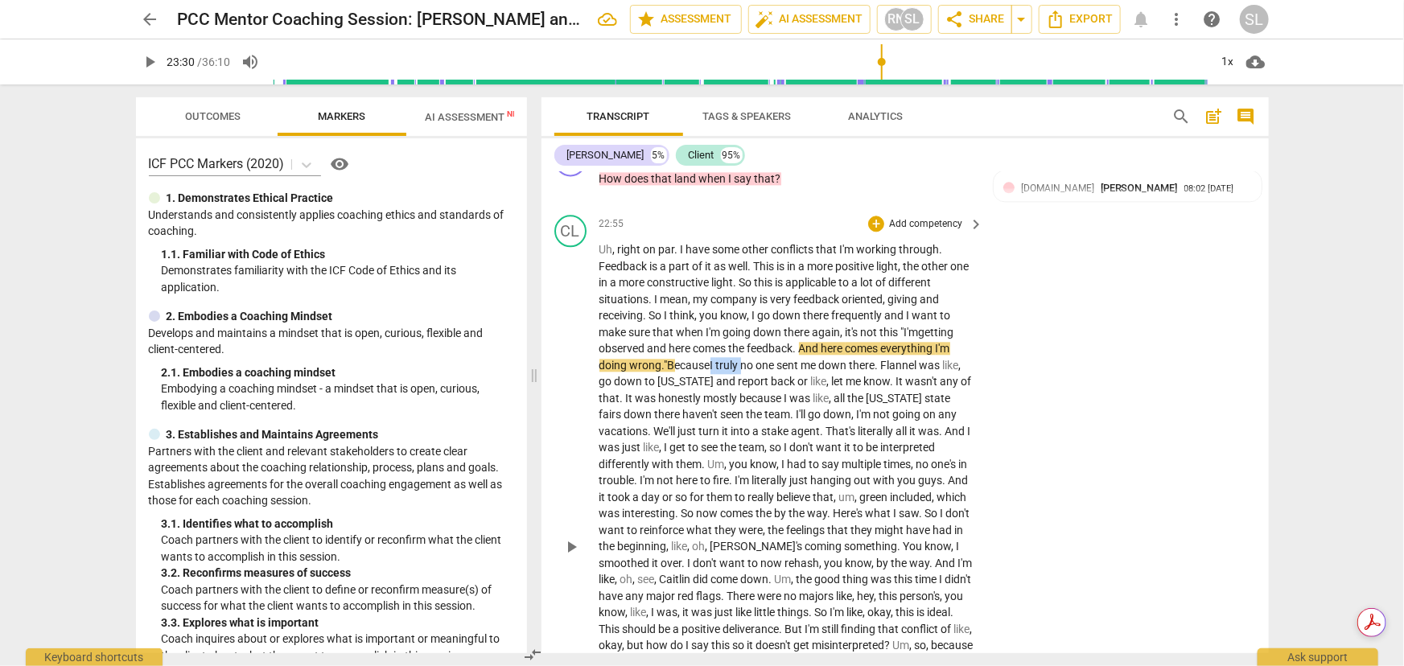
drag, startPoint x: 717, startPoint y: 322, endPoint x: 748, endPoint y: 326, distance: 31.6
click at [748, 326] on p "Uh , right on par . I have some other conflicts that I'm working through . Feed…" at bounding box center [787, 546] width 377 height 611
click at [887, 359] on span "Flannel" at bounding box center [869, 365] width 39 height 13
click at [911, 359] on span "was" at bounding box center [898, 365] width 23 height 13
click at [796, 375] on span "like" at bounding box center [804, 381] width 16 height 13
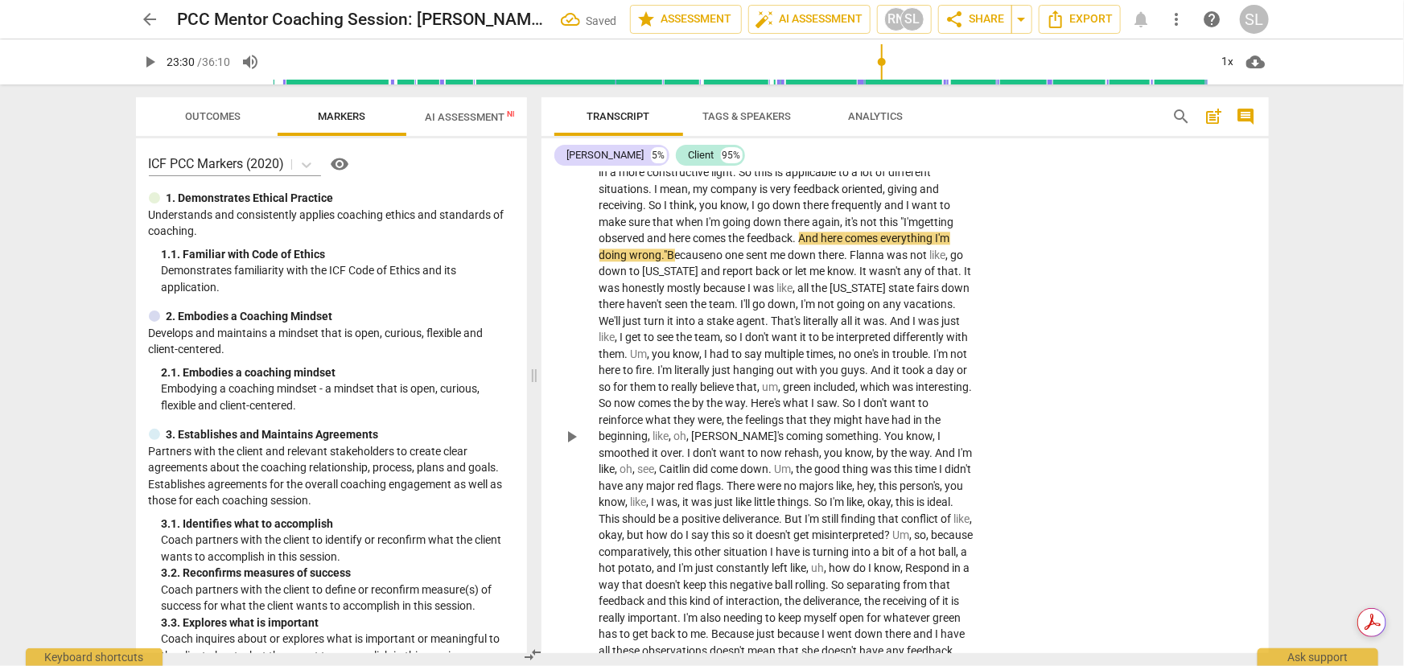
scroll to position [5163, 0]
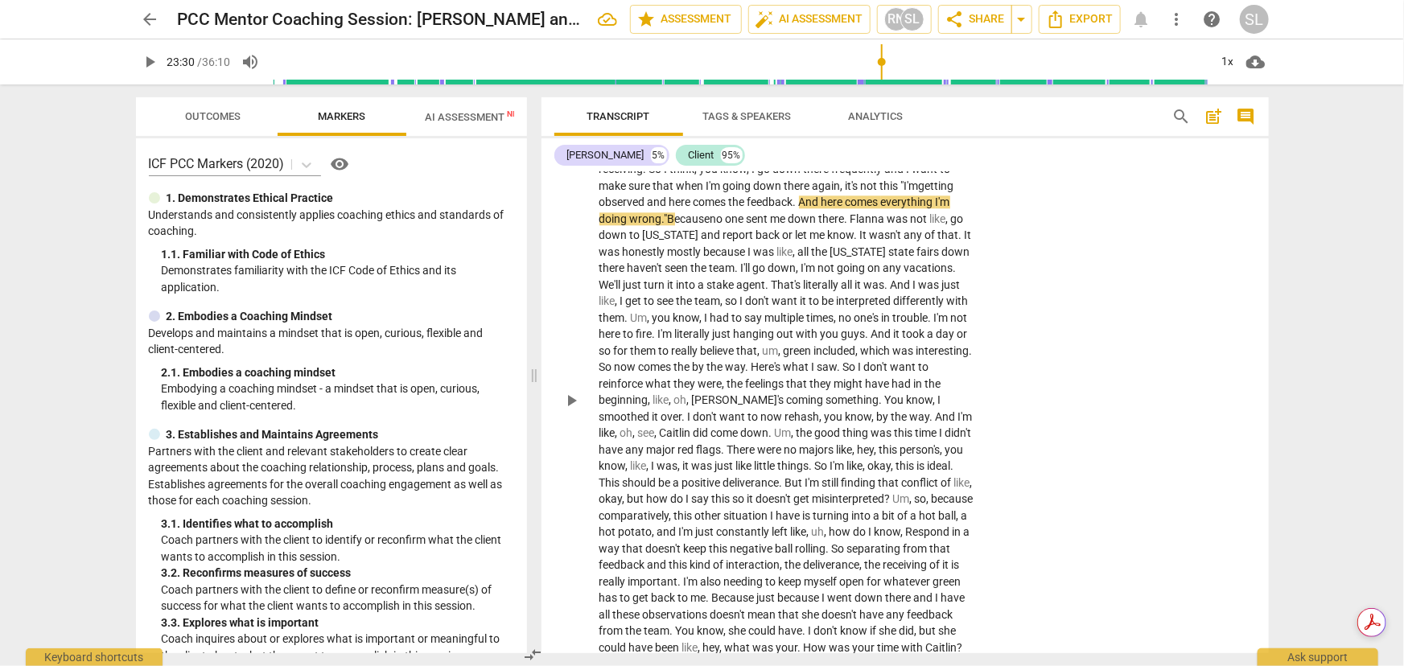
click at [687, 245] on span "mostly" at bounding box center [686, 251] width 36 height 13
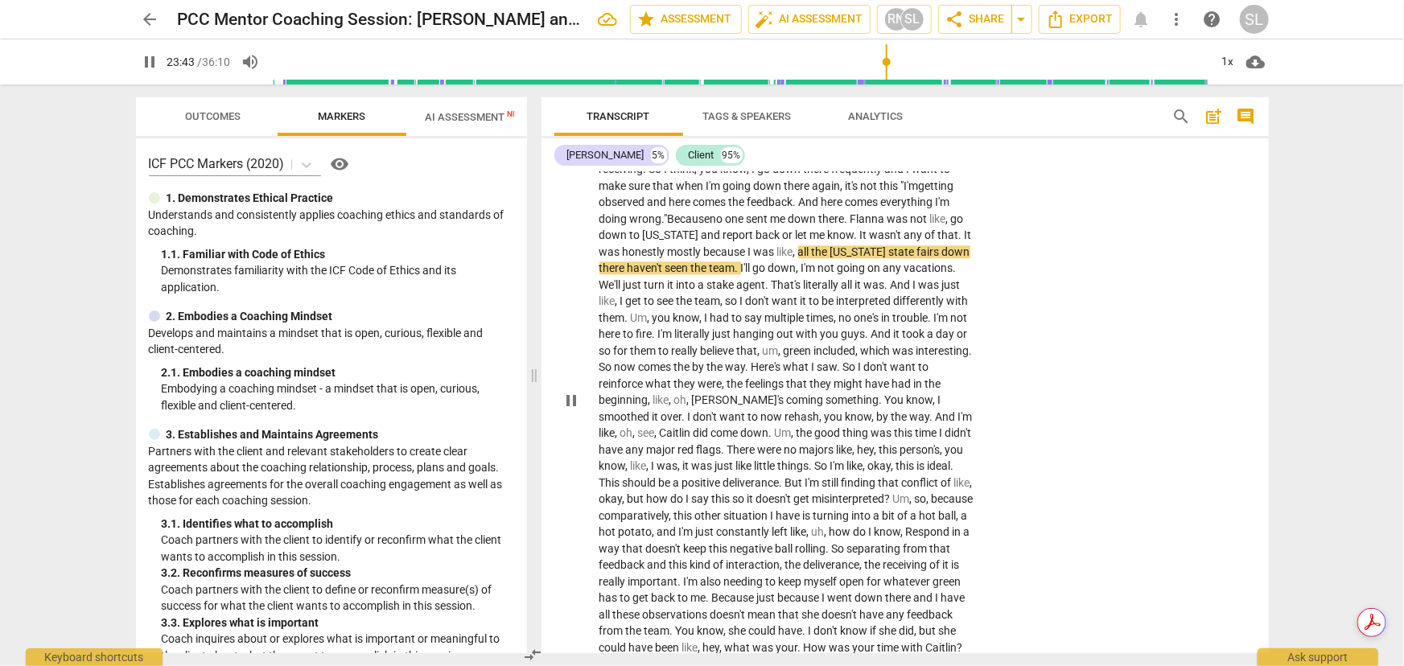
click at [569, 391] on span "pause" at bounding box center [571, 400] width 19 height 19
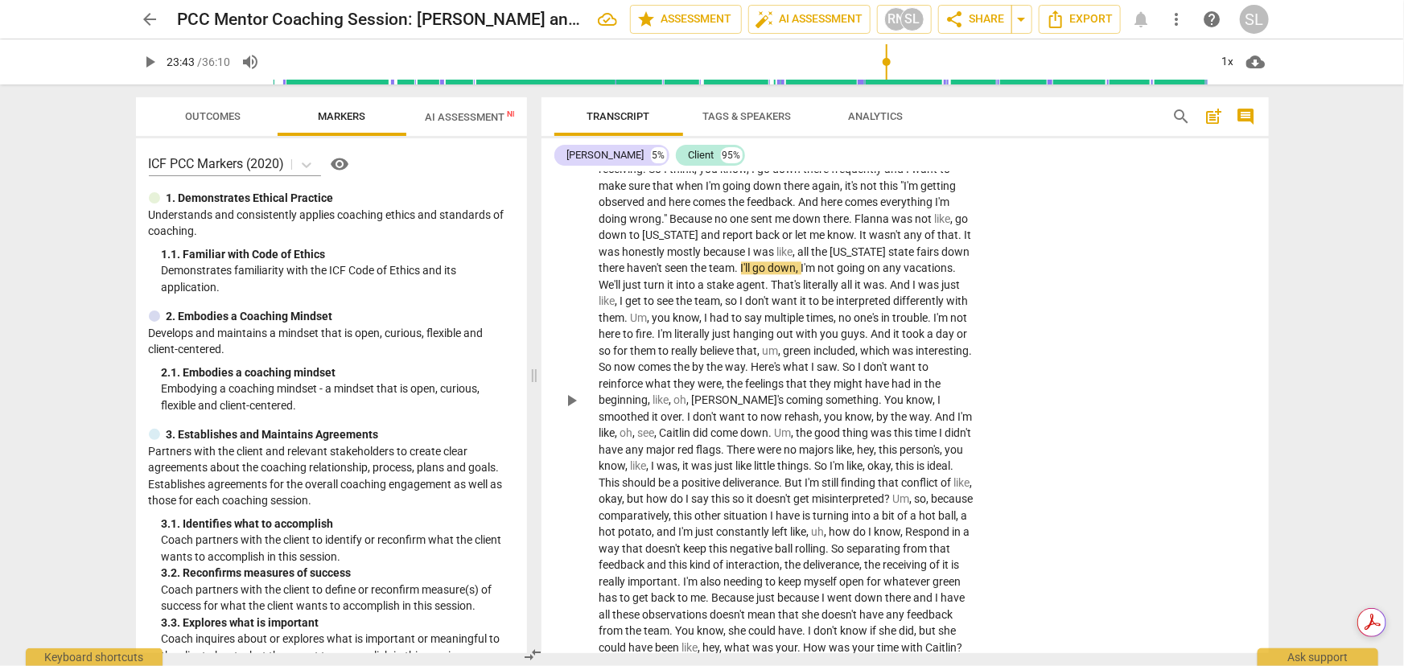
click at [803, 245] on span "all" at bounding box center [805, 251] width 14 height 13
drag, startPoint x: 571, startPoint y: 364, endPoint x: 588, endPoint y: 327, distance: 40.0
click at [571, 391] on span "pause" at bounding box center [571, 400] width 19 height 19
type input "1424"
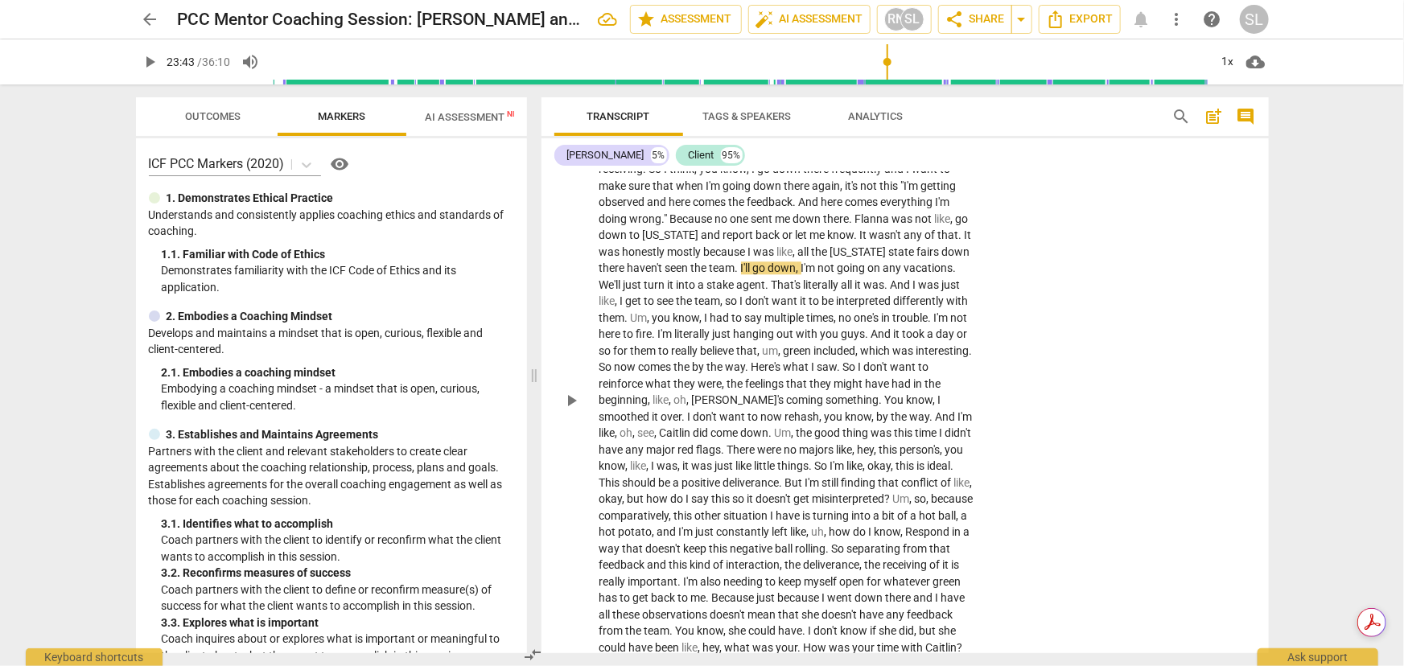
click at [803, 245] on span "all" at bounding box center [805, 251] width 14 height 13
click at [917, 245] on span "fairs" at bounding box center [928, 251] width 25 height 13
click at [624, 261] on span "there" at bounding box center [613, 267] width 28 height 13
click at [662, 278] on span "We'll" at bounding box center [666, 284] width 24 height 13
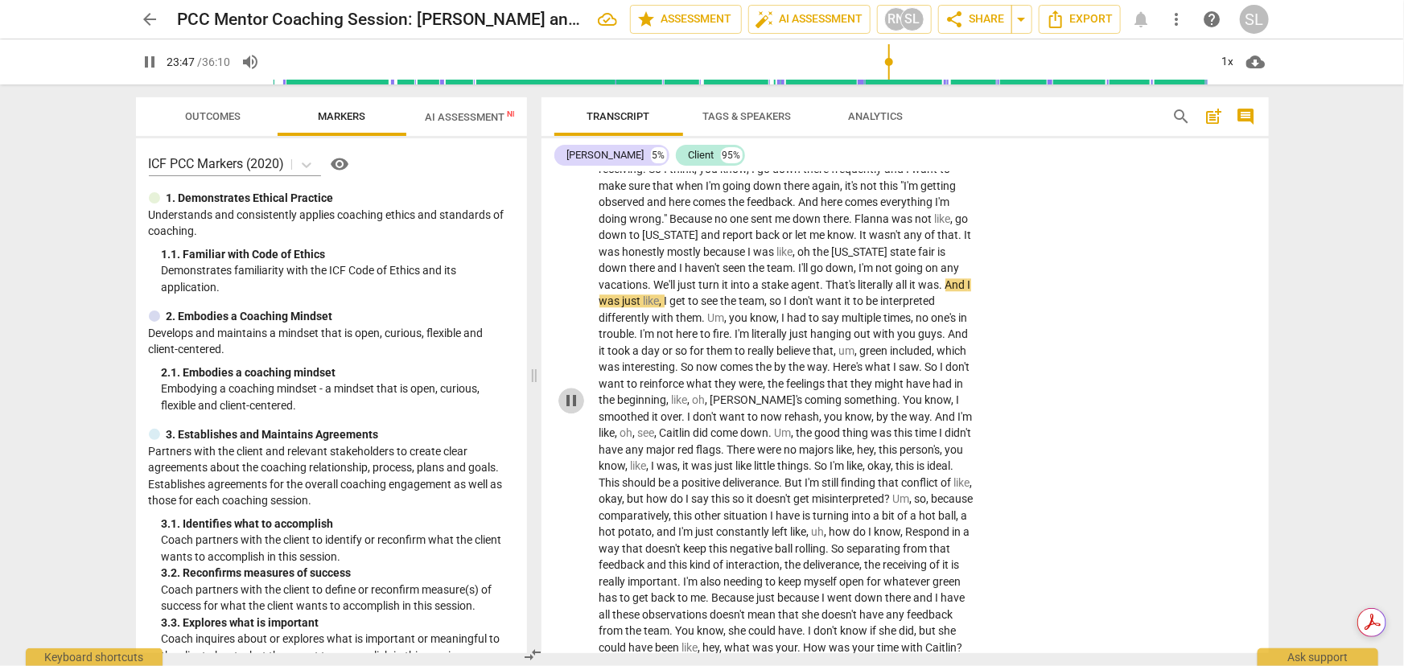
click at [575, 391] on span "pause" at bounding box center [571, 400] width 19 height 19
type input "1428"
click at [778, 278] on span "stake" at bounding box center [777, 284] width 30 height 13
drag, startPoint x: 707, startPoint y: 274, endPoint x: 780, endPoint y: 269, distance: 73.4
click at [780, 269] on p "Uh , right on par . I have some other conflicts that I'm working through . Feed…" at bounding box center [787, 400] width 377 height 611
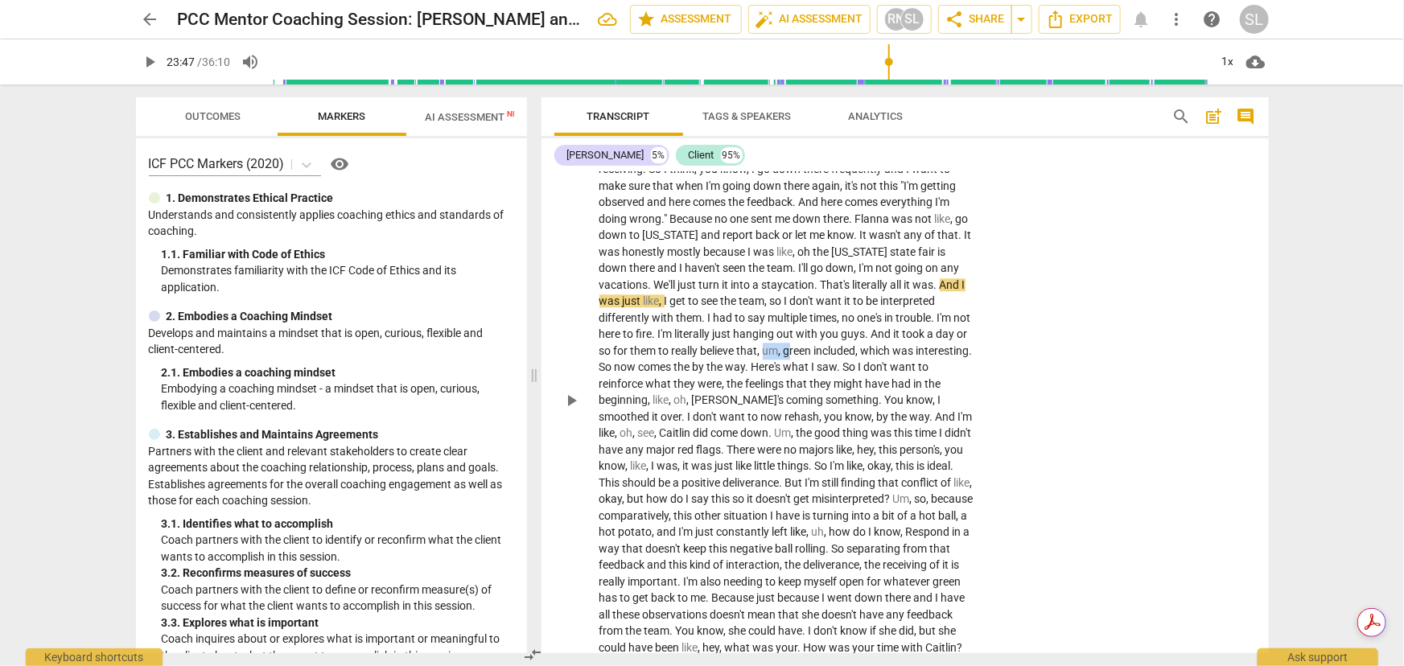
drag, startPoint x: 798, startPoint y: 310, endPoint x: 823, endPoint y: 313, distance: 25.1
click at [823, 313] on p "Uh , right on par . I have some other conflicts that I'm working through . Feed…" at bounding box center [787, 400] width 377 height 611
click at [956, 344] on span "So" at bounding box center [962, 350] width 13 height 13
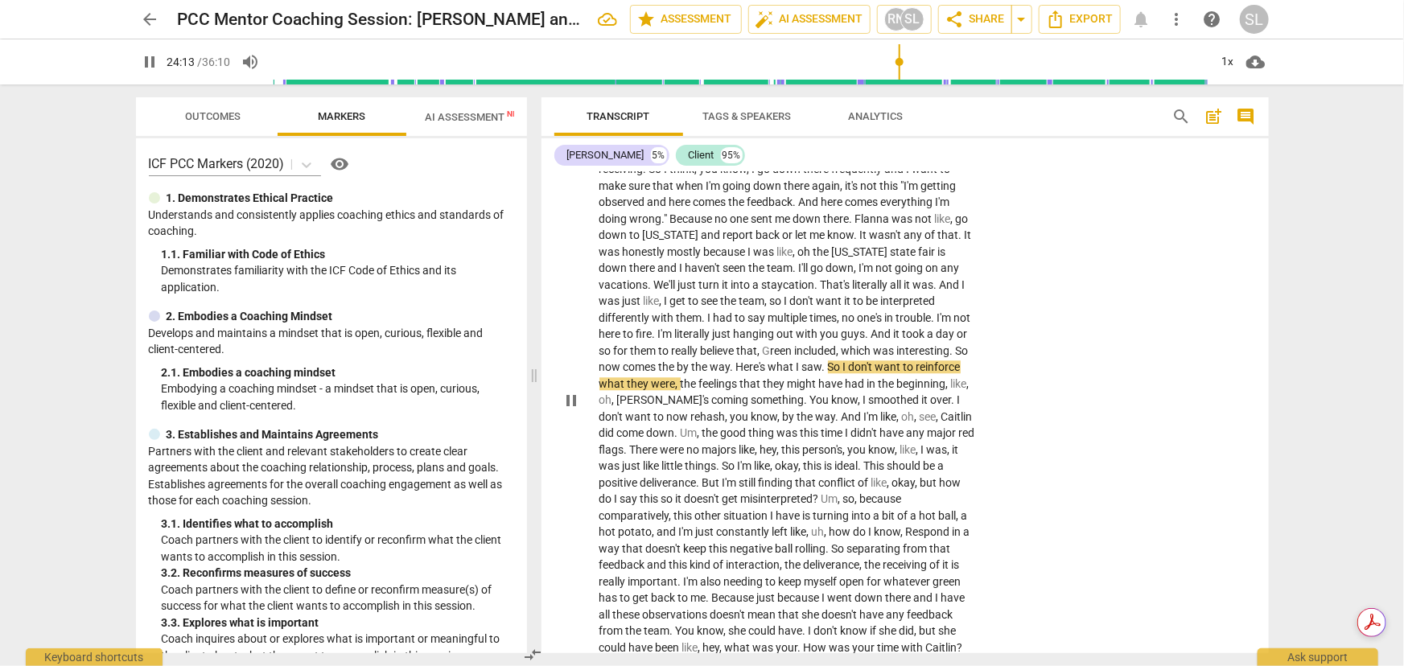
click at [568, 391] on span "pause" at bounding box center [571, 400] width 19 height 19
type input "1453"
click at [677, 360] on span "the" at bounding box center [668, 366] width 19 height 13
click at [824, 360] on span "." at bounding box center [821, 366] width 6 height 13
click at [751, 393] on span "coming" at bounding box center [731, 399] width 39 height 13
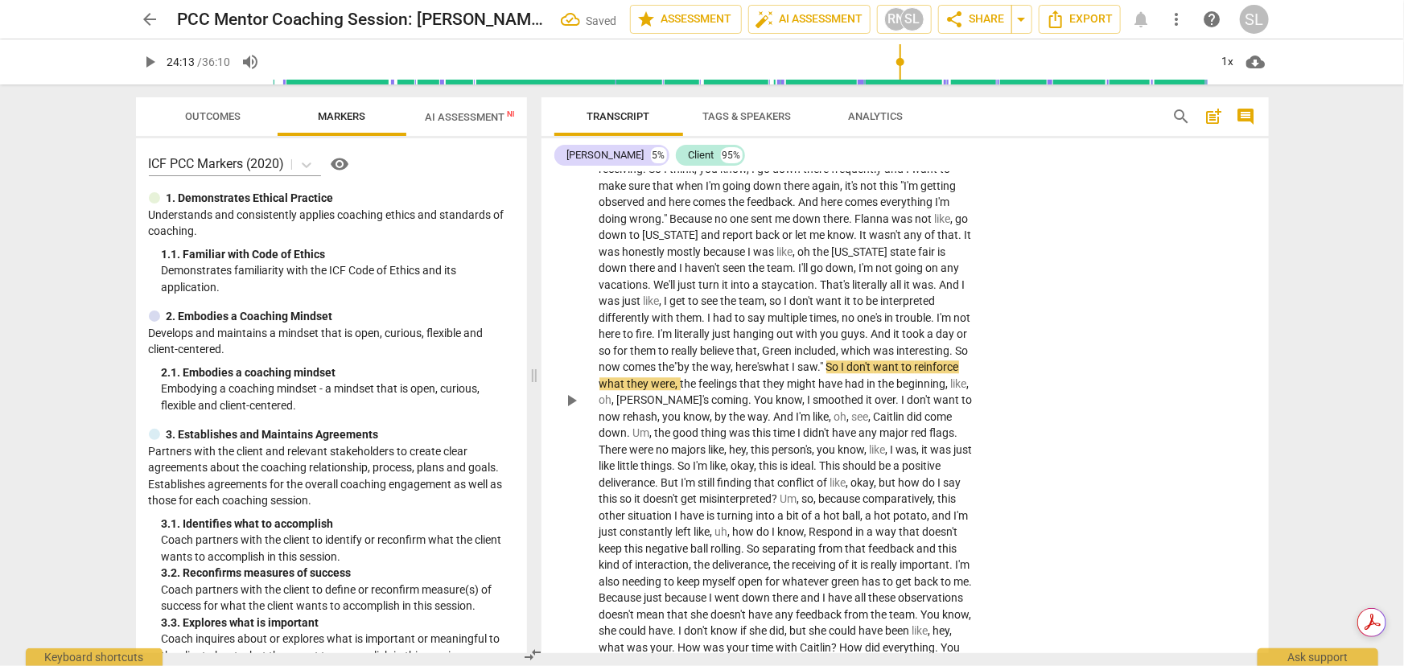
click at [612, 393] on span "oh" at bounding box center [605, 399] width 13 height 13
click at [776, 393] on span "." at bounding box center [773, 399] width 6 height 13
click at [826, 393] on span "know" at bounding box center [813, 399] width 27 height 13
click at [572, 391] on span "pause" at bounding box center [571, 400] width 19 height 19
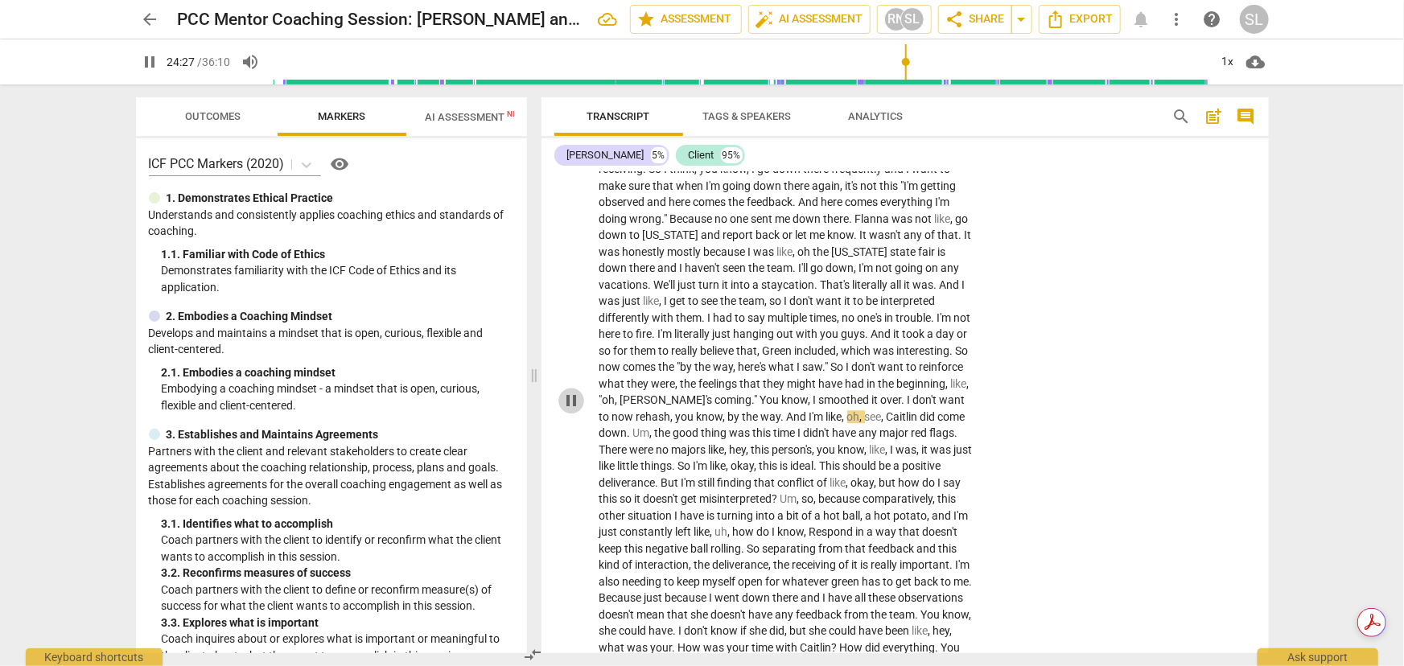
type input "1468"
click at [743, 410] on span "by" at bounding box center [735, 416] width 14 height 13
click at [923, 410] on span "did" at bounding box center [932, 416] width 18 height 13
click at [564, 391] on span "pause" at bounding box center [571, 400] width 19 height 19
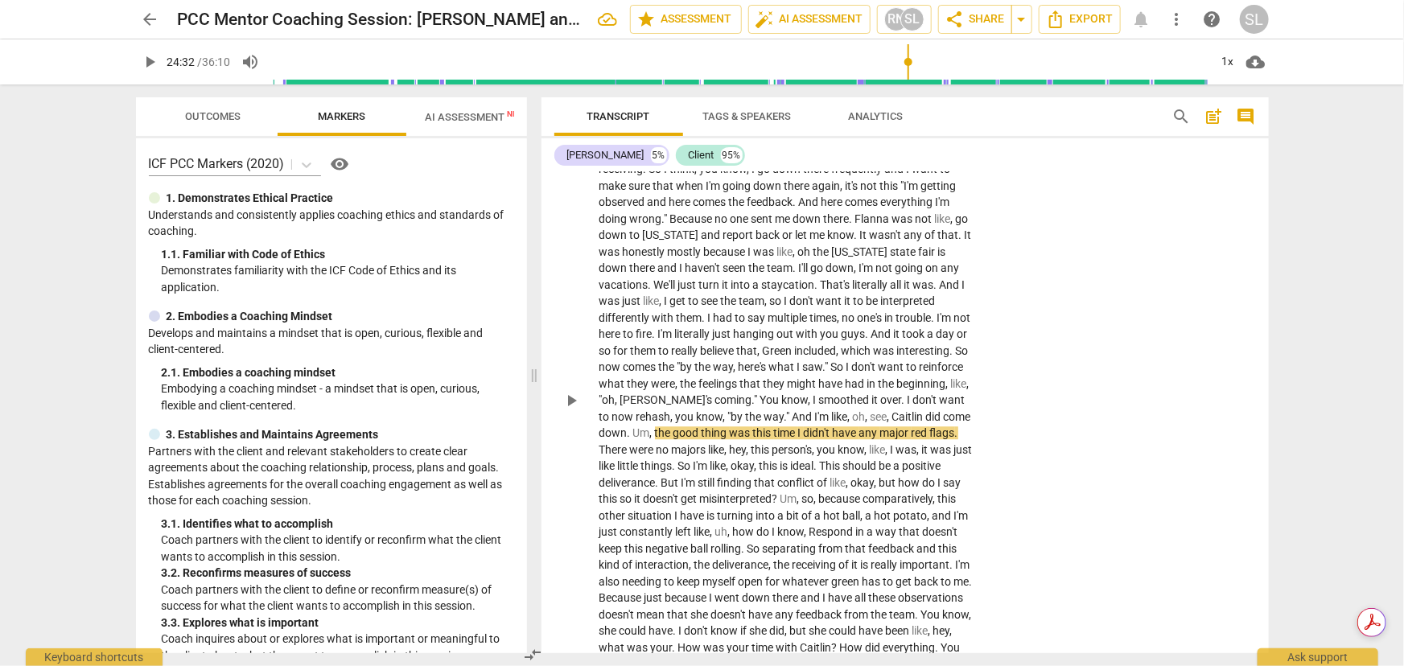
type input "1473"
drag, startPoint x: 715, startPoint y: 389, endPoint x: 739, endPoint y: 391, distance: 24.2
click at [739, 391] on p "Uh , right on par . I have some other conflicts that I'm working through . Feed…" at bounding box center [787, 400] width 377 height 611
click at [673, 426] on span "the" at bounding box center [664, 432] width 19 height 13
drag, startPoint x: 752, startPoint y: 391, endPoint x: 715, endPoint y: 389, distance: 37.0
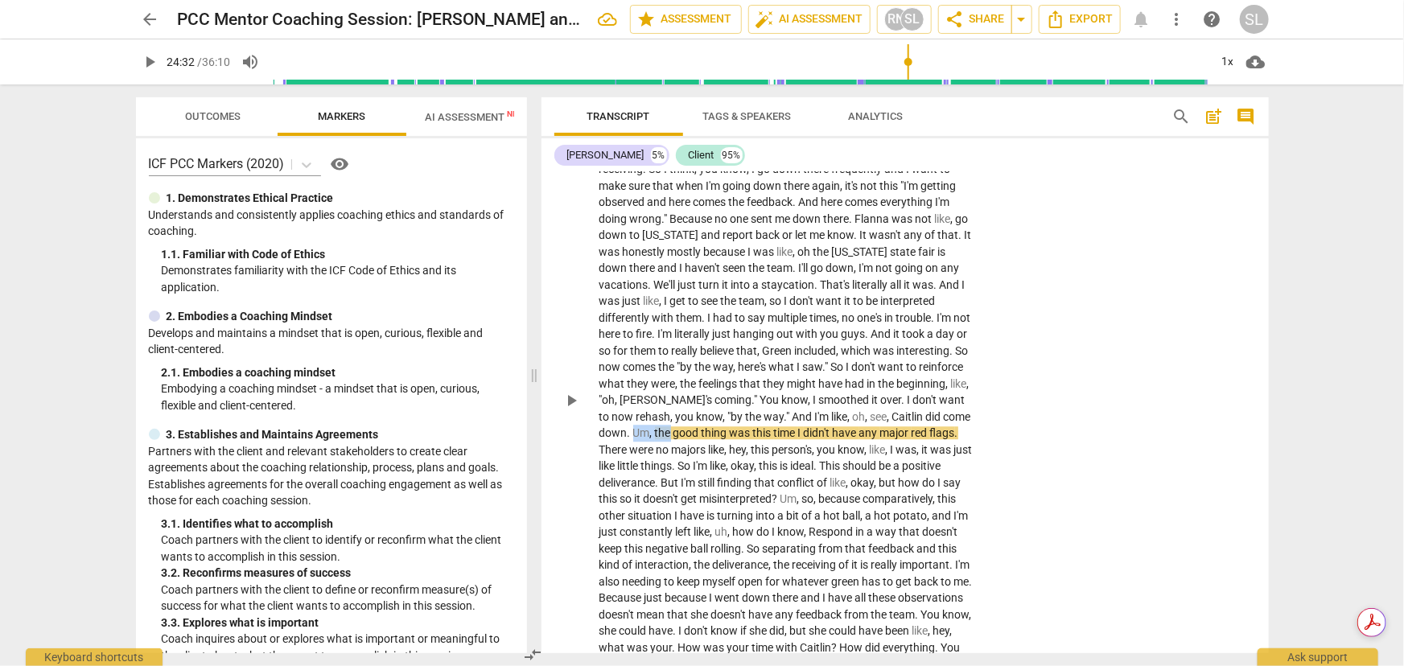
click at [715, 389] on p "Uh , right on par . I have some other conflicts that I'm working through . Feed…" at bounding box center [787, 400] width 377 height 611
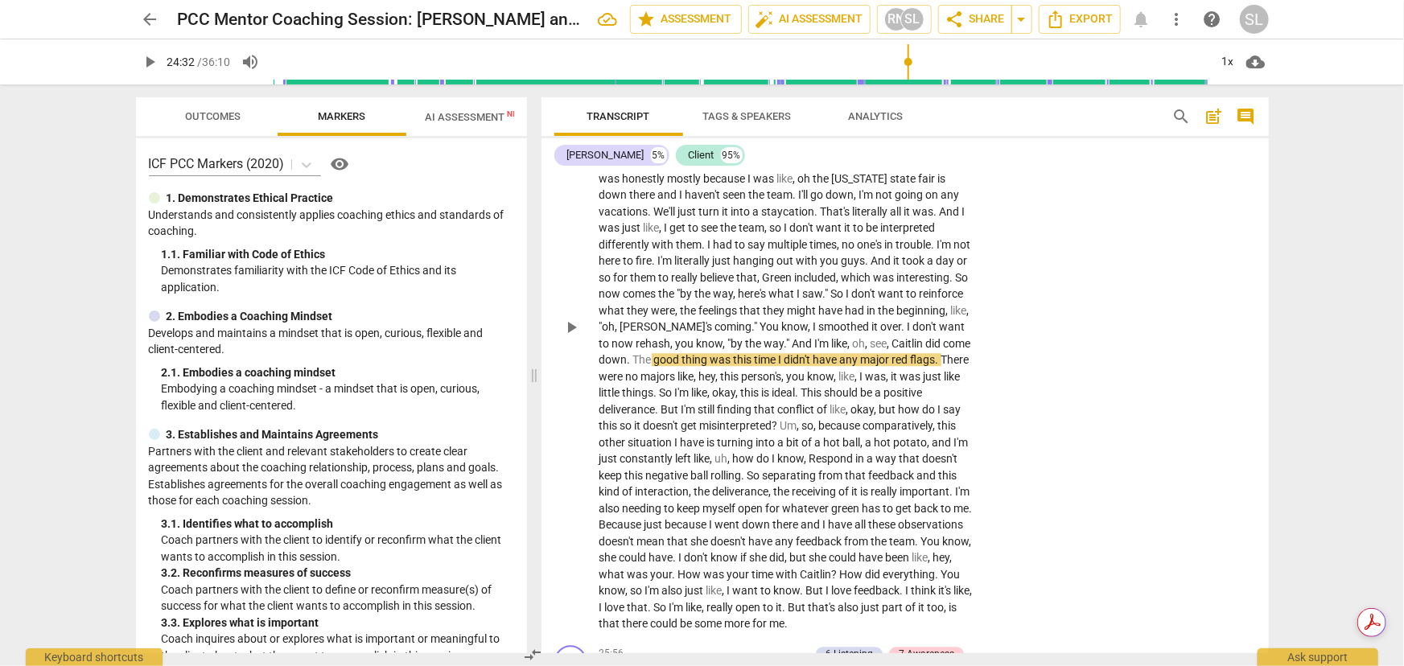
click at [839, 370] on span "like" at bounding box center [847, 376] width 16 height 13
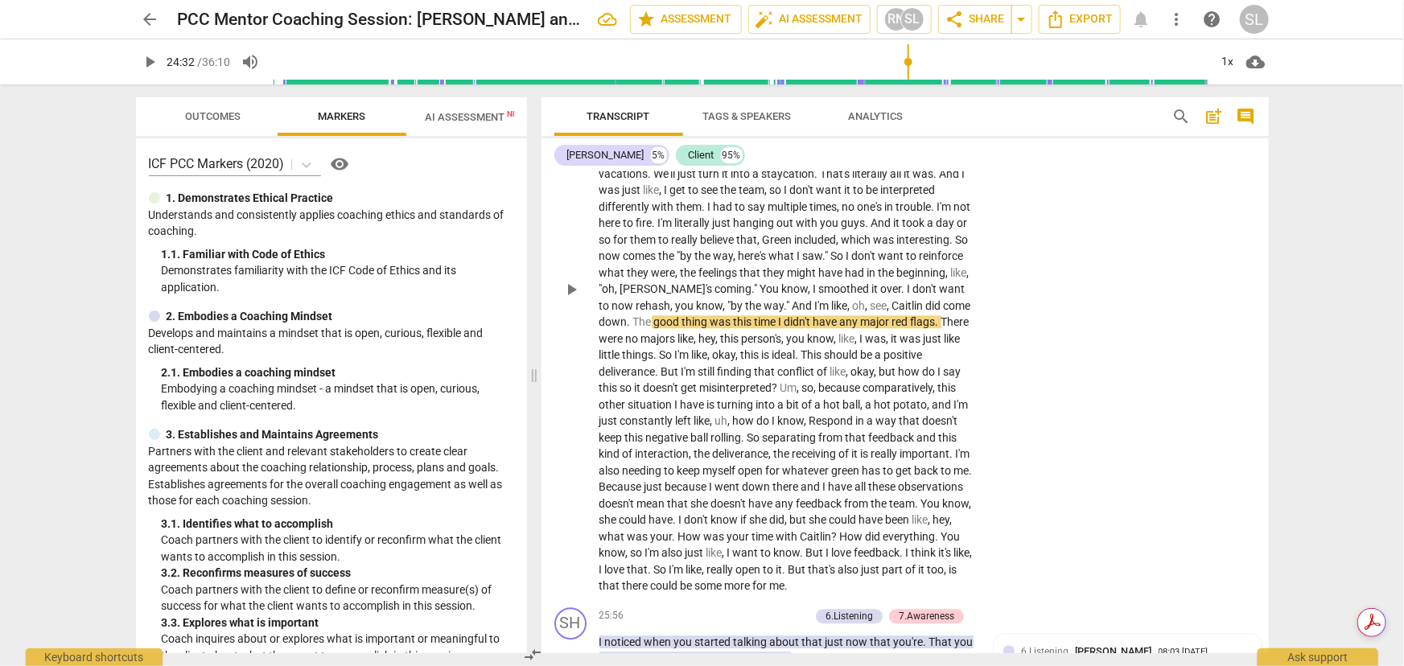
scroll to position [5310, 0]
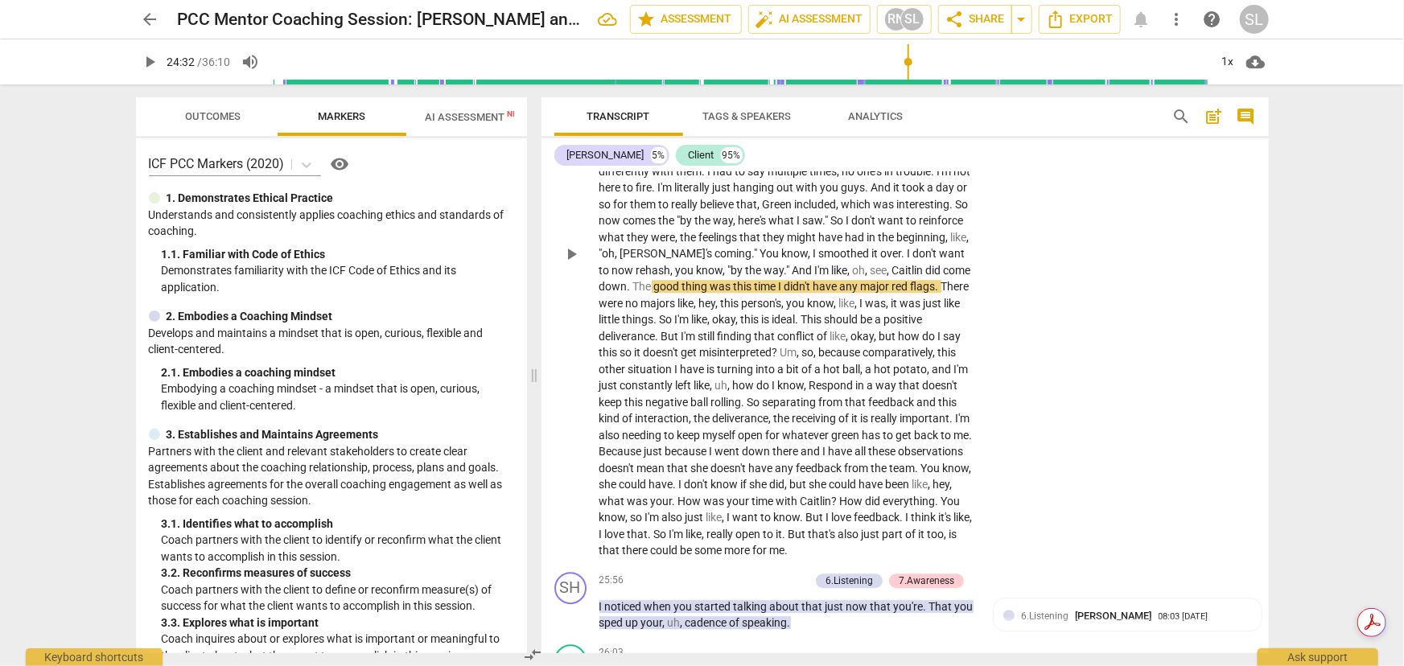
click at [676, 379] on span "constantly" at bounding box center [648, 385] width 56 height 13
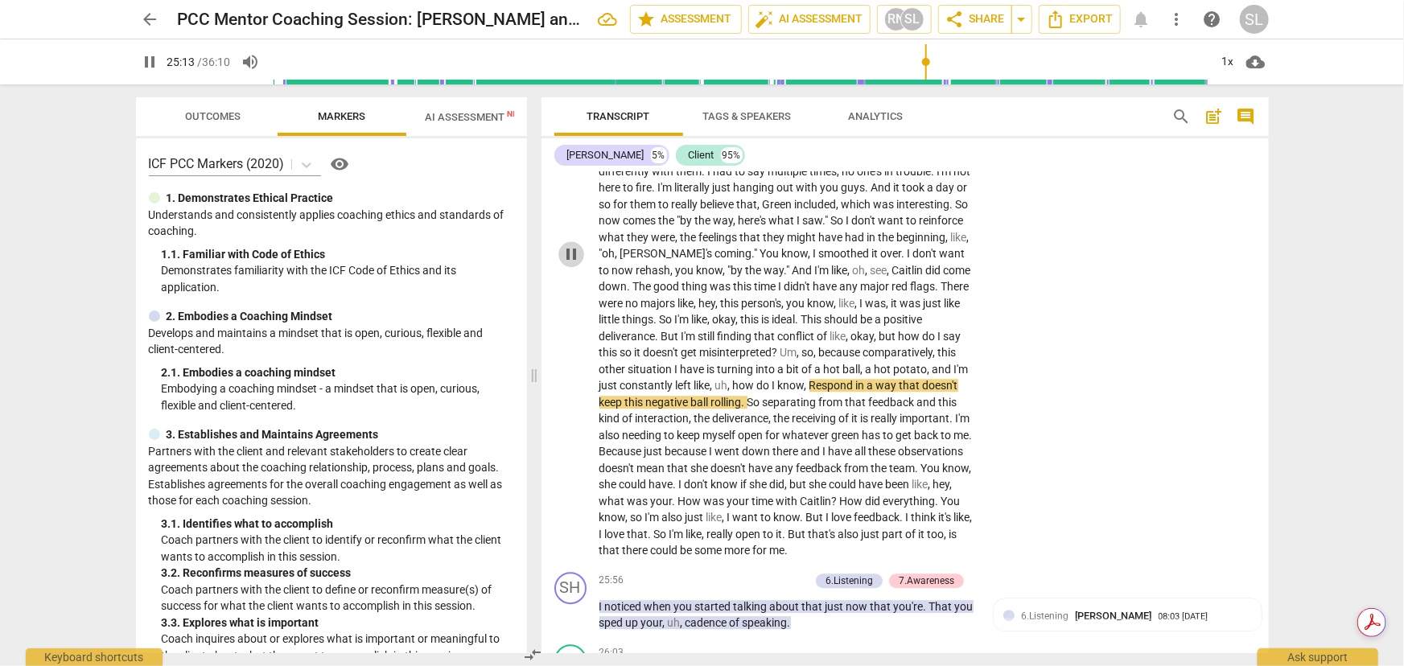
click at [569, 245] on span "pause" at bounding box center [571, 254] width 19 height 19
type input "1513"
drag, startPoint x: 925, startPoint y: 341, endPoint x: 957, endPoint y: 344, distance: 31.5
click at [957, 344] on p "Uh , right on par . I have some other conflicts that I'm working through . Feed…" at bounding box center [787, 254] width 377 height 611
click at [839, 429] on span "green" at bounding box center [824, 435] width 31 height 13
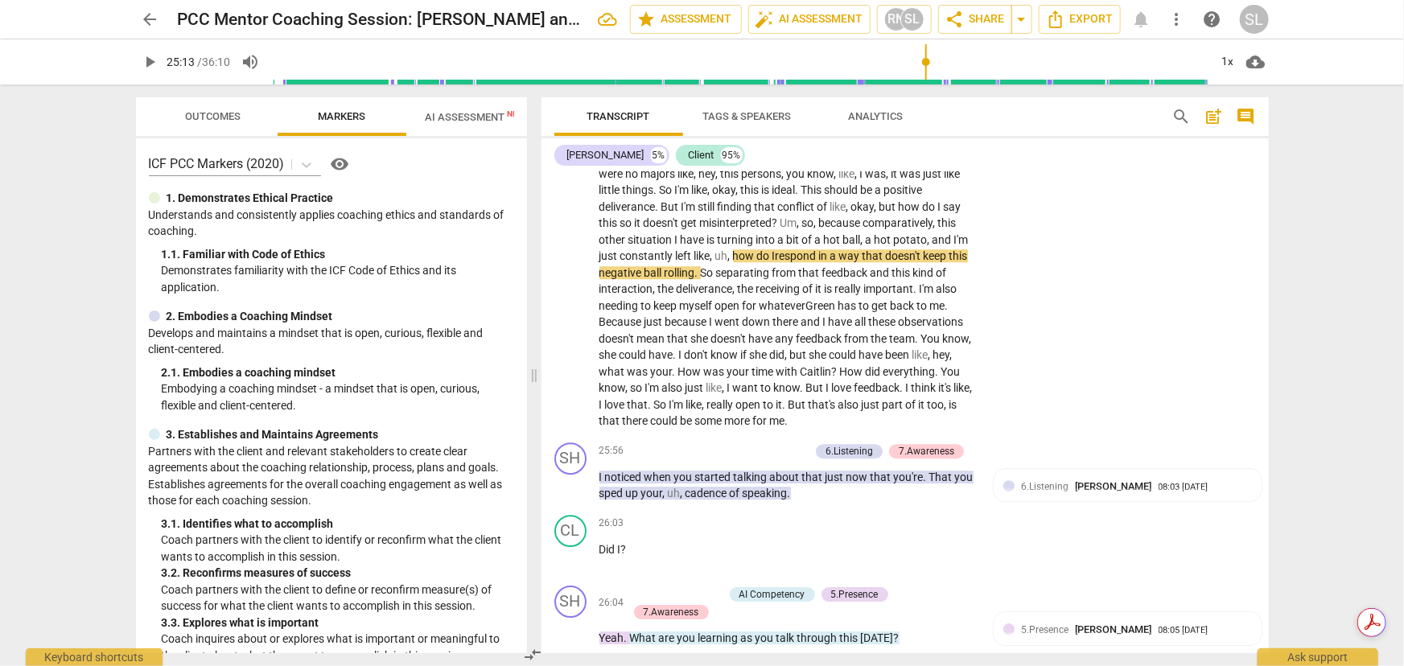
scroll to position [5455, 0]
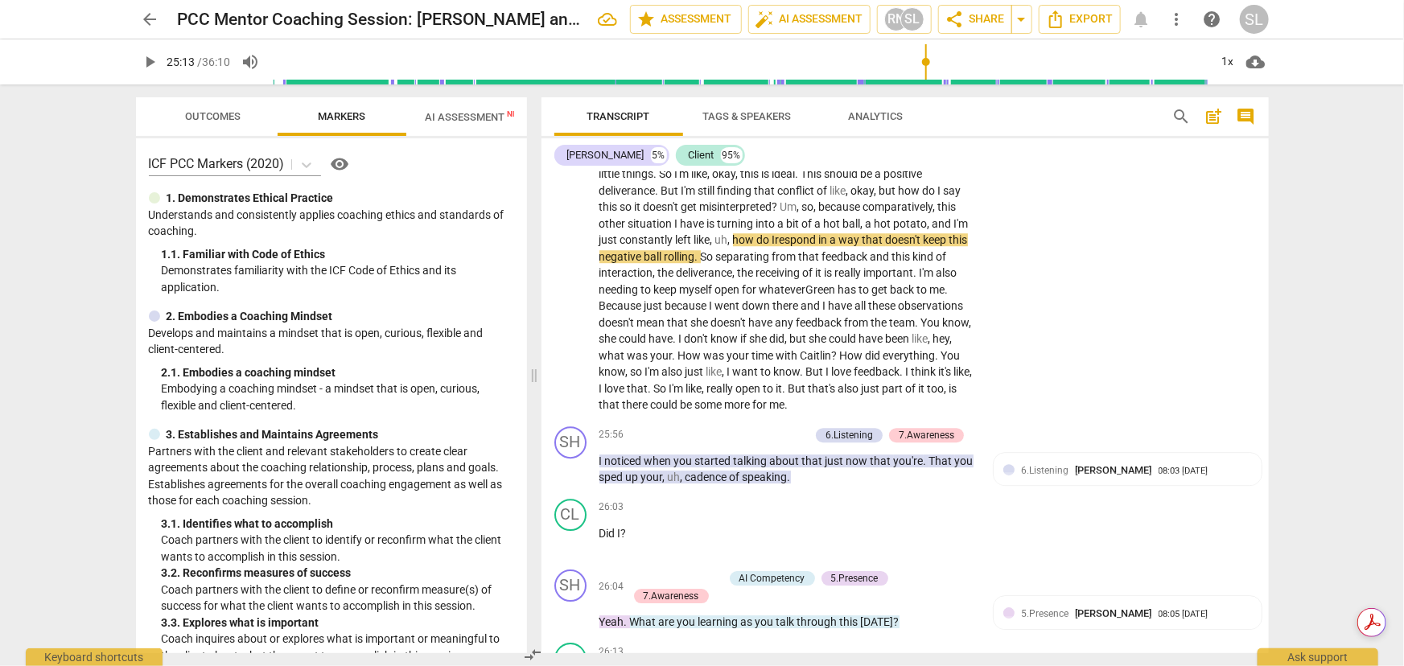
click at [933, 332] on span "hey" at bounding box center [941, 338] width 17 height 13
drag, startPoint x: 733, startPoint y: 312, endPoint x: 815, endPoint y: 311, distance: 82.1
click at [815, 311] on p "Uh , right on par . I have some other conflicts that I'm working through . Feed…" at bounding box center [787, 108] width 377 height 611
click at [897, 349] on span "." at bounding box center [900, 355] width 6 height 13
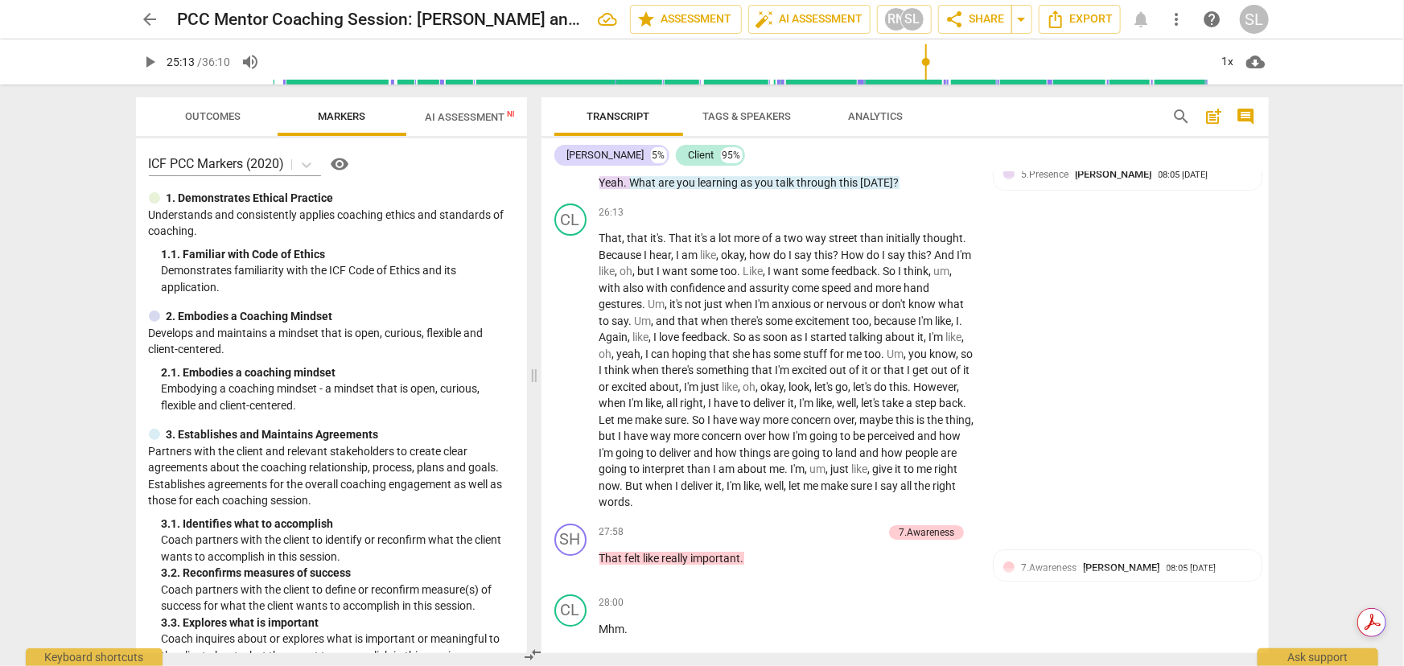
scroll to position [5821, 0]
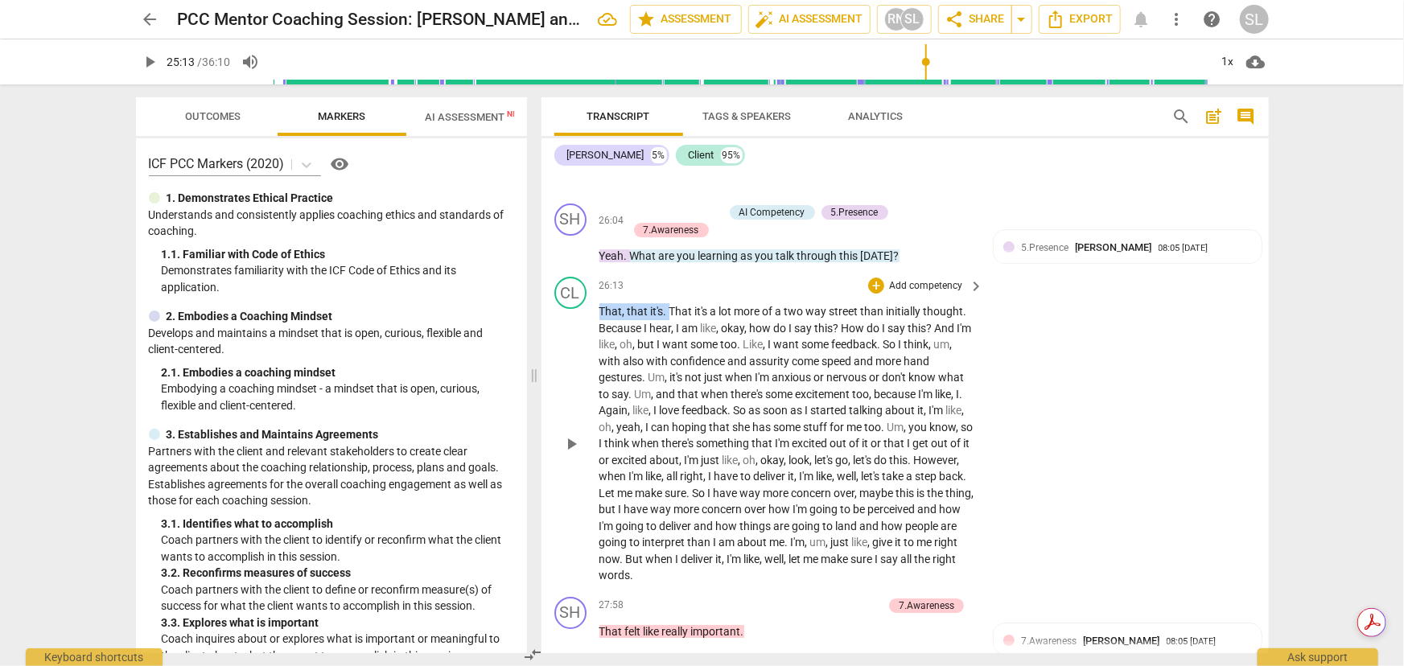
drag, startPoint x: 598, startPoint y: 269, endPoint x: 668, endPoint y: 270, distance: 70.0
click at [668, 303] on p "That , that it's . That it's a lot more of a two way street than initially thou…" at bounding box center [787, 443] width 377 height 281
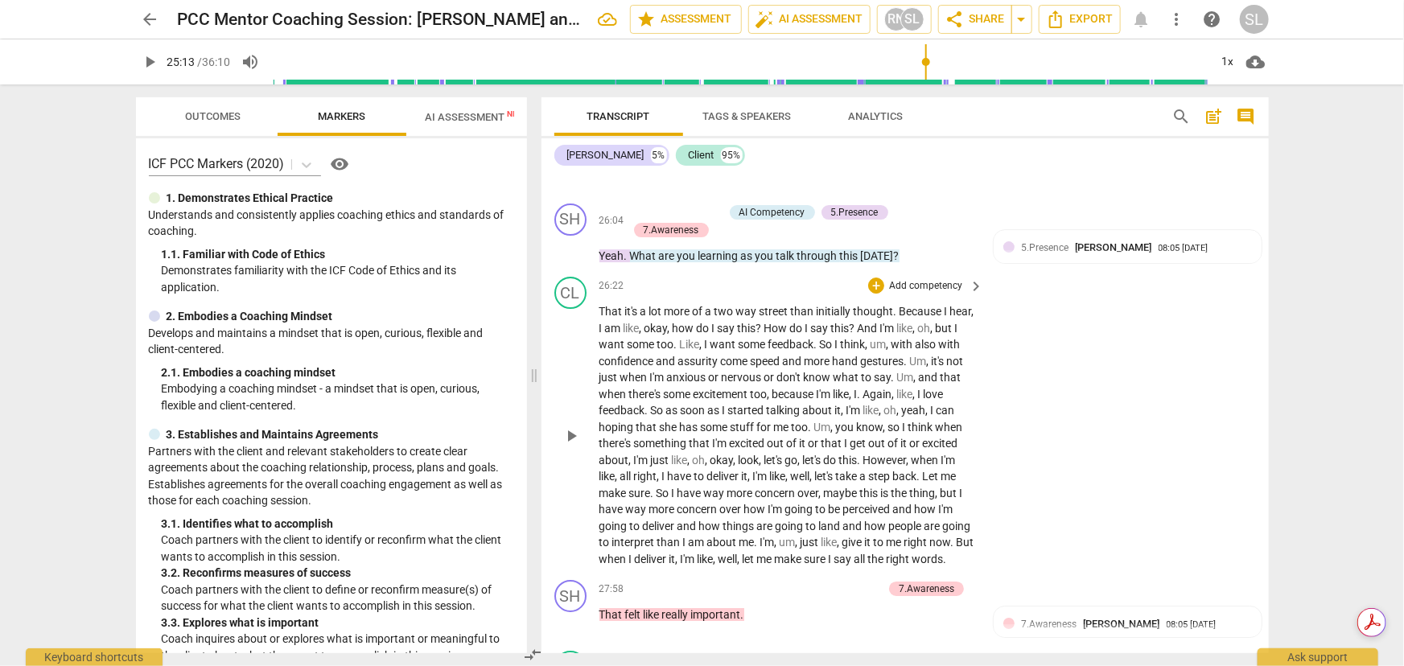
click at [668, 322] on span "okay" at bounding box center [655, 328] width 23 height 13
click at [858, 322] on span "?" at bounding box center [854, 328] width 8 height 13
click at [674, 338] on span "too" at bounding box center [665, 344] width 17 height 13
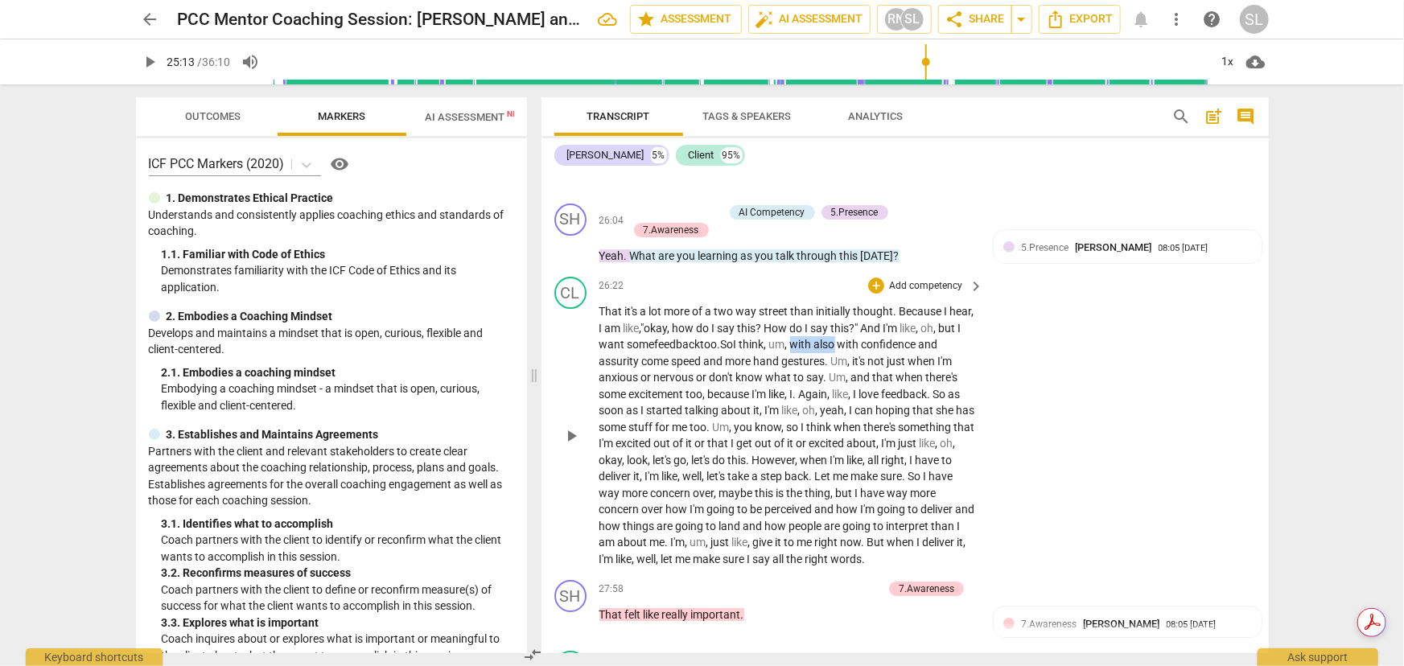
drag, startPoint x: 827, startPoint y: 300, endPoint x: 871, endPoint y: 299, distance: 44.3
click at [871, 303] on p "That it's a lot more of a two way street than initially thought . Because I hea…" at bounding box center [787, 435] width 377 height 264
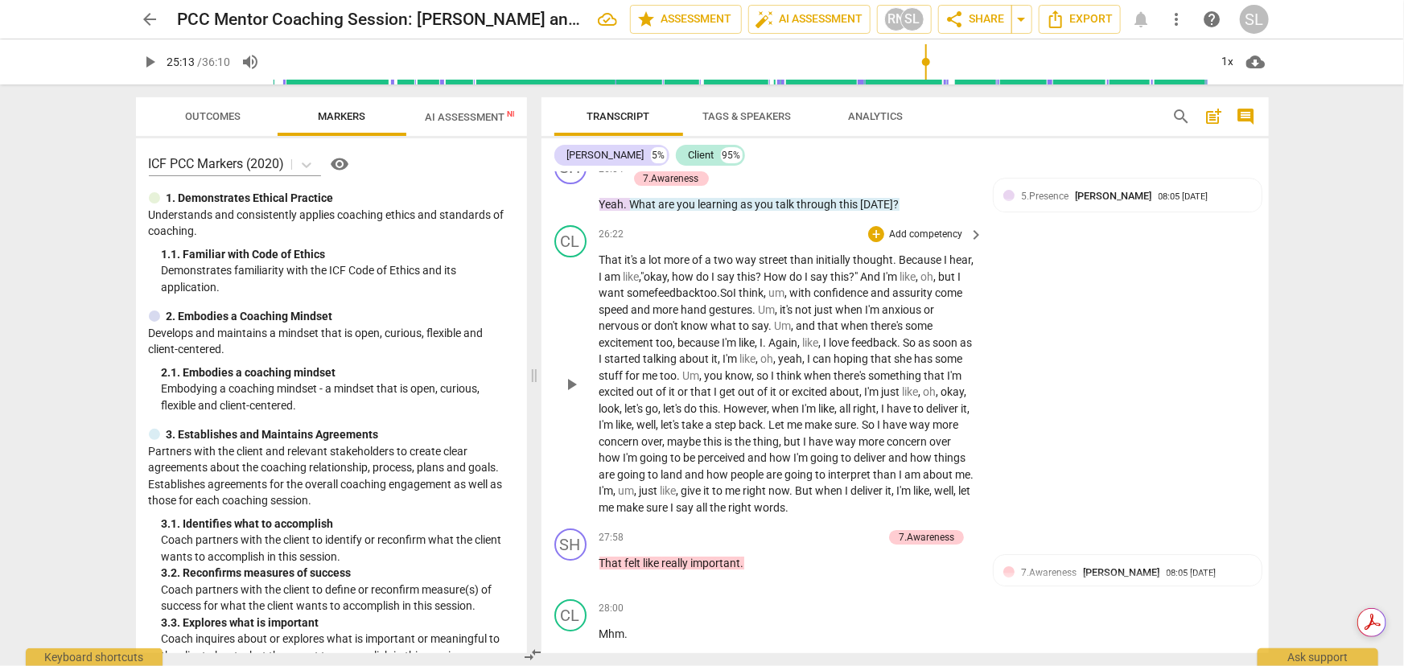
scroll to position [5894, 0]
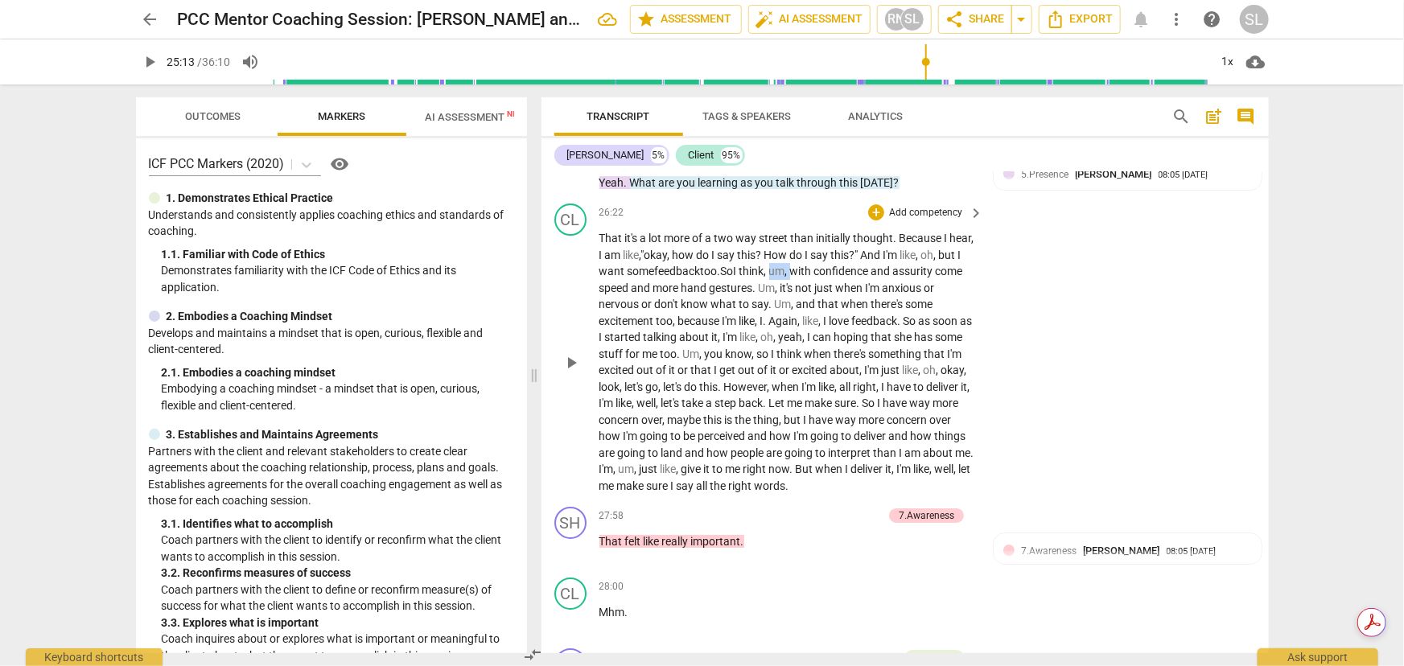
drag, startPoint x: 805, startPoint y: 227, endPoint x: 824, endPoint y: 229, distance: 19.4
click at [824, 230] on p "That it's a lot more of a two way street than initially thought . Because I hea…" at bounding box center [787, 362] width 377 height 264
drag, startPoint x: 790, startPoint y: 241, endPoint x: 822, endPoint y: 249, distance: 33.2
click at [826, 244] on p "That it's a lot more of a two way street than initially thought . Because I hea…" at bounding box center [787, 362] width 377 height 264
click at [710, 331] on span "can" at bounding box center [700, 337] width 21 height 13
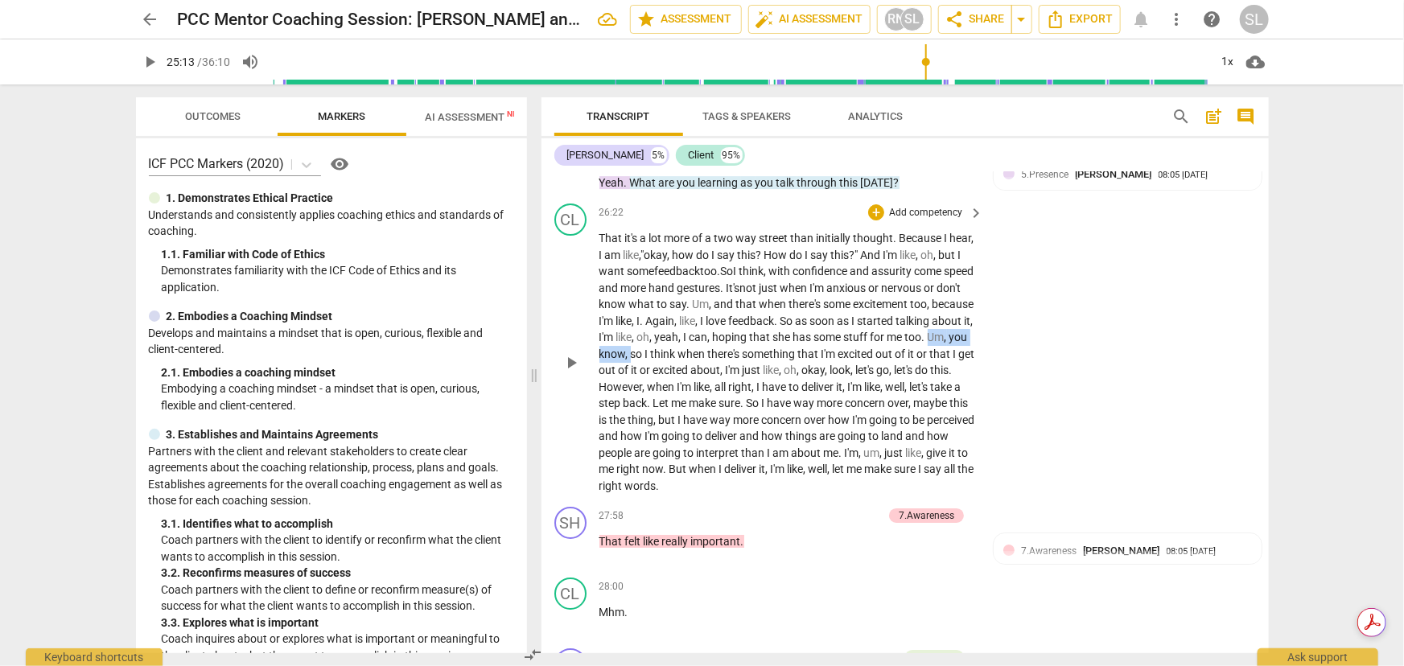
drag, startPoint x: 713, startPoint y: 310, endPoint x: 788, endPoint y: 308, distance: 74.8
click at [788, 308] on p "That it's a lot more of a two way street than initially thought . Because I hea…" at bounding box center [787, 362] width 377 height 264
drag, startPoint x: 639, startPoint y: 426, endPoint x: 660, endPoint y: 426, distance: 20.9
click at [660, 426] on p "That it's a lot more of a two way street than initially thought . Because I hea…" at bounding box center [787, 362] width 377 height 264
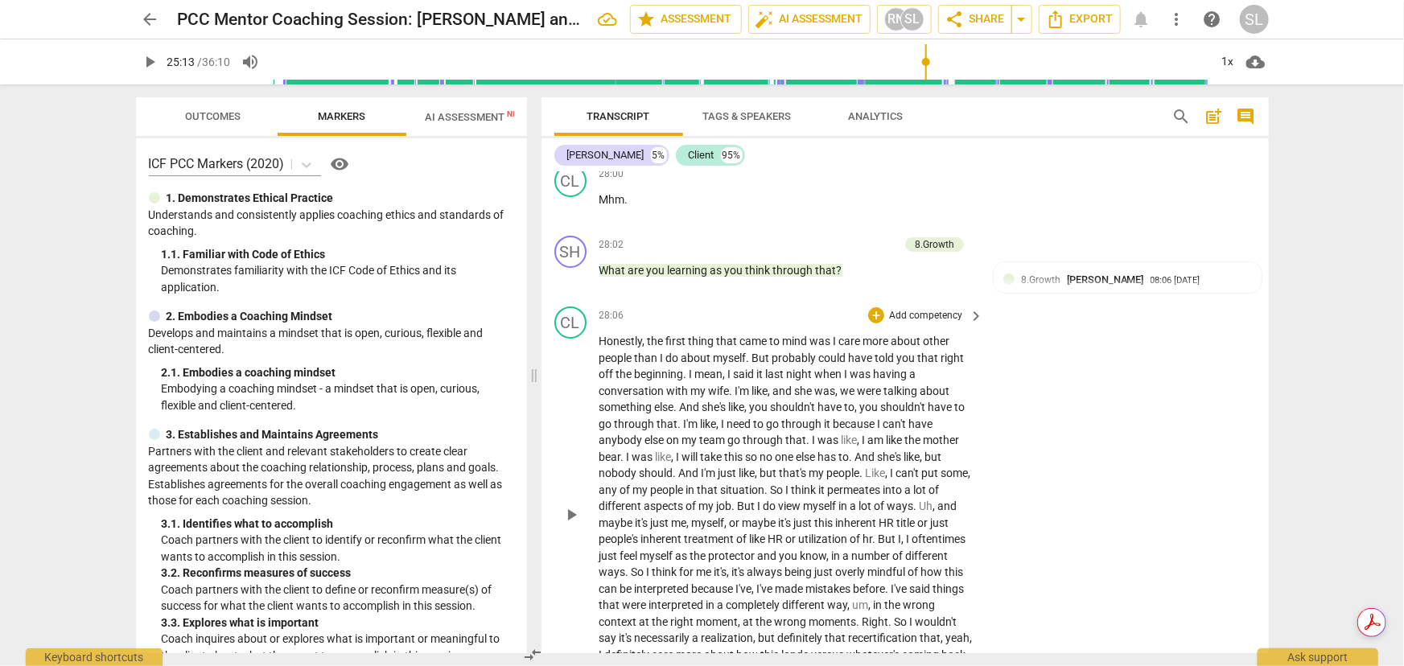
scroll to position [6380, 0]
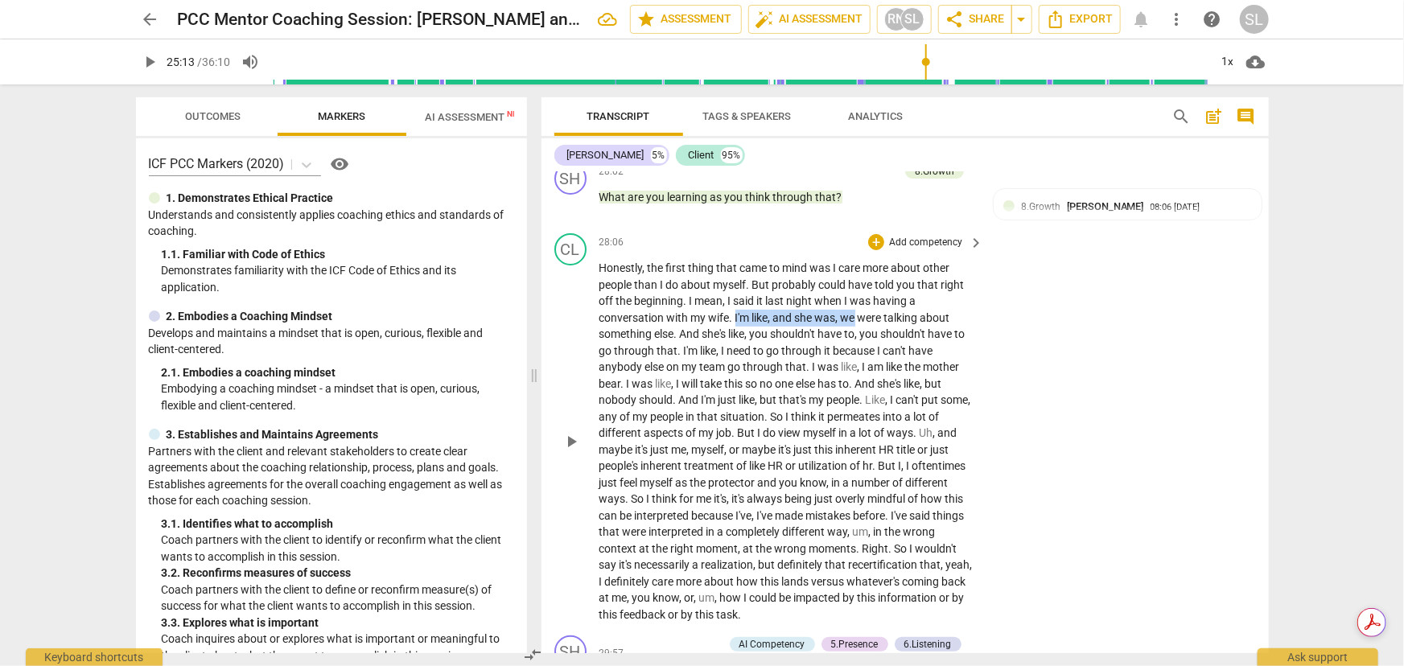
drag, startPoint x: 735, startPoint y: 274, endPoint x: 855, endPoint y: 278, distance: 120.8
click at [855, 278] on p "Honestly , the first thing that came to mind was I care more about other people…" at bounding box center [787, 441] width 377 height 363
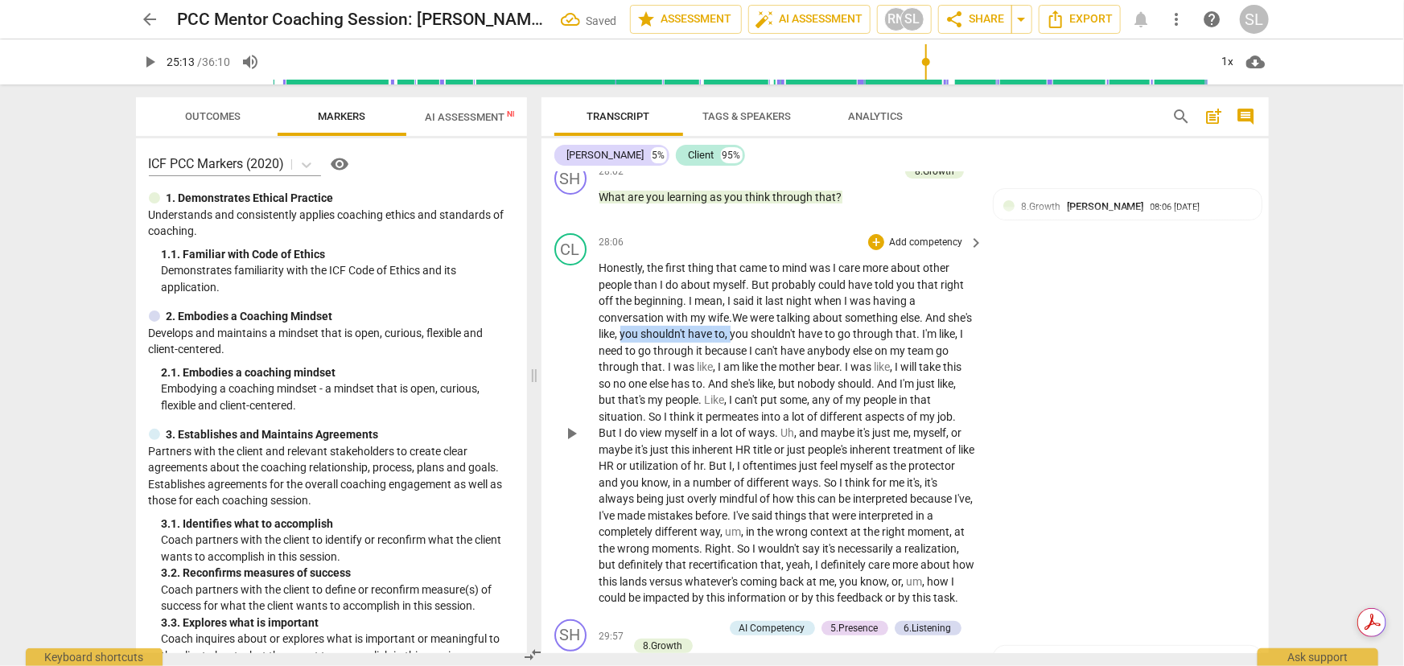
drag, startPoint x: 649, startPoint y: 291, endPoint x: 761, endPoint y: 293, distance: 111.9
click at [761, 293] on p "Honestly , the first thing that came to mind was I care more about other people…" at bounding box center [787, 433] width 377 height 347
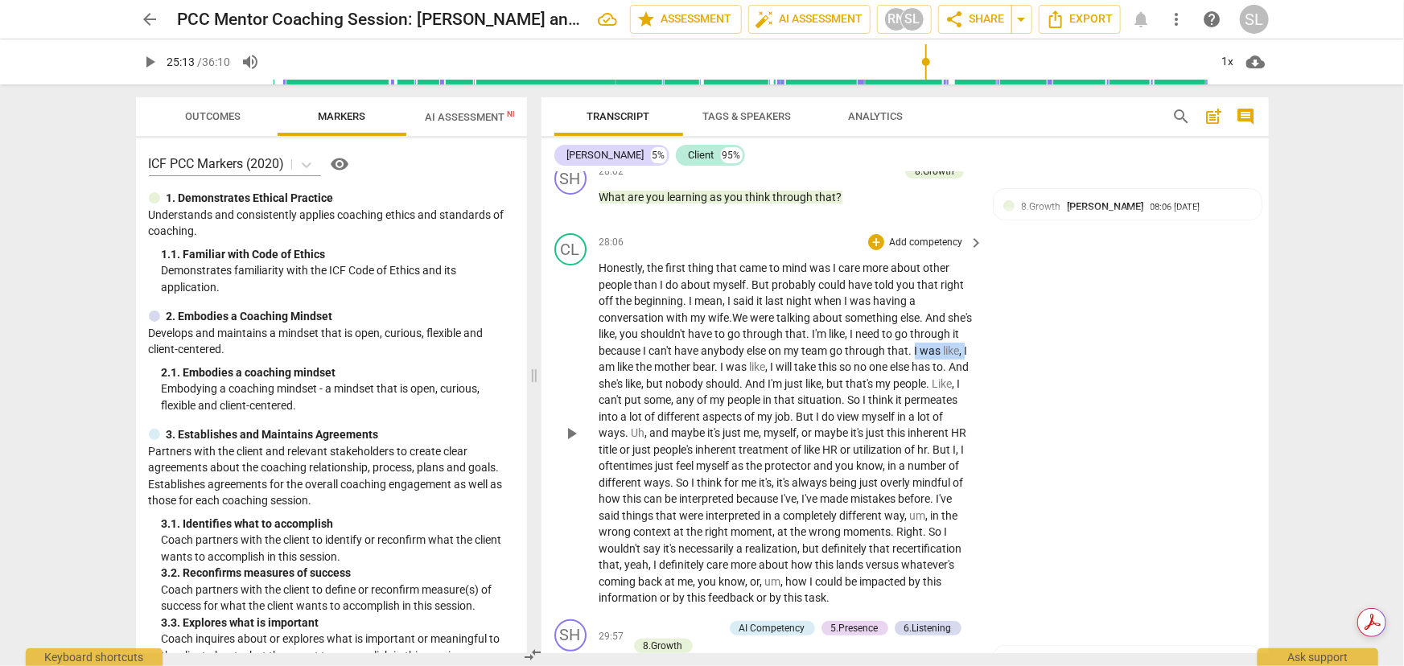
drag, startPoint x: 966, startPoint y: 304, endPoint x: 644, endPoint y: 318, distance: 322.1
click at [644, 318] on p "Honestly , the first thing that came to mind was I care more about other people…" at bounding box center [787, 433] width 377 height 347
drag, startPoint x: 721, startPoint y: 323, endPoint x: 772, endPoint y: 323, distance: 50.7
click at [772, 323] on p "Honestly , the first thing that came to mind was I care more about other people…" at bounding box center [787, 433] width 377 height 347
drag, startPoint x: 909, startPoint y: 339, endPoint x: 933, endPoint y: 343, distance: 24.5
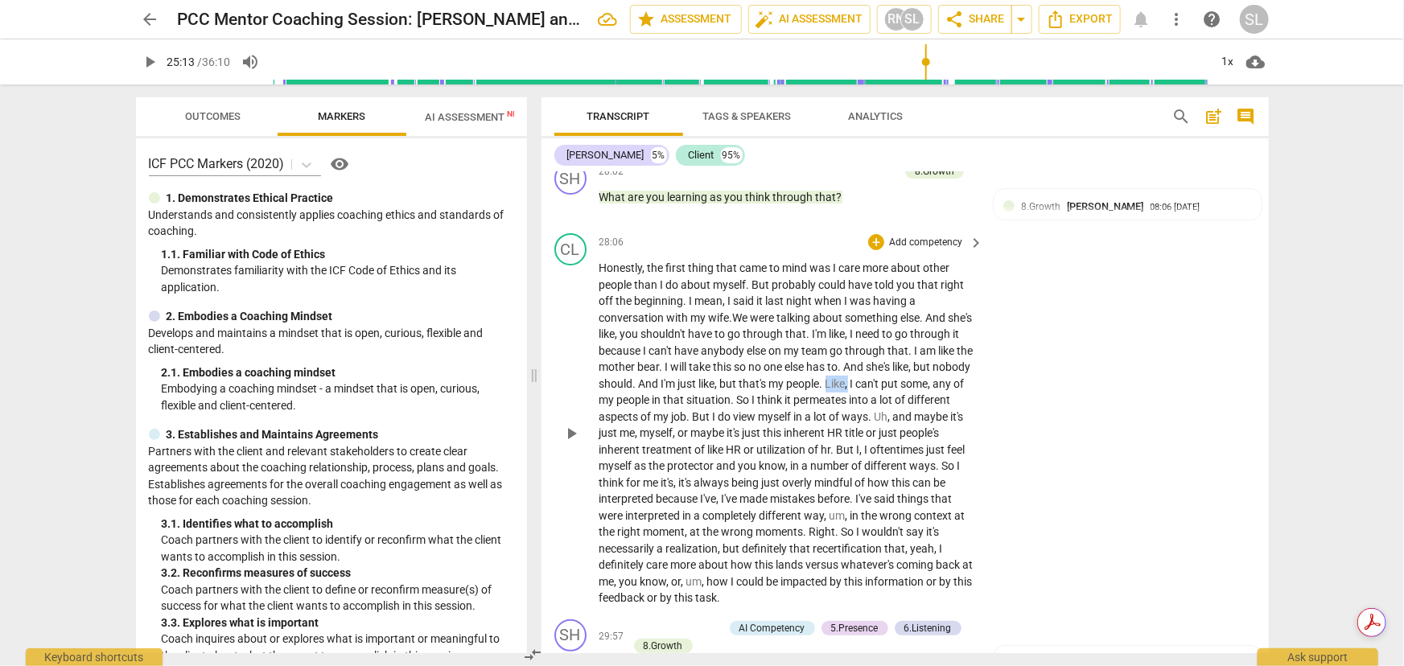
click at [933, 343] on p "Honestly , the first thing that came to mind was I care more about other people…" at bounding box center [787, 433] width 377 height 347
click at [876, 377] on span "some" at bounding box center [889, 383] width 27 height 13
drag, startPoint x: 953, startPoint y: 373, endPoint x: 621, endPoint y: 392, distance: 332.1
click at [621, 392] on p "Honestly , the first thing that came to mind was I care more about other people…" at bounding box center [787, 433] width 377 height 347
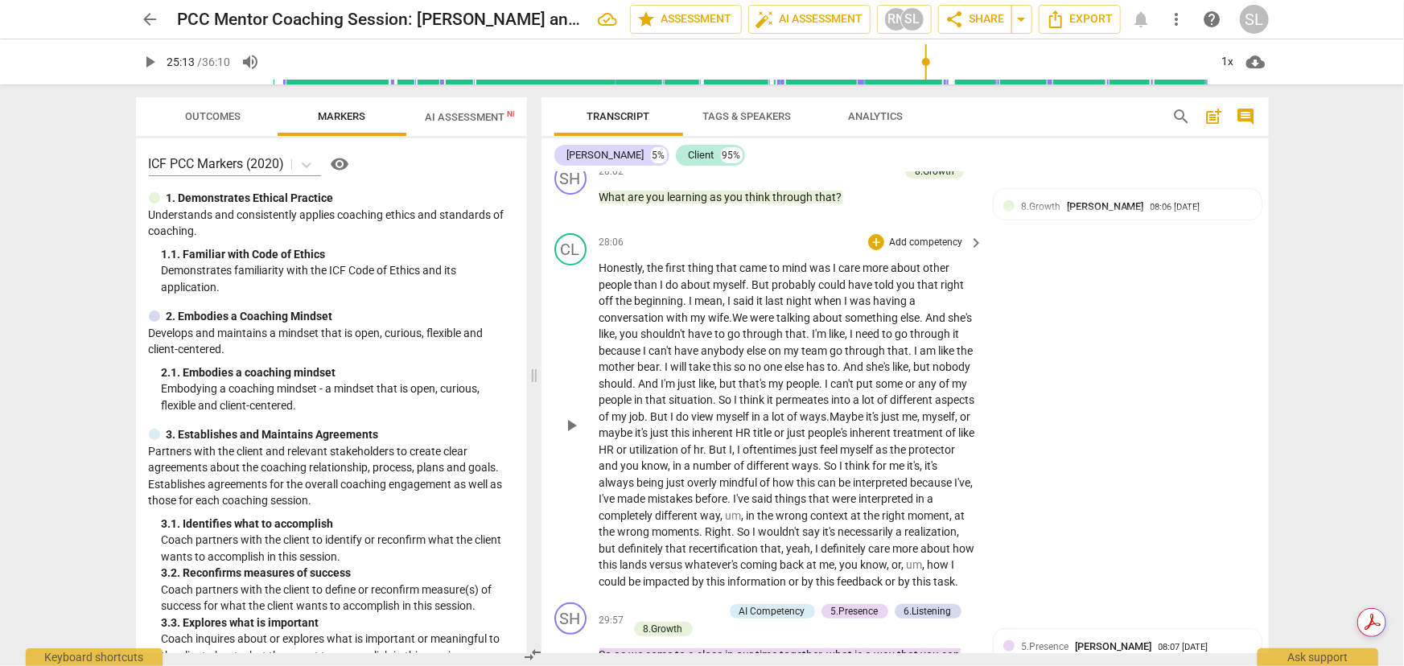
click at [733, 443] on span "I" at bounding box center [731, 449] width 3 height 13
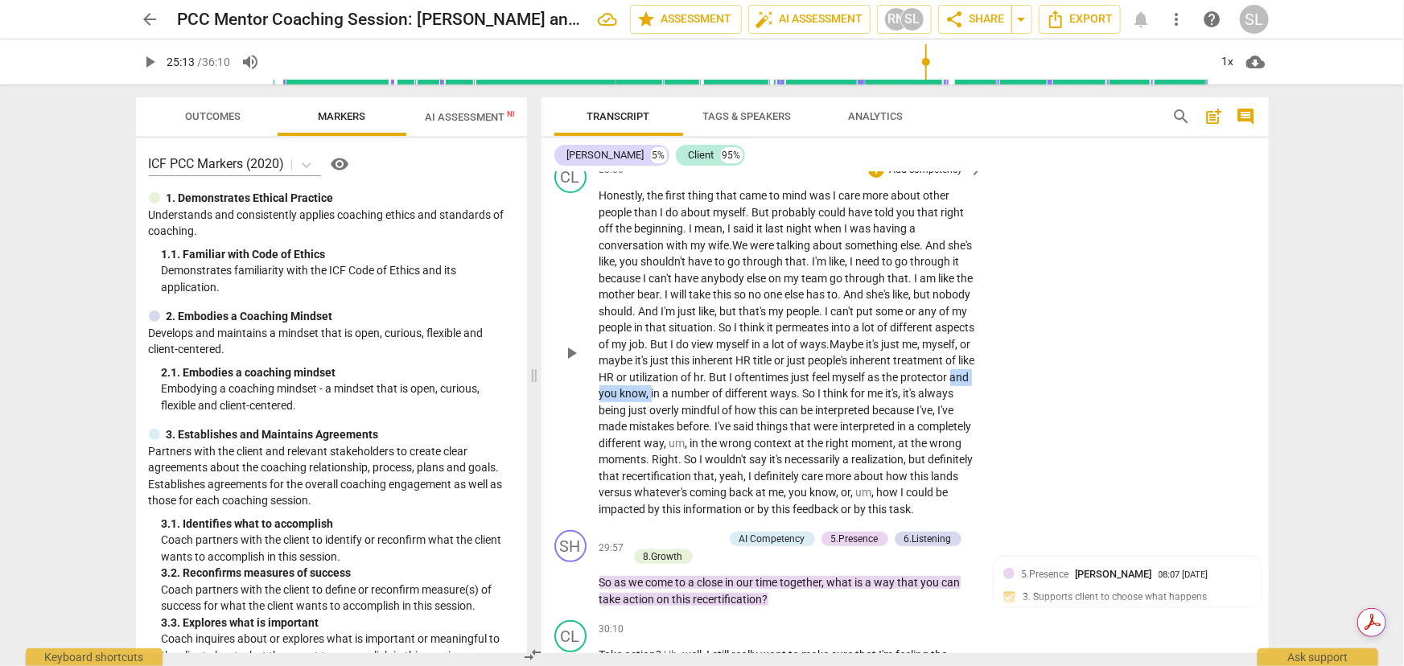
drag, startPoint x: 817, startPoint y: 348, endPoint x: 889, endPoint y: 351, distance: 72.5
click at [889, 351] on p "Honestly , the first thing that came to mind was I care more about other people…" at bounding box center [787, 352] width 377 height 330
drag, startPoint x: 715, startPoint y: 382, endPoint x: 732, endPoint y: 395, distance: 21.2
click at [735, 385] on p "Honestly , the first thing that came to mind was I care more about other people…" at bounding box center [787, 352] width 377 height 330
click at [916, 437] on span "Right" at bounding box center [929, 443] width 27 height 13
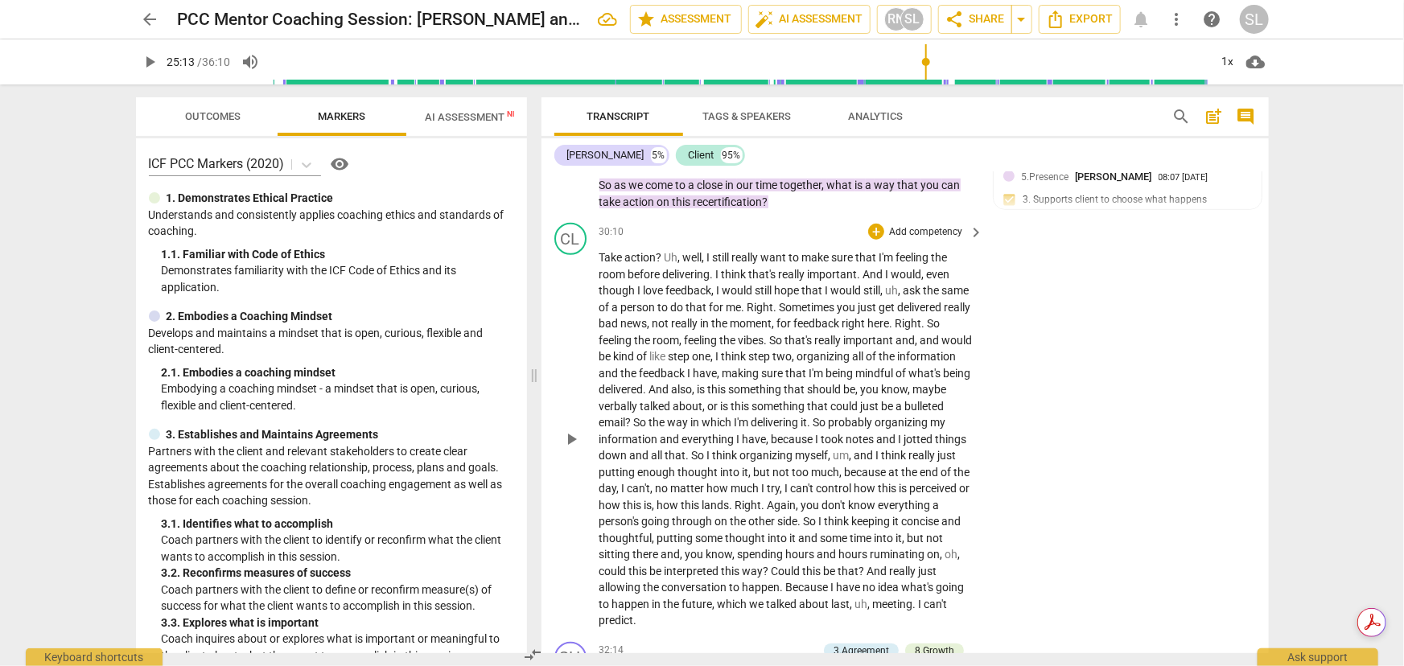
scroll to position [6876, 0]
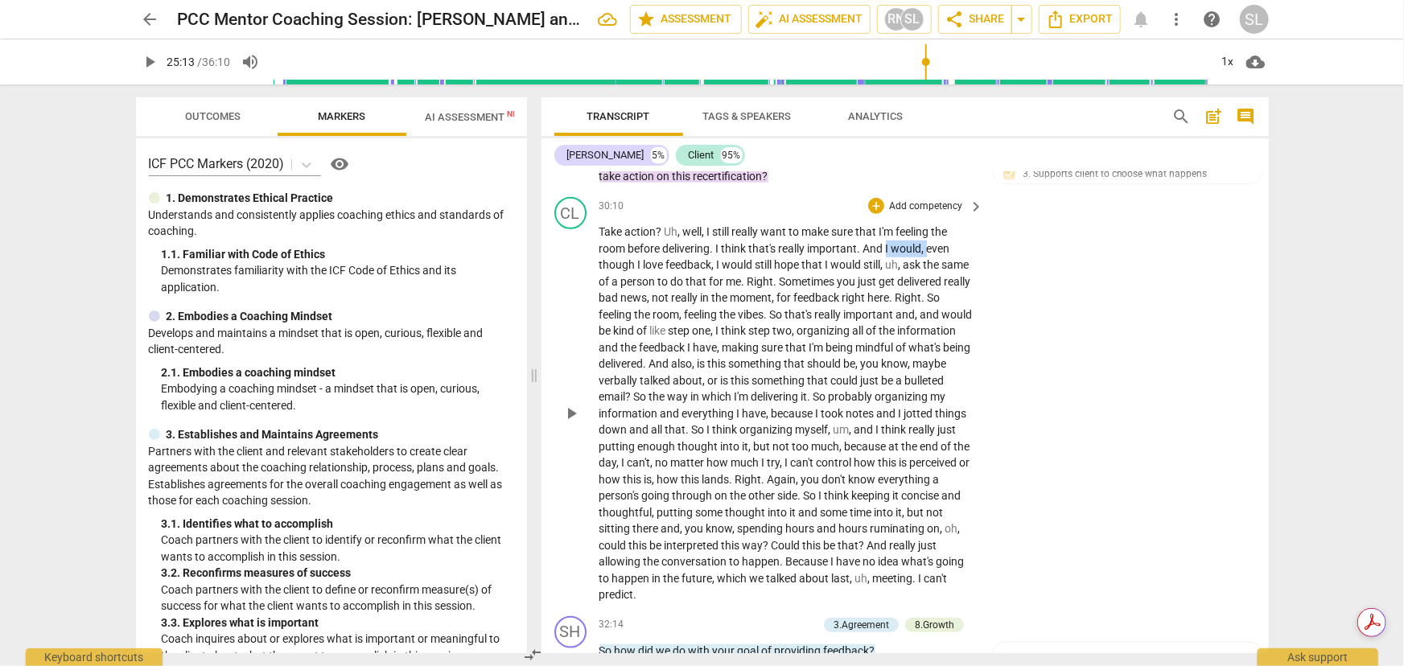
drag, startPoint x: 887, startPoint y: 220, endPoint x: 933, endPoint y: 225, distance: 46.9
click at [931, 224] on p "Take action ? Uh , well , I still really want to make sure that I'm feeling the…" at bounding box center [787, 414] width 377 height 380
drag, startPoint x: 724, startPoint y: 254, endPoint x: 756, endPoint y: 257, distance: 31.5
click at [756, 257] on p "Take action ? Uh , well , I still really want to make sure that I'm feeling the…" at bounding box center [787, 414] width 377 height 380
drag, startPoint x: 875, startPoint y: 267, endPoint x: 906, endPoint y: 274, distance: 31.2
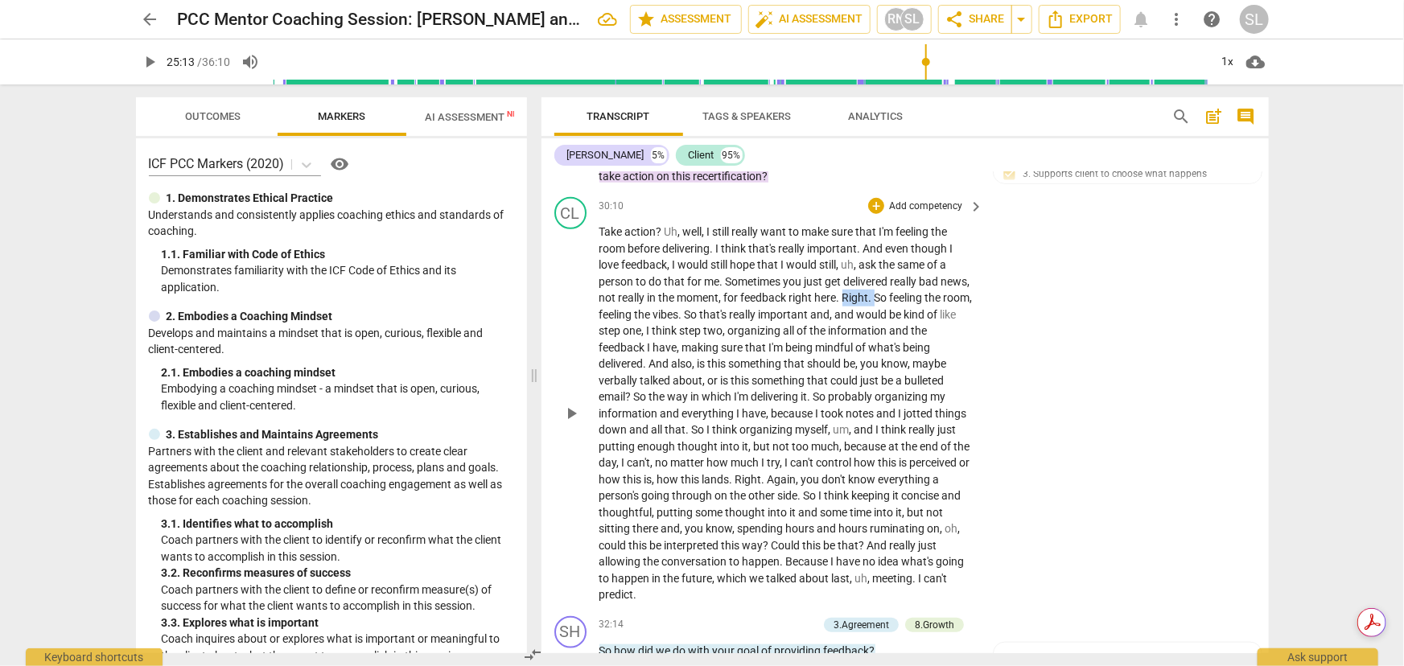
click at [906, 274] on p "Take action ? Uh , well , I still really want to make sure that I'm feeling the…" at bounding box center [787, 414] width 377 height 380
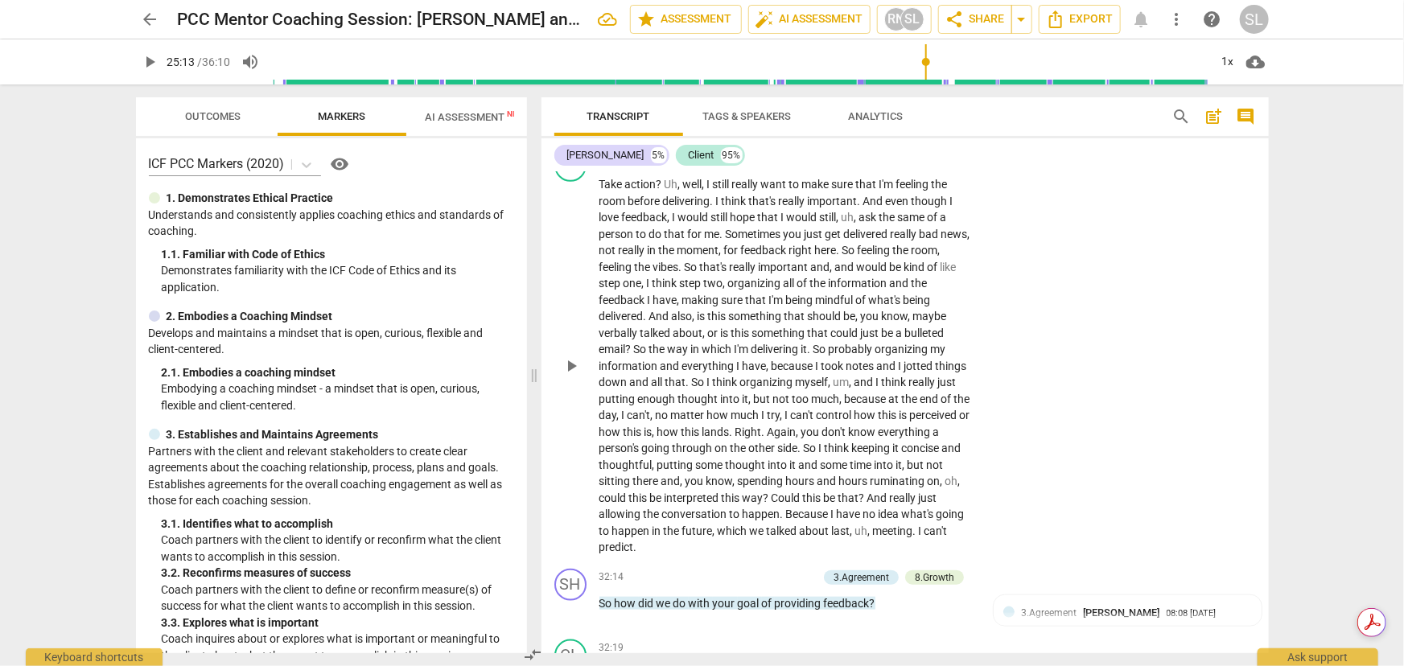
scroll to position [6949, 0]
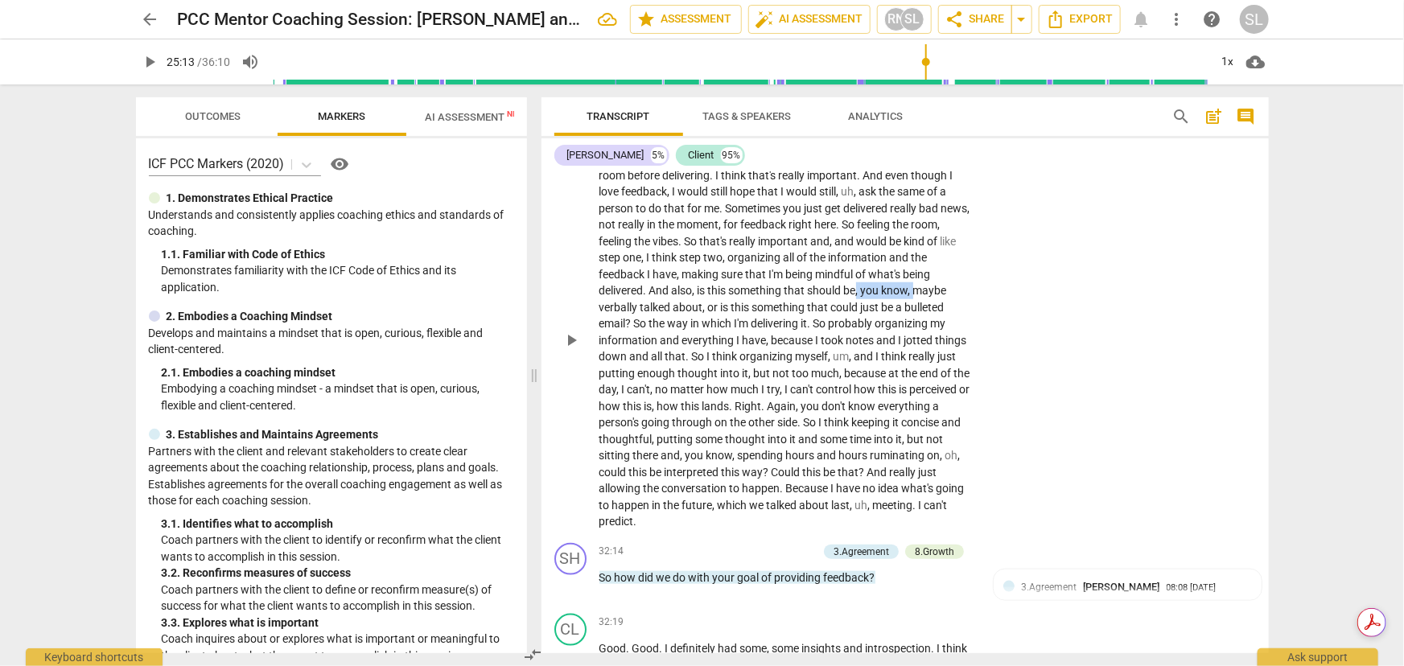
drag, startPoint x: 859, startPoint y: 266, endPoint x: 914, endPoint y: 263, distance: 54.8
click at [914, 263] on p "Take action ? Uh , well , I still really want to make sure that I'm feeling the…" at bounding box center [787, 340] width 377 height 380
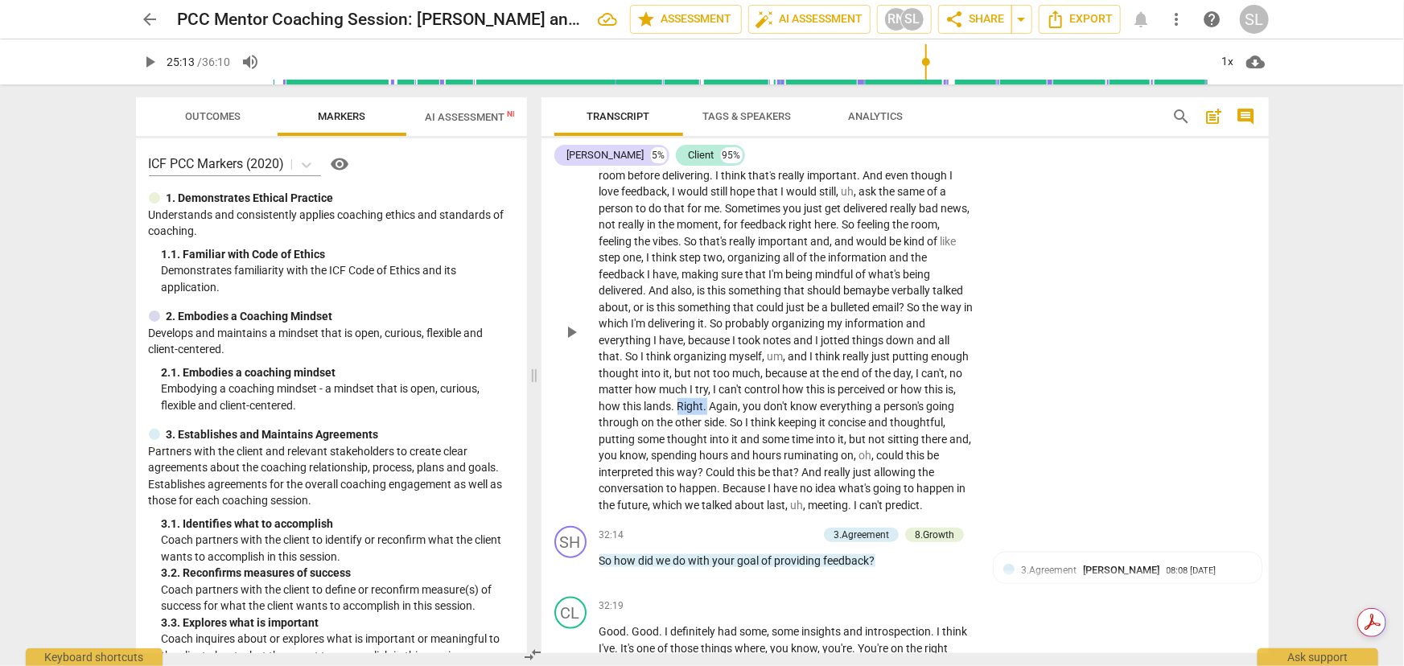
drag, startPoint x: 676, startPoint y: 377, endPoint x: 708, endPoint y: 378, distance: 32.2
click at [707, 380] on p "Take action ? Uh , well , I still really want to make sure that I'm feeling the…" at bounding box center [787, 331] width 377 height 363
drag, startPoint x: 931, startPoint y: 414, endPoint x: 631, endPoint y: 432, distance: 300.6
click at [631, 432] on p "Take action ? Uh , well , I still really want to make sure that I'm feeling the…" at bounding box center [787, 331] width 377 height 363
click at [882, 433] on span "andspending" at bounding box center [914, 439] width 65 height 13
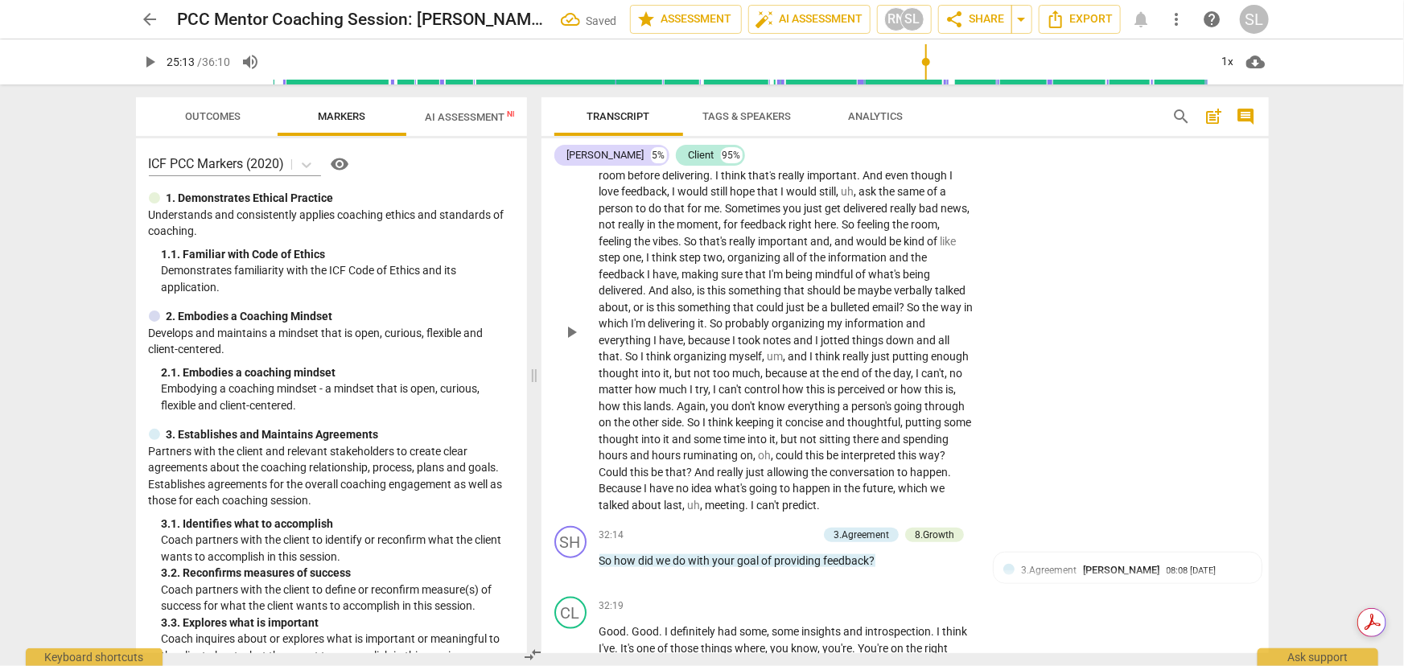
click at [772, 449] on span "oh" at bounding box center [765, 455] width 13 height 13
click at [695, 466] on span "?" at bounding box center [691, 472] width 8 height 13
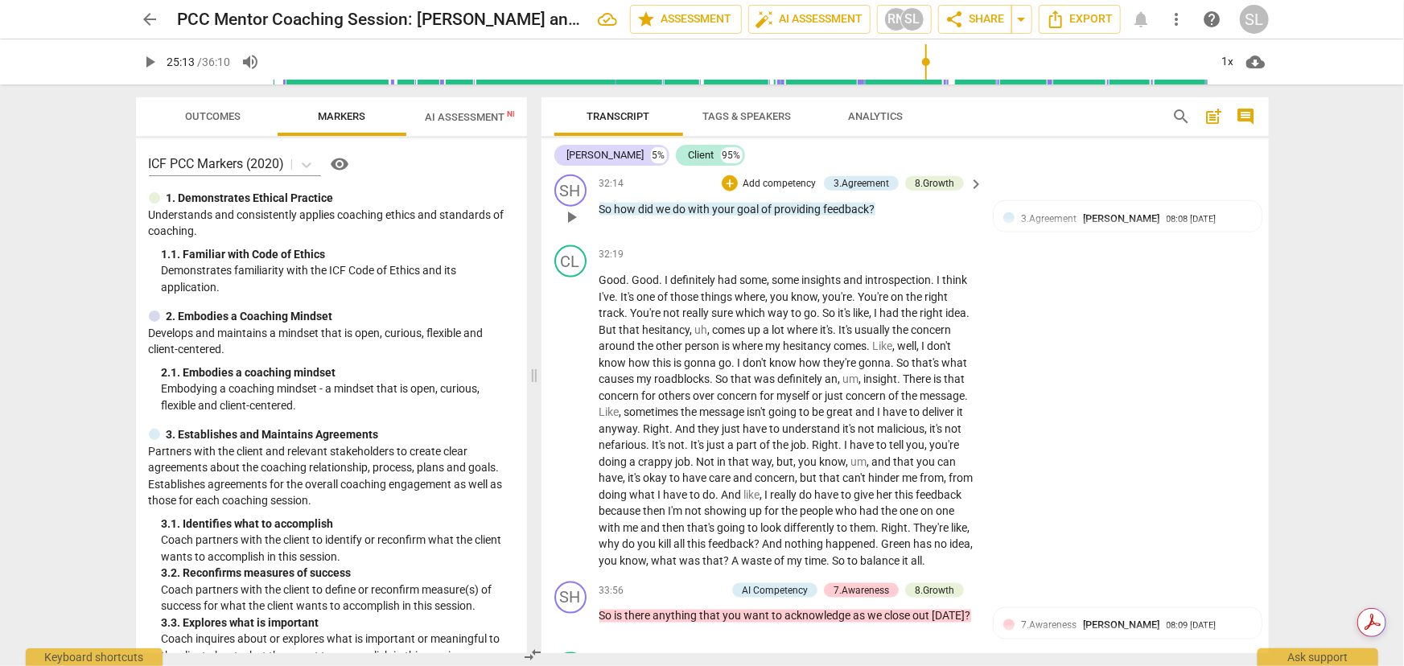
scroll to position [7298, 0]
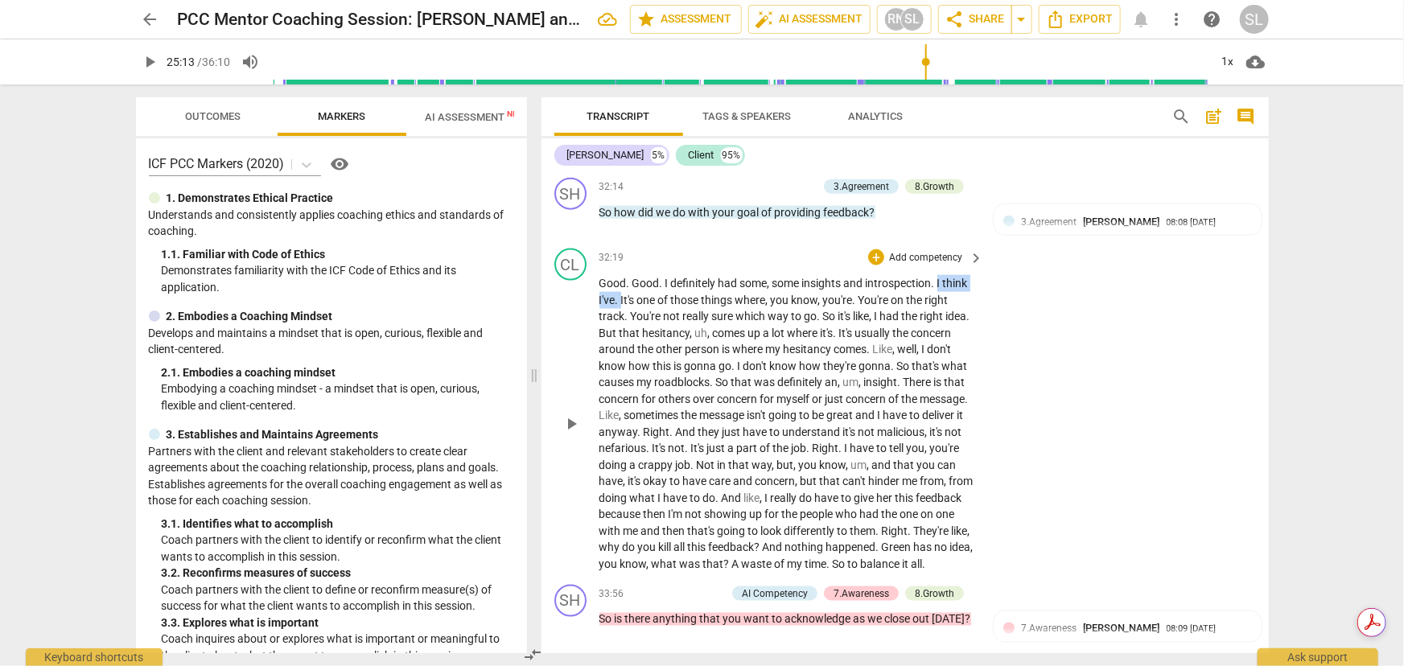
drag, startPoint x: 939, startPoint y: 254, endPoint x: 622, endPoint y: 266, distance: 317.2
click at [622, 275] on p "Good . Good . I definitely had some , some insights and introspection . I think…" at bounding box center [787, 423] width 377 height 297
drag, startPoint x: 732, startPoint y: 270, endPoint x: 820, endPoint y: 274, distance: 87.8
click at [820, 275] on p "Good . Good . I definitely had some , some insights and introspection . It's on…" at bounding box center [787, 423] width 377 height 297
click at [666, 327] on span "." at bounding box center [664, 333] width 6 height 13
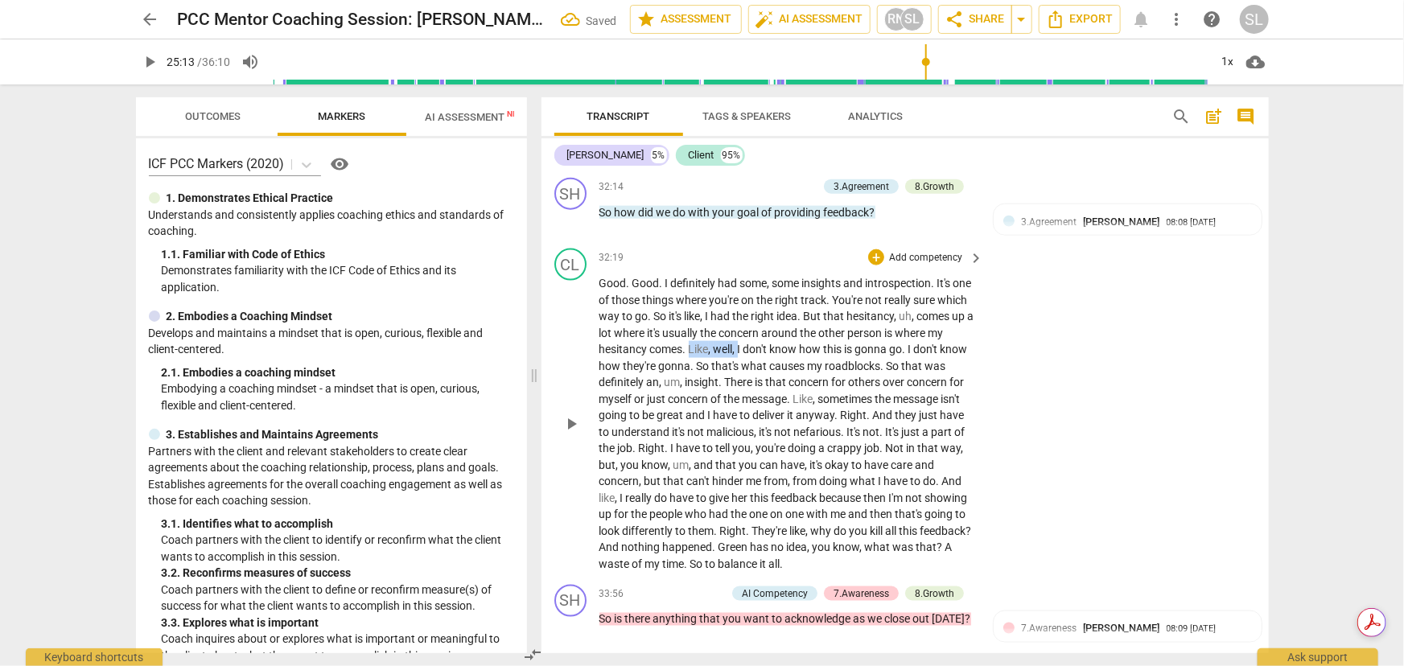
drag, startPoint x: 739, startPoint y: 318, endPoint x: 792, endPoint y: 320, distance: 52.4
click at [792, 320] on p "Good . Good . I definitely had some , some insights and introspection . It's on…" at bounding box center [787, 423] width 377 height 297
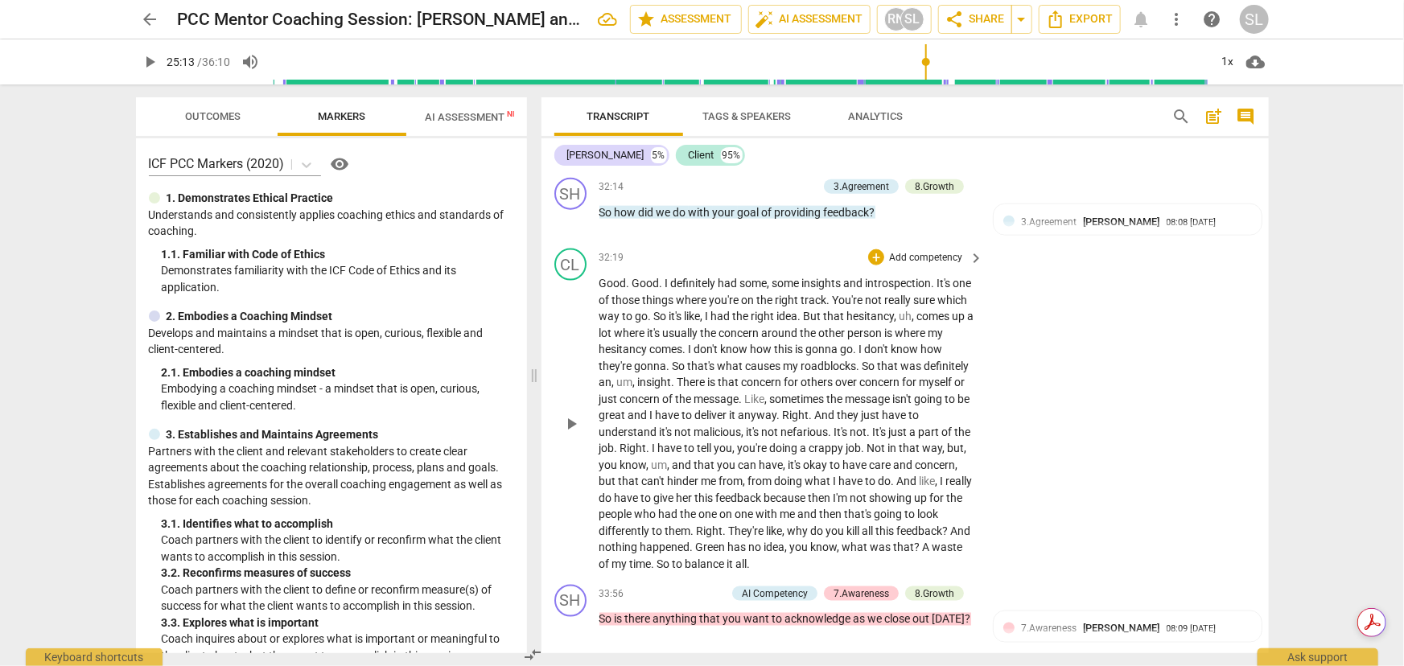
click at [673, 360] on span "." at bounding box center [670, 366] width 6 height 13
click at [783, 409] on span "." at bounding box center [780, 415] width 6 height 13
click at [919, 426] on span "Right" at bounding box center [932, 432] width 27 height 13
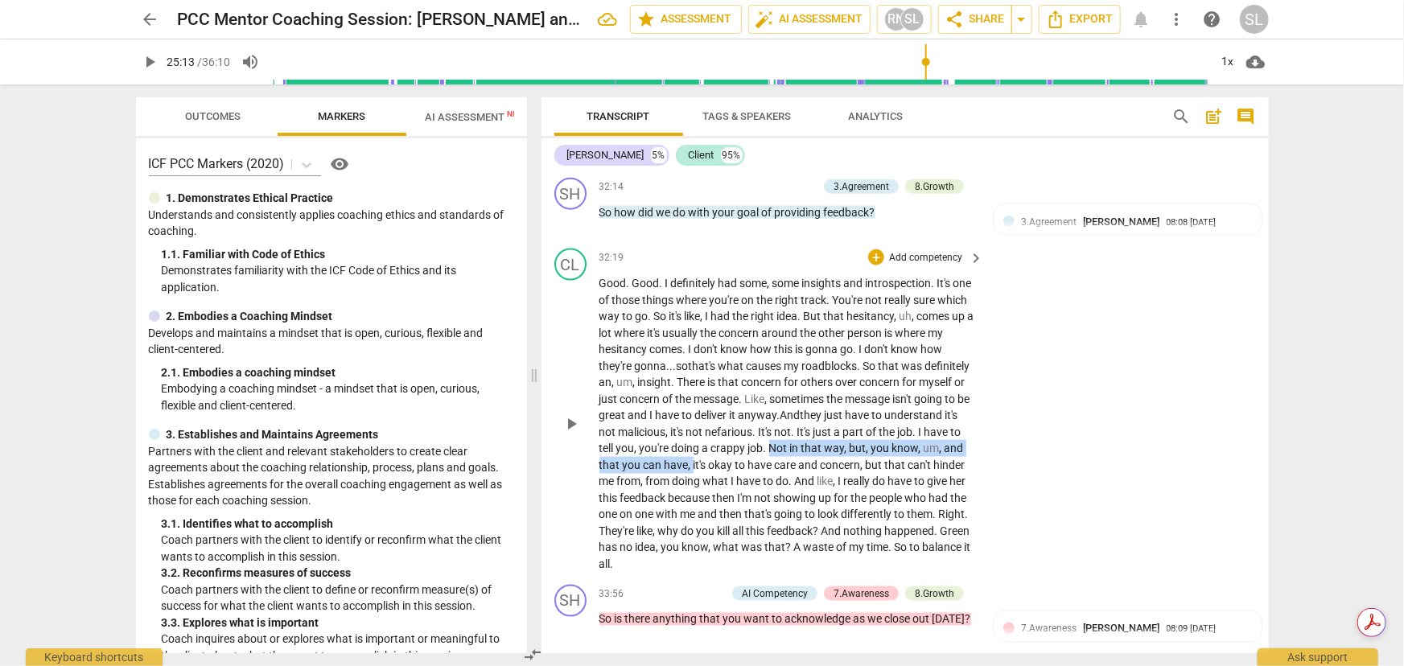
drag, startPoint x: 853, startPoint y: 418, endPoint x: 787, endPoint y: 431, distance: 67.2
click at [787, 431] on p "Good . Good . I definitely had some , some insights and introspection . It's on…" at bounding box center [787, 423] width 377 height 297
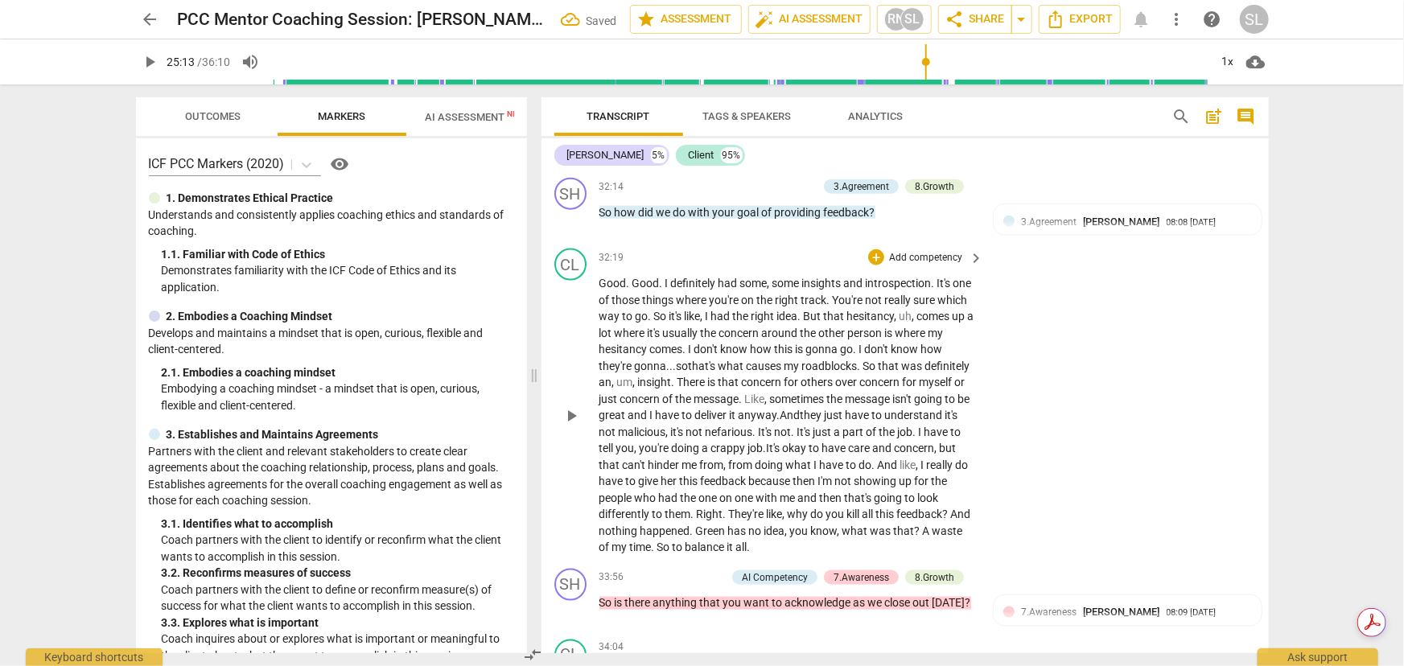
click at [729, 459] on span "," at bounding box center [726, 465] width 5 height 13
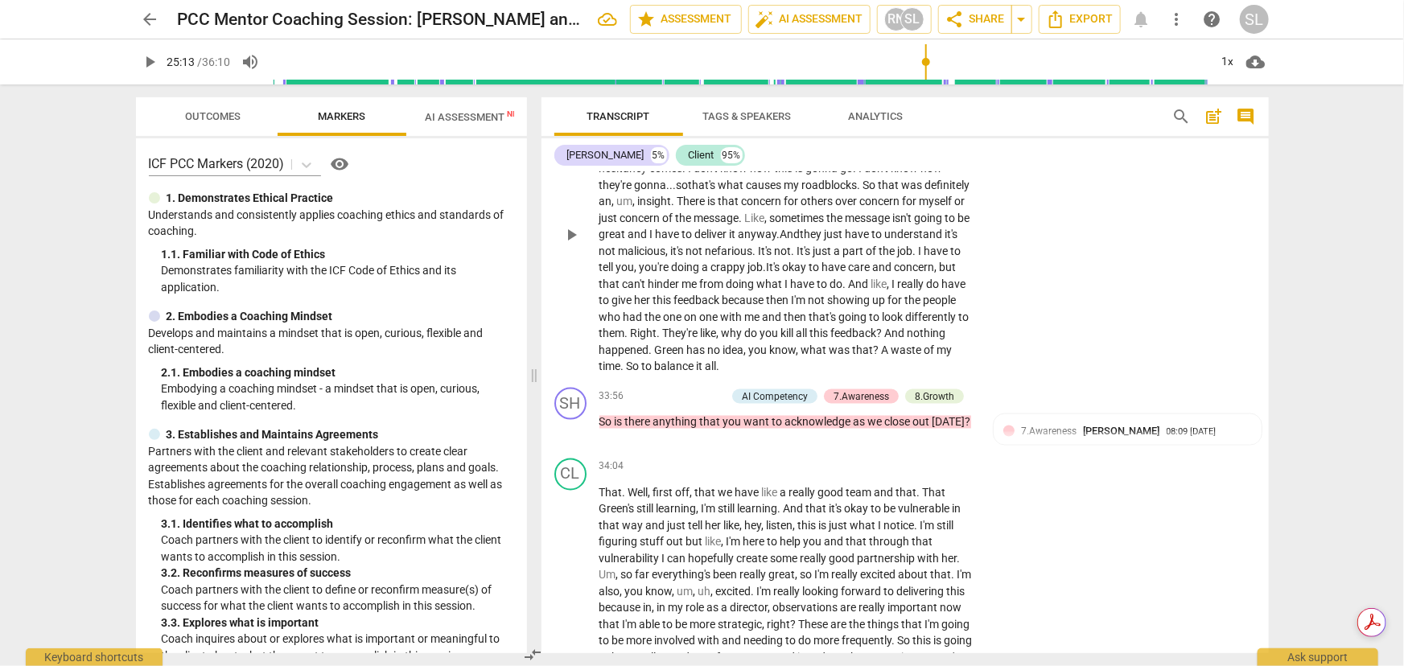
scroll to position [7444, 0]
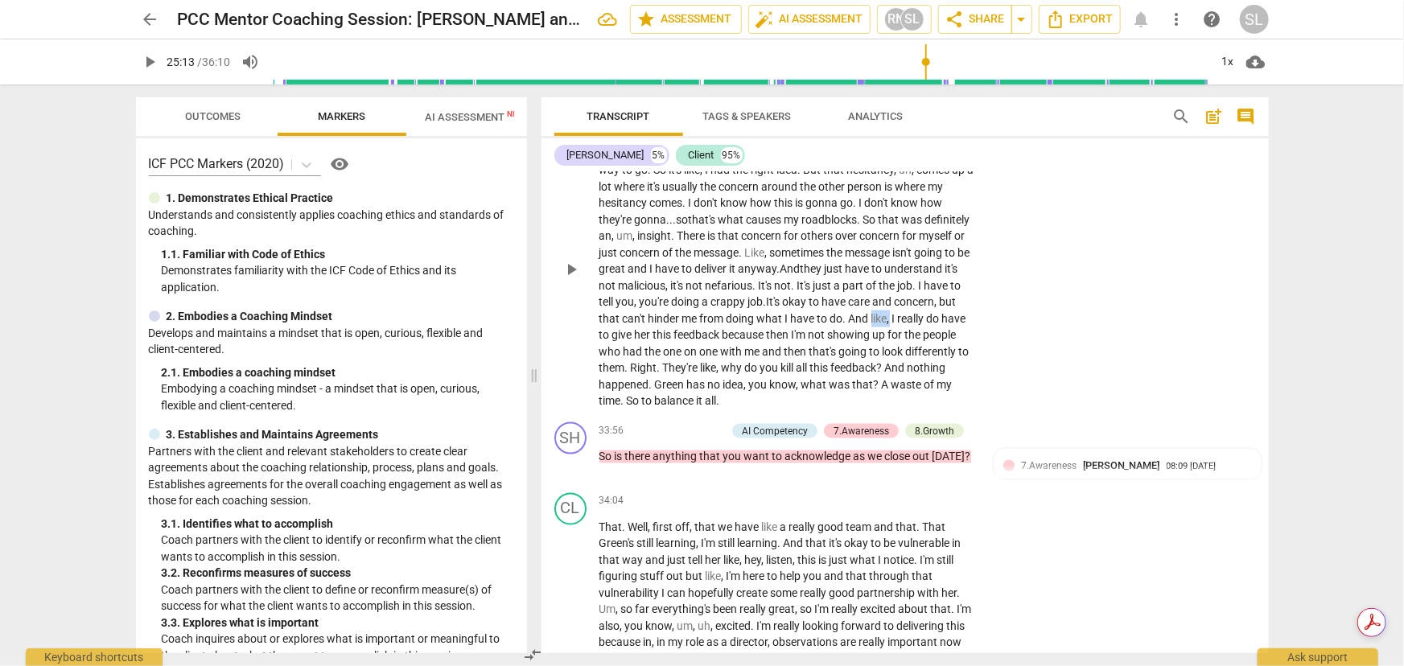
drag, startPoint x: 598, startPoint y: 304, endPoint x: 620, endPoint y: 308, distance: 22.1
click at [620, 308] on p "Good . Good . I definitely had some , some insights and introspection . It's on…" at bounding box center [787, 269] width 377 height 281
click at [657, 361] on span "Right" at bounding box center [644, 367] width 27 height 13
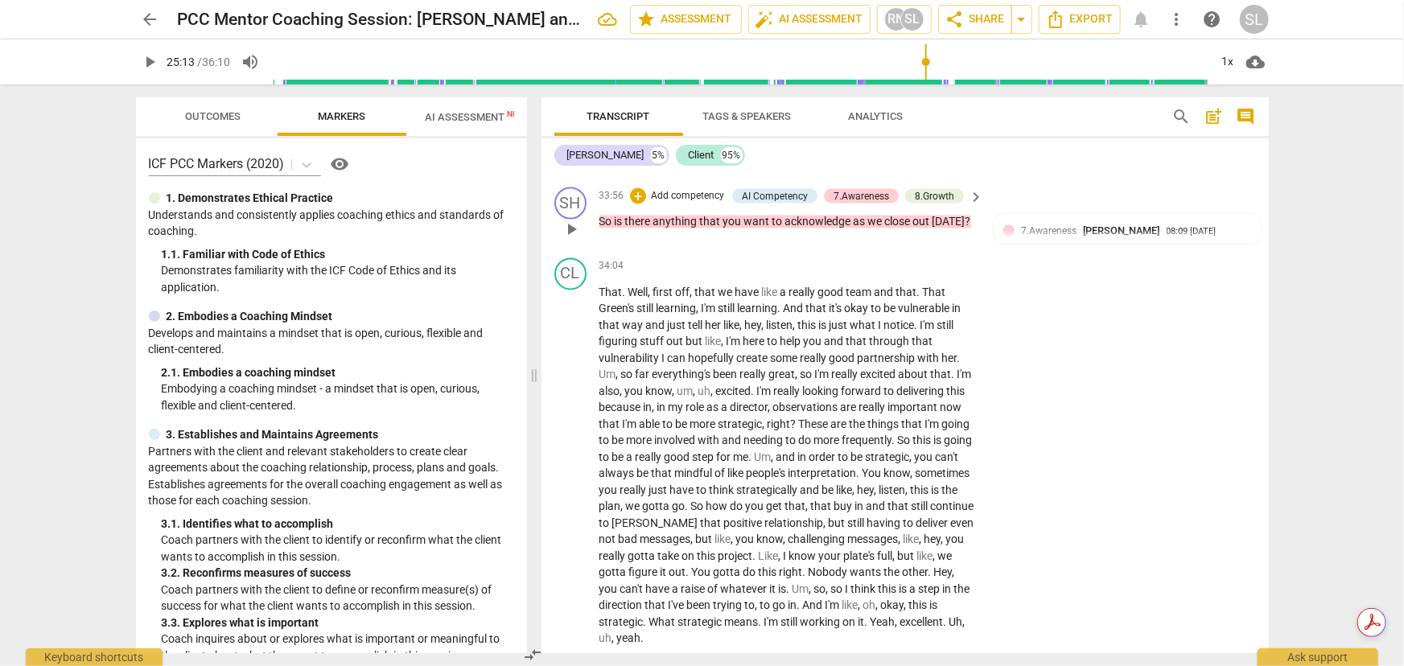
scroll to position [7704, 0]
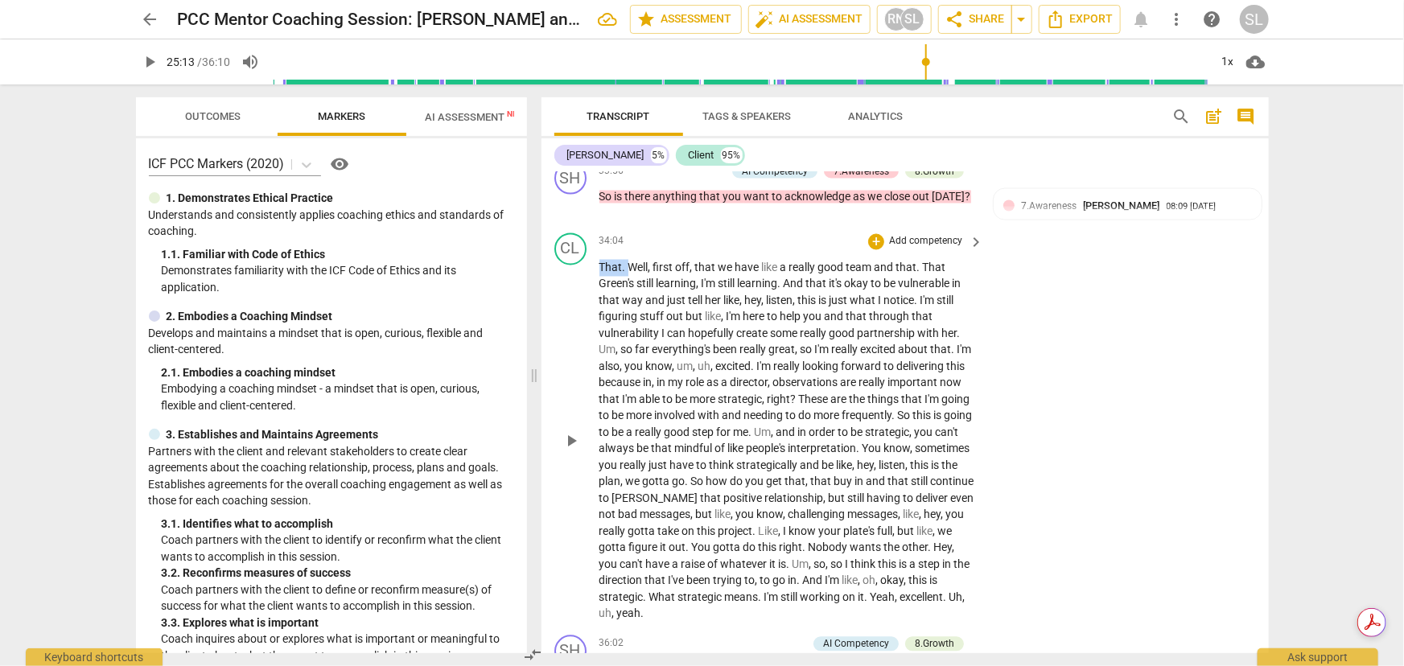
drag, startPoint x: 599, startPoint y: 238, endPoint x: 628, endPoint y: 241, distance: 29.1
click at [628, 260] on p "That . Well , first off , that we have like a really good team and that . That …" at bounding box center [787, 441] width 377 height 363
click at [888, 261] on span "." at bounding box center [891, 267] width 6 height 13
drag, startPoint x: 896, startPoint y: 303, endPoint x: 925, endPoint y: 306, distance: 29.1
click at [925, 306] on p "Well , first off , that we have like a really good team and that [PERSON_NAME]'…" at bounding box center [787, 441] width 377 height 363
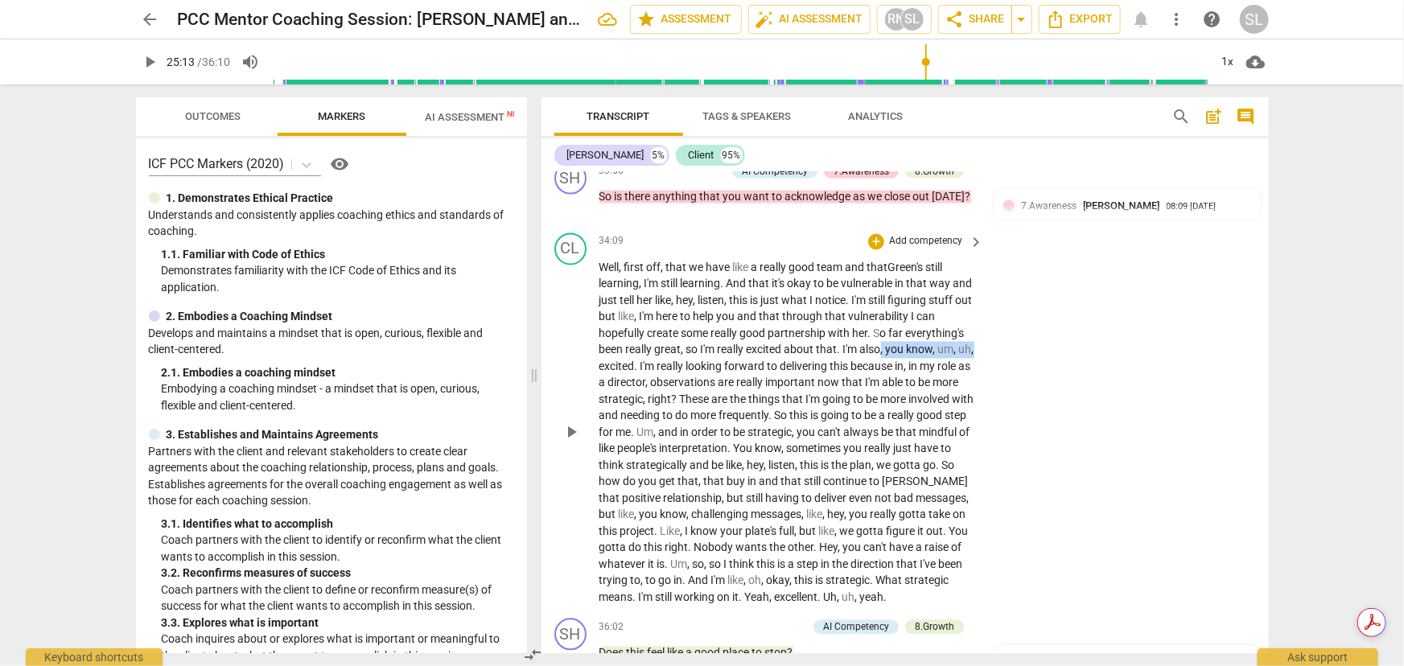
drag, startPoint x: 944, startPoint y: 322, endPoint x: 666, endPoint y: 337, distance: 278.0
click at [666, 337] on p "Well , first off , that we have like a really good team and that [PERSON_NAME]'…" at bounding box center [787, 433] width 377 height 347
drag, startPoint x: 923, startPoint y: 338, endPoint x: 935, endPoint y: 339, distance: 12.1
click at [935, 339] on p "Well , first off , that we have like a really good team and that [PERSON_NAME]'…" at bounding box center [787, 433] width 377 height 347
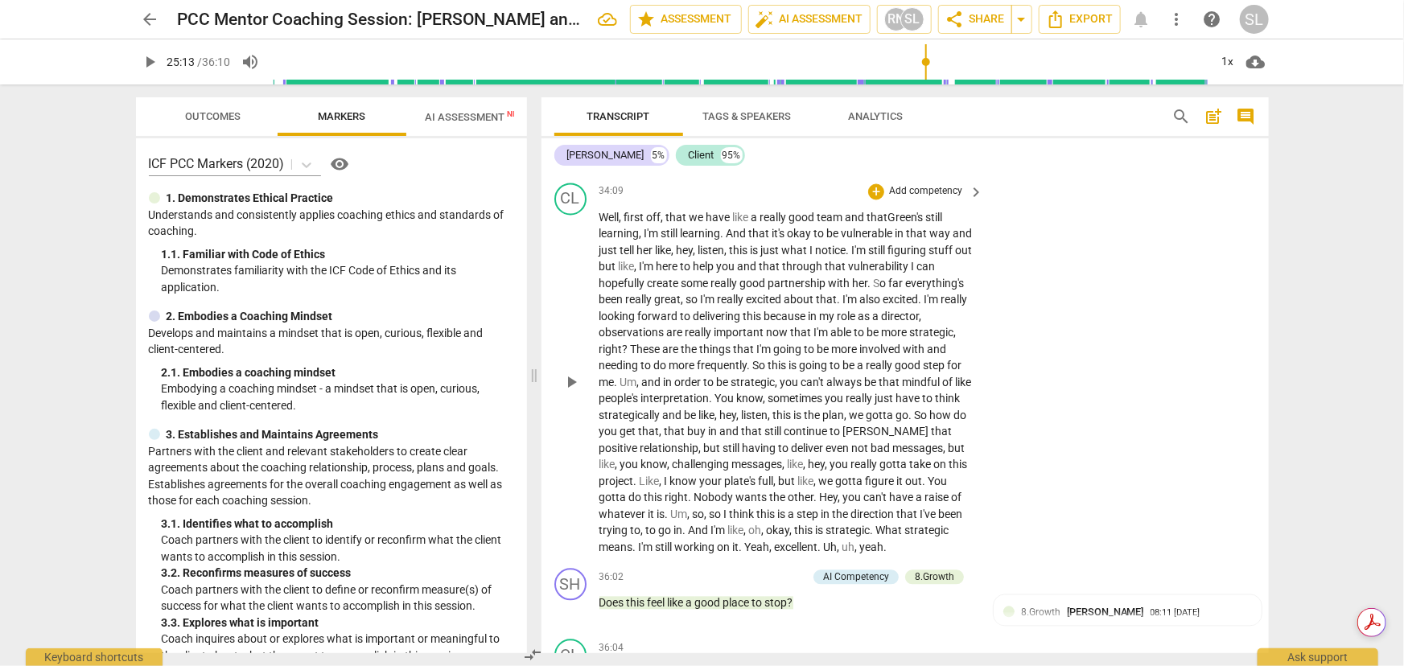
scroll to position [7777, 0]
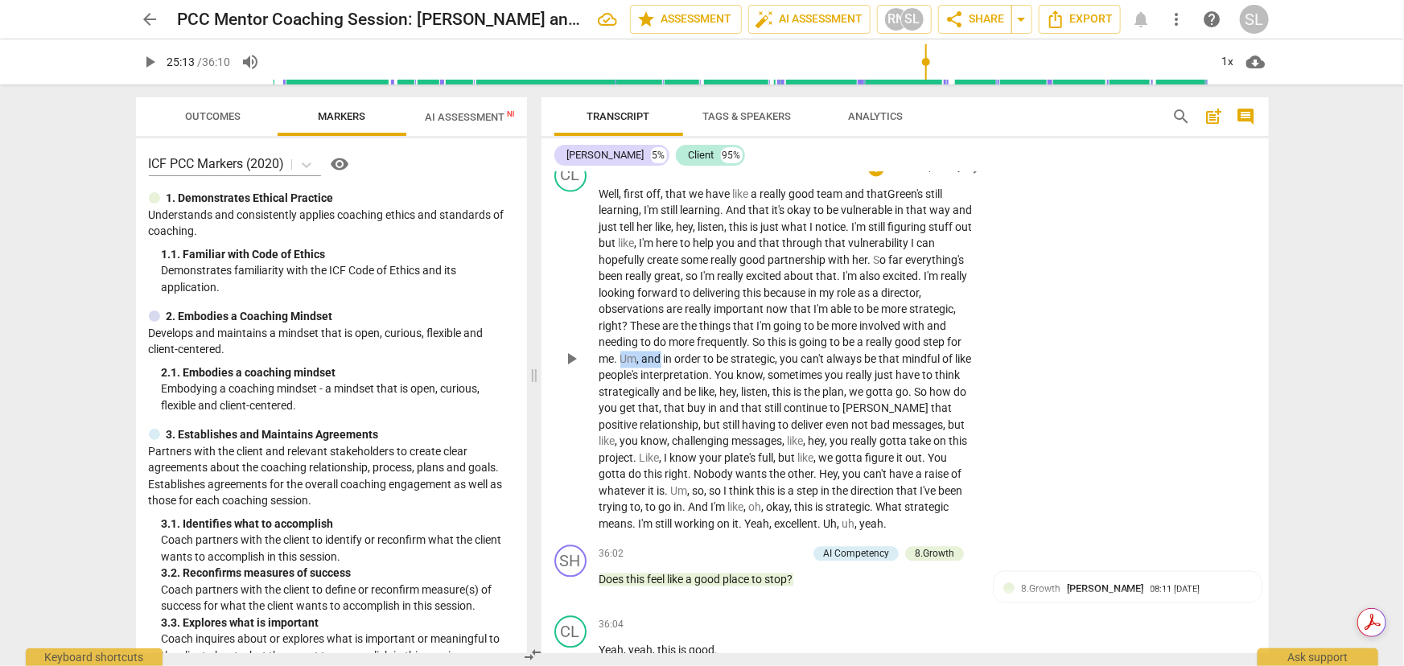
drag, startPoint x: 720, startPoint y: 331, endPoint x: 759, endPoint y: 334, distance: 38.8
click at [759, 334] on p "Well , first off , that we have like a really good team and that [PERSON_NAME]'…" at bounding box center [787, 360] width 377 height 347
click at [660, 402] on span "that" at bounding box center [649, 408] width 21 height 13
drag, startPoint x: 598, startPoint y: 413, endPoint x: 616, endPoint y: 414, distance: 17.7
click at [616, 414] on p "Well , first off , that we have like a really good team and that [PERSON_NAME]'…" at bounding box center [787, 360] width 377 height 347
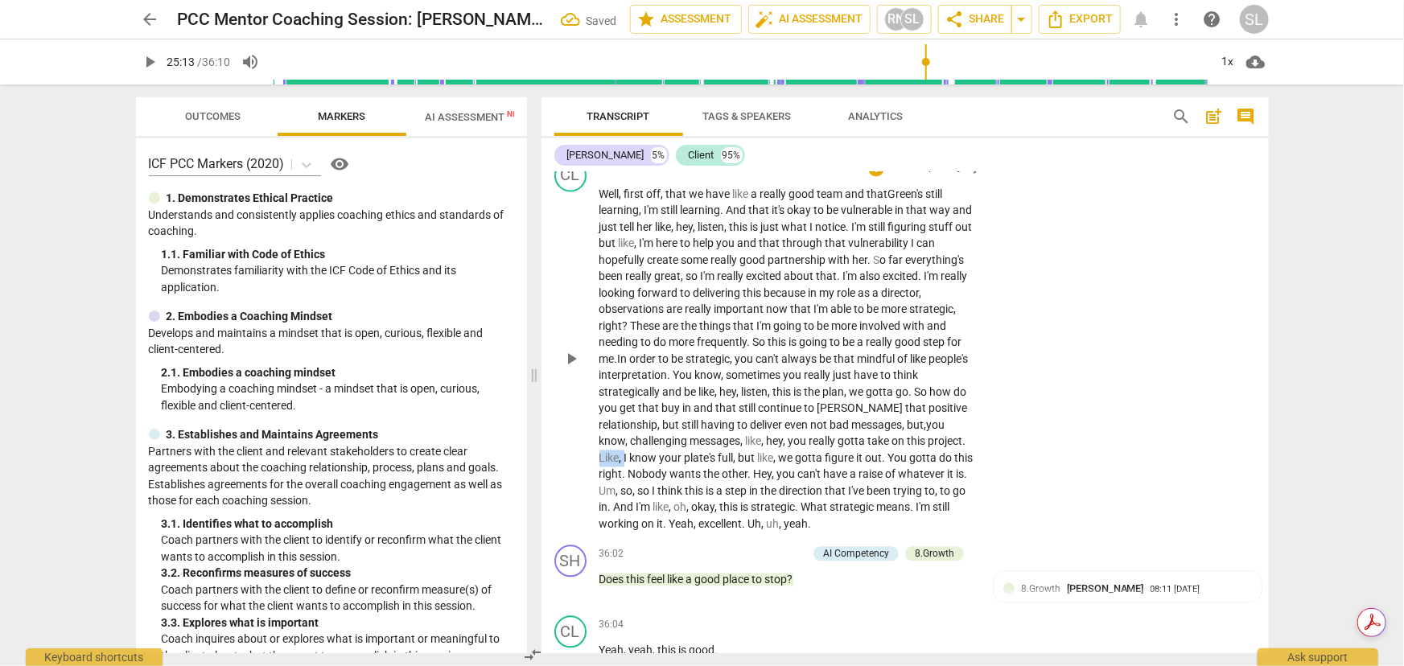
drag, startPoint x: 639, startPoint y: 427, endPoint x: 663, endPoint y: 430, distance: 24.4
click at [663, 430] on p "Well , first off , that we have like a really good team and that [PERSON_NAME]'…" at bounding box center [787, 360] width 377 height 347
drag, startPoint x: 772, startPoint y: 430, endPoint x: 795, endPoint y: 430, distance: 22.5
click at [795, 430] on p "Well , first off , that we have like a really good team and that [PERSON_NAME]'…" at bounding box center [787, 360] width 377 height 347
drag, startPoint x: 599, startPoint y: 462, endPoint x: 649, endPoint y: 463, distance: 49.9
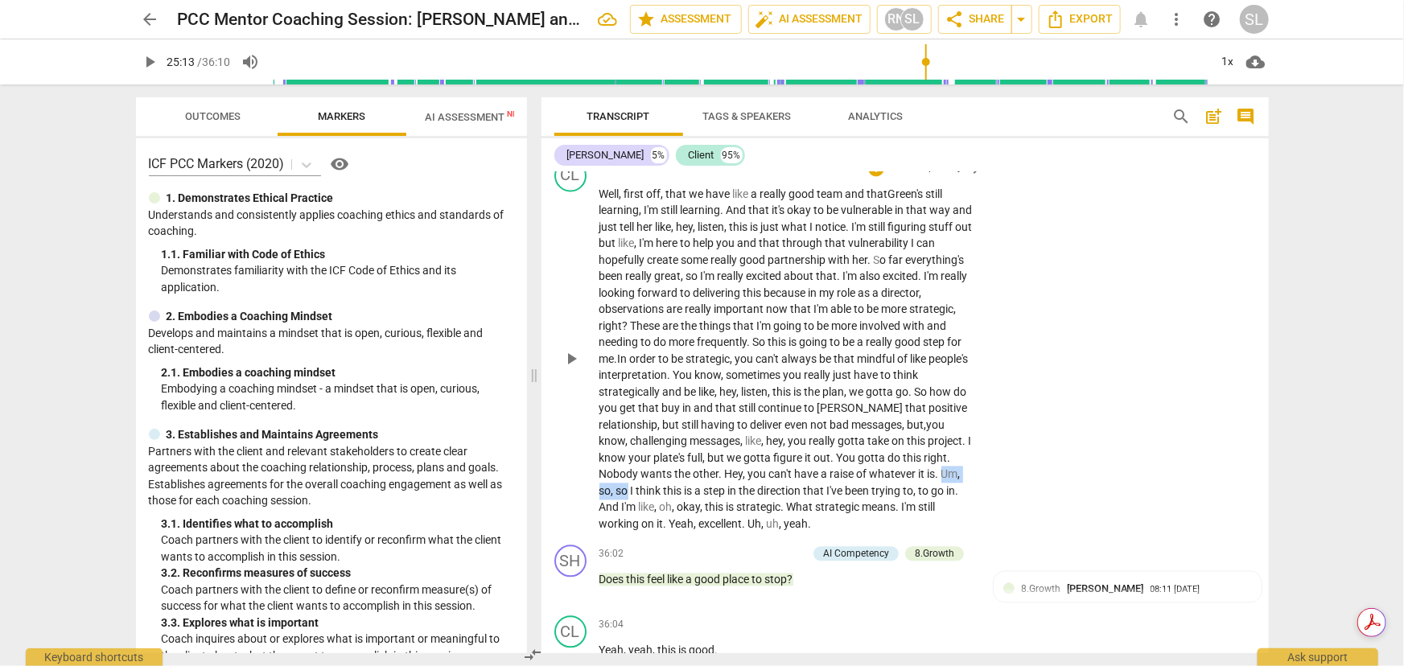
click at [649, 463] on p "Well , first off , that we have like a really good team and that [PERSON_NAME]'…" at bounding box center [787, 360] width 377 height 347
click at [882, 485] on span "," at bounding box center [879, 491] width 5 height 13
drag, startPoint x: 717, startPoint y: 479, endPoint x: 773, endPoint y: 480, distance: 56.3
click at [773, 480] on p "Well , first off , that we have like a really good team and that [PERSON_NAME]'…" at bounding box center [787, 360] width 377 height 347
drag, startPoint x: 666, startPoint y: 496, endPoint x: 684, endPoint y: 496, distance: 17.7
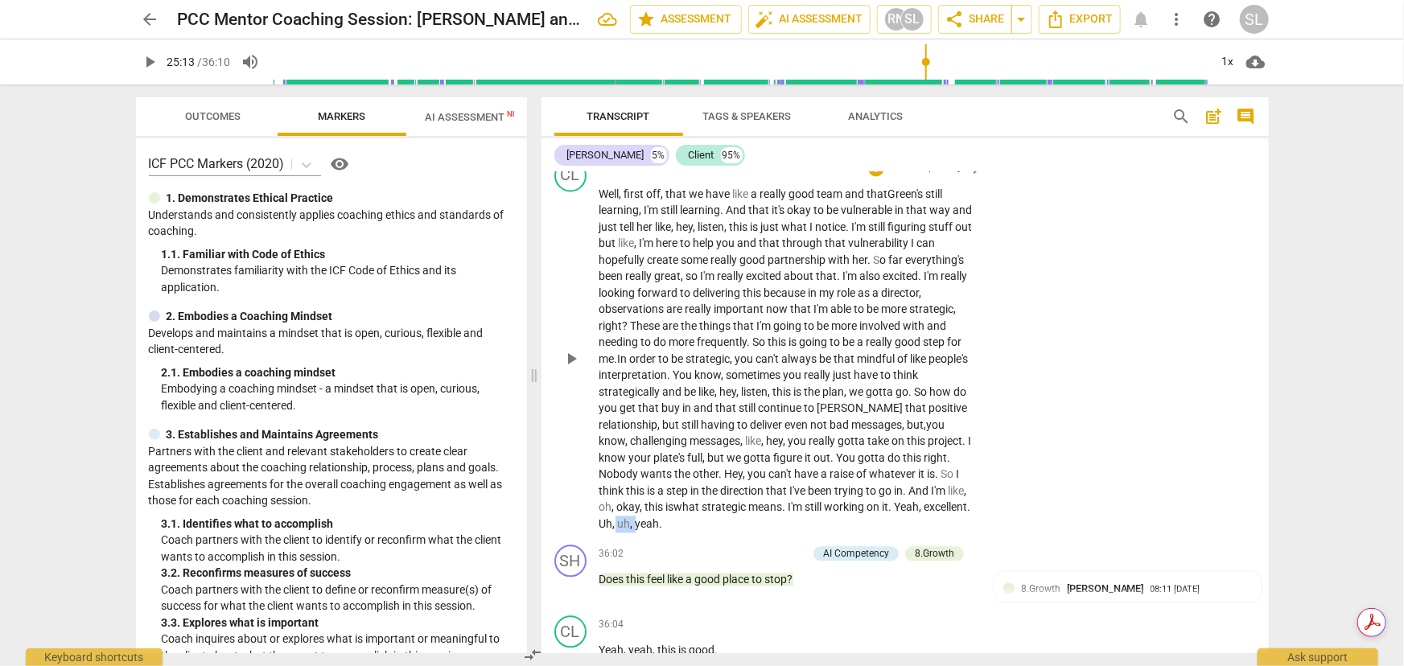
click at [684, 488] on p "Well , first off , that we have like a really good team and that [PERSON_NAME]'…" at bounding box center [787, 360] width 377 height 347
drag, startPoint x: 649, startPoint y: 493, endPoint x: 693, endPoint y: 494, distance: 43.5
click at [693, 488] on p "Well , first off , that we have like a really good team and that [PERSON_NAME]'…" at bounding box center [787, 360] width 377 height 347
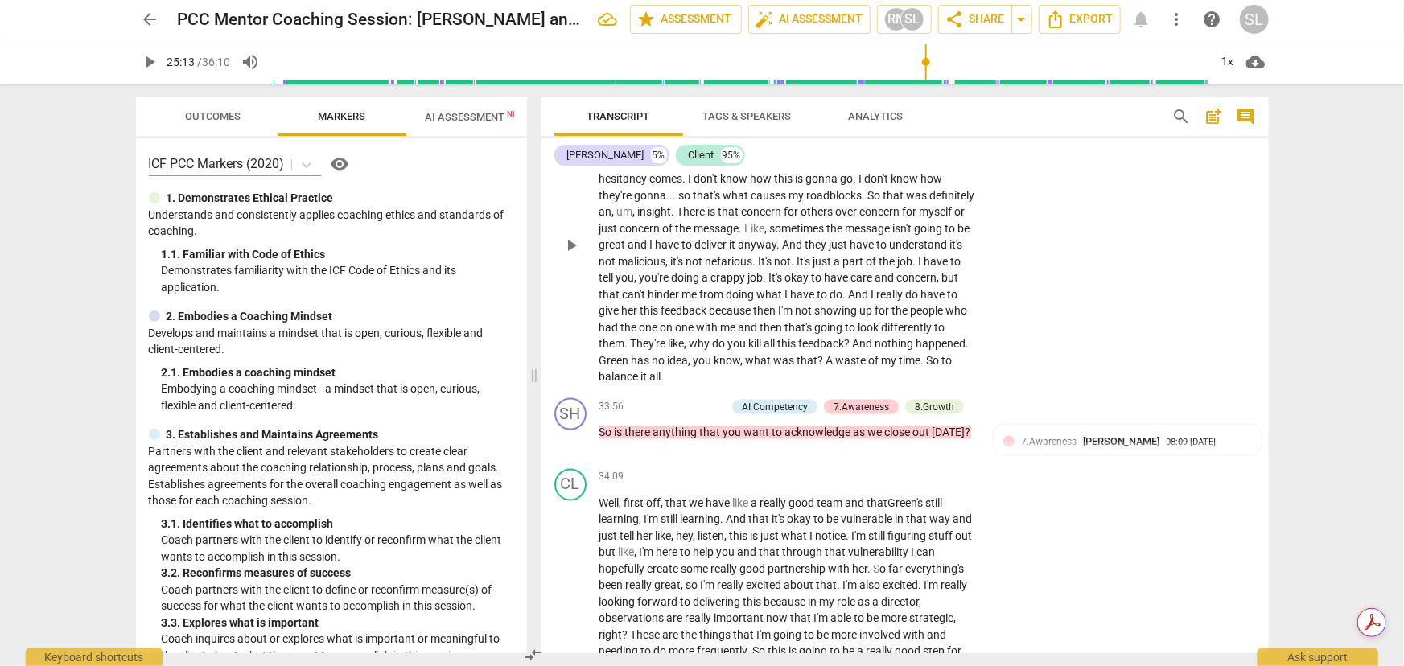
scroll to position [7907, 0]
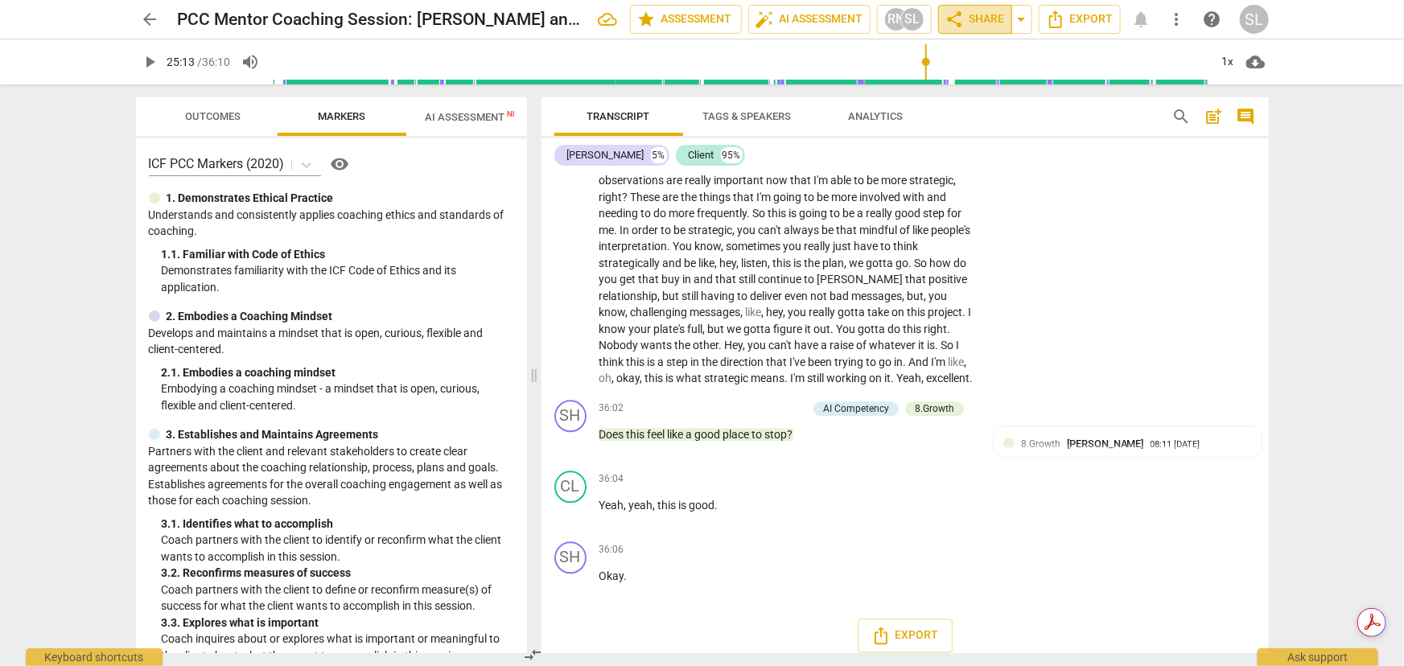
click at [974, 14] on span "share Share" at bounding box center [975, 19] width 60 height 19
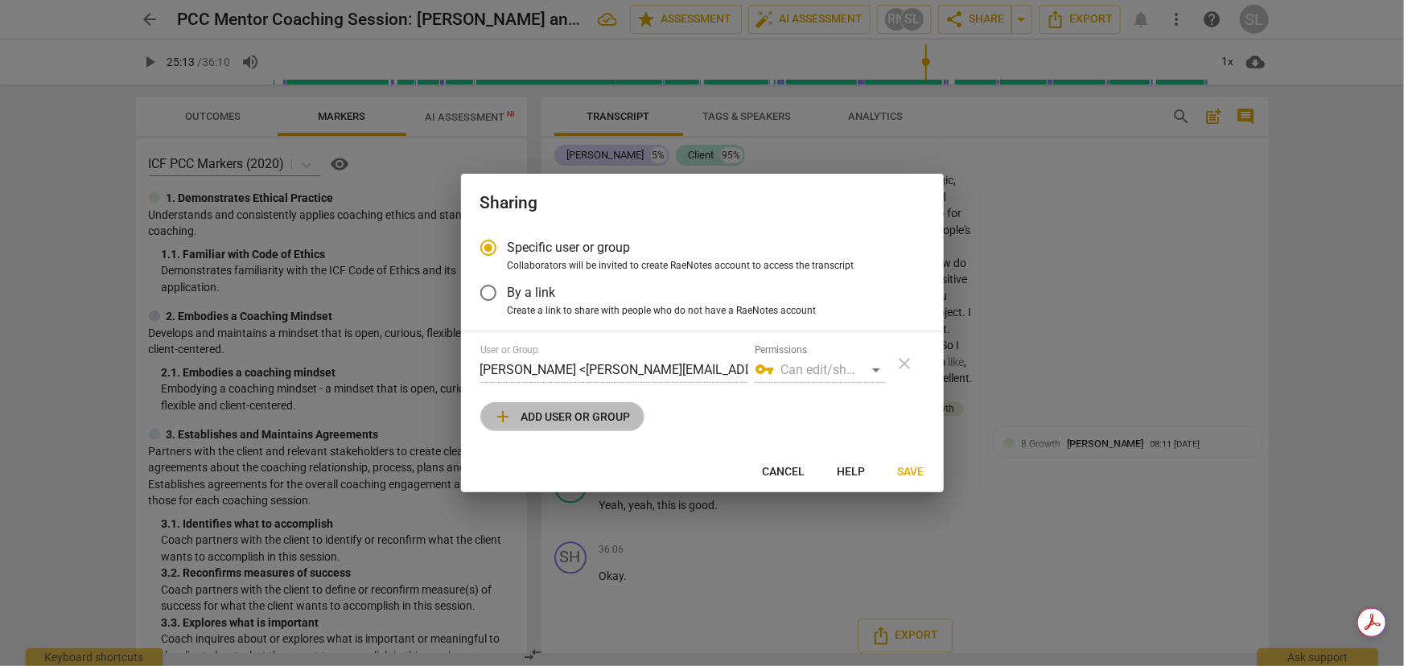
click at [550, 419] on span "add Add user or group" at bounding box center [562, 416] width 137 height 19
radio input "false"
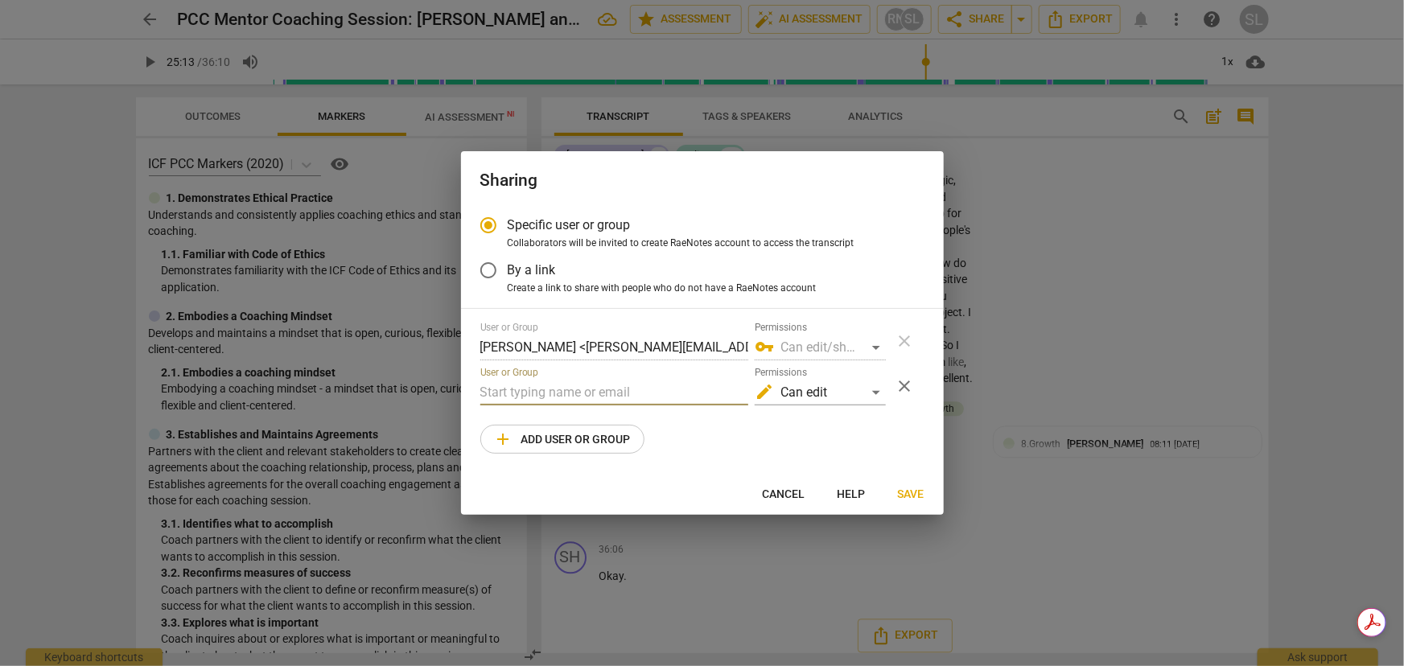
click at [537, 396] on input "text" at bounding box center [614, 393] width 268 height 26
type input "[EMAIL_ADDRESS][DOMAIN_NAME]"
click at [918, 488] on span "Save" at bounding box center [911, 495] width 27 height 16
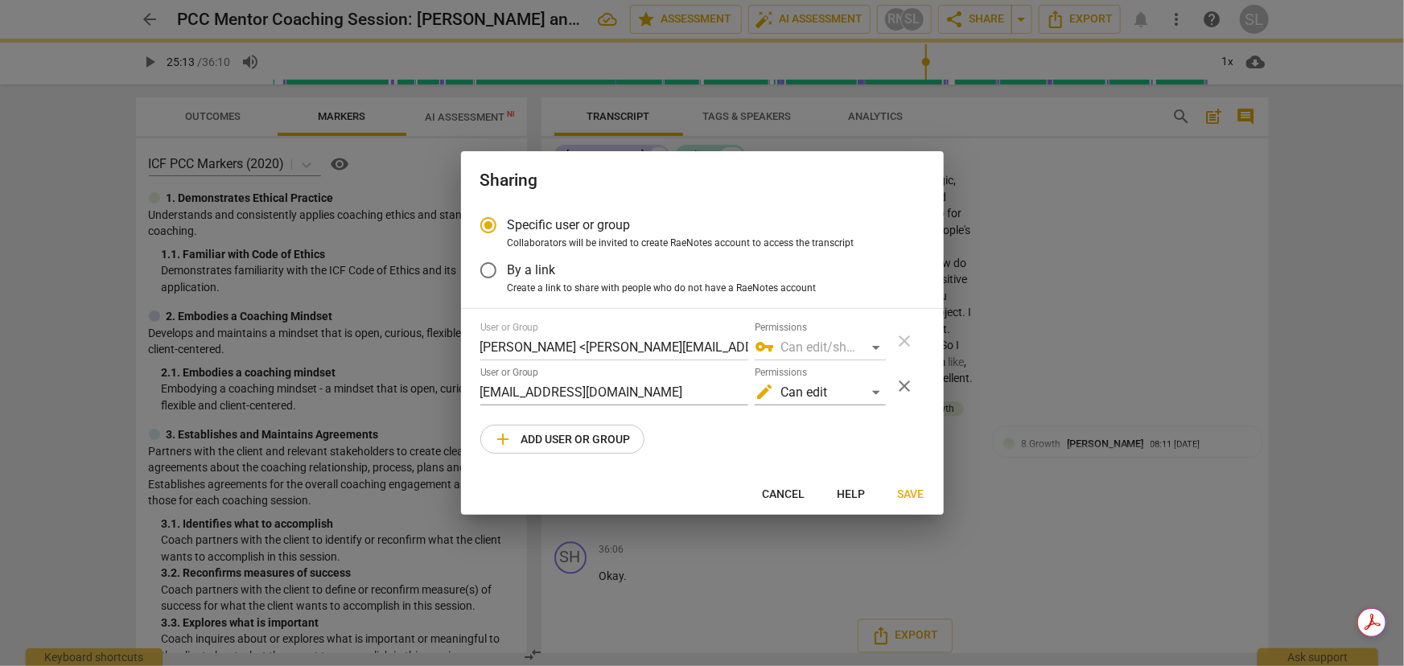
radio input "false"
type input "[PERSON_NAME] <[PERSON_NAME][EMAIL_ADDRESS][DOMAIN_NAME]>"
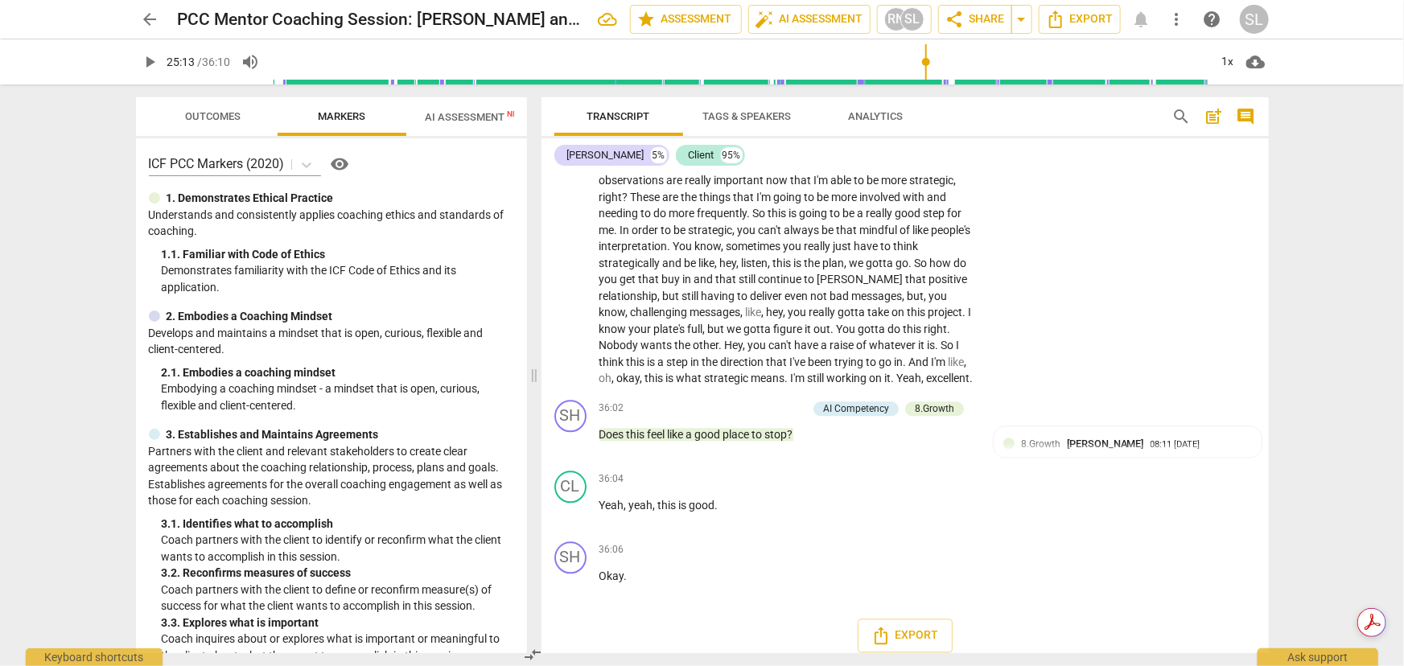
type input "1513"
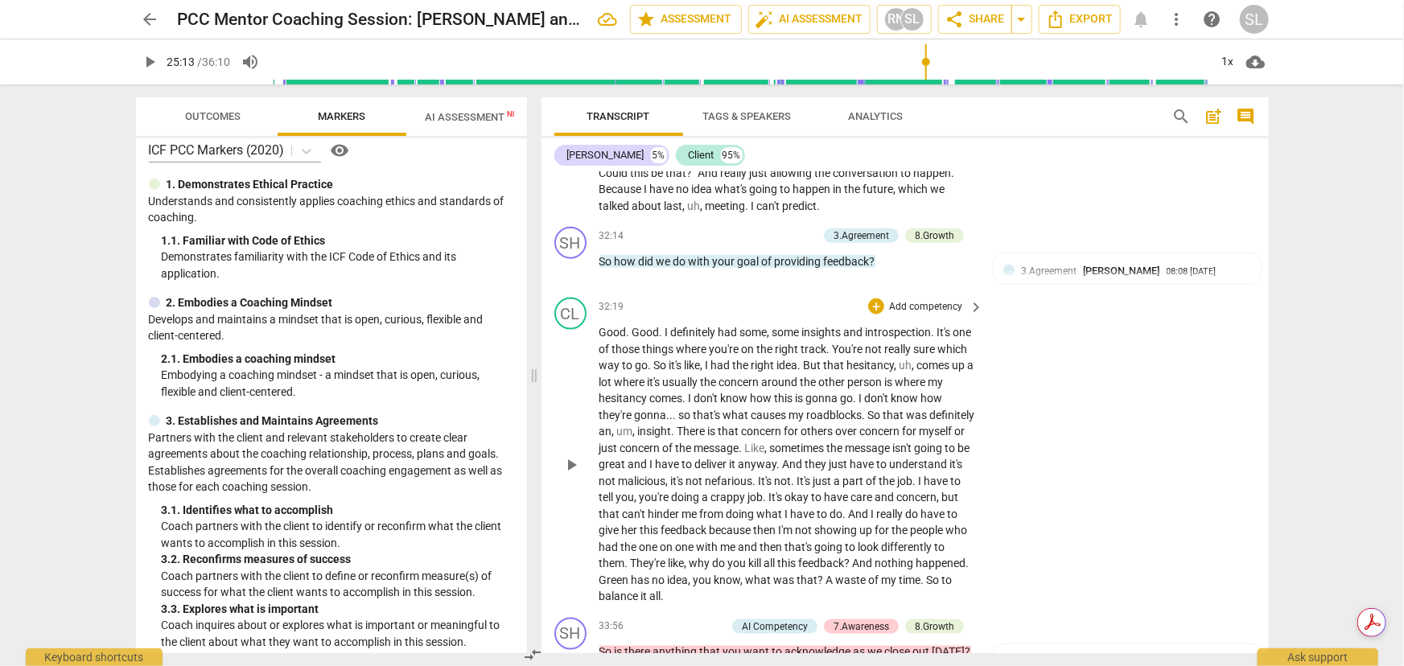
scroll to position [0, 0]
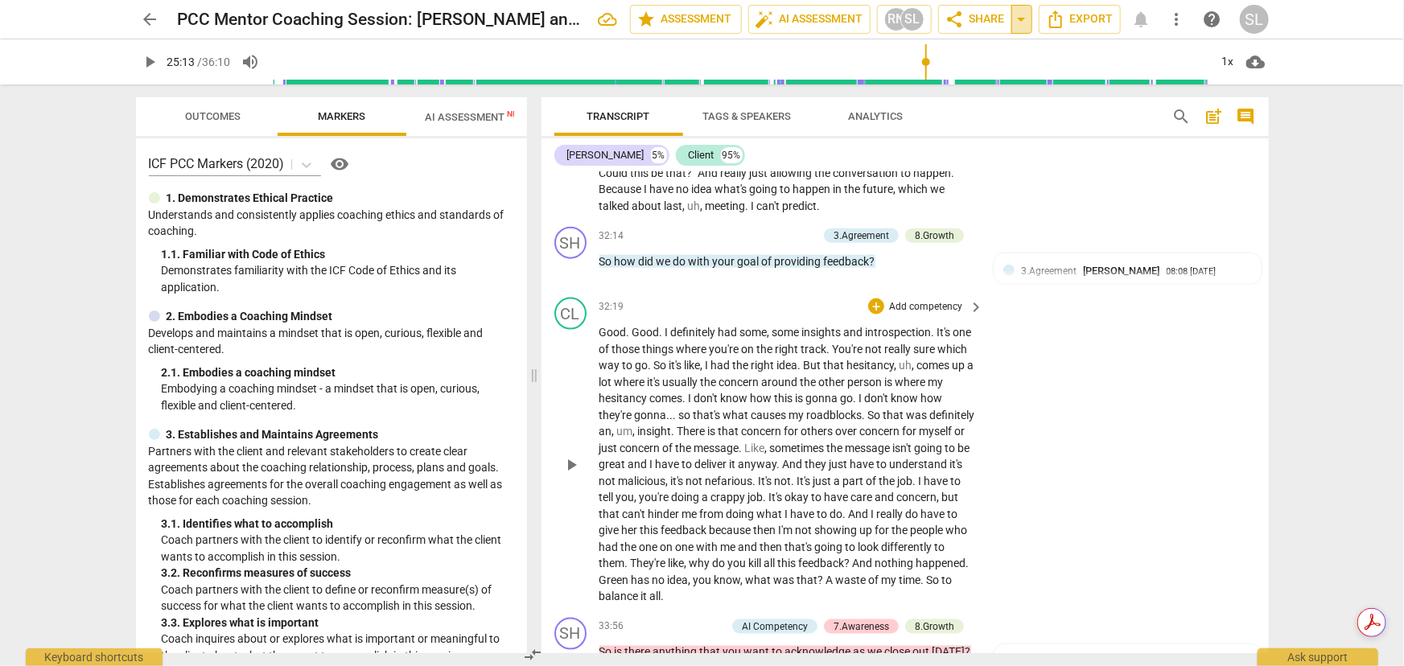
click at [1022, 17] on span "arrow_drop_down" at bounding box center [1021, 19] width 19 height 19
click at [964, 82] on span "Shared with 1 user" at bounding box center [957, 80] width 84 height 14
click at [1029, 421] on div "CL play_arrow pause 32:19 + Add competency keyboard_arrow_right Good . Good . I…" at bounding box center [904, 451] width 727 height 320
click at [1029, 23] on div "SL" at bounding box center [1254, 19] width 29 height 29
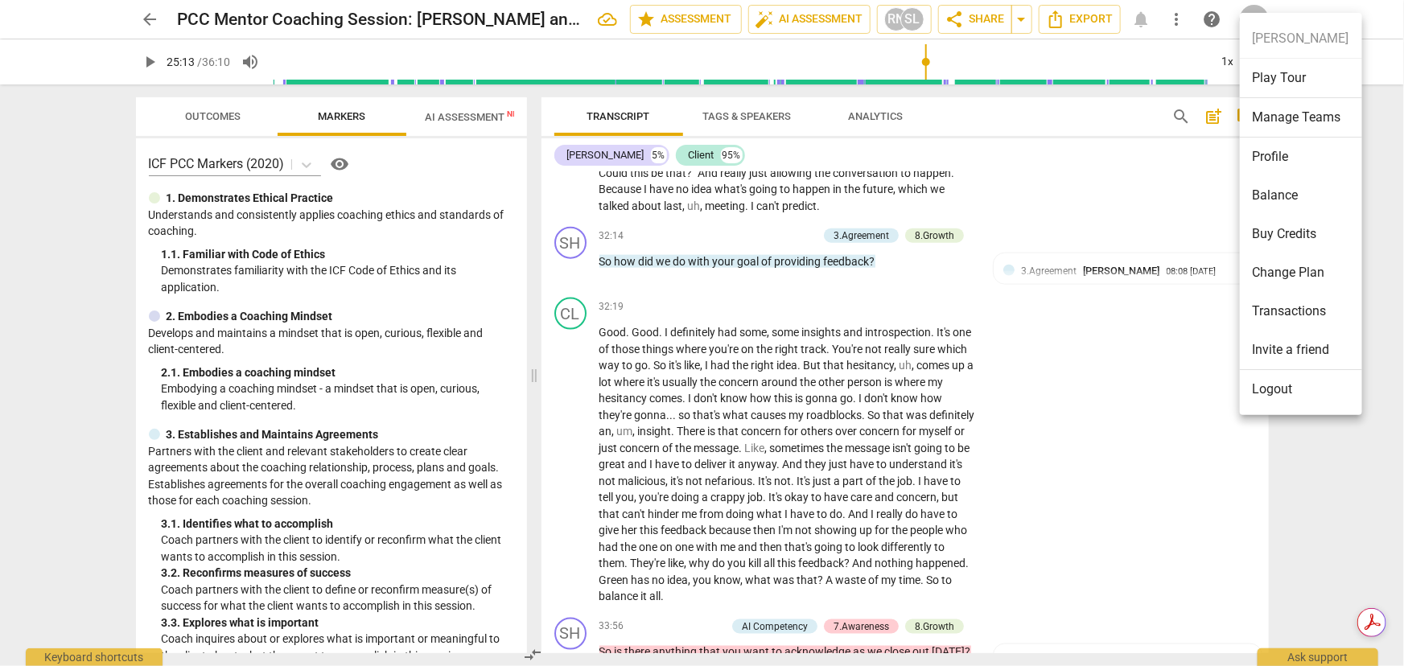
click at [1029, 392] on li "Logout" at bounding box center [1301, 389] width 122 height 39
